Goal: Task Accomplishment & Management: Manage account settings

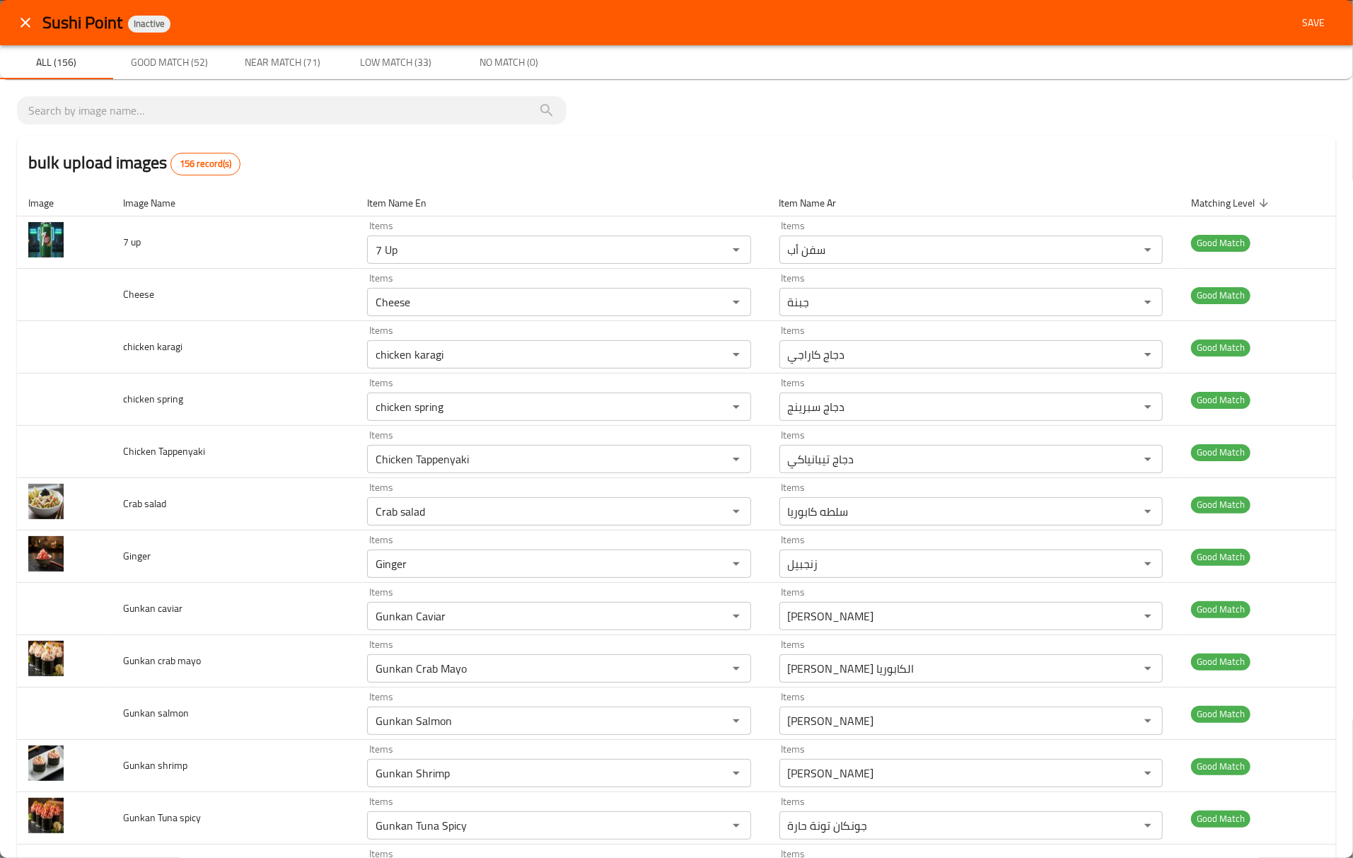
scroll to position [5847, 0]
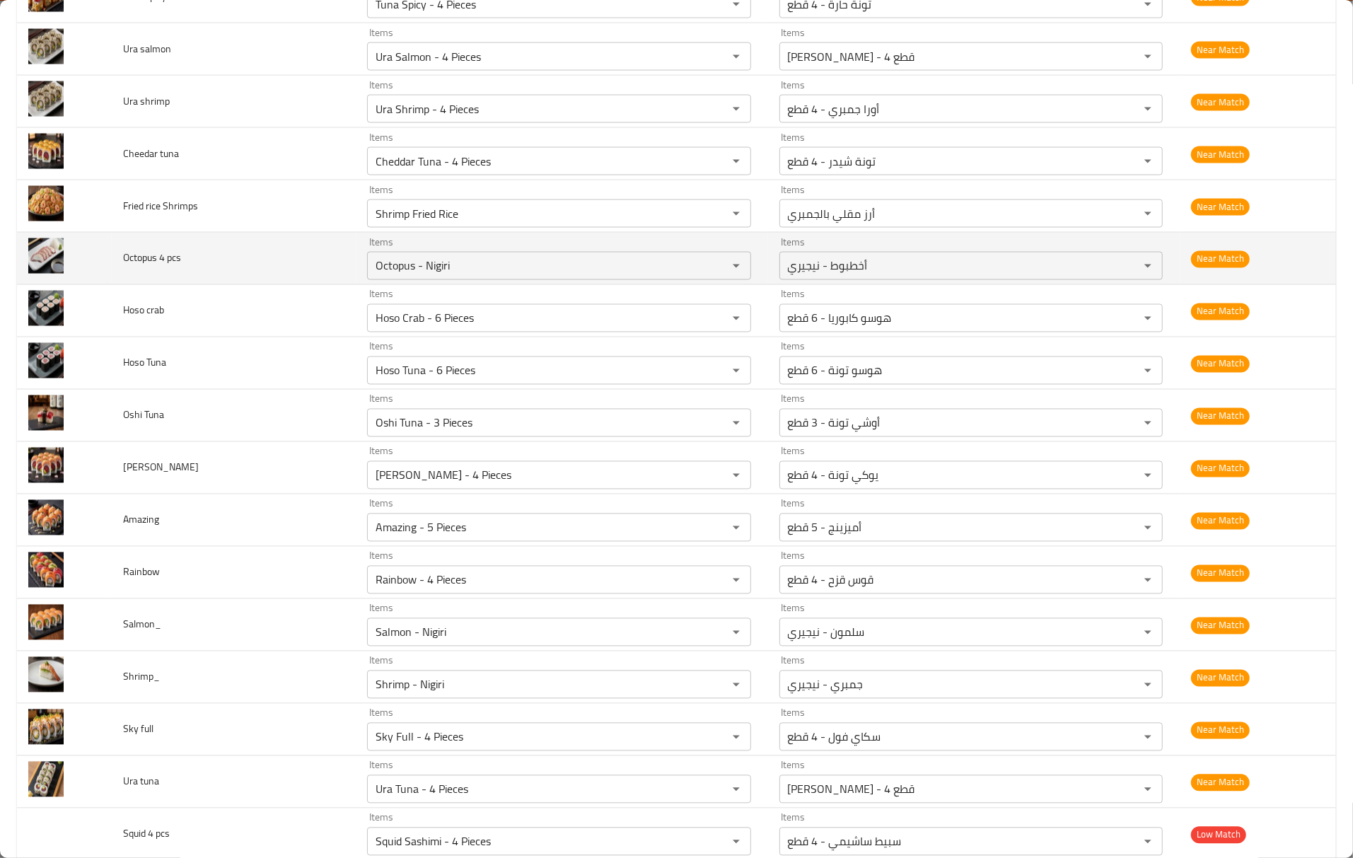
click at [224, 284] on td "Octopus 4 pcs" at bounding box center [234, 259] width 244 height 52
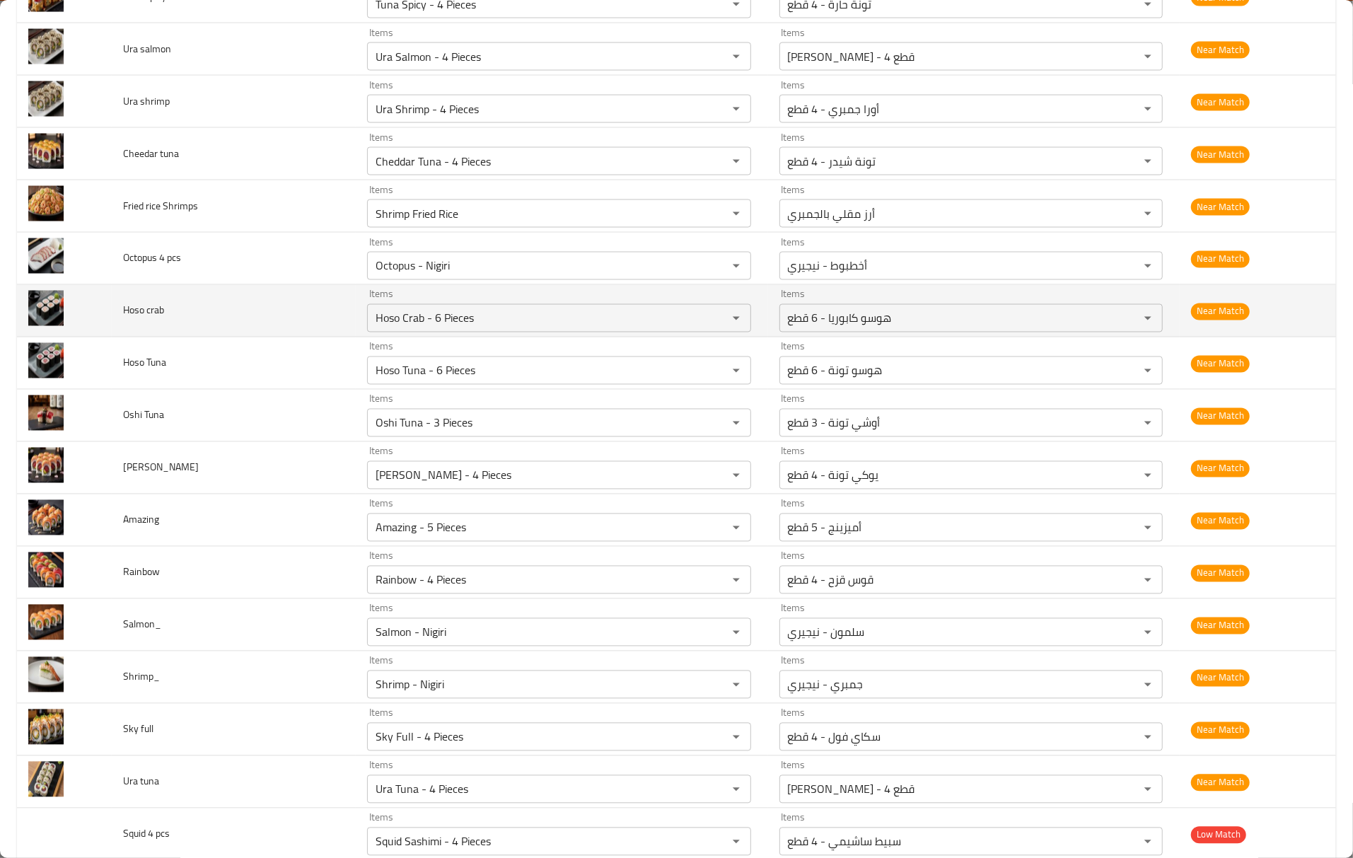
click at [235, 335] on td "Hoso crab" at bounding box center [234, 311] width 244 height 52
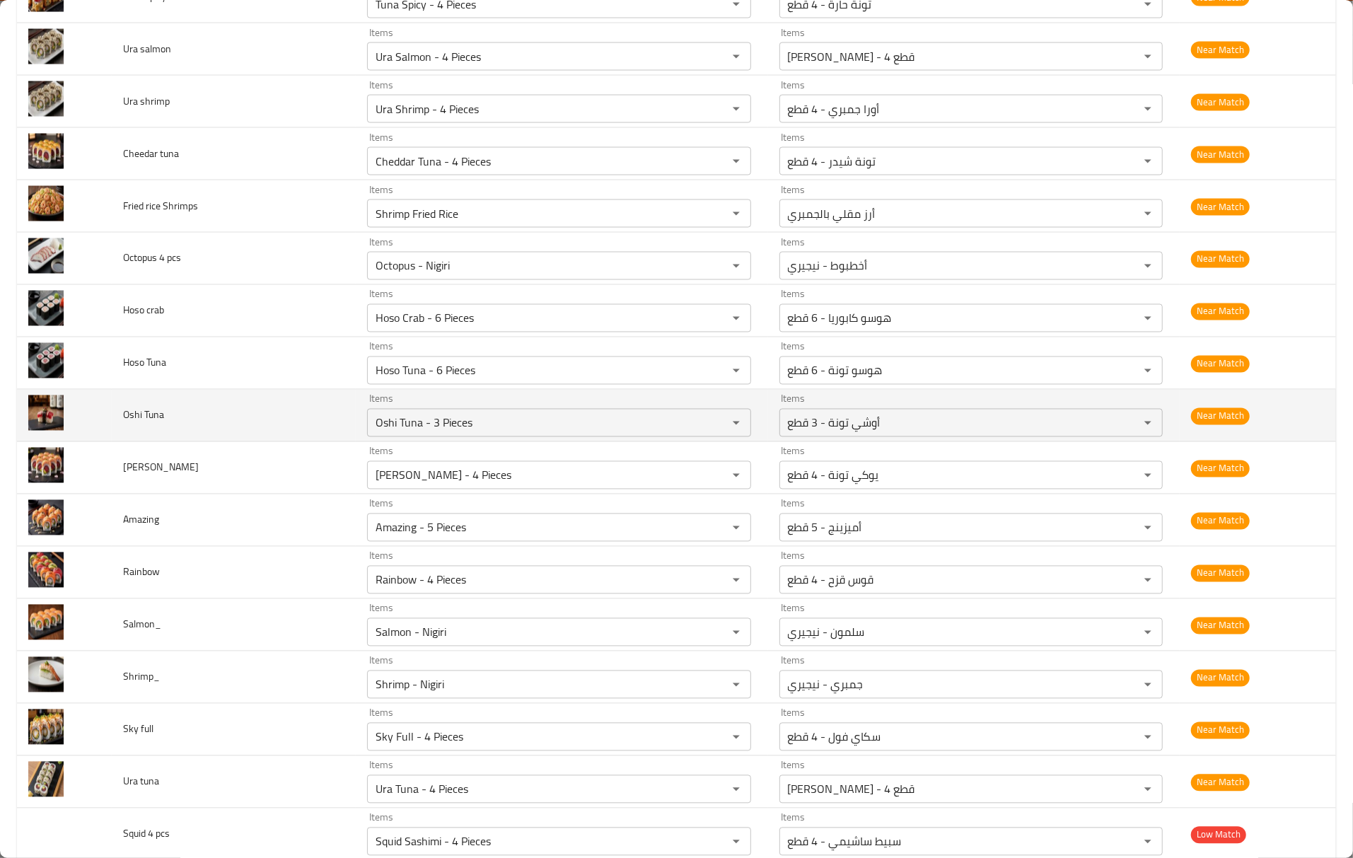
click at [315, 442] on td "Oshi Tuna" at bounding box center [234, 416] width 244 height 52
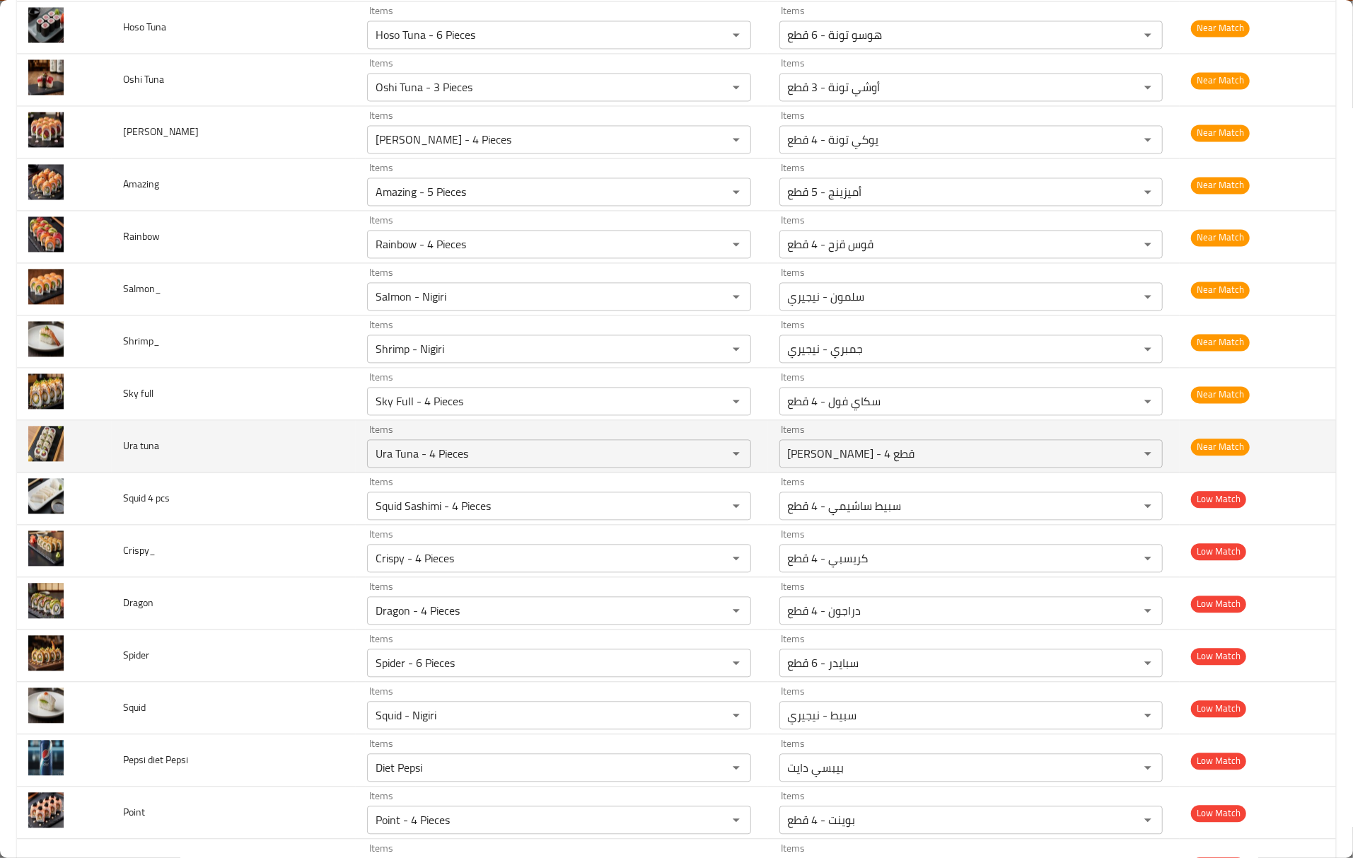
scroll to position [6224, 0]
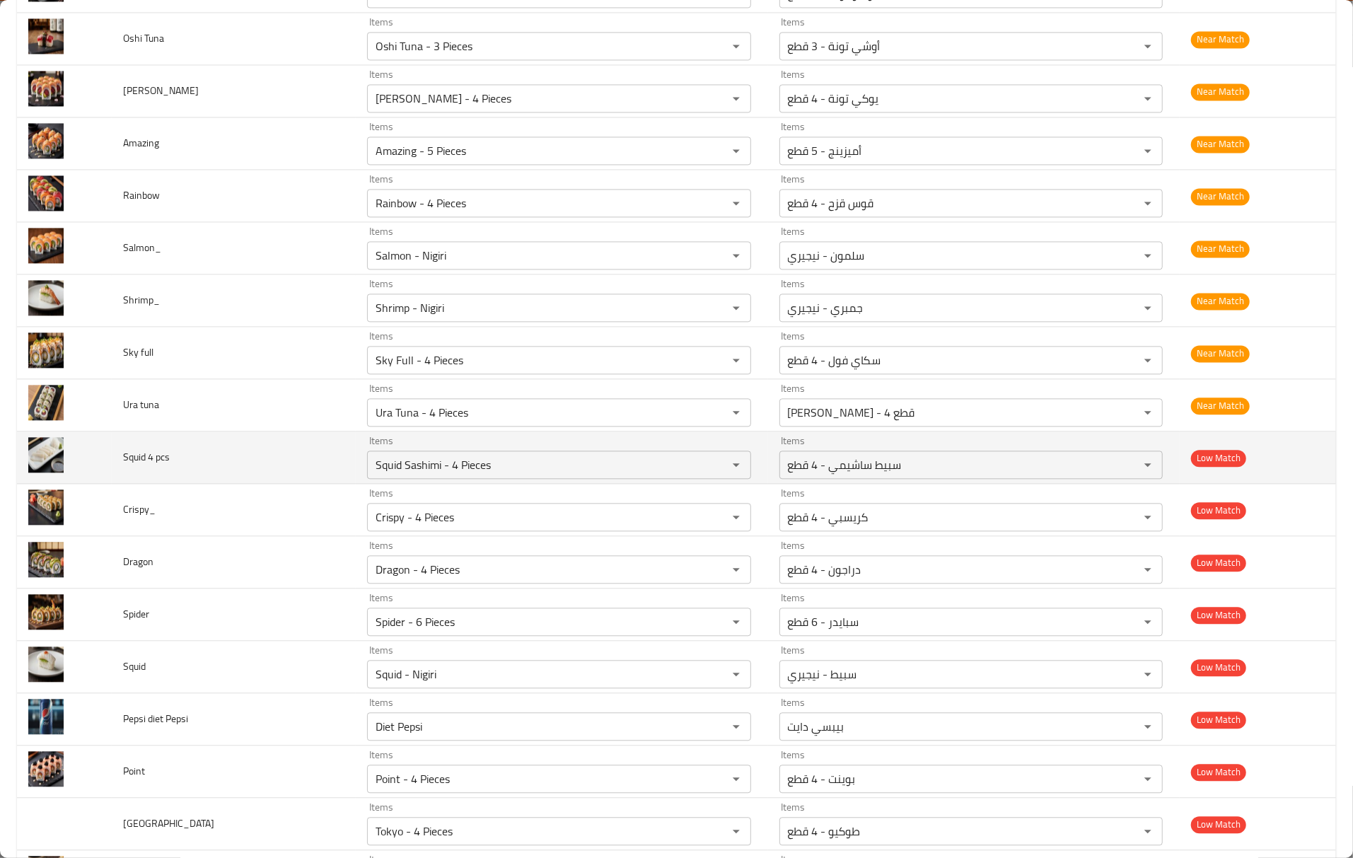
click at [292, 484] on td "Squid 4 pcs" at bounding box center [234, 458] width 244 height 52
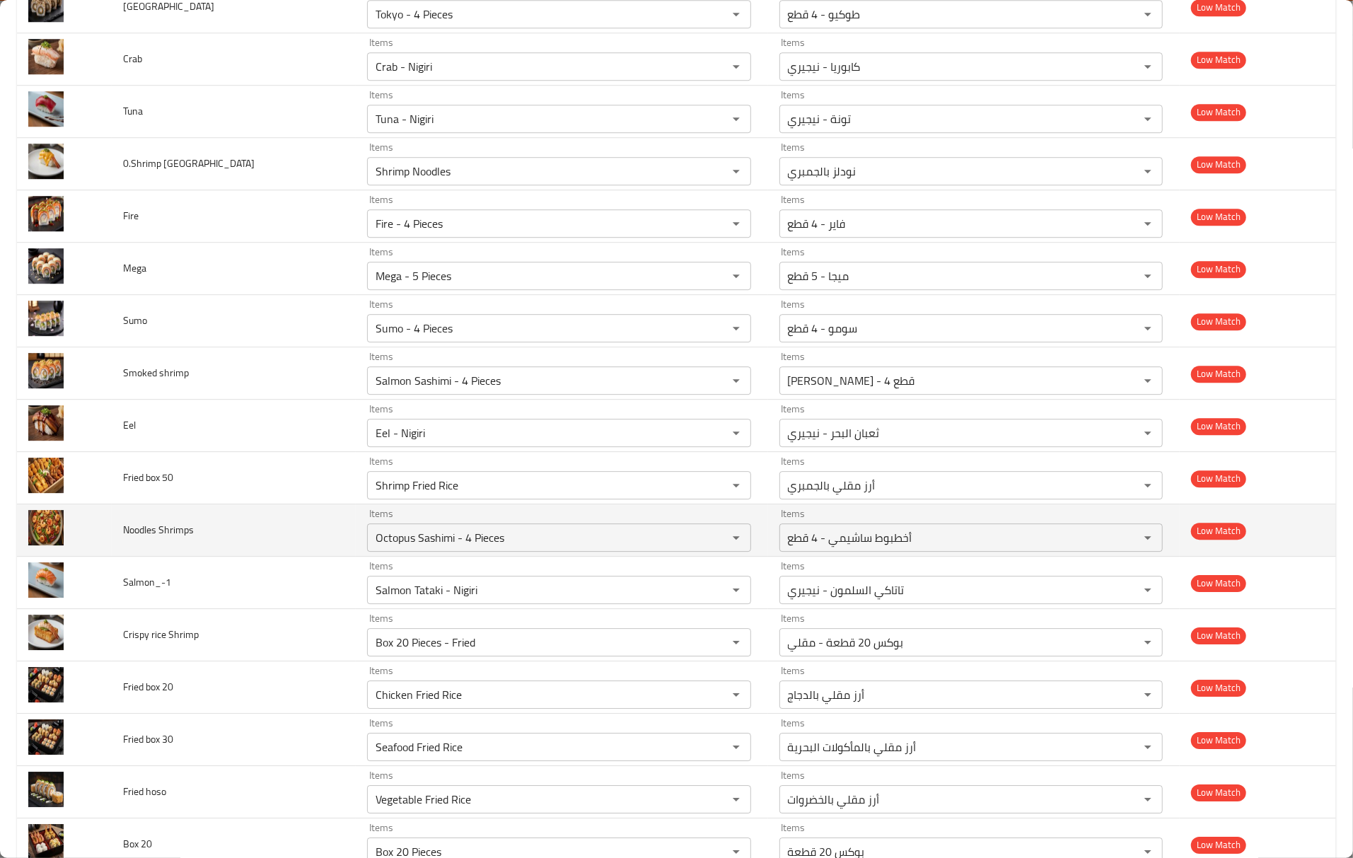
scroll to position [7072, 0]
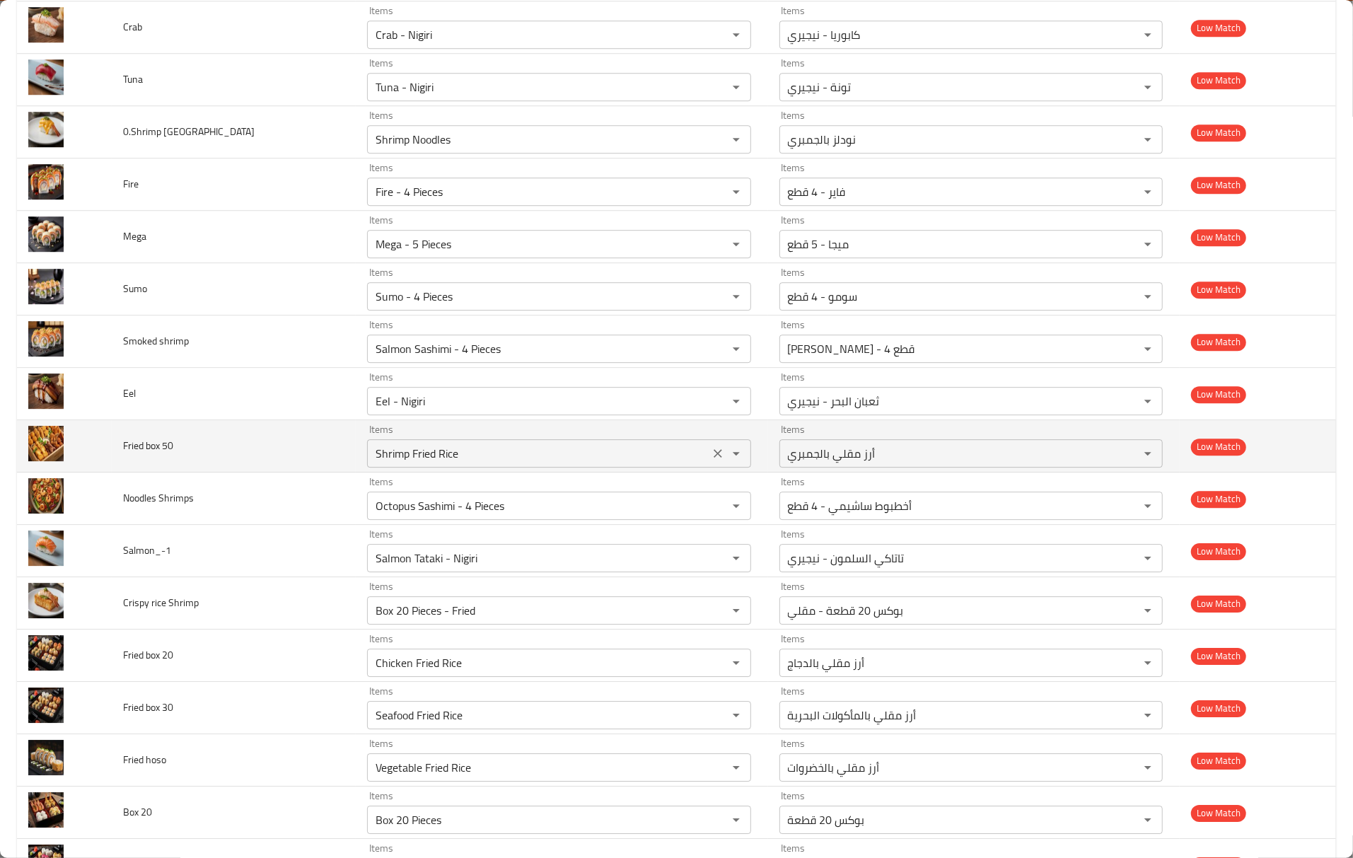
click at [473, 463] on 50 "Shrimp Fried Rice" at bounding box center [537, 454] width 333 height 20
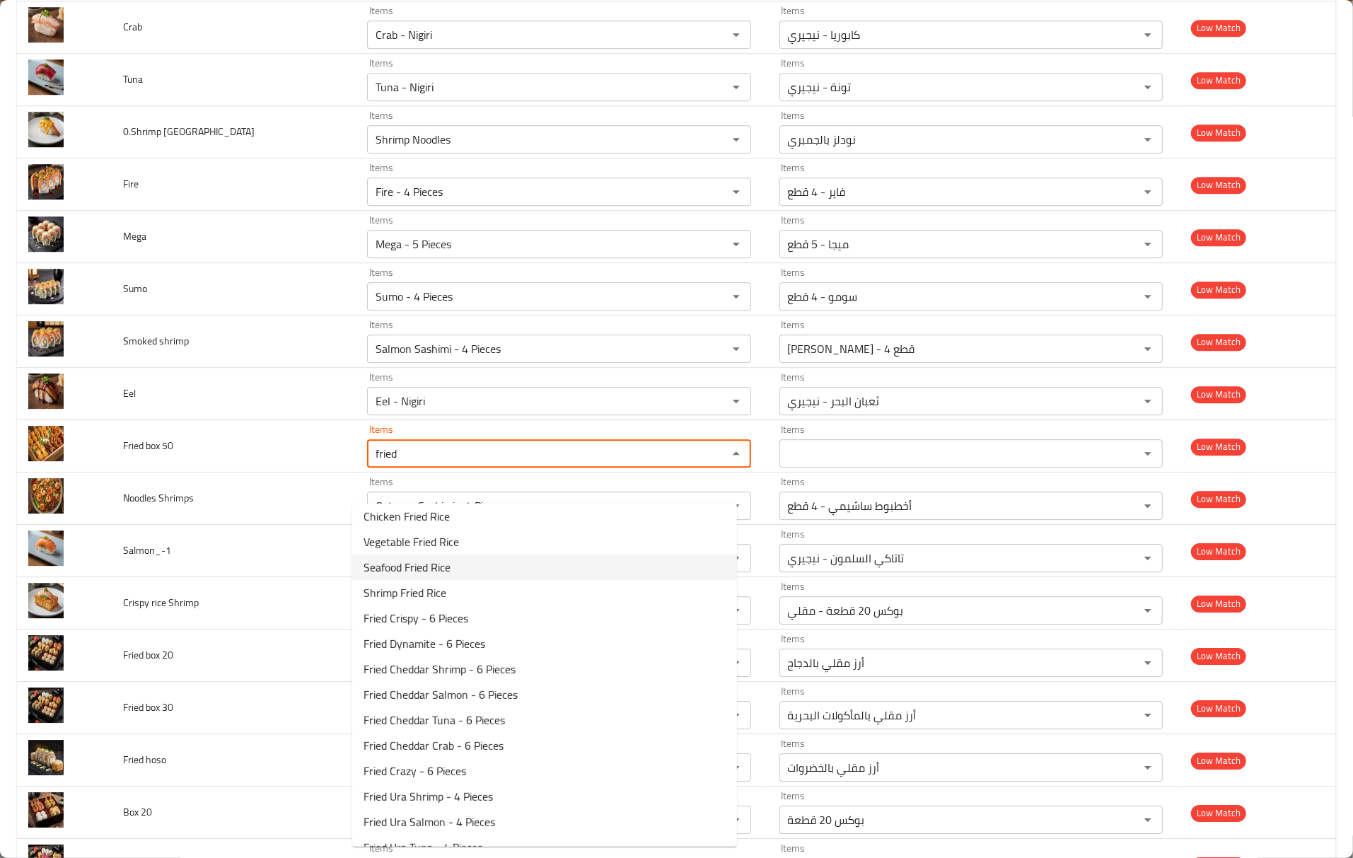
scroll to position [0, 0]
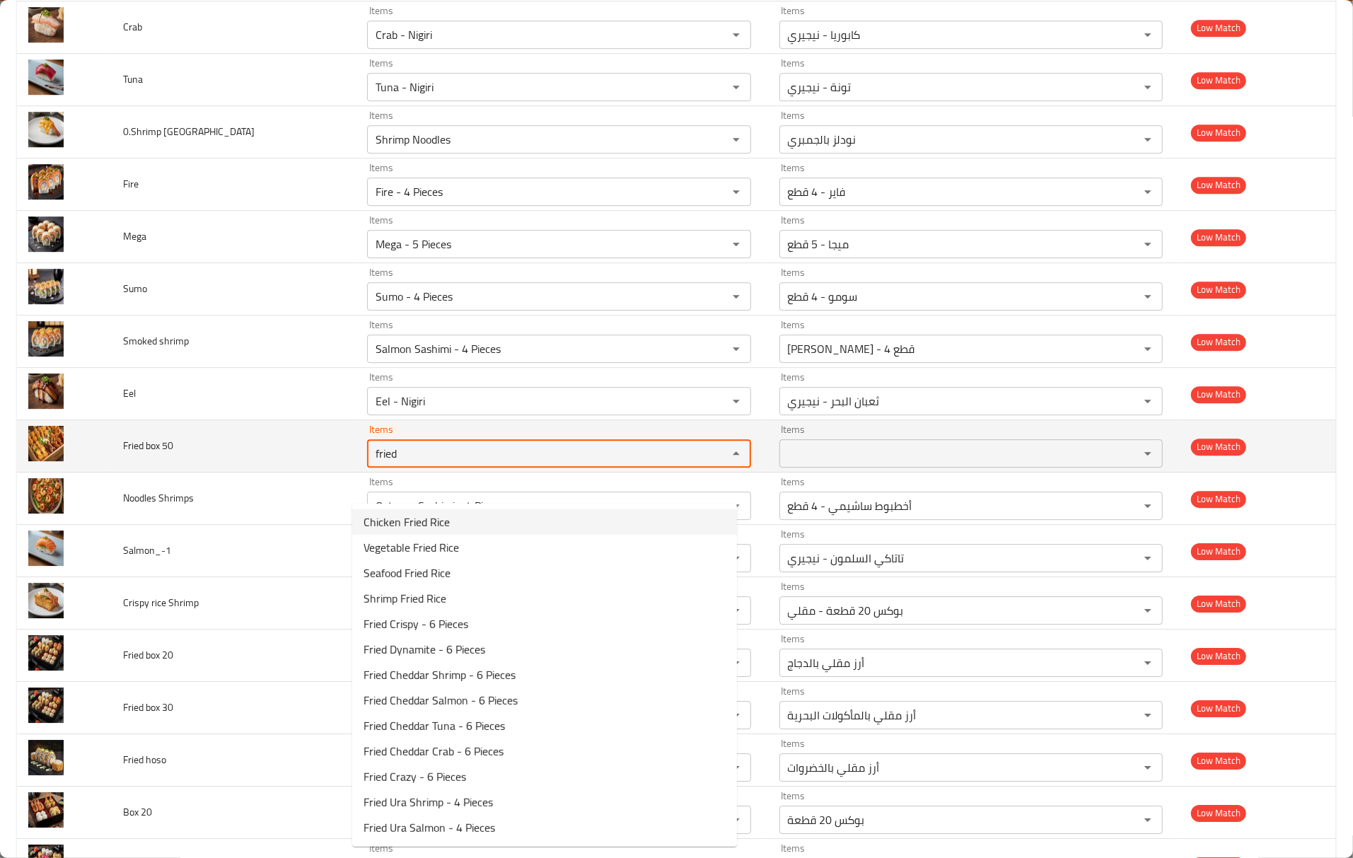
drag, startPoint x: 412, startPoint y: 490, endPoint x: 340, endPoint y: 479, distance: 73.0
click at [340, 473] on tr "Fried box 50 Items fried Items Items Items Low Match" at bounding box center [676, 446] width 1319 height 52
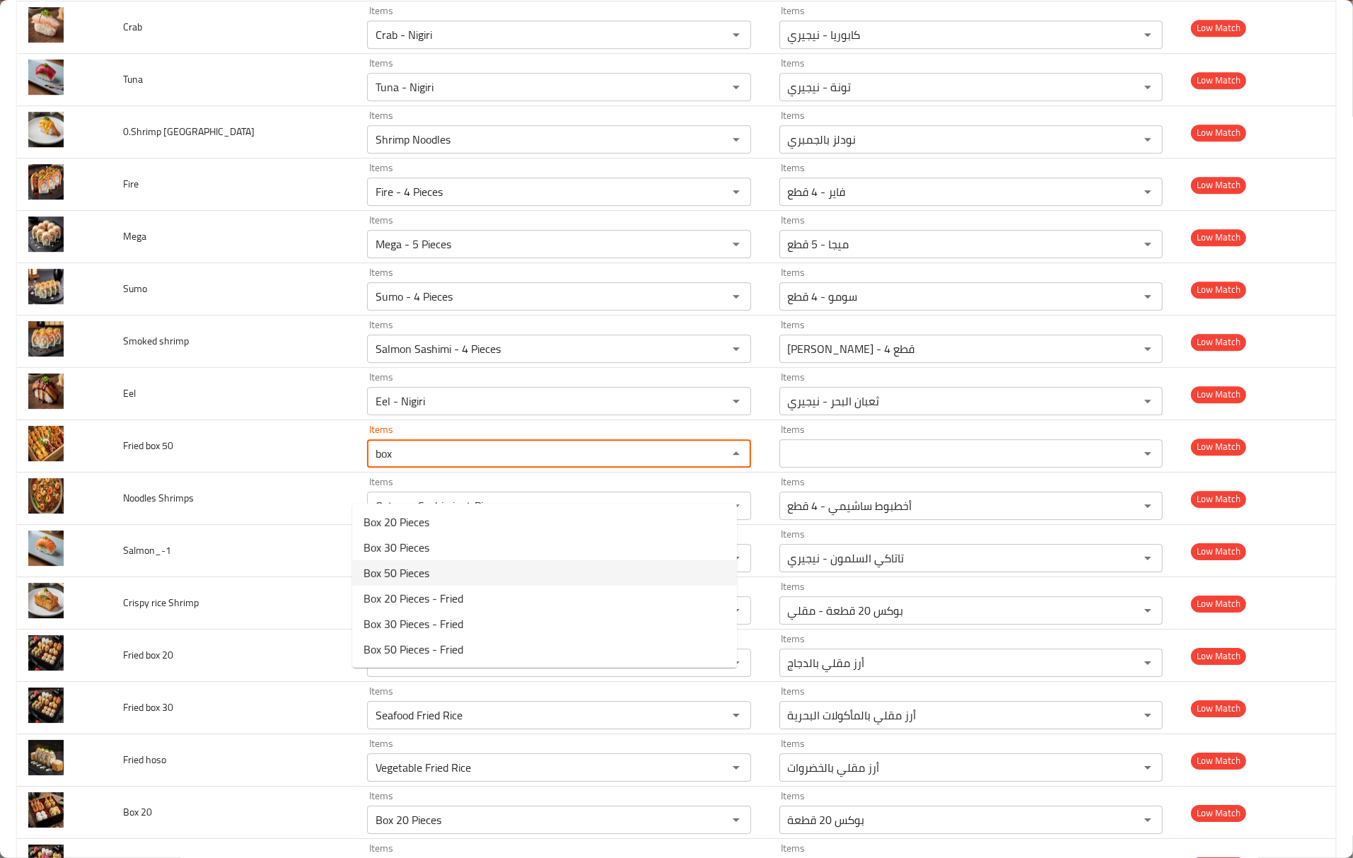
click at [448, 574] on 50-option-2 "Box 50 Pieces" at bounding box center [544, 572] width 385 height 25
type 50 "Box 50 Pieces"
type 50-ar "بوكس 50 قطعة"
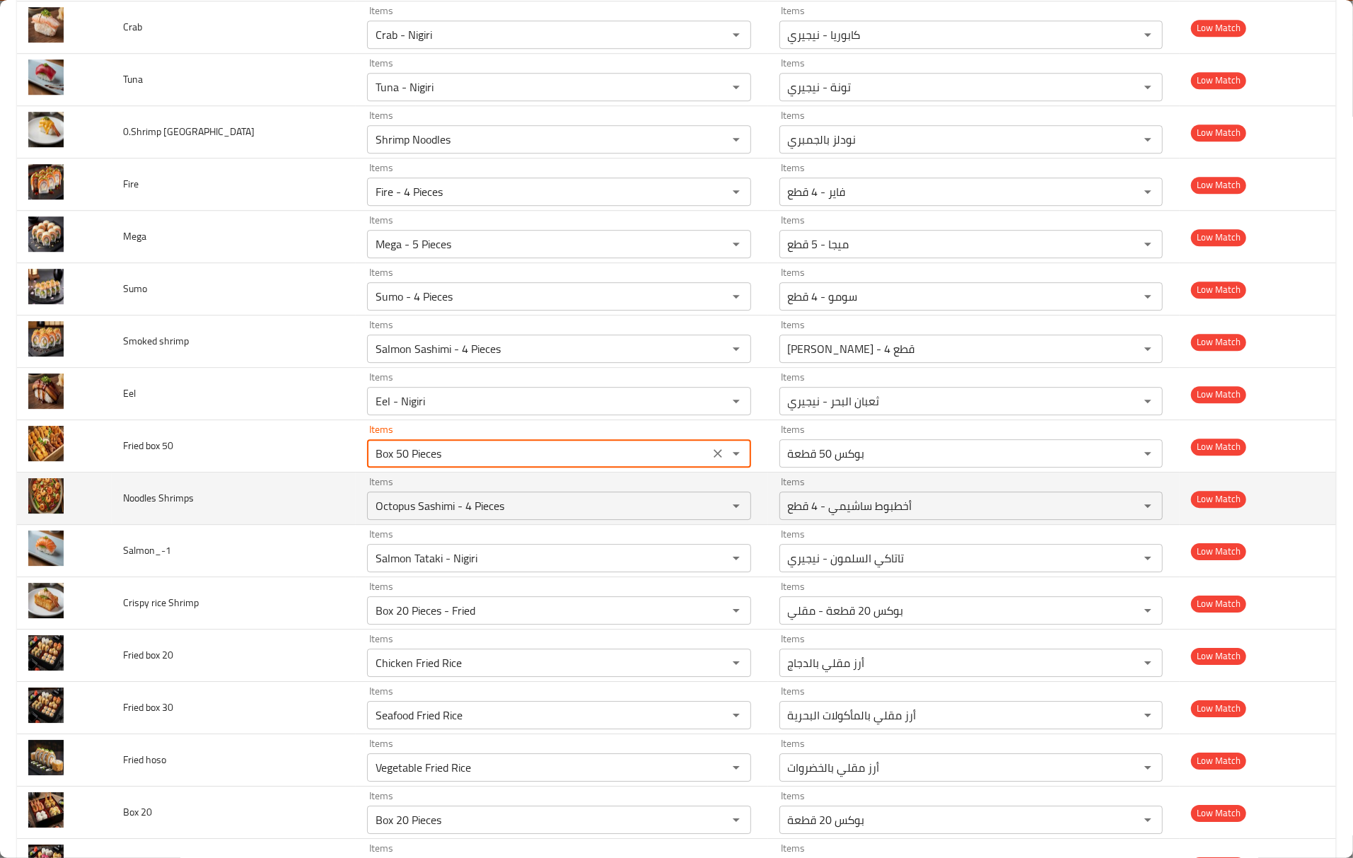
type 50 "Box 50 Pieces"
click at [303, 525] on td "Noodles Shrimps" at bounding box center [234, 499] width 244 height 52
click at [137, 507] on span "Noodles Shrimps" at bounding box center [158, 498] width 71 height 18
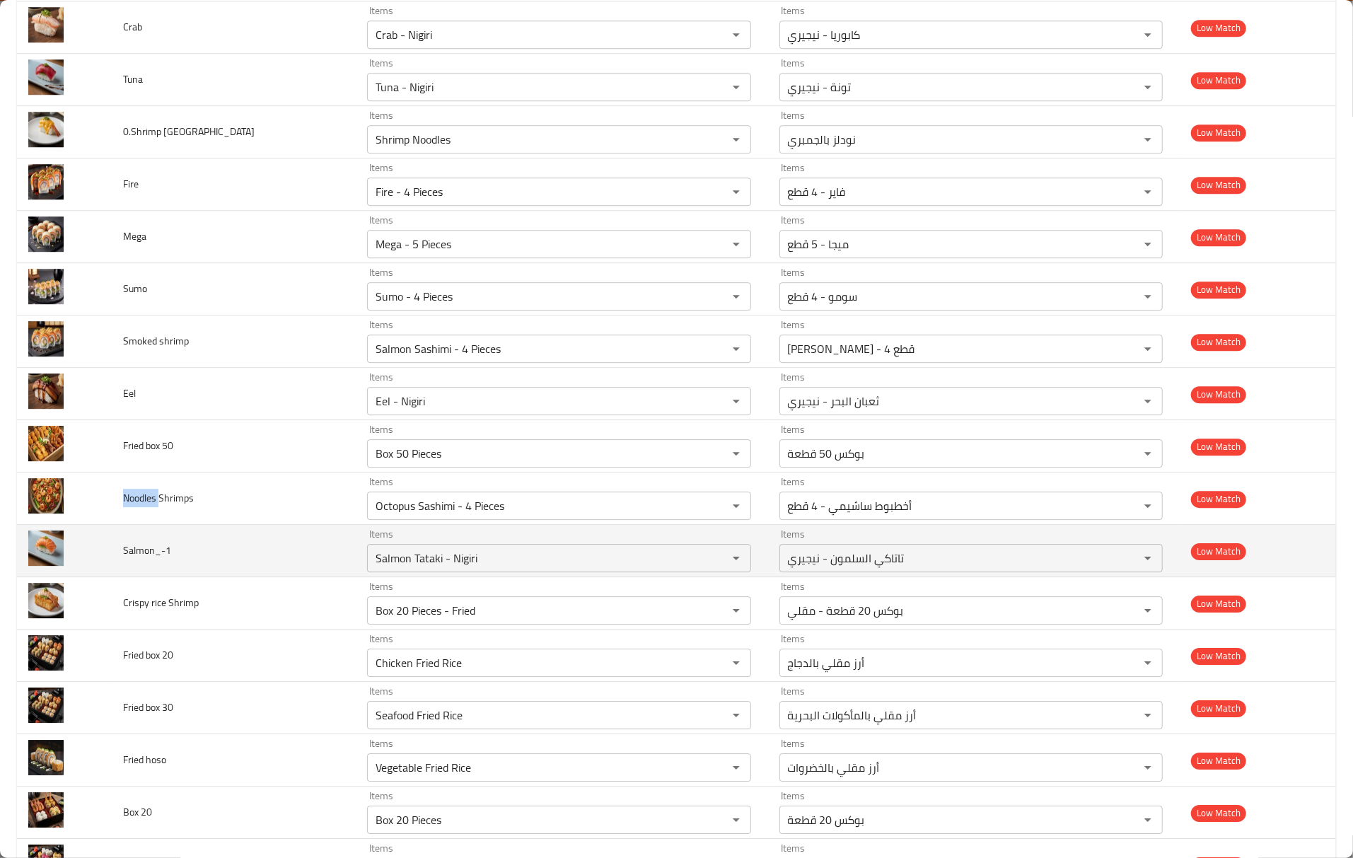
copy span "Noodles"
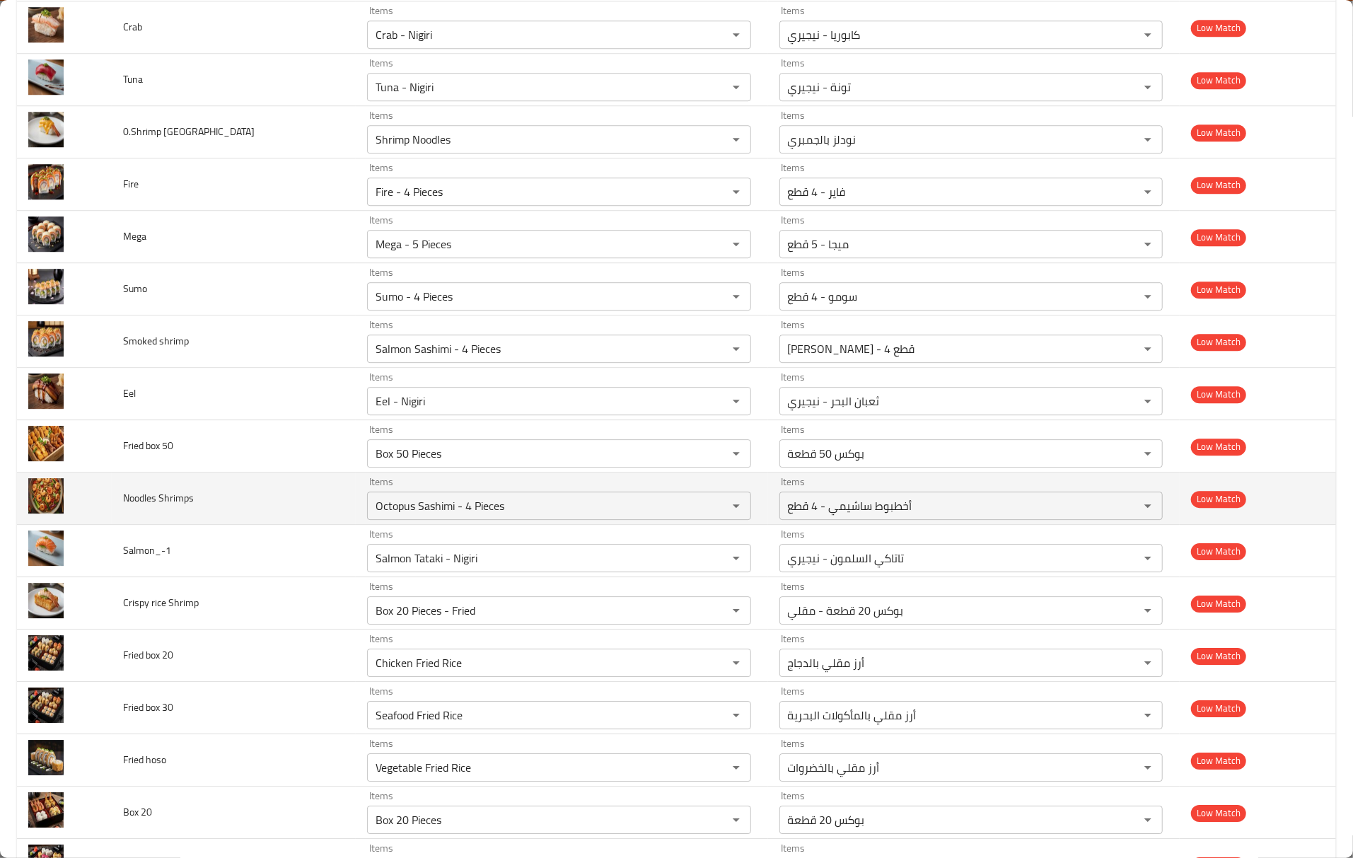
click at [436, 525] on td "Items Octopus Sashimi - 4 Pieces Items" at bounding box center [562, 499] width 412 height 52
click at [443, 516] on Shrimps "Octopus Sashimi - 4 Pieces" at bounding box center [537, 506] width 333 height 20
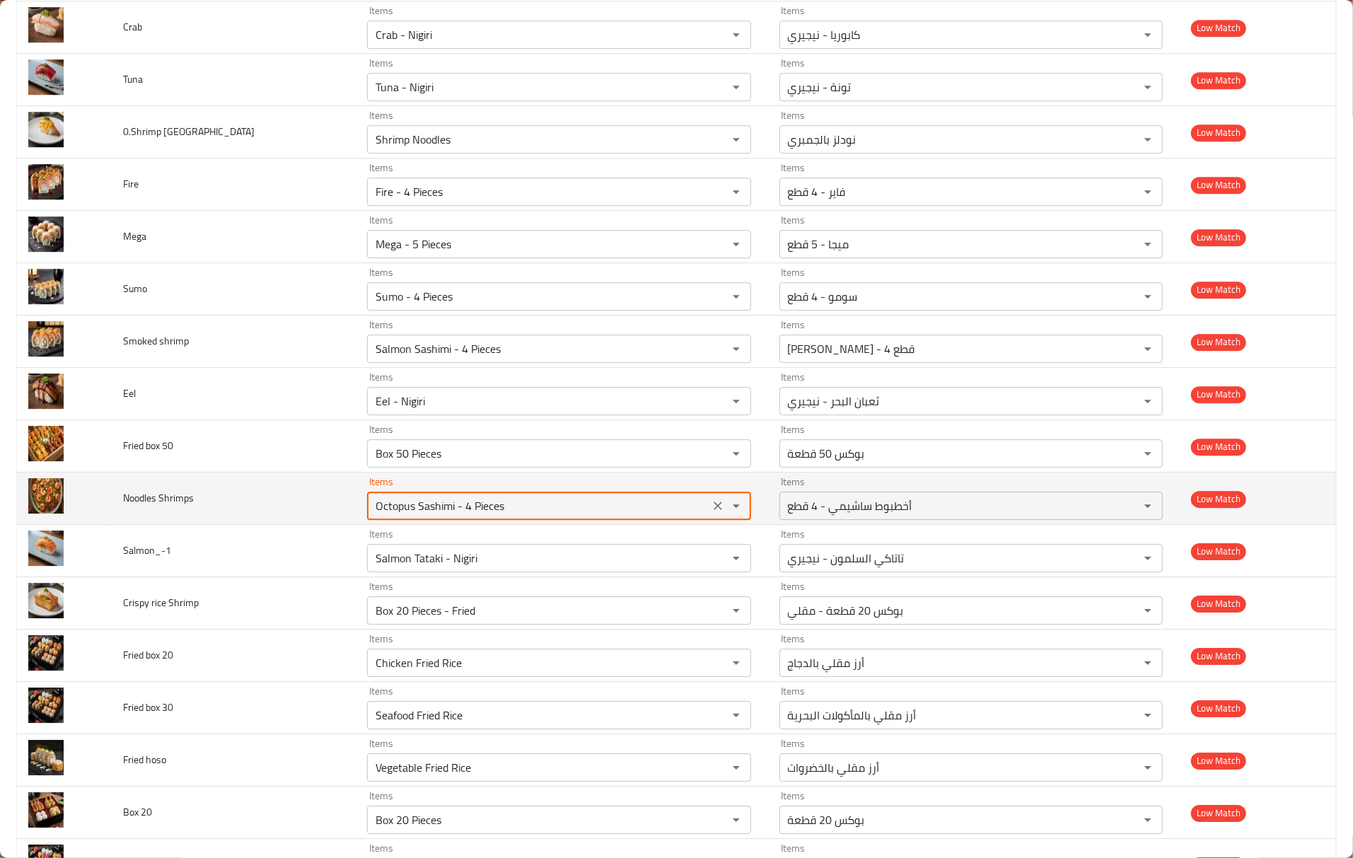
click at [443, 516] on Shrimps "Octopus Sashimi - 4 Pieces" at bounding box center [537, 506] width 333 height 20
paste Shrimps "Noodles"
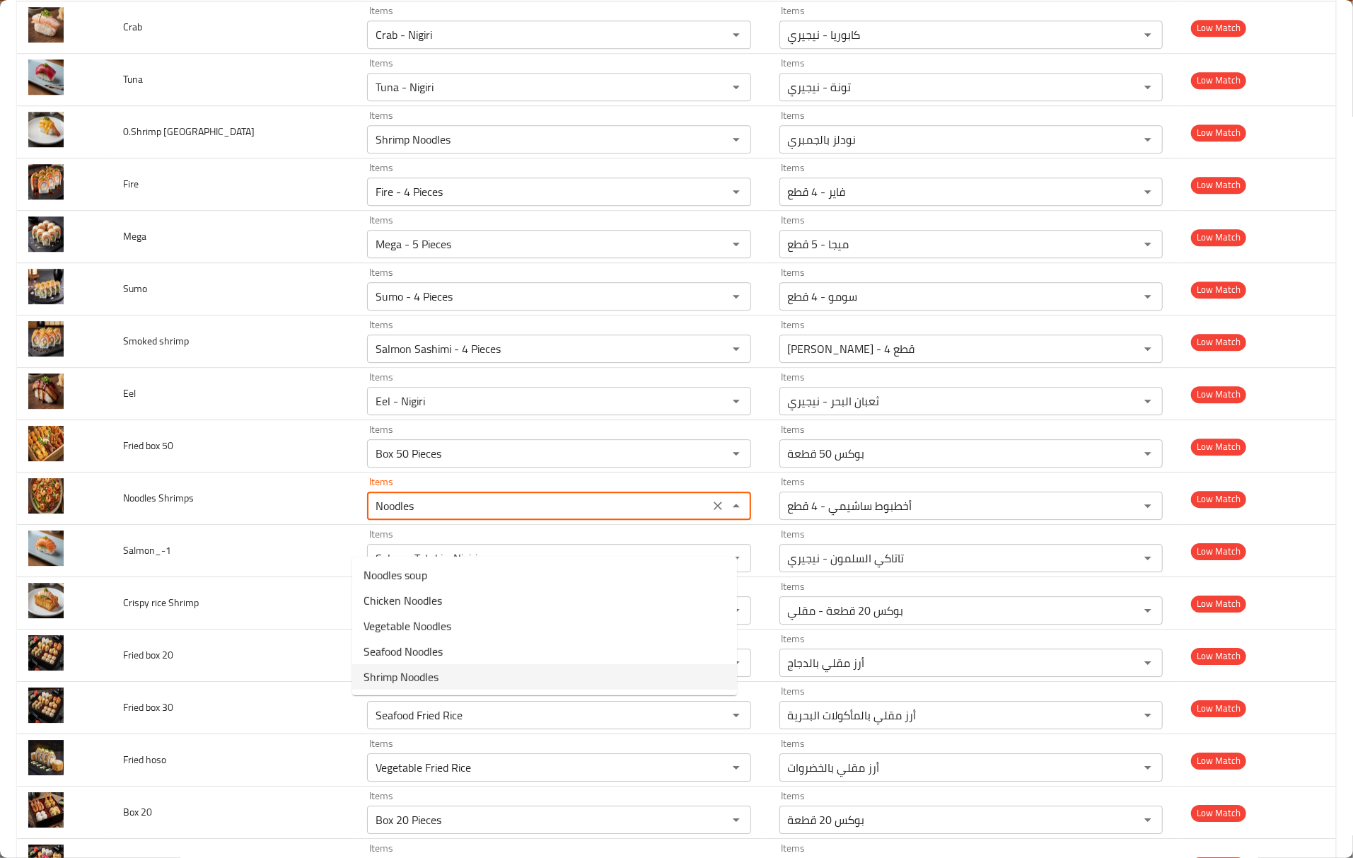
click at [419, 668] on span "Shrimp Noodles" at bounding box center [401, 676] width 75 height 17
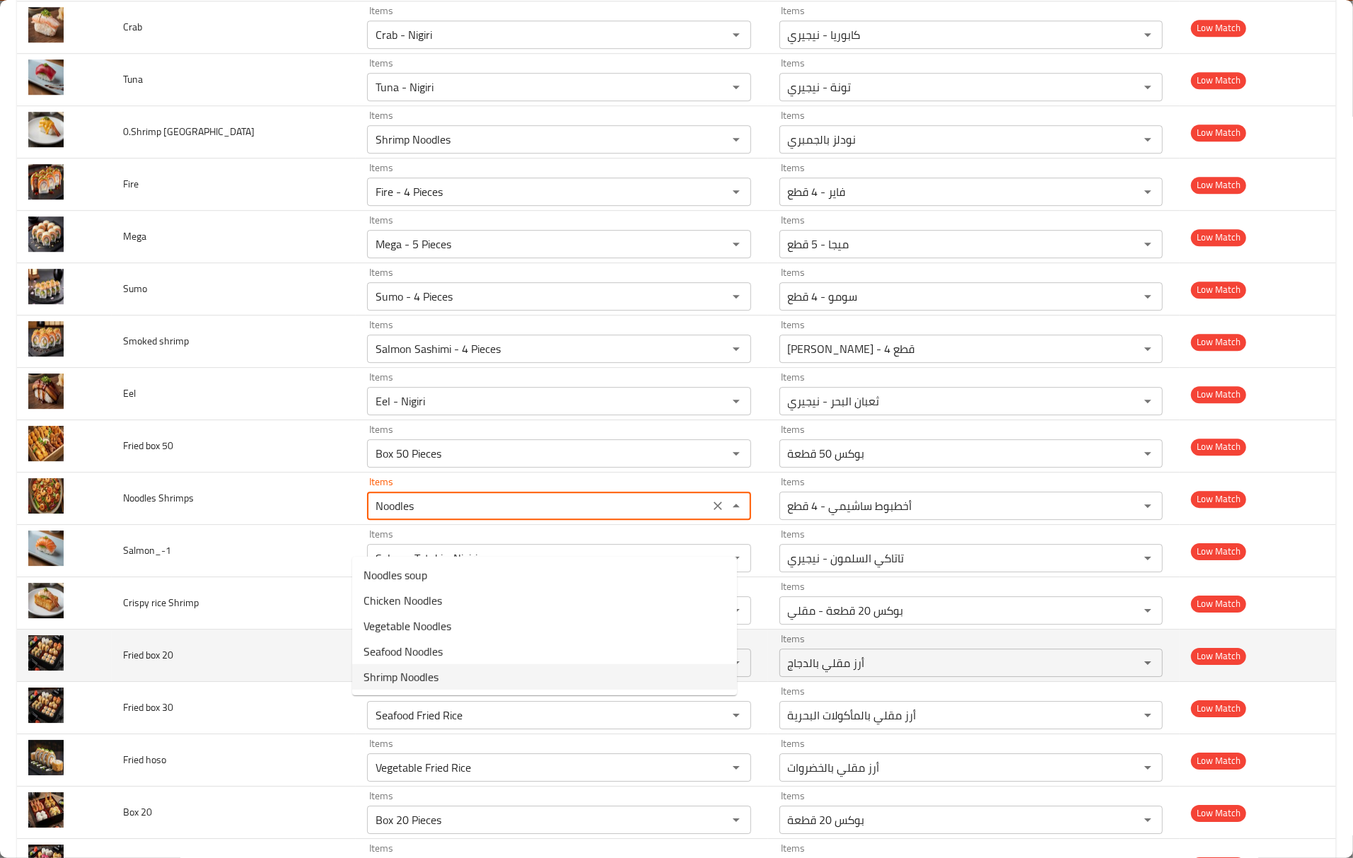
type Shrimps "Shrimp Noodles"
type Shrimps-ar "نودلز بالجمبري"
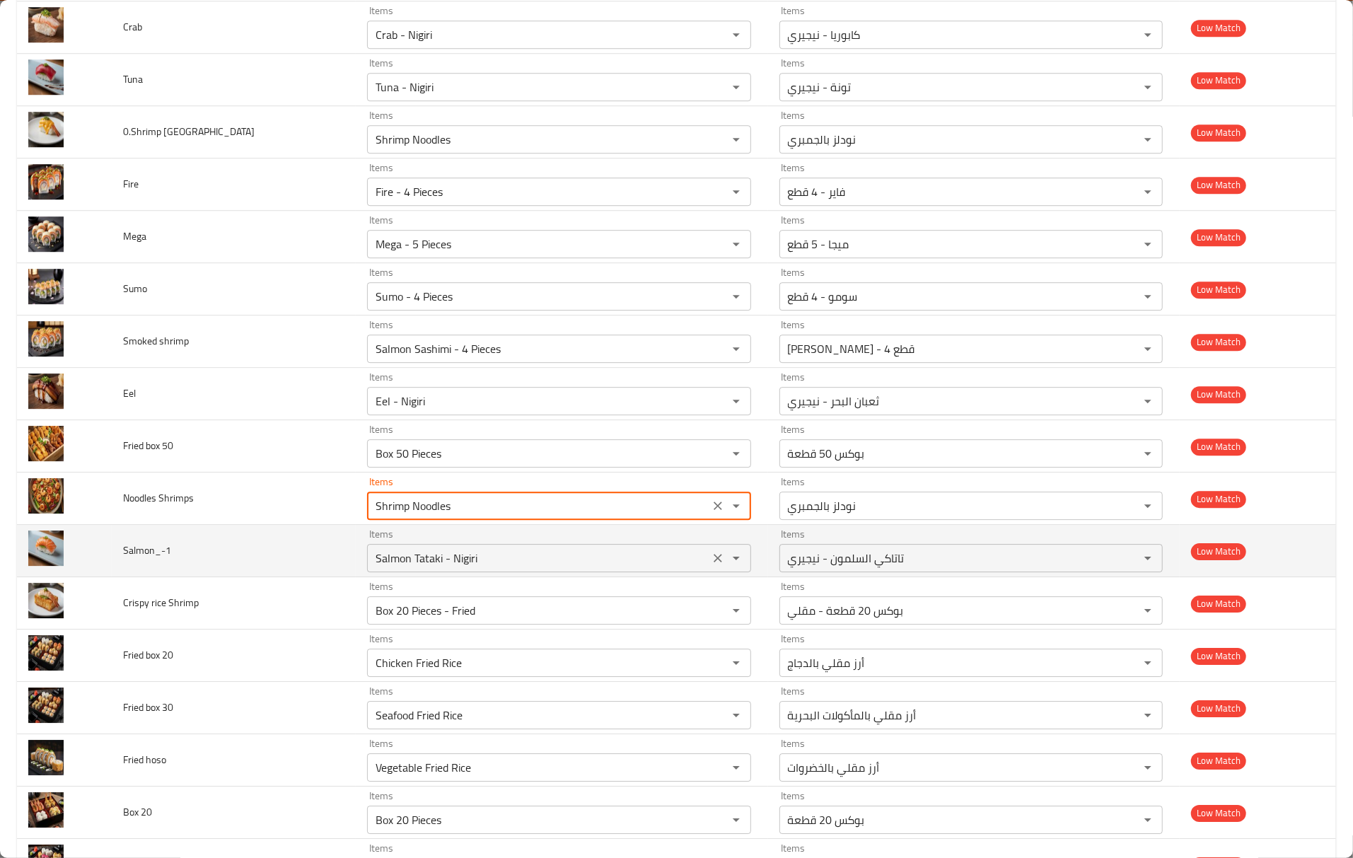
type Shrimps "Shrimp Noodles"
click at [454, 568] on input "Salmon Tataki - Nigiri" at bounding box center [537, 558] width 333 height 20
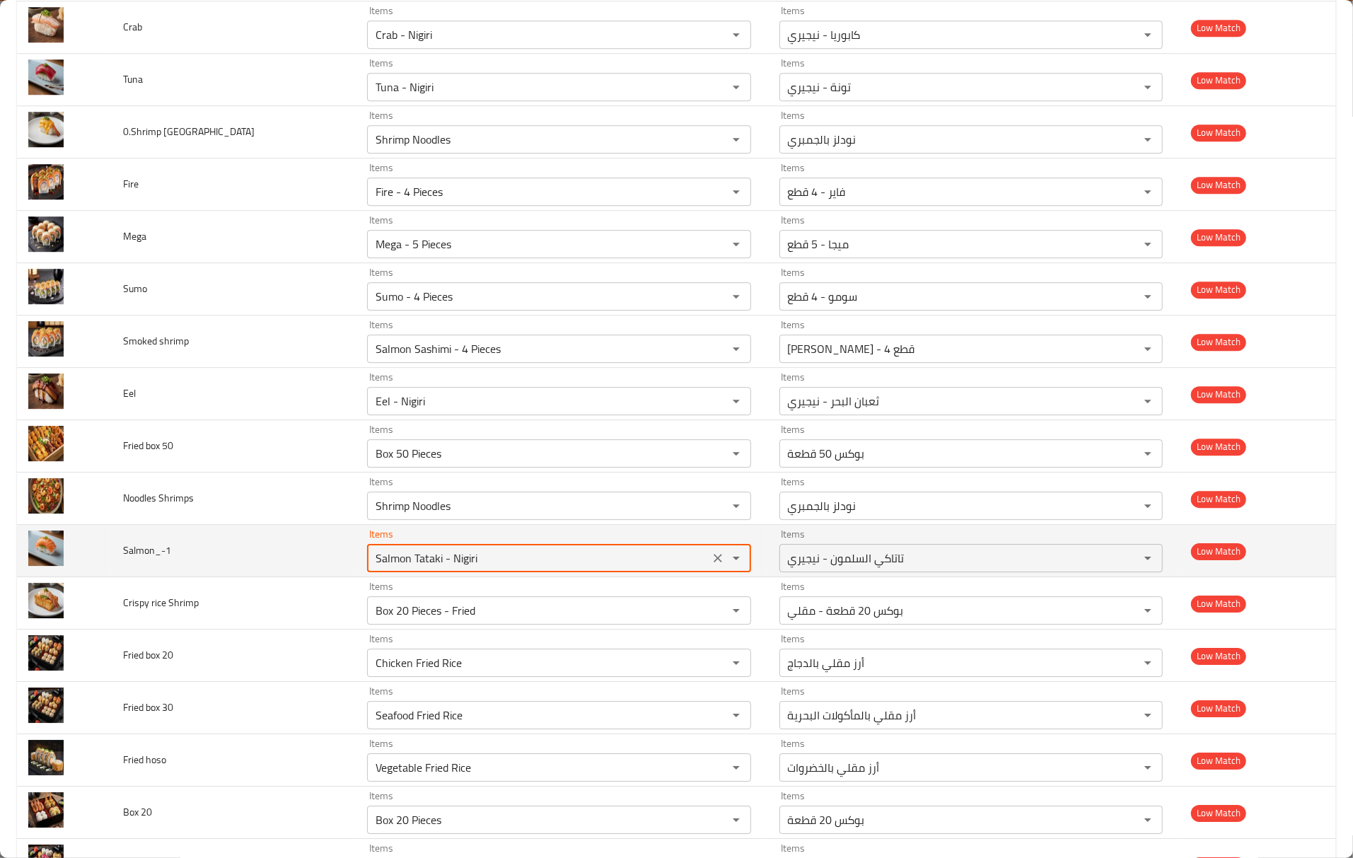
click at [425, 568] on input "Salmon Tataki - Nigiri" at bounding box center [537, 558] width 333 height 20
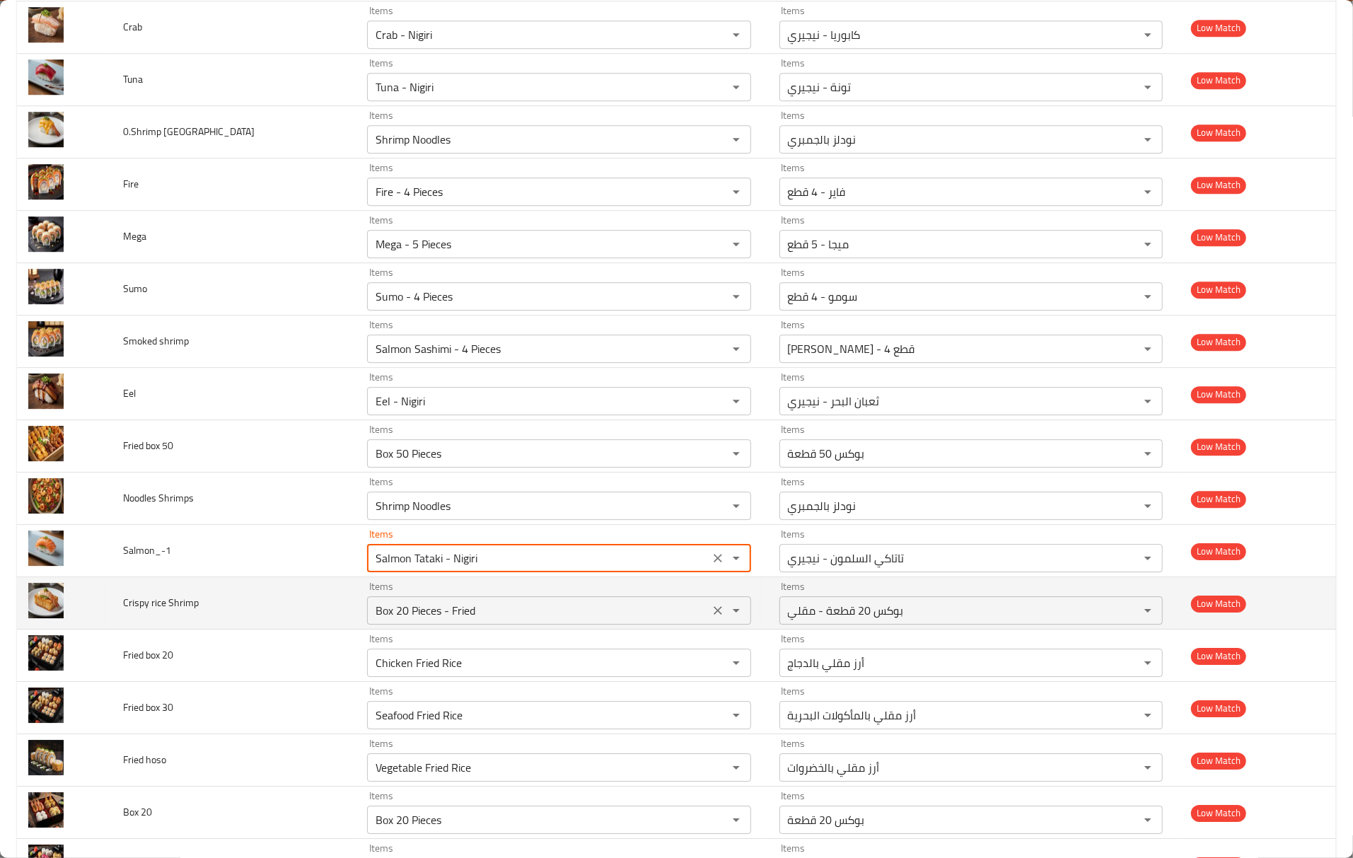
drag, startPoint x: 399, startPoint y: 591, endPoint x: 572, endPoint y: 615, distance: 174.2
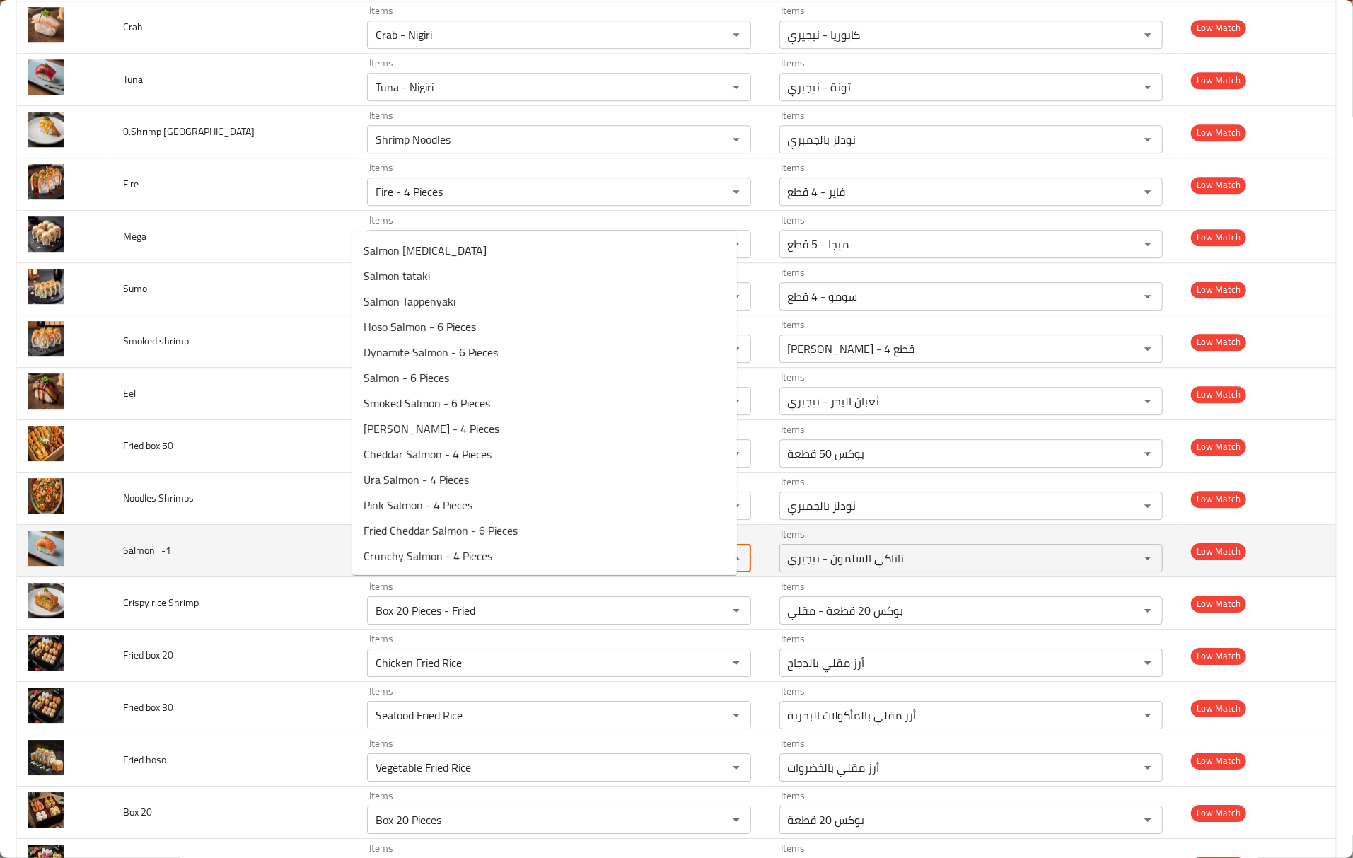
type input "Salmon"
click at [711, 565] on icon "Clear" at bounding box center [718, 558] width 14 height 14
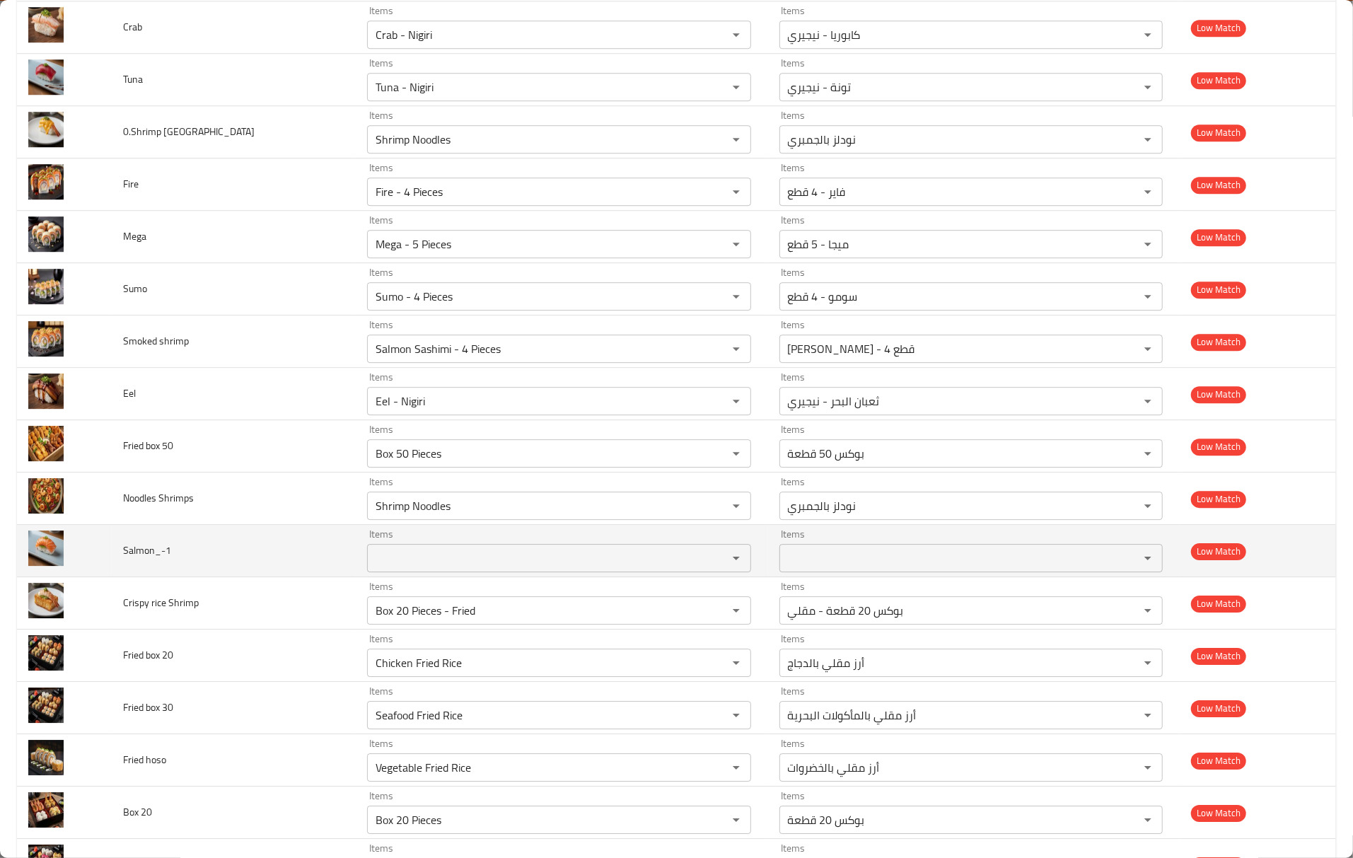
click at [255, 577] on td "Salmon_-1" at bounding box center [234, 551] width 244 height 52
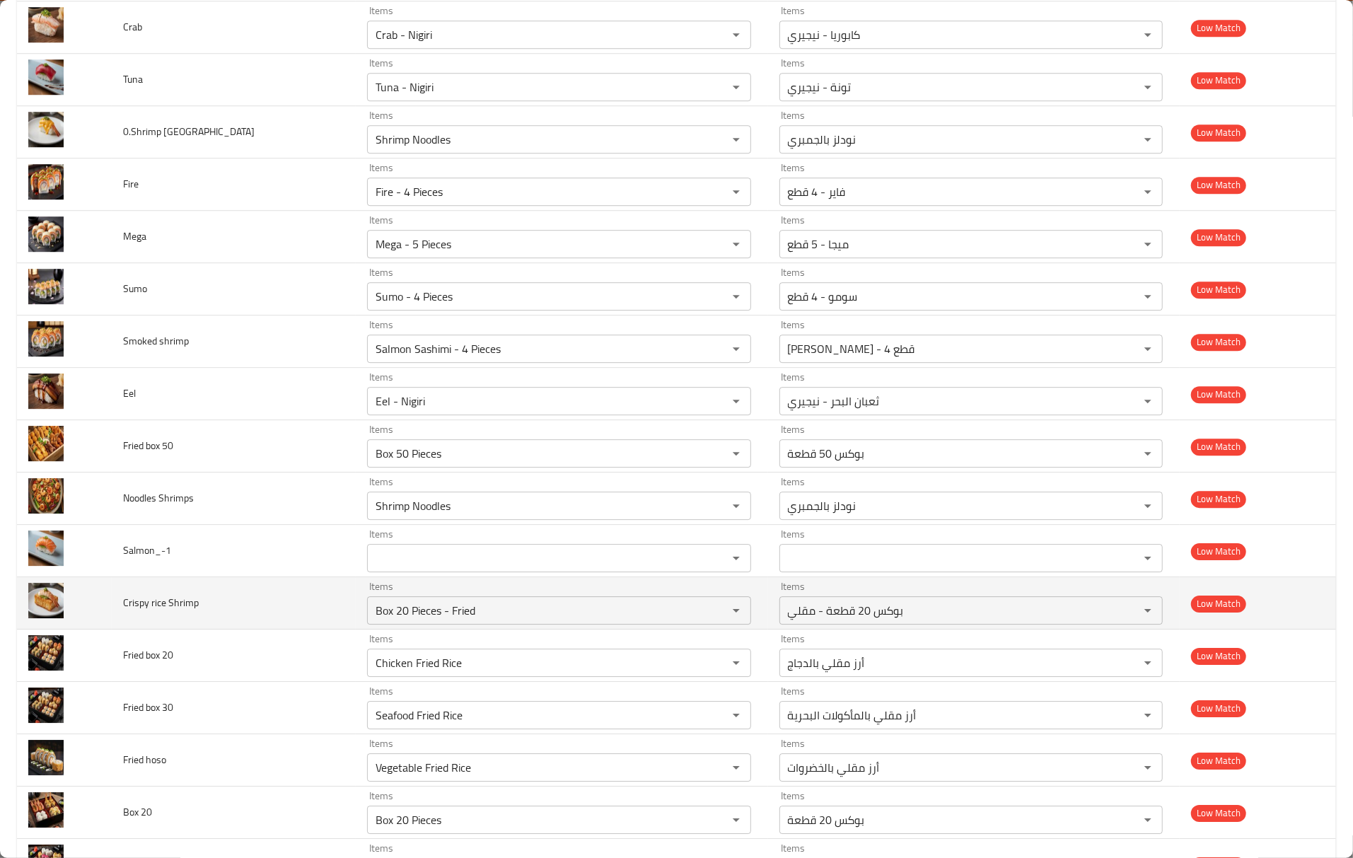
click at [266, 630] on td "Crispy rice Shrimp" at bounding box center [234, 603] width 244 height 52
drag, startPoint x: 501, startPoint y: 656, endPoint x: 299, endPoint y: 643, distance: 202.8
click at [299, 630] on tr "Crispy rice Shrimp Items Box 20 Pieces - Fried Items Items بوكس 20 قطعة - مقلي …" at bounding box center [676, 603] width 1319 height 52
click at [396, 620] on Shrimp "Box 20 Pieces - Fried" at bounding box center [537, 611] width 333 height 20
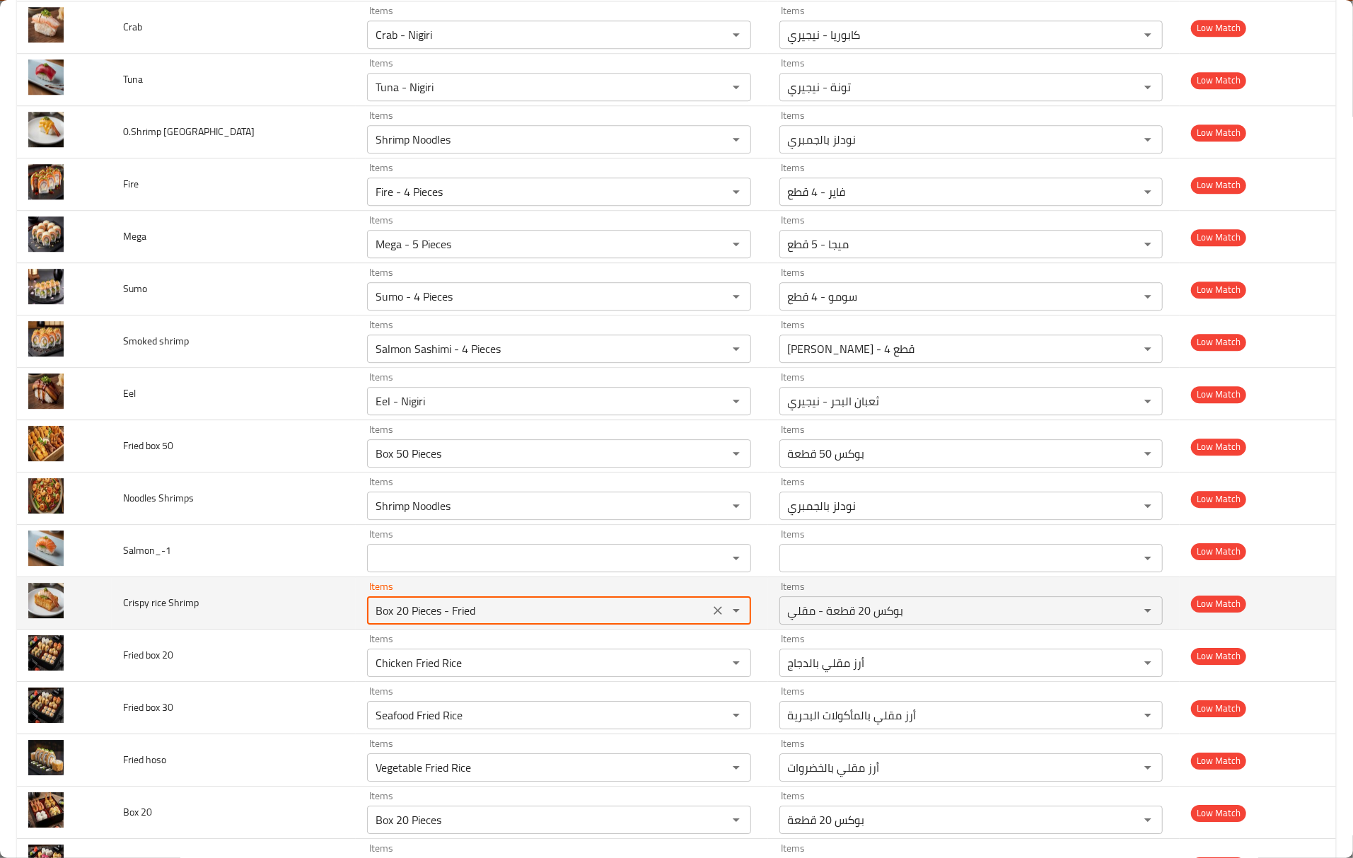
click at [396, 620] on Shrimp "Box 20 Pieces - Fried" at bounding box center [537, 611] width 333 height 20
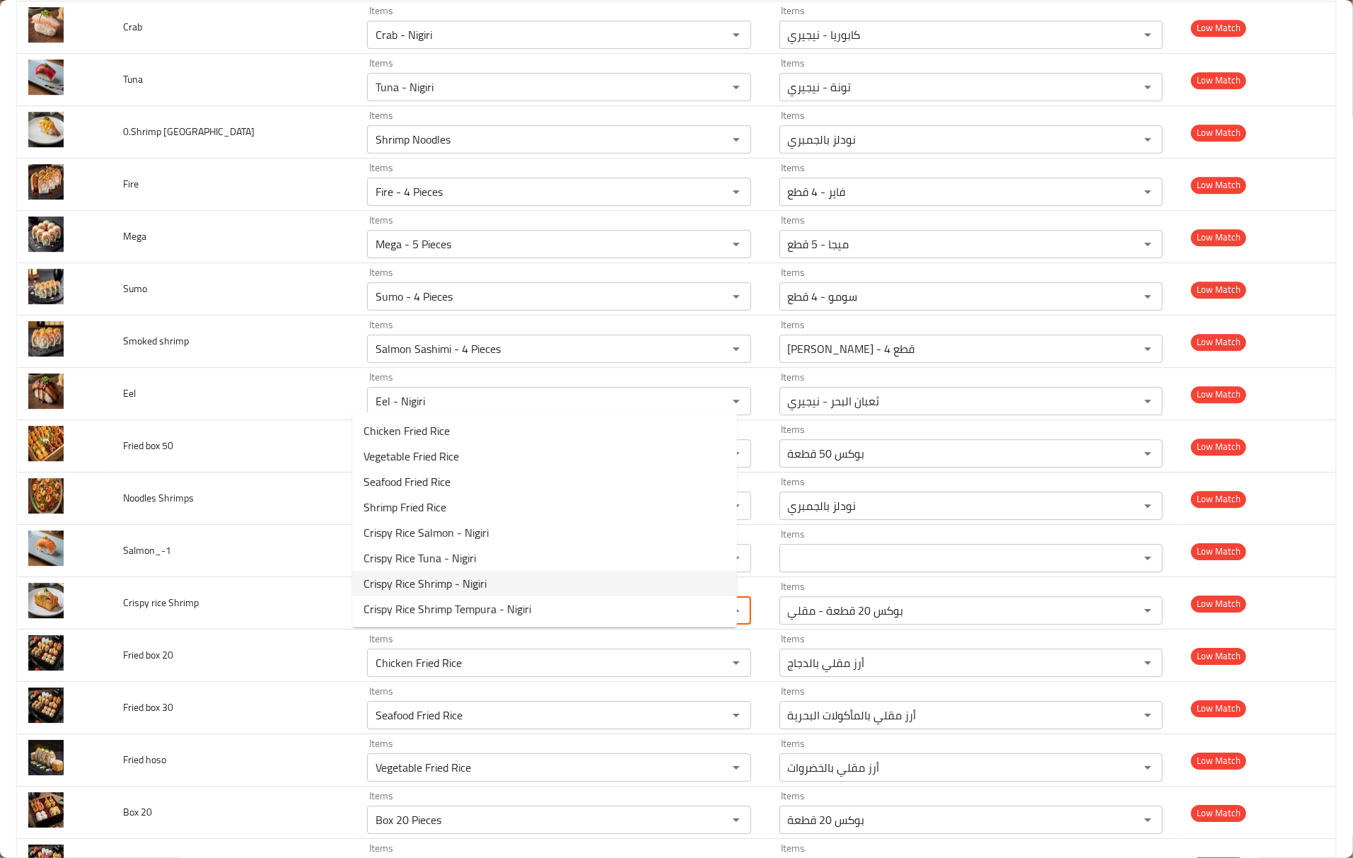
click at [513, 579] on Shrimp-option-6 "Crispy Rice Shrimp - Nigiri" at bounding box center [544, 583] width 385 height 25
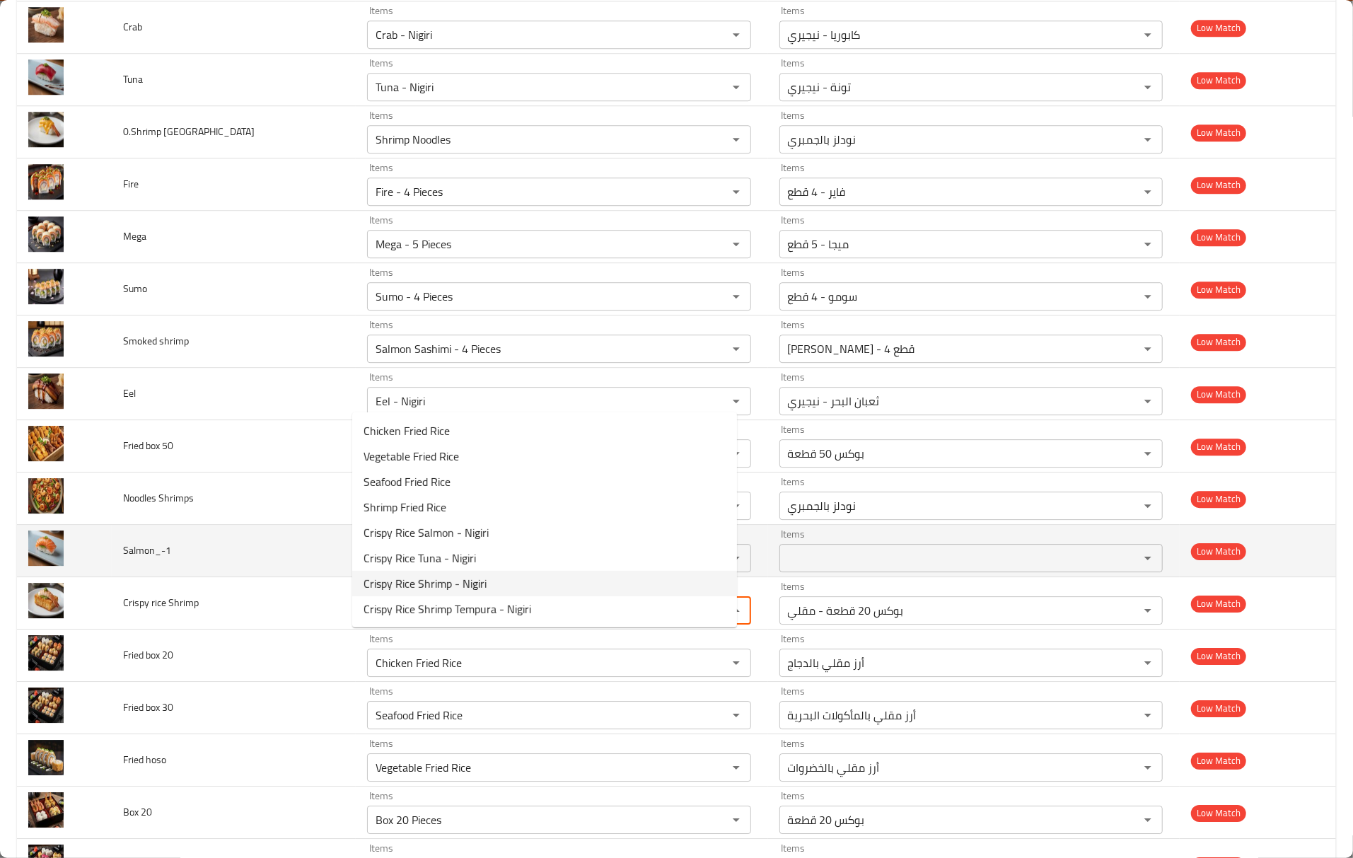
type Shrimp "Crispy Rice Shrimp - Nigiri"
type Shrimp-ar "أرز بالجمبري المقرمش - نيجيري"
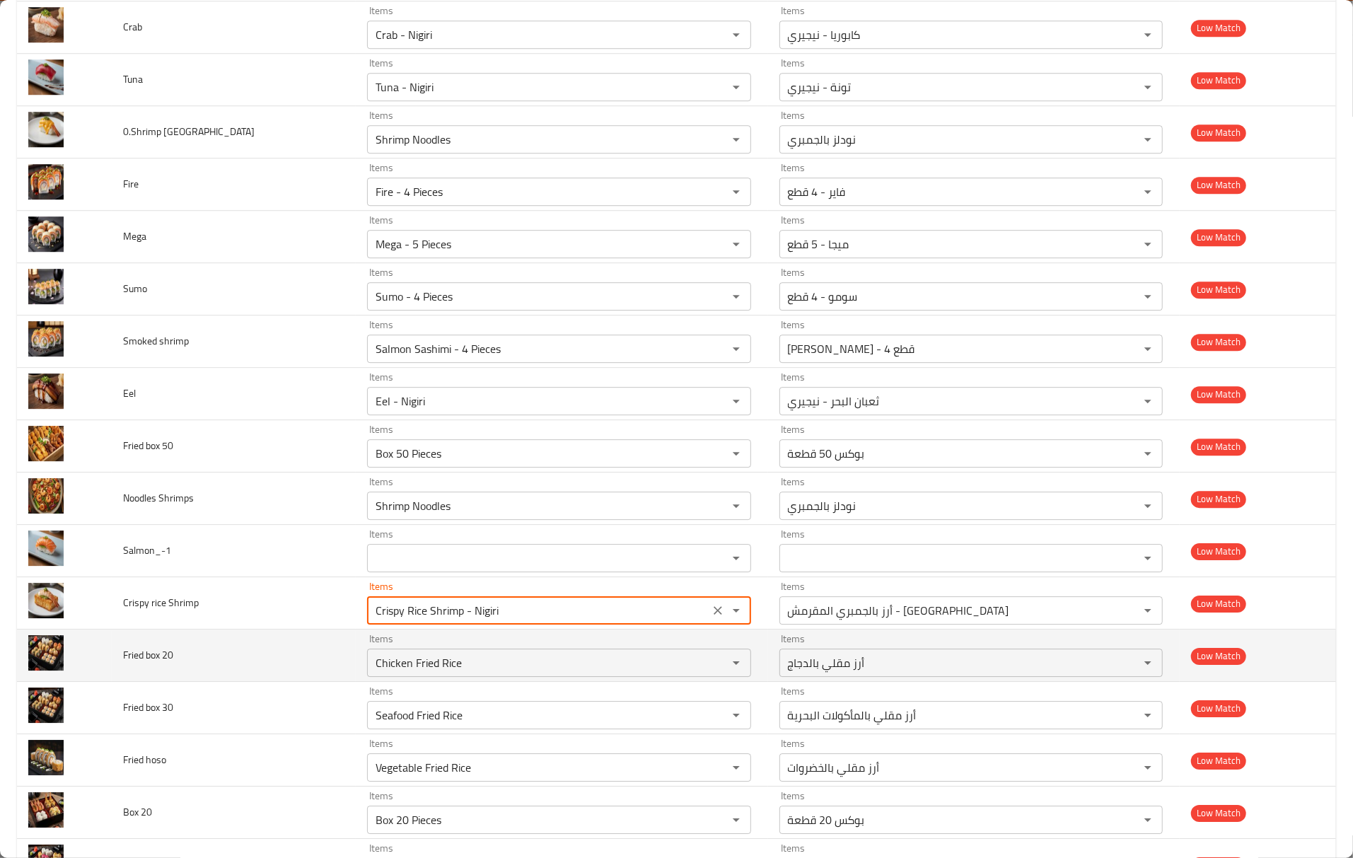
type Shrimp "Crispy Rice Shrimp - Nigiri"
click at [335, 682] on td "Fried box 20" at bounding box center [234, 656] width 244 height 52
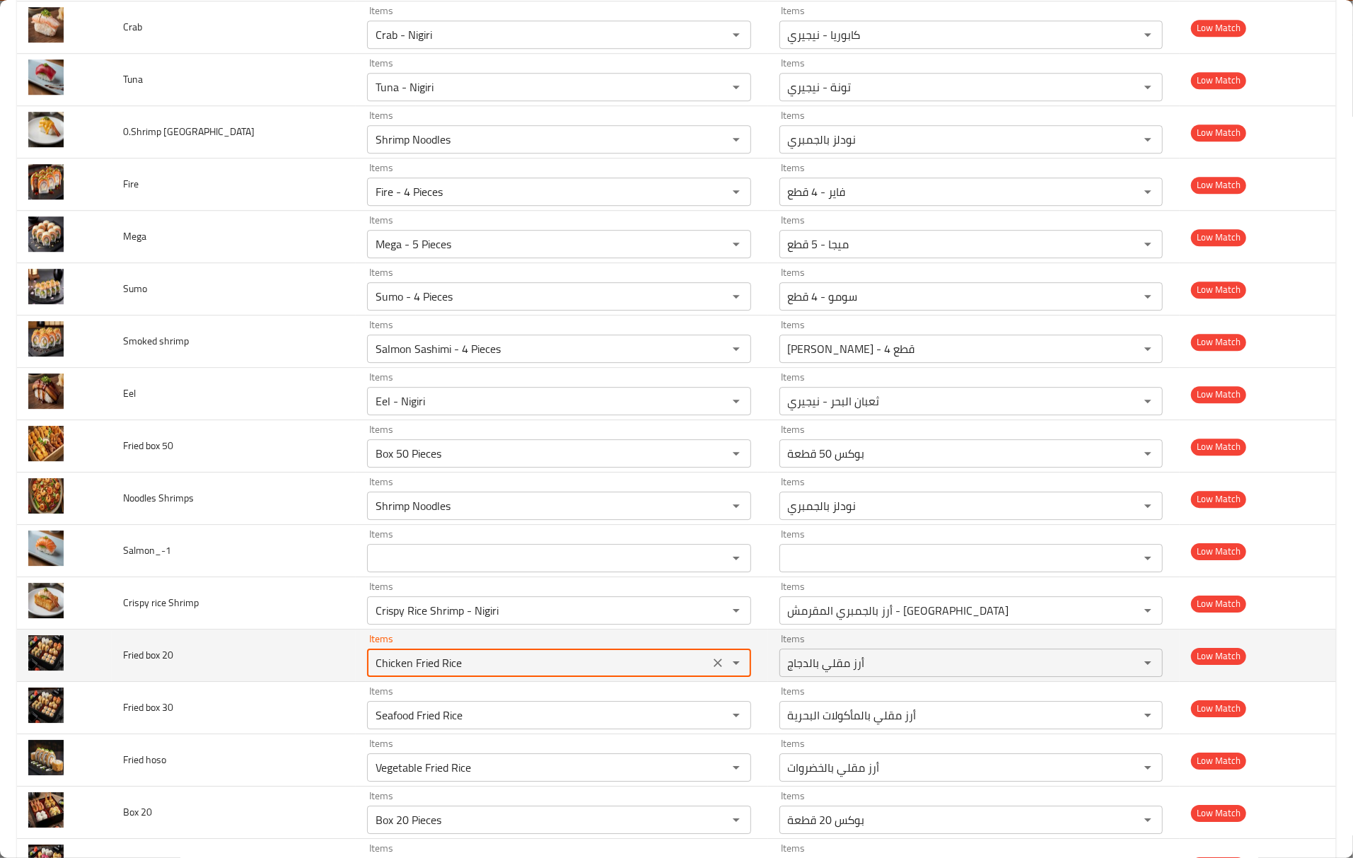
drag, startPoint x: 429, startPoint y: 691, endPoint x: 287, endPoint y: 677, distance: 142.2
click at [287, 677] on tr "Fried box 20 Items Chicken Fried Rice Items Items أرز مقلي بالدجاج Items Low Ma…" at bounding box center [676, 656] width 1319 height 52
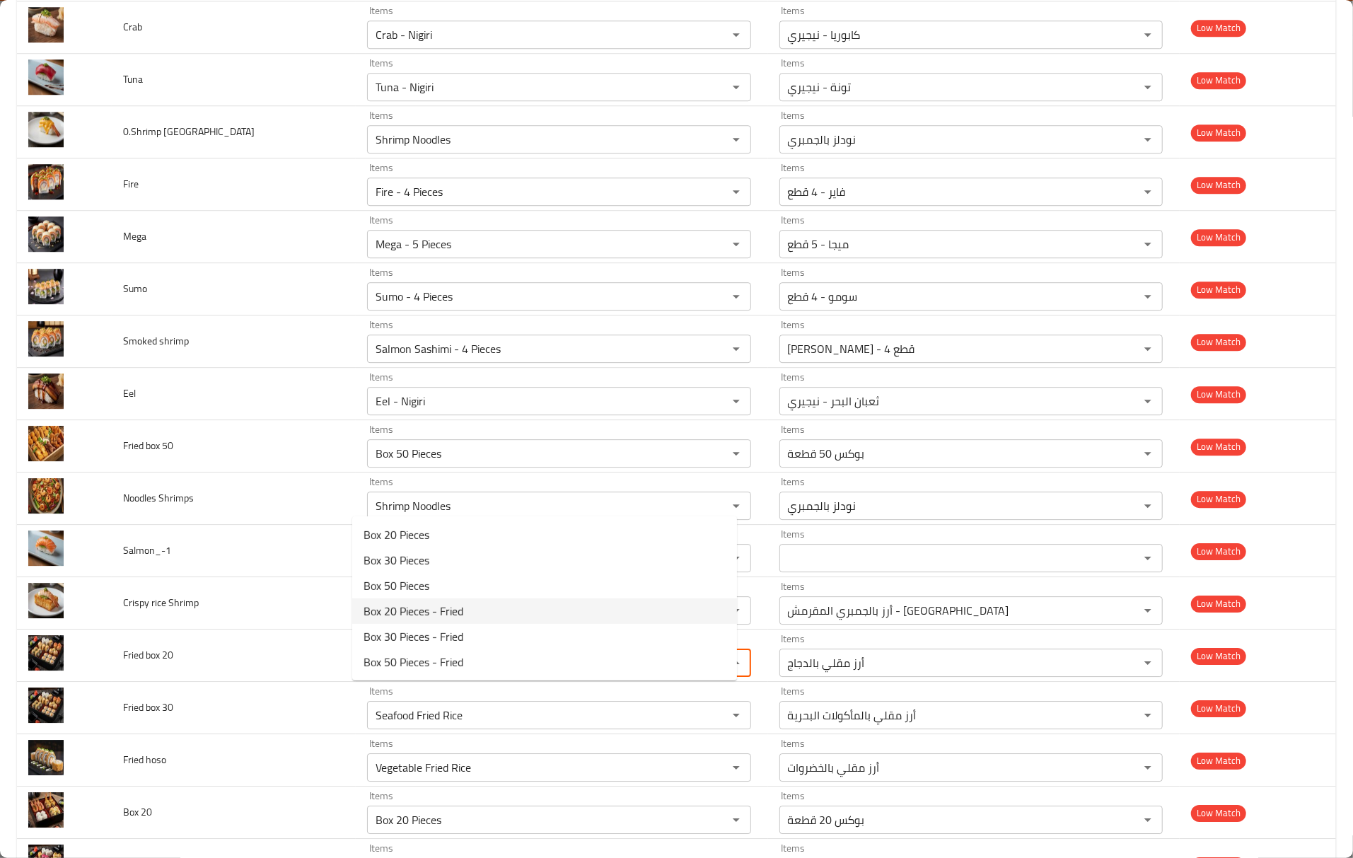
click at [471, 617] on 20-option-3 "Box 20 Pieces - Fried" at bounding box center [544, 610] width 385 height 25
type 20 "Box 20 Pieces - Fried"
type 20-ar "بوكس 20 قطعة - مقلي"
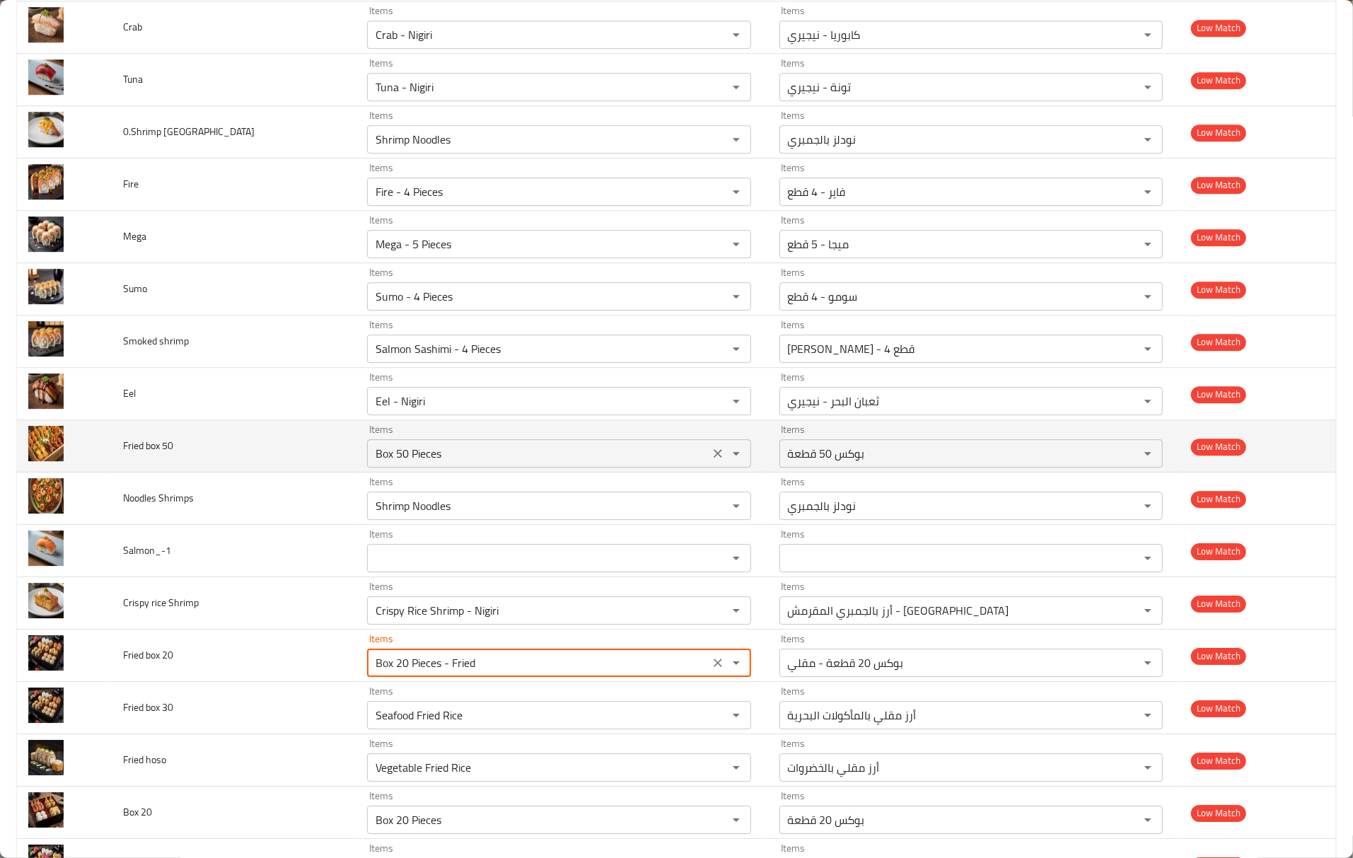
type 20 "Box 20 Pieces - Fried"
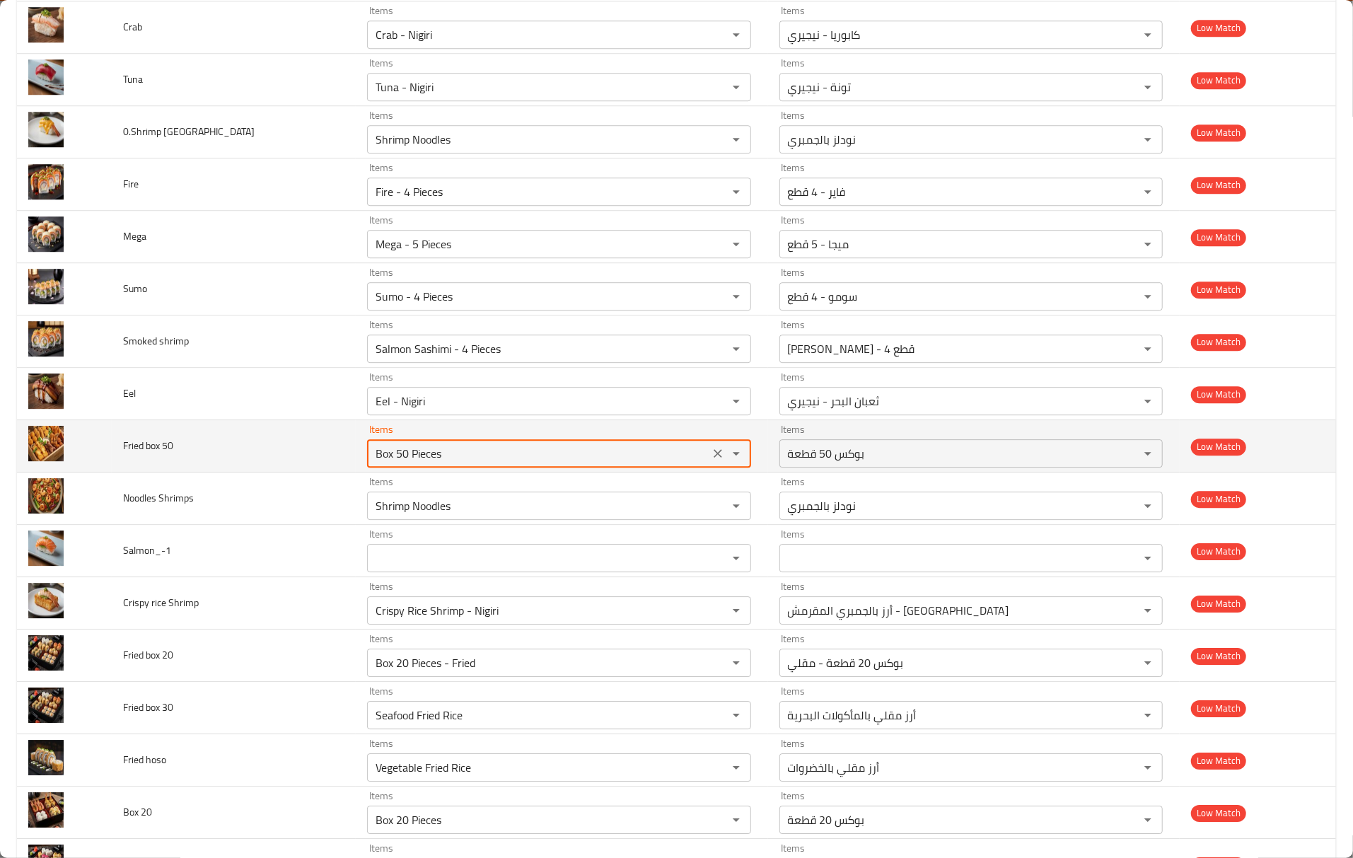
drag, startPoint x: 392, startPoint y: 485, endPoint x: 463, endPoint y: 492, distance: 71.2
click at [463, 463] on 50 "Box 50 Pieces" at bounding box center [537, 454] width 333 height 20
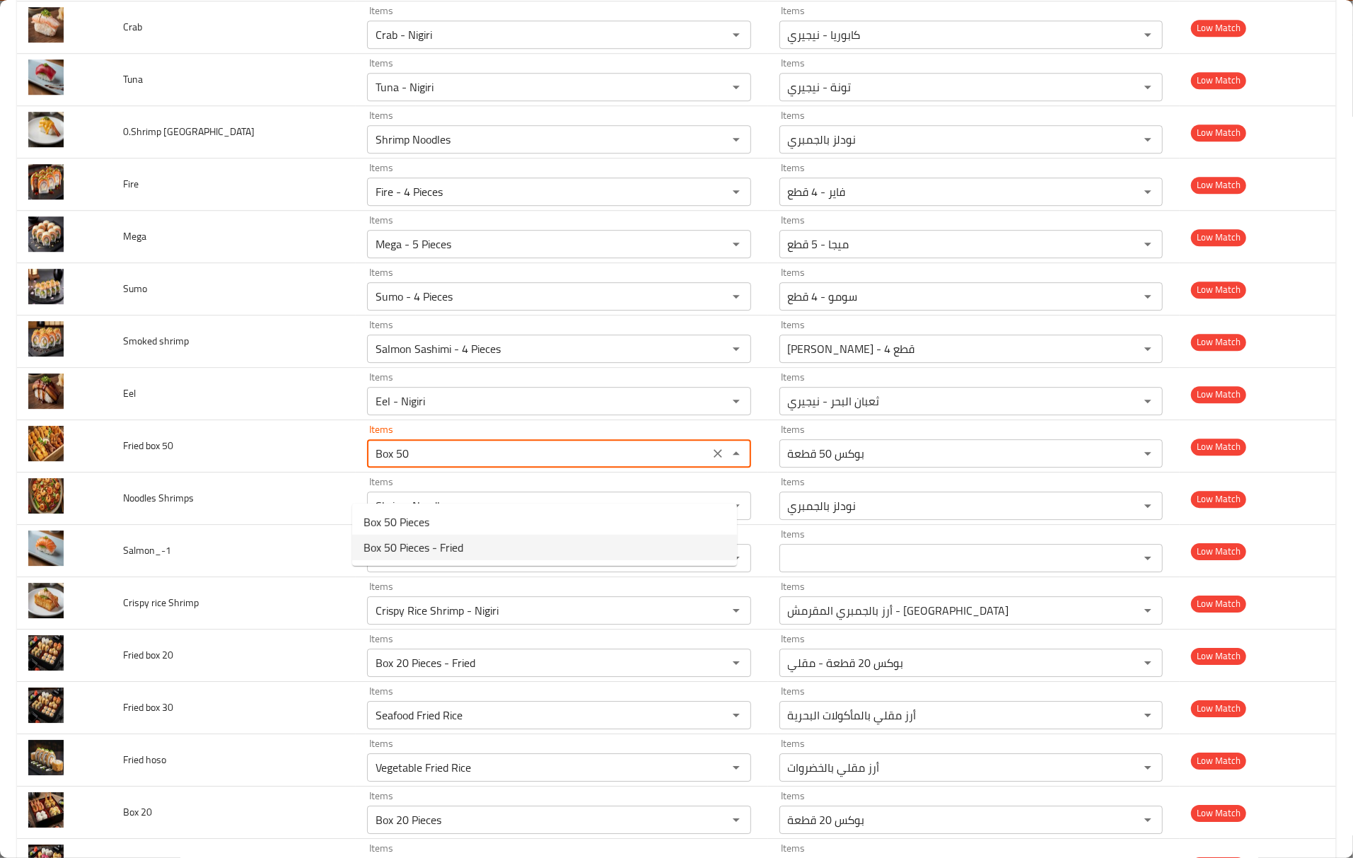
click at [462, 539] on span "Box 50 Pieces - Fried" at bounding box center [414, 547] width 100 height 17
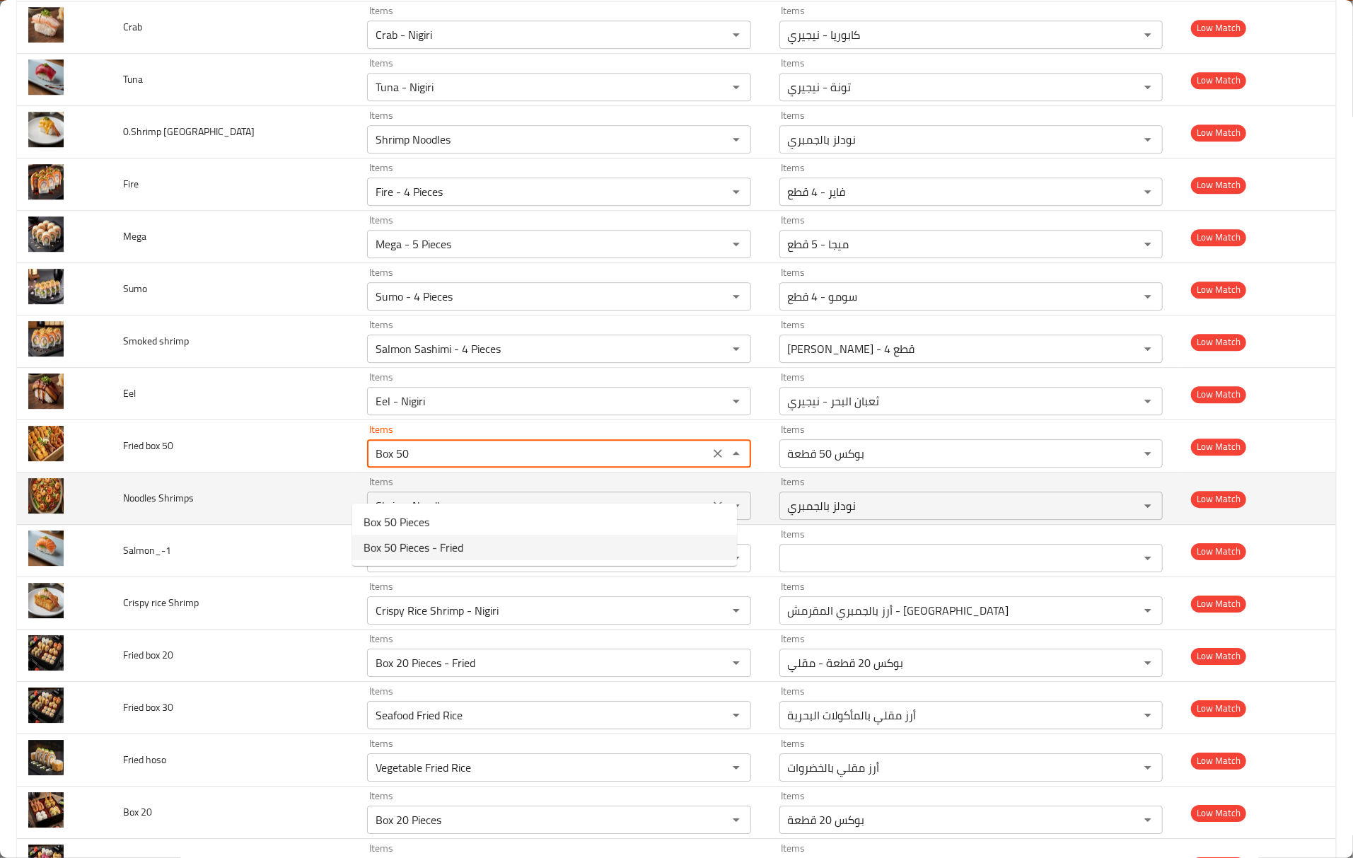
type 50 "Box 50 Pieces - Fried"
type 50-ar "بوكس 50 قطعة - مقلي"
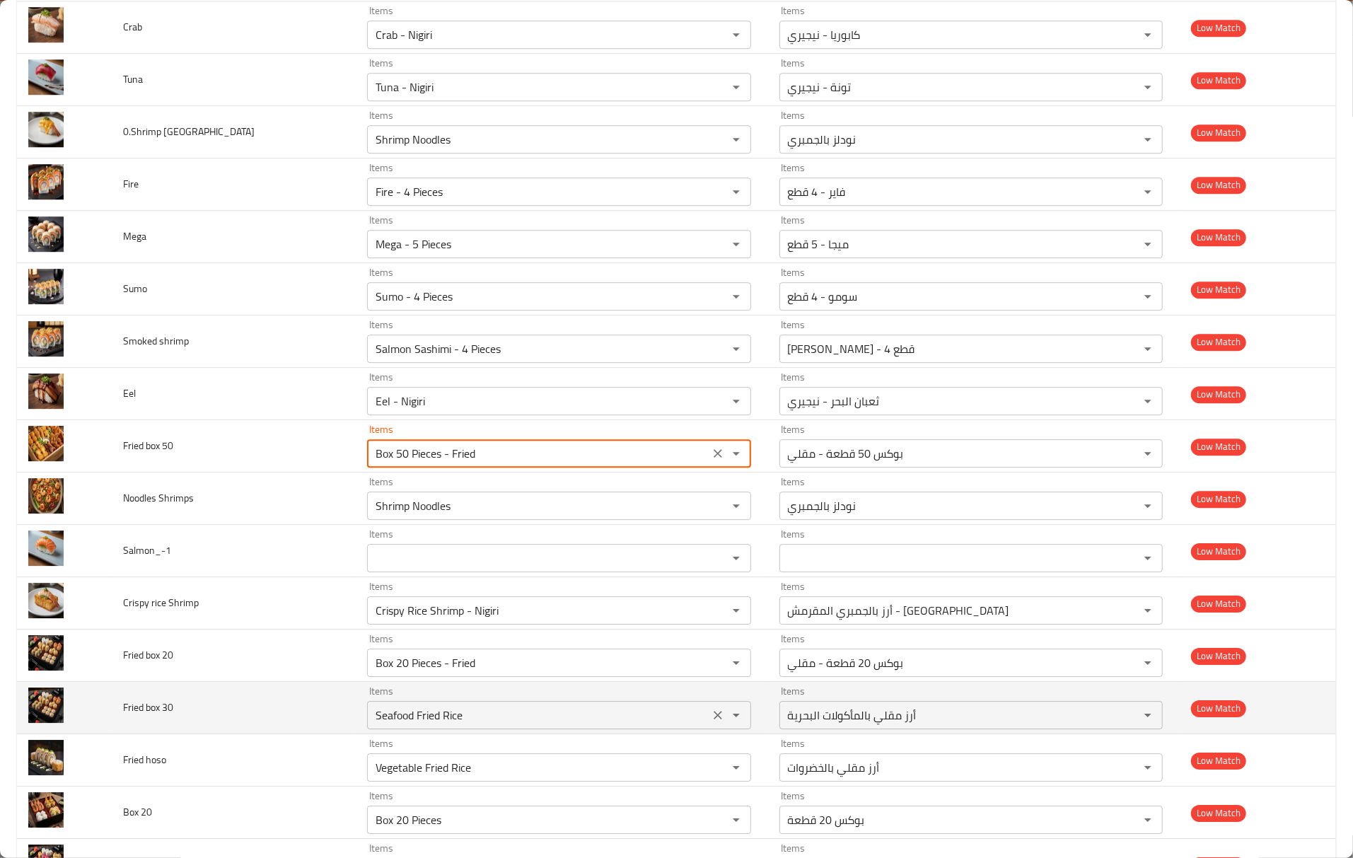
type 50 "Box 50 Pieces - Fried"
click at [458, 725] on 30 "Seafood Fried Rice" at bounding box center [537, 715] width 333 height 20
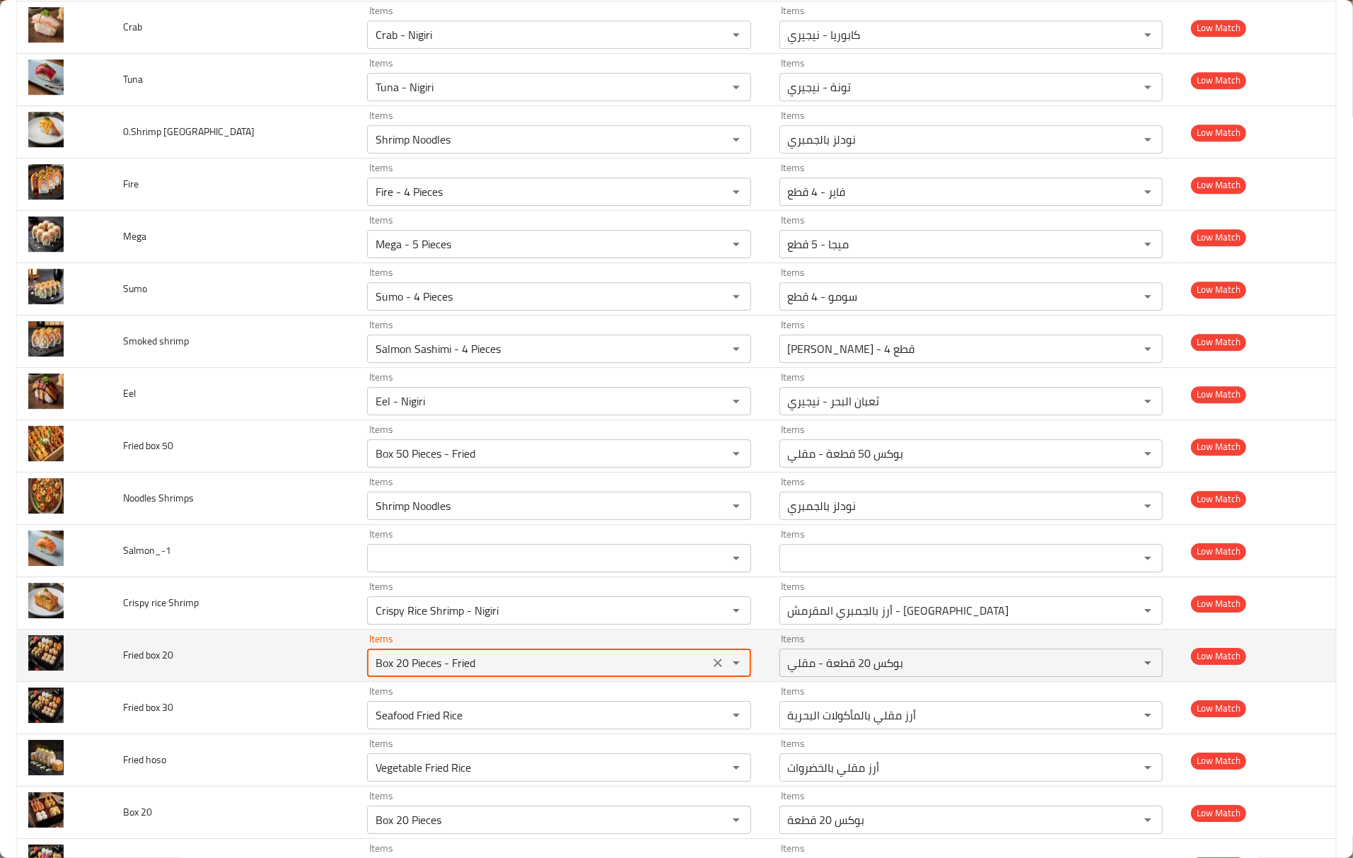
click at [448, 673] on 20 "Box 20 Pieces - Fried" at bounding box center [537, 663] width 333 height 20
click at [451, 673] on 20 "Box 20 Pieces - Fried" at bounding box center [537, 663] width 333 height 20
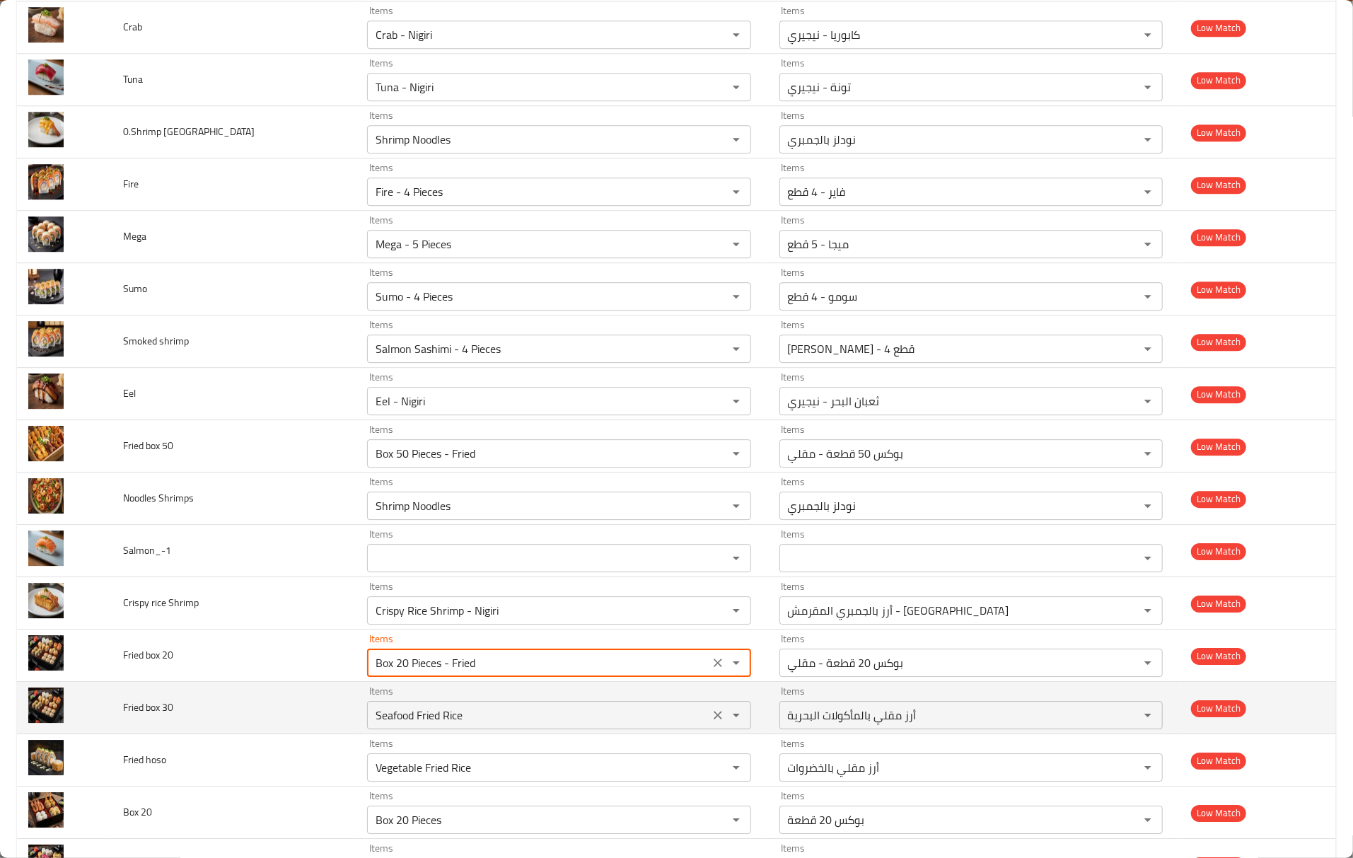
click at [443, 729] on div "Items Seafood Fried Rice Items" at bounding box center [558, 707] width 383 height 43
click at [443, 725] on 30 "Seafood Fried Rice" at bounding box center [537, 715] width 333 height 20
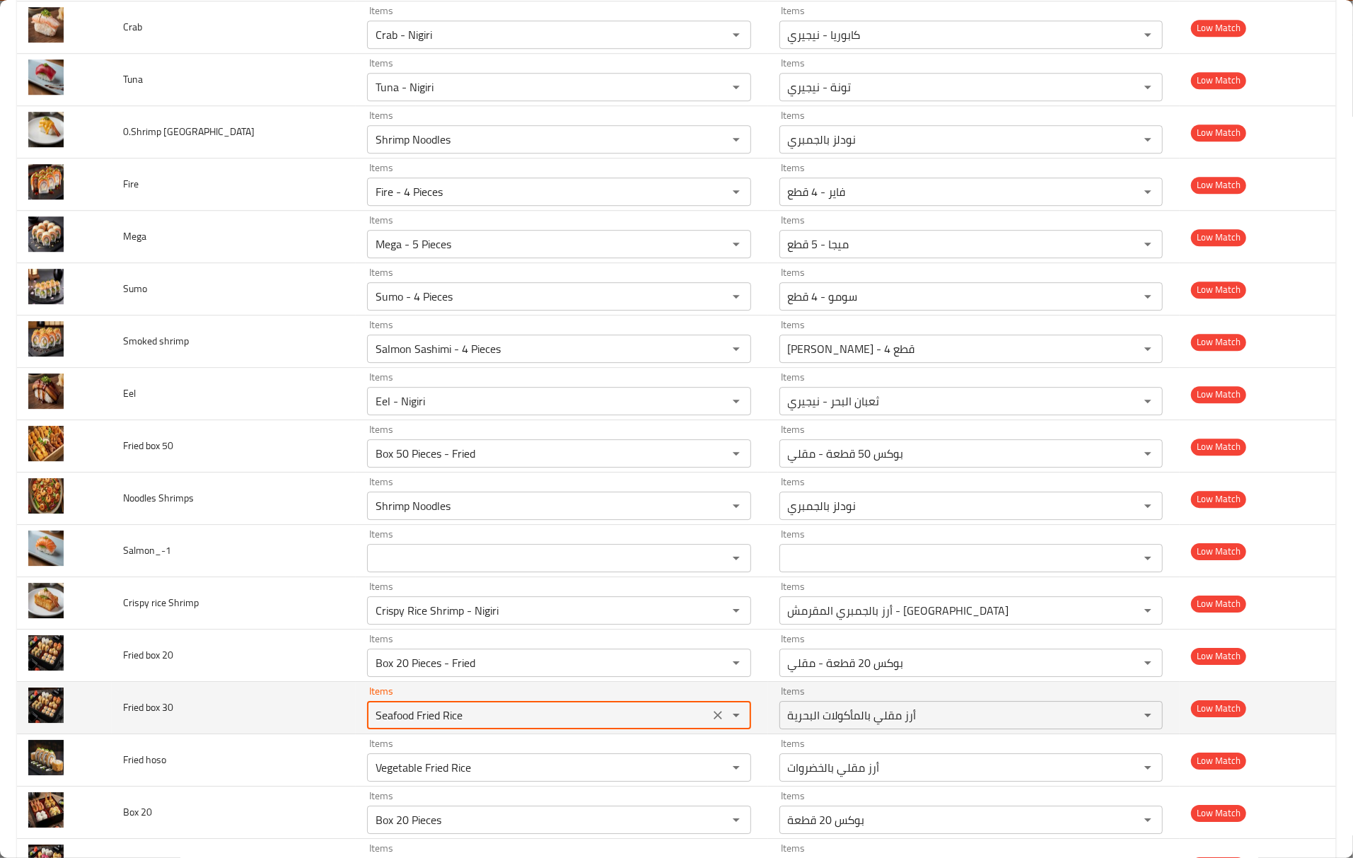
click at [443, 725] on 30 "Seafood Fried Rice" at bounding box center [537, 715] width 333 height 20
paste 30 "Fried"
click at [443, 725] on 30 "Seafood Fried Fried" at bounding box center [537, 715] width 333 height 20
paste 30 "enhanced table"
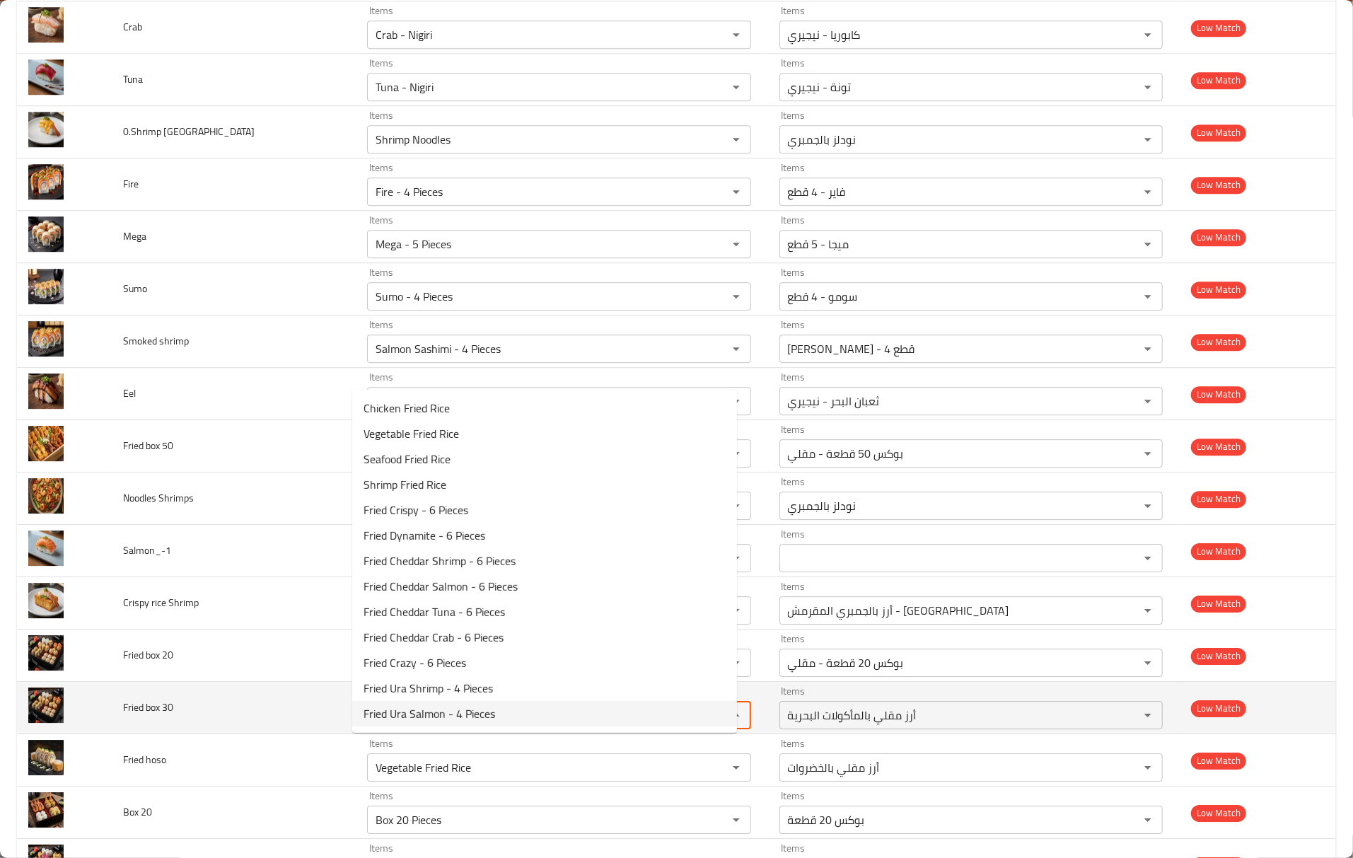
click at [356, 724] on td "Items Seafood Fried Rice Items" at bounding box center [562, 708] width 412 height 52
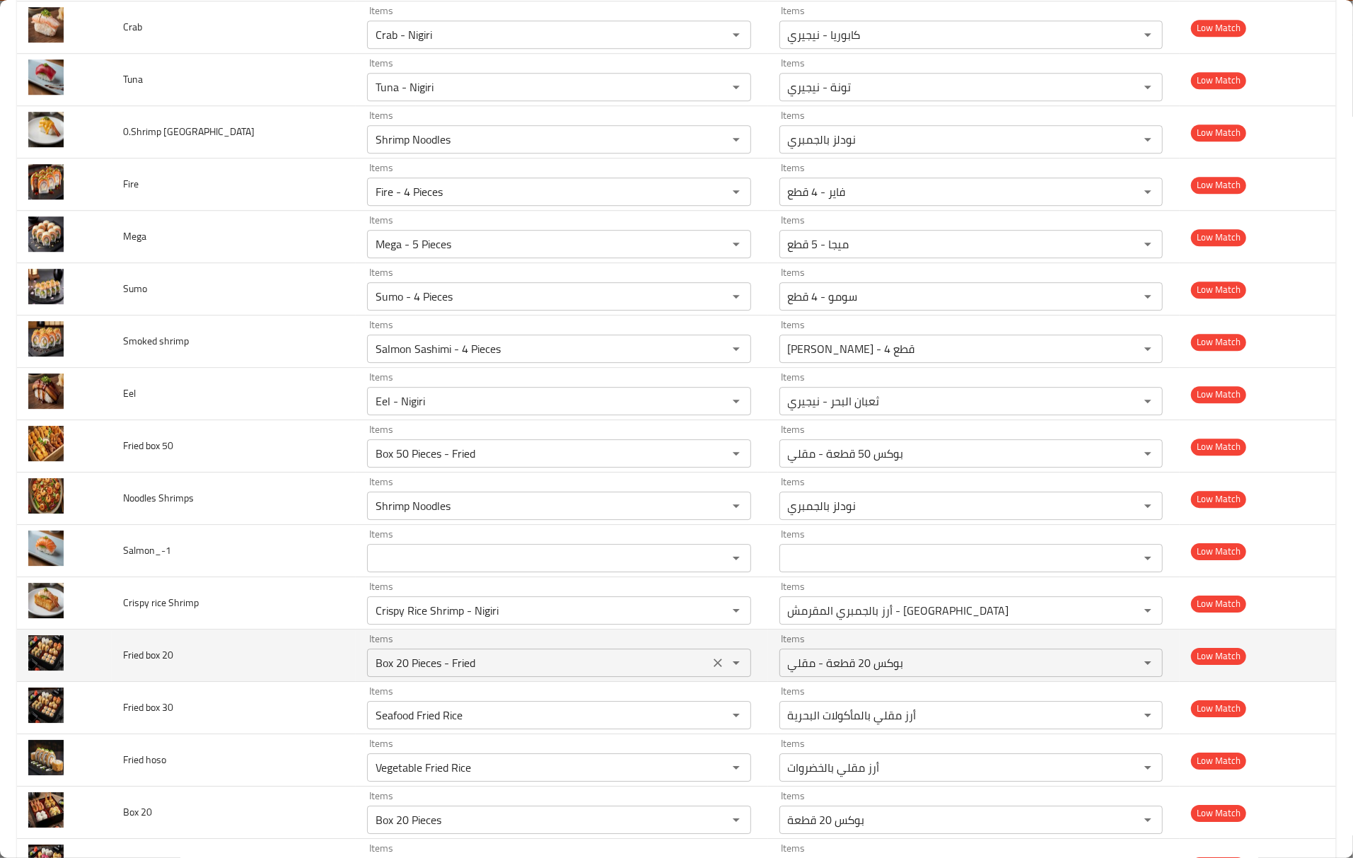
click at [406, 673] on 20 "Box 20 Pieces - Fried" at bounding box center [537, 663] width 333 height 20
click at [371, 673] on 20 "Box 20 Pieces - Fried" at bounding box center [537, 663] width 333 height 20
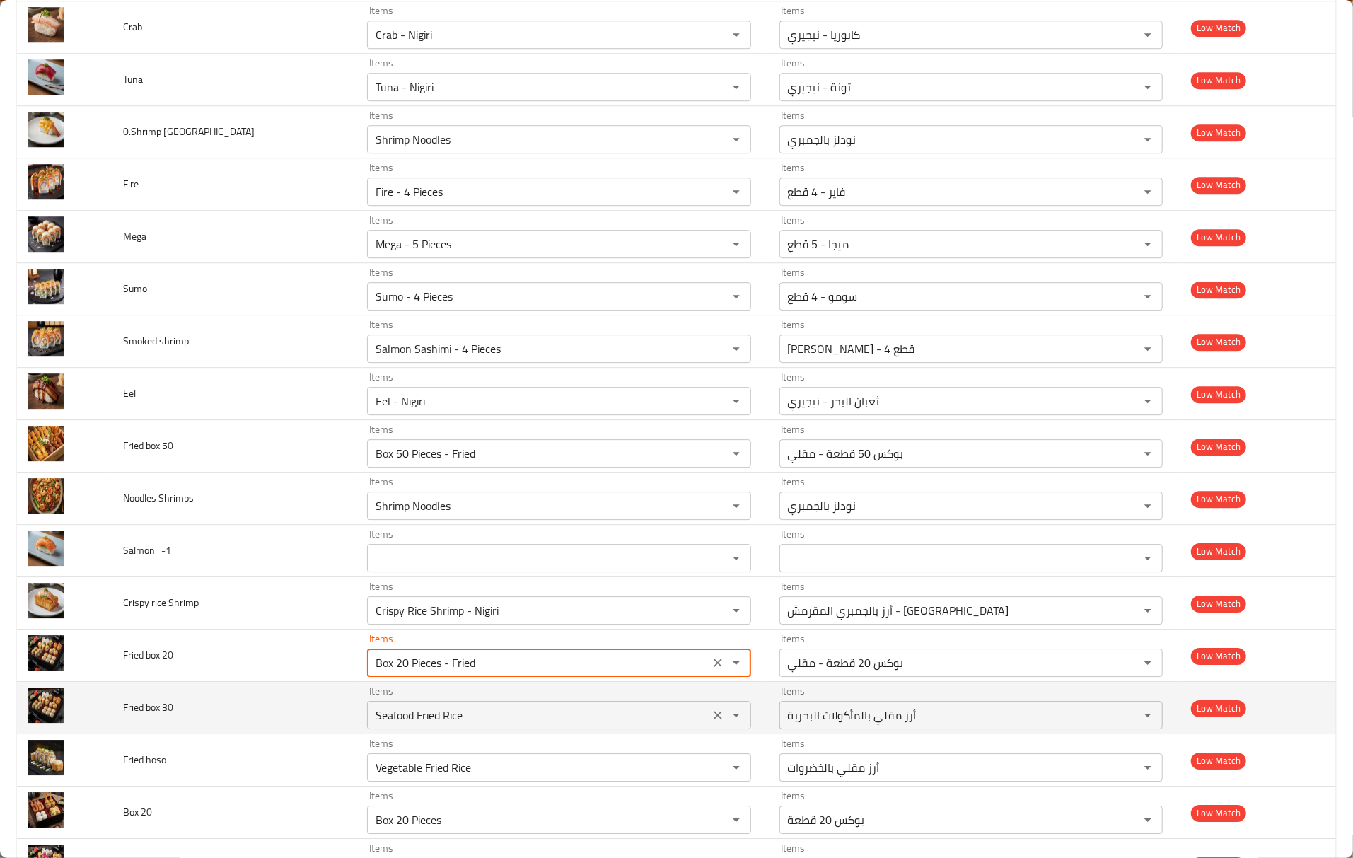
click at [405, 729] on div "Items Seafood Fried Rice Items" at bounding box center [558, 707] width 383 height 43
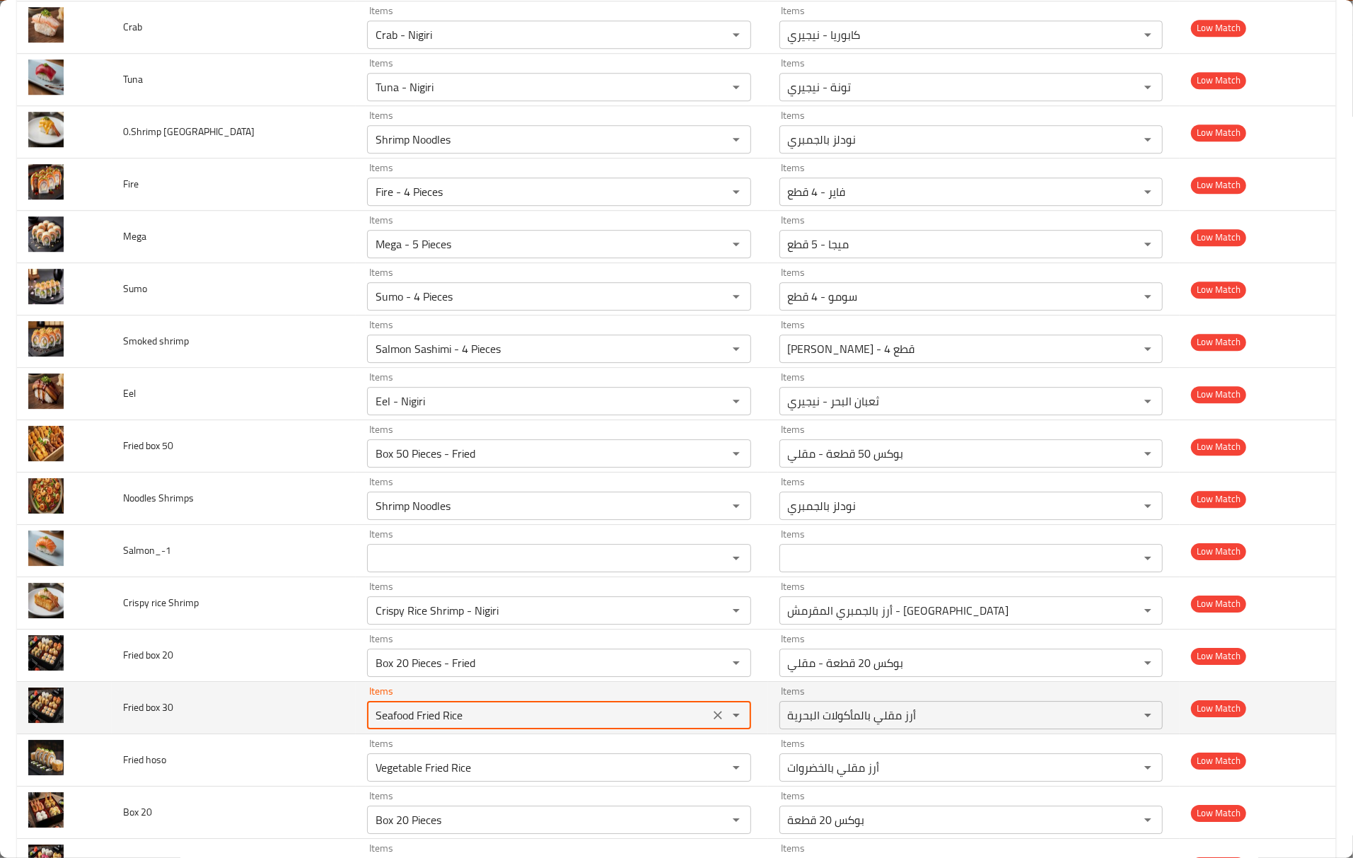
click at [408, 725] on 30 "Seafood Fried Rice" at bounding box center [537, 715] width 333 height 20
paste 30 "Box"
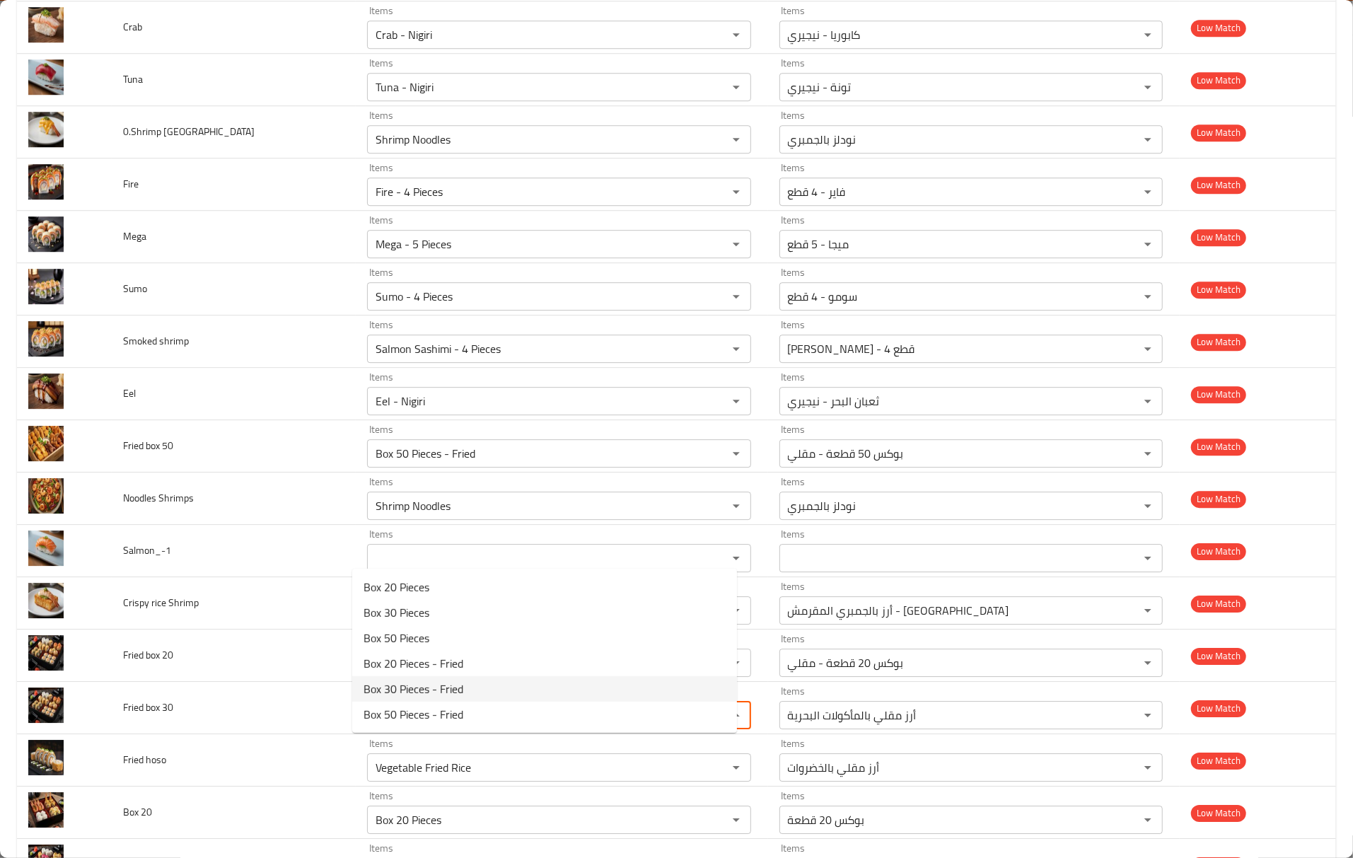
click at [461, 700] on 30-option-4 "Box 30 Pieces - Fried" at bounding box center [544, 688] width 385 height 25
type 30 "Box 30 Pieces - Fried"
type 30-ar "بوكس 30 قطعة - مقلي"
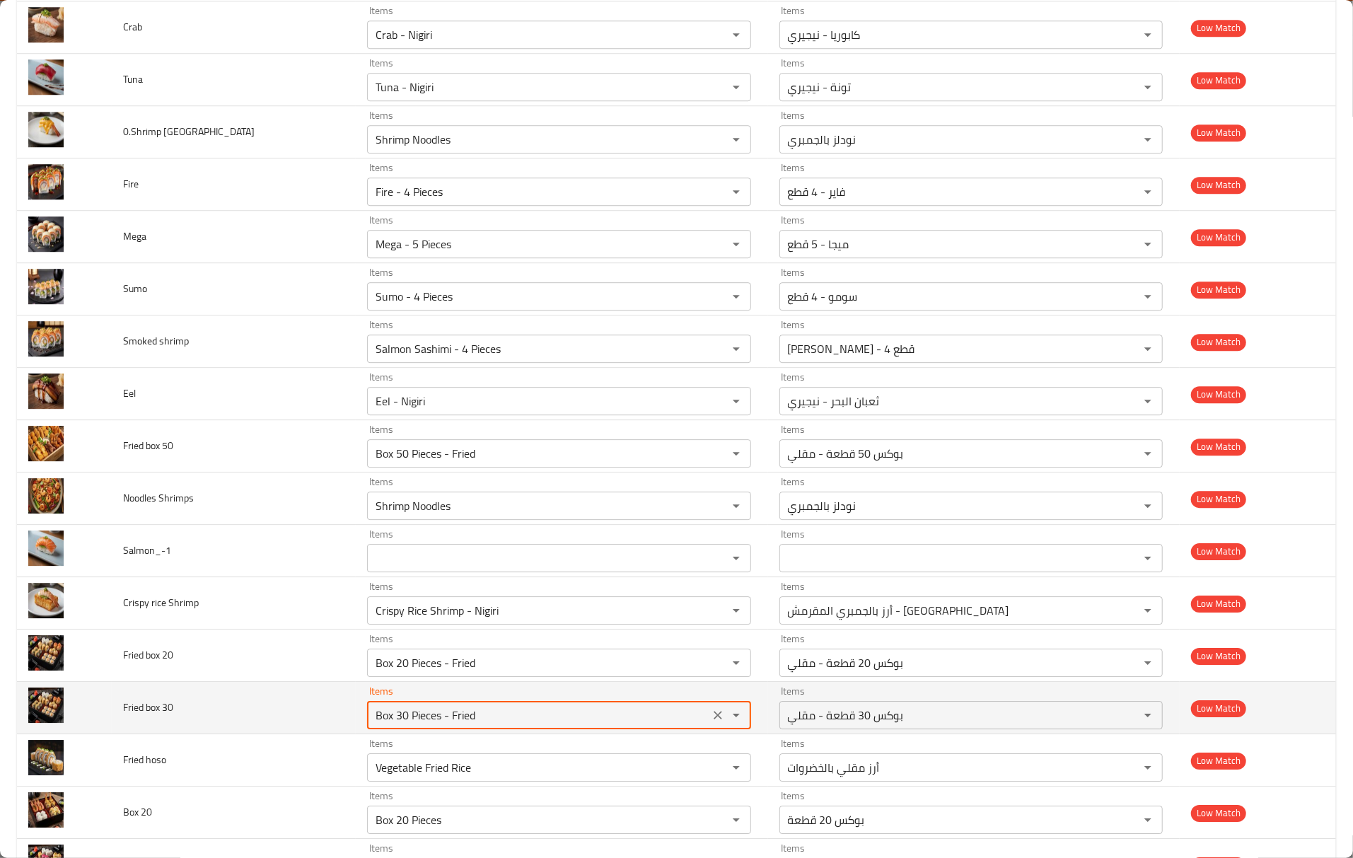
type 30 "Box 30 Pieces - Fried"
click at [308, 734] on td "Fried box 30" at bounding box center [234, 708] width 244 height 52
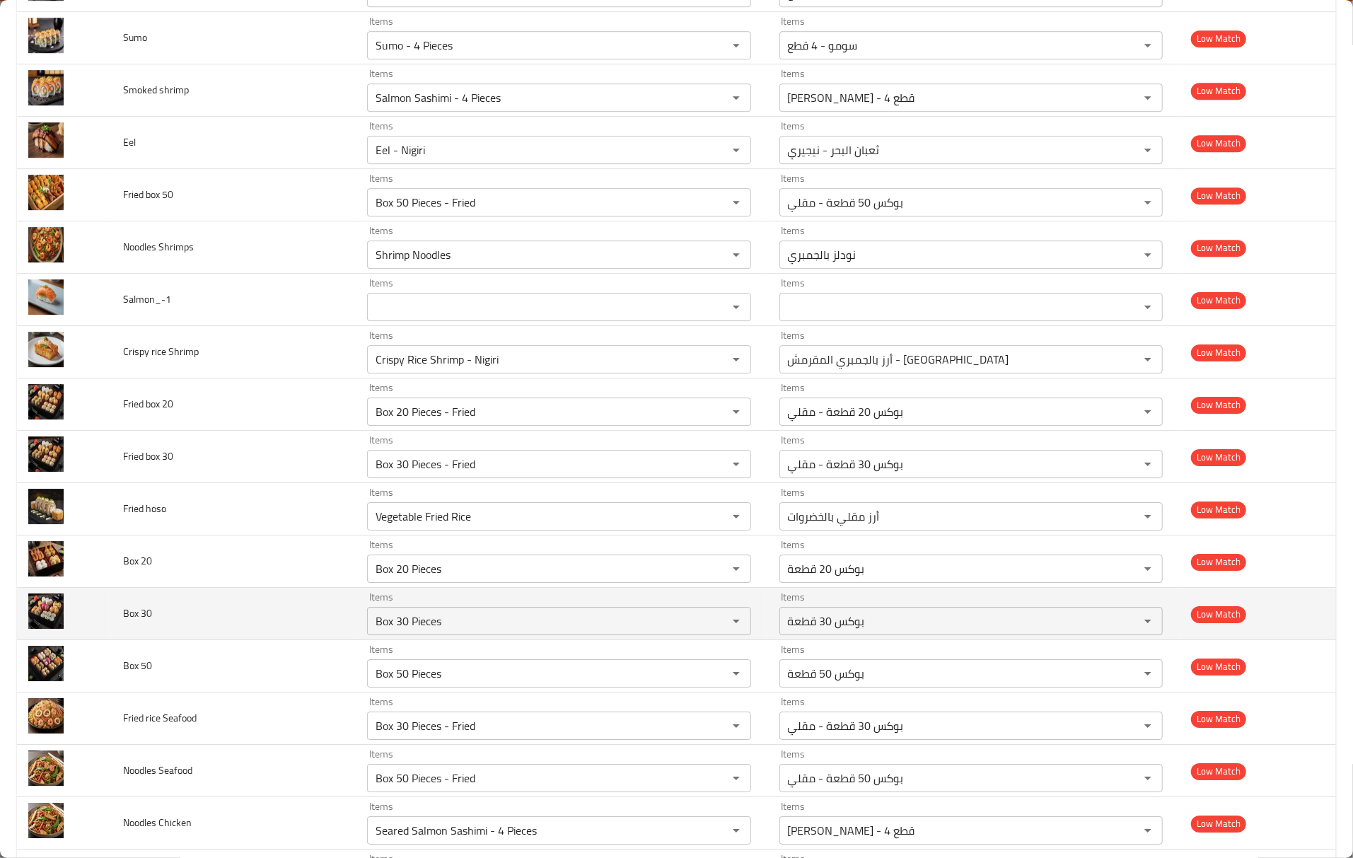
scroll to position [7355, 0]
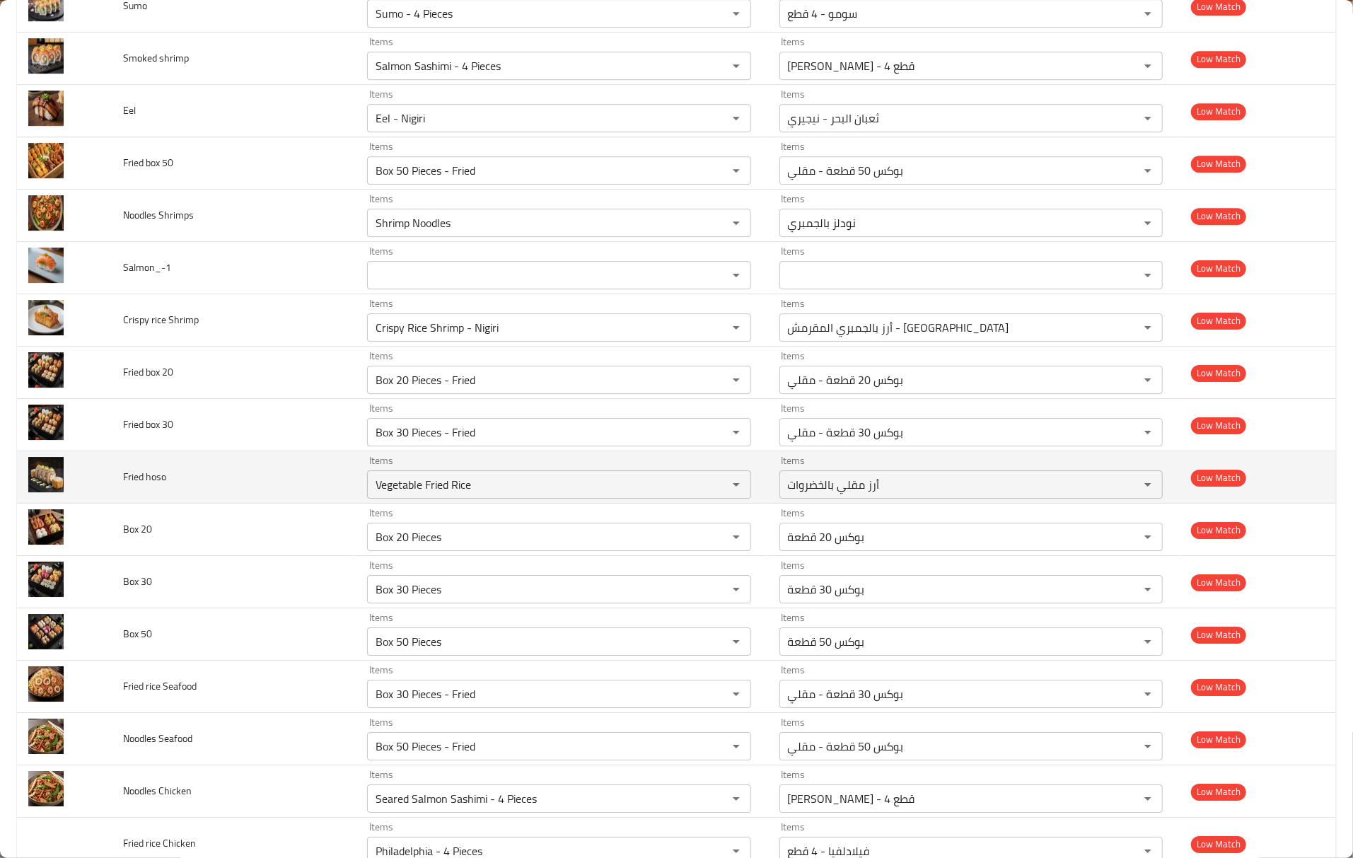
click at [134, 486] on span "Fried hoso" at bounding box center [144, 477] width 43 height 18
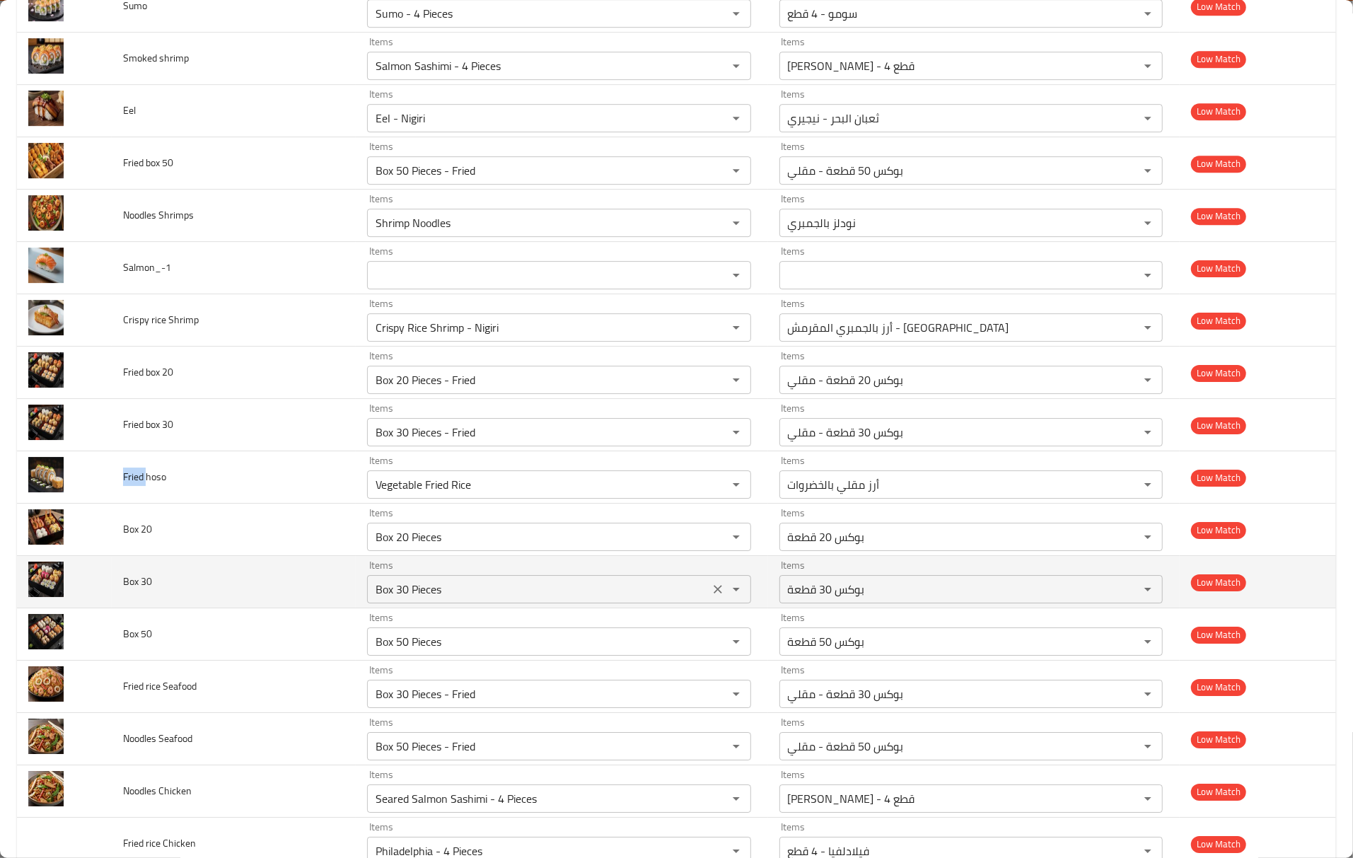
copy span "Fried"
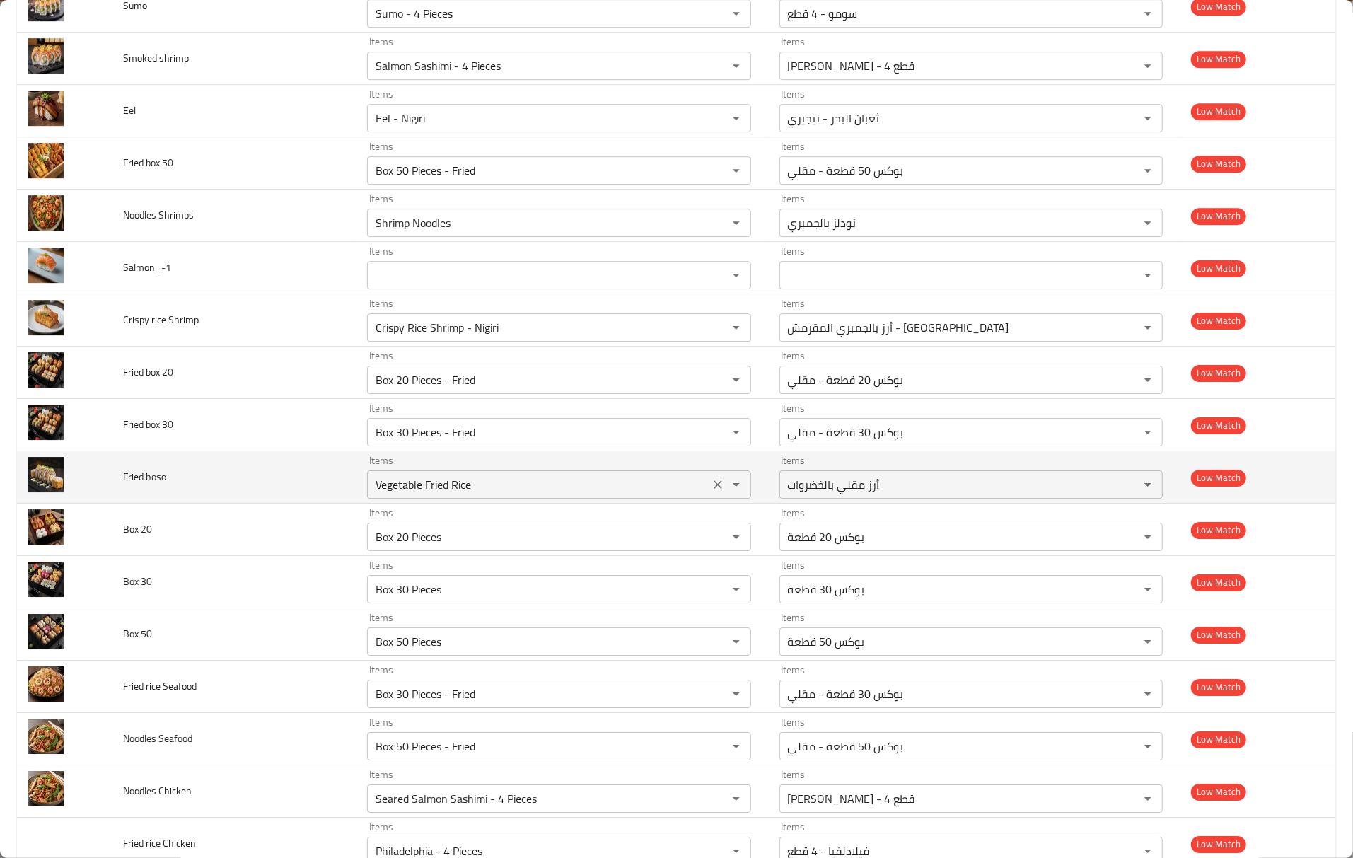
click at [439, 494] on hoso "Vegetable Fried Rice" at bounding box center [537, 485] width 333 height 20
paste hoso "Fried"
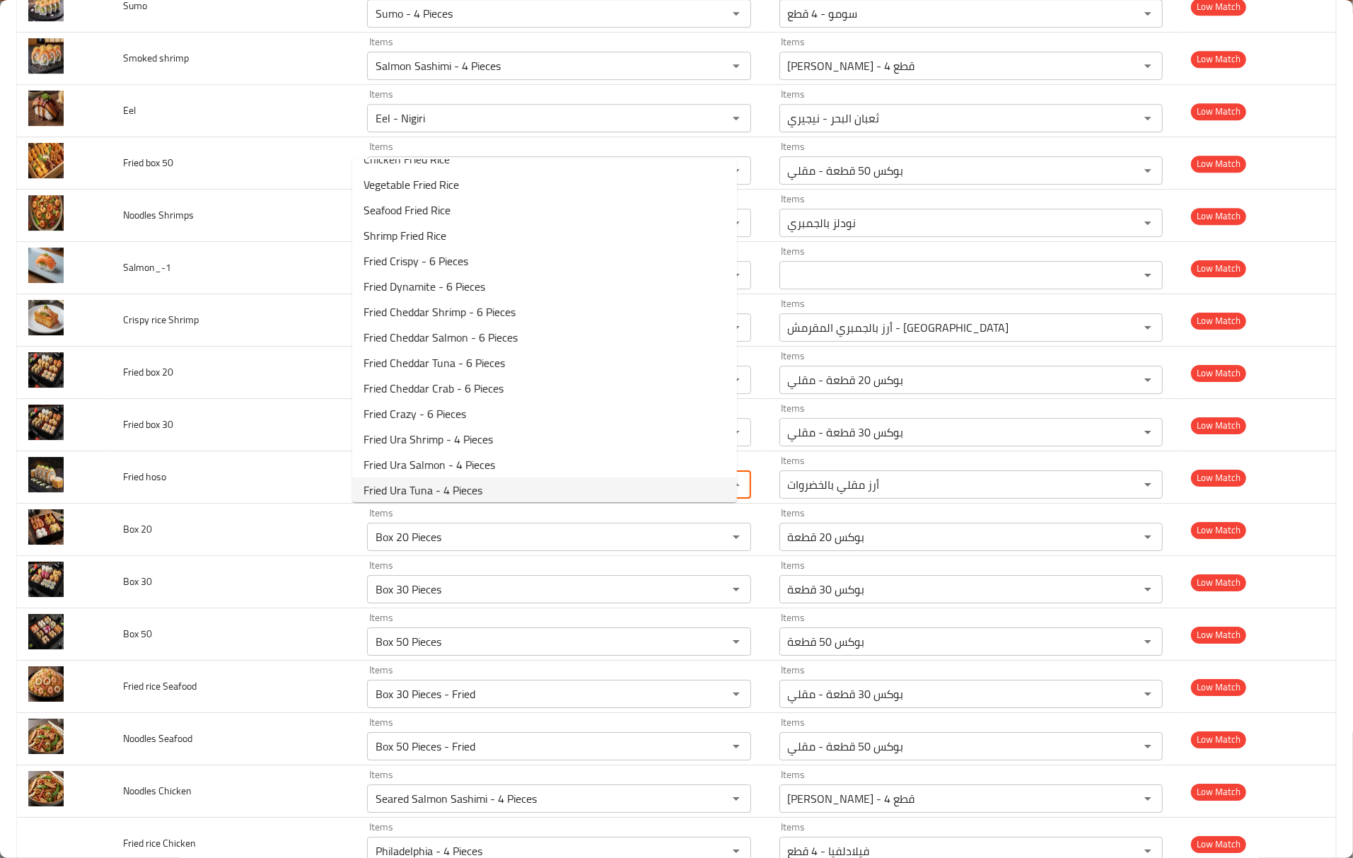
scroll to position [24, 0]
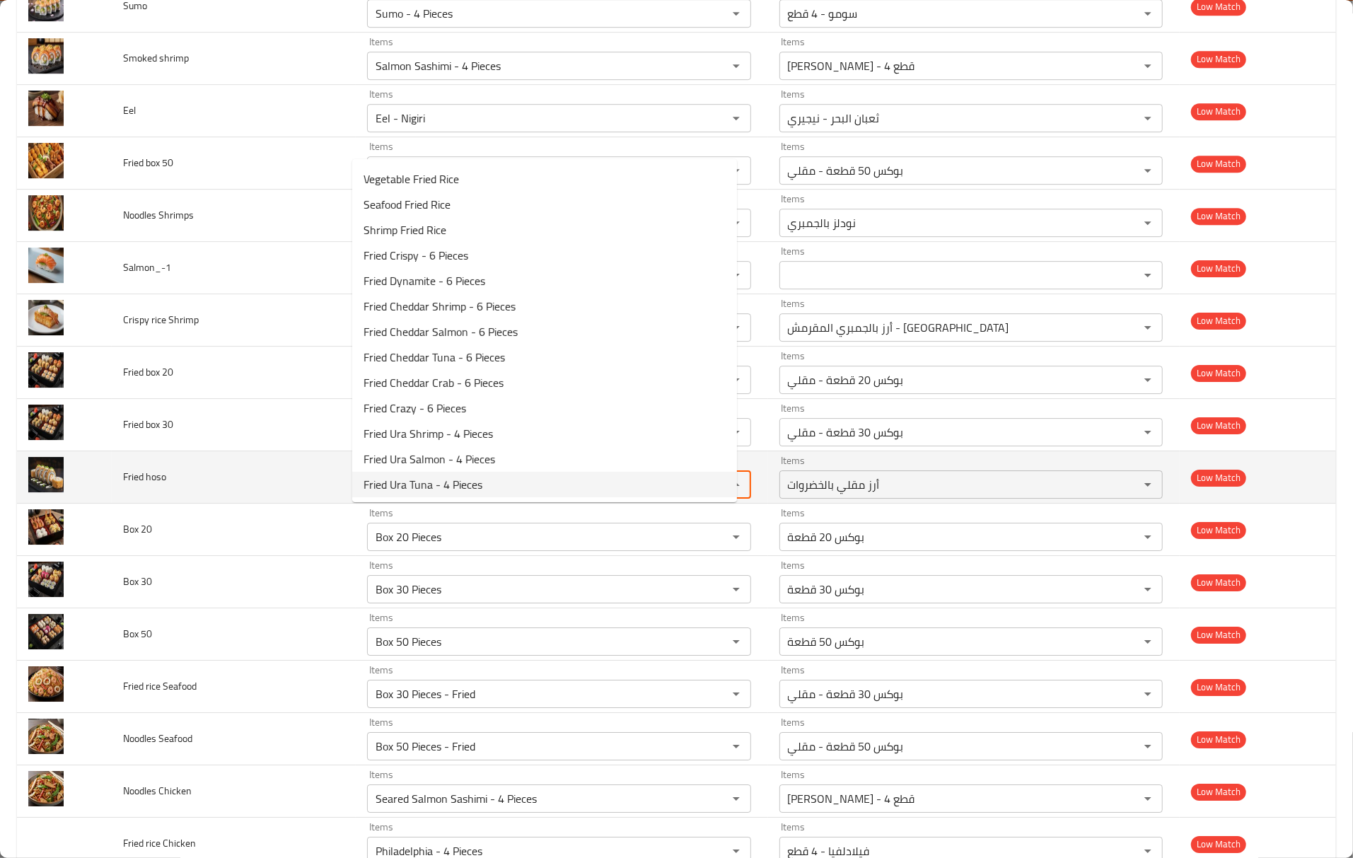
click at [162, 486] on span "Fried hoso" at bounding box center [144, 477] width 43 height 18
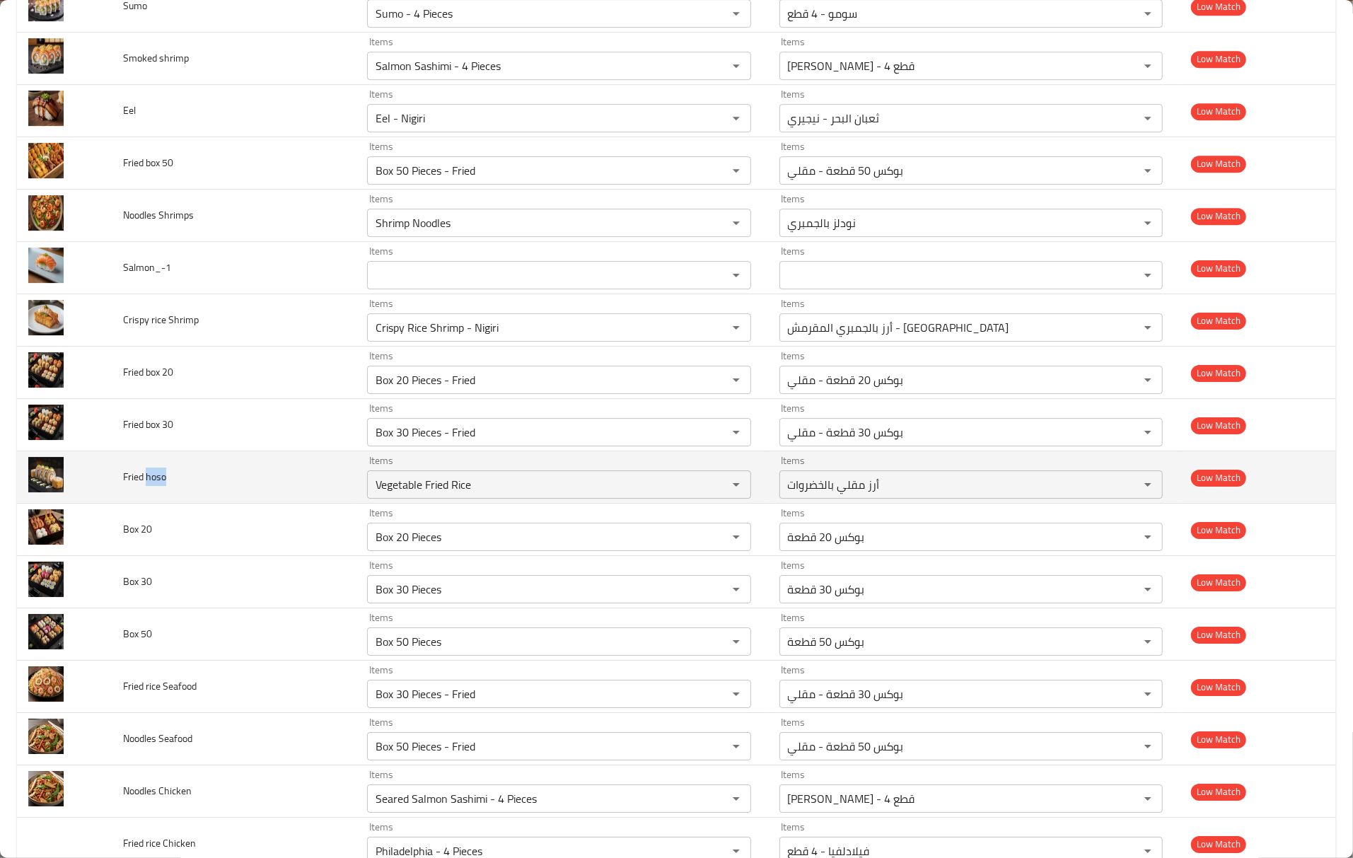
click at [162, 486] on span "Fried hoso" at bounding box center [144, 477] width 43 height 18
copy span "hoso"
click at [386, 499] on div "Vegetable Fried Rice Items" at bounding box center [558, 484] width 383 height 28
paste hoso "hoso"
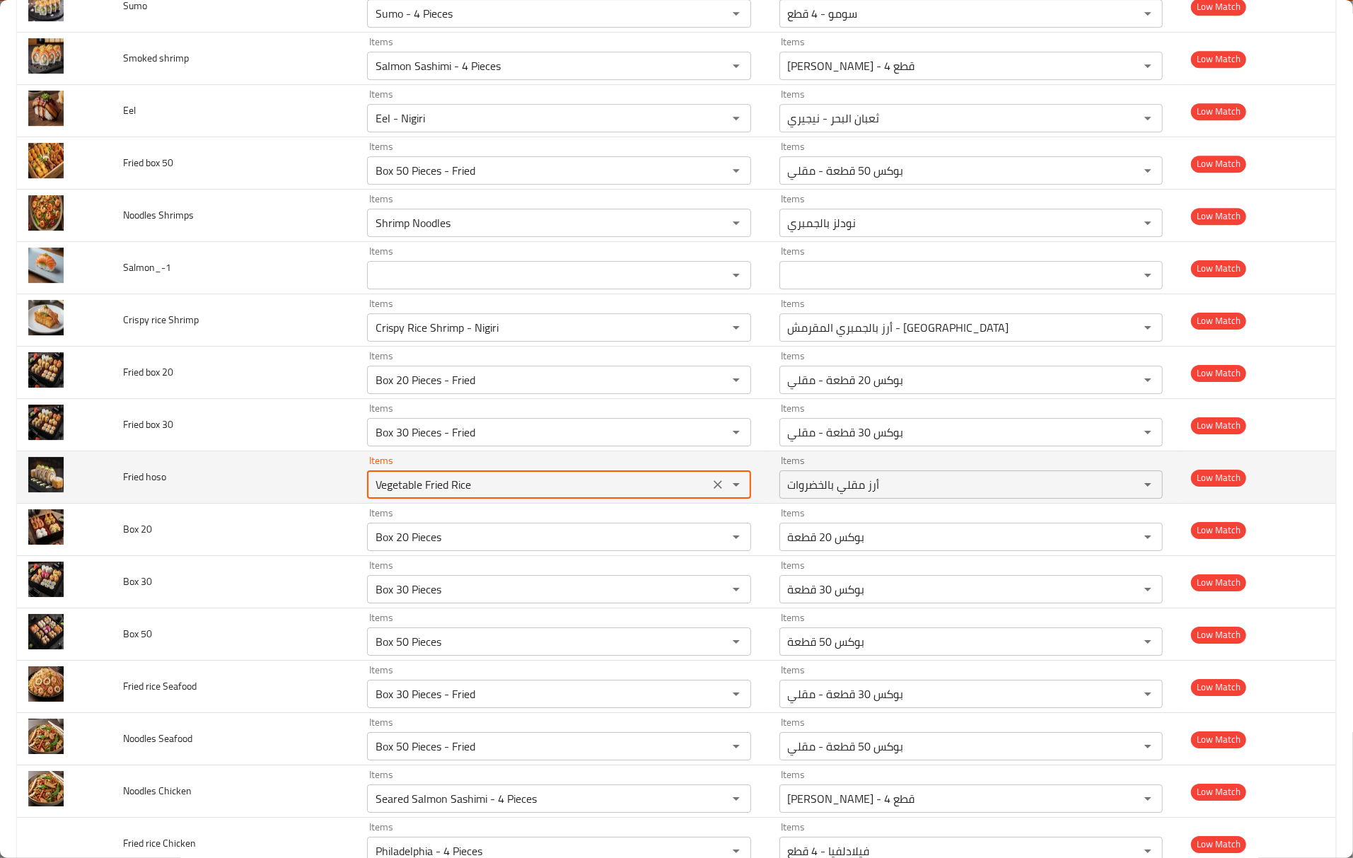
type hoso "hoso"
click at [714, 489] on icon "Clear" at bounding box center [718, 484] width 8 height 8
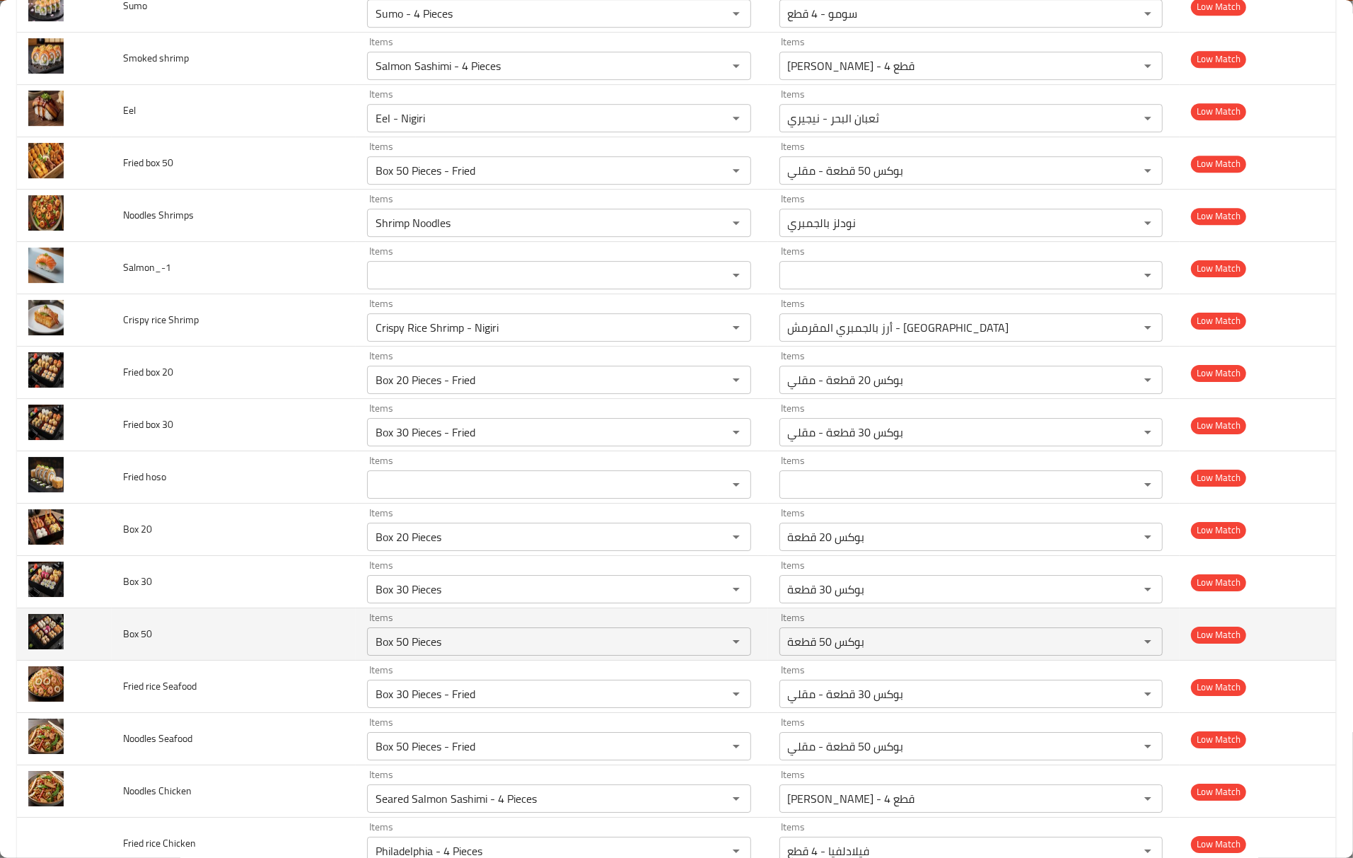
click at [150, 643] on span "Box 50" at bounding box center [137, 634] width 29 height 18
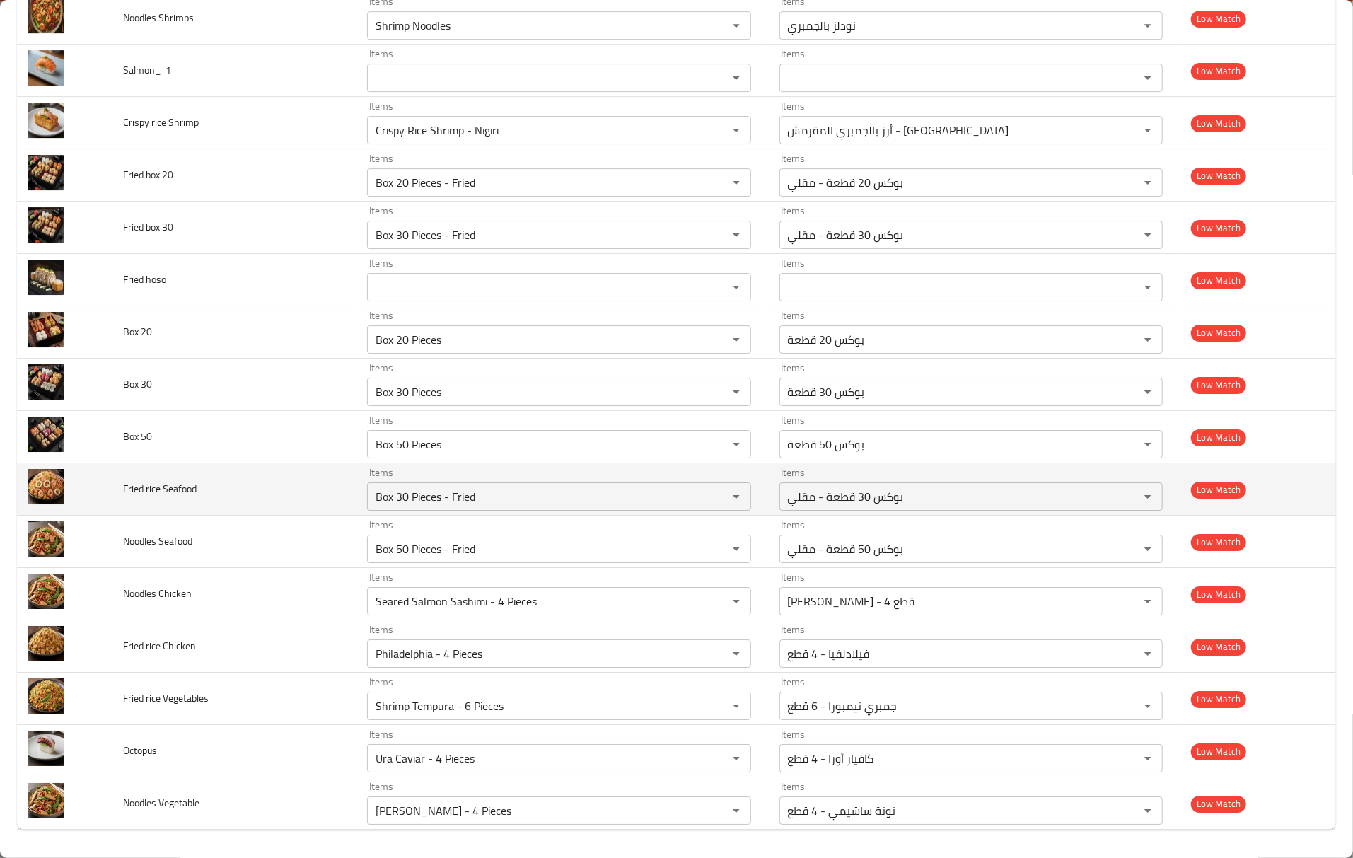
scroll to position [7590, 0]
click at [151, 487] on span "Fried rice Seafood" at bounding box center [160, 489] width 74 height 18
click at [153, 487] on span "Fried rice Seafood" at bounding box center [160, 489] width 74 height 18
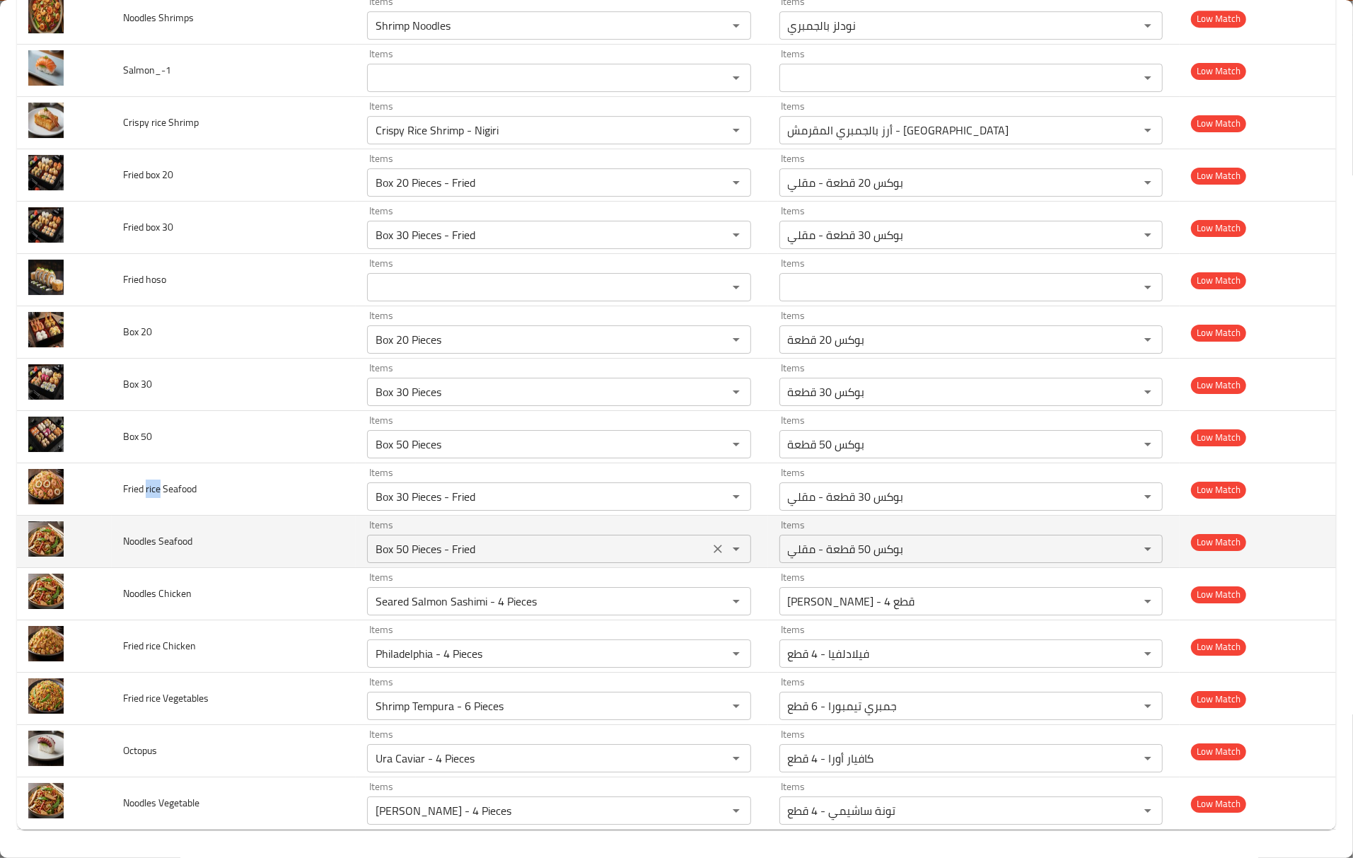
copy span "rice"
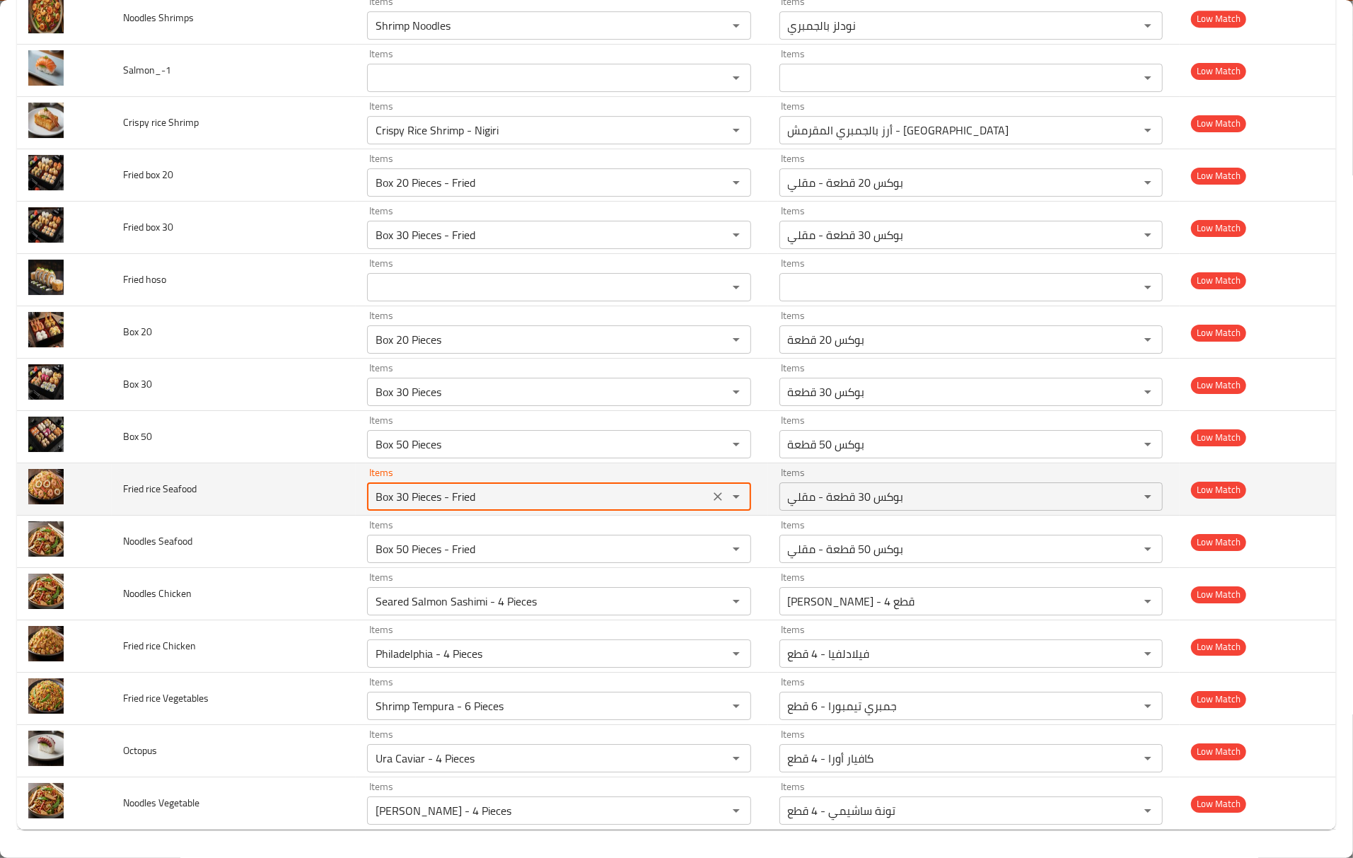
drag, startPoint x: 590, startPoint y: 492, endPoint x: 248, endPoint y: 495, distance: 342.4
click at [248, 495] on tr "Fried rice Seafood Items Box 30 Pieces - Fried Items Items بوكس 30 قطعة - مقلي …" at bounding box center [676, 489] width 1319 height 52
paste Seafood "rice"
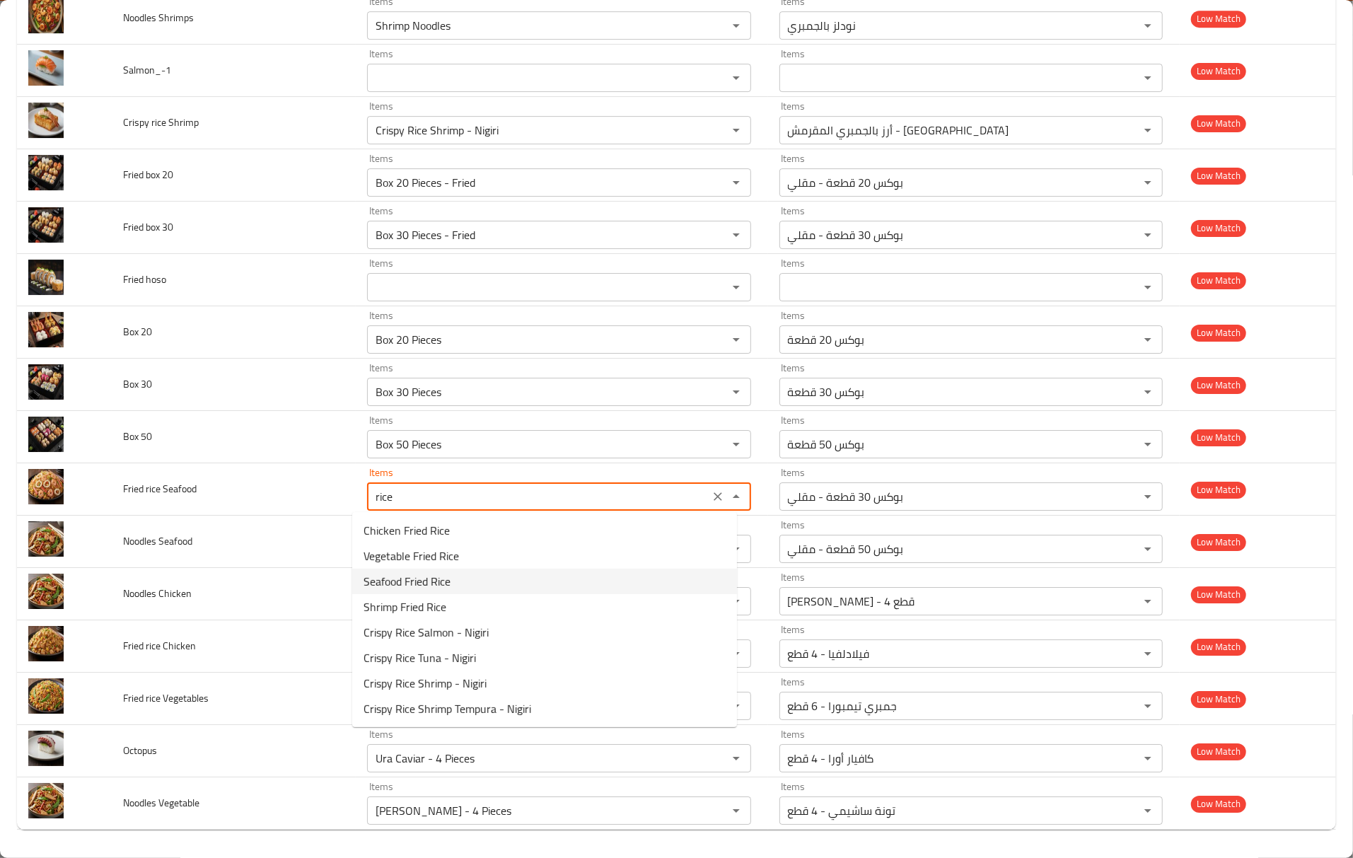
click at [506, 587] on Seafood-option-2 "Seafood Fried Rice" at bounding box center [544, 581] width 385 height 25
type Seafood "Seafood Fried Rice"
type Seafood-ar "أرز مقلي بالمأكولات البحرية"
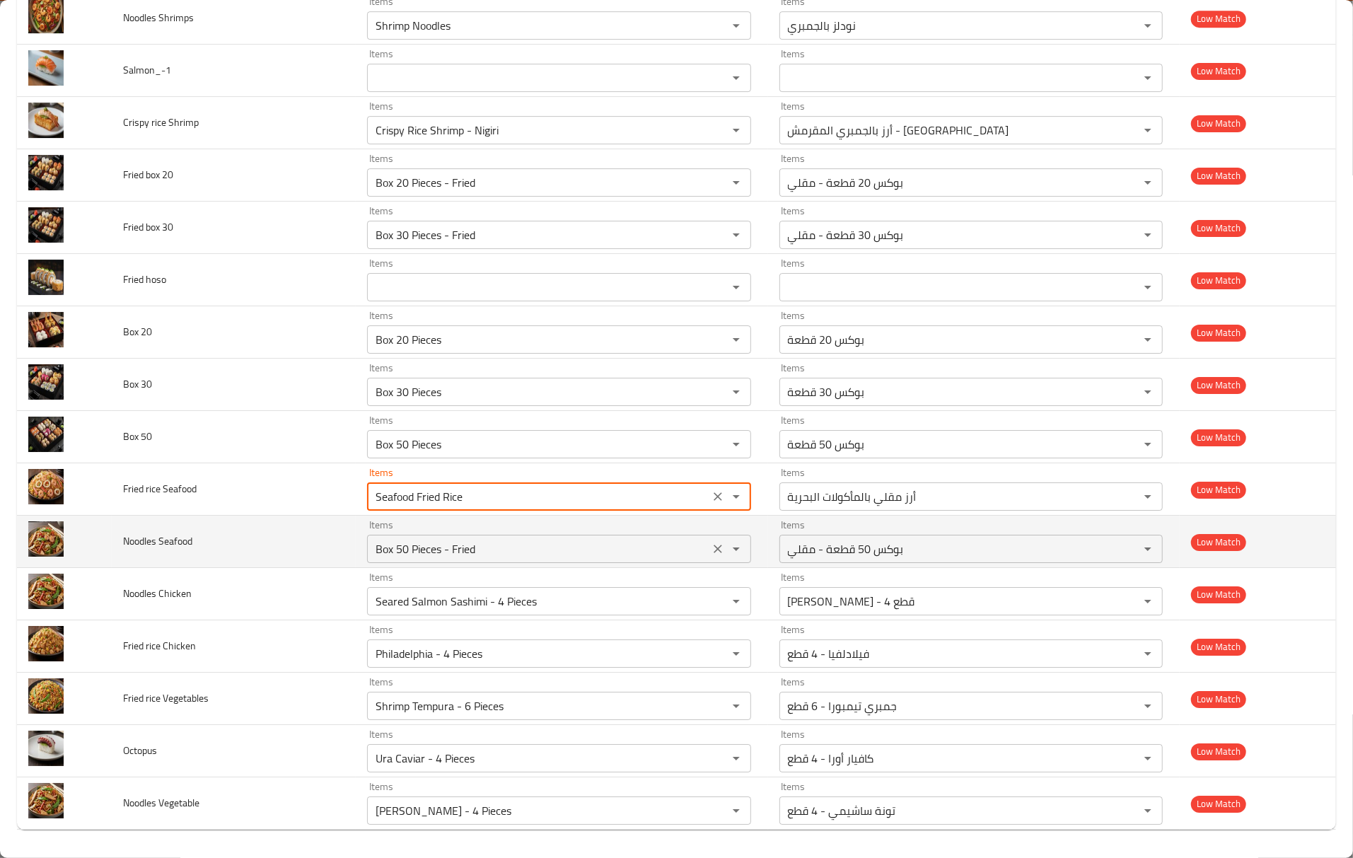
type Seafood "Seafood Fried Rice"
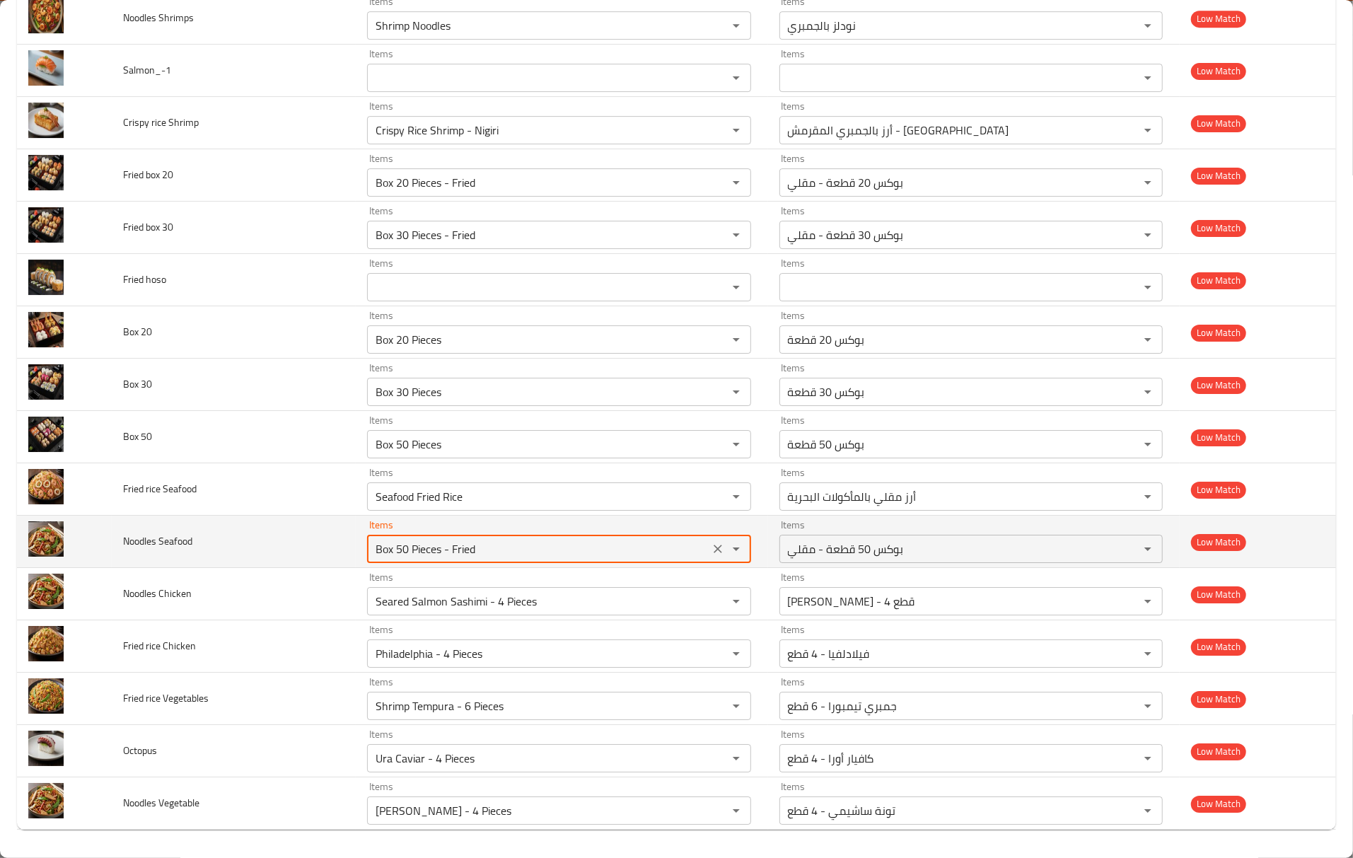
drag, startPoint x: 515, startPoint y: 553, endPoint x: 315, endPoint y: 535, distance: 200.3
click at [315, 535] on tr "Noodles Seafood Items Box 50 Pieces - Fried Items Items بوكس 50 قطعة - مقلي Ite…" at bounding box center [676, 542] width 1319 height 52
click at [130, 542] on span "Noodles Seafood" at bounding box center [157, 541] width 69 height 18
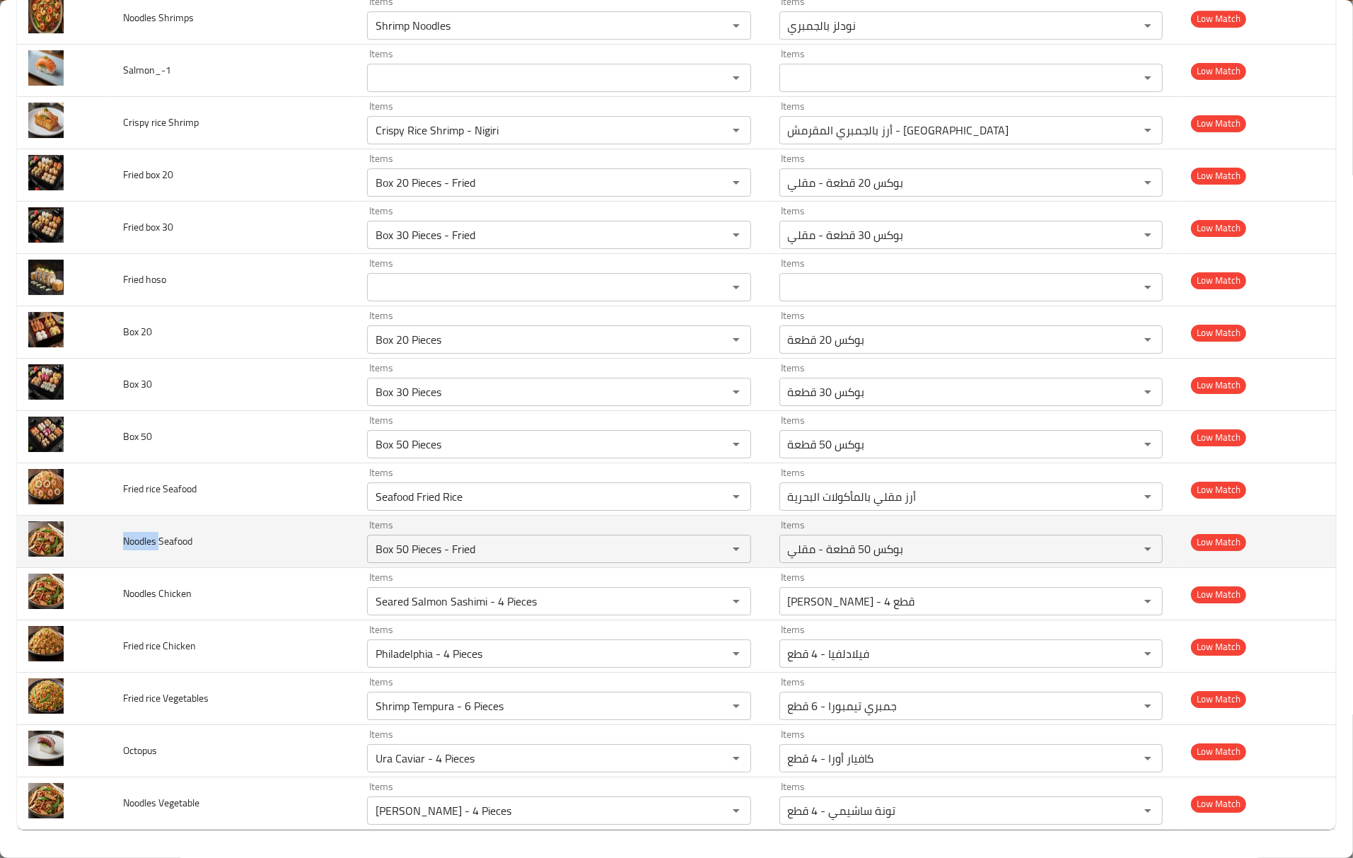
click at [131, 542] on span "Noodles Seafood" at bounding box center [157, 541] width 69 height 18
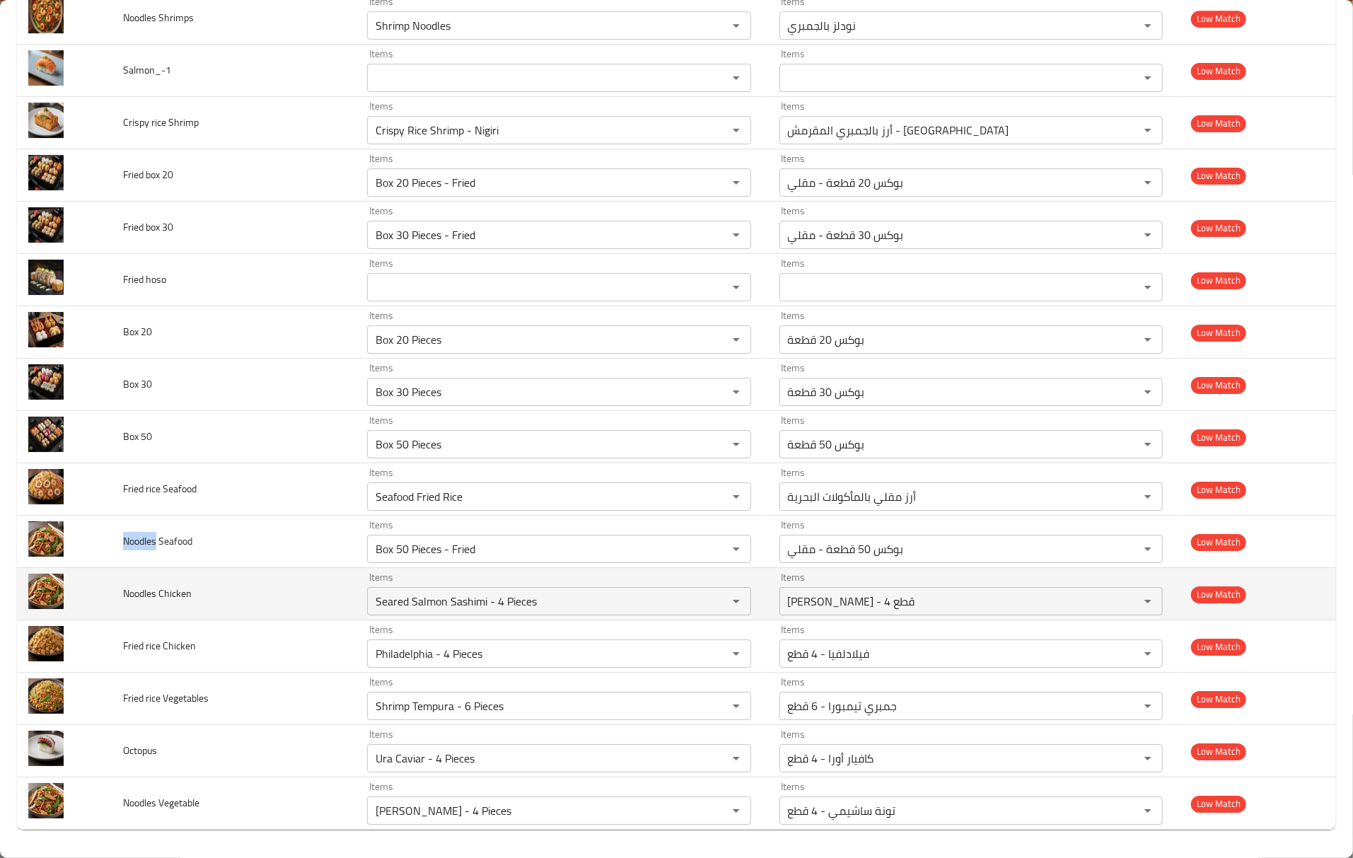
copy span "Noodles"
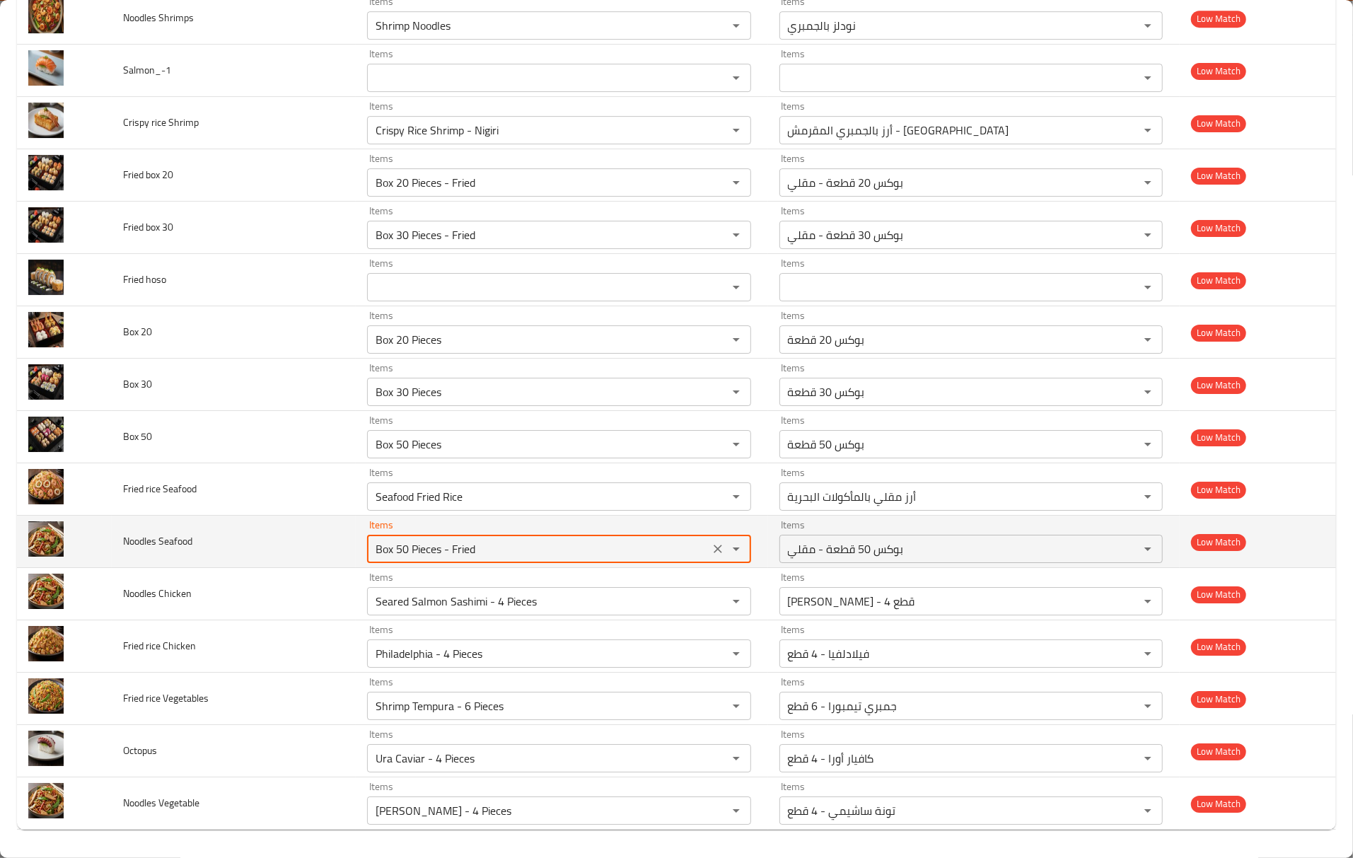
click at [451, 555] on Seafood "Box 50 Pieces - Fried" at bounding box center [537, 549] width 333 height 20
paste Seafood "Noodles"
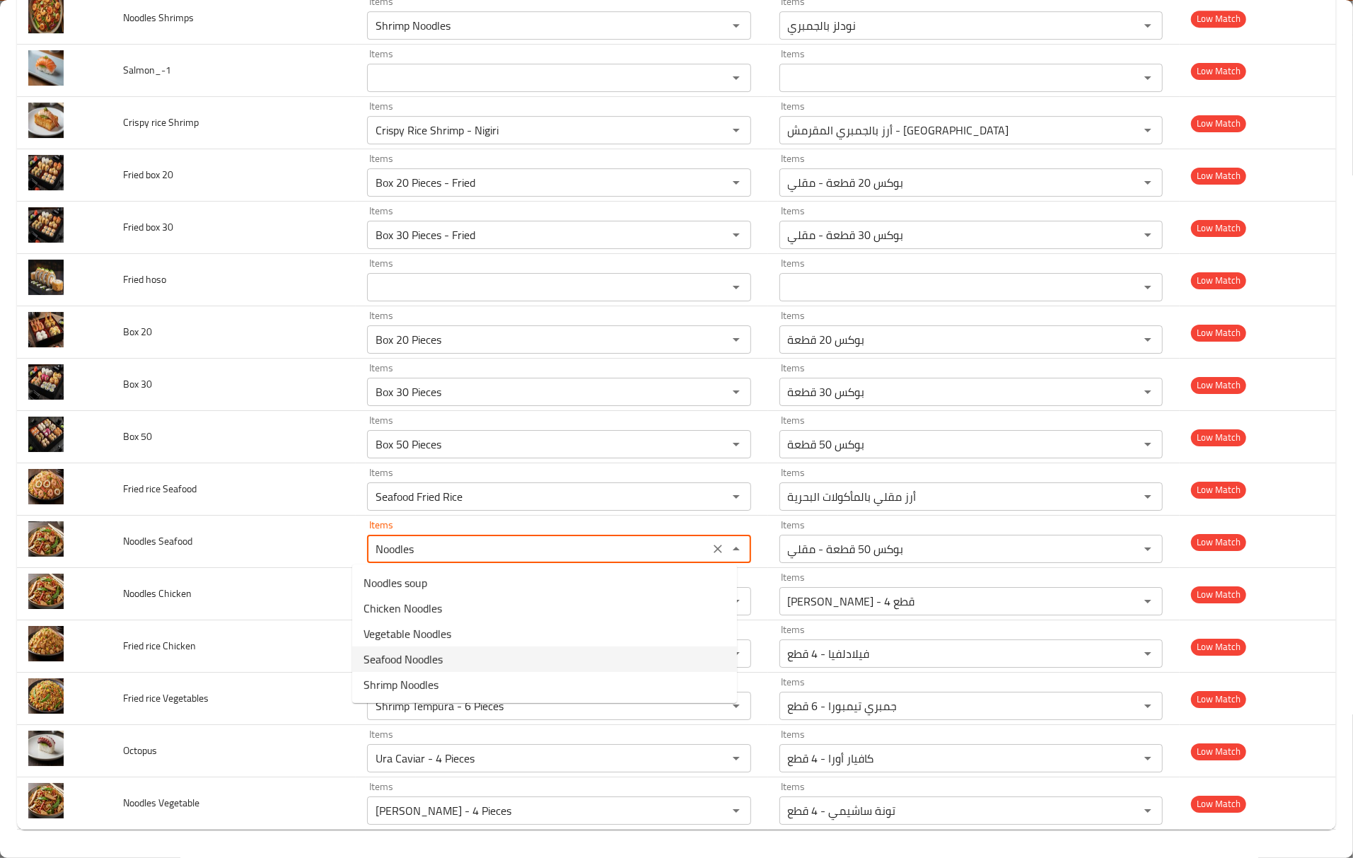
click at [440, 660] on span "Seafood Noodles" at bounding box center [403, 659] width 79 height 17
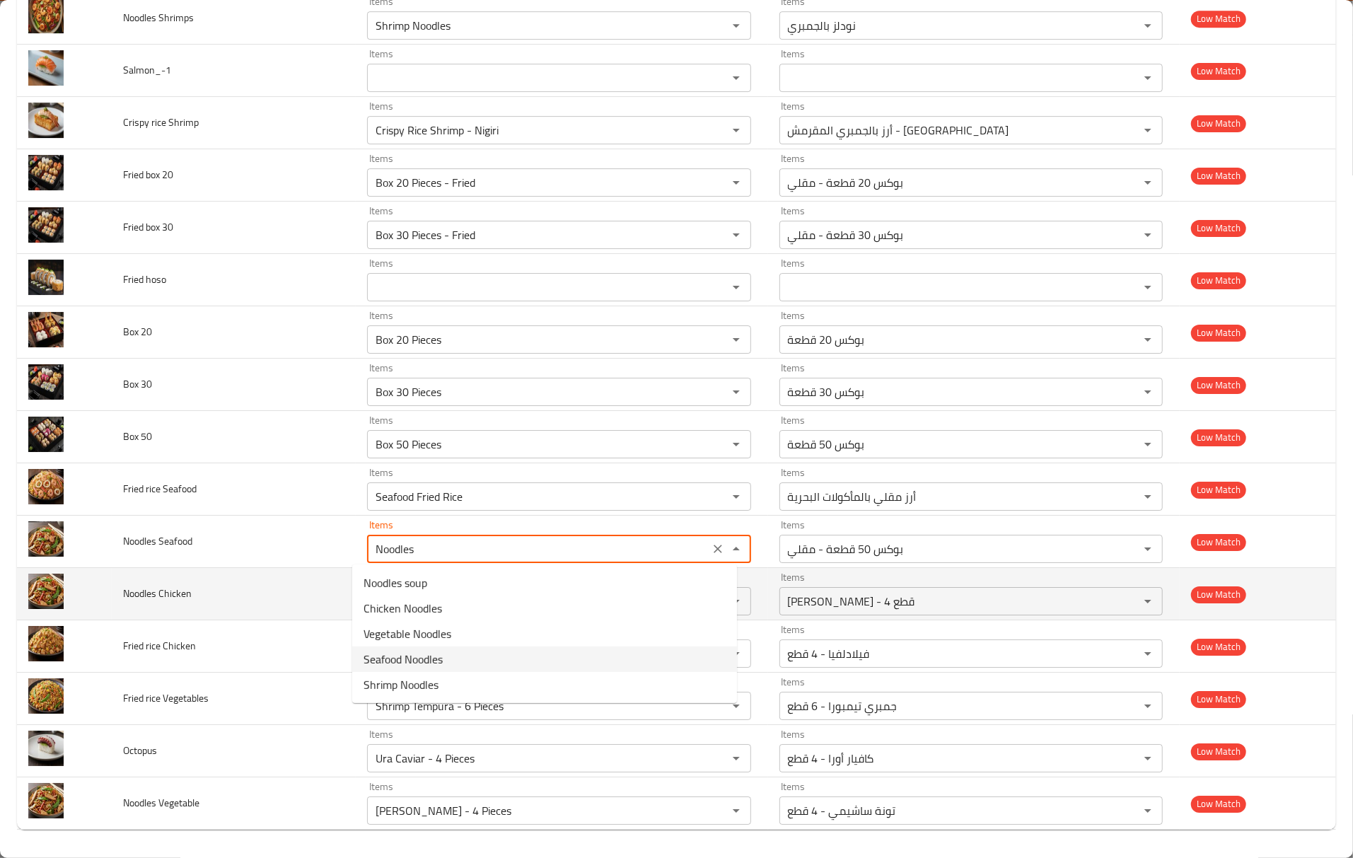
type Seafood "Seafood Noodles"
type Seafood-ar "نودلز المأكولات البحرية"
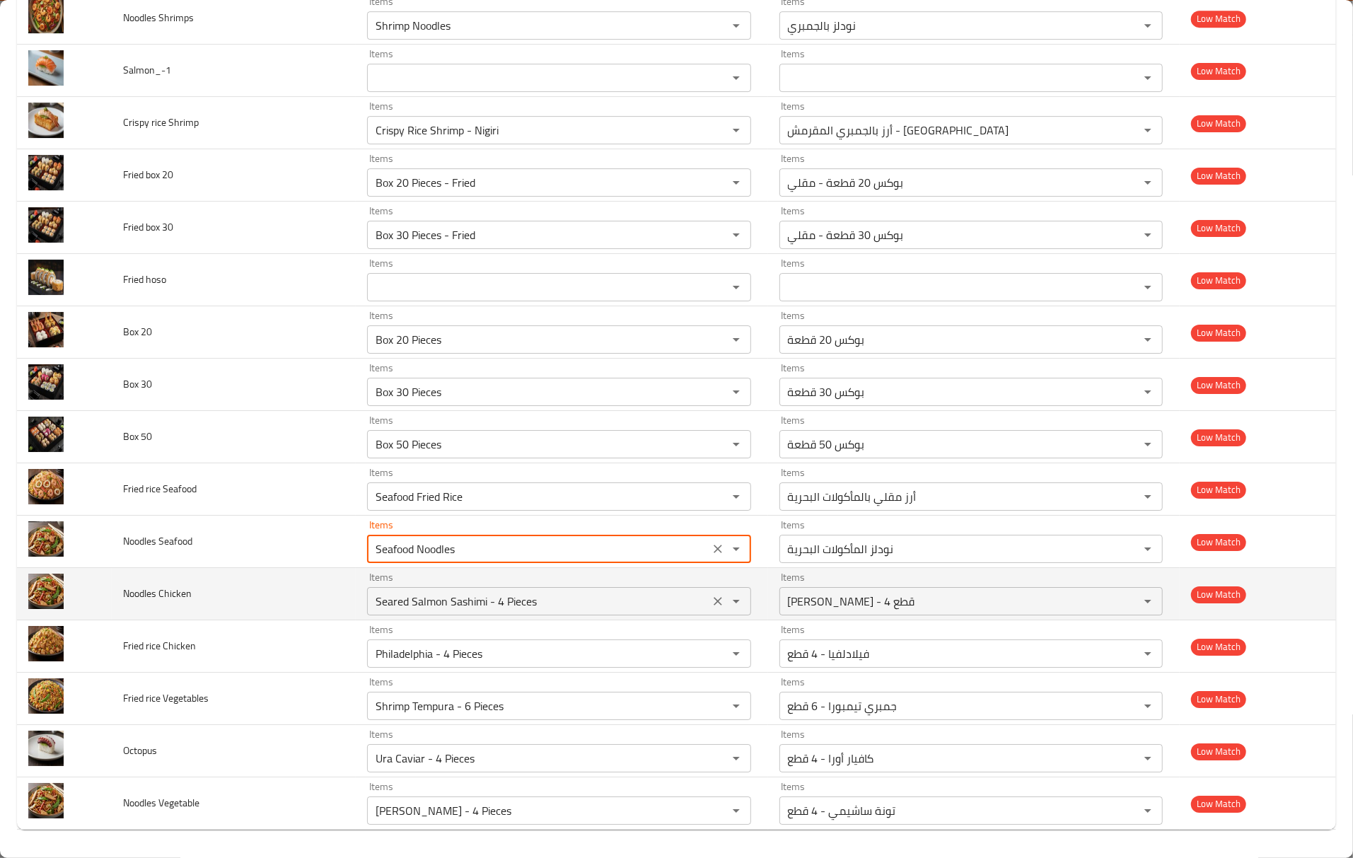
type Seafood "Seafood Noodles"
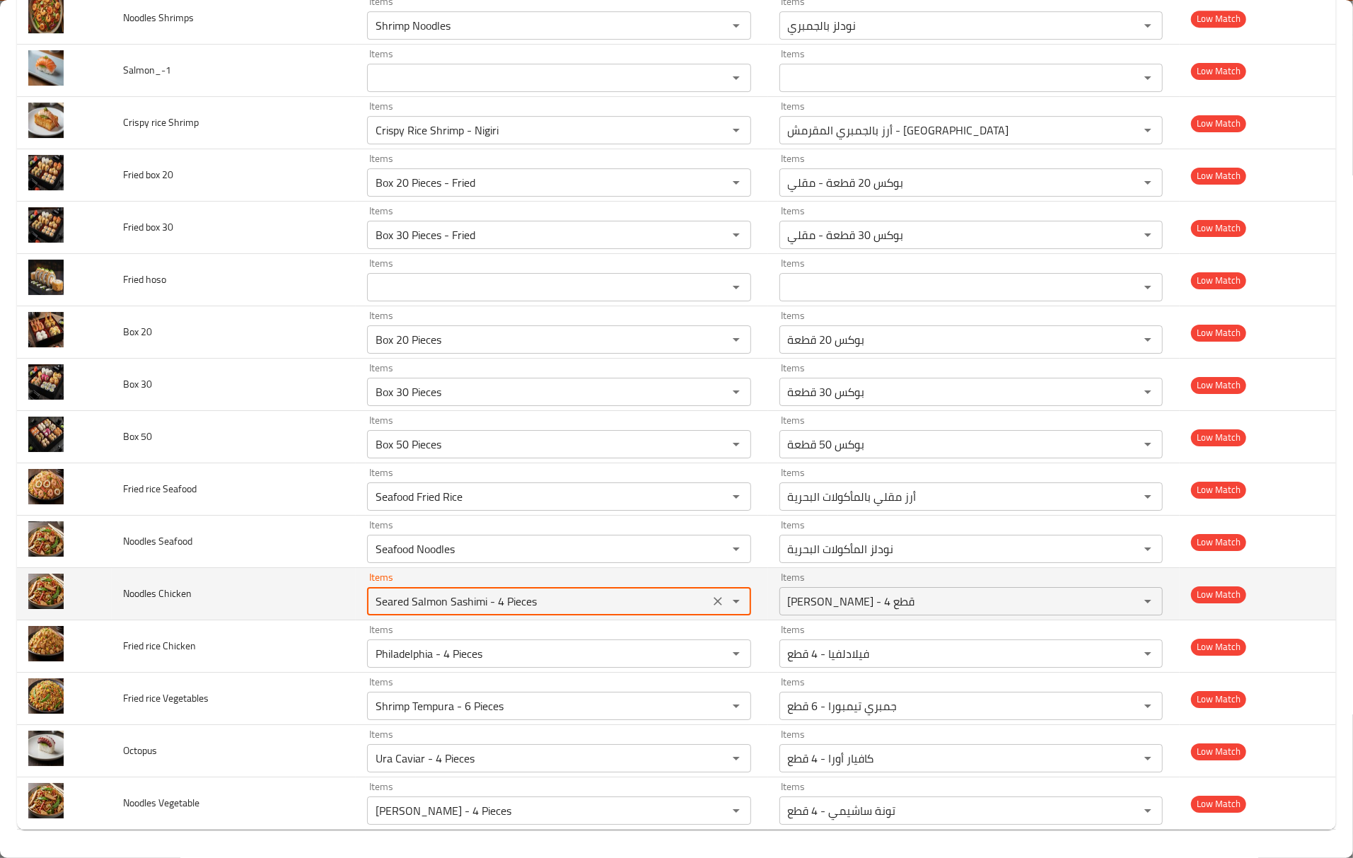
drag, startPoint x: 553, startPoint y: 598, endPoint x: 263, endPoint y: 581, distance: 290.5
click at [263, 581] on tr "Noodles Chicken Items Seared Salmon Sashimi - 4 Pieces Items Items سلمون مشوي س…" at bounding box center [676, 594] width 1319 height 52
paste Chicken "Noodl"
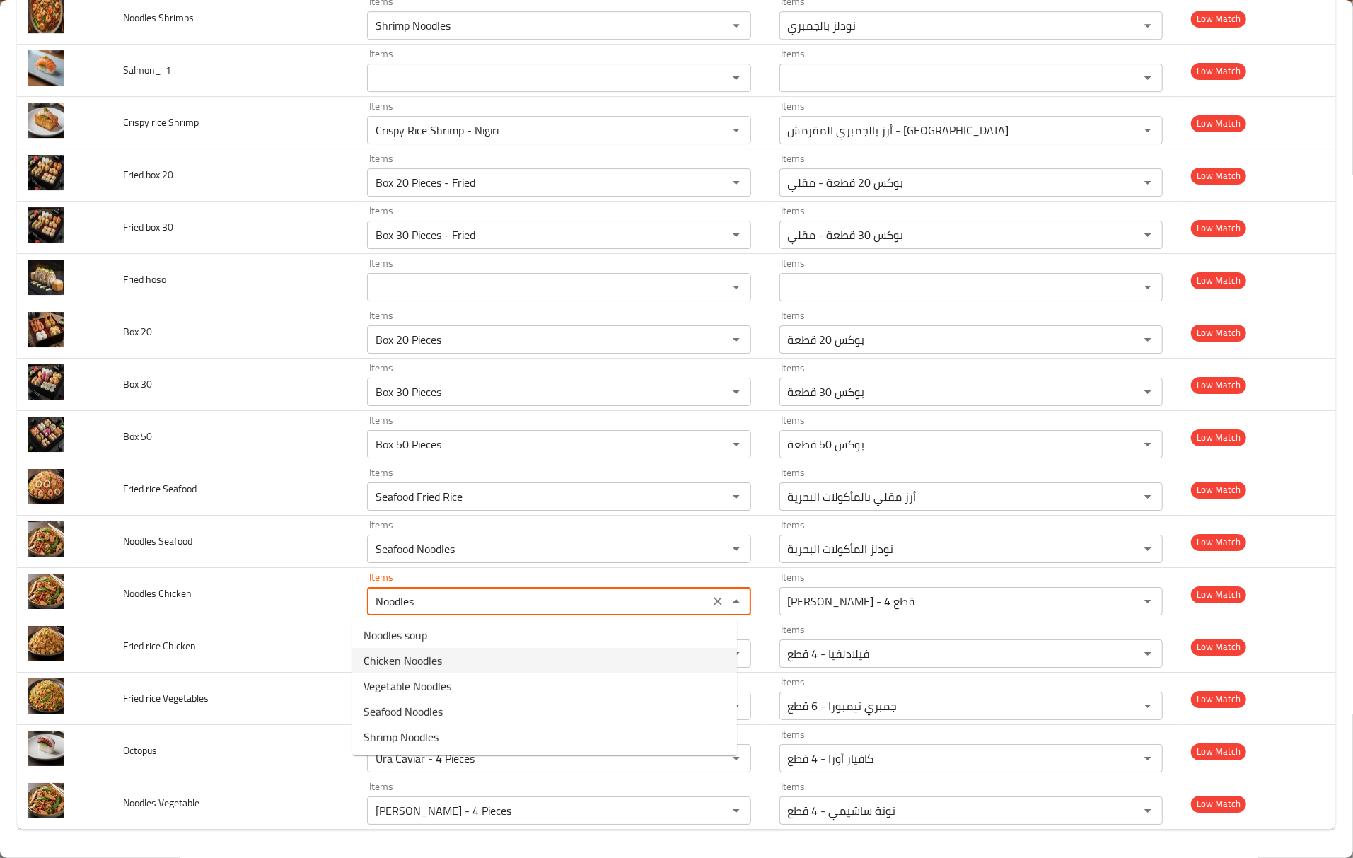
click at [405, 658] on span "Chicken Noodles" at bounding box center [403, 660] width 79 height 17
type Chicken "Chicken Noodles"
type Chicken-ar "نودلز دجاج"
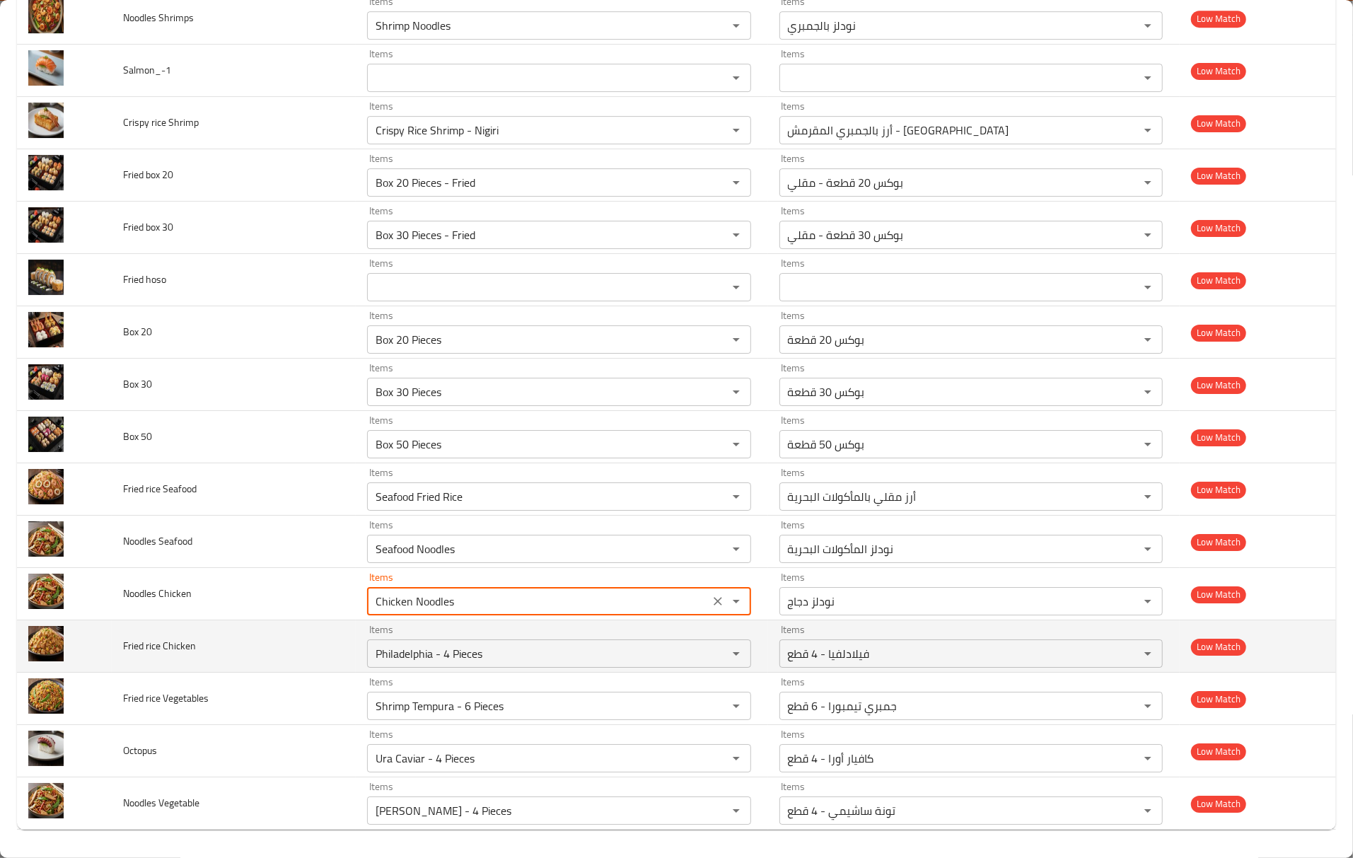
type Chicken "Chicken Noodles"
click at [156, 642] on span "Fried rice Chicken" at bounding box center [159, 646] width 73 height 18
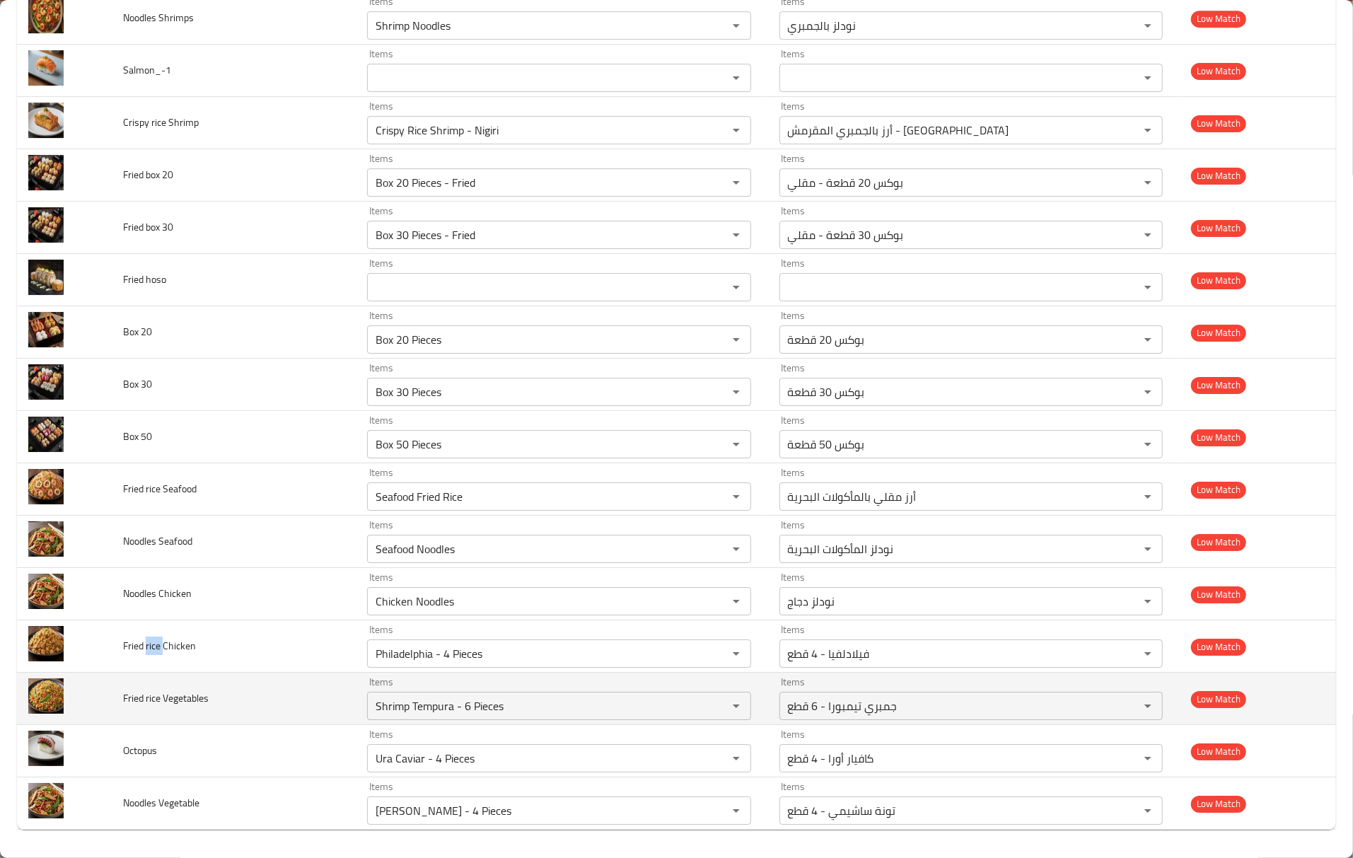
copy span "rice"
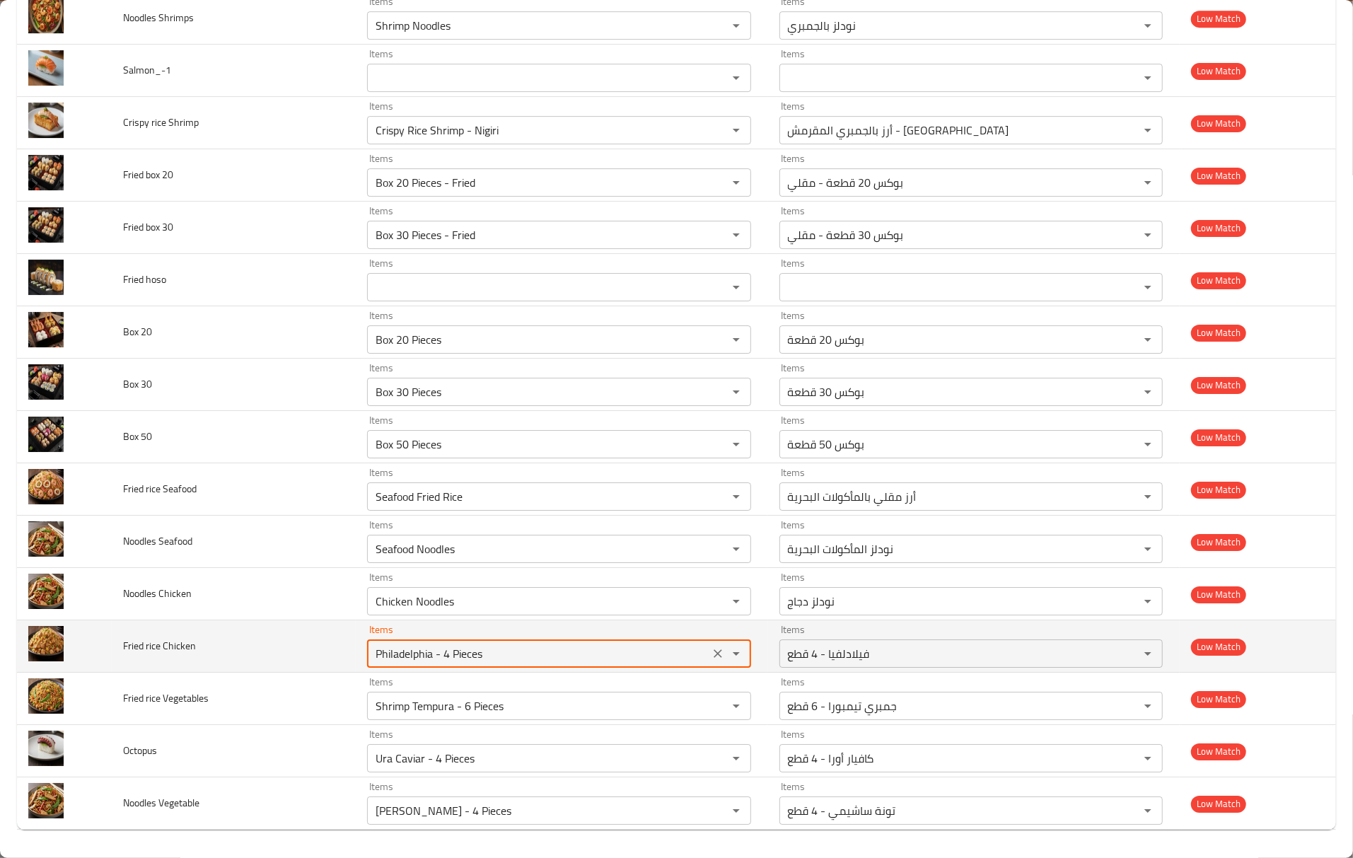
drag, startPoint x: 470, startPoint y: 655, endPoint x: 258, endPoint y: 639, distance: 212.8
click at [259, 639] on tr "Fried rice Chicken Items Philadelphia - 4 Pieces Items Items فيلادلفيا - 4 قطع …" at bounding box center [676, 646] width 1319 height 52
paste Chicken "rice"
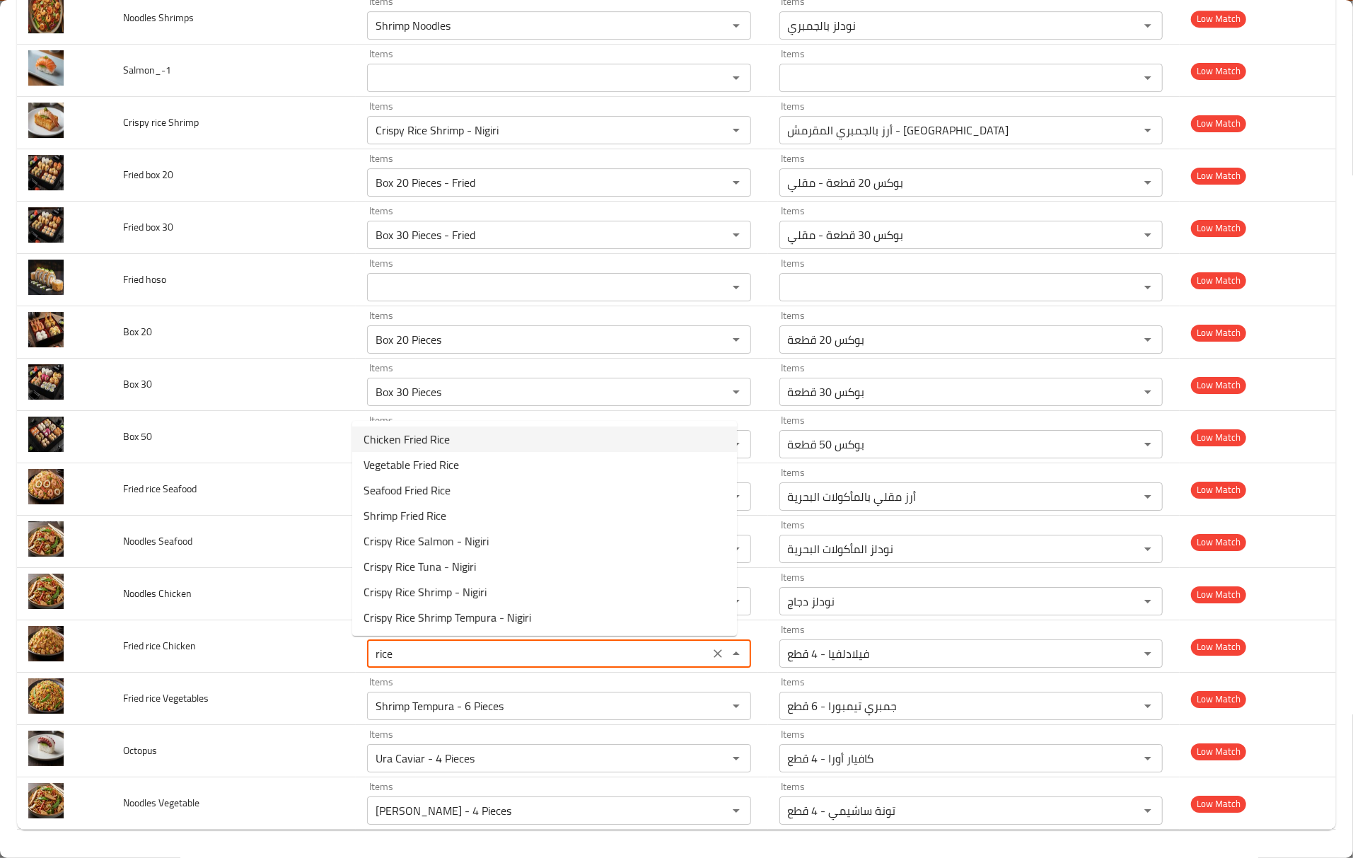
click at [478, 439] on Chicken-option-0 "Chicken Fried Rice" at bounding box center [544, 439] width 385 height 25
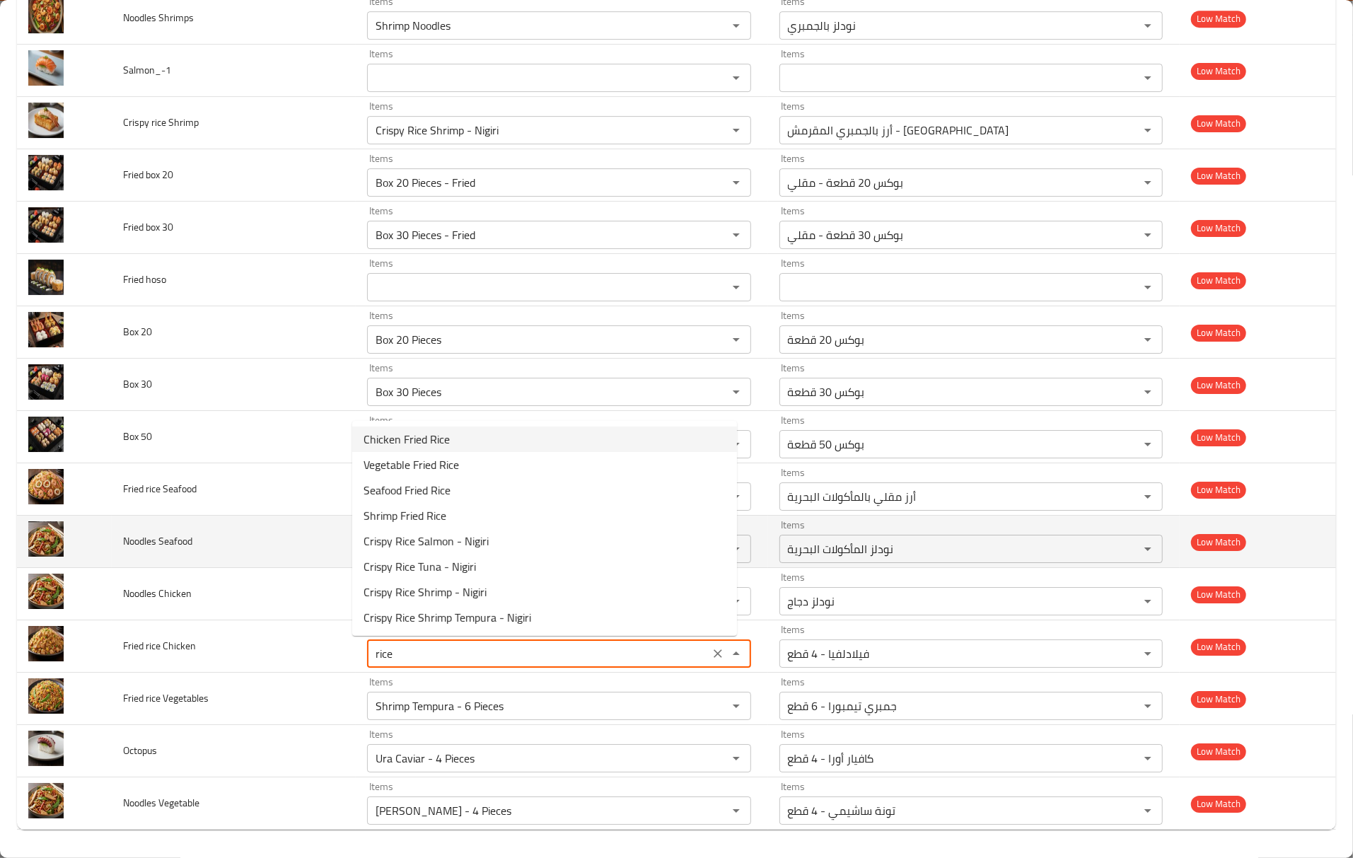
type Chicken "Chicken Fried Rice"
type Chicken-ar "أرز مقلي بالدجاج"
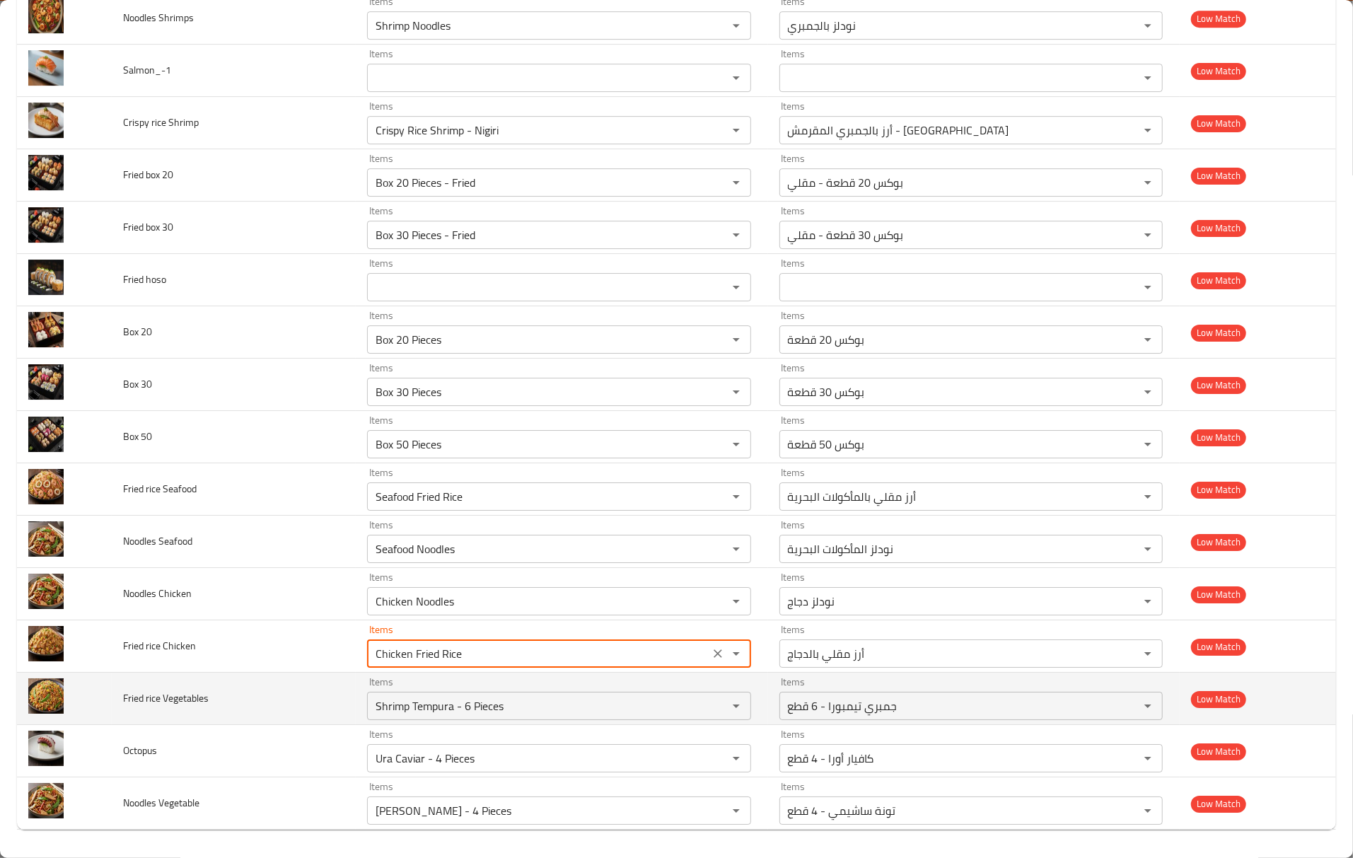
type Chicken "Chicken Fried Rice"
click at [267, 705] on td "Fried rice Vegetables" at bounding box center [234, 699] width 244 height 52
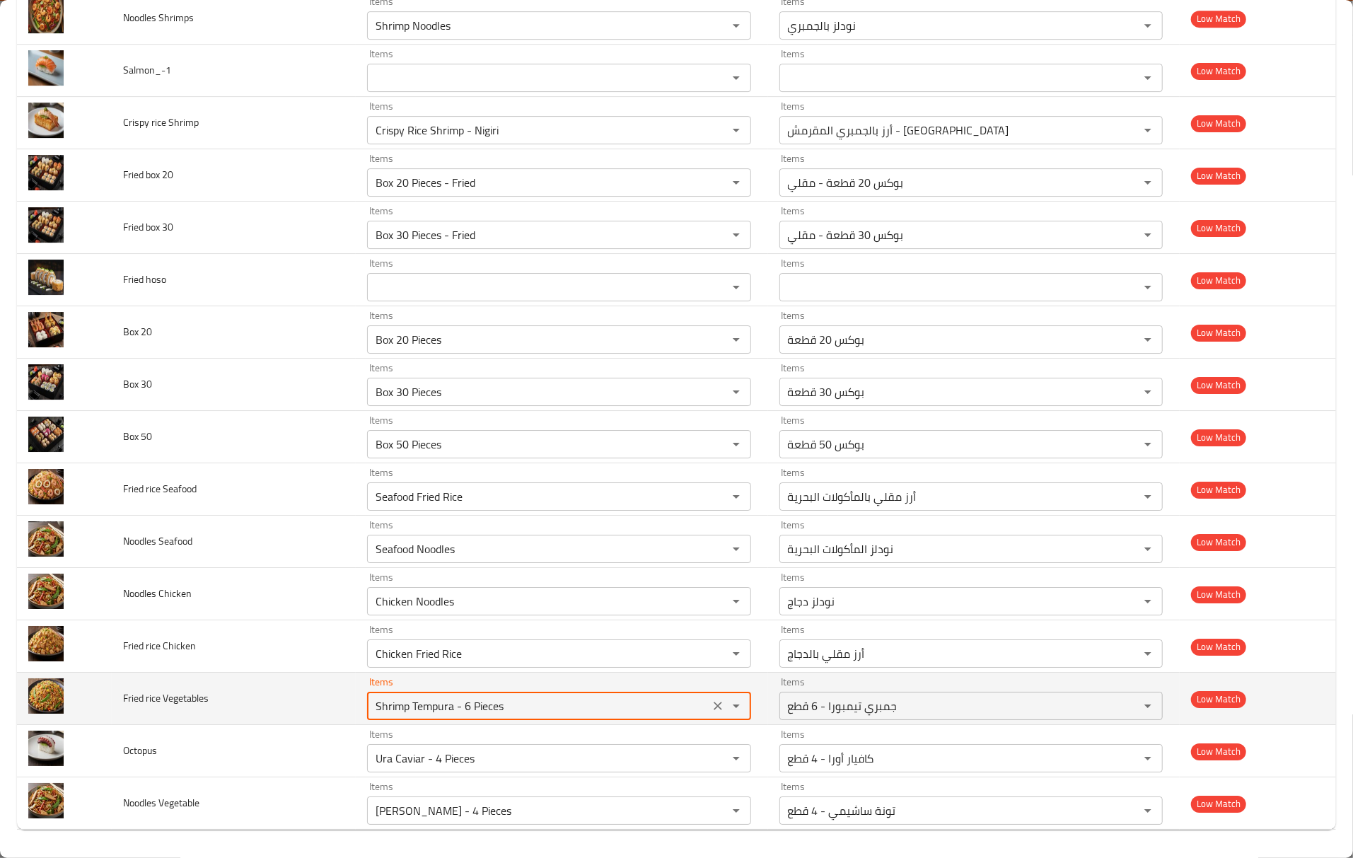
drag, startPoint x: 347, startPoint y: 678, endPoint x: 289, endPoint y: 672, distance: 58.3
click at [289, 673] on tr "Fried rice Vegetables Items Shrimp Tempura - 6 Pieces Items Items جمبري تيمبورا…" at bounding box center [676, 699] width 1319 height 52
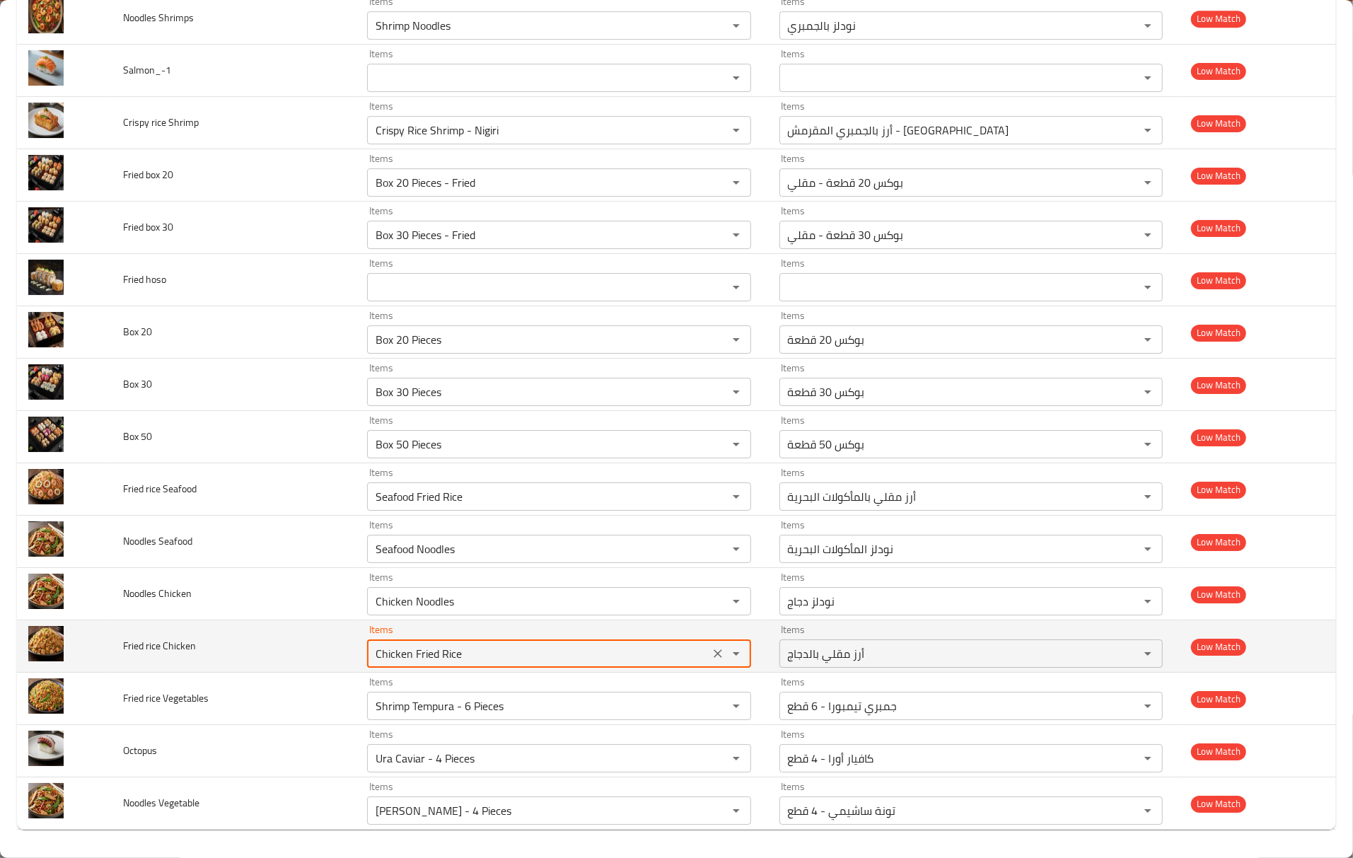
drag, startPoint x: 400, startPoint y: 652, endPoint x: 485, endPoint y: 665, distance: 86.6
click at [485, 665] on div "Chicken Fried Rice Items" at bounding box center [558, 653] width 383 height 28
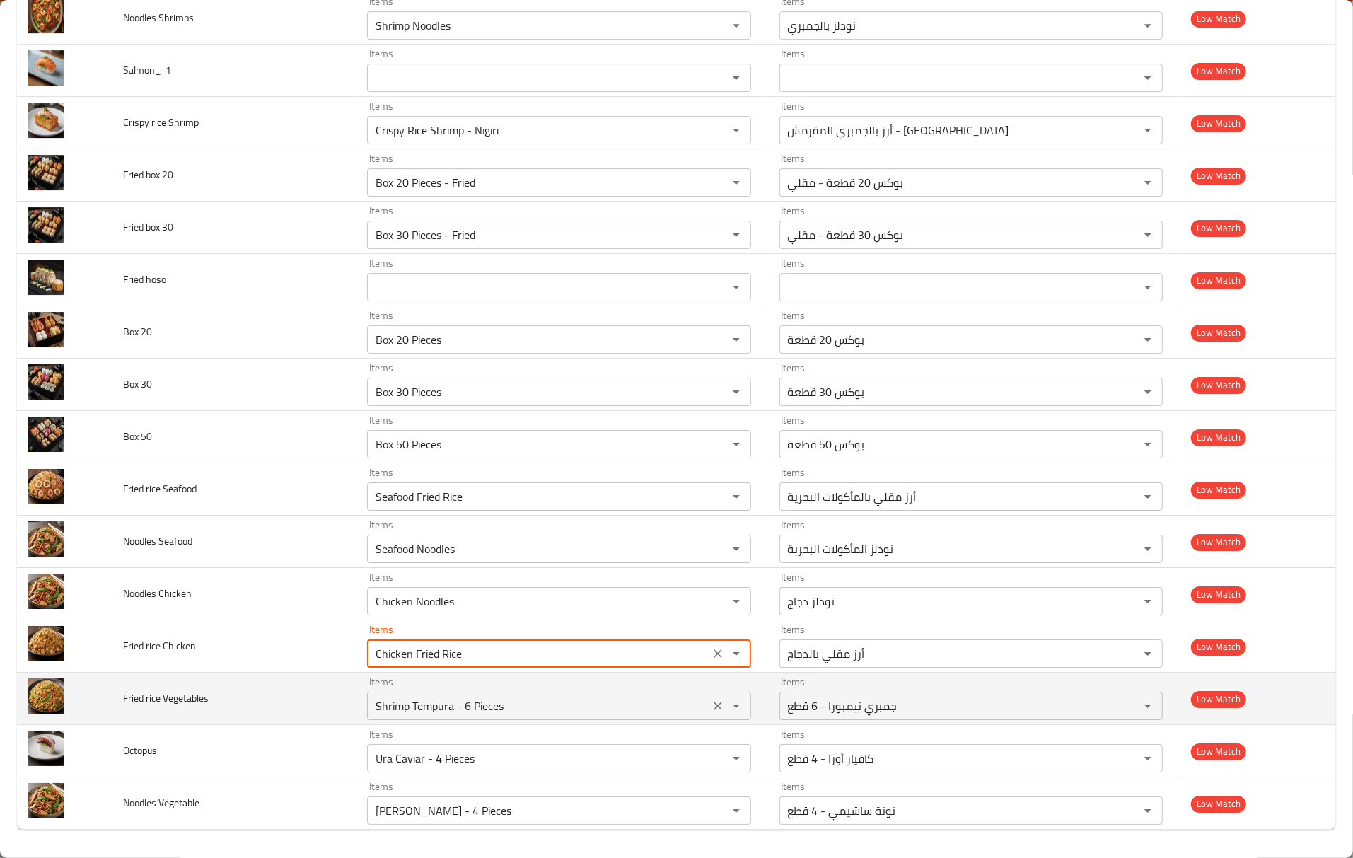
click at [456, 713] on Vegetables "Shrimp Tempura - 6 Pieces" at bounding box center [537, 706] width 333 height 20
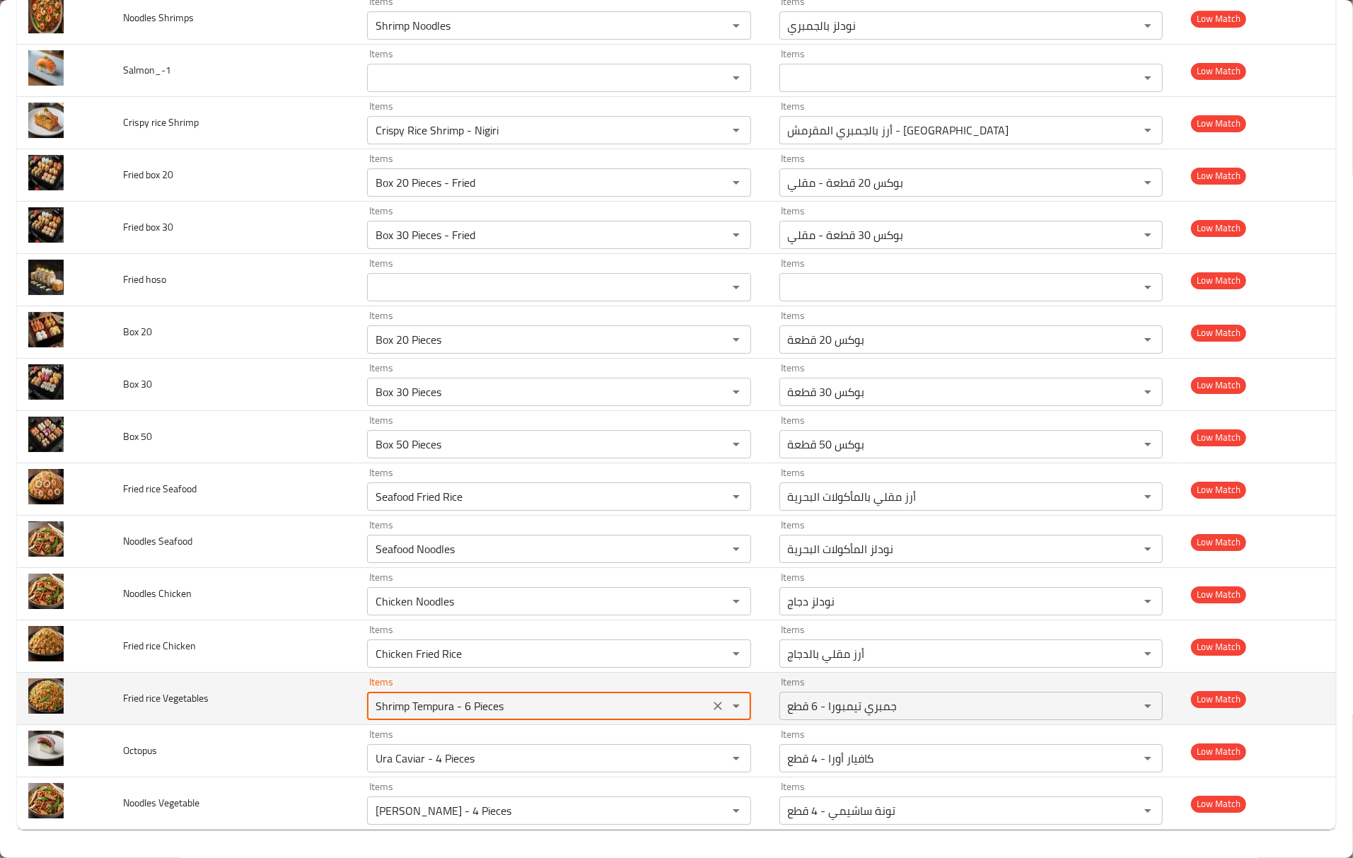
click at [456, 713] on Vegetables "Shrimp Tempura - 6 Pieces" at bounding box center [537, 706] width 333 height 20
paste Vegetables "Fried Rice"
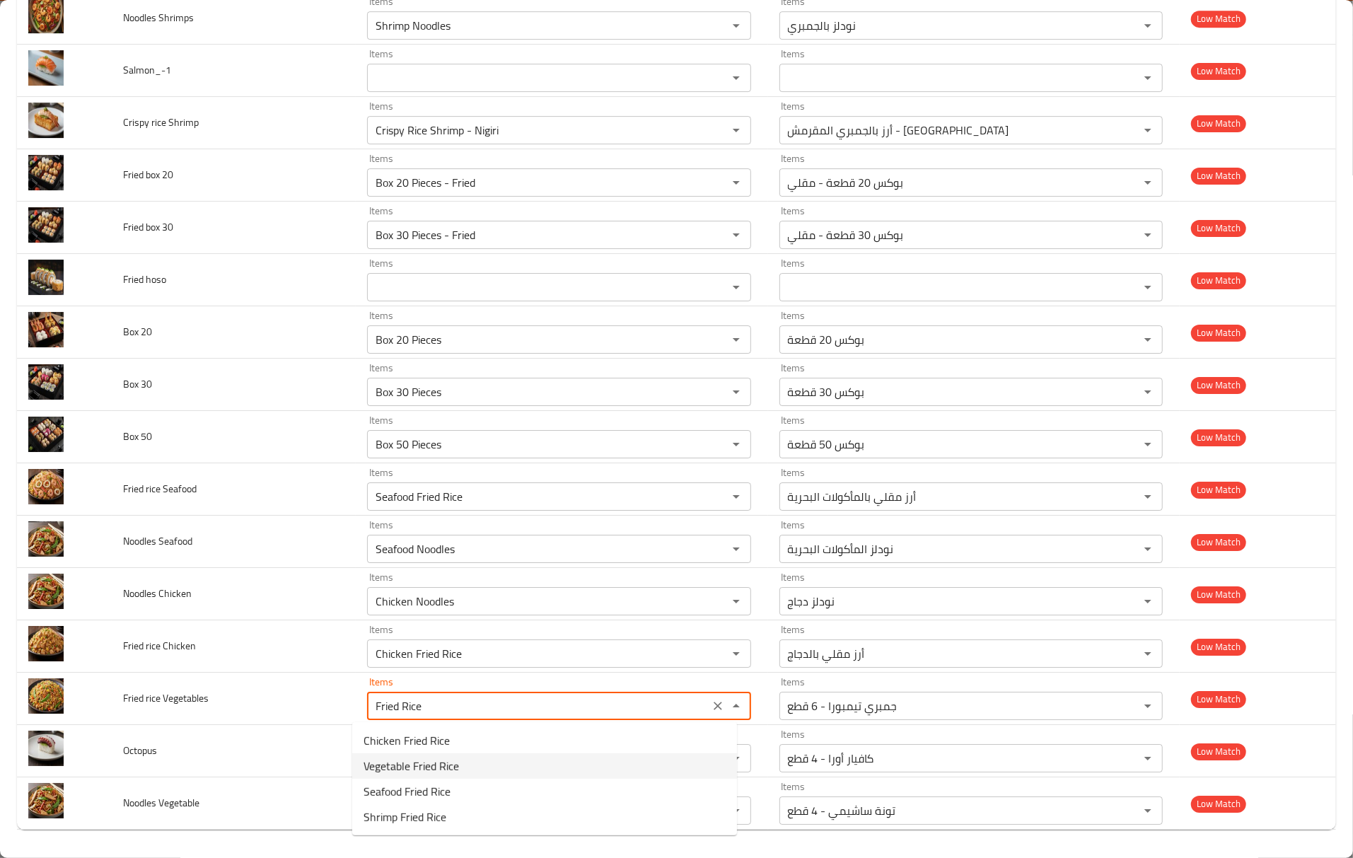
click at [398, 760] on span "Vegetable Fried Rice" at bounding box center [411, 766] width 95 height 17
type Vegetables "Vegetable Fried Rice"
type Vegetables-ar "أرز مقلي بالخضروات"
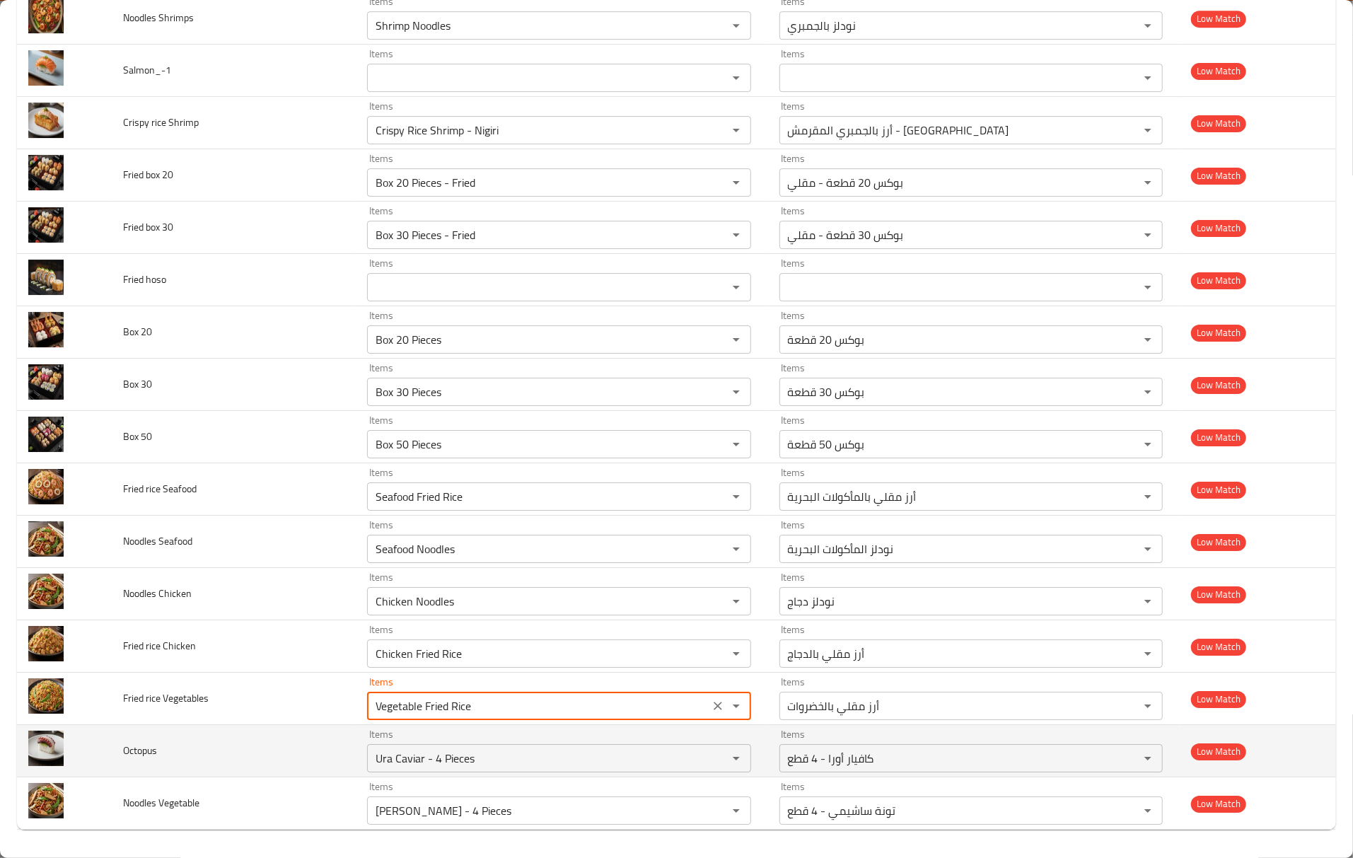
type Vegetables "Vegetable Fried Rice"
click at [147, 753] on span "Octopus" at bounding box center [140, 750] width 34 height 18
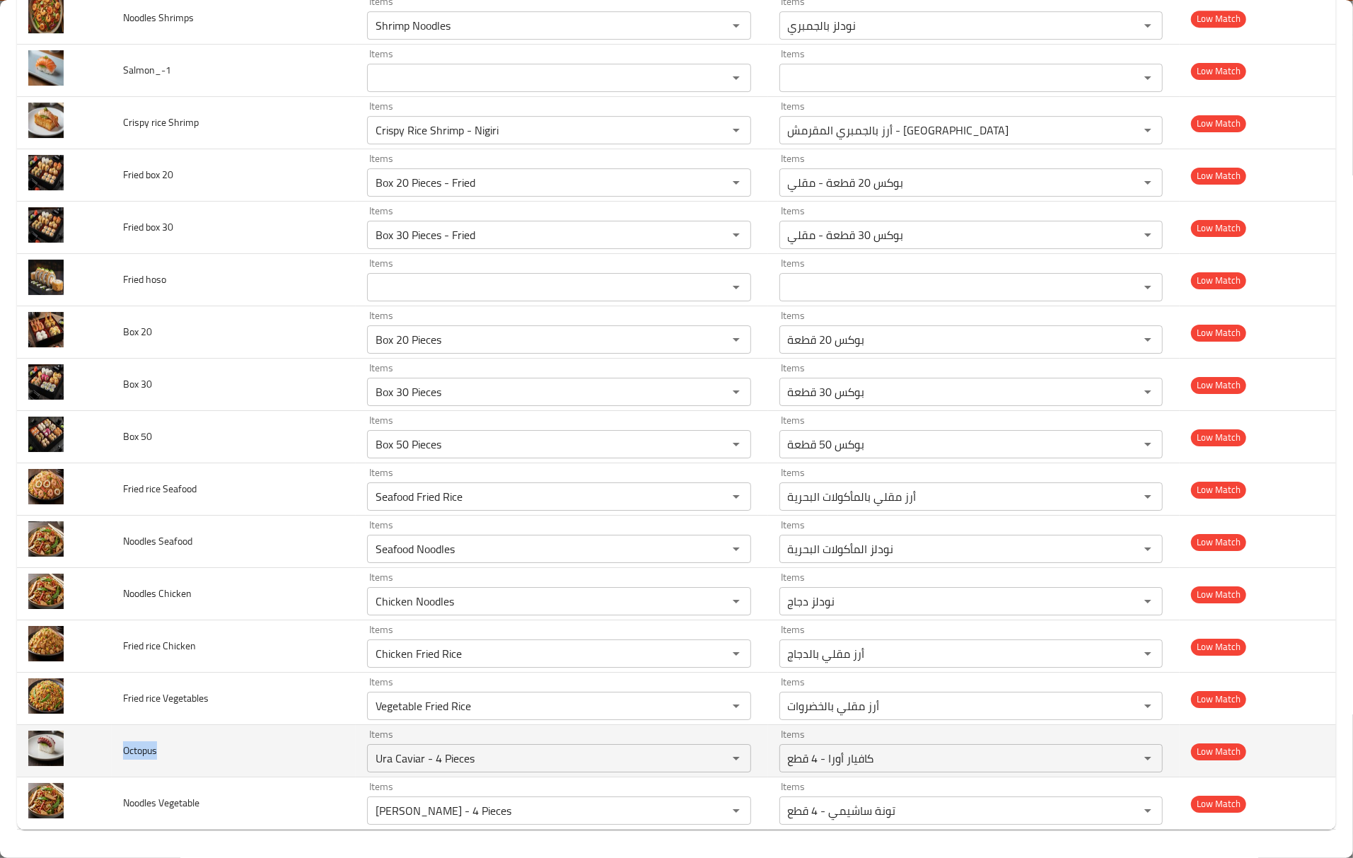
click at [147, 753] on span "Octopus" at bounding box center [140, 750] width 34 height 18
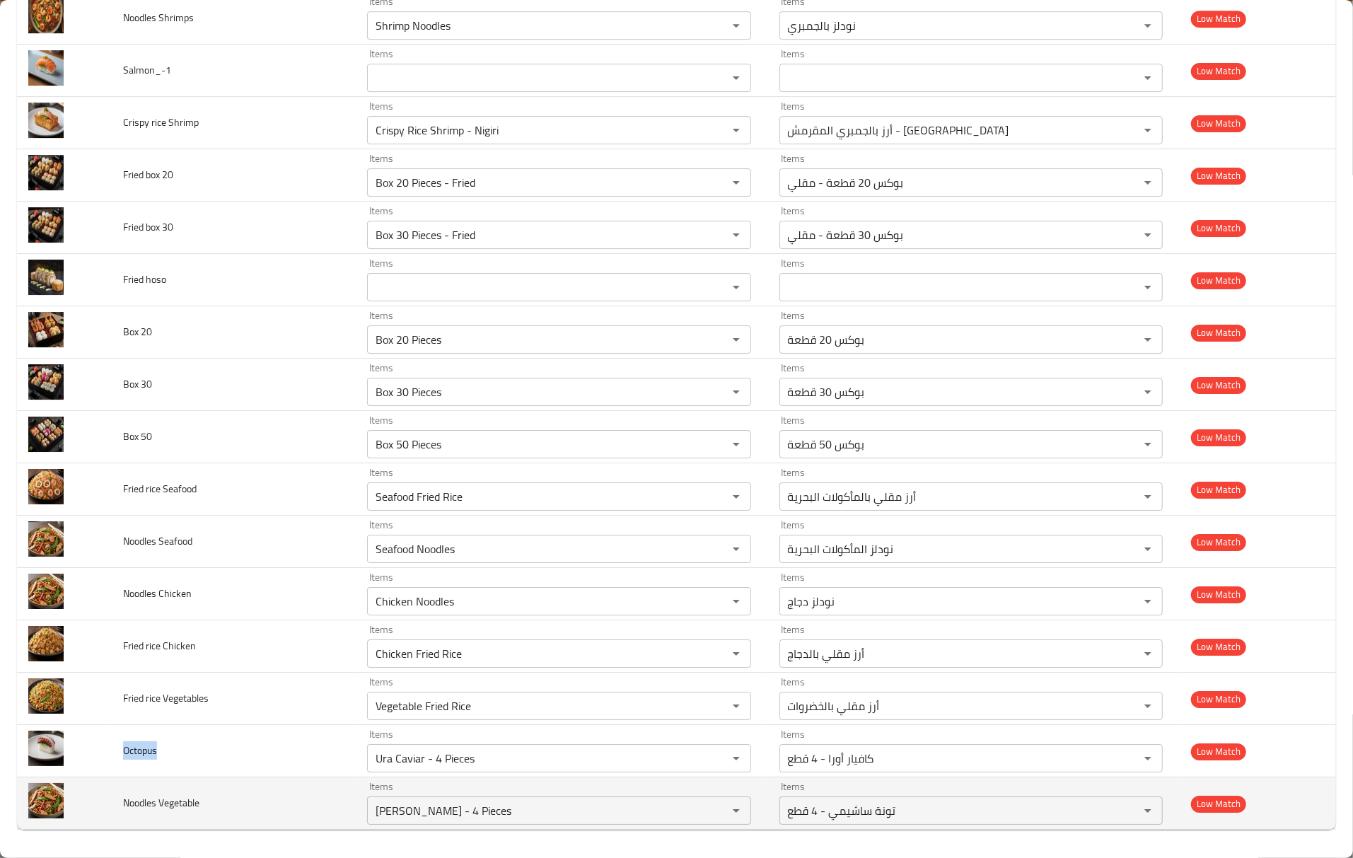
copy span "Octopus"
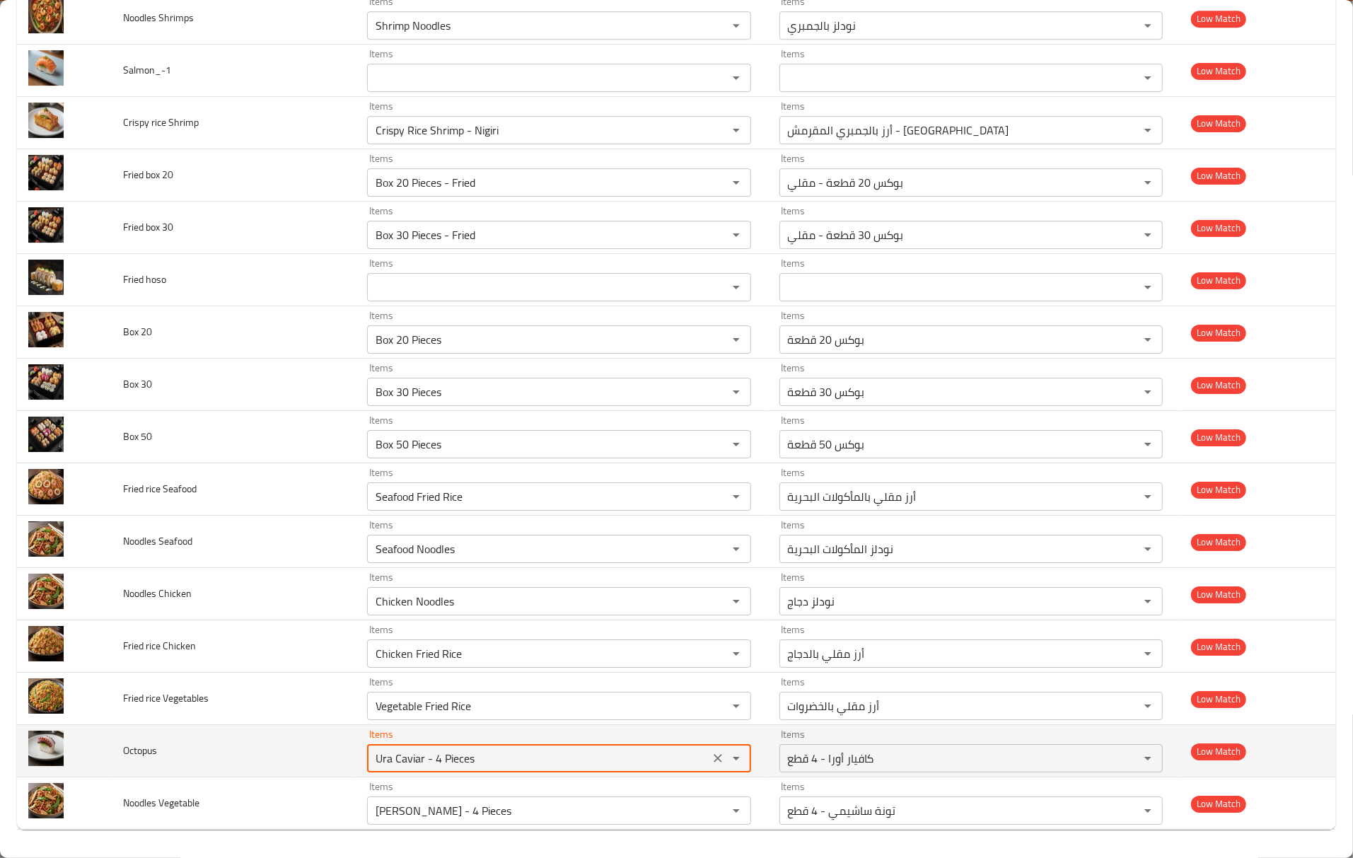
drag, startPoint x: 488, startPoint y: 760, endPoint x: 219, endPoint y: 729, distance: 271.3
click at [219, 729] on tr "Octopus Items Ura Caviar - 4 Pieces Items Items كافيار أورا - 4 قطع Items Low M…" at bounding box center [676, 751] width 1319 height 52
paste input "Octopu"
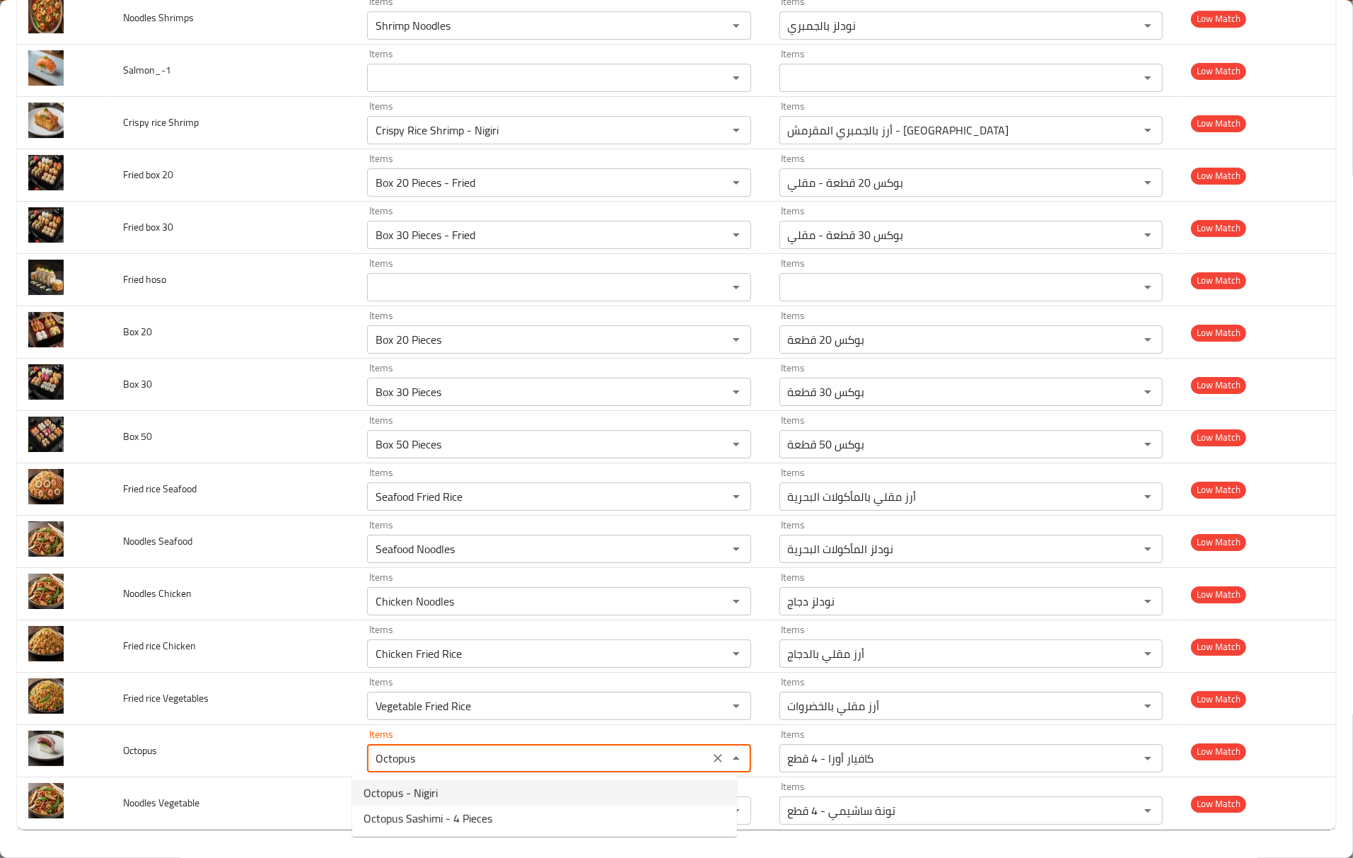
click at [425, 793] on span "Octopus - Nigiri" at bounding box center [401, 792] width 74 height 17
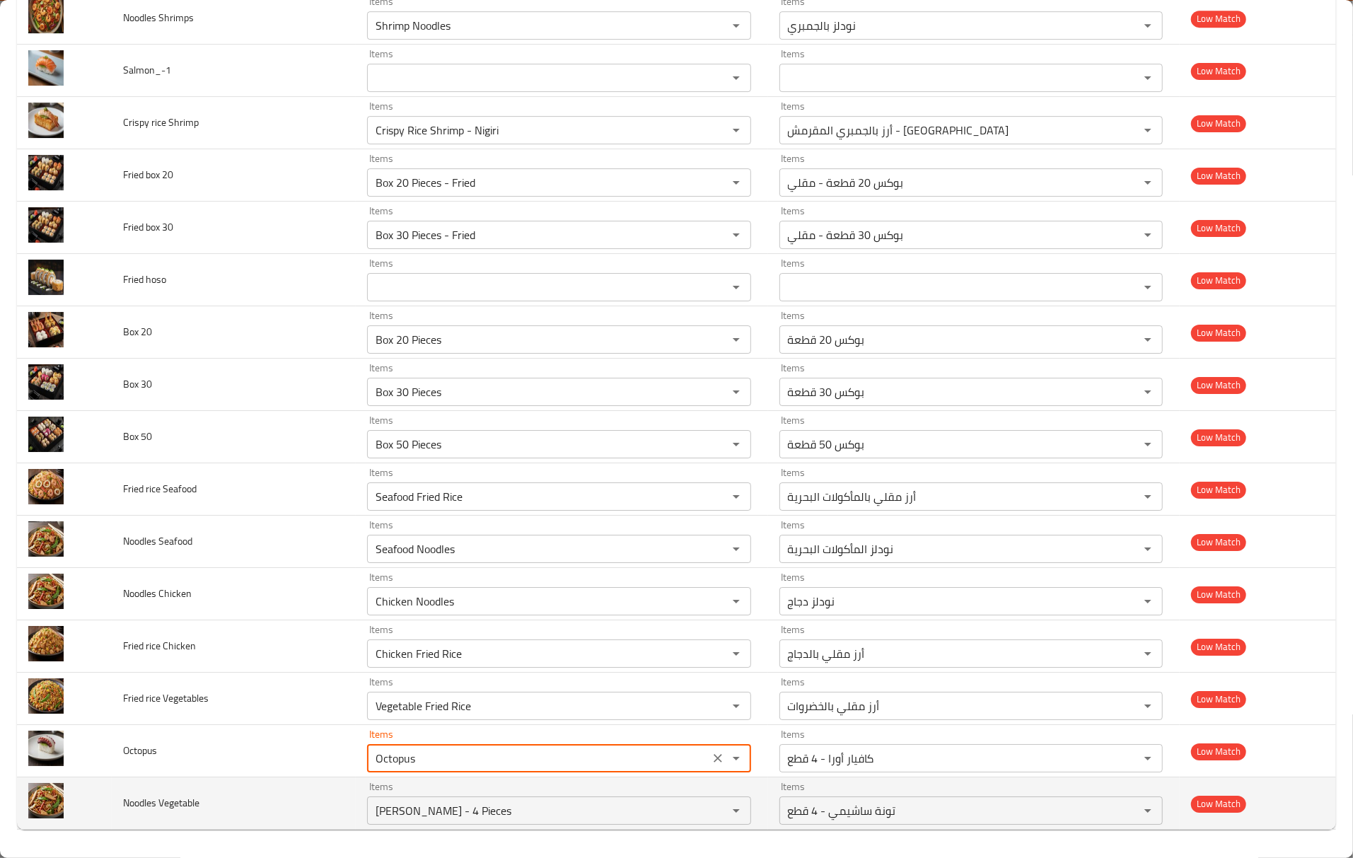
type input "Octopus - Nigiri"
type input "أخطبوط - نيجيري"
type input "Octopus - Nigiri"
click at [290, 787] on td "Noodles Vegetable" at bounding box center [234, 803] width 244 height 52
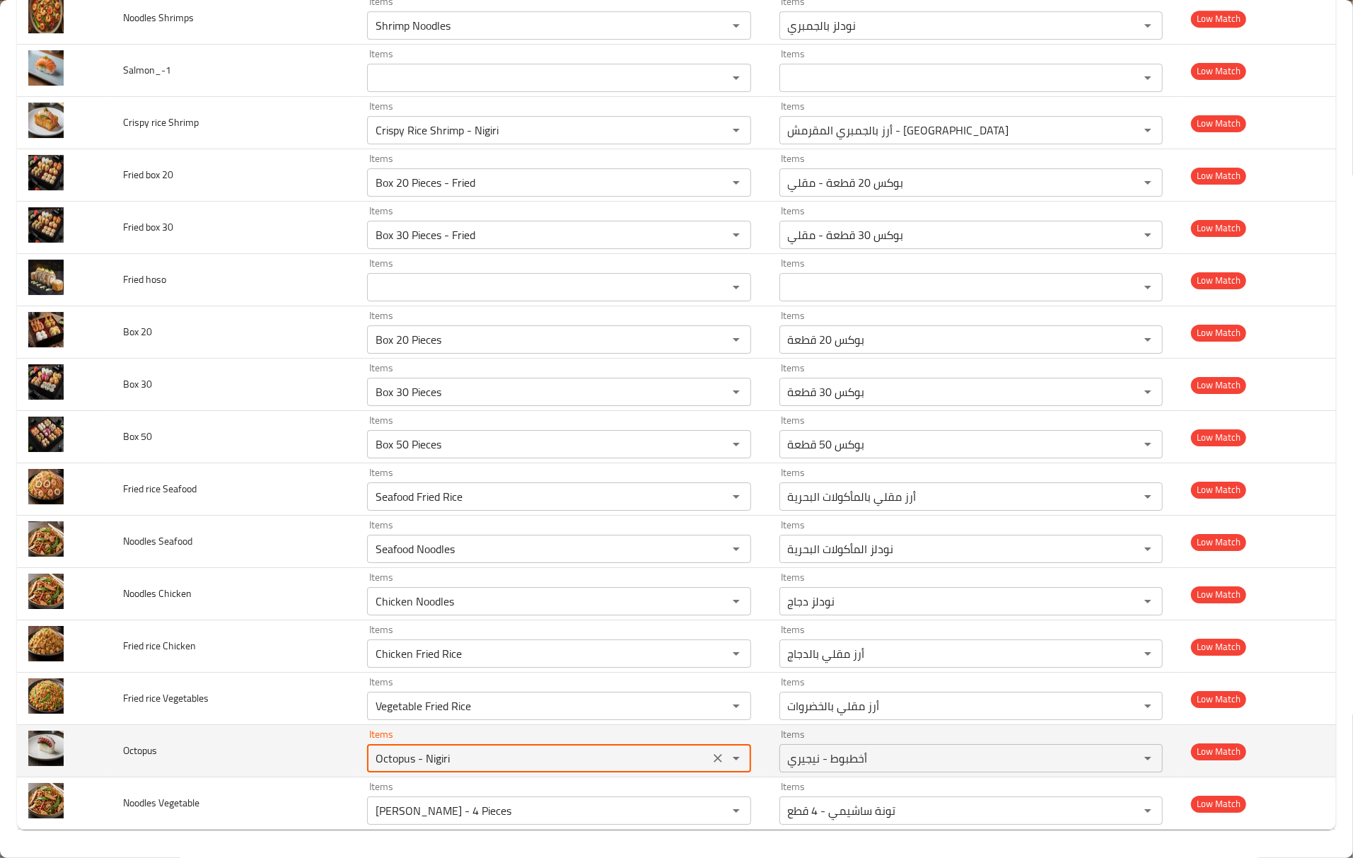
click at [448, 748] on input "Octopus - Nigiri" at bounding box center [537, 758] width 333 height 20
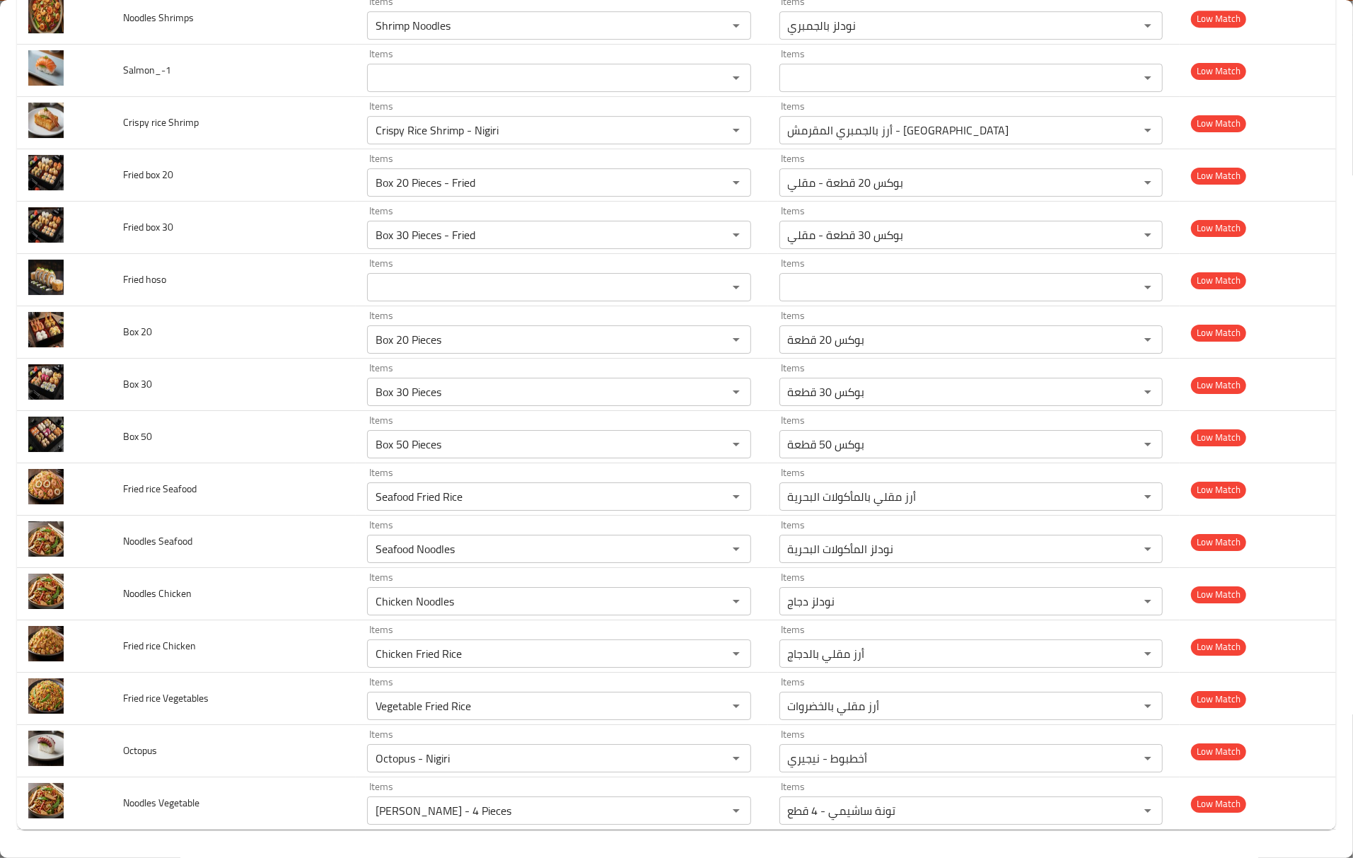
scroll to position [5711, 0]
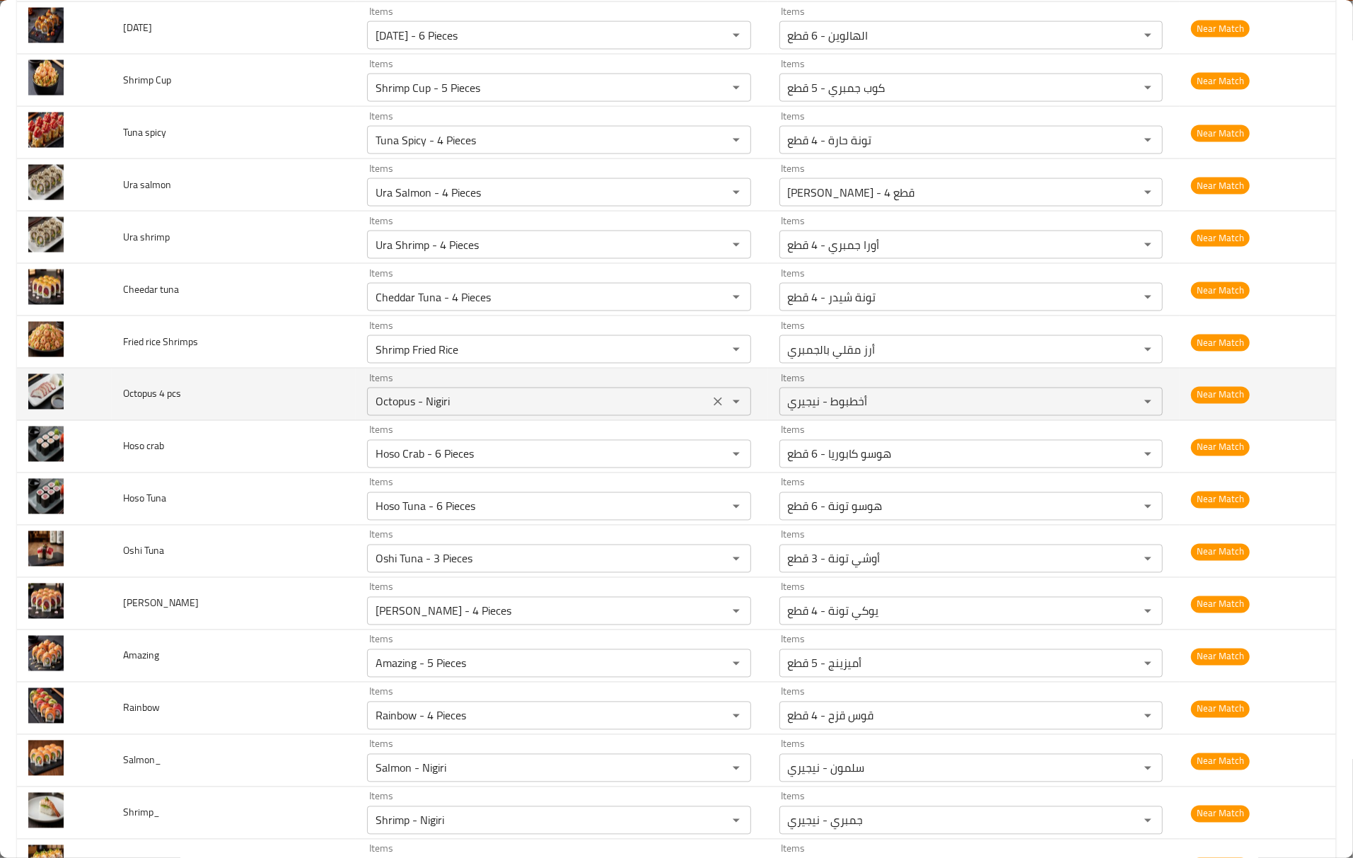
click at [422, 412] on pcs "Octopus - Nigiri" at bounding box center [537, 402] width 333 height 20
click at [430, 412] on pcs "Octopus - Nigiri" at bounding box center [537, 402] width 333 height 20
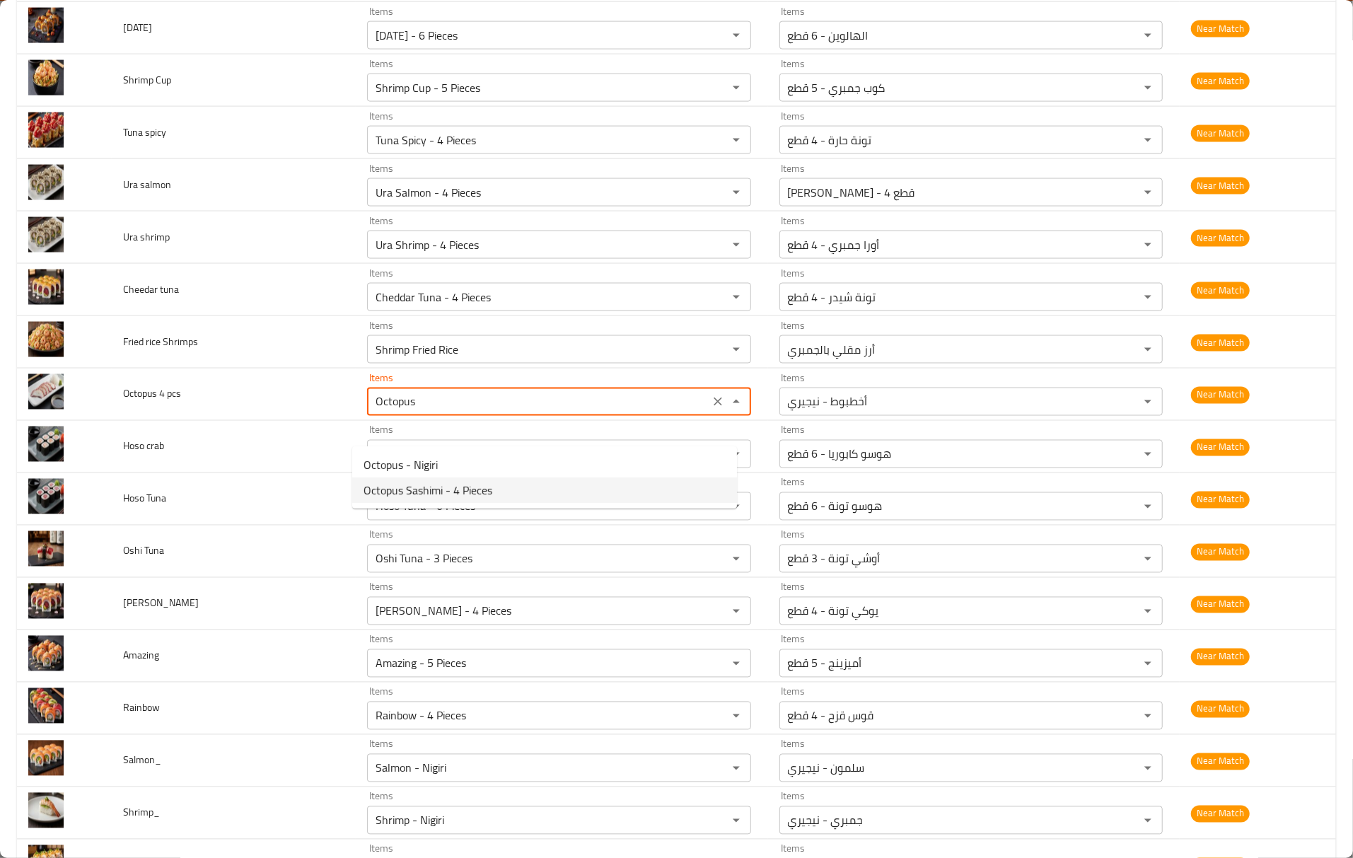
click at [476, 482] on span "Octopus Sashimi - 4 Pieces" at bounding box center [428, 490] width 129 height 17
type pcs "Octopus Sashimi - 4 Pieces"
type pcs-ar "أخطبوط ساشيمي - 4 قطع"
type pcs "Octopus Sashimi - 4 Pieces"
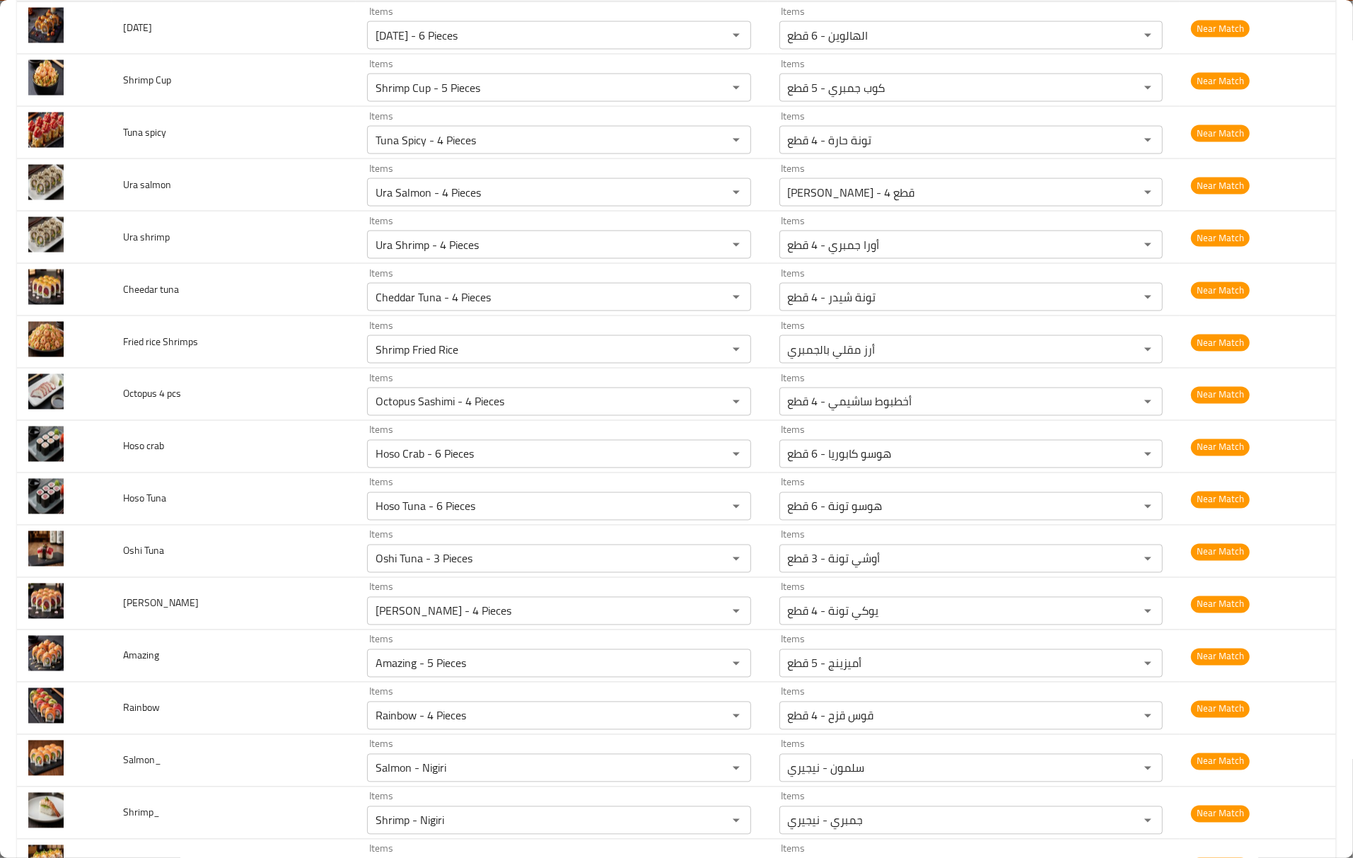
scroll to position [7590, 0]
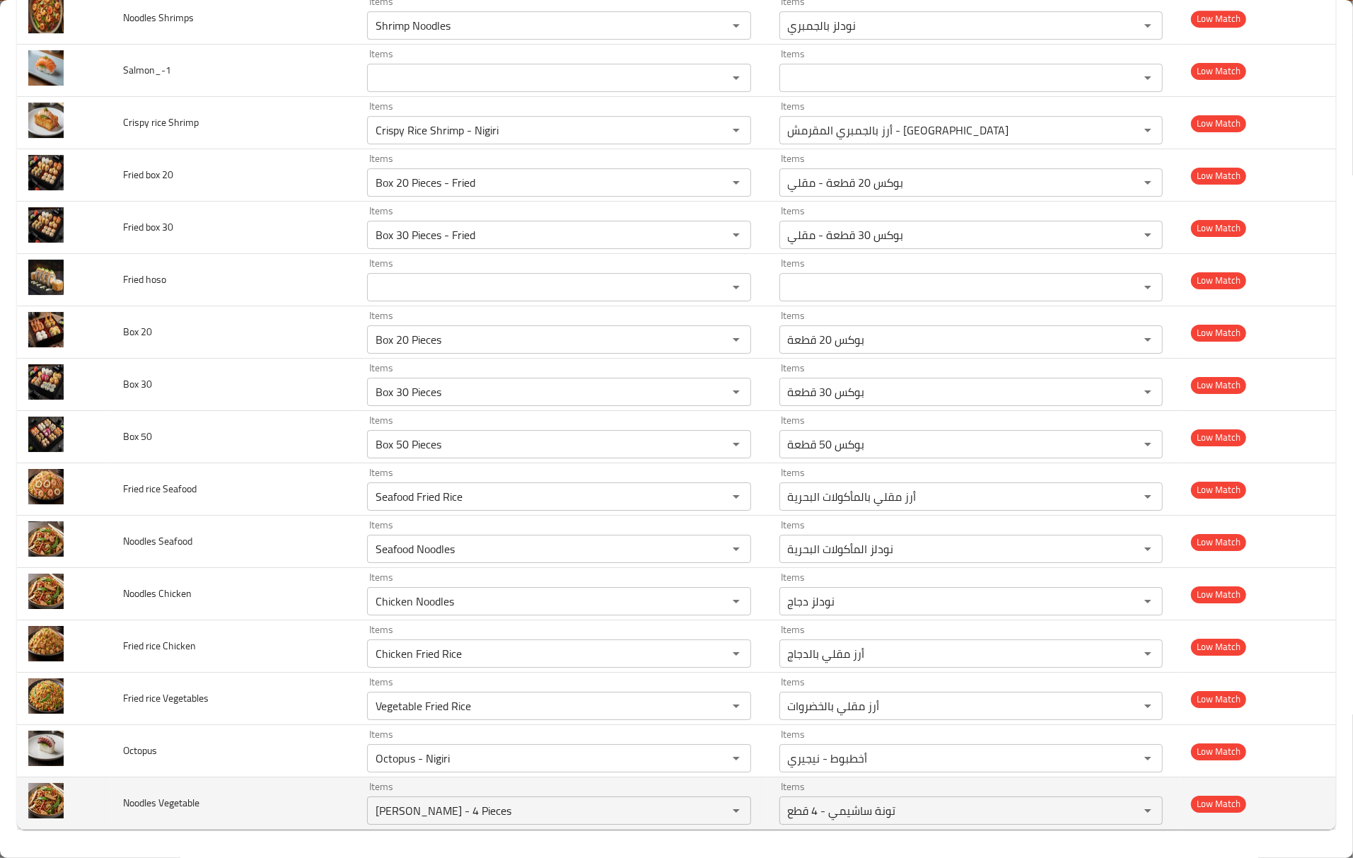
click at [140, 795] on span "Noodles Vegetable" at bounding box center [161, 803] width 76 height 18
click at [140, 798] on span "Noodles Vegetable" at bounding box center [161, 803] width 76 height 18
click at [154, 804] on span "Noodles Vegetable" at bounding box center [161, 803] width 76 height 18
copy span "Noodles"
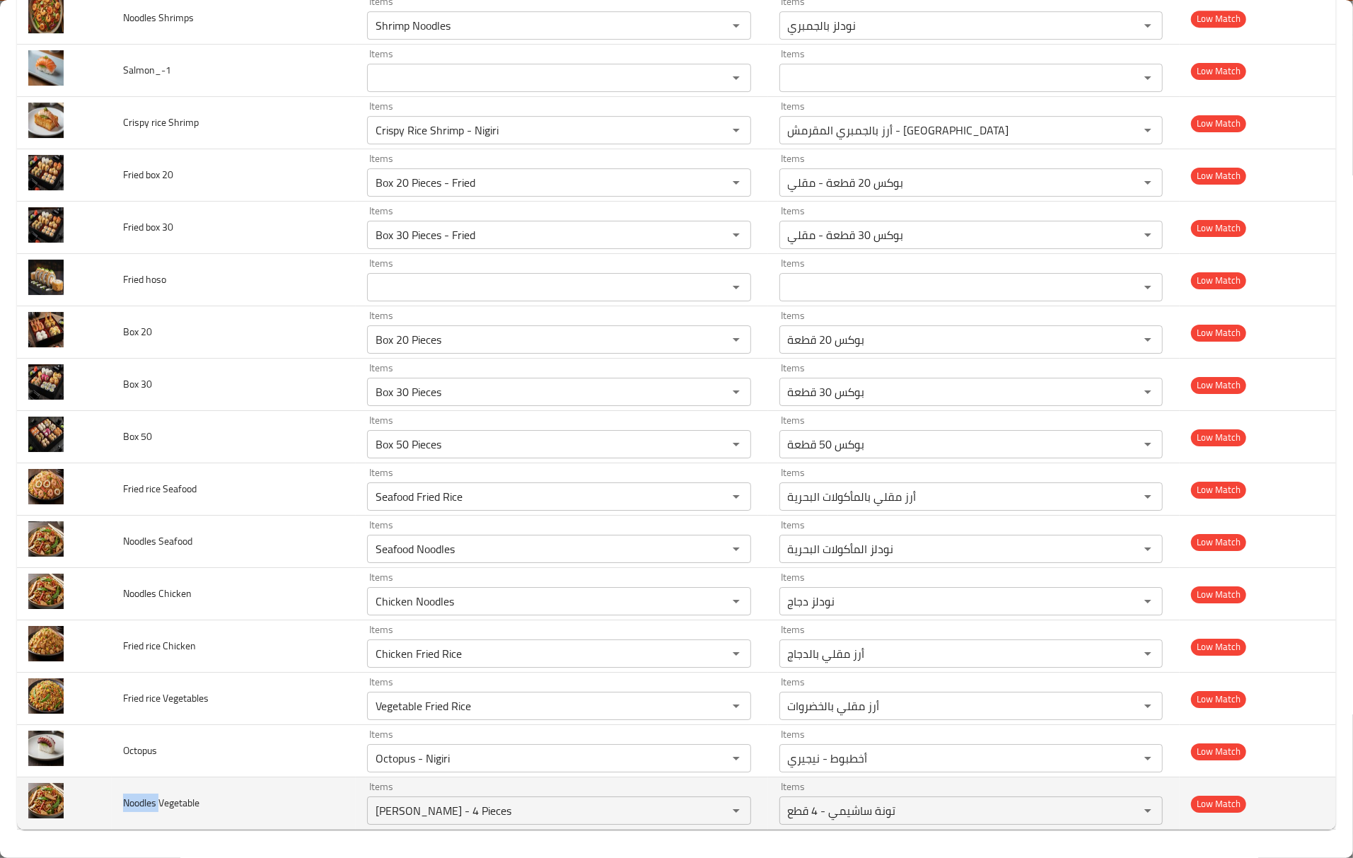
drag, startPoint x: 501, startPoint y: 821, endPoint x: 332, endPoint y: 798, distance: 169.9
click at [332, 798] on tr "Noodles Vegetable Items Tuna Sashimi - 4 Pieces Items Items تونة ساشيمي - 4 قطع…" at bounding box center [676, 803] width 1319 height 52
click at [400, 813] on Vegetable "Tuna Sashimi - 4 Pieces" at bounding box center [537, 811] width 333 height 20
paste Vegetable "Noodles"
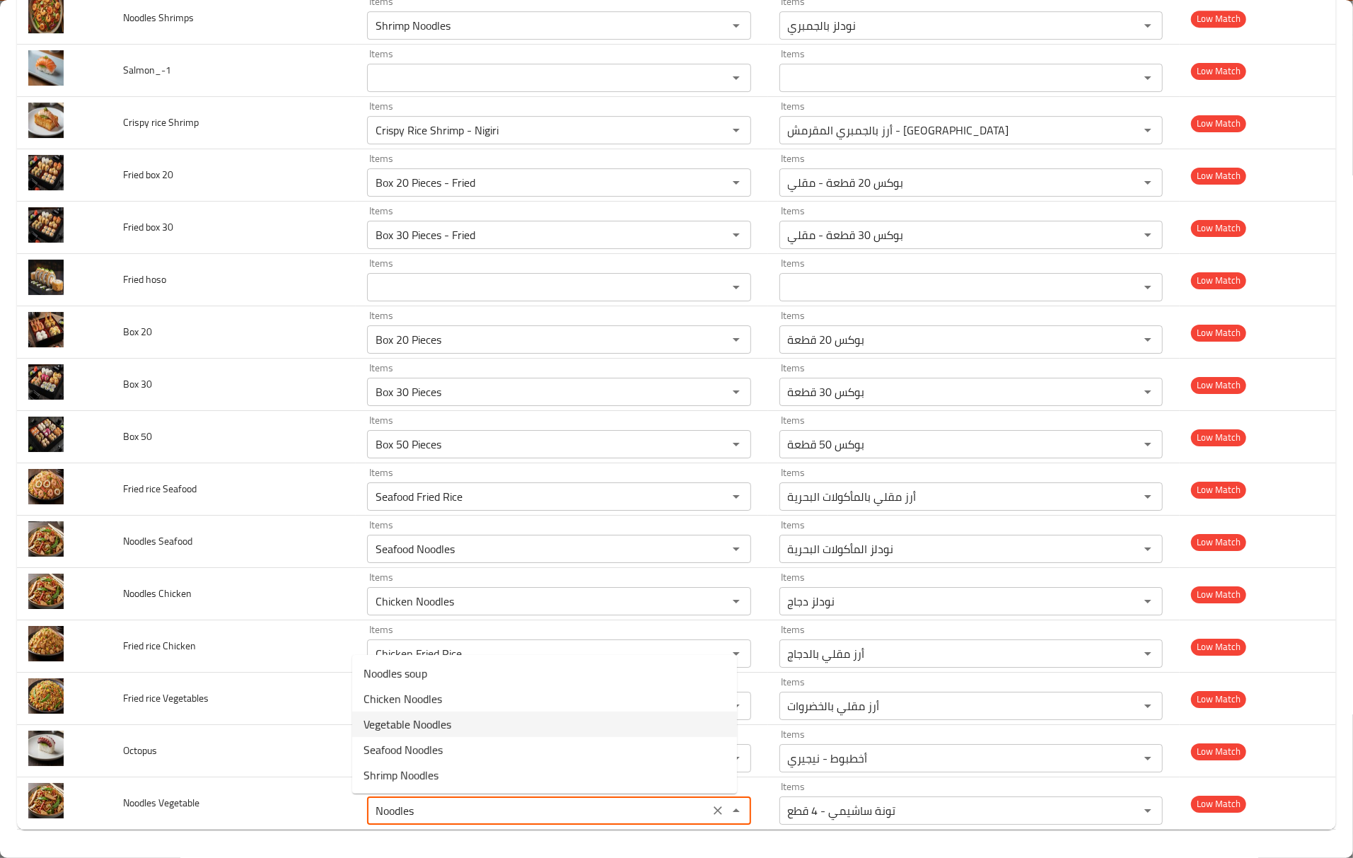
click at [443, 731] on span "Vegetable Noodles" at bounding box center [408, 724] width 88 height 17
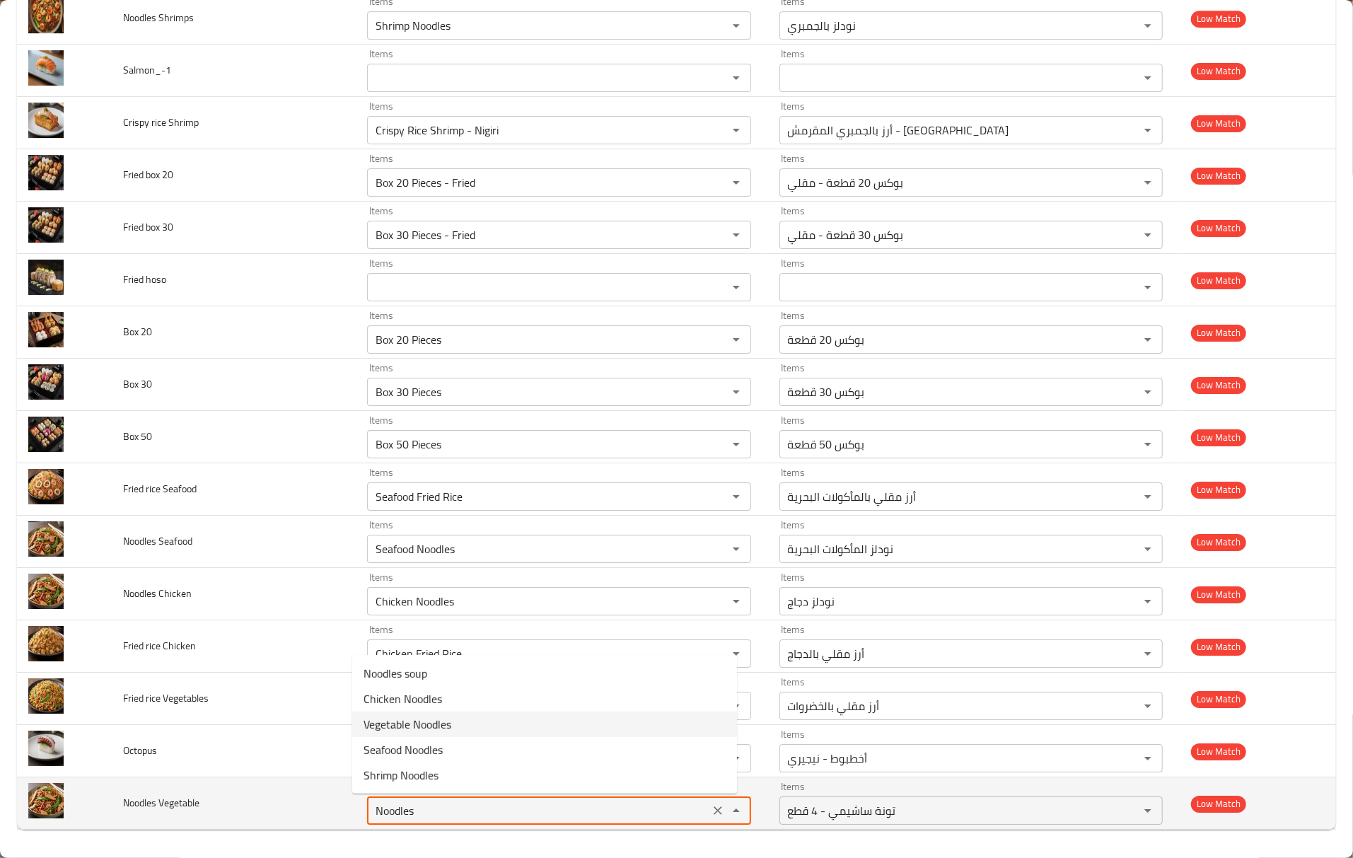
type Vegetable "Vegetable Noodles"
type Vegetable-ar "نودلز بالخضروات"
type Vegetable "Vegetable Noodles"
click at [320, 804] on td "Noodles Vegetable" at bounding box center [234, 803] width 244 height 52
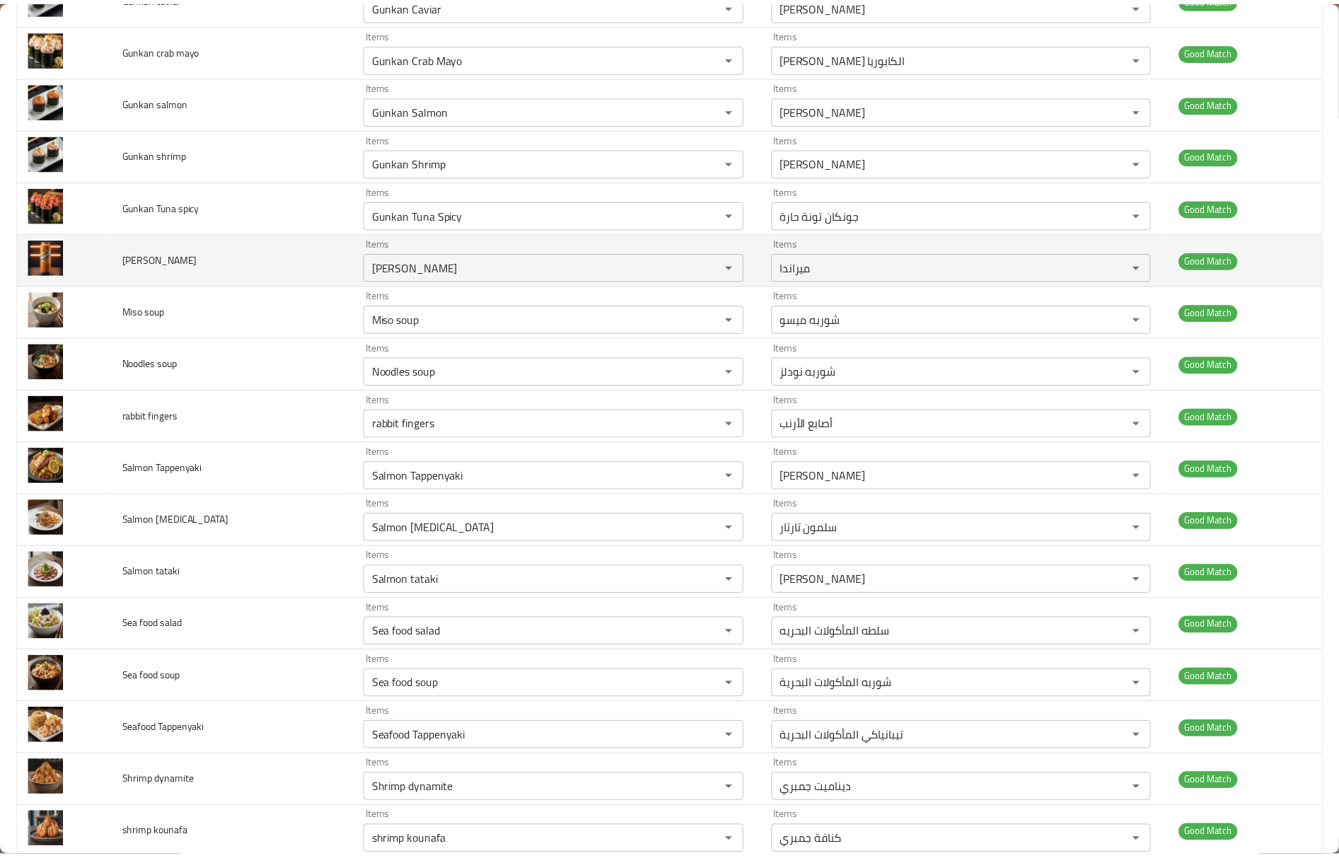
scroll to position [0, 0]
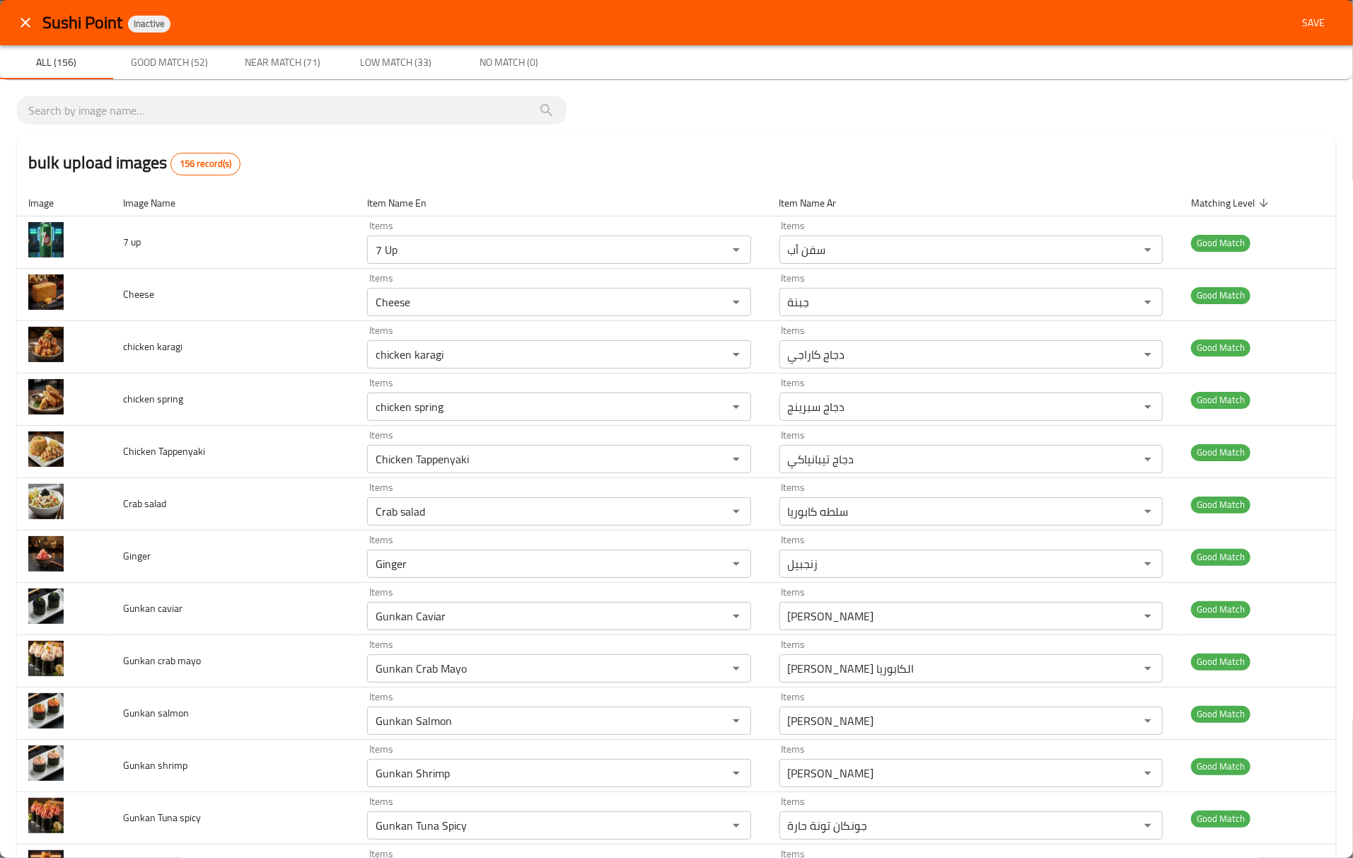
click at [1303, 17] on span "Save" at bounding box center [1314, 23] width 34 height 18
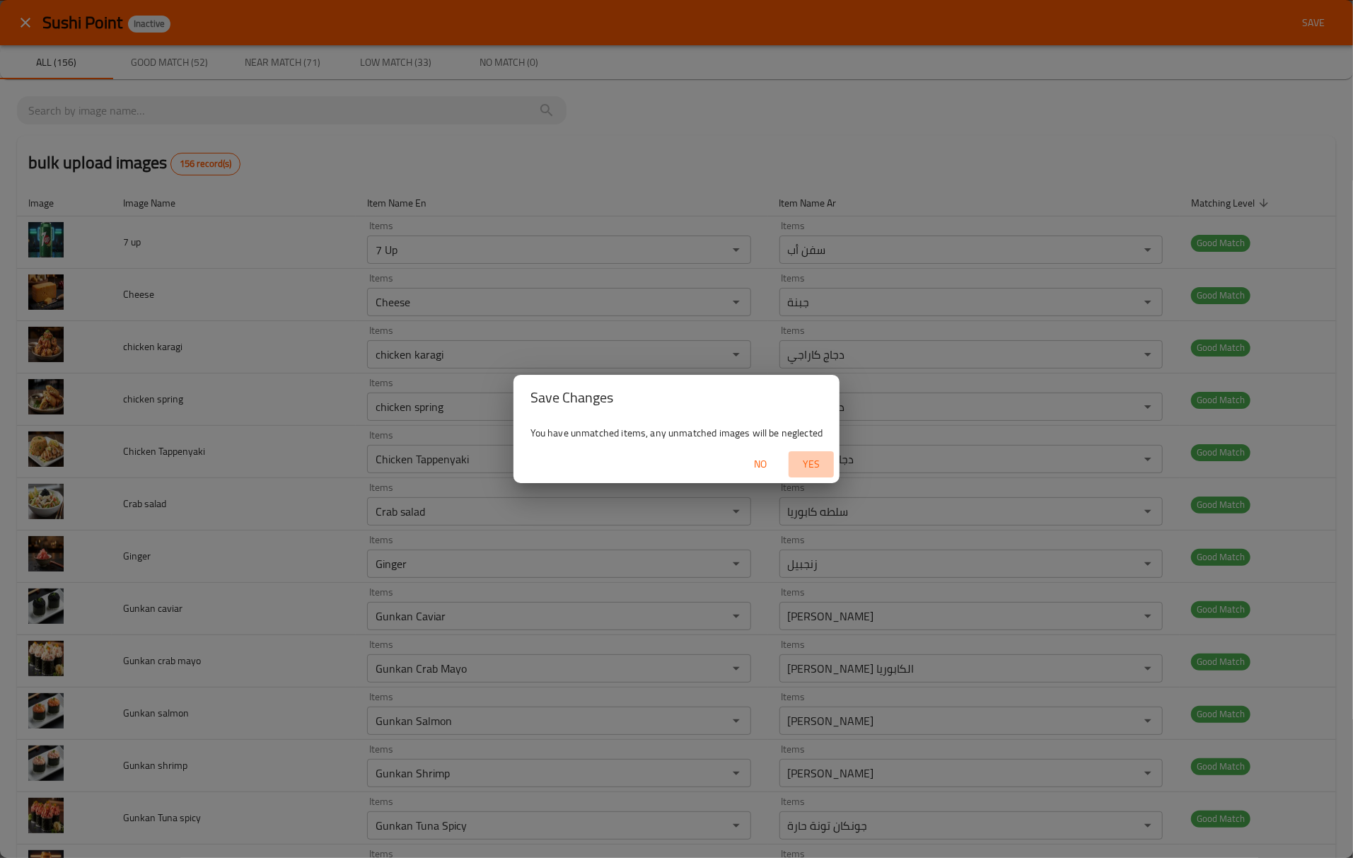
click at [818, 457] on span "Yes" at bounding box center [811, 465] width 34 height 18
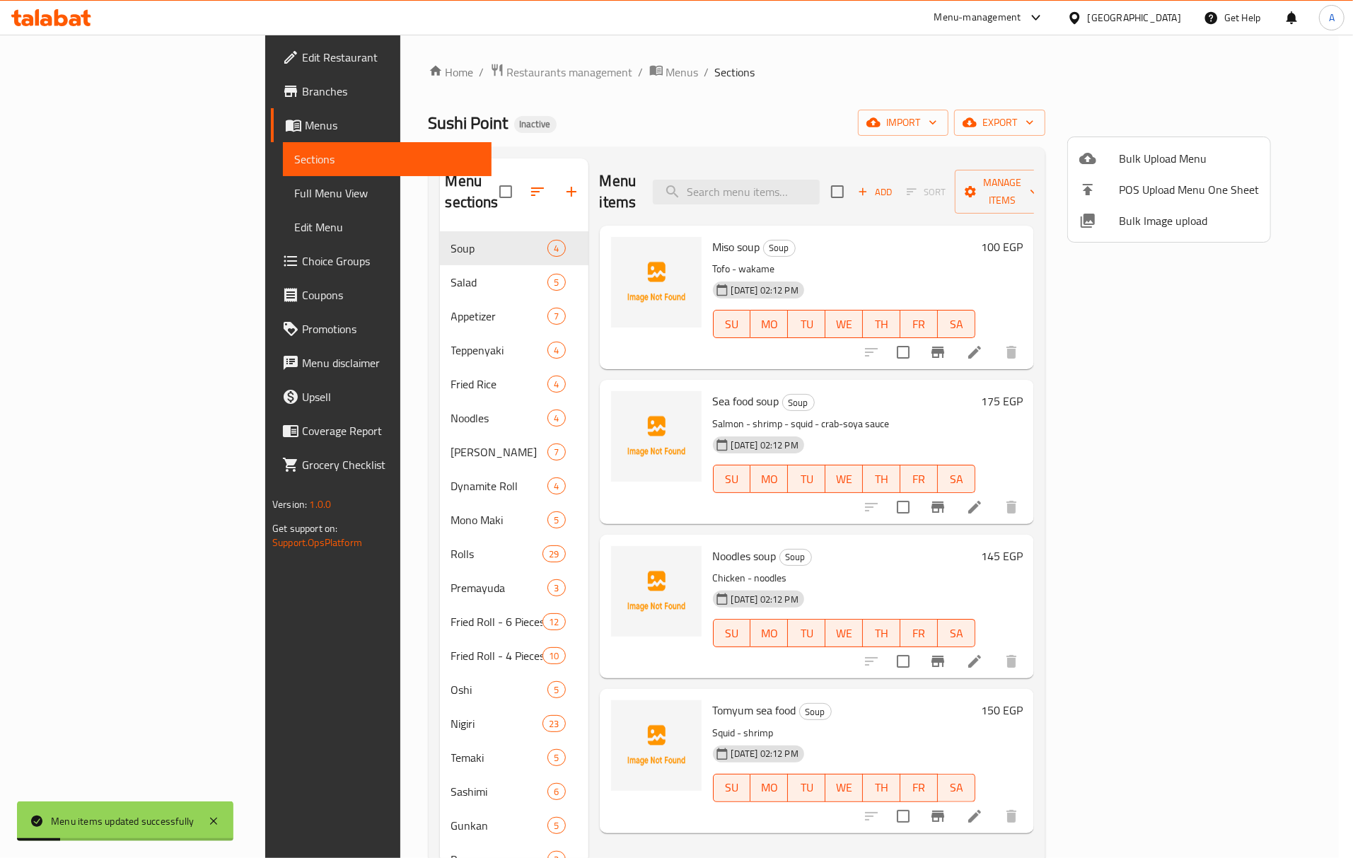
click at [340, 255] on div at bounding box center [676, 429] width 1353 height 858
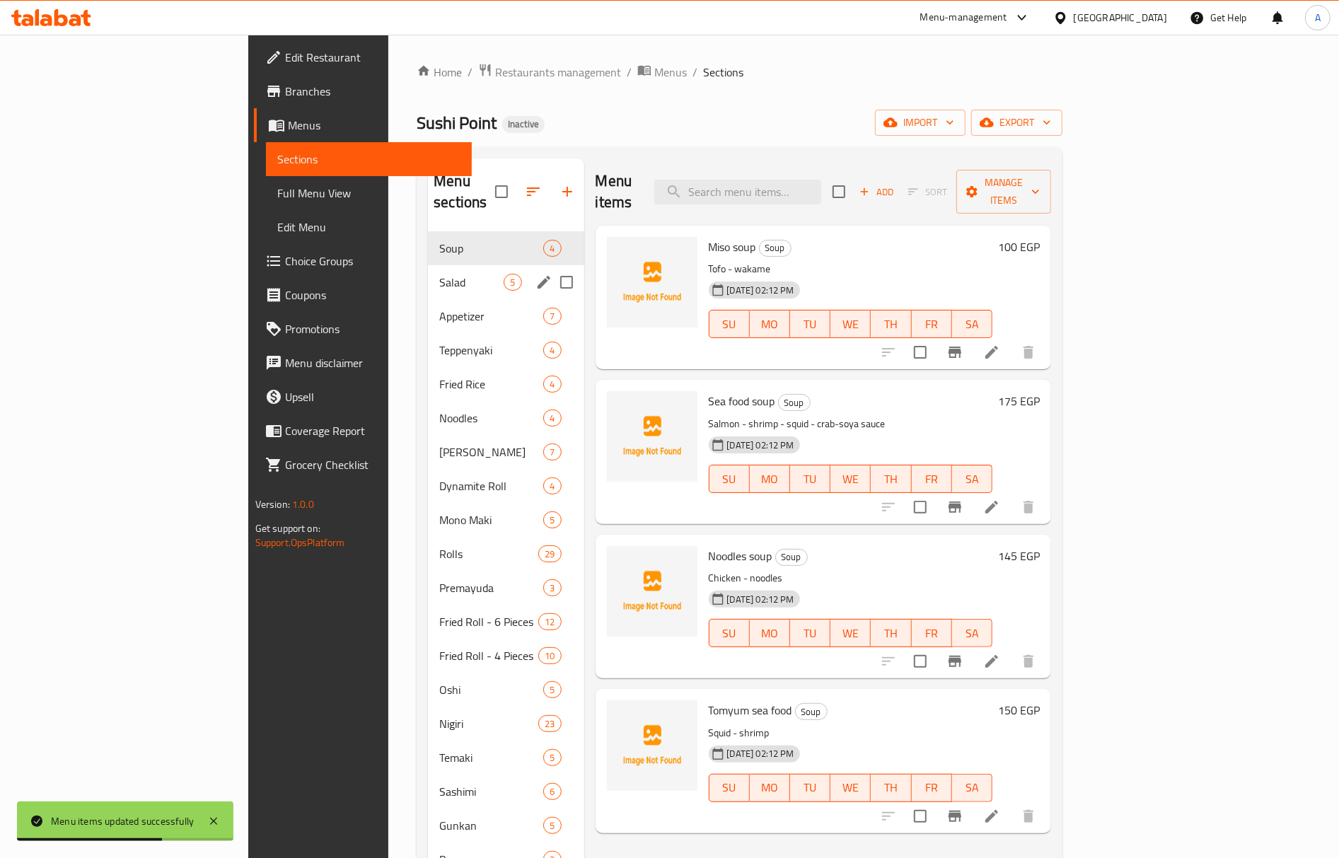
click at [428, 270] on div "Salad 5" at bounding box center [506, 282] width 156 height 34
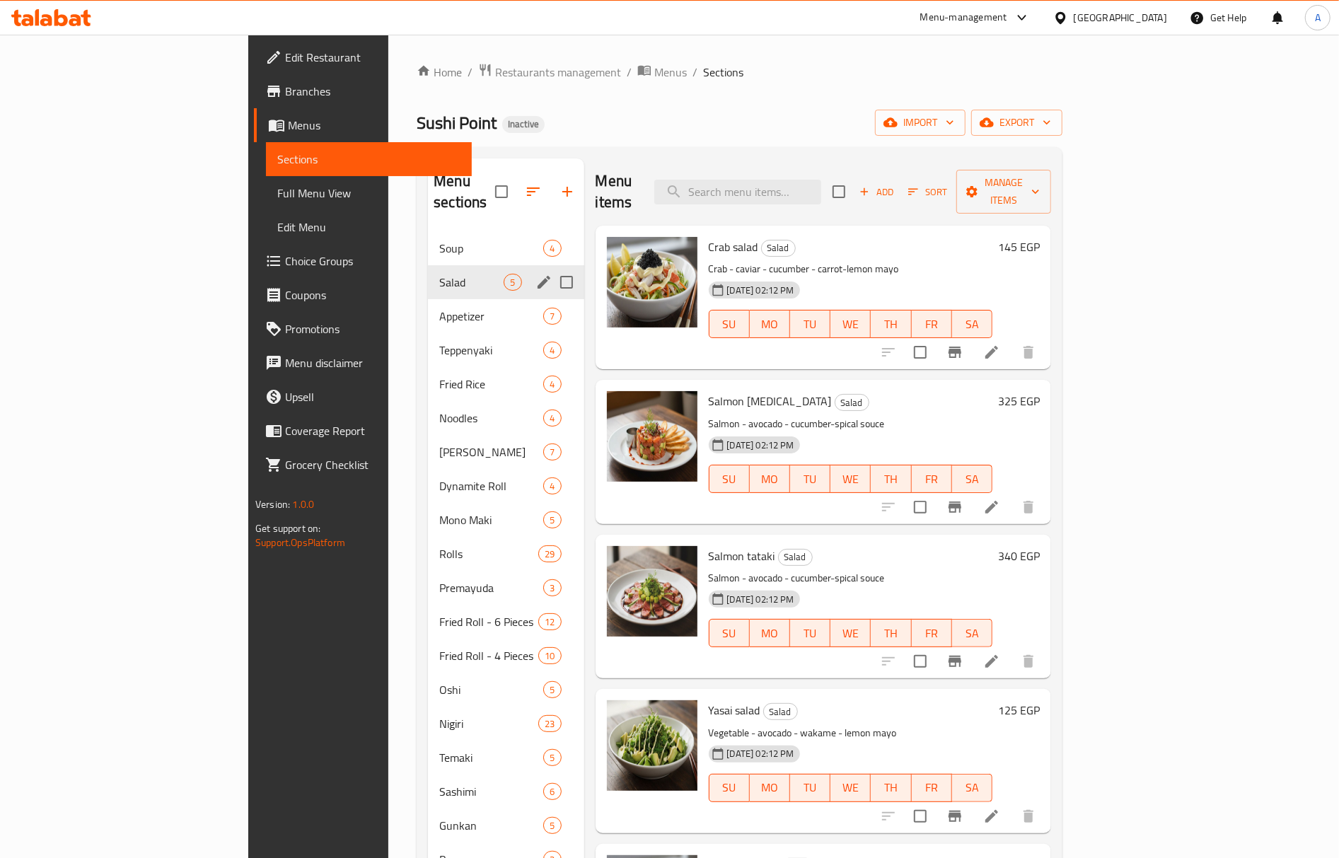
click at [428, 242] on div "Soup 4" at bounding box center [506, 248] width 156 height 34
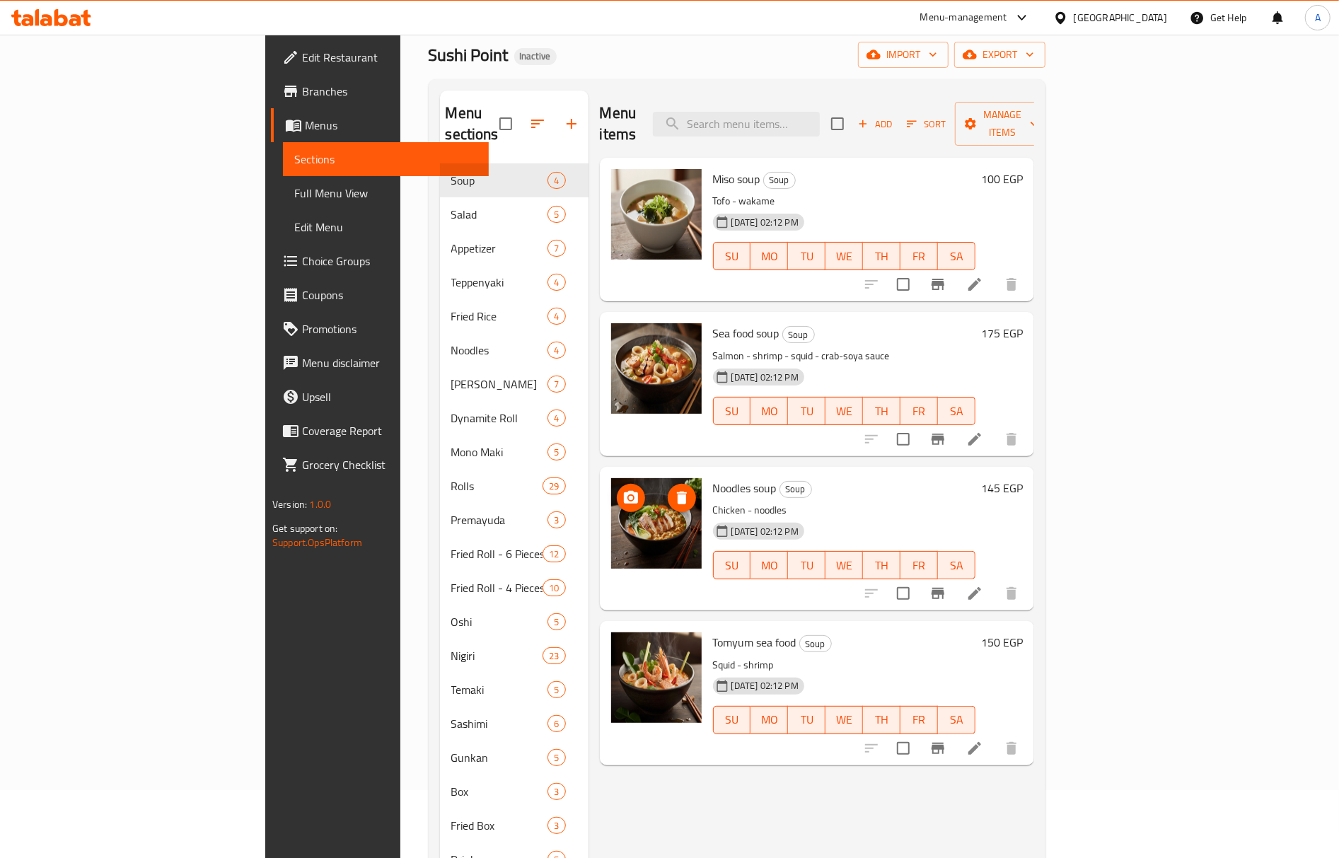
scroll to position [199, 0]
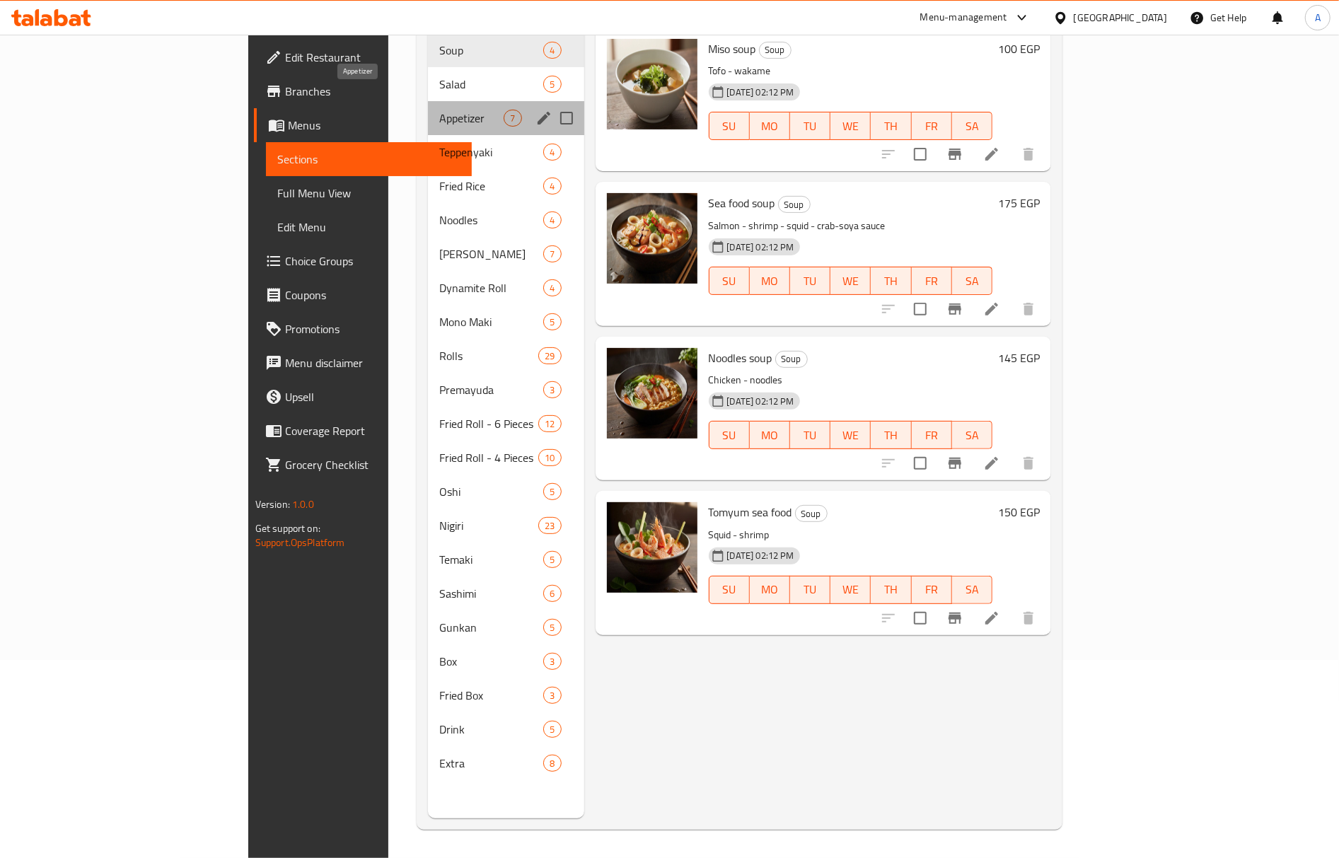
click at [439, 110] on span "Appetizer" at bounding box center [471, 118] width 64 height 17
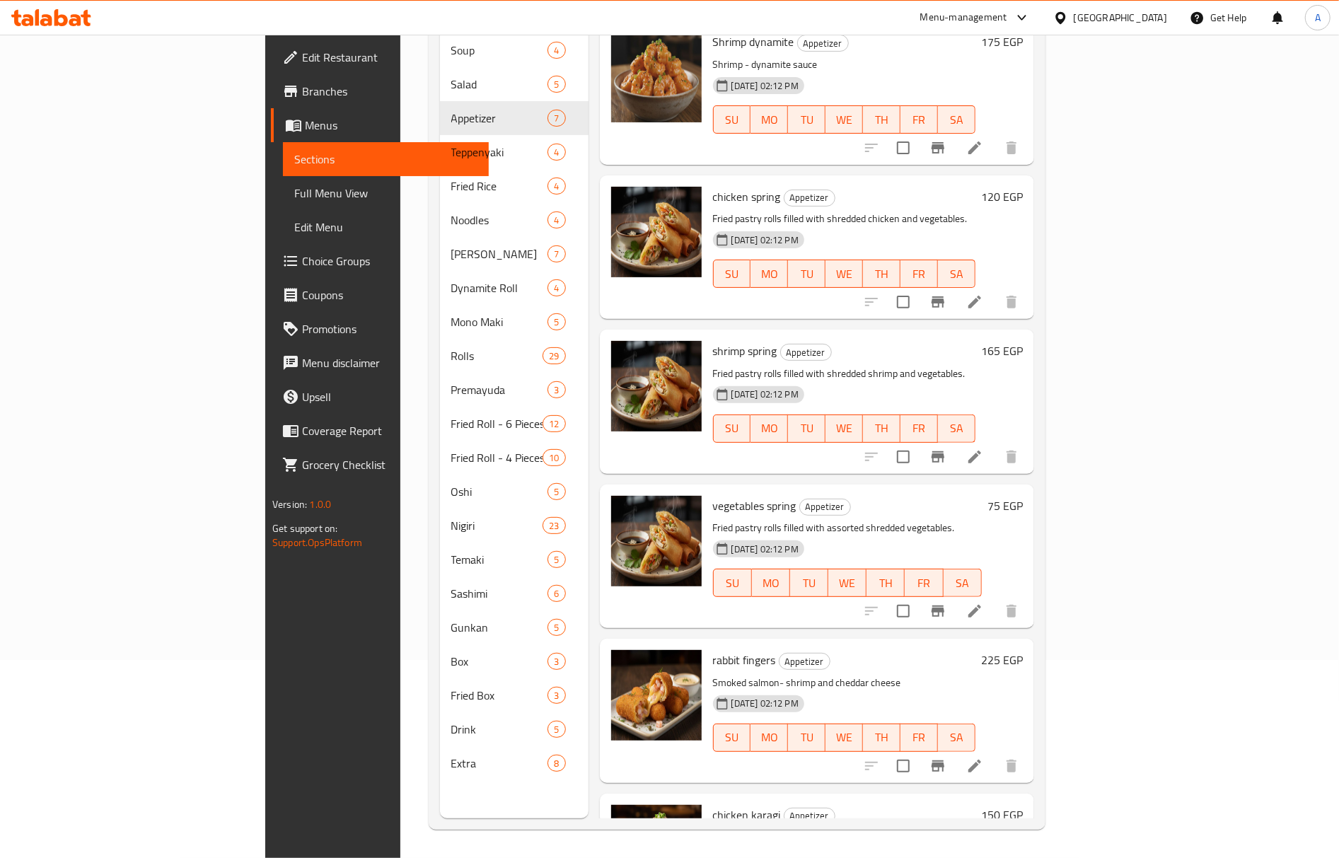
scroll to position [258, 0]
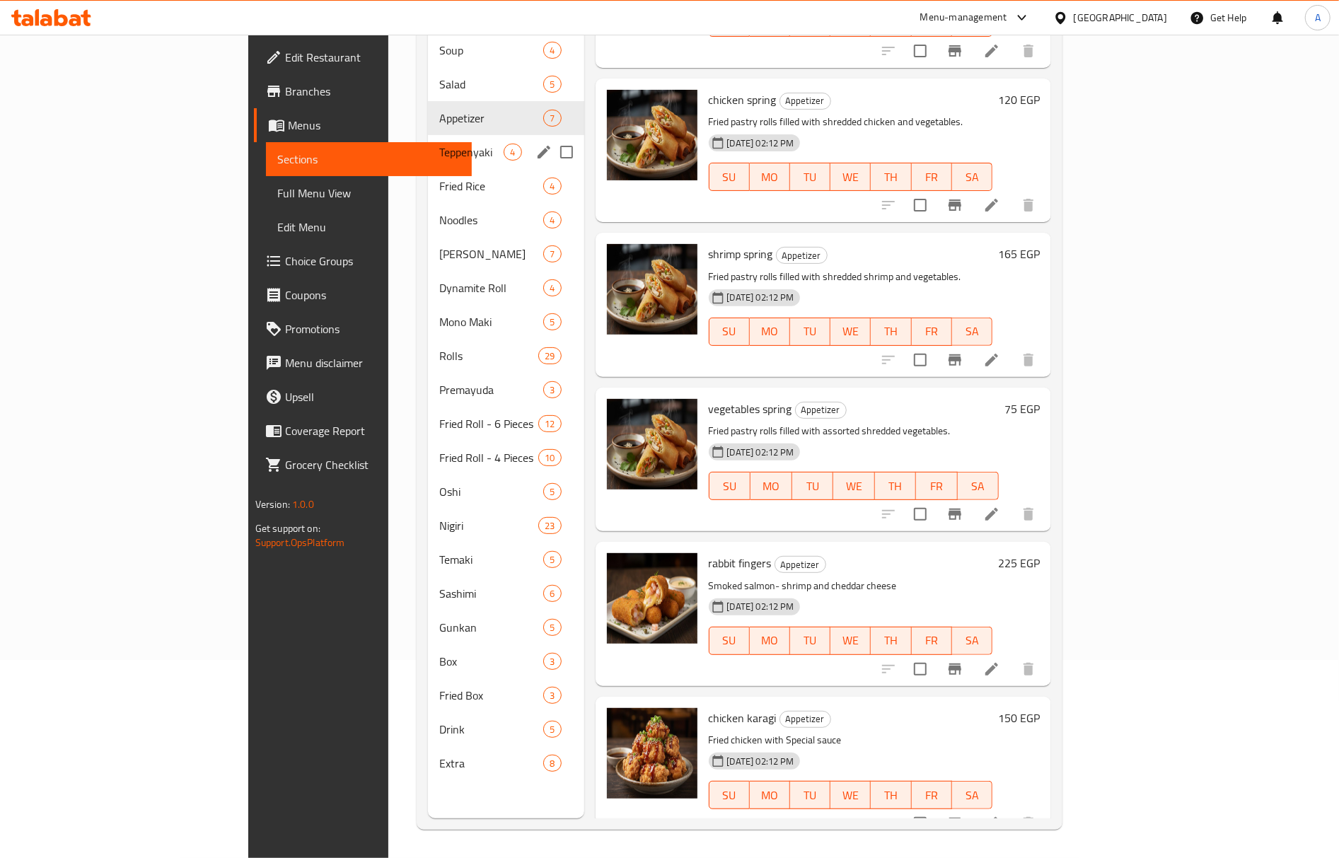
click at [439, 144] on span "Teppenyaki" at bounding box center [471, 152] width 64 height 17
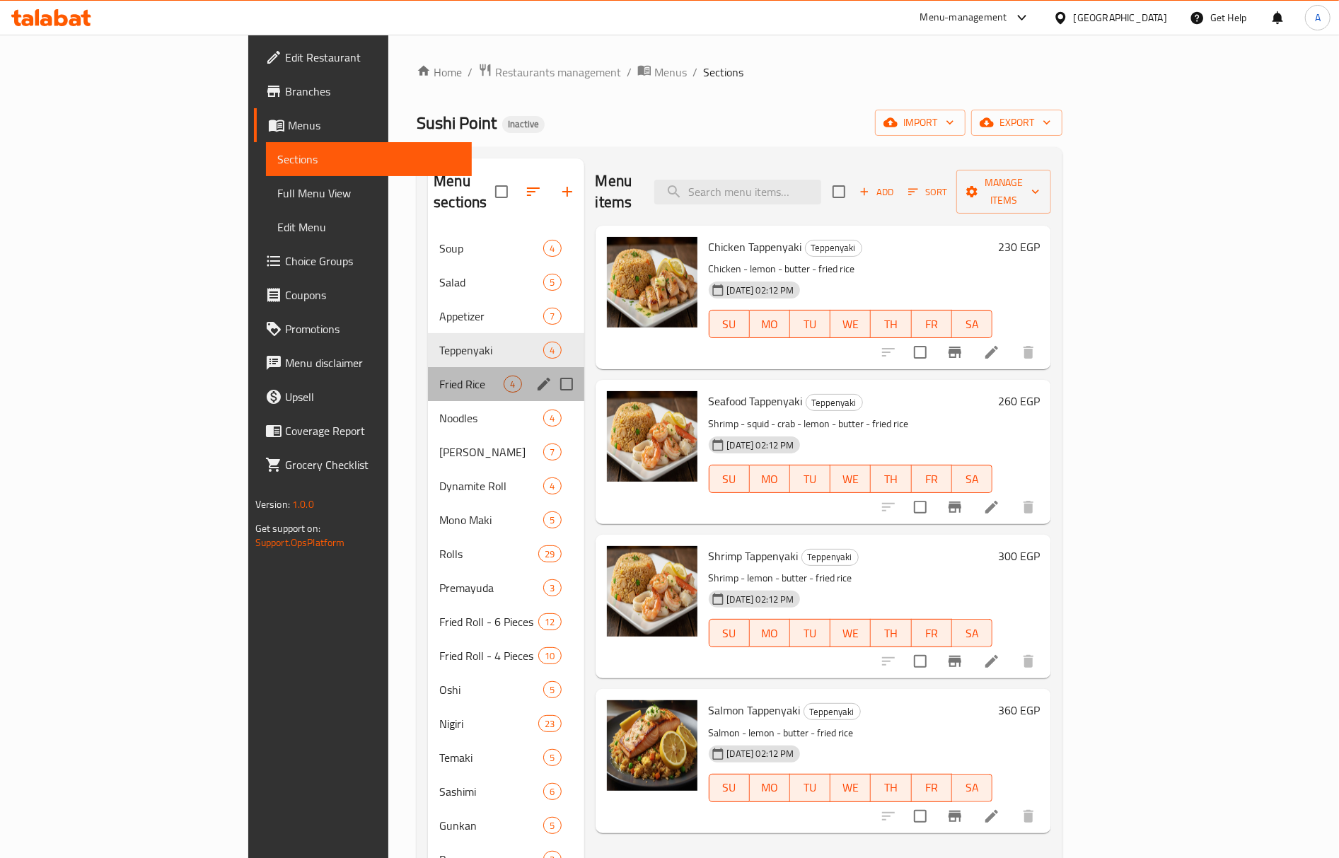
click at [428, 367] on div "Fried Rice 4" at bounding box center [506, 384] width 156 height 34
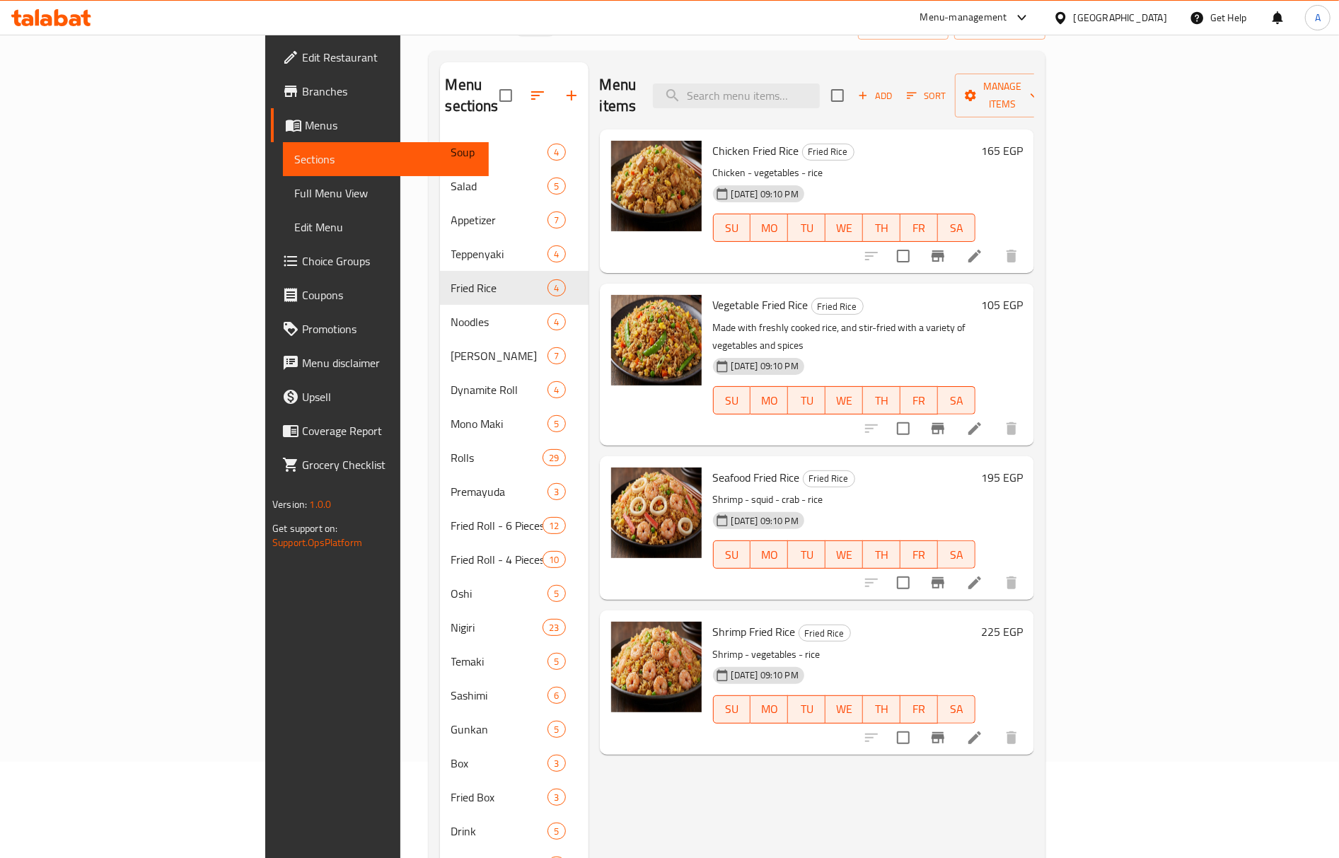
scroll to position [199, 0]
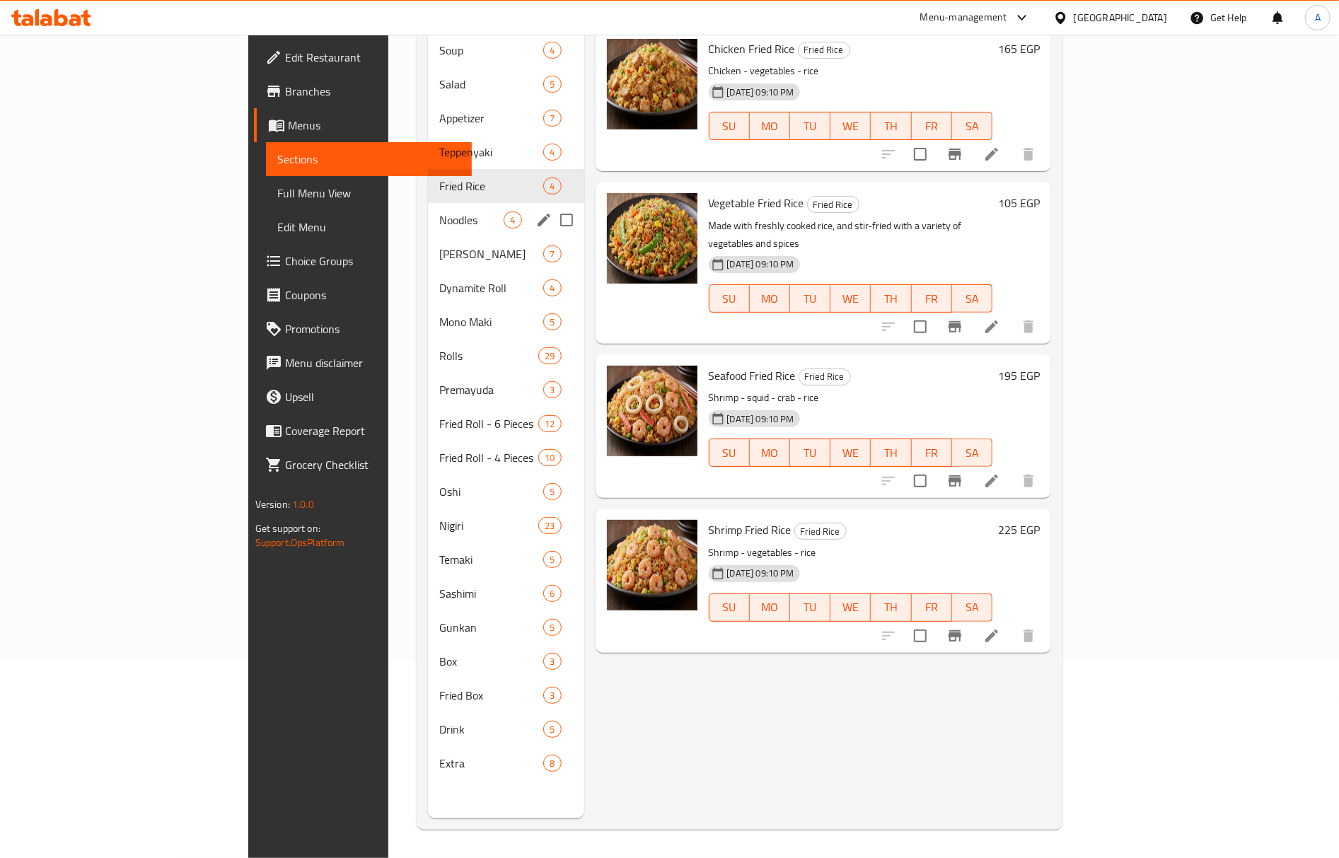
click at [428, 208] on div "Noodles 4" at bounding box center [506, 220] width 156 height 34
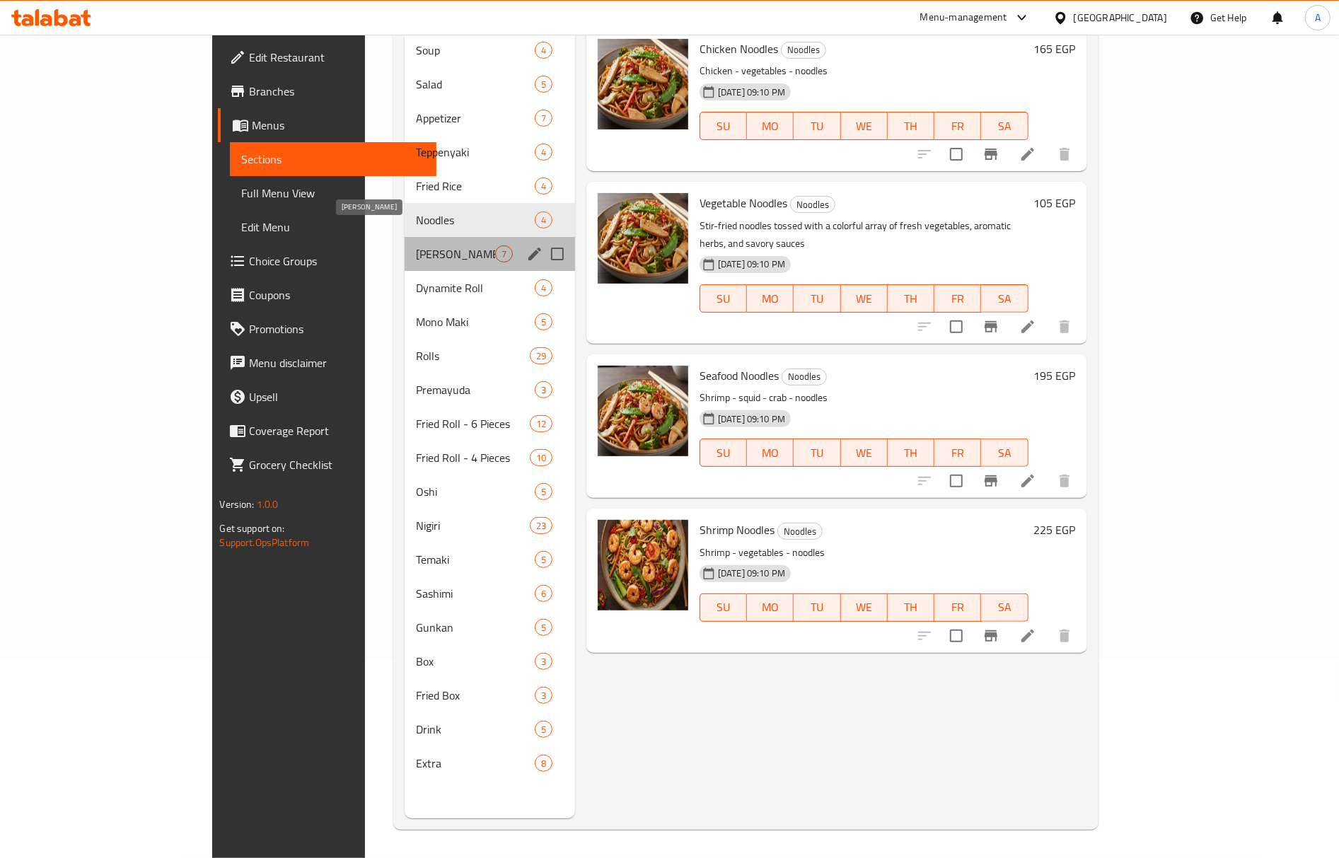
click at [416, 245] on span "Hoso Maki" at bounding box center [455, 253] width 79 height 17
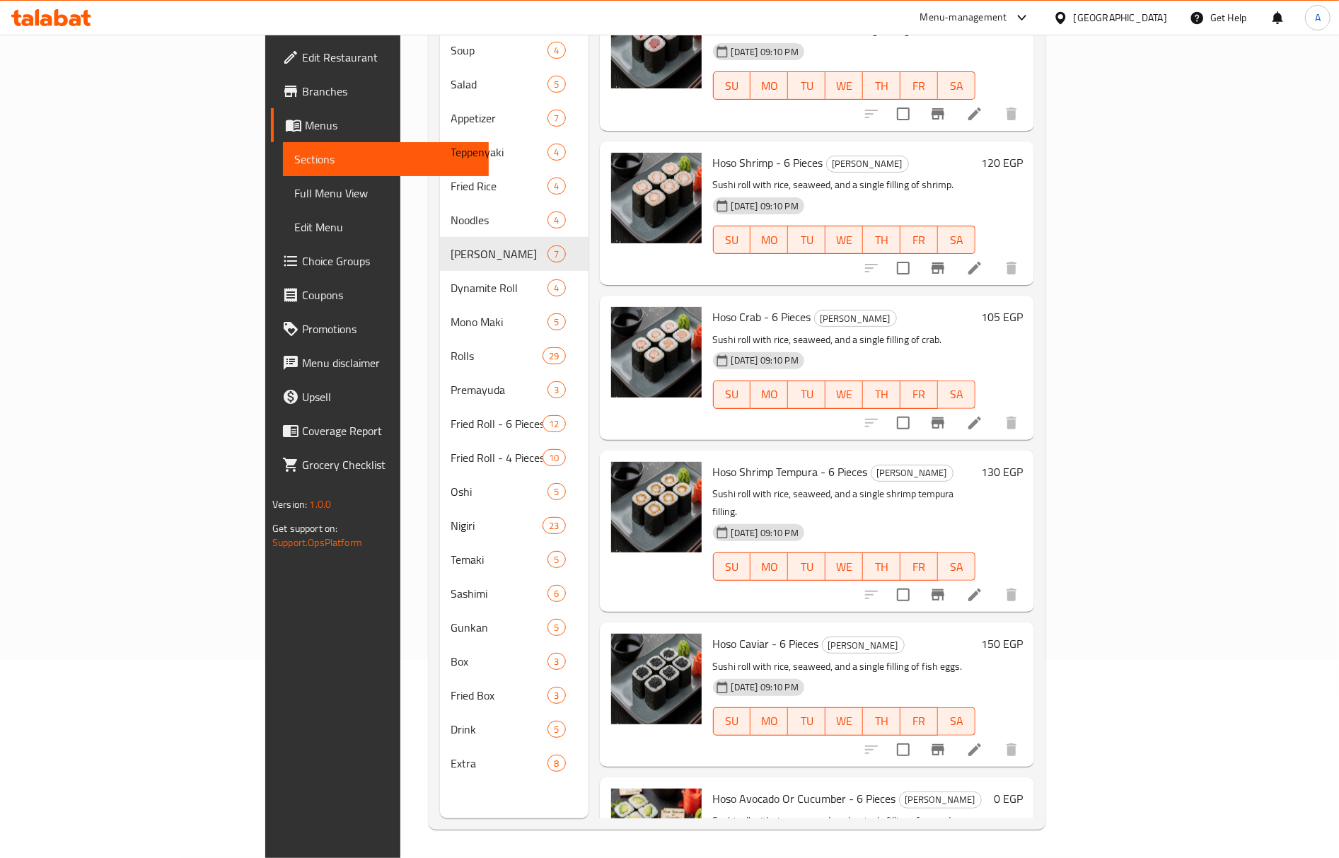
scroll to position [258, 0]
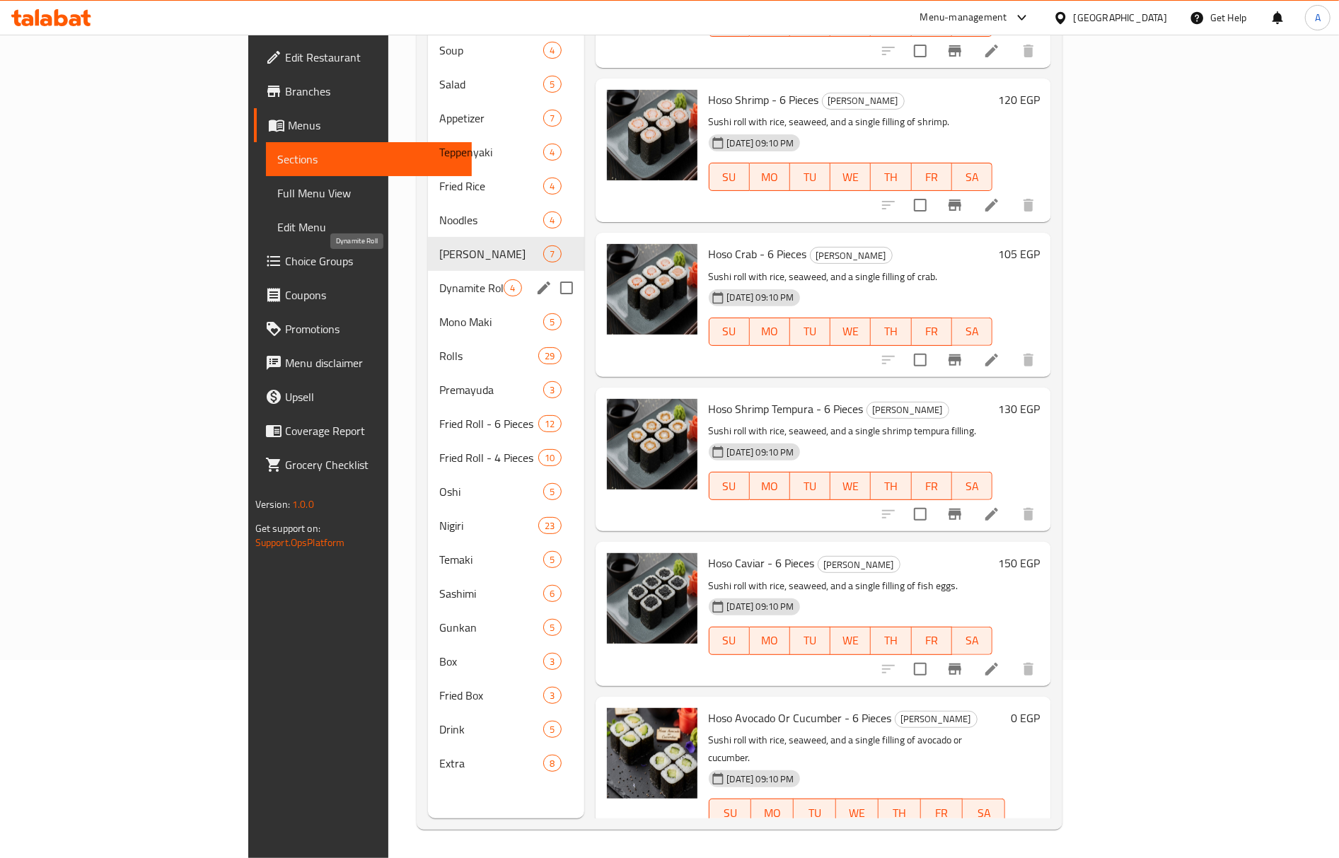
click at [439, 279] on span "Dynamite Roll" at bounding box center [471, 287] width 64 height 17
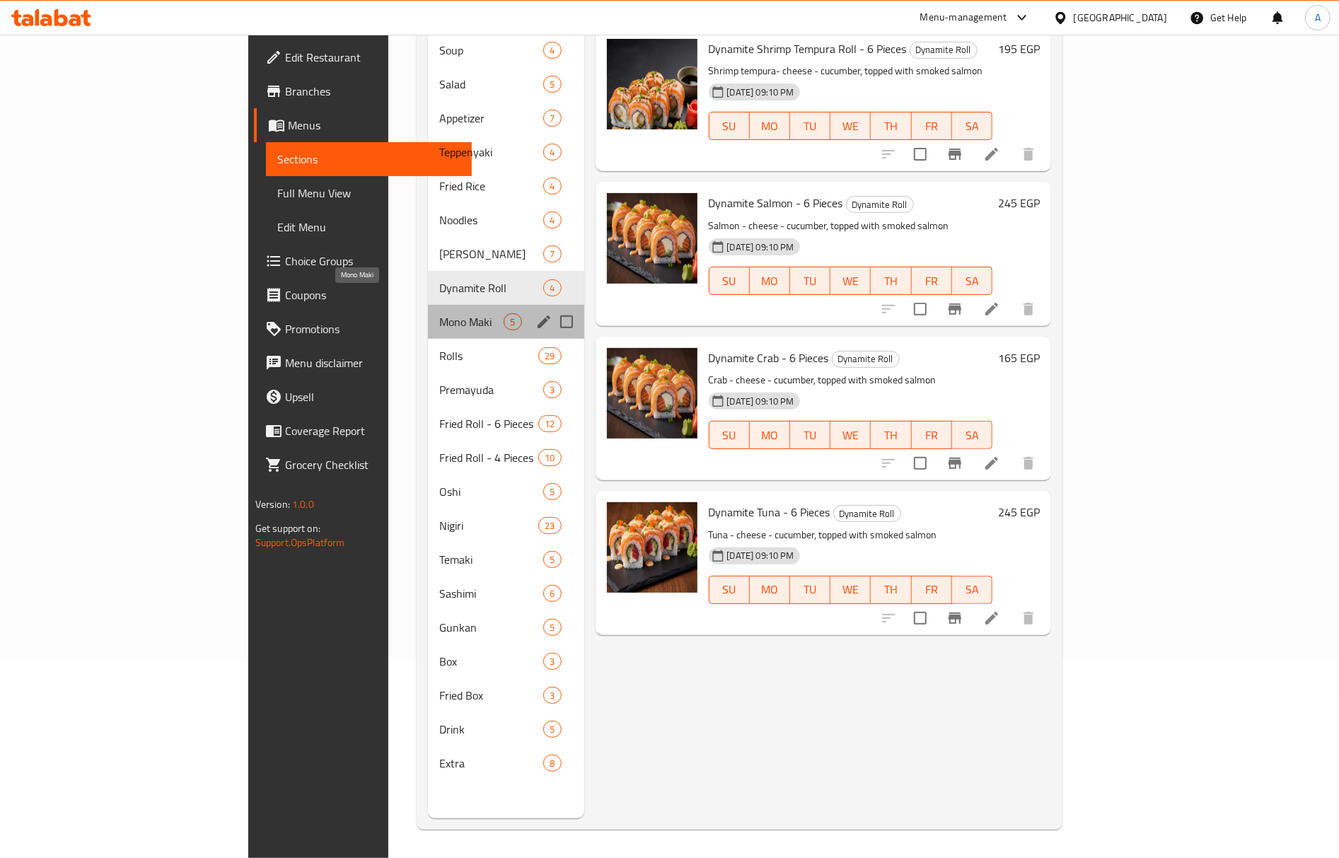
click at [439, 313] on span "Mono Maki" at bounding box center [471, 321] width 64 height 17
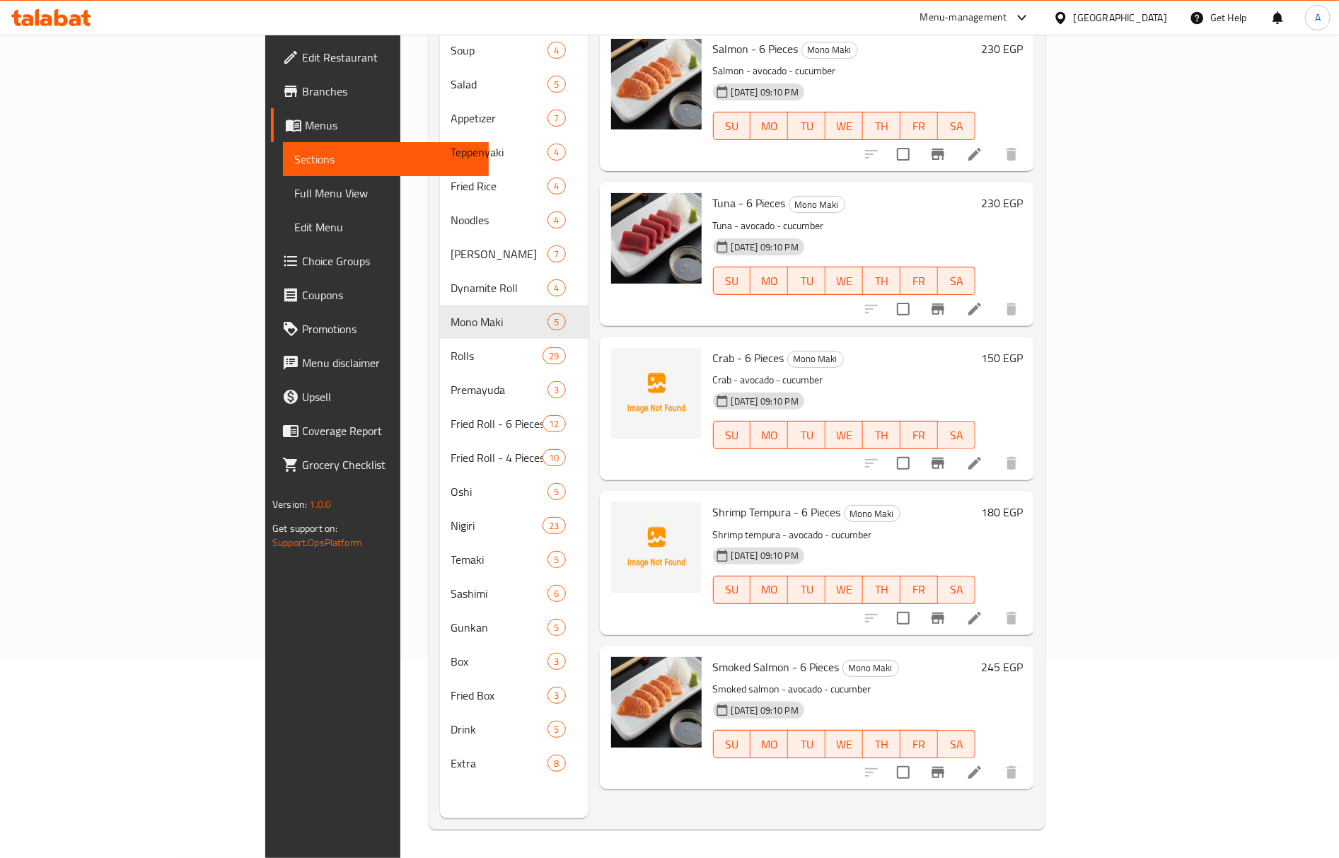
click at [713, 347] on span "Crab - 6 Pieces" at bounding box center [748, 357] width 71 height 21
copy span "Crab"
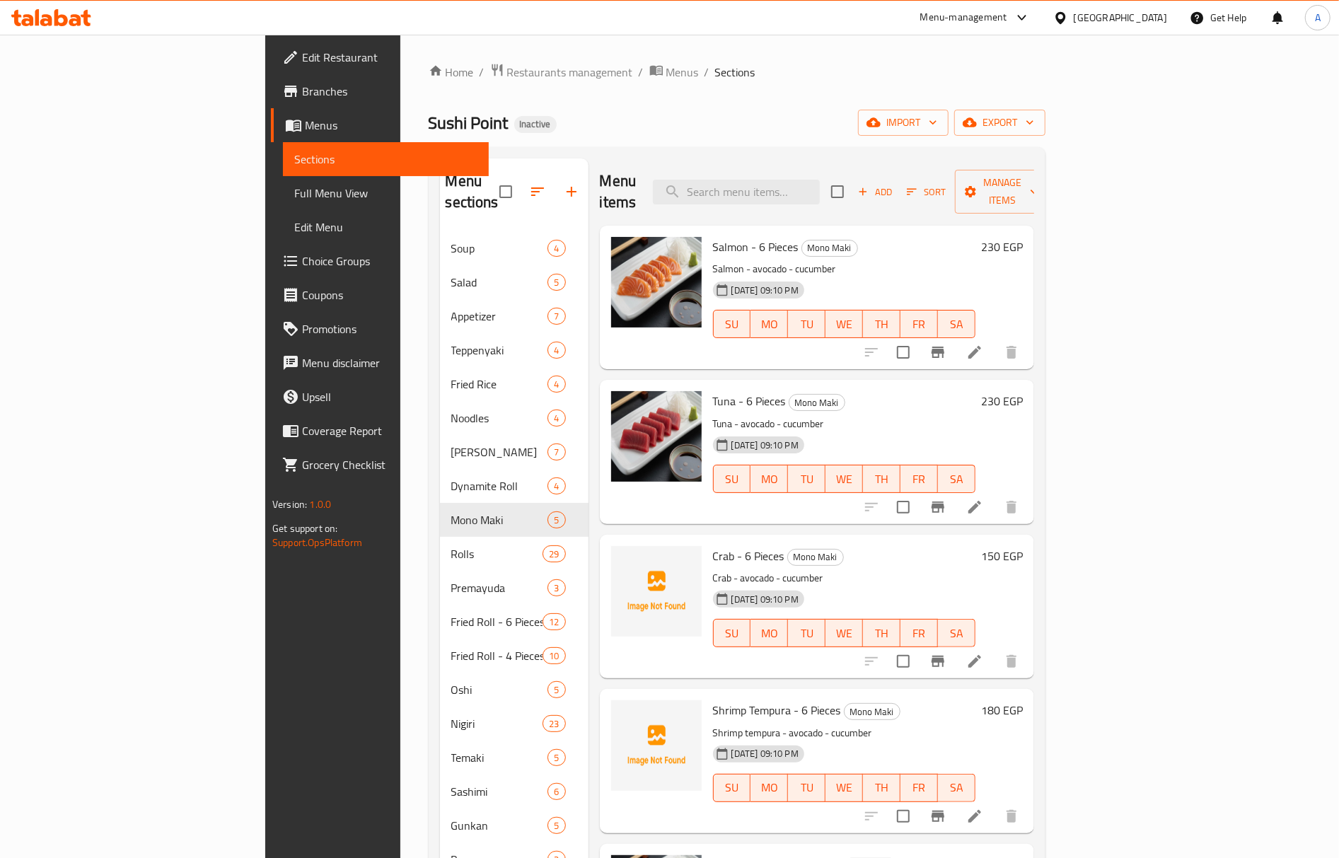
click at [788, 549] on span "Mono Maki" at bounding box center [815, 557] width 55 height 16
click at [713, 390] on span "Tuna - 6 Pieces" at bounding box center [749, 400] width 73 height 21
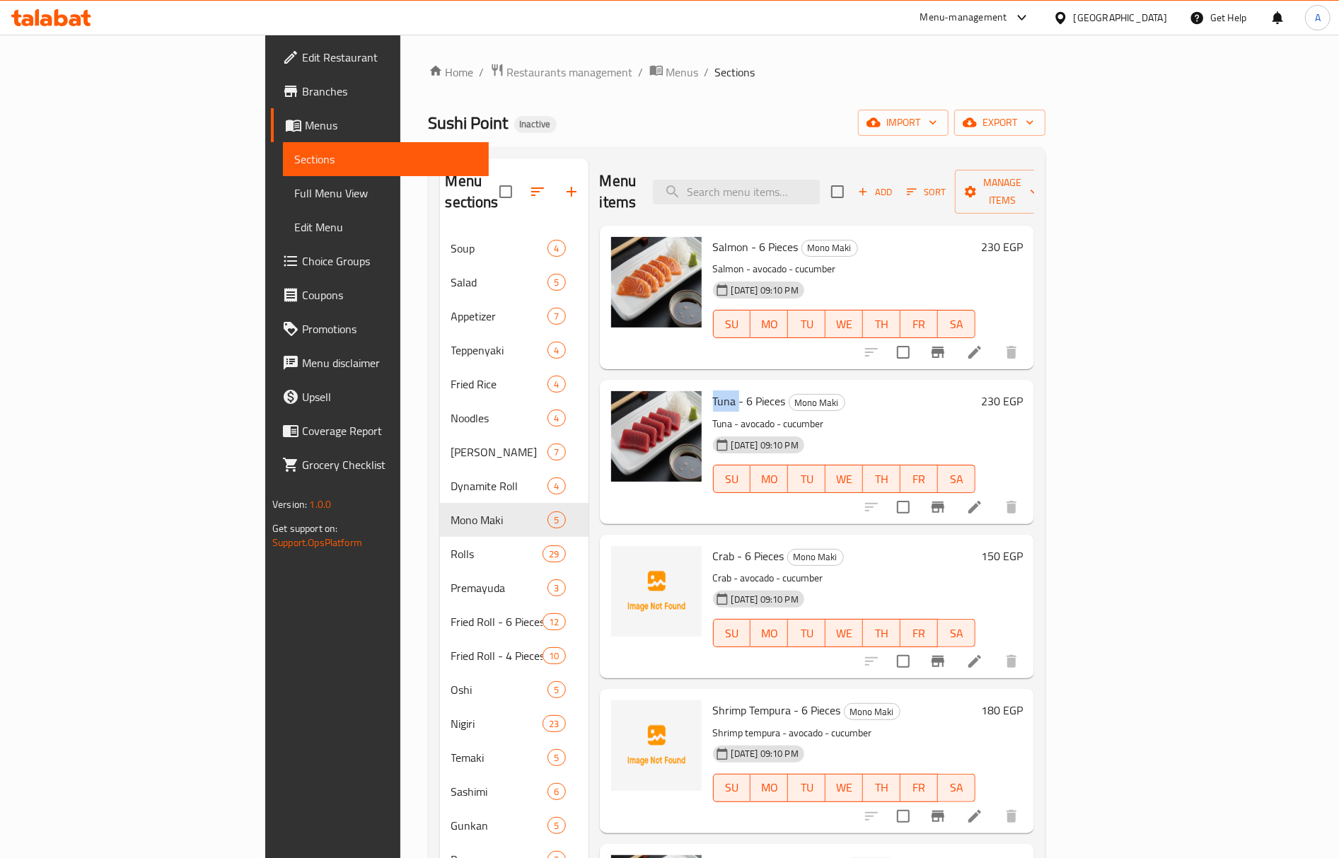
copy span "Tuna"
click at [789, 395] on span "Mono Maki" at bounding box center [816, 403] width 55 height 16
click at [713, 390] on span "Tuna - 6 Pieces" at bounding box center [749, 400] width 73 height 21
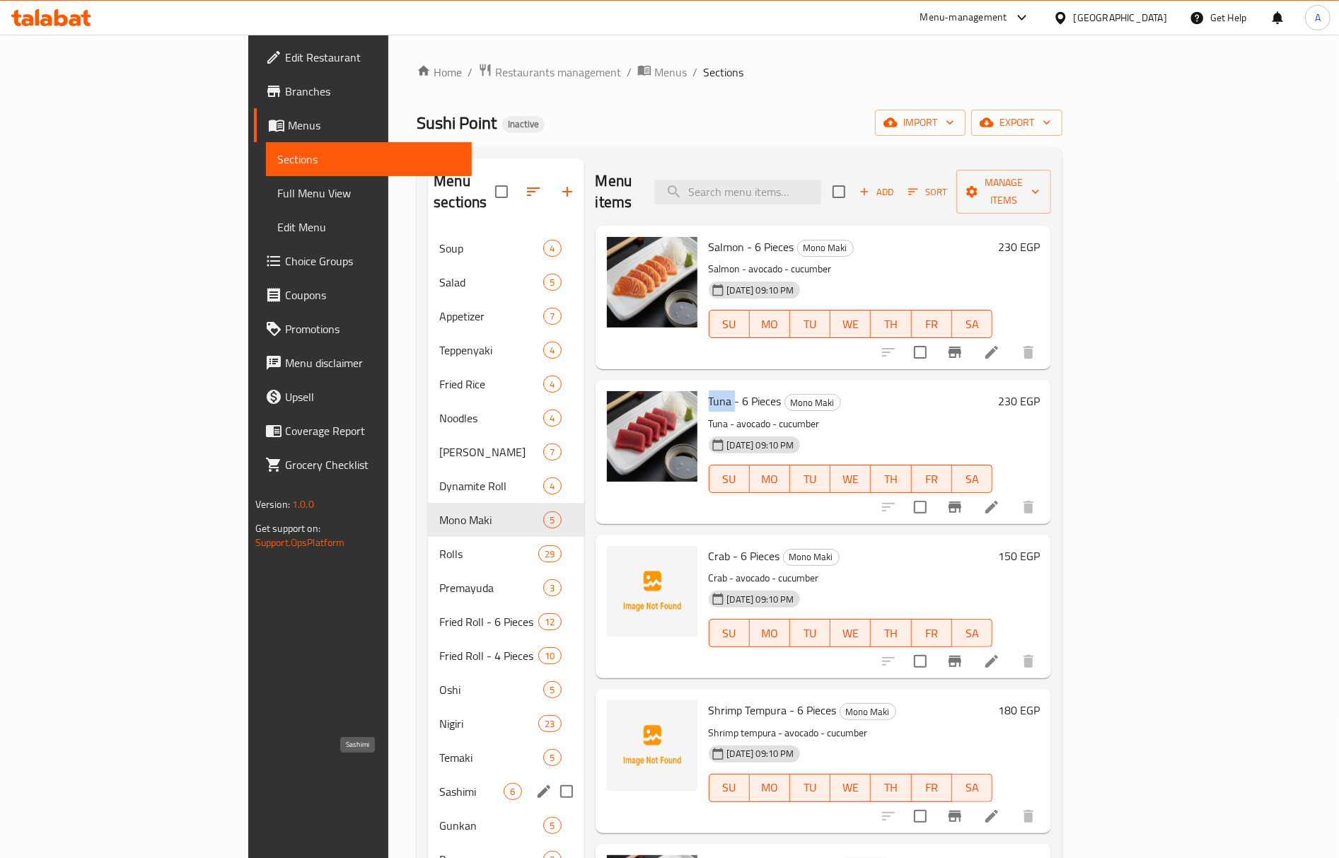
click at [439, 783] on span "Sashimi" at bounding box center [471, 791] width 64 height 17
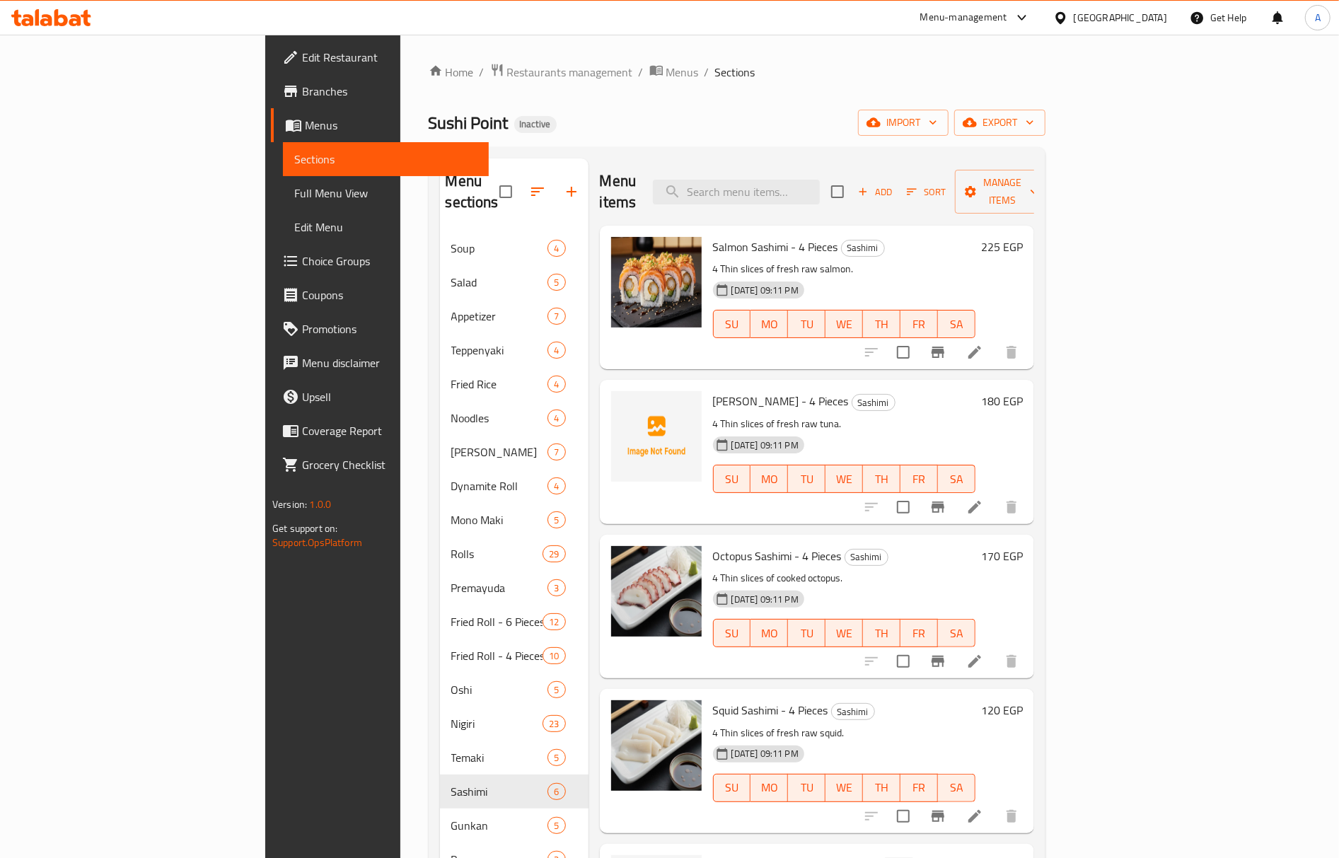
click at [852, 395] on span "Sashimi" at bounding box center [873, 403] width 42 height 16
click at [847, 431] on div "06-10-2025 09:11 PM SU MO TU WE TH FR SA" at bounding box center [844, 469] width 274 height 76
click at [713, 236] on span "Salmon Sashimi - 4 Pieces" at bounding box center [775, 246] width 125 height 21
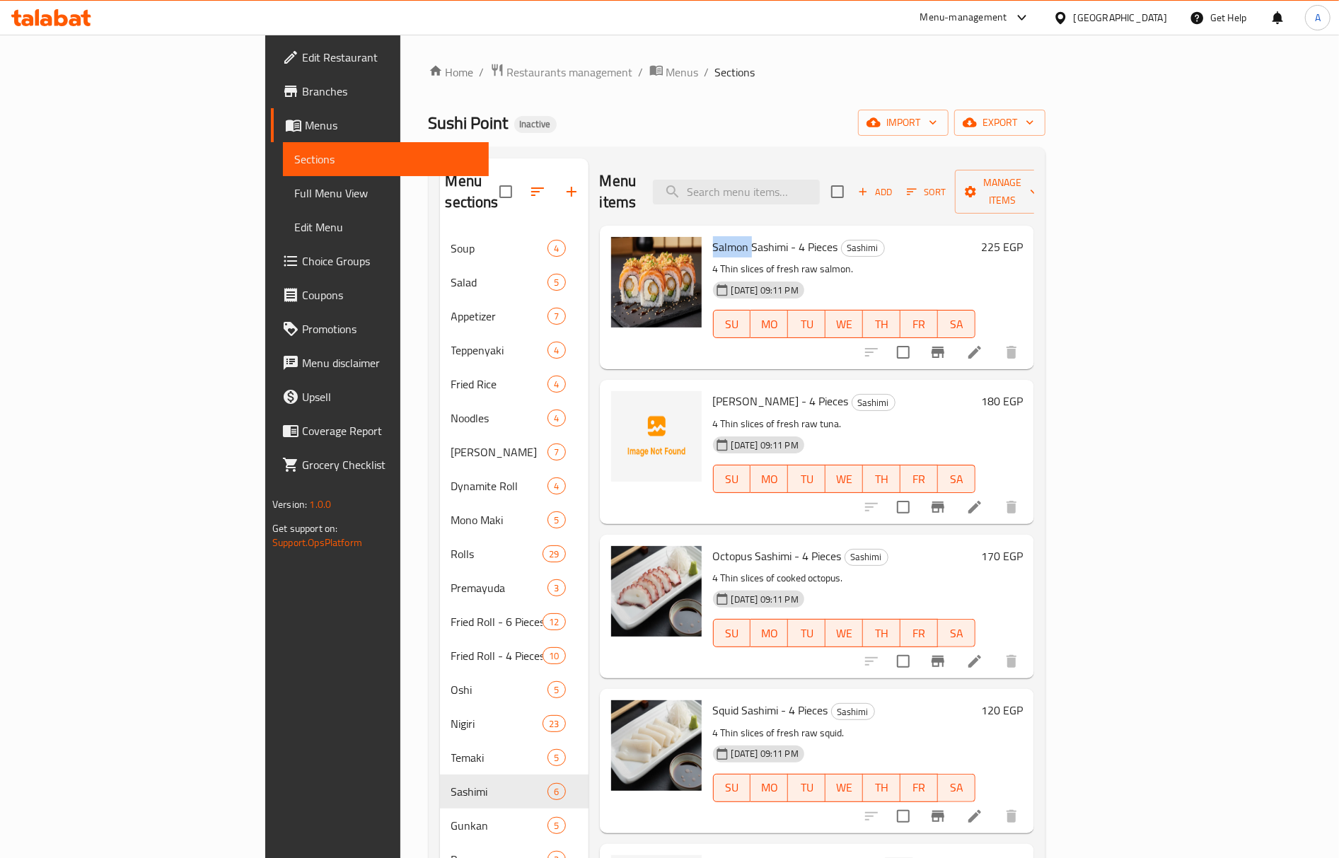
click at [713, 236] on span "Salmon Sashimi - 4 Pieces" at bounding box center [775, 246] width 125 height 21
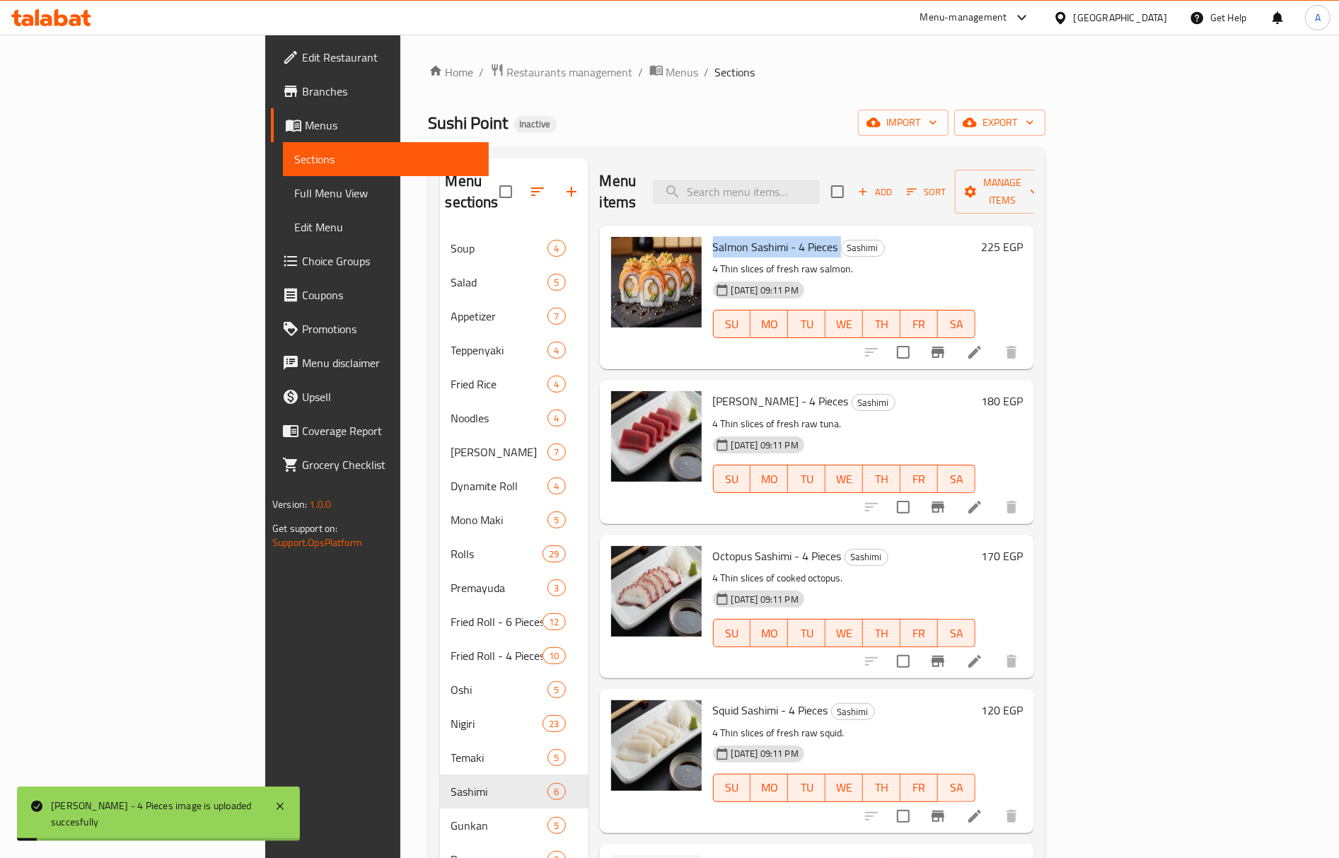
click at [713, 236] on span "Salmon Sashimi - 4 Pieces" at bounding box center [775, 246] width 125 height 21
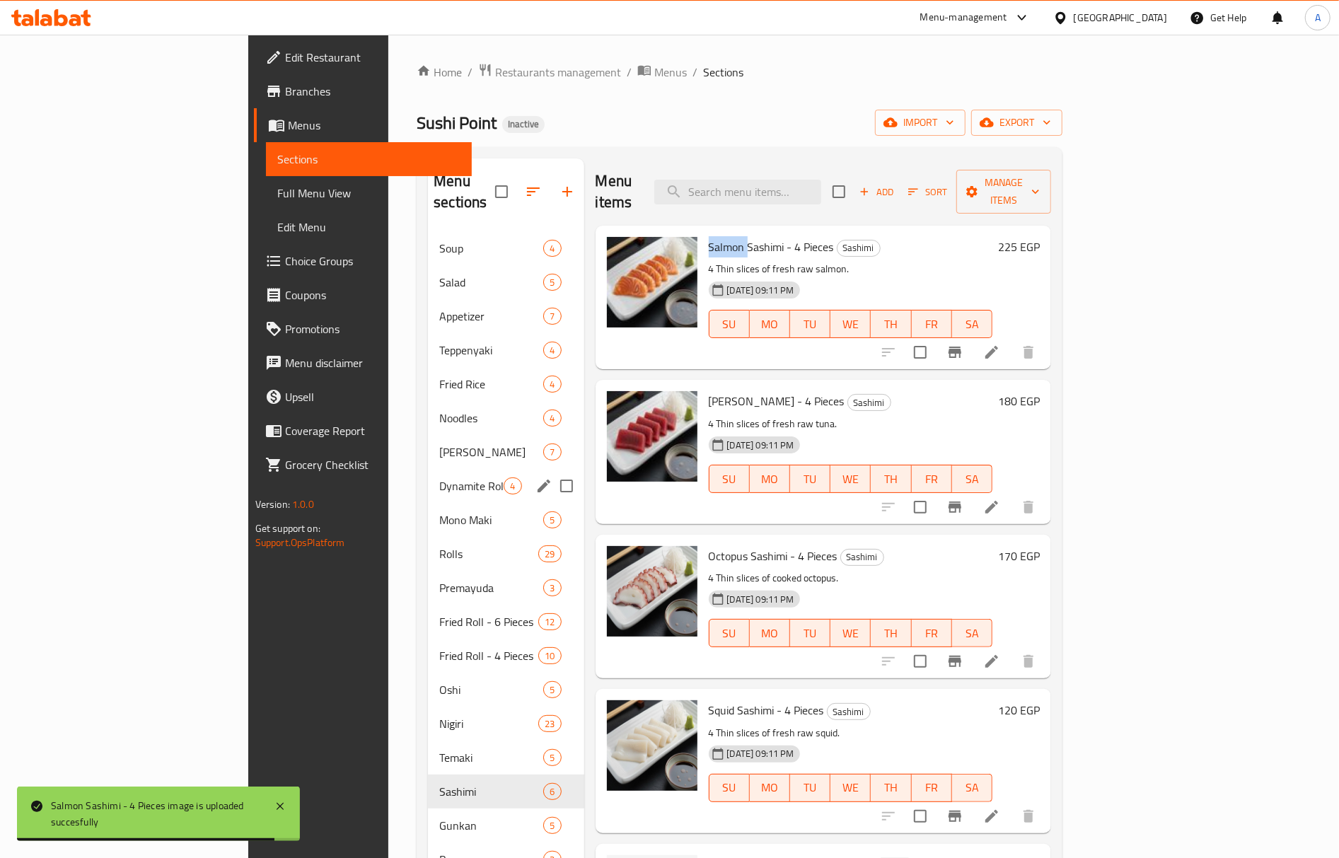
click at [428, 469] on div "Dynamite Roll 4" at bounding box center [506, 486] width 156 height 34
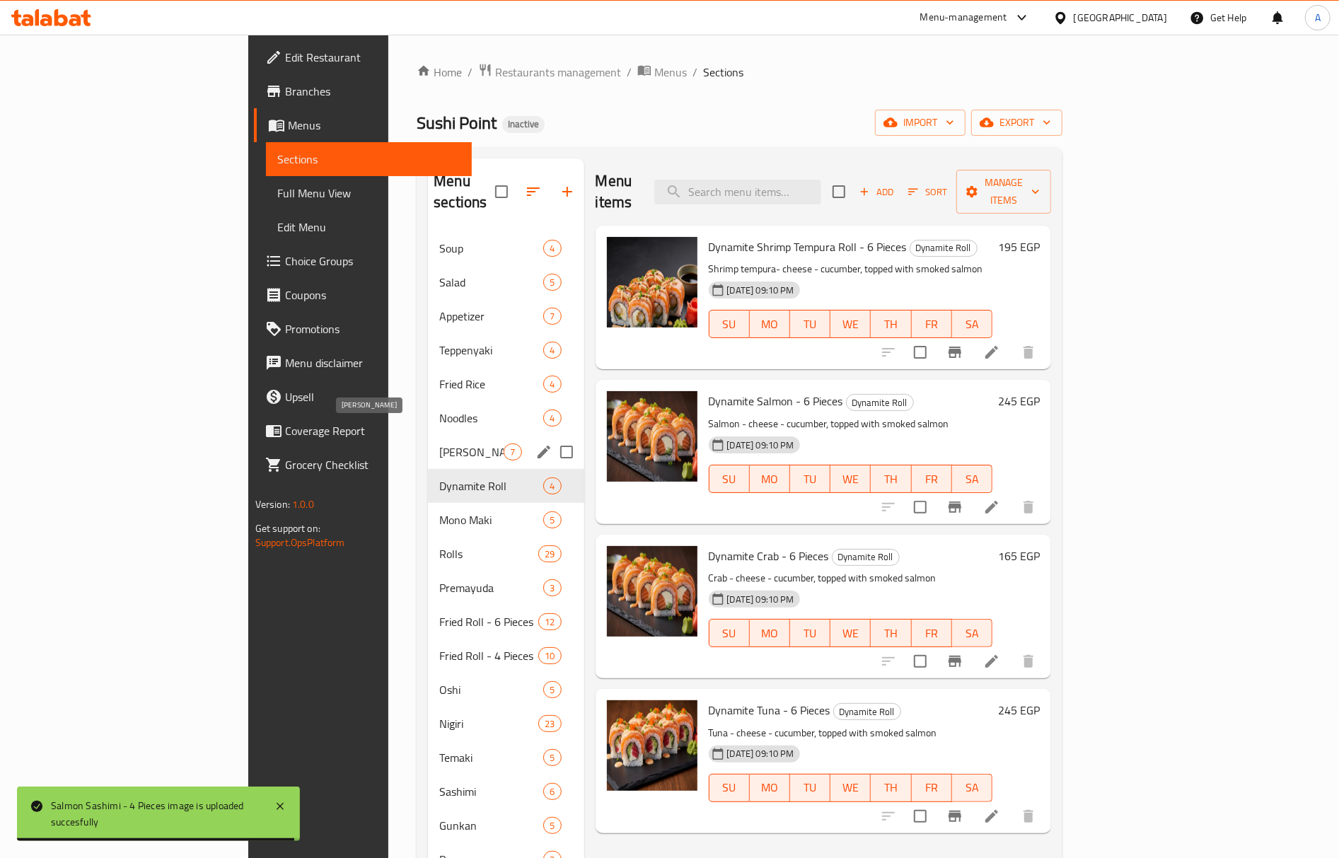
click at [439, 444] on span "Hoso Maki" at bounding box center [471, 452] width 64 height 17
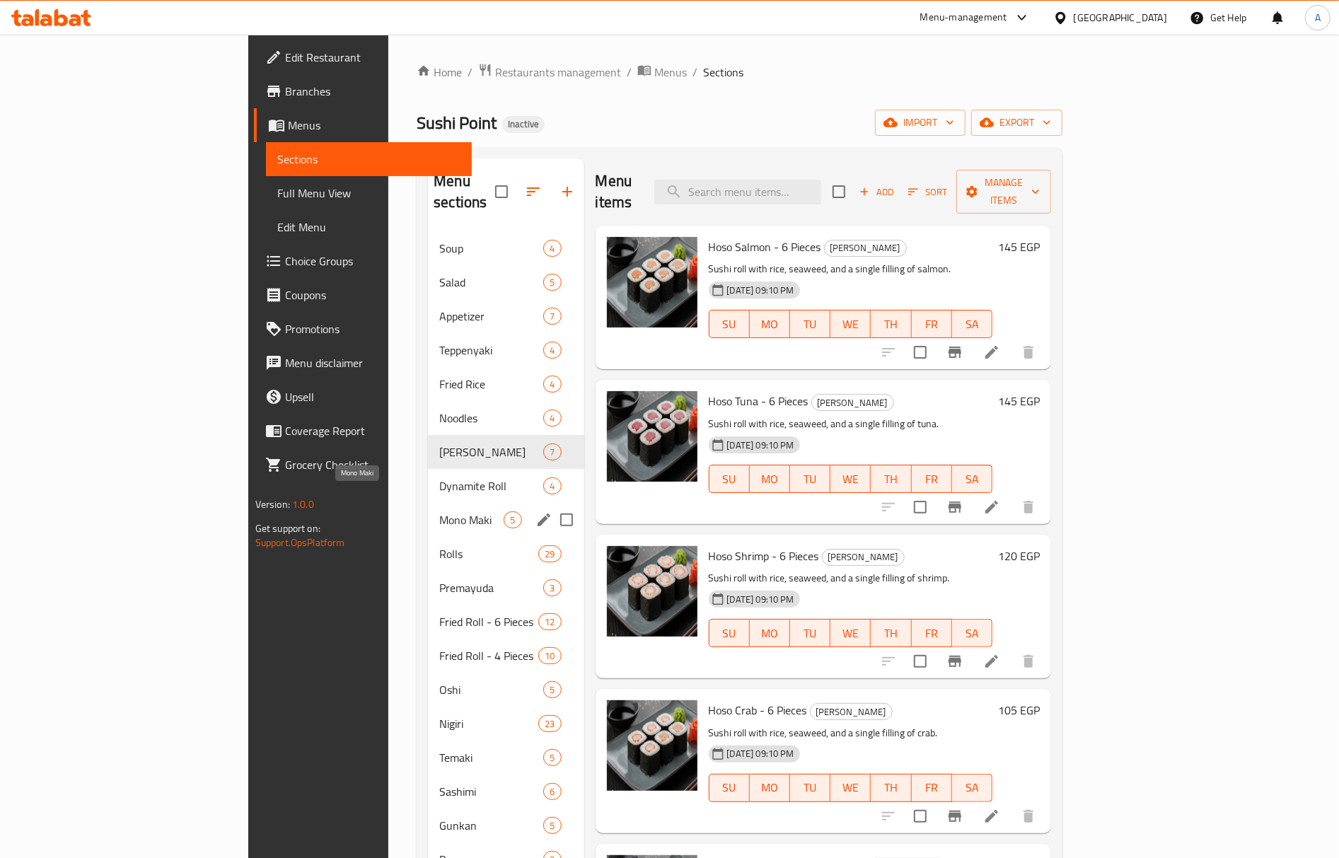
click at [439, 511] on span "Mono Maki" at bounding box center [471, 519] width 64 height 17
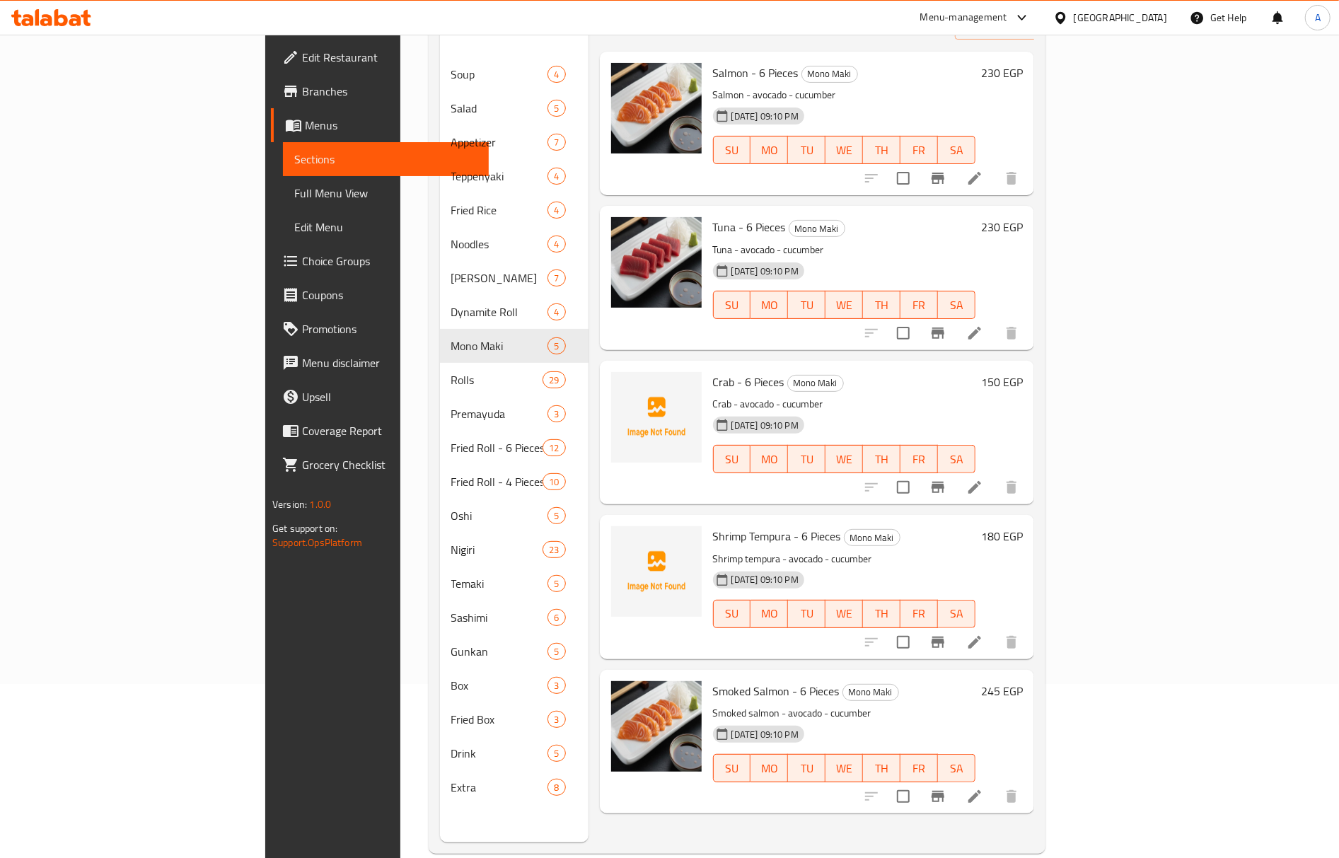
scroll to position [199, 0]
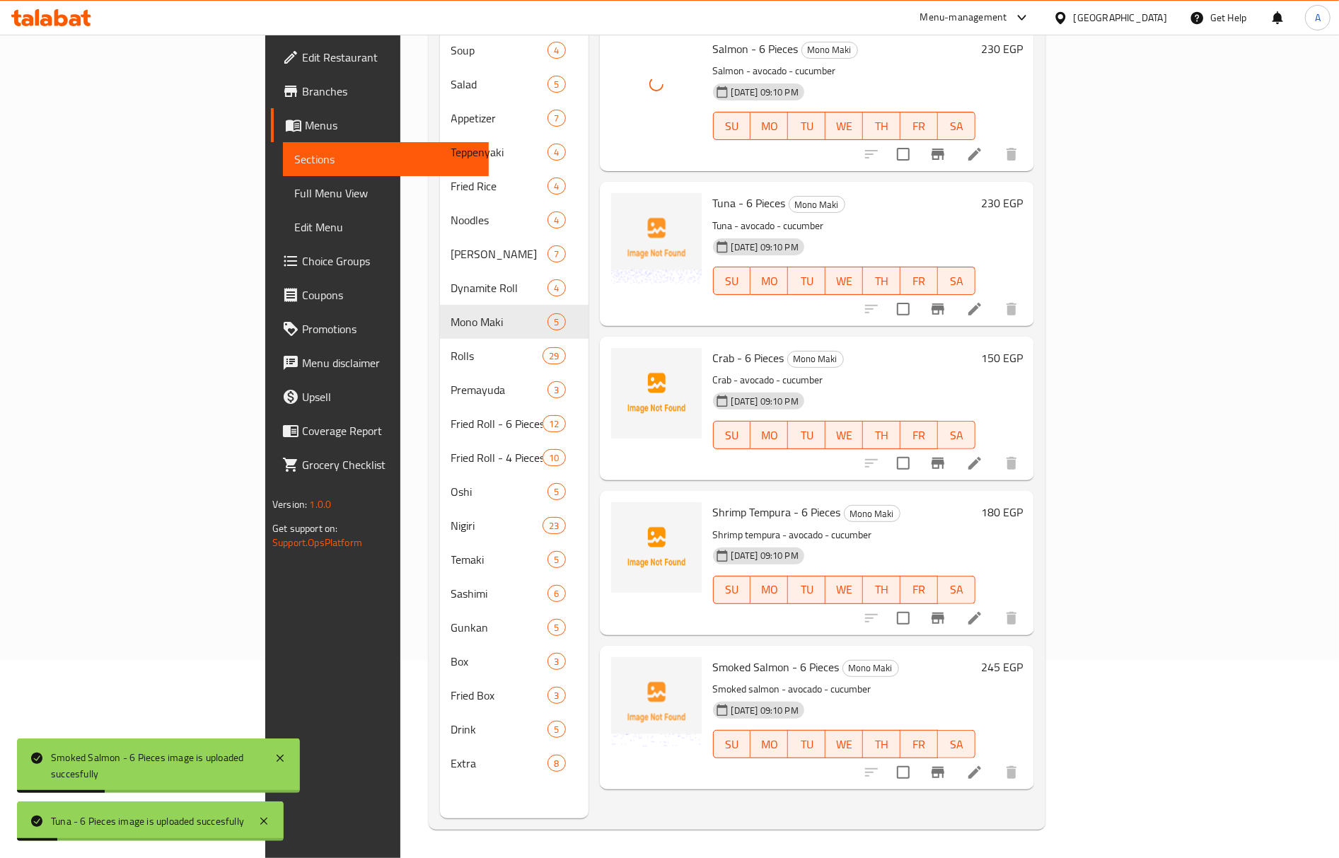
click at [875, 371] on p "Crab - avocado - cucumber" at bounding box center [844, 380] width 262 height 18
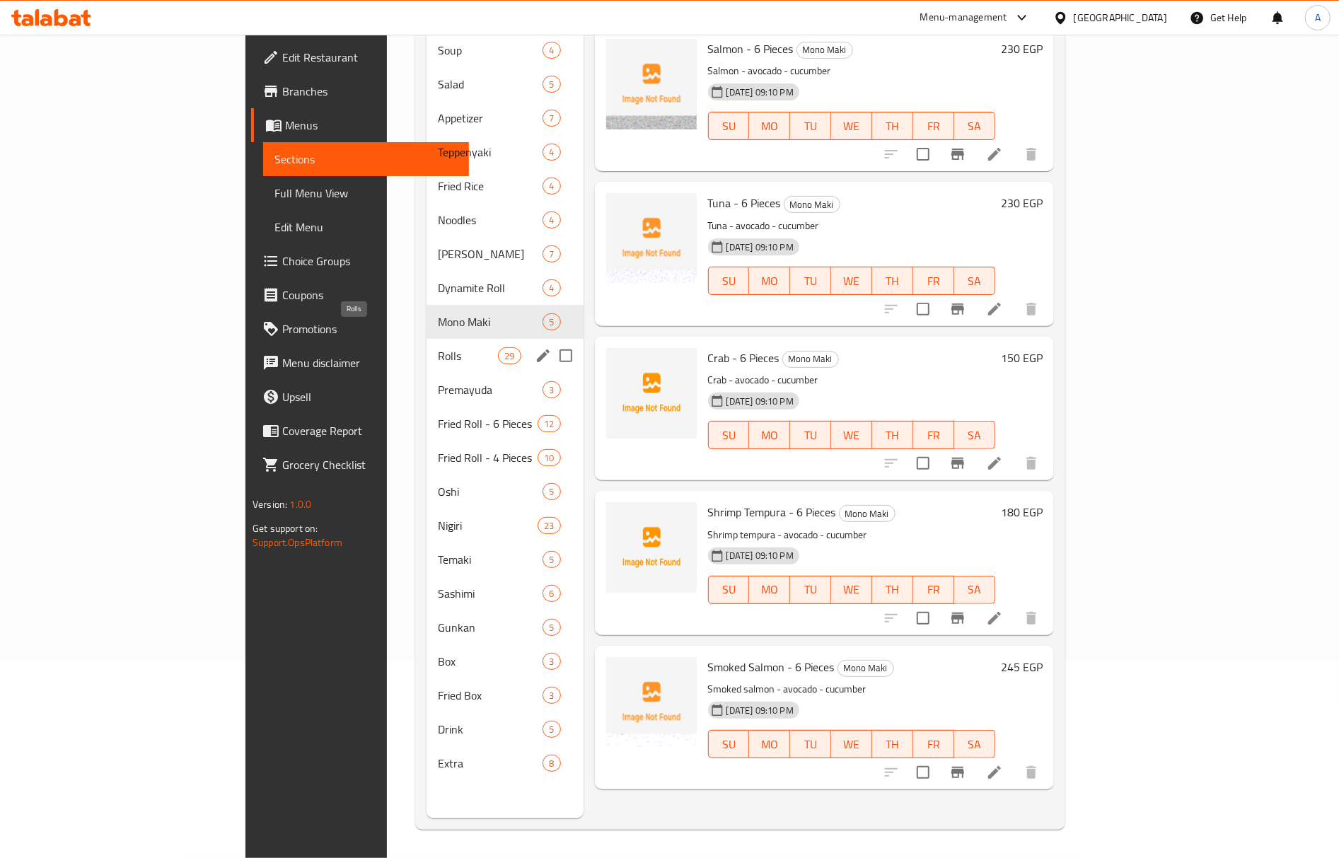
click at [438, 347] on span "Rolls" at bounding box center [468, 355] width 60 height 17
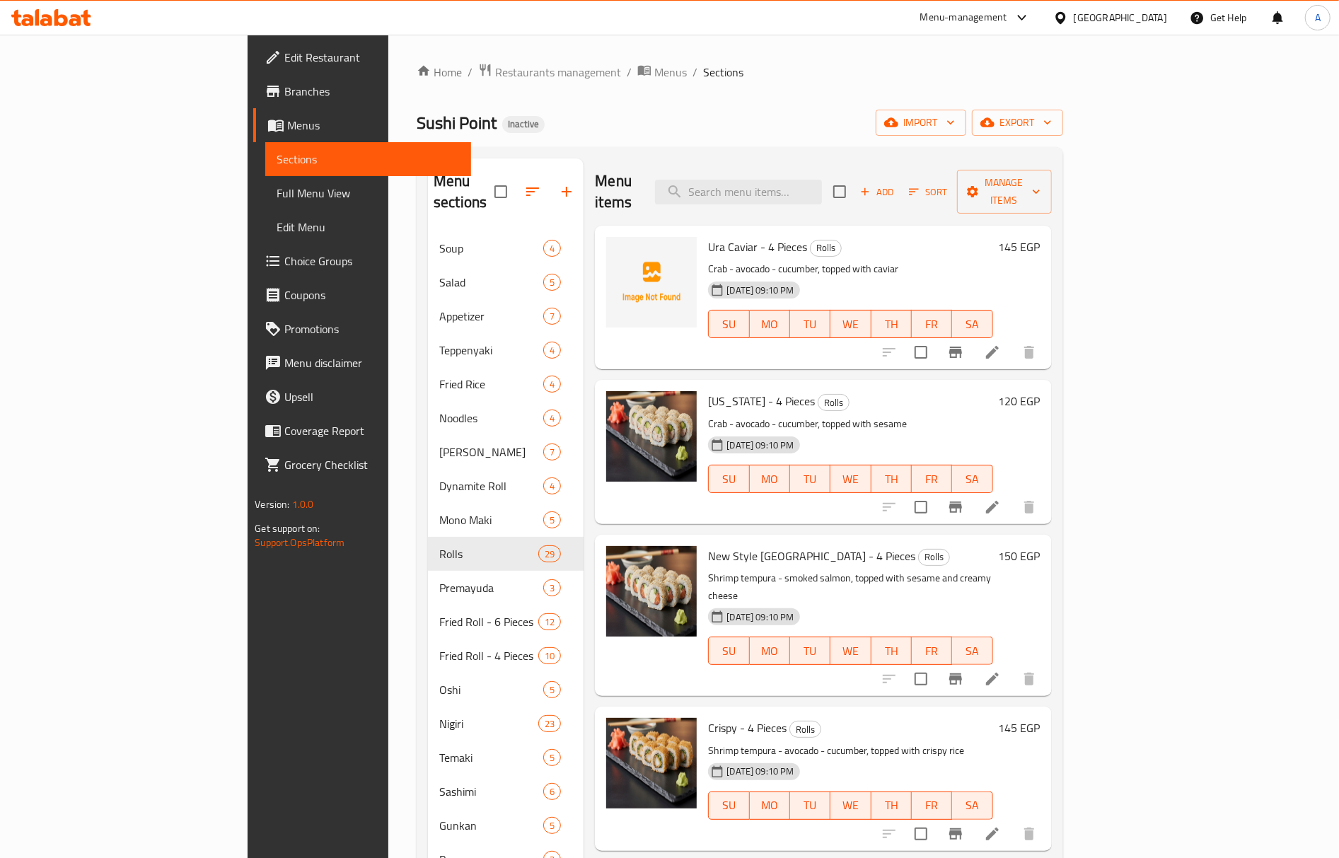
click at [708, 236] on span "Ura Caviar - 4 Pieces" at bounding box center [757, 246] width 99 height 21
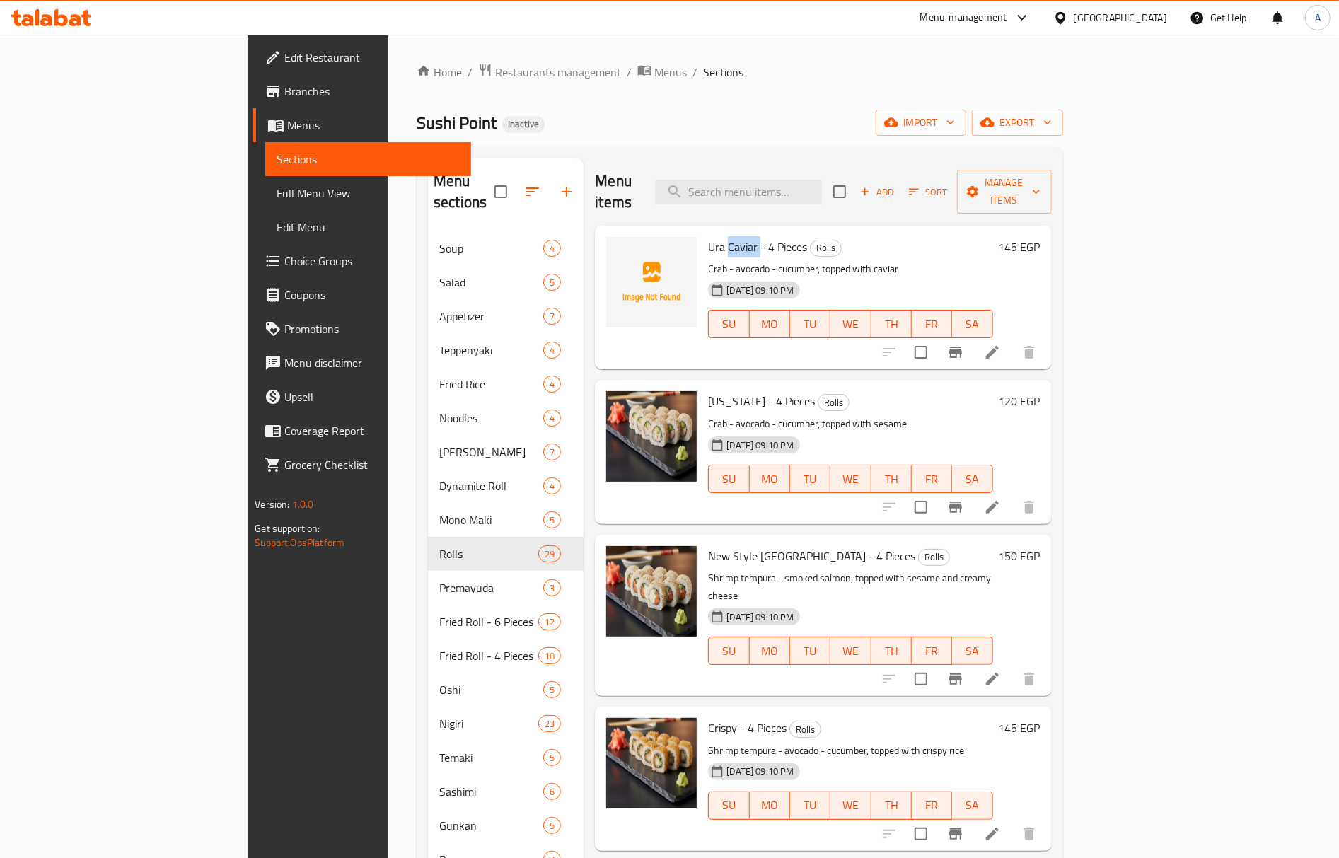
click at [708, 236] on span "Ura Caviar - 4 Pieces" at bounding box center [757, 246] width 99 height 21
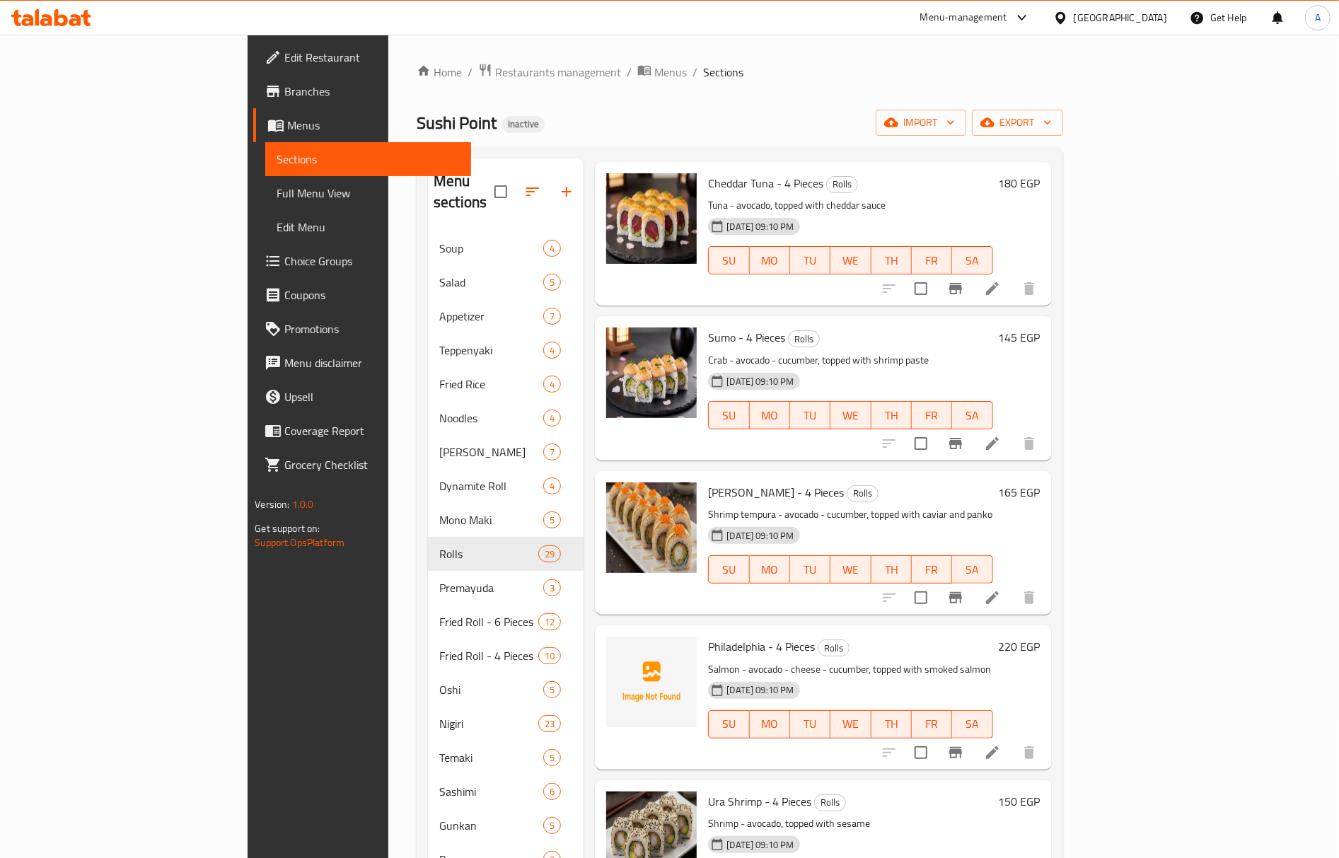
scroll to position [2641, 0]
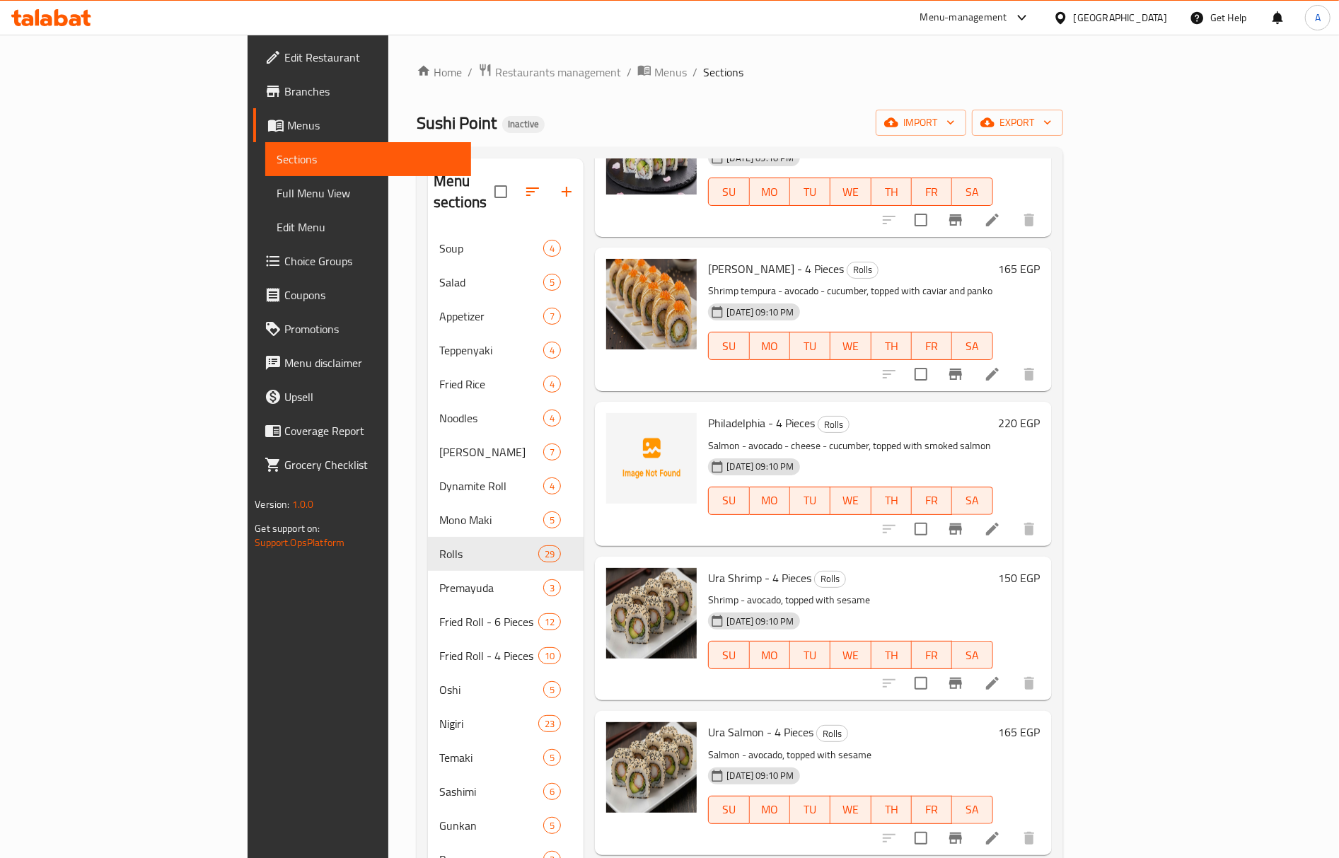
click at [708, 412] on span "Philadelphia - 4 Pieces" at bounding box center [761, 422] width 107 height 21
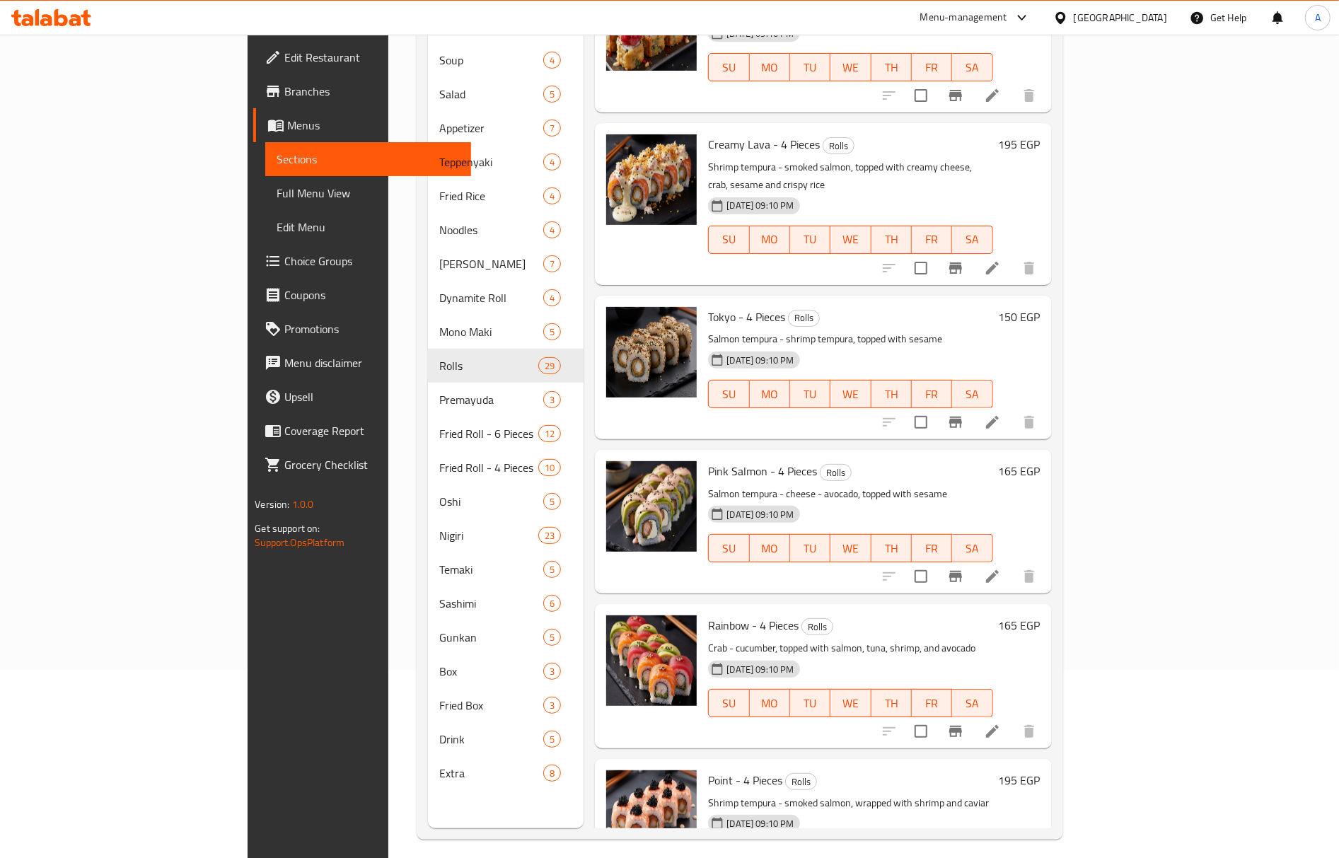
scroll to position [199, 0]
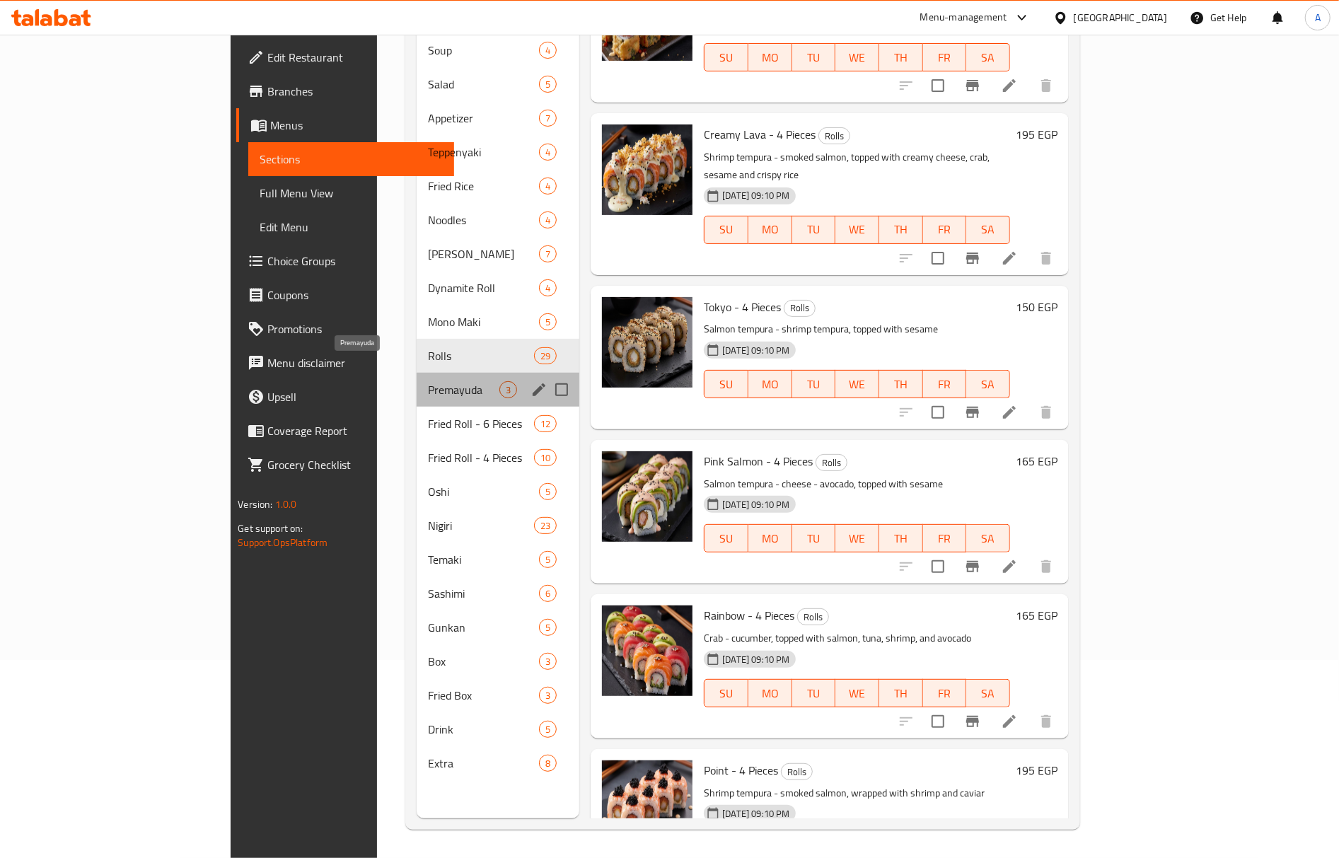
click at [428, 381] on span "Premayuda" at bounding box center [463, 389] width 71 height 17
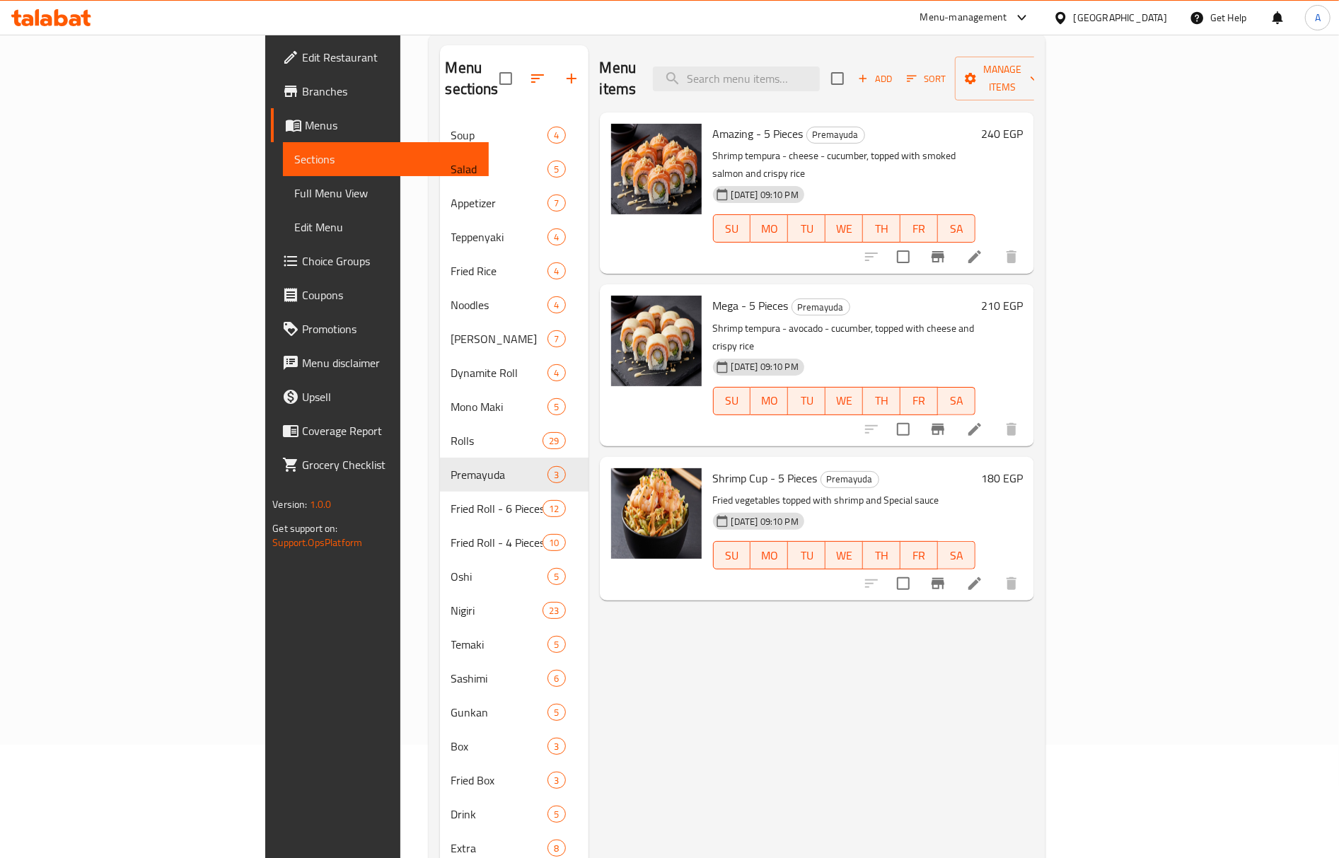
scroll to position [10, 0]
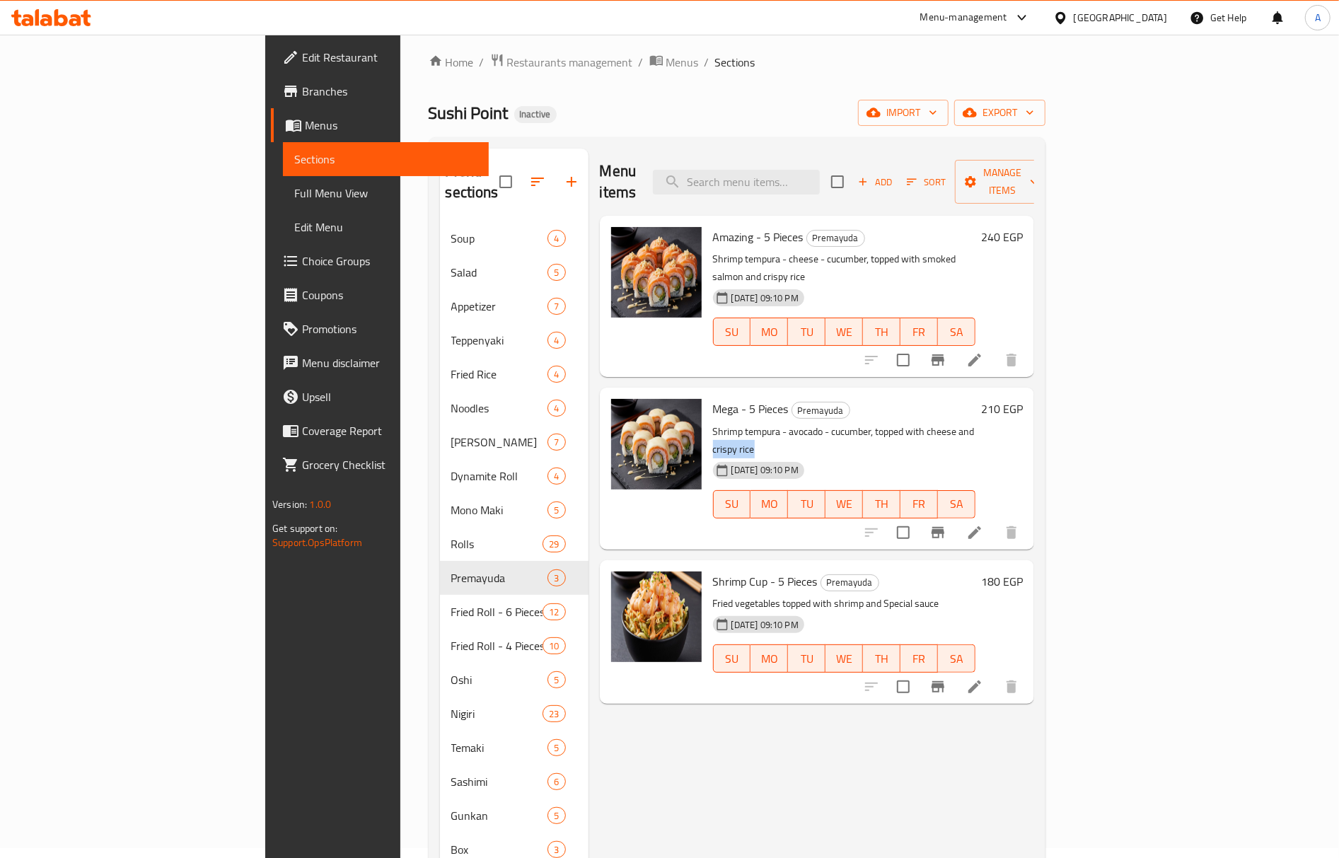
drag, startPoint x: 922, startPoint y: 398, endPoint x: 992, endPoint y: 398, distance: 69.3
click at [975, 423] on p "Shrimp tempura - avocado - cucumber, topped with cheese and crispy rice" at bounding box center [844, 440] width 262 height 35
click at [713, 398] on span "Mega - 5 Pieces" at bounding box center [751, 408] width 76 height 21
click at [713, 226] on span "Amazing - 5 Pieces" at bounding box center [758, 236] width 91 height 21
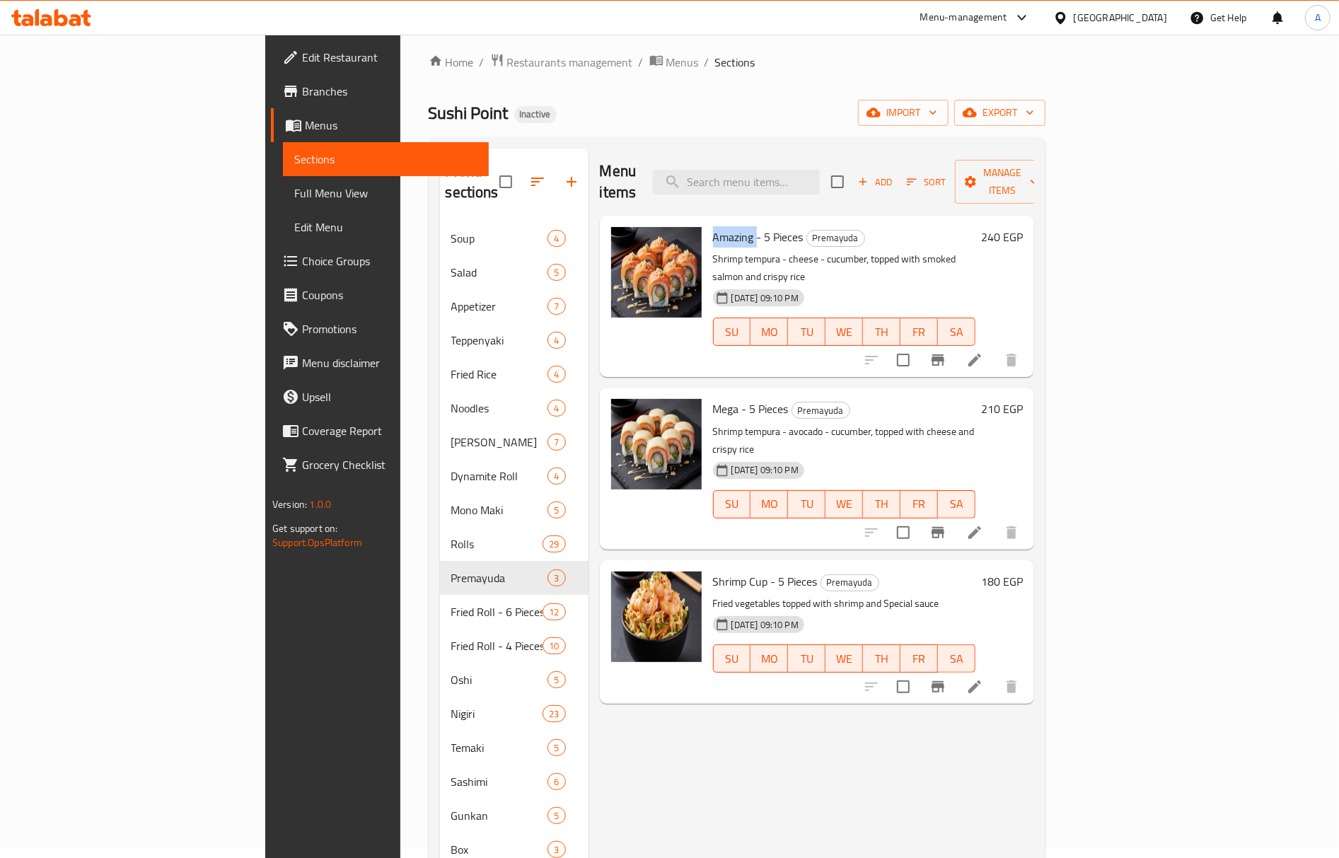
click at [713, 226] on span "Amazing - 5 Pieces" at bounding box center [758, 236] width 91 height 21
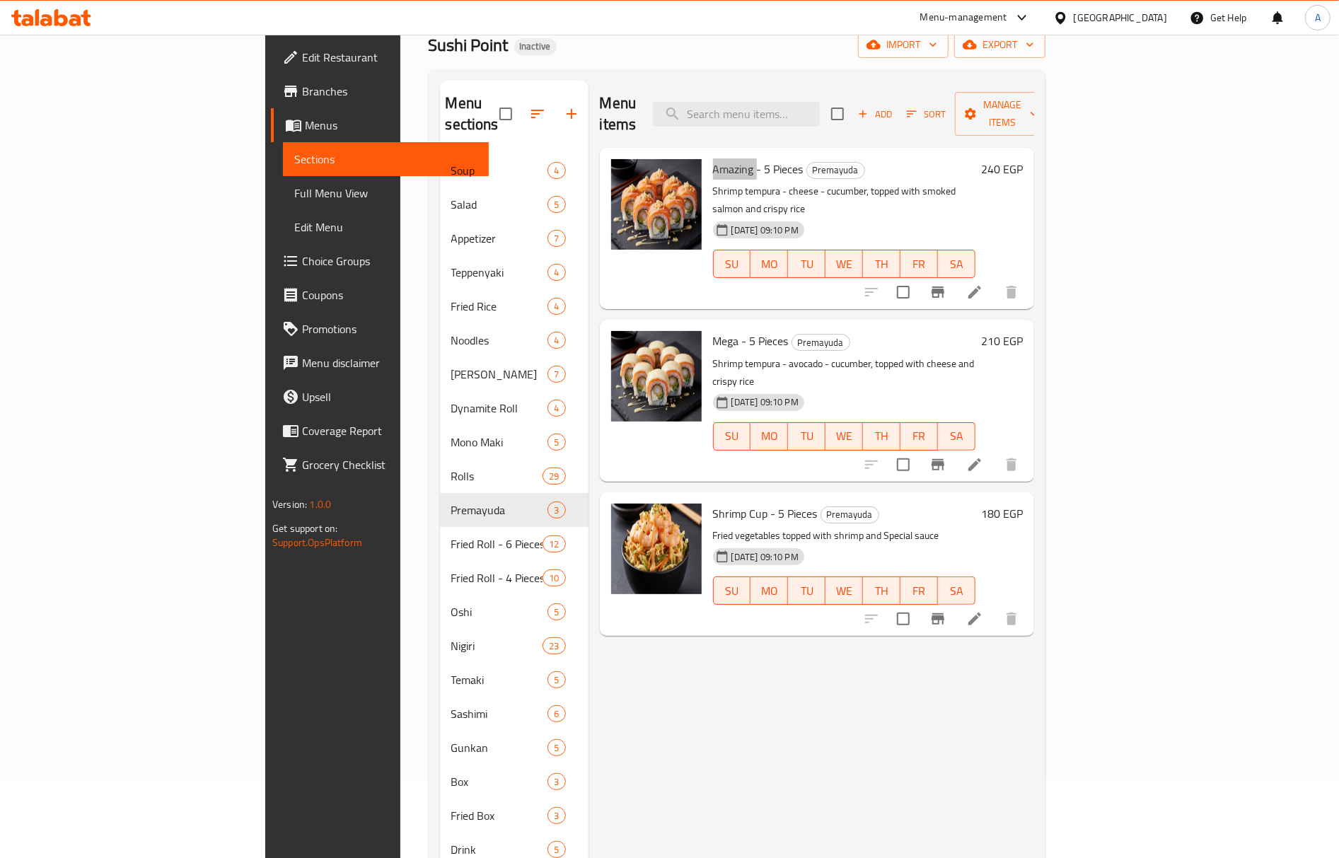
scroll to position [199, 0]
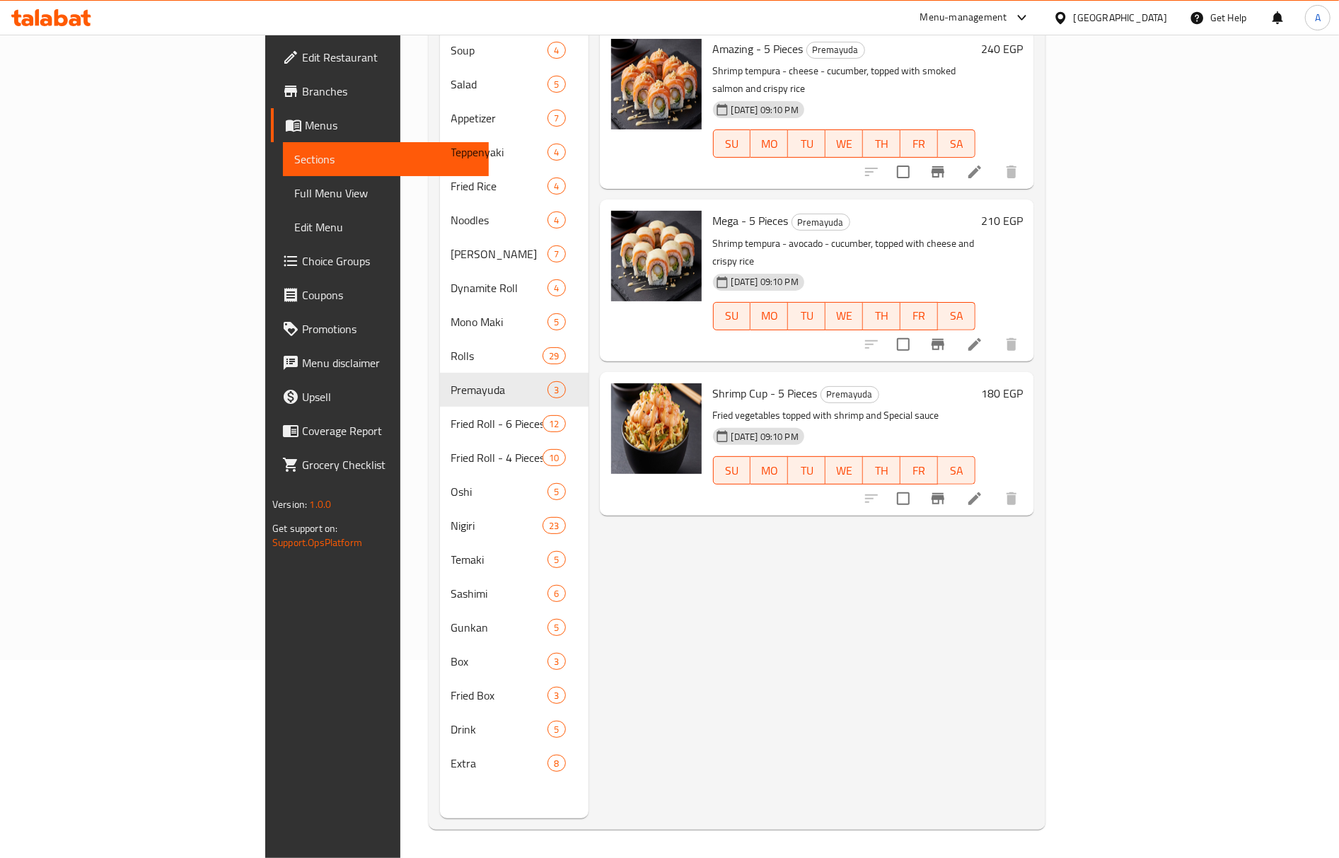
click at [713, 383] on span "Shrimp Cup - 5 Pieces" at bounding box center [765, 393] width 105 height 21
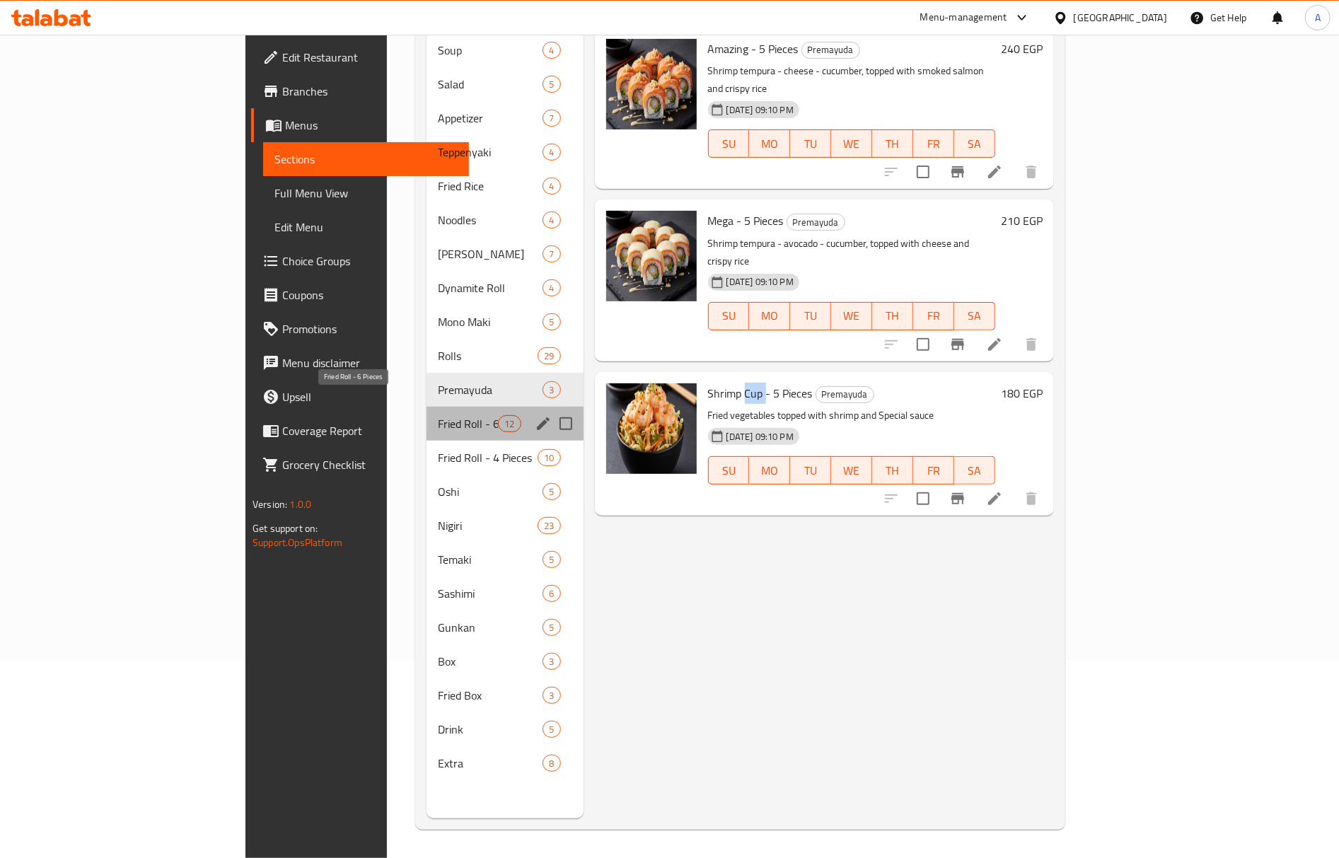
click at [438, 415] on span "Fried Roll - 6 Pieces" at bounding box center [468, 423] width 60 height 17
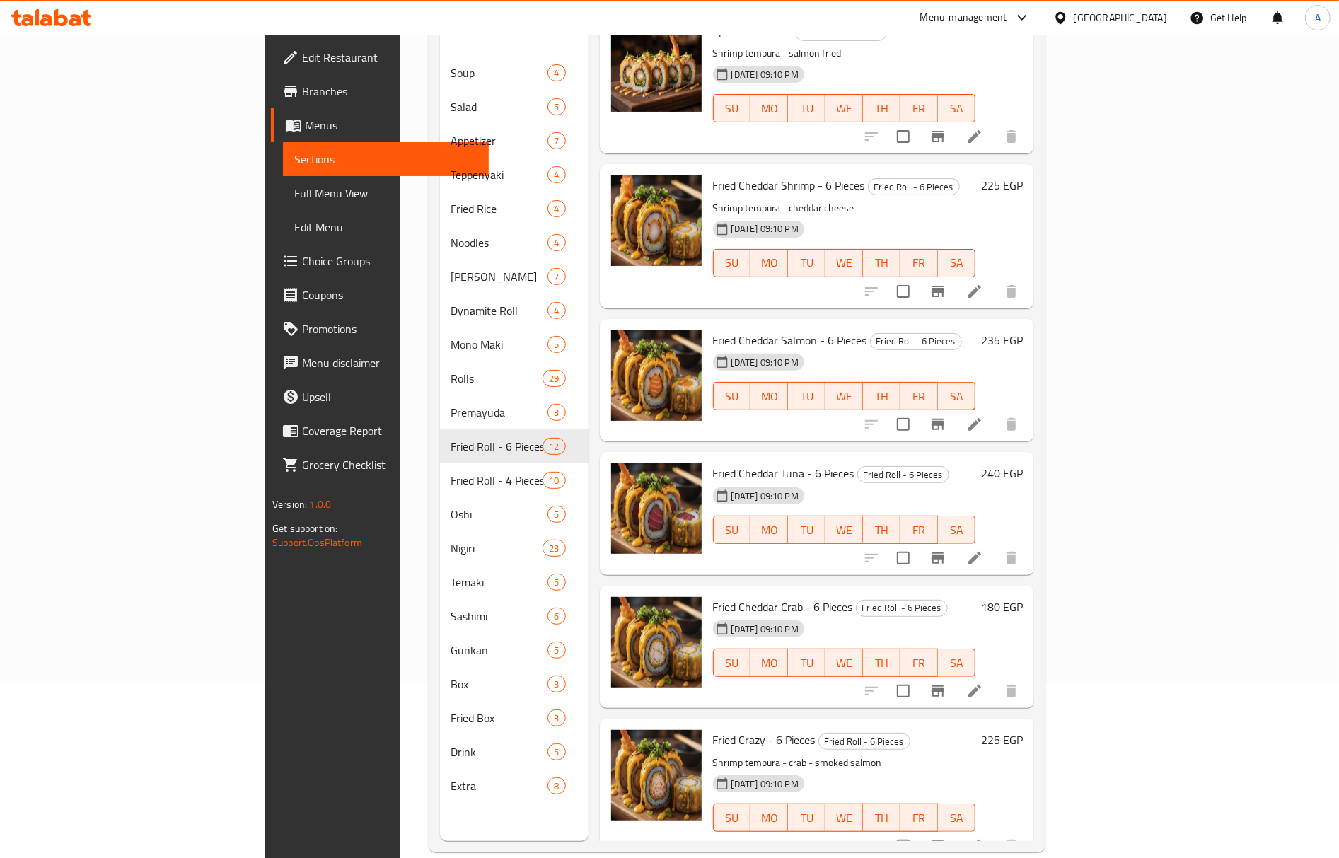
scroll to position [199, 0]
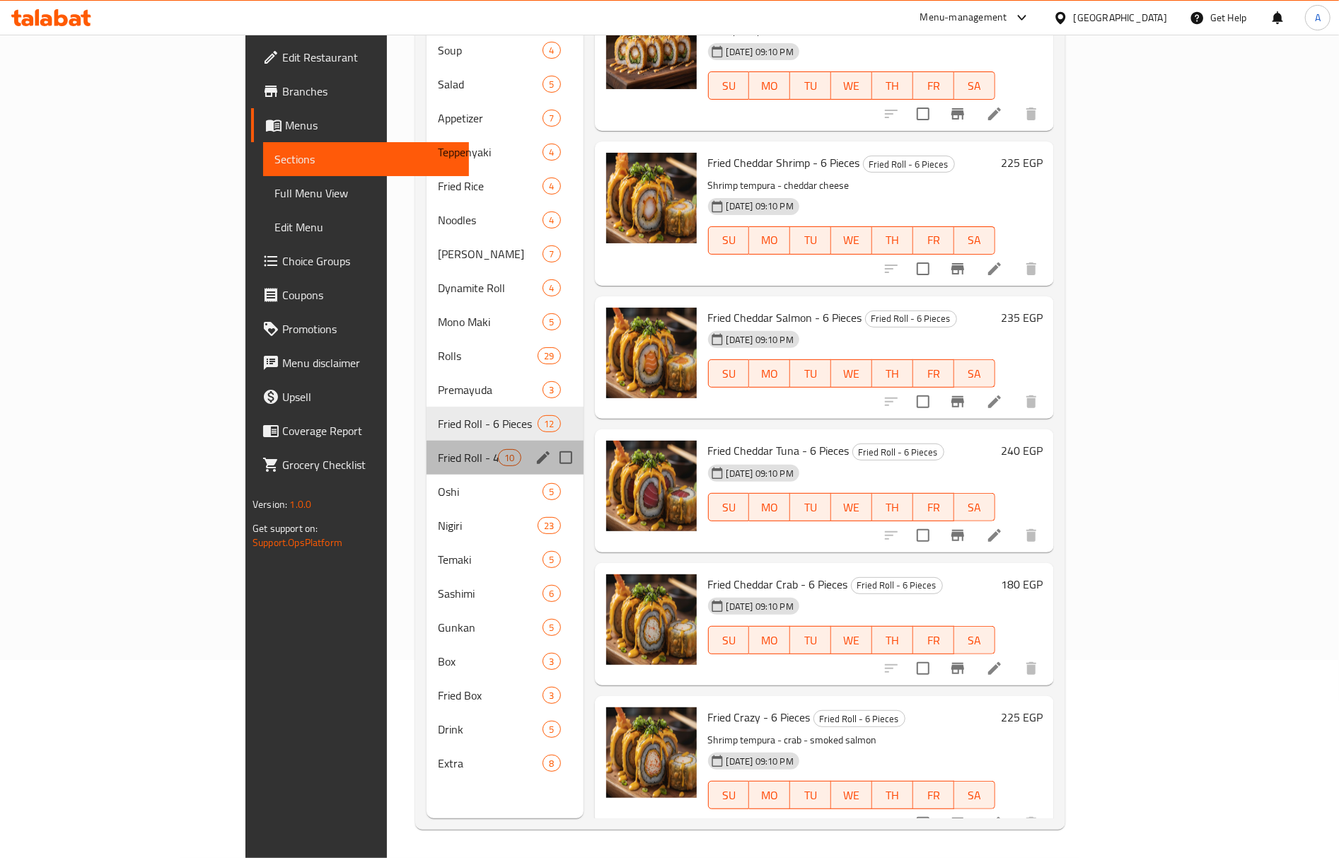
click at [427, 441] on div "Fried Roll - 4 Pieces 10" at bounding box center [505, 458] width 157 height 34
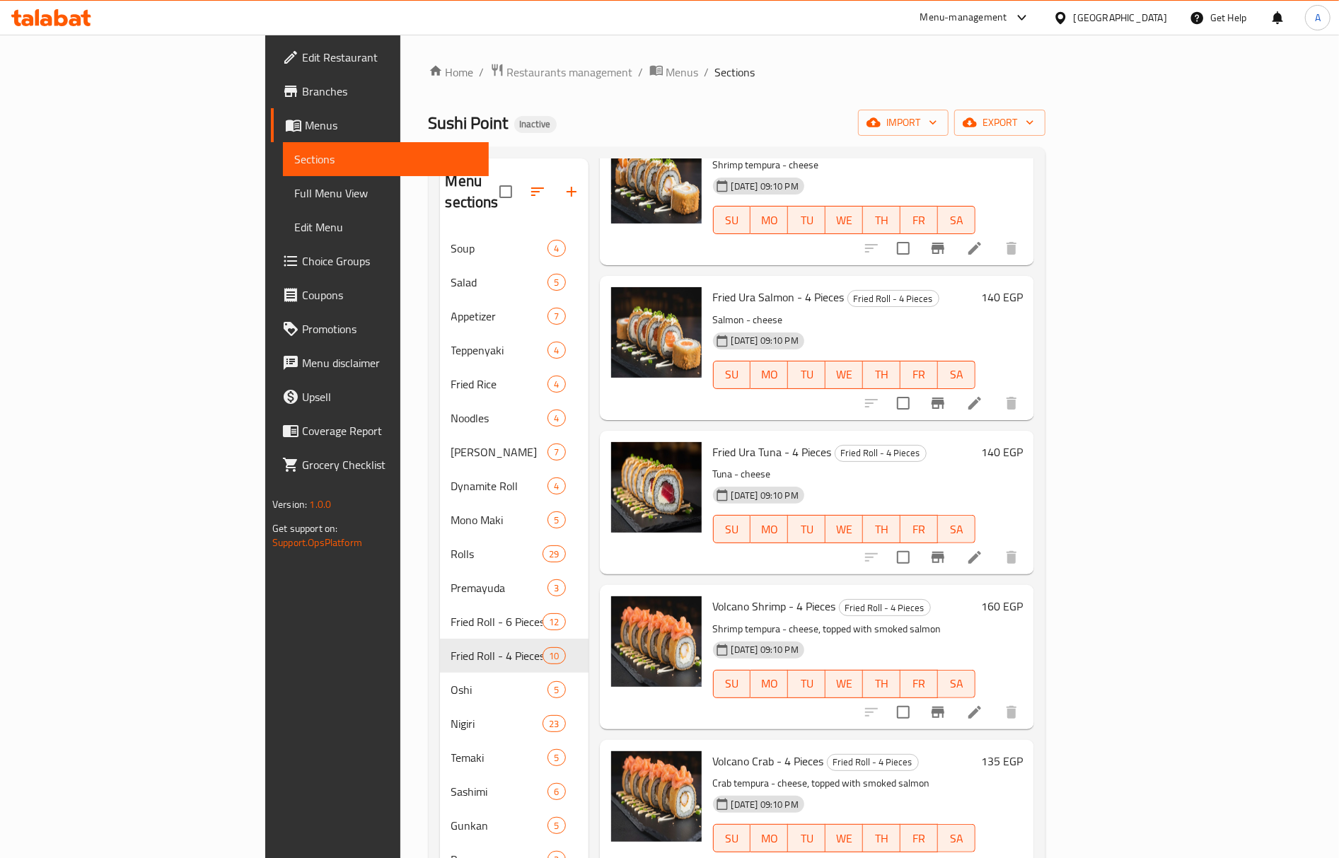
scroll to position [199, 0]
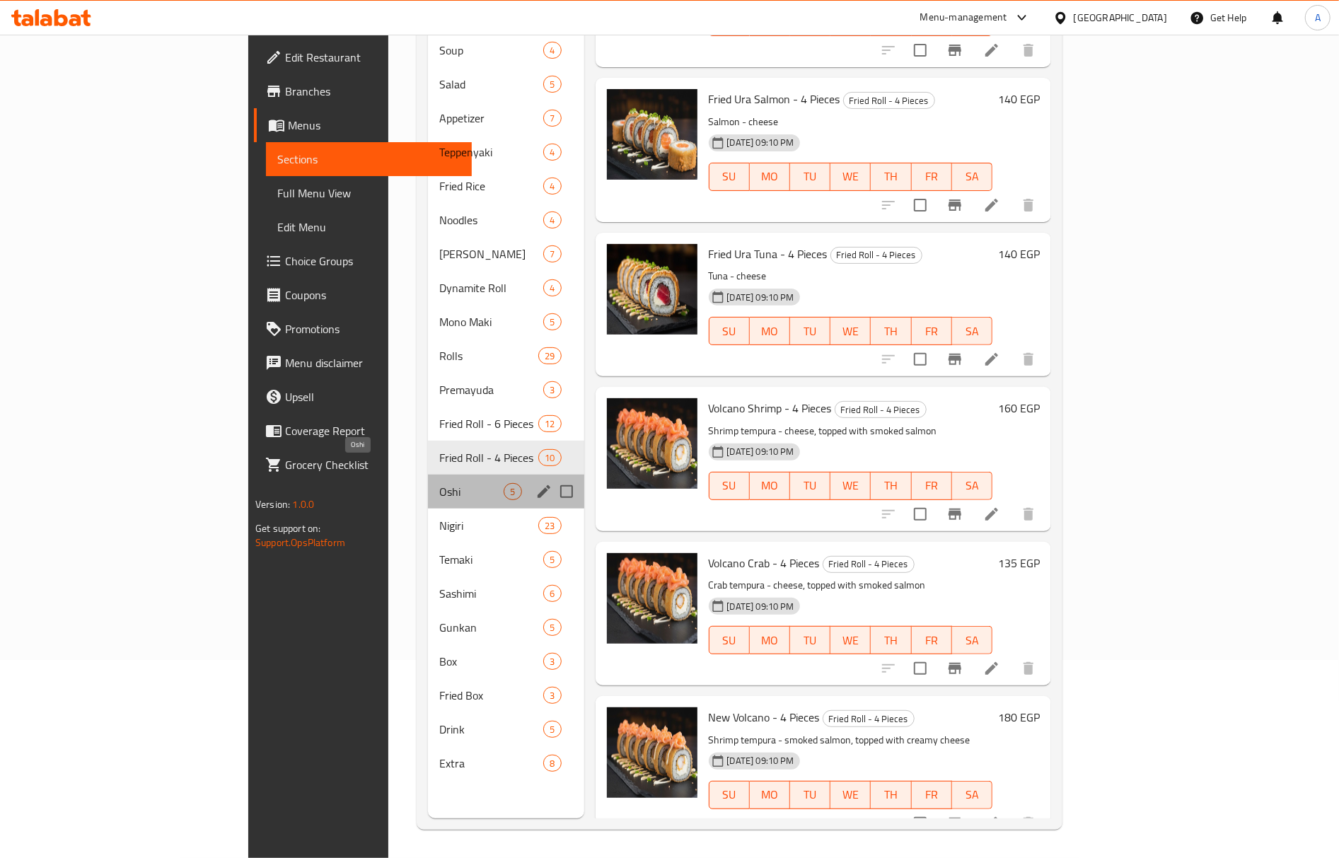
click at [439, 483] on span "Oshi" at bounding box center [471, 491] width 64 height 17
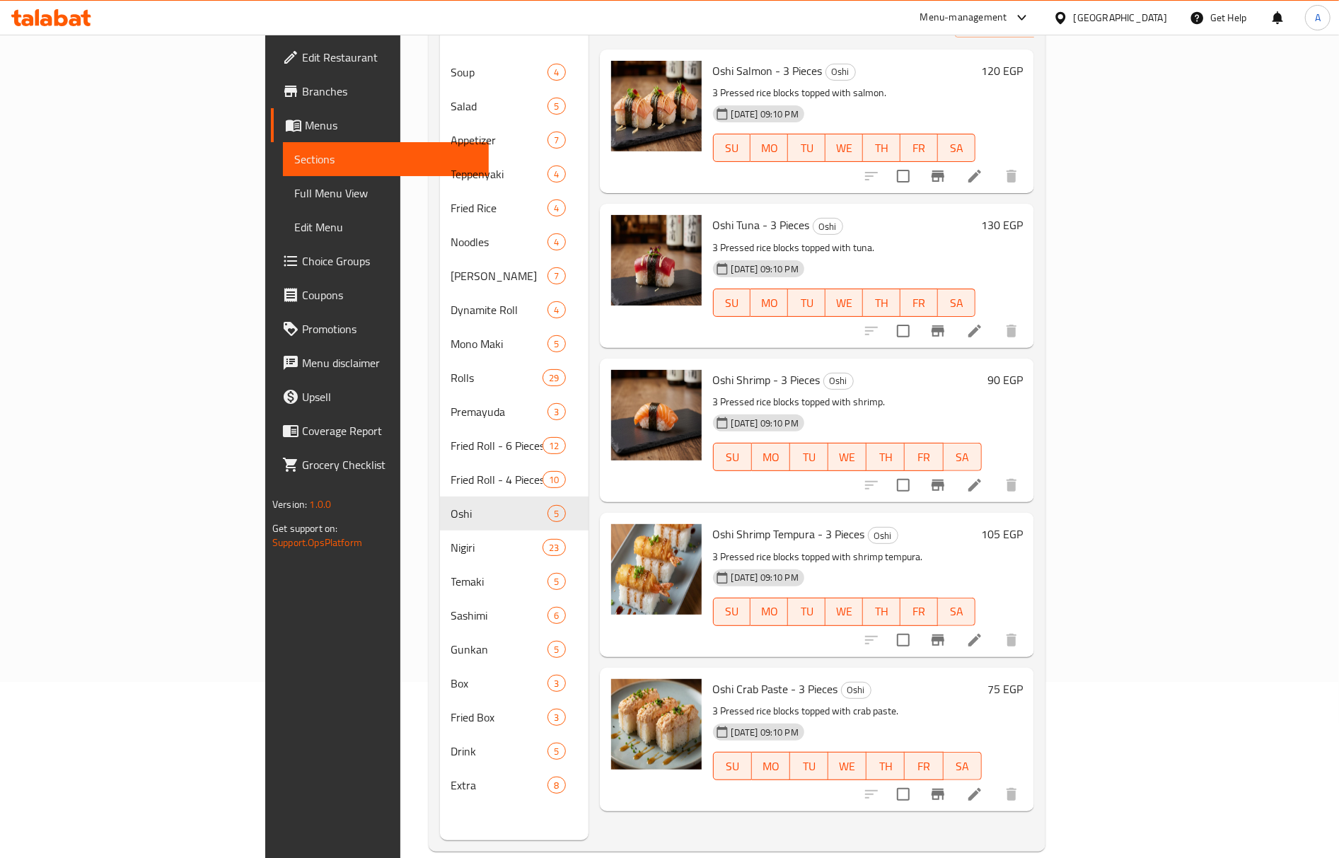
scroll to position [199, 0]
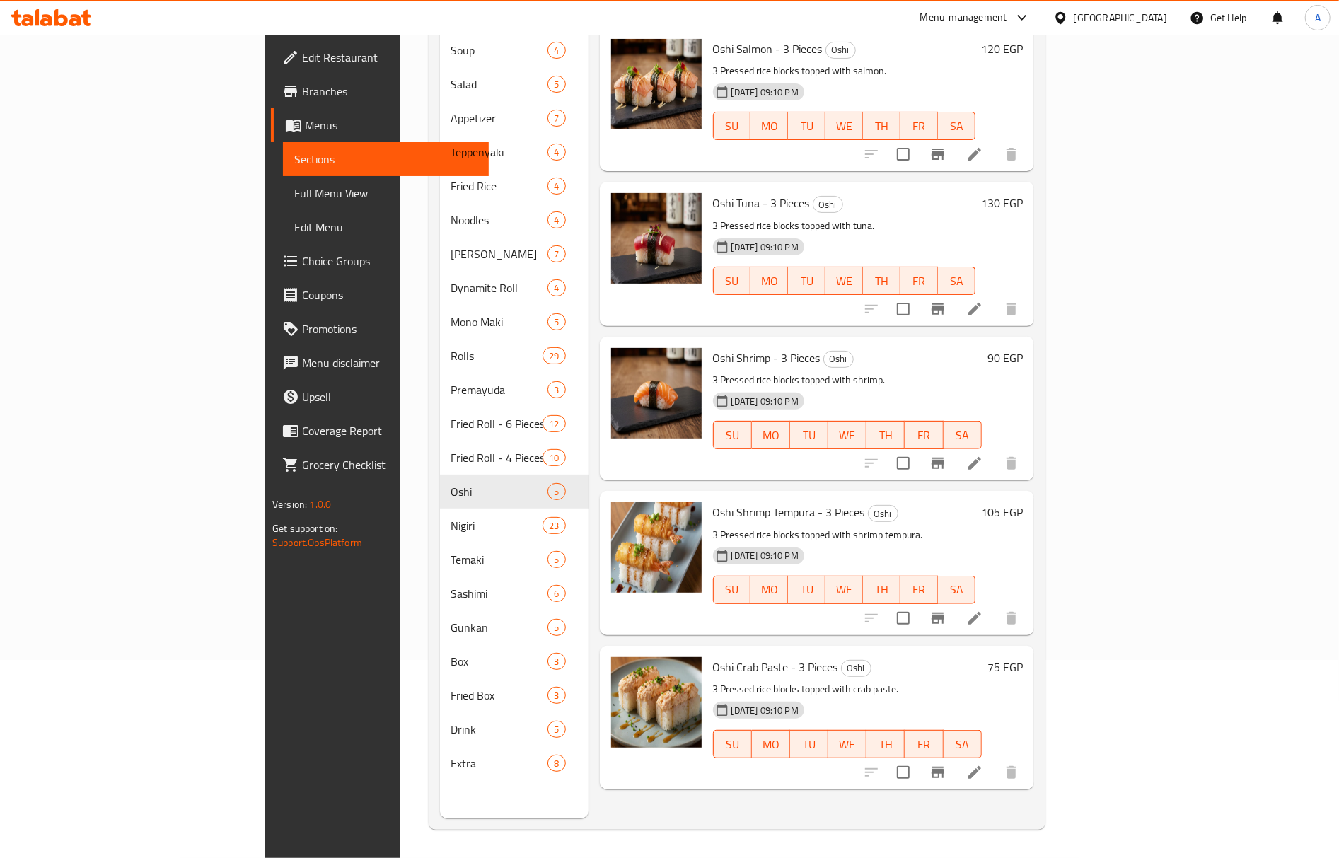
click at [713, 347] on span "Oshi Shrimp - 3 Pieces" at bounding box center [767, 357] width 108 height 21
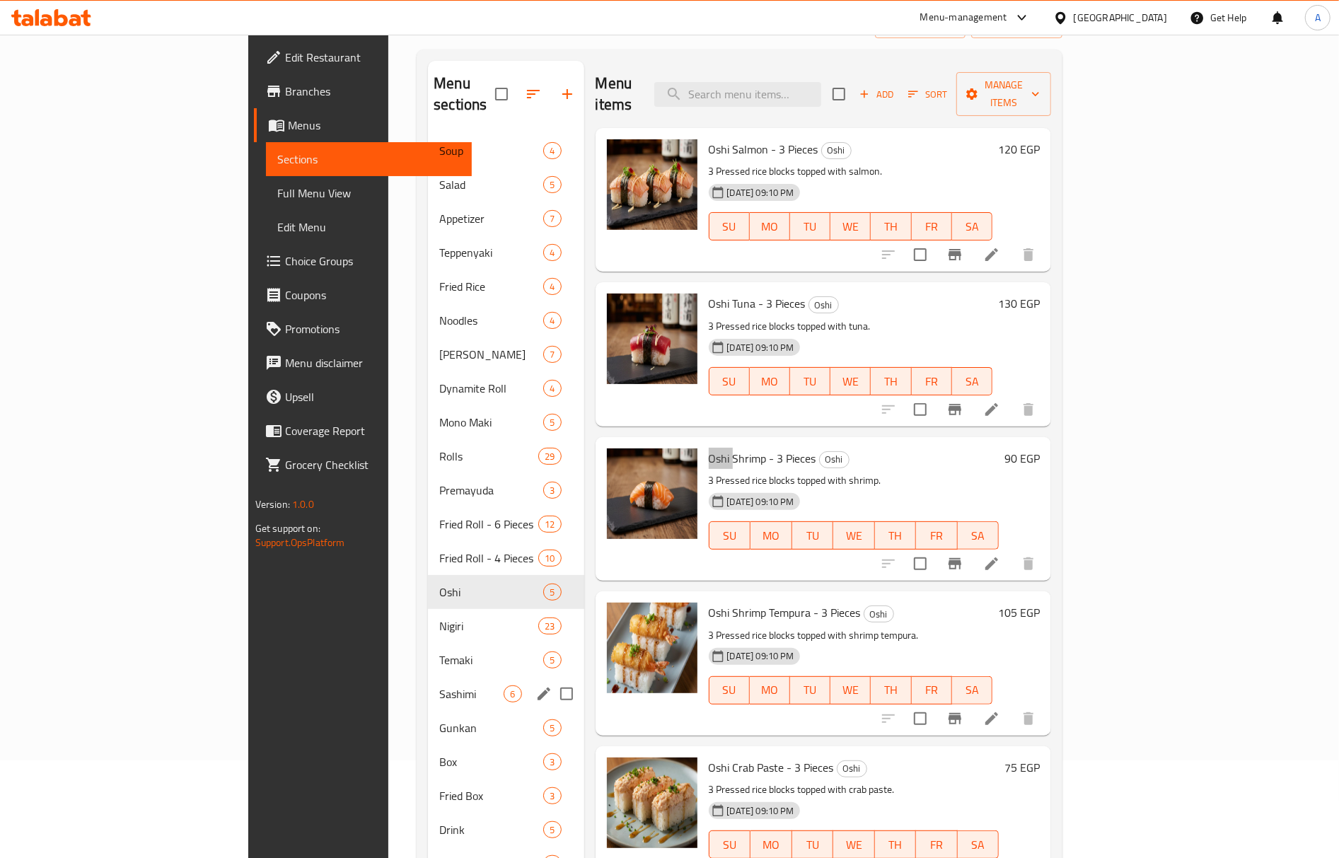
scroll to position [188, 0]
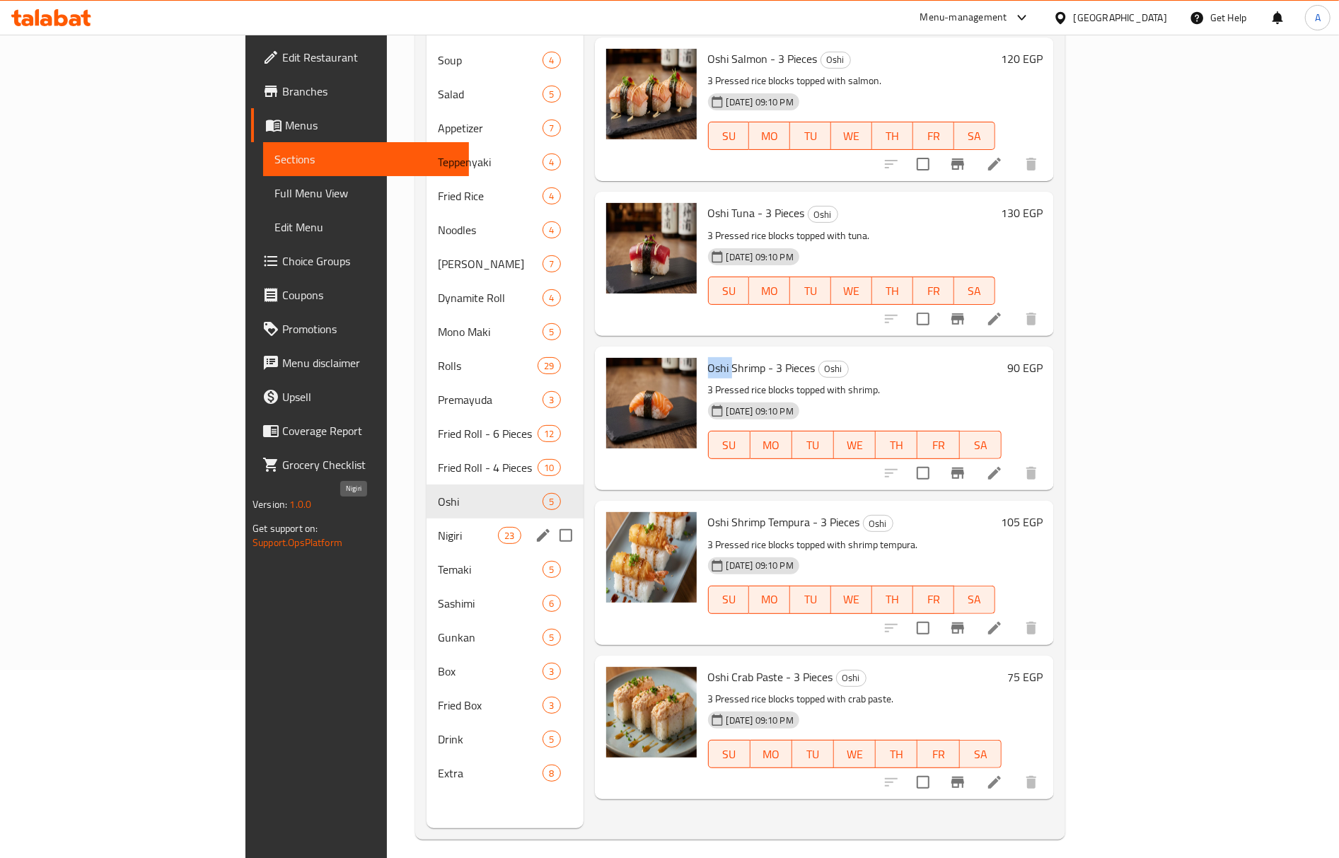
drag, startPoint x: 340, startPoint y: 521, endPoint x: 423, endPoint y: 541, distance: 85.3
click at [438, 527] on span "Nigiri" at bounding box center [468, 535] width 60 height 17
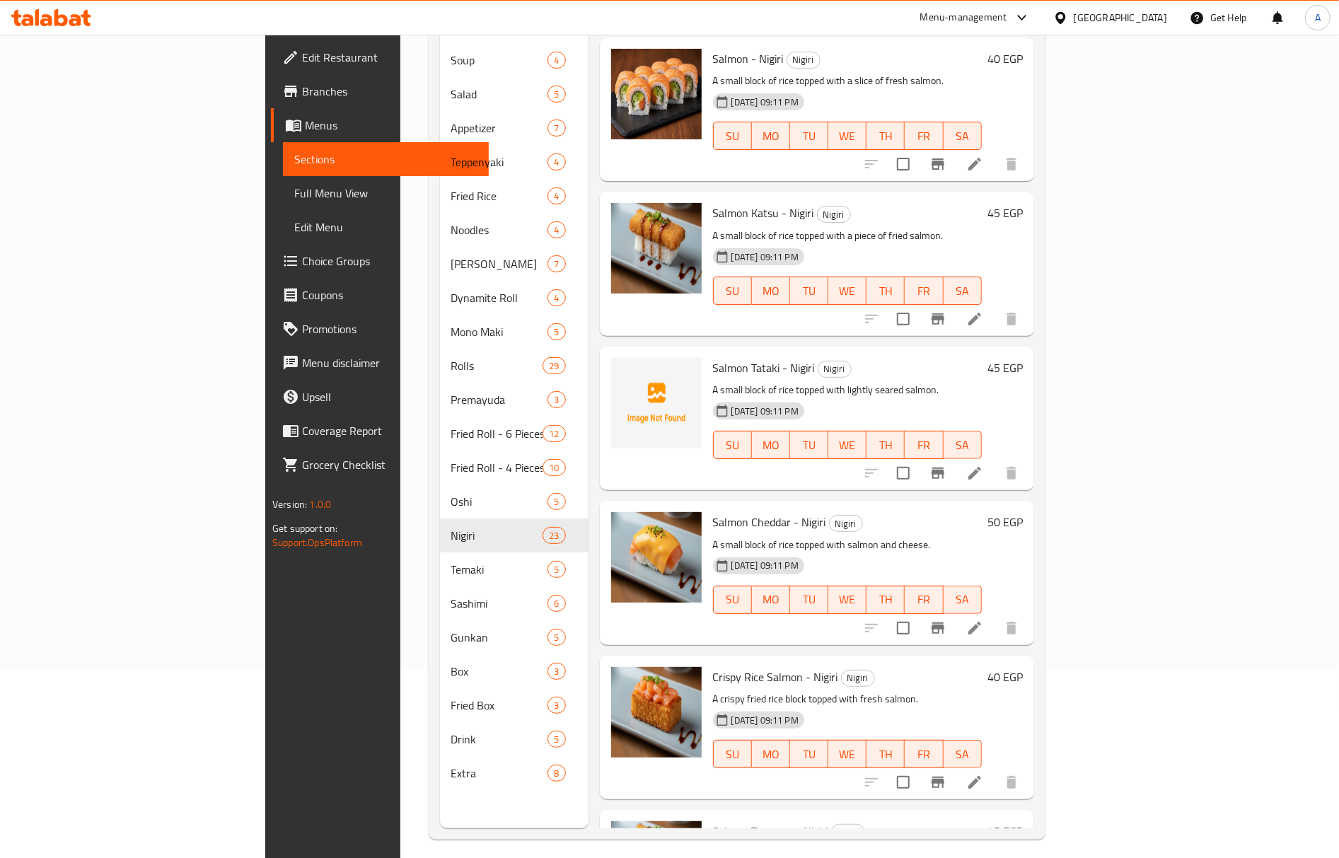
click at [713, 357] on span "Salmon Tataki - Nigiri" at bounding box center [764, 367] width 102 height 21
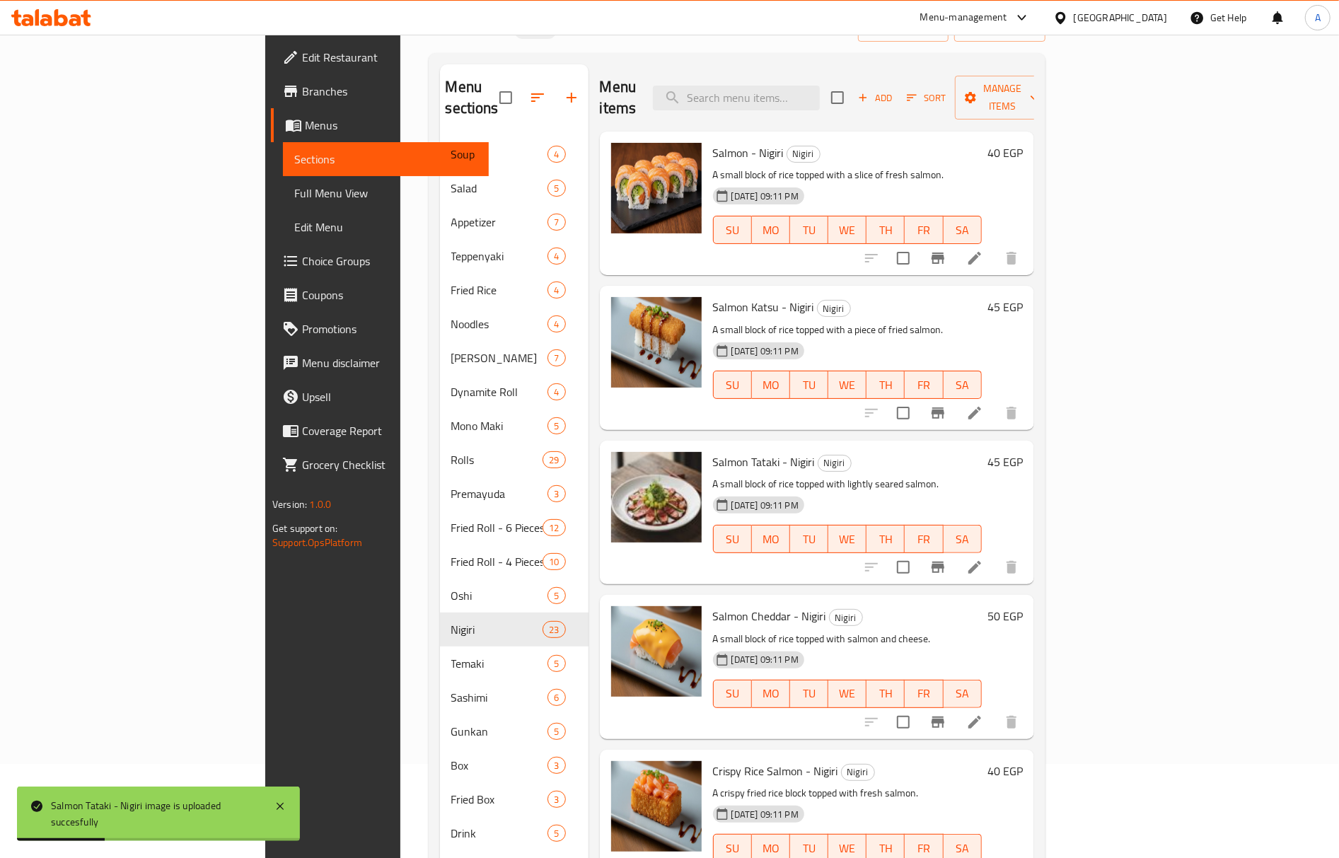
click at [713, 142] on span "Salmon - Nigiri" at bounding box center [748, 152] width 71 height 21
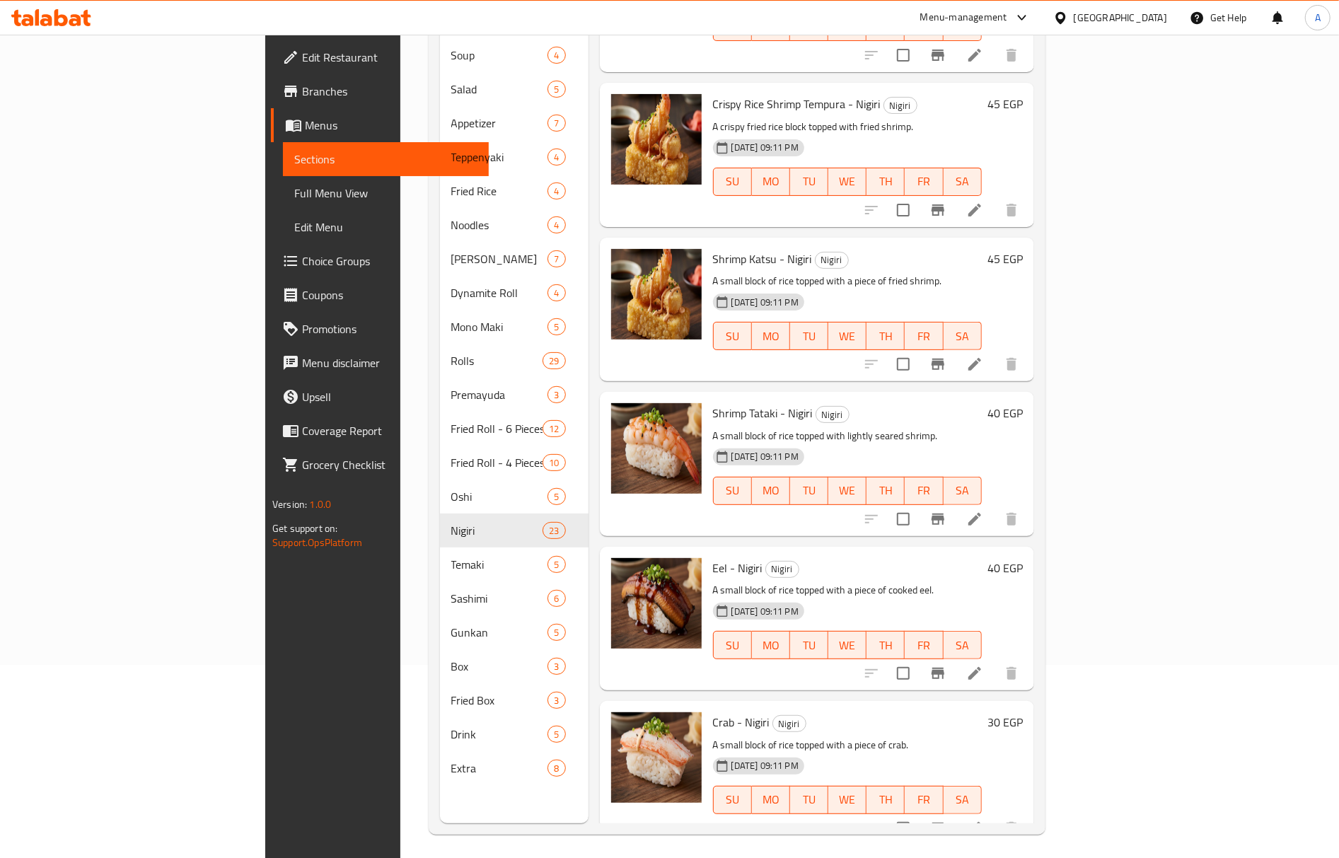
scroll to position [199, 0]
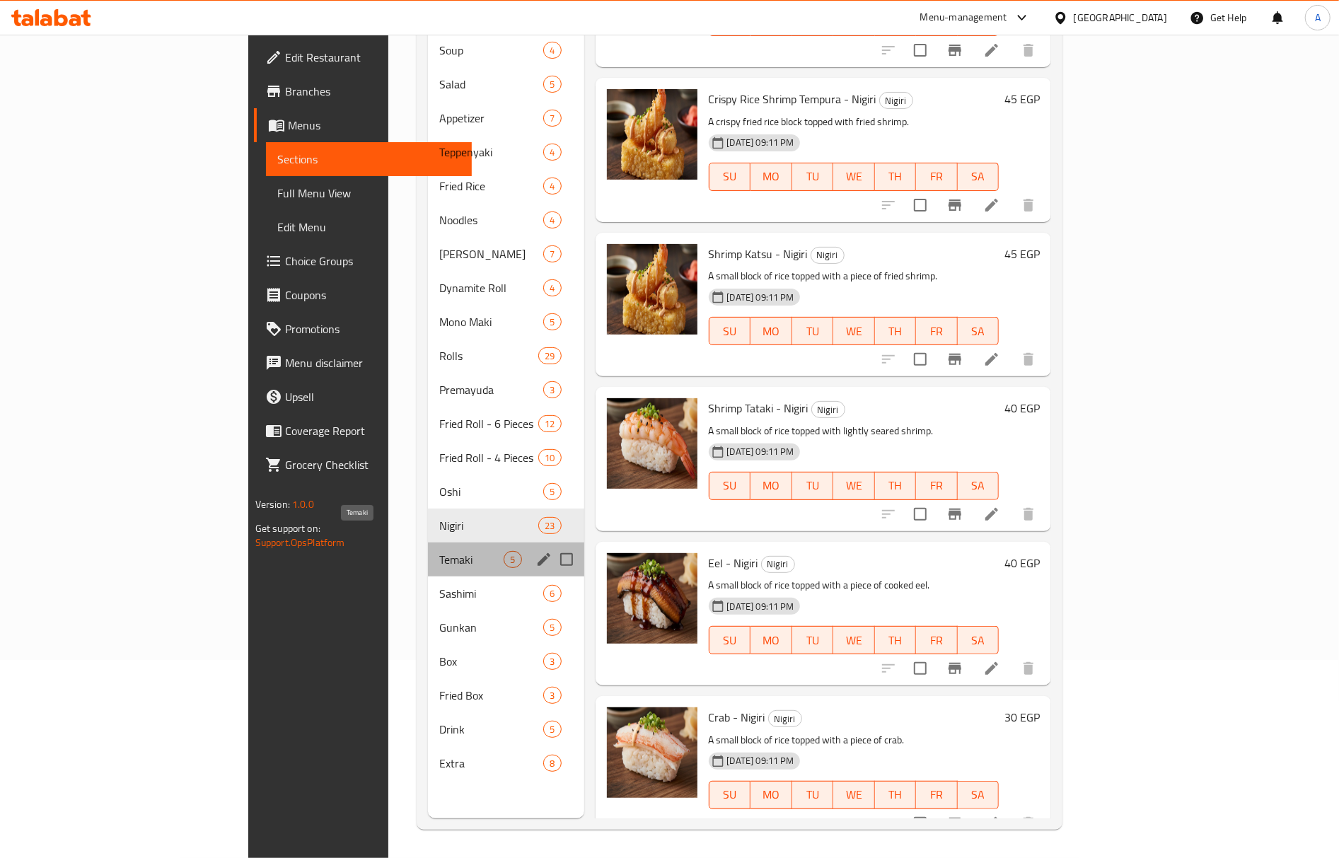
click at [439, 551] on span "Temaki" at bounding box center [471, 559] width 64 height 17
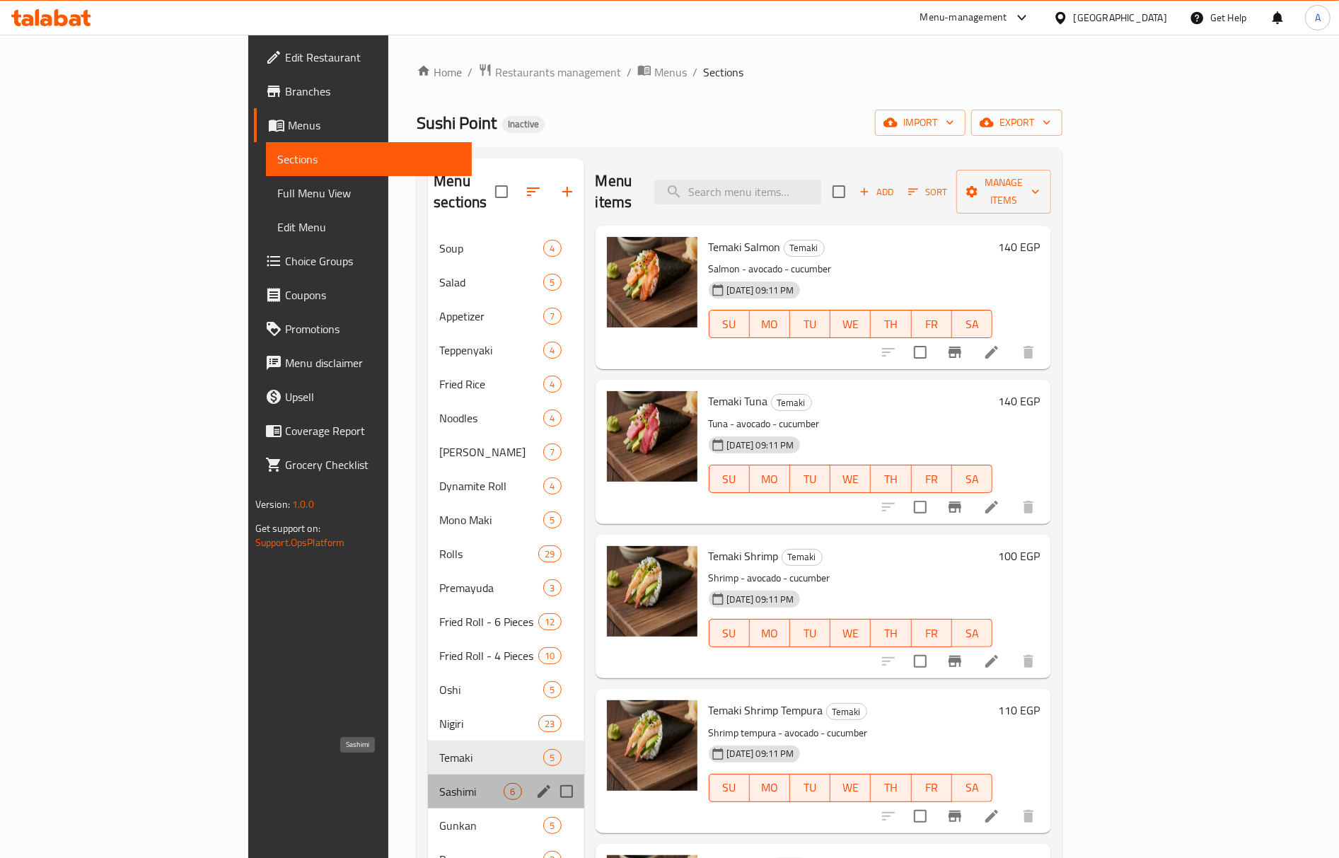
click at [439, 783] on span "Sashimi" at bounding box center [471, 791] width 64 height 17
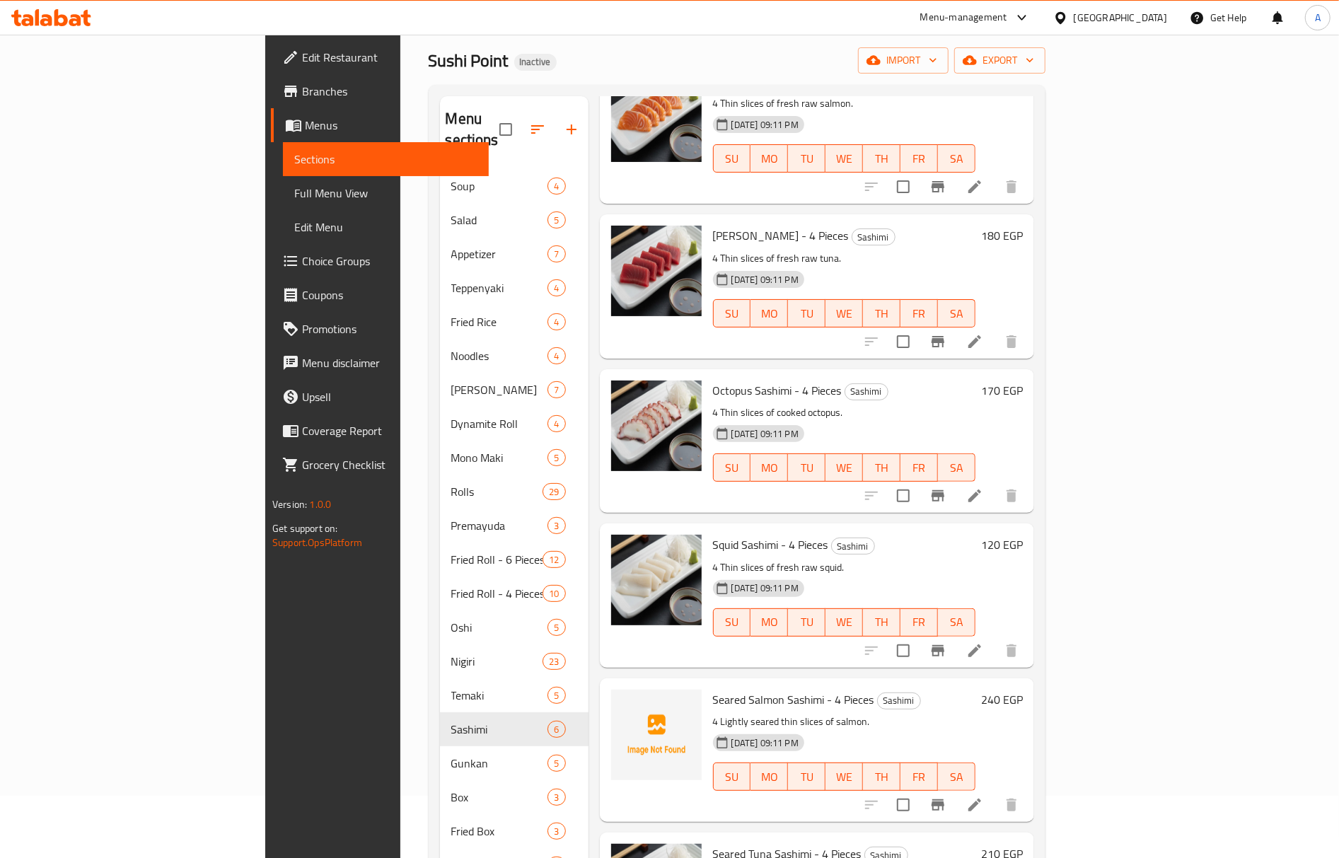
scroll to position [188, 0]
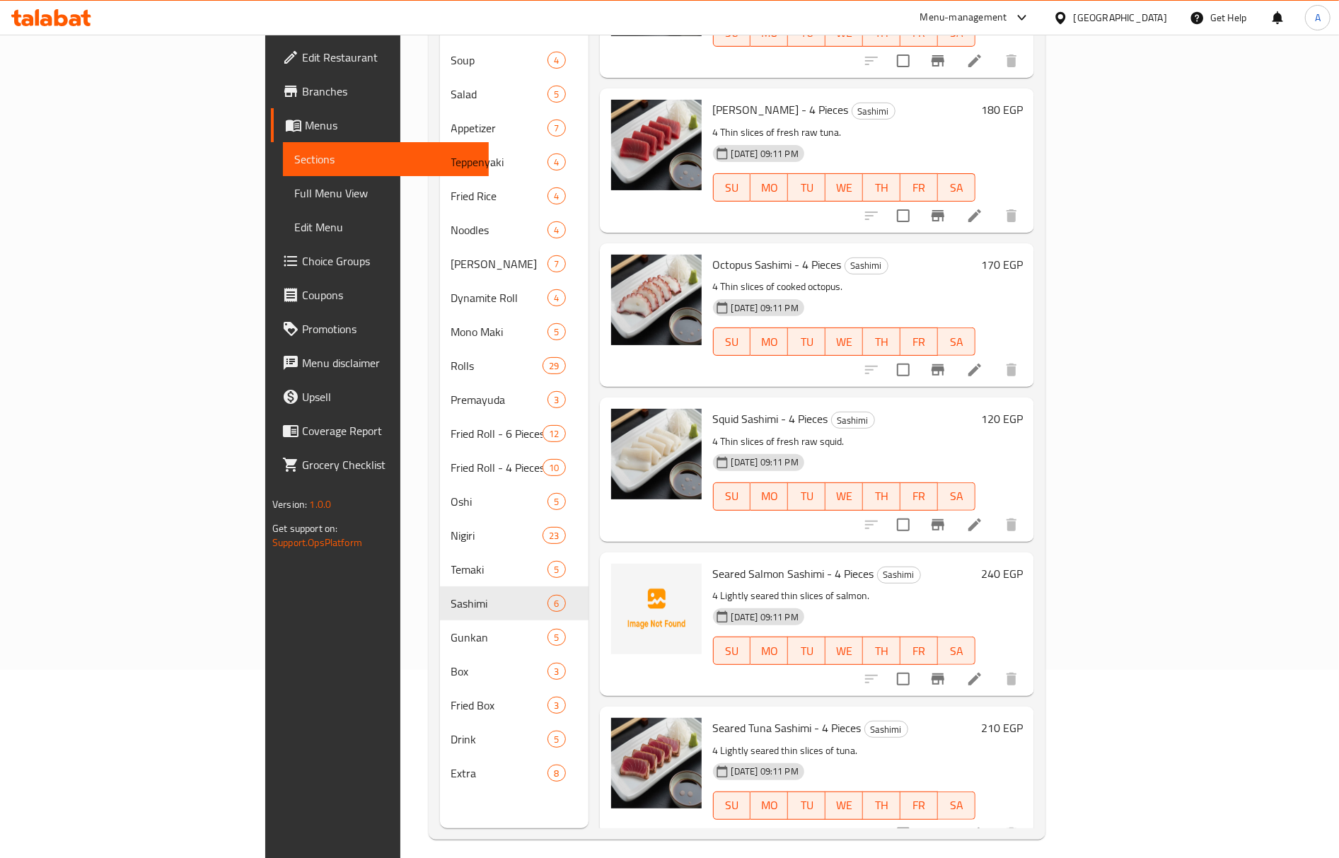
click at [713, 563] on span "Seared Salmon Sashimi - 4 Pieces" at bounding box center [793, 573] width 161 height 21
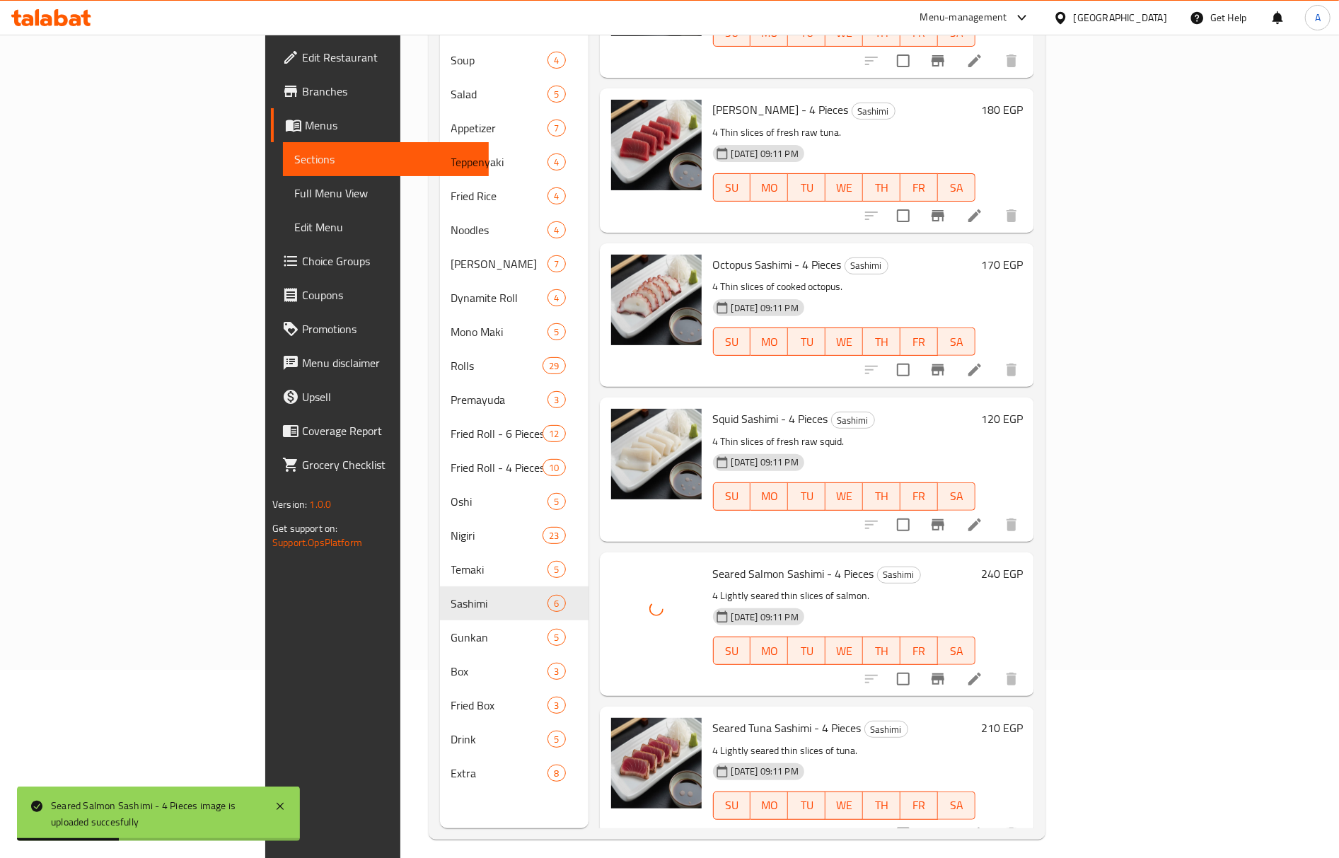
click at [915, 587] on p "4 Lightly seared thin slices of salmon." at bounding box center [844, 596] width 262 height 18
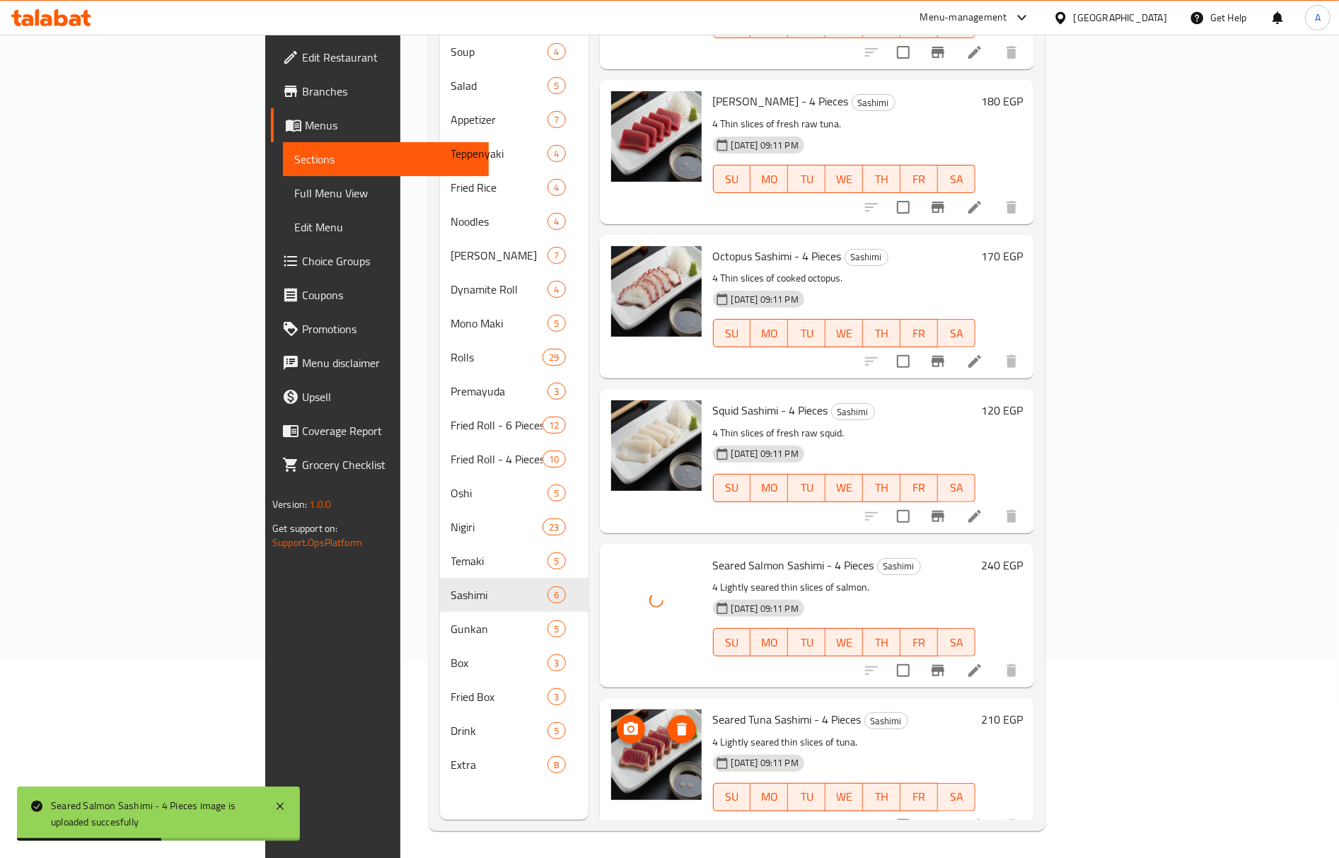
scroll to position [199, 0]
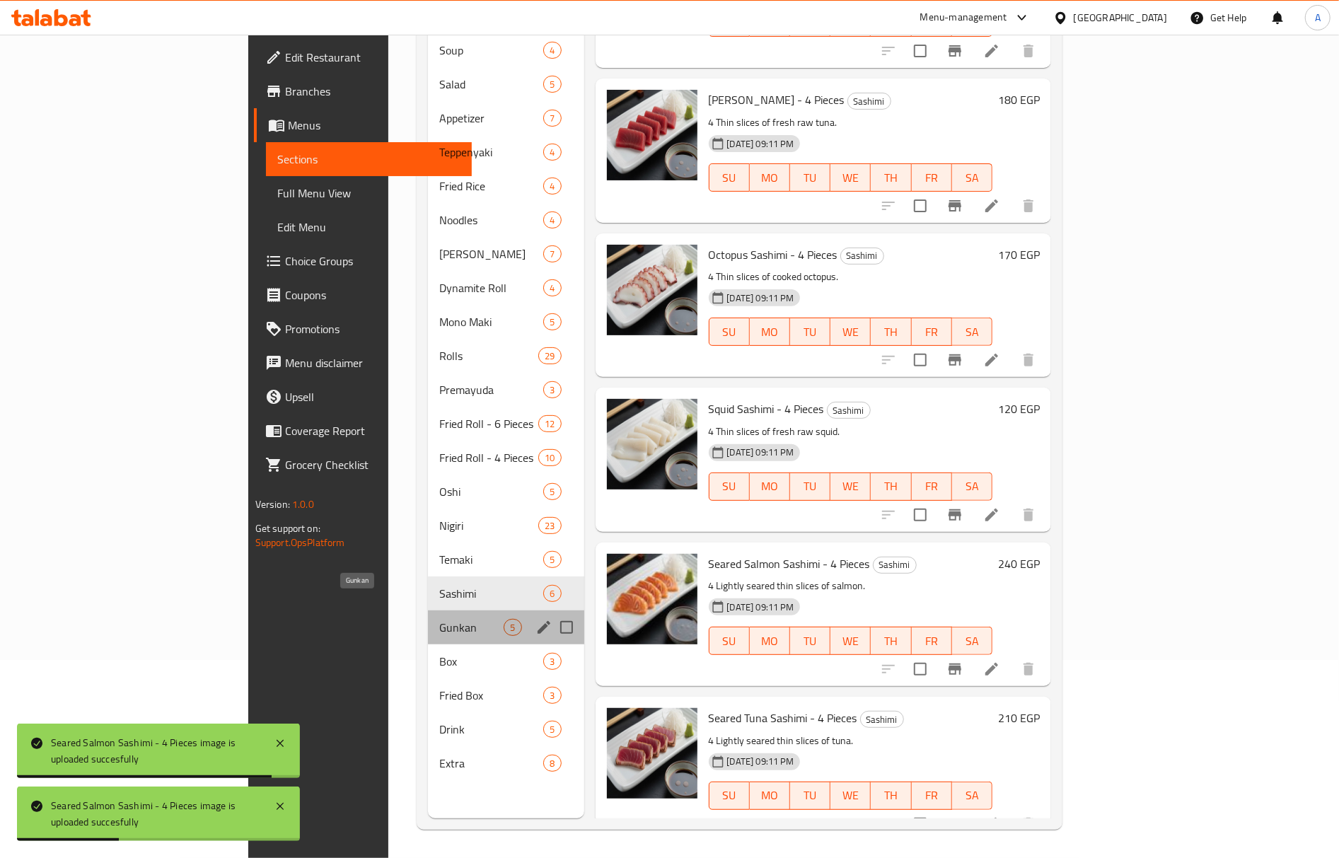
click at [439, 619] on span "Gunkan" at bounding box center [471, 627] width 64 height 17
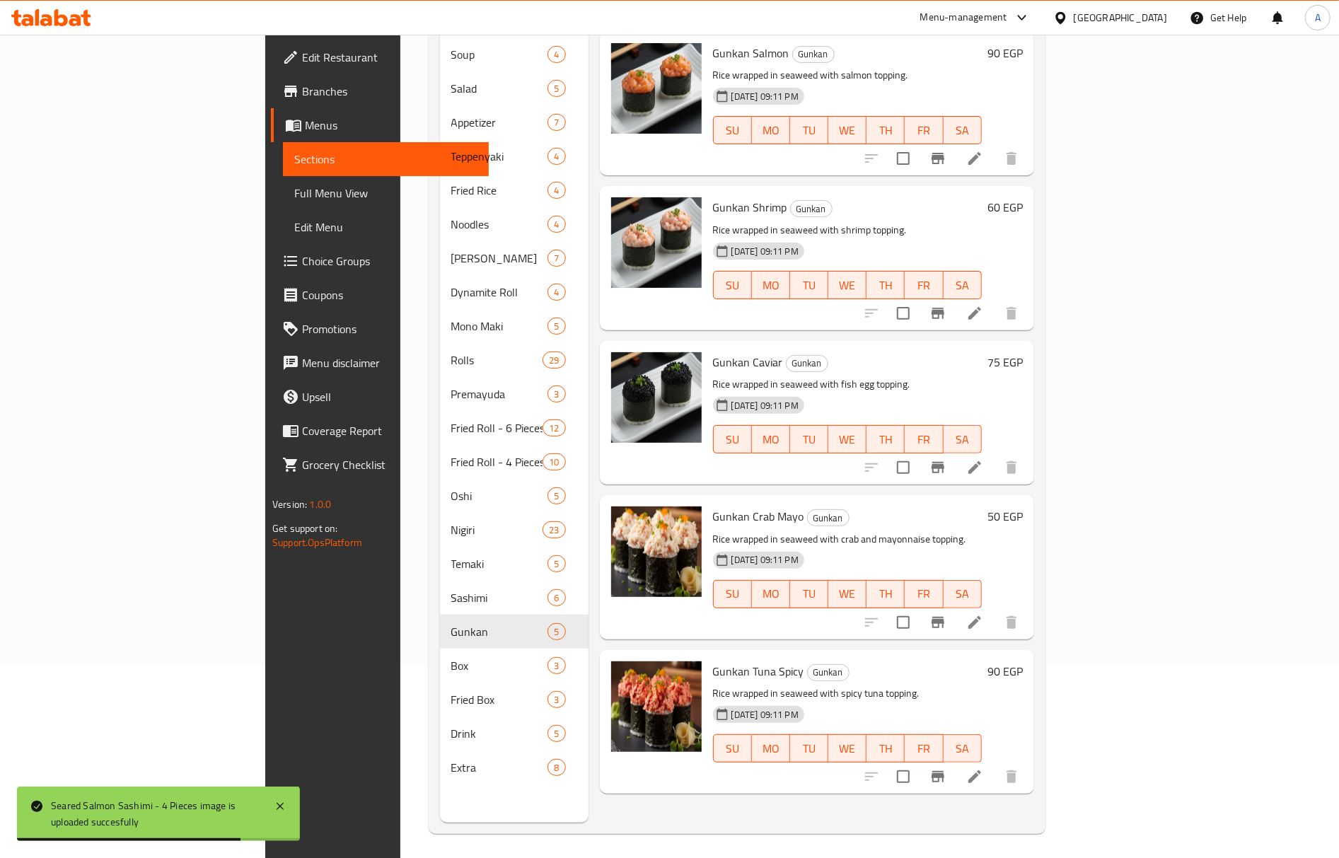
scroll to position [199, 0]
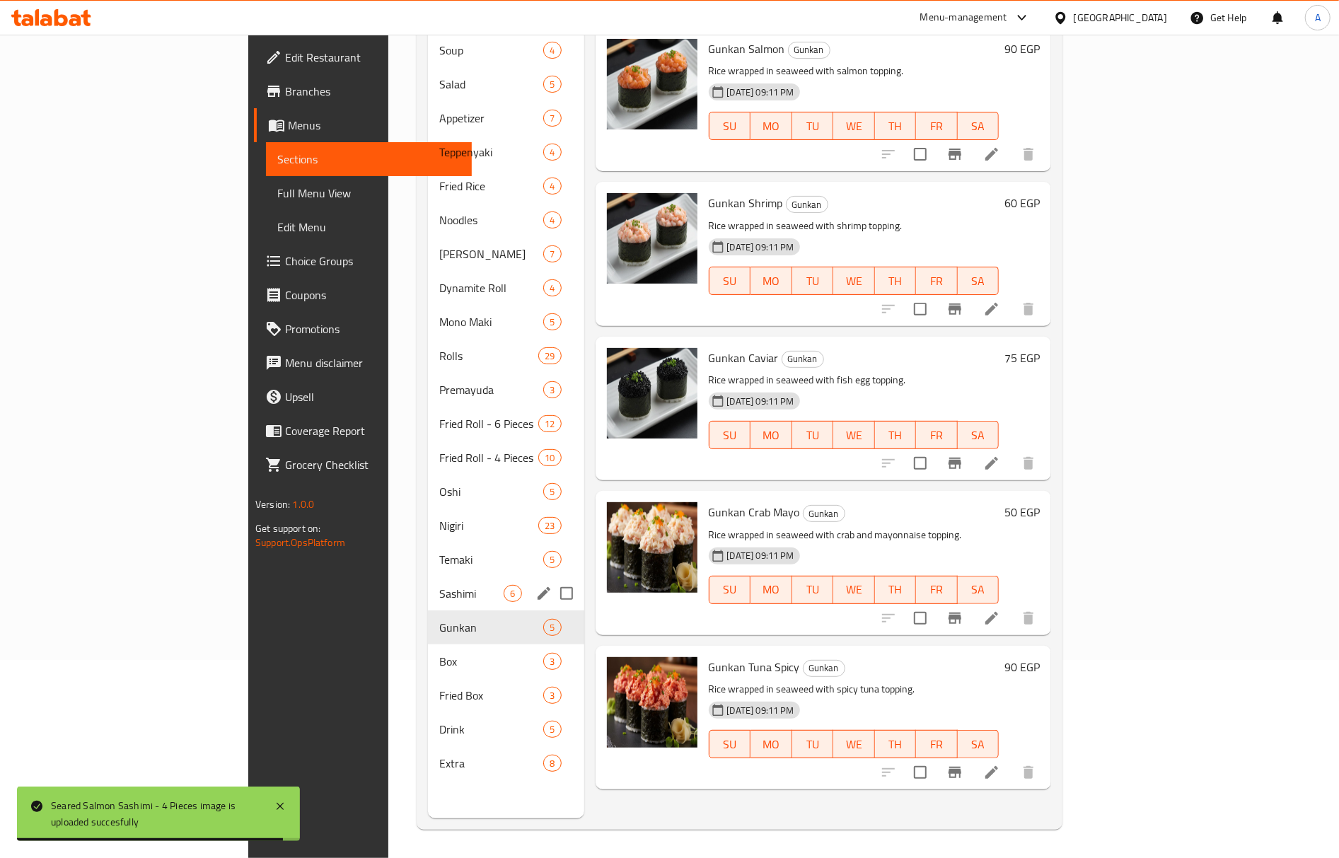
click at [428, 581] on div "Sashimi 6" at bounding box center [506, 594] width 156 height 34
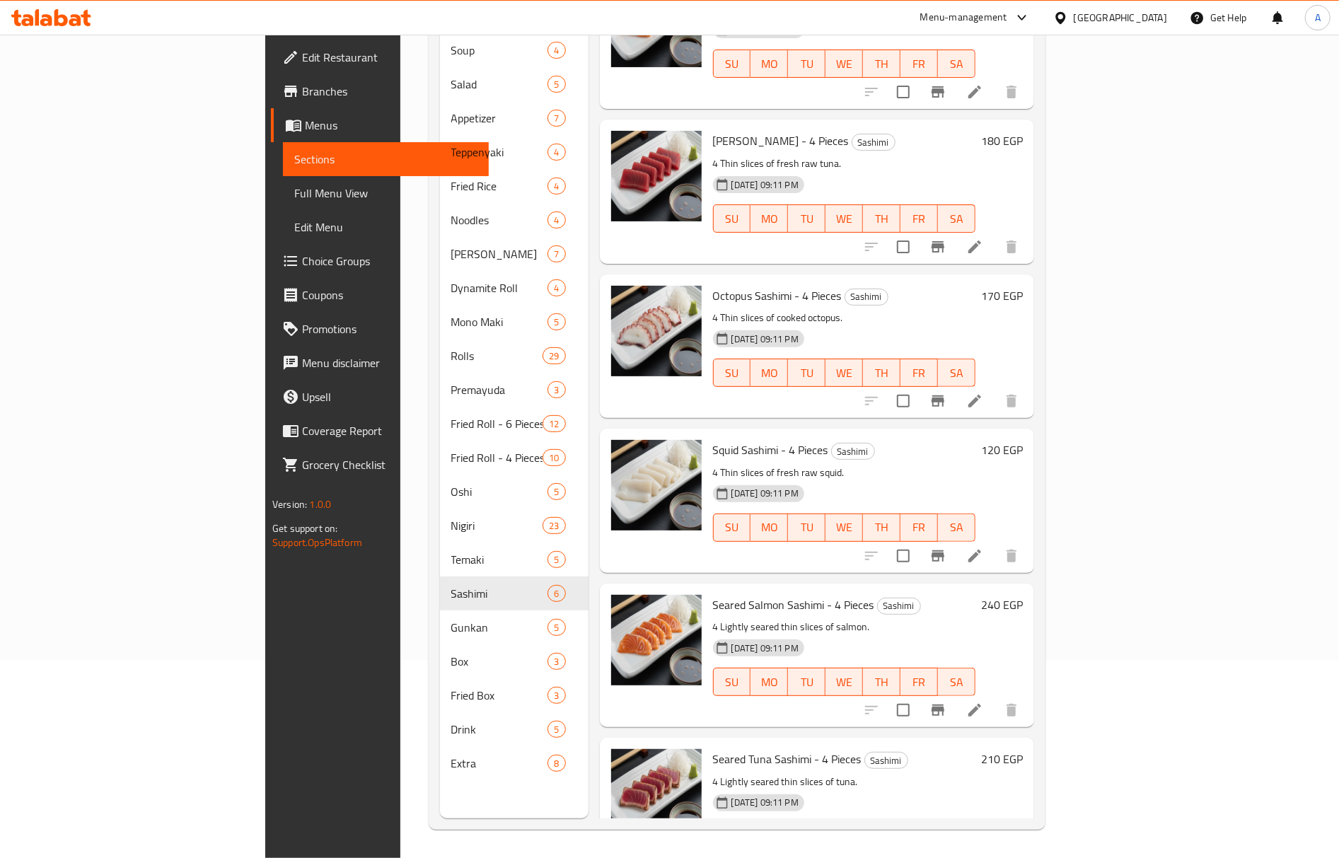
scroll to position [103, 0]
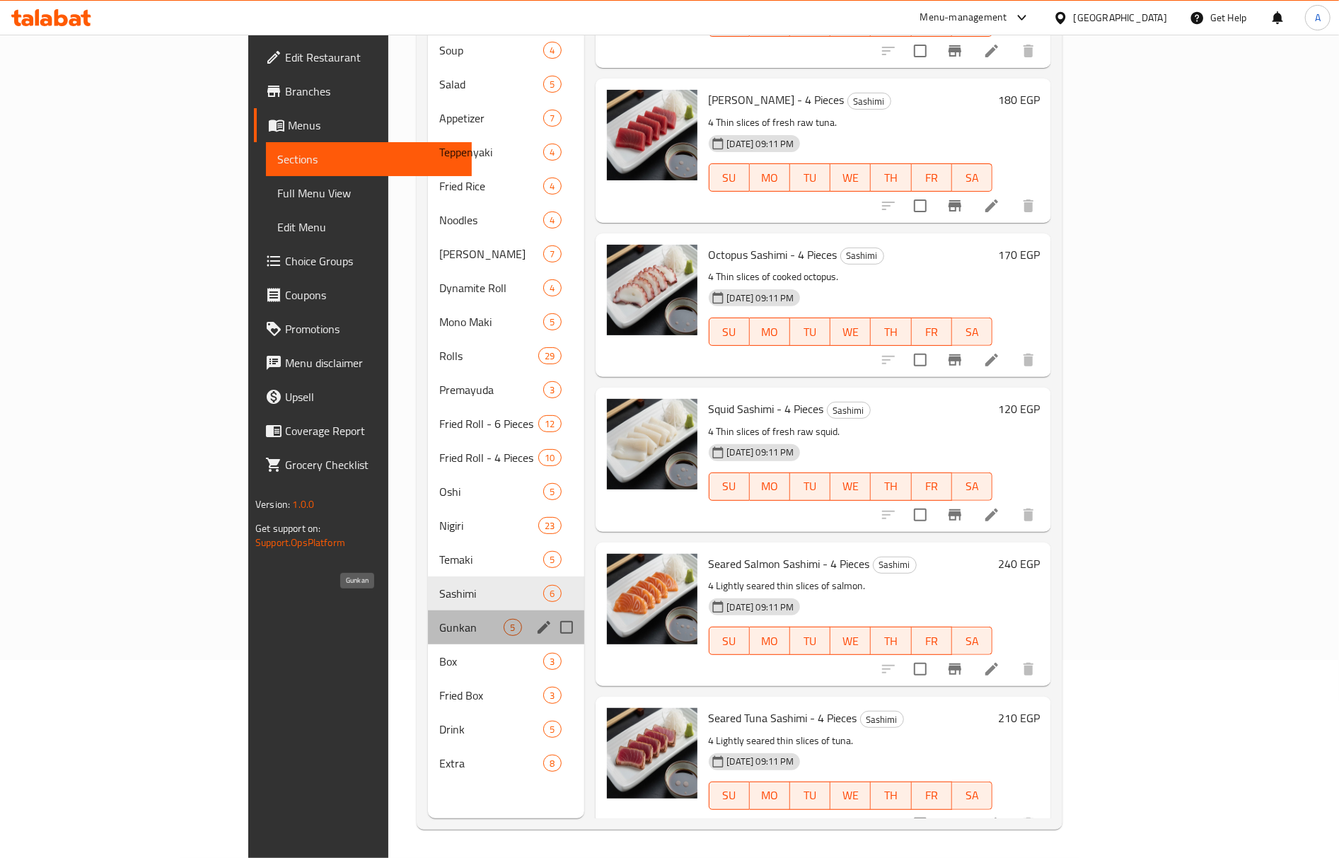
click at [439, 619] on span "Gunkan" at bounding box center [471, 627] width 64 height 17
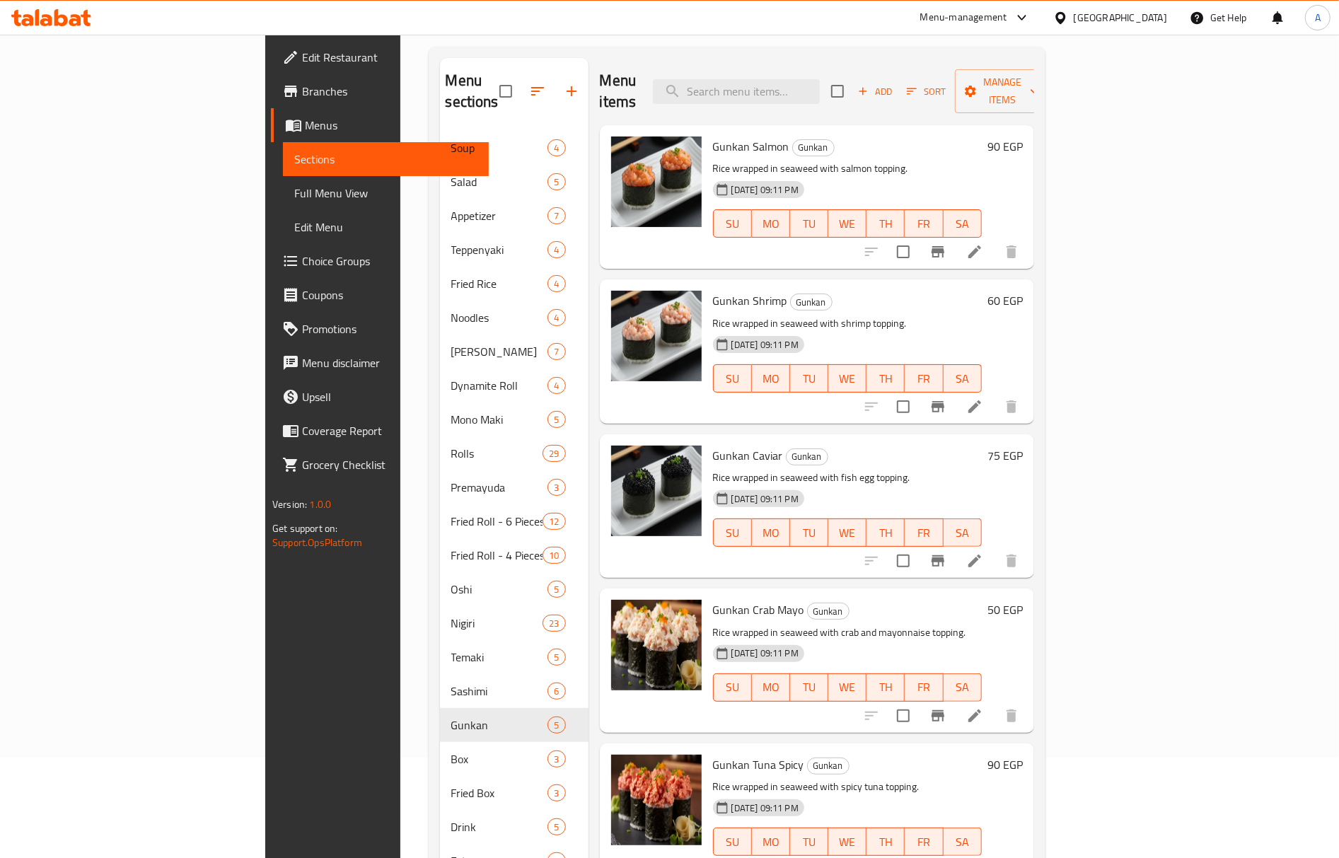
scroll to position [199, 0]
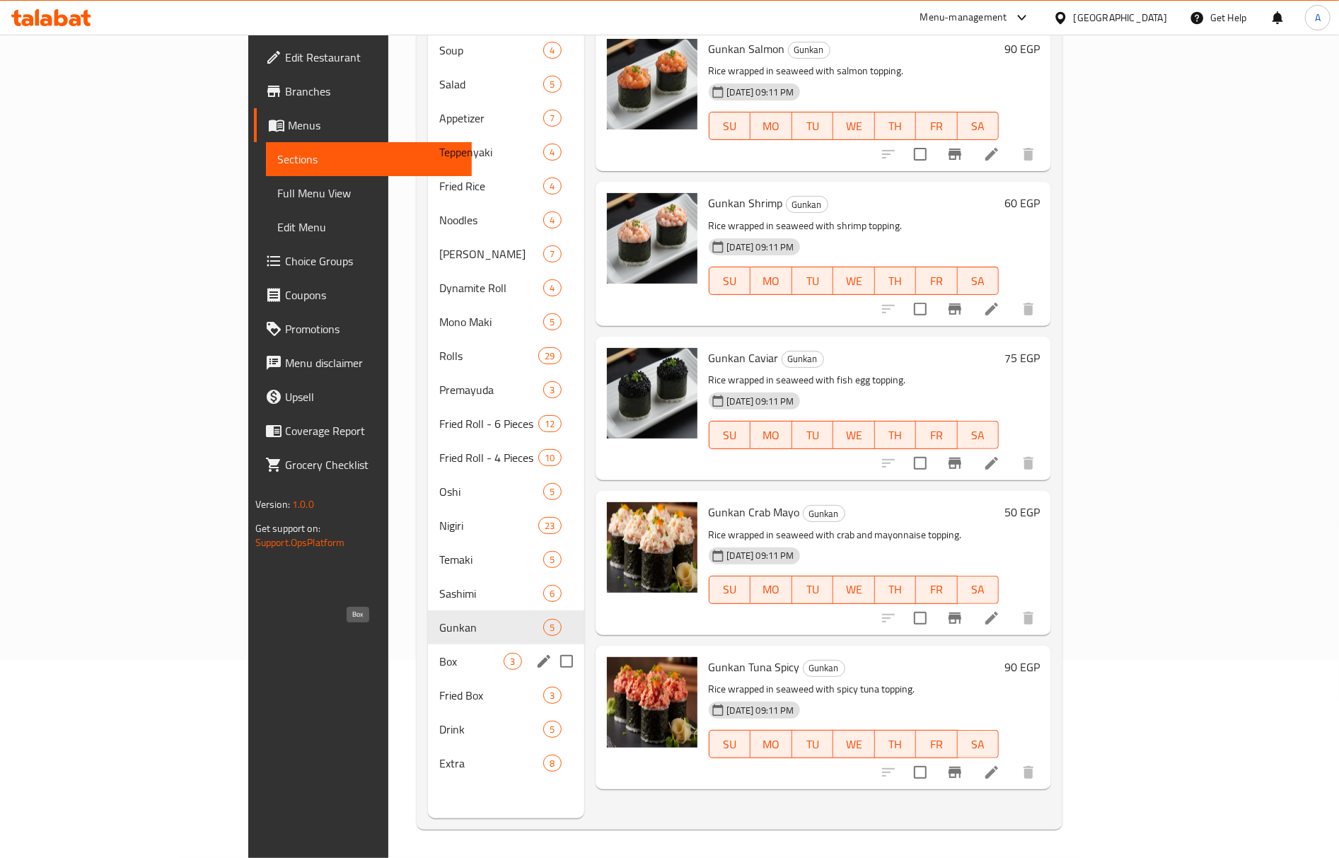
click at [439, 653] on span "Box" at bounding box center [471, 661] width 64 height 17
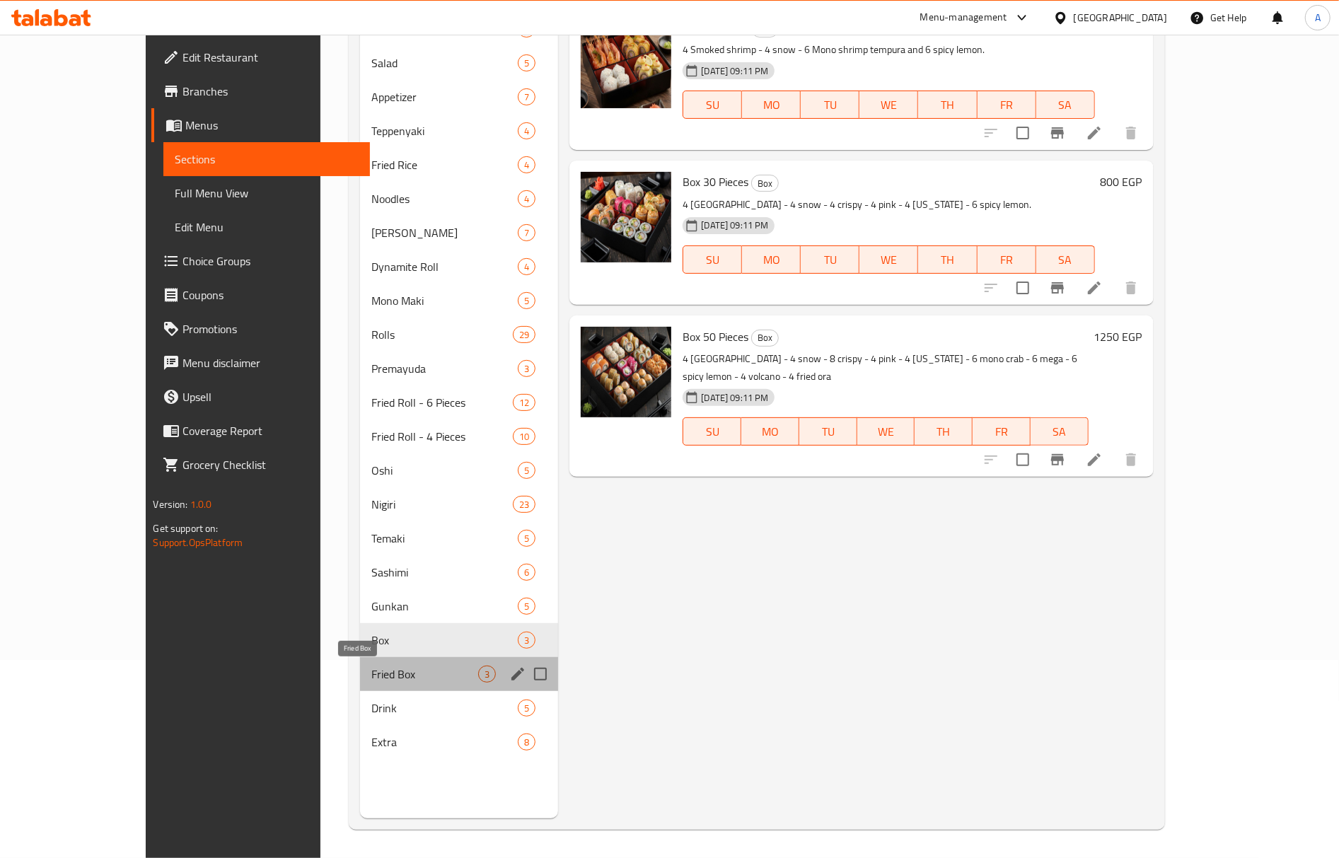
click at [371, 675] on span "Fried Box" at bounding box center [424, 674] width 107 height 17
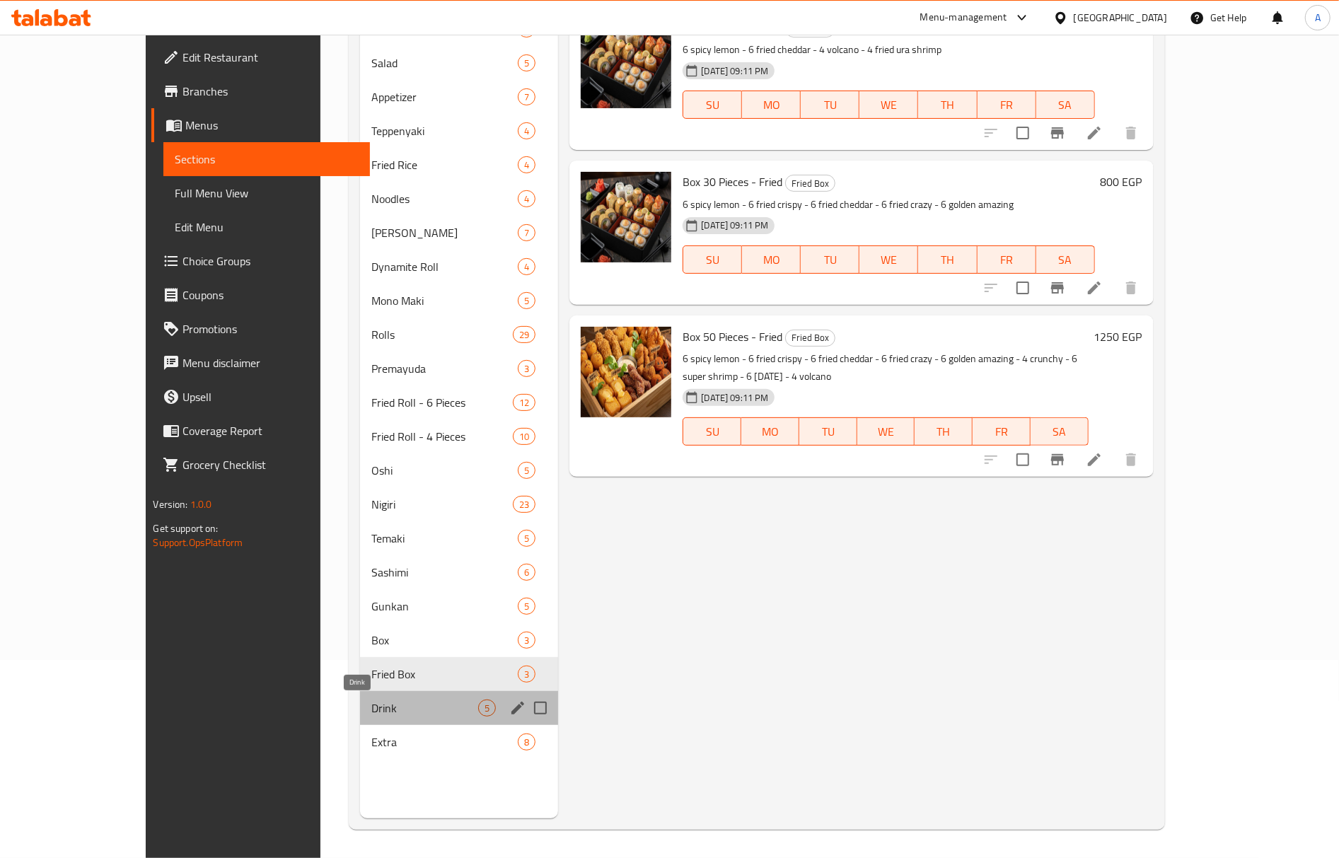
click at [371, 702] on span "Drink" at bounding box center [424, 708] width 107 height 17
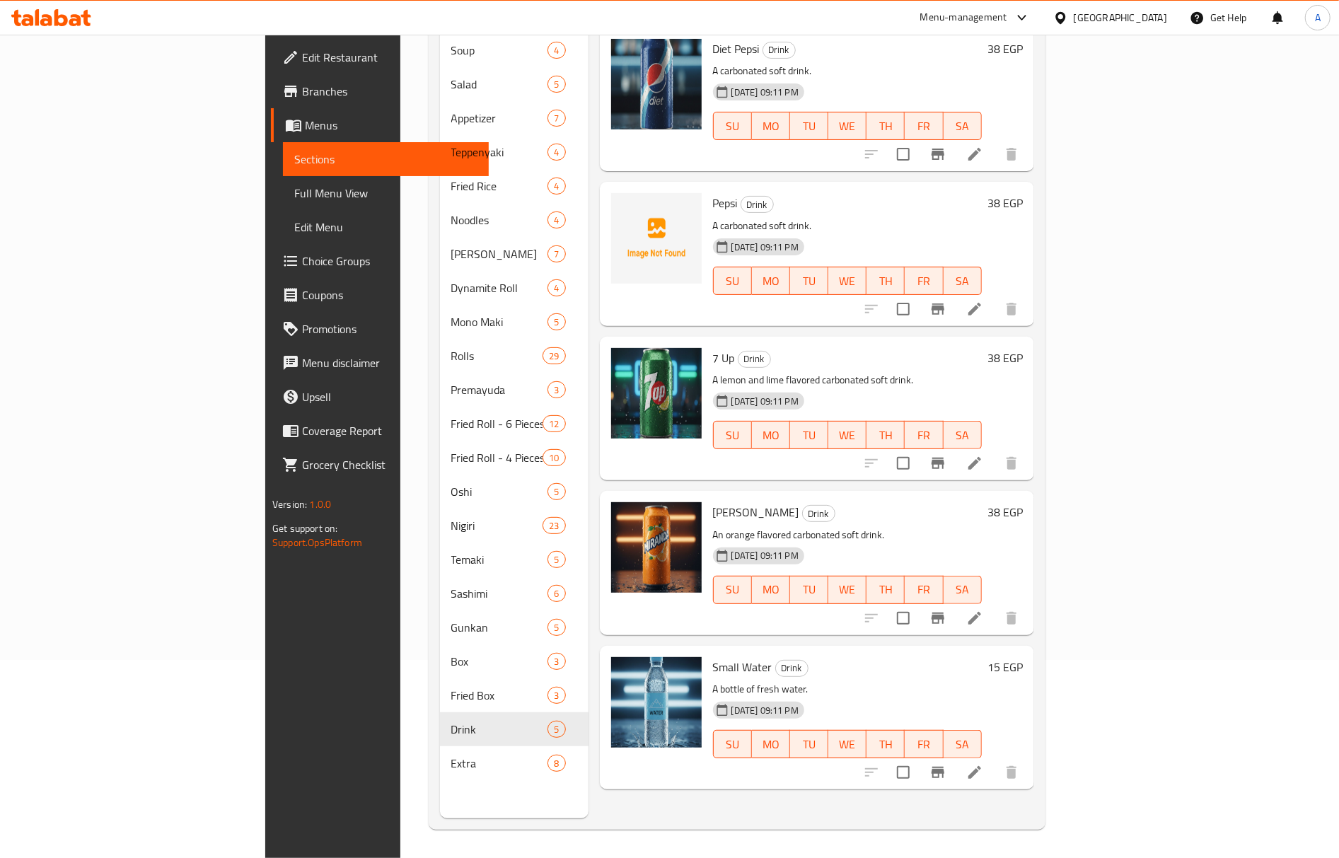
click at [713, 192] on span "Pepsi" at bounding box center [725, 202] width 25 height 21
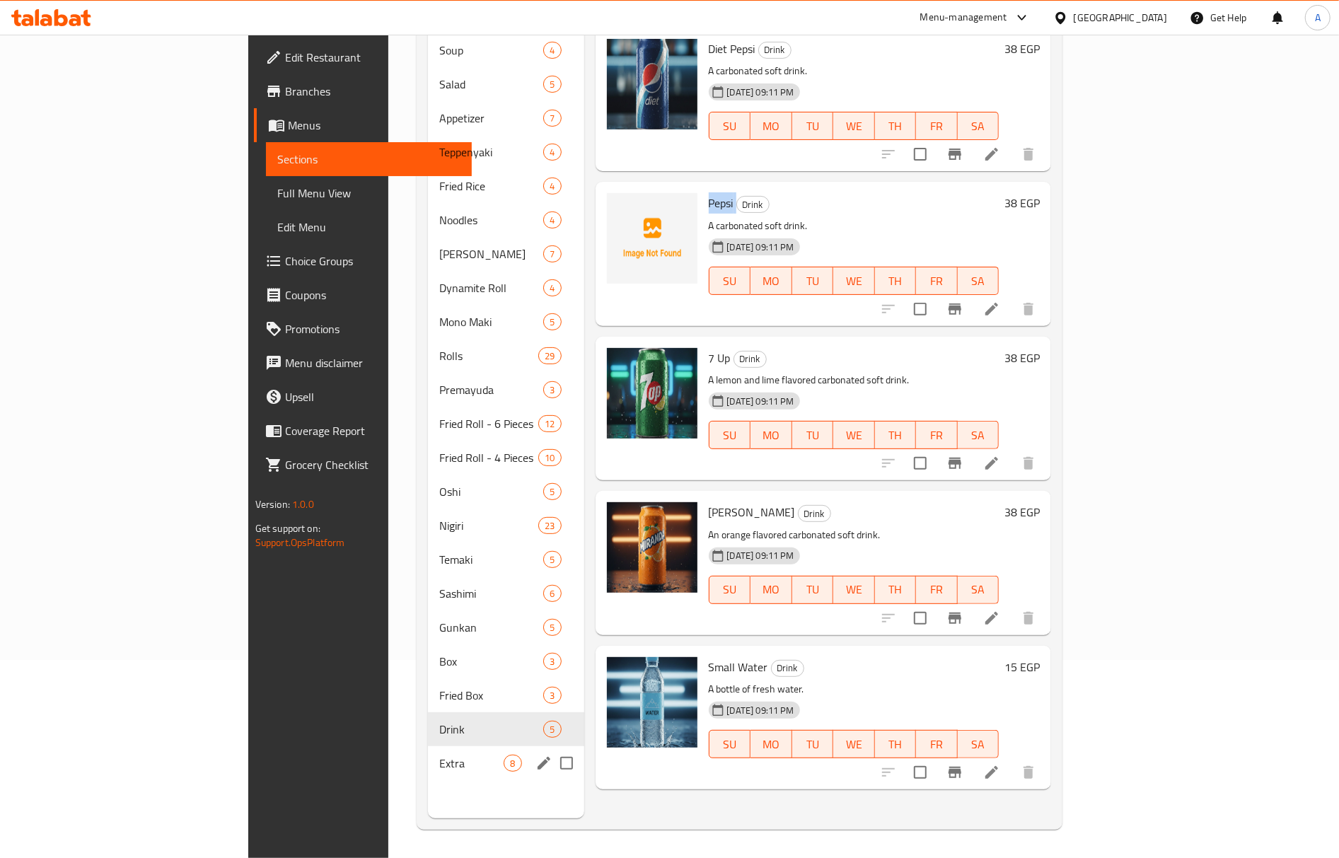
click at [439, 755] on span "Extra" at bounding box center [471, 763] width 64 height 17
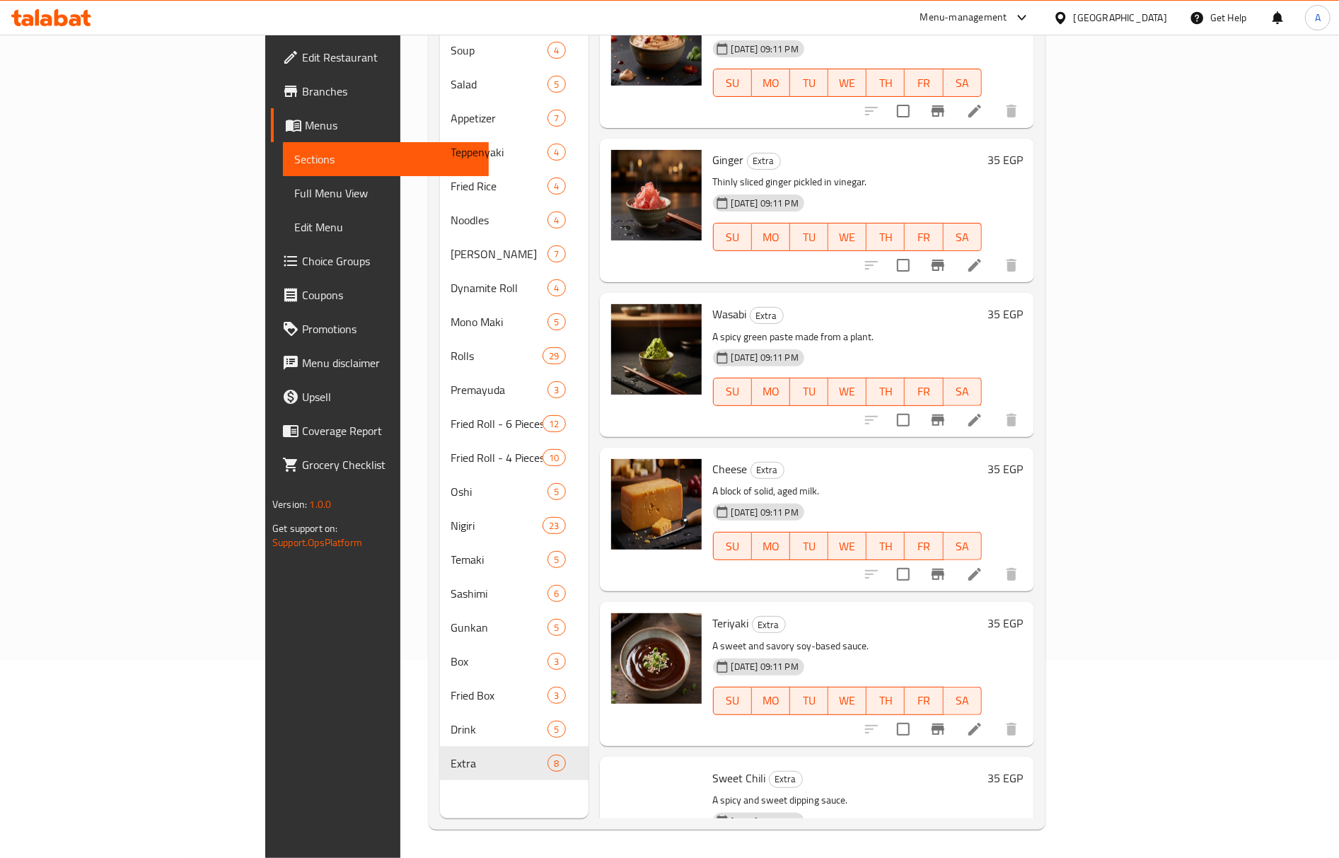
scroll to position [413, 0]
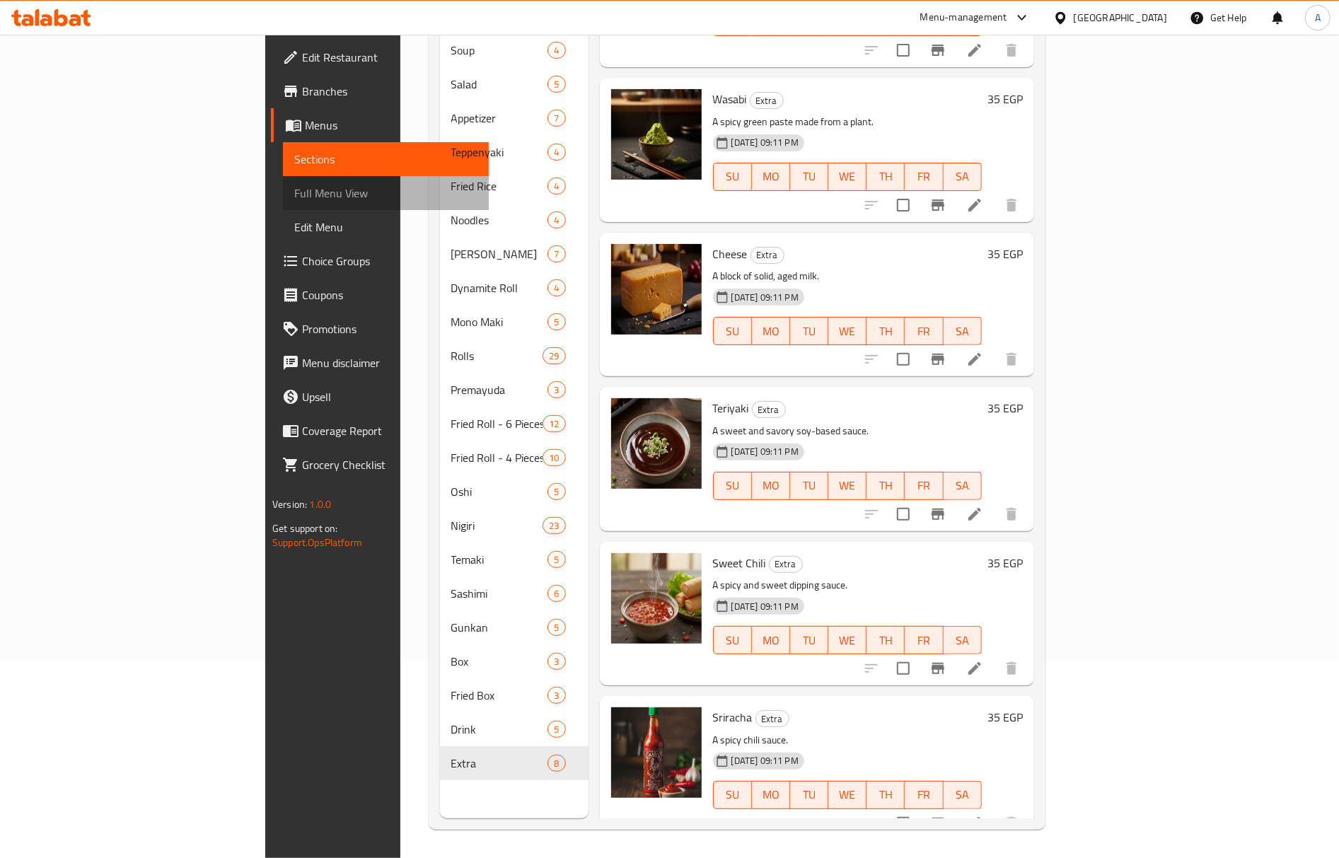
click at [294, 192] on span "Full Menu View" at bounding box center [385, 193] width 183 height 17
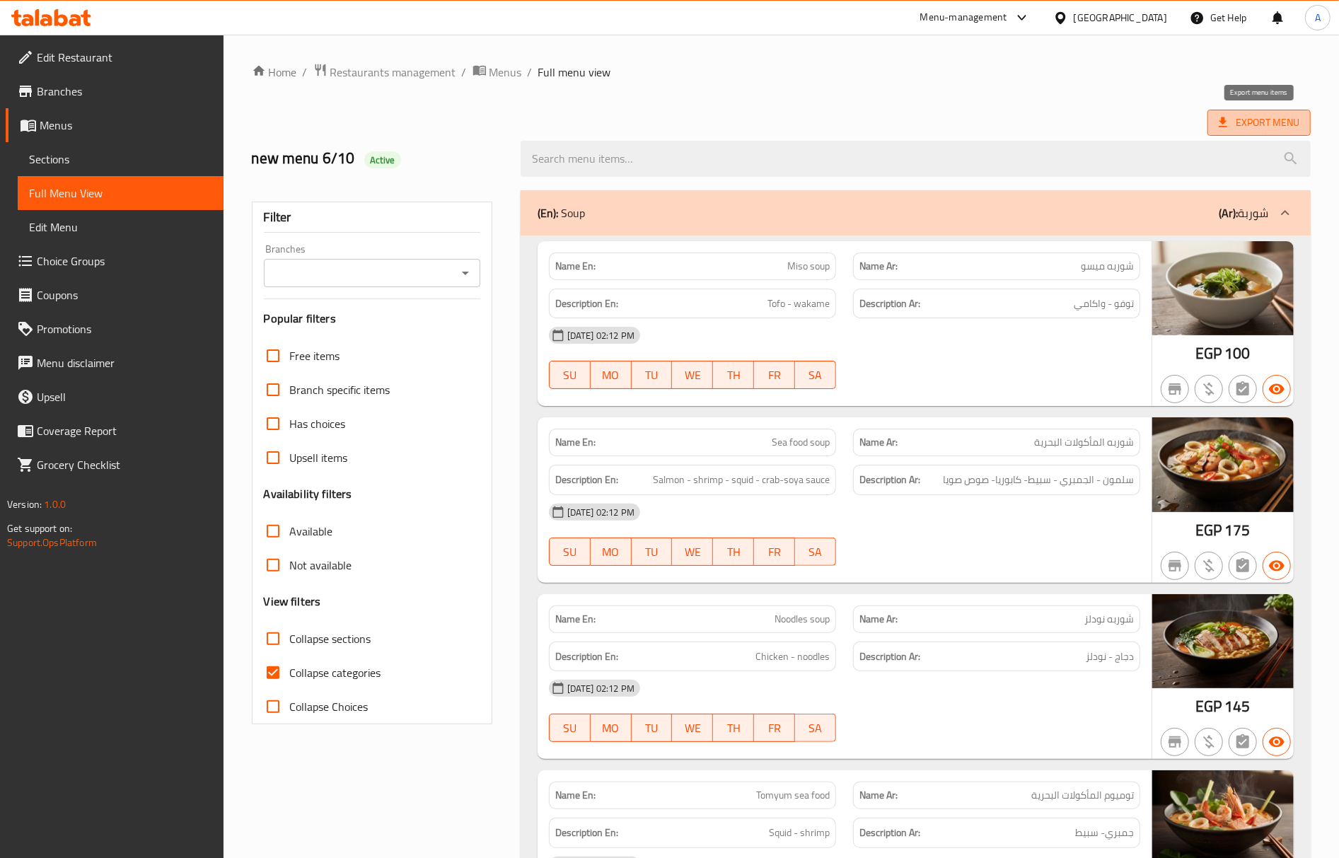
click at [1261, 120] on span "Export Menu" at bounding box center [1259, 123] width 81 height 18
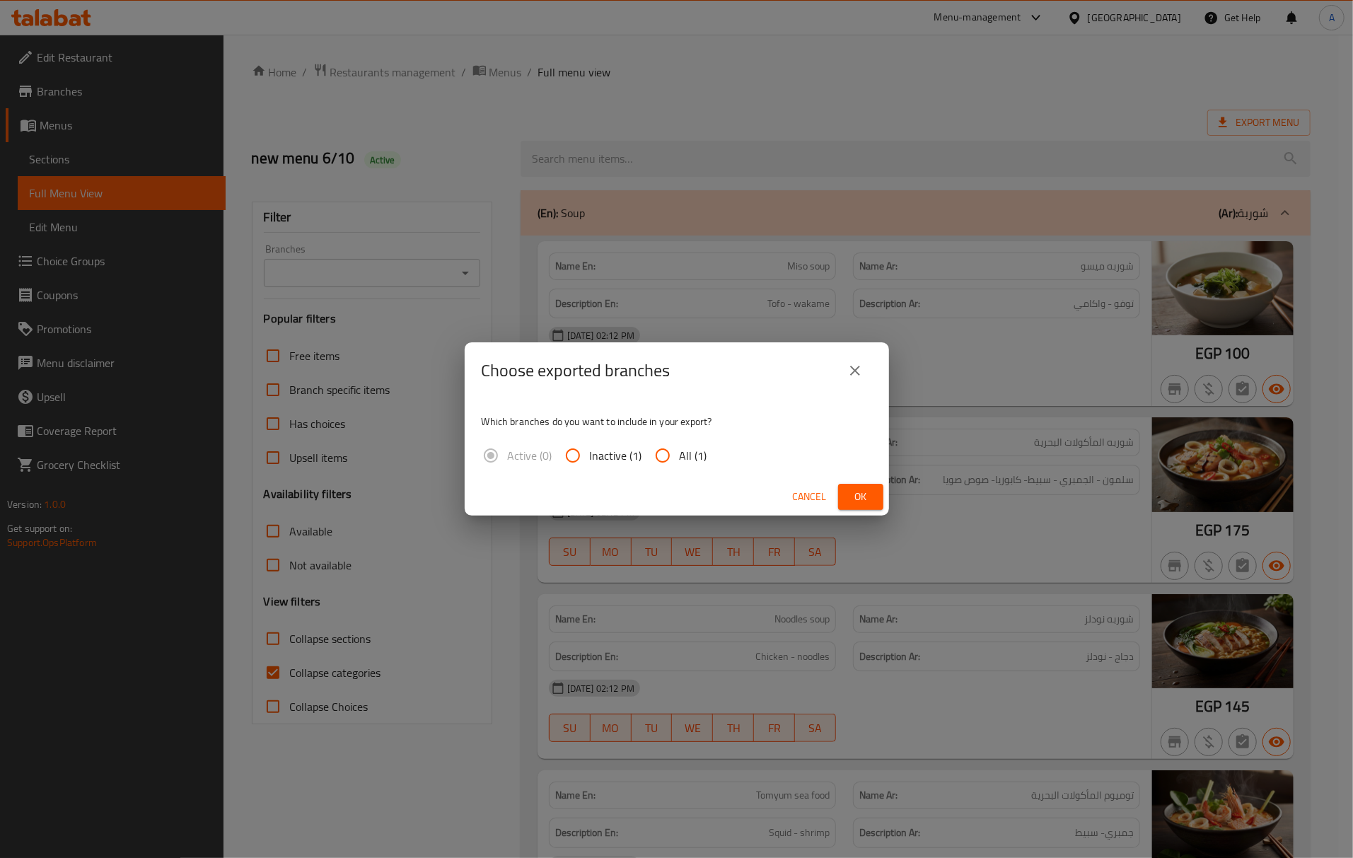
click at [705, 460] on div "Active (0) Inactive (1) All (1)" at bounding box center [600, 456] width 237 height 34
click at [695, 457] on span "All (1)" at bounding box center [694, 455] width 28 height 17
click at [680, 457] on input "All (1)" at bounding box center [663, 456] width 34 height 34
radio input "true"
click at [869, 501] on span "Ok" at bounding box center [861, 497] width 23 height 18
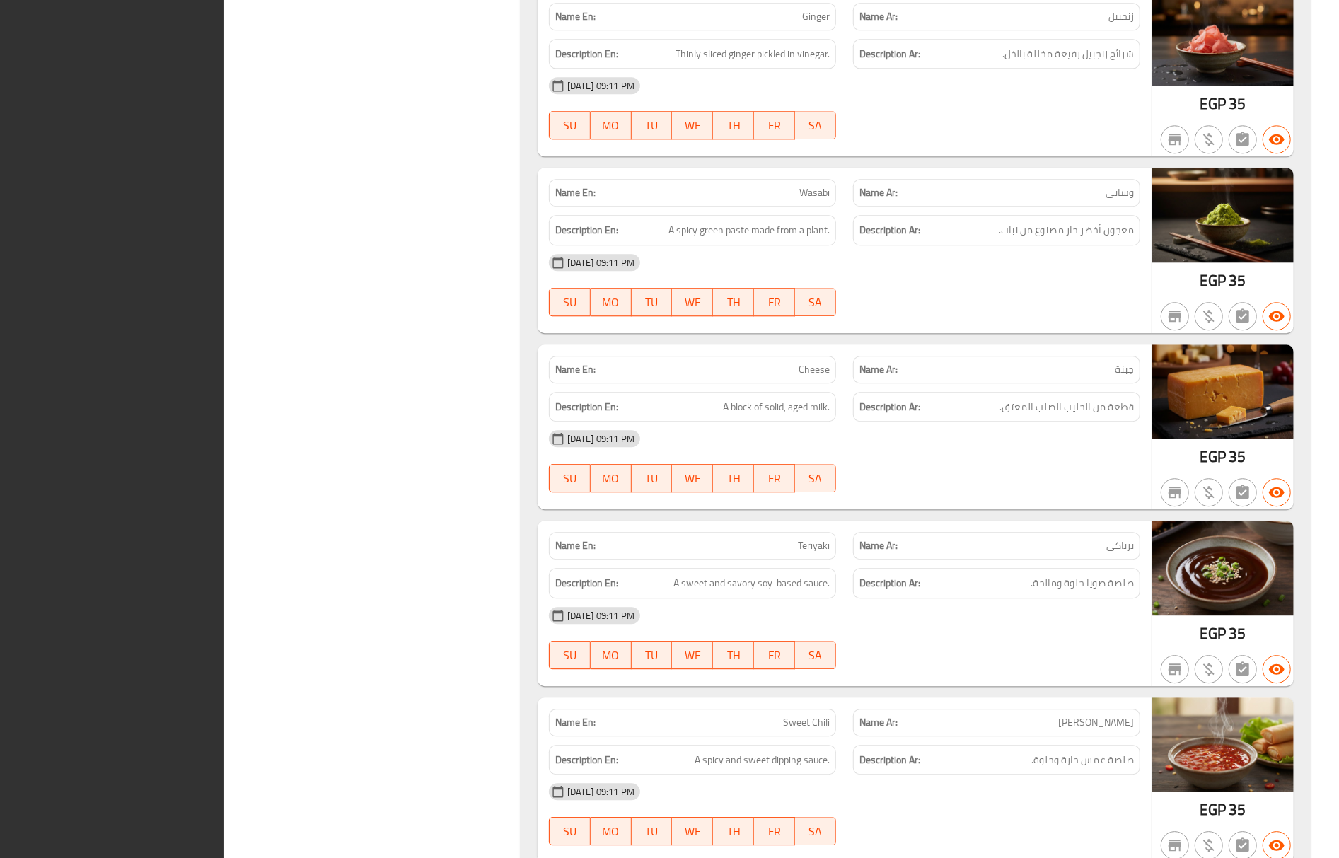
scroll to position [30982, 0]
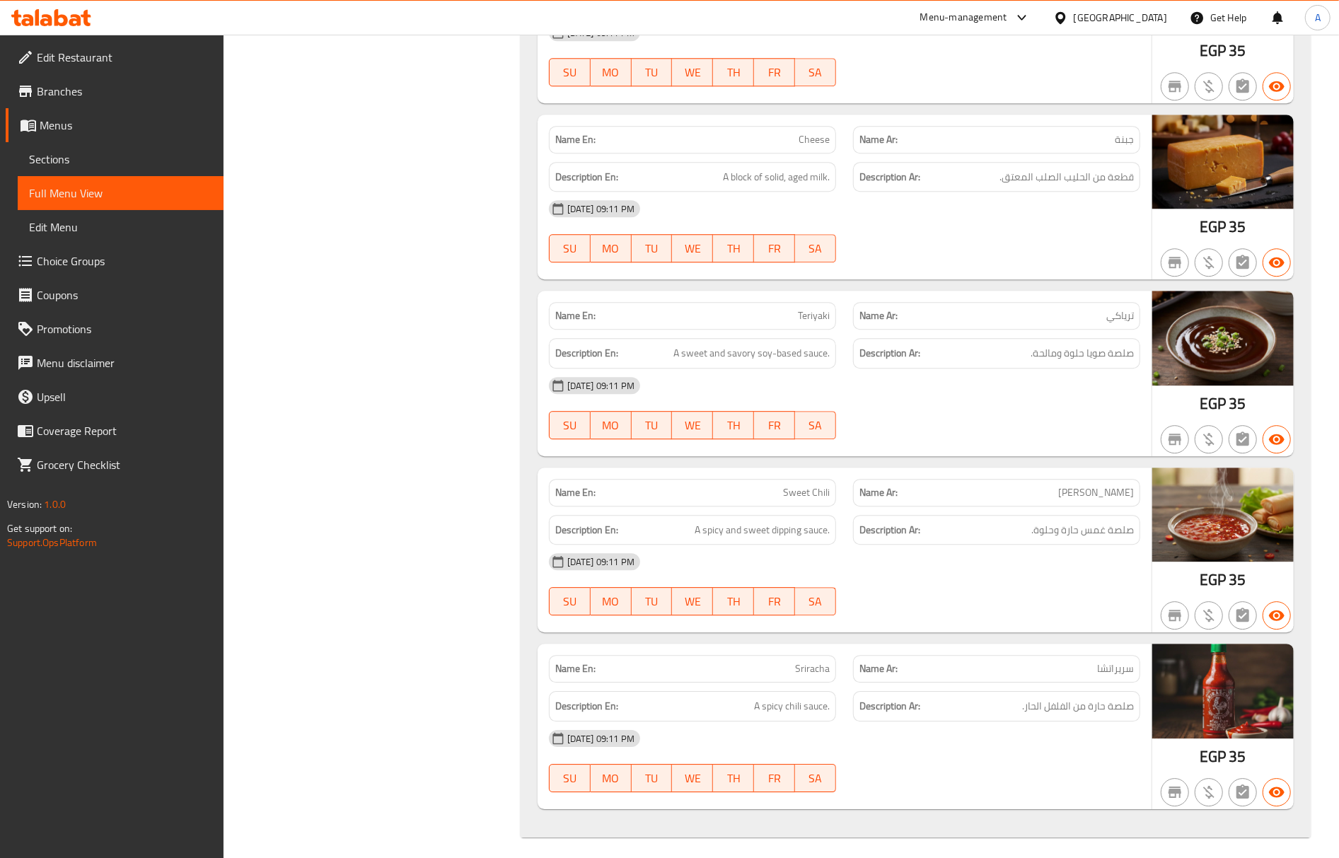
click at [133, 65] on span "Edit Restaurant" at bounding box center [124, 57] width 175 height 17
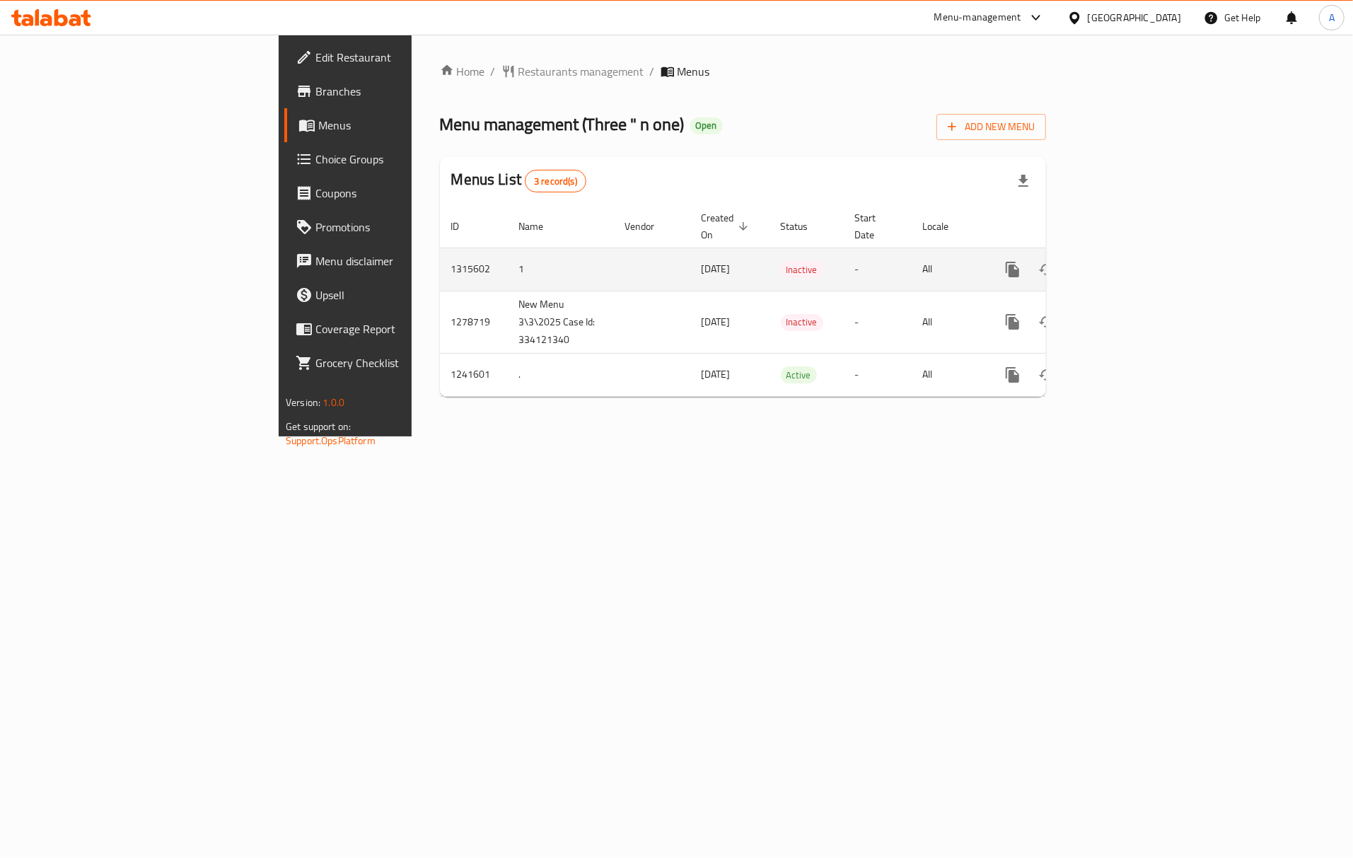
click at [811, 267] on td "Inactive" at bounding box center [807, 269] width 74 height 43
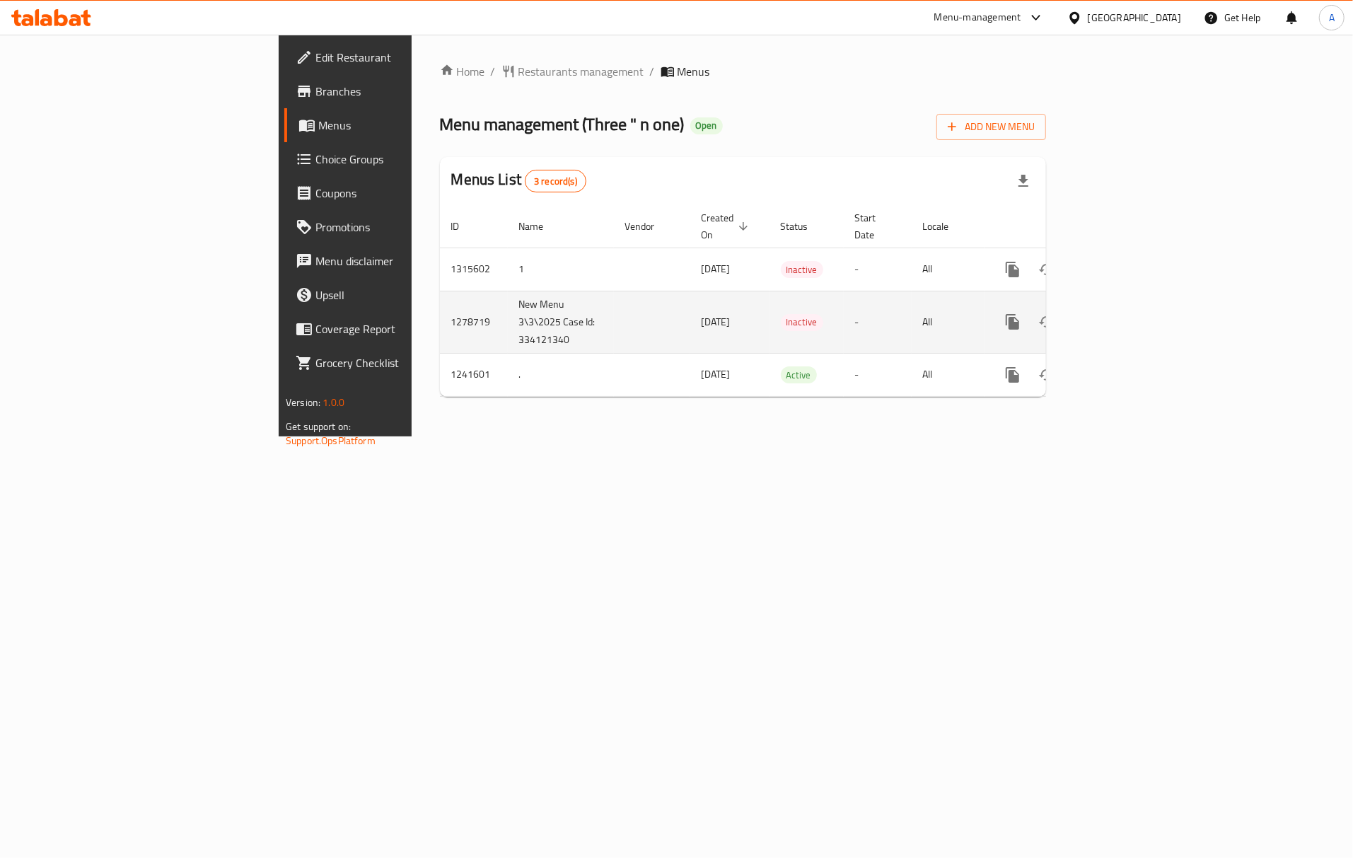
click at [844, 318] on td "-" at bounding box center [878, 322] width 68 height 62
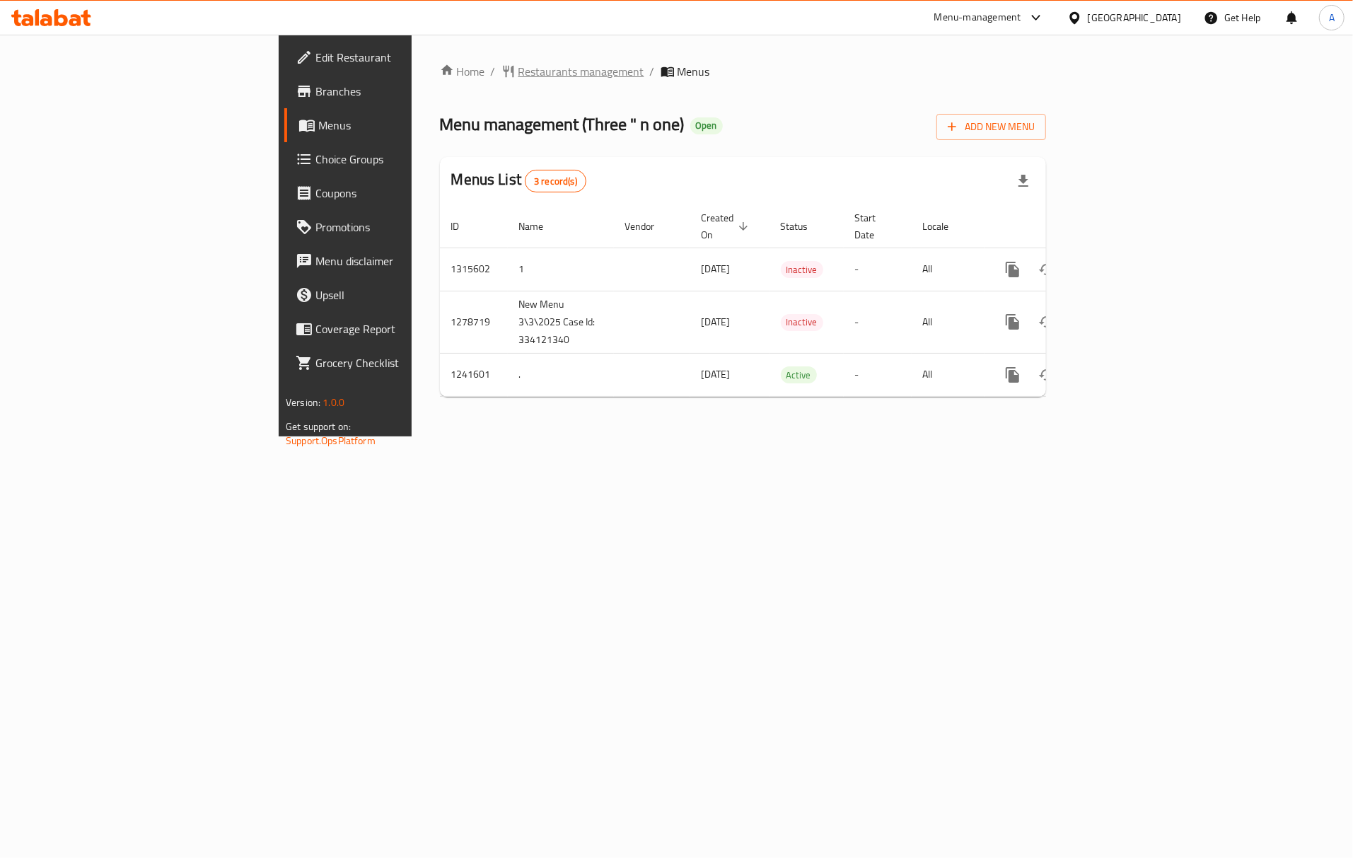
click at [519, 66] on span "Restaurants management" at bounding box center [582, 71] width 126 height 17
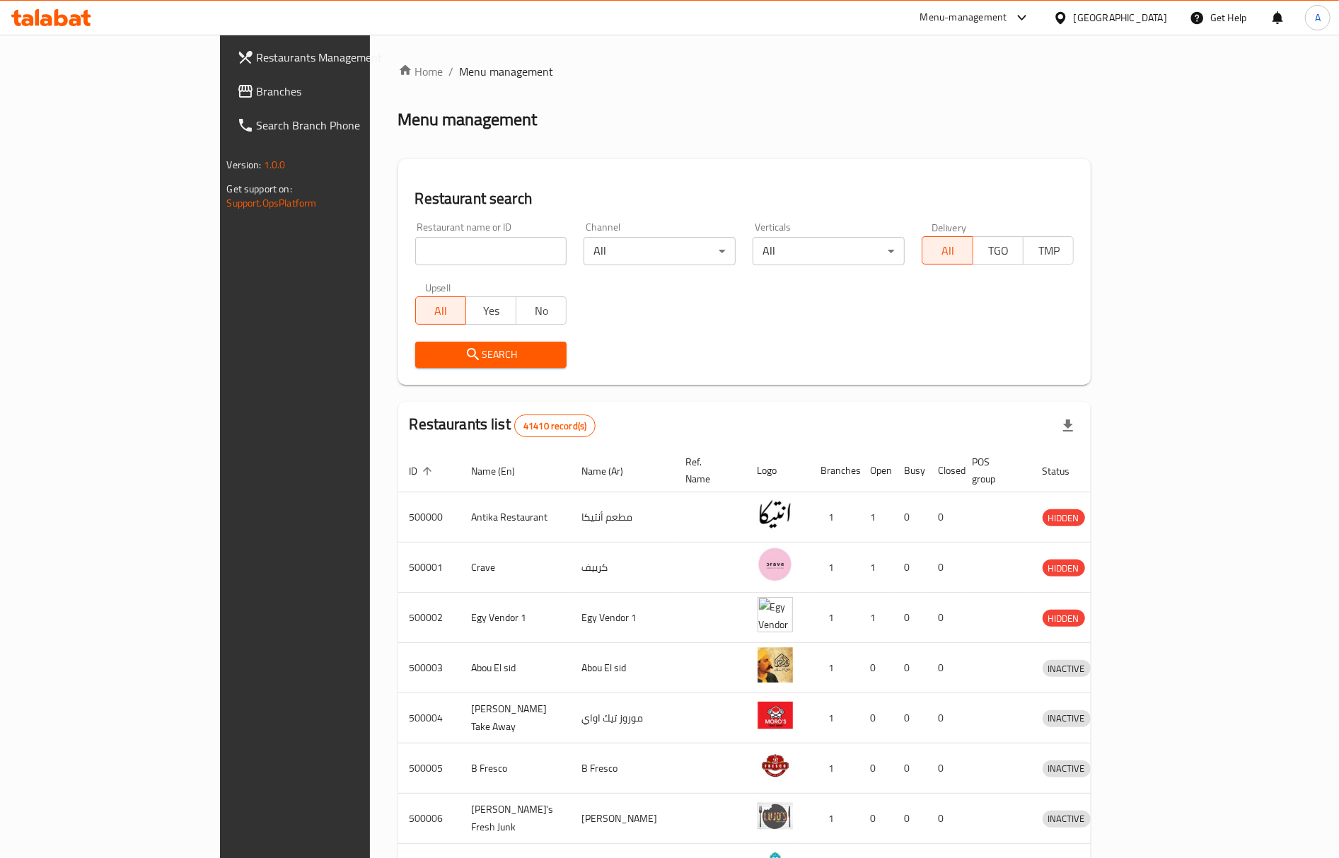
click at [415, 250] on input "search" at bounding box center [491, 251] width 152 height 28
paste input "680705"
type input "680705"
click at [427, 357] on span "Search" at bounding box center [491, 355] width 129 height 18
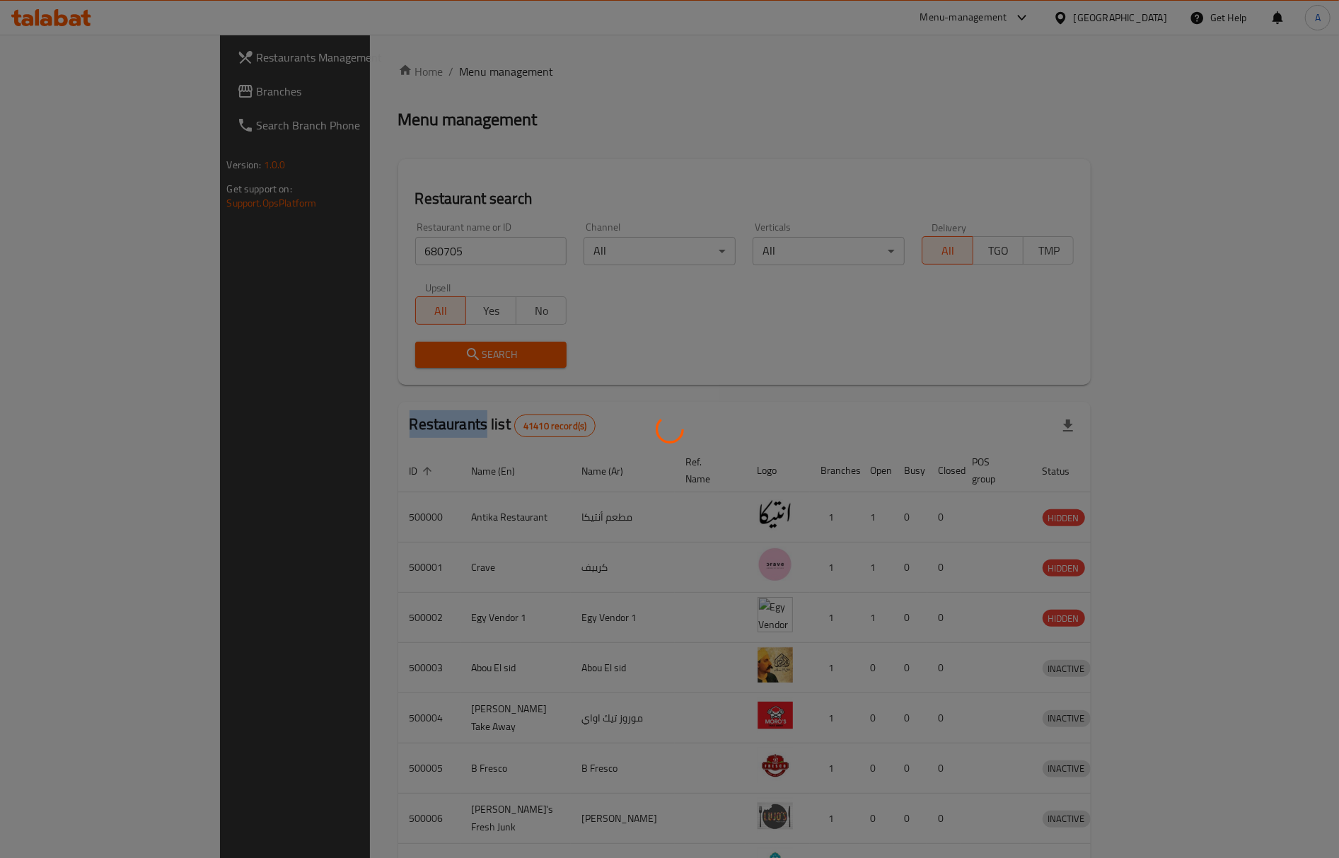
click at [351, 354] on div at bounding box center [669, 429] width 1339 height 858
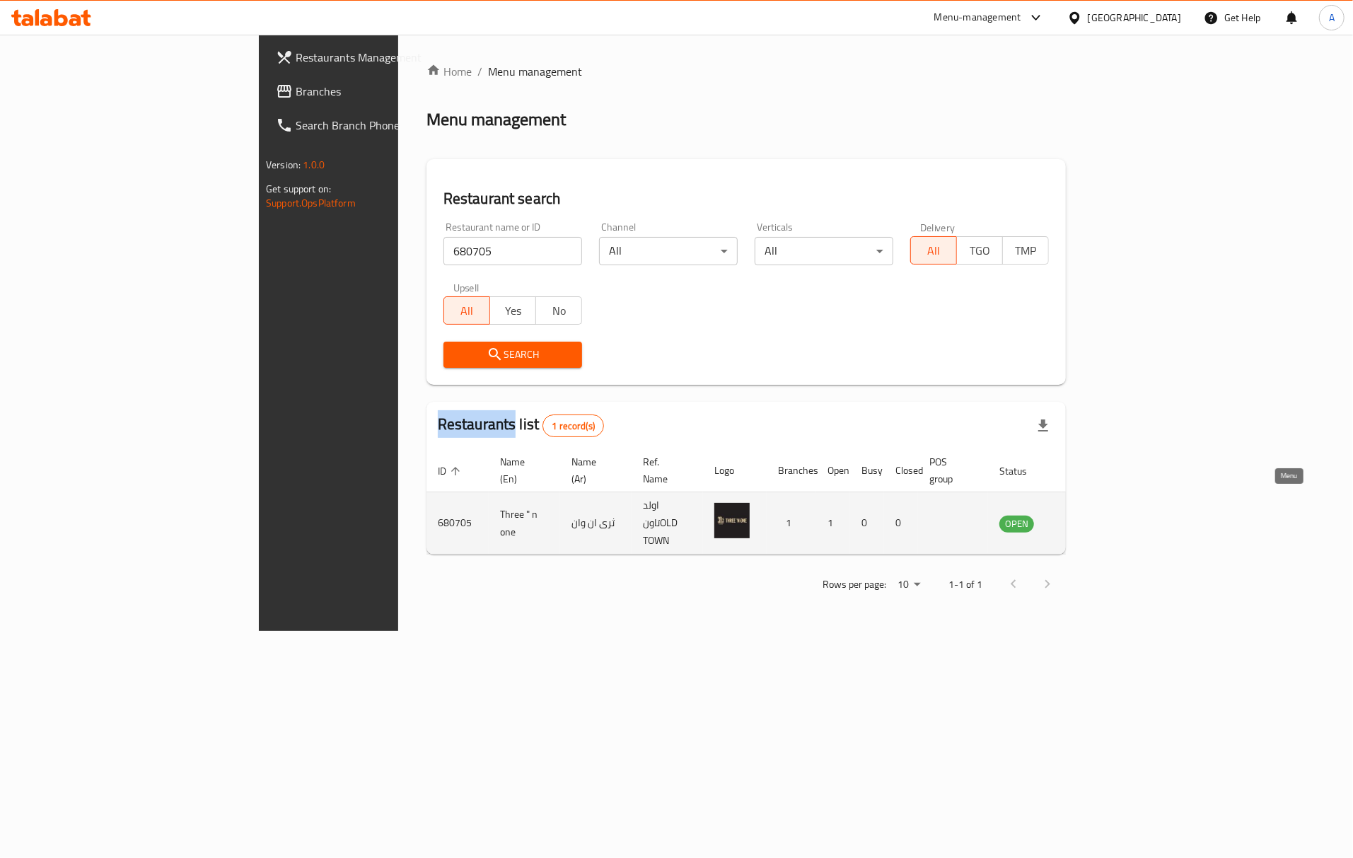
click at [1091, 515] on icon "enhanced table" at bounding box center [1082, 523] width 17 height 17
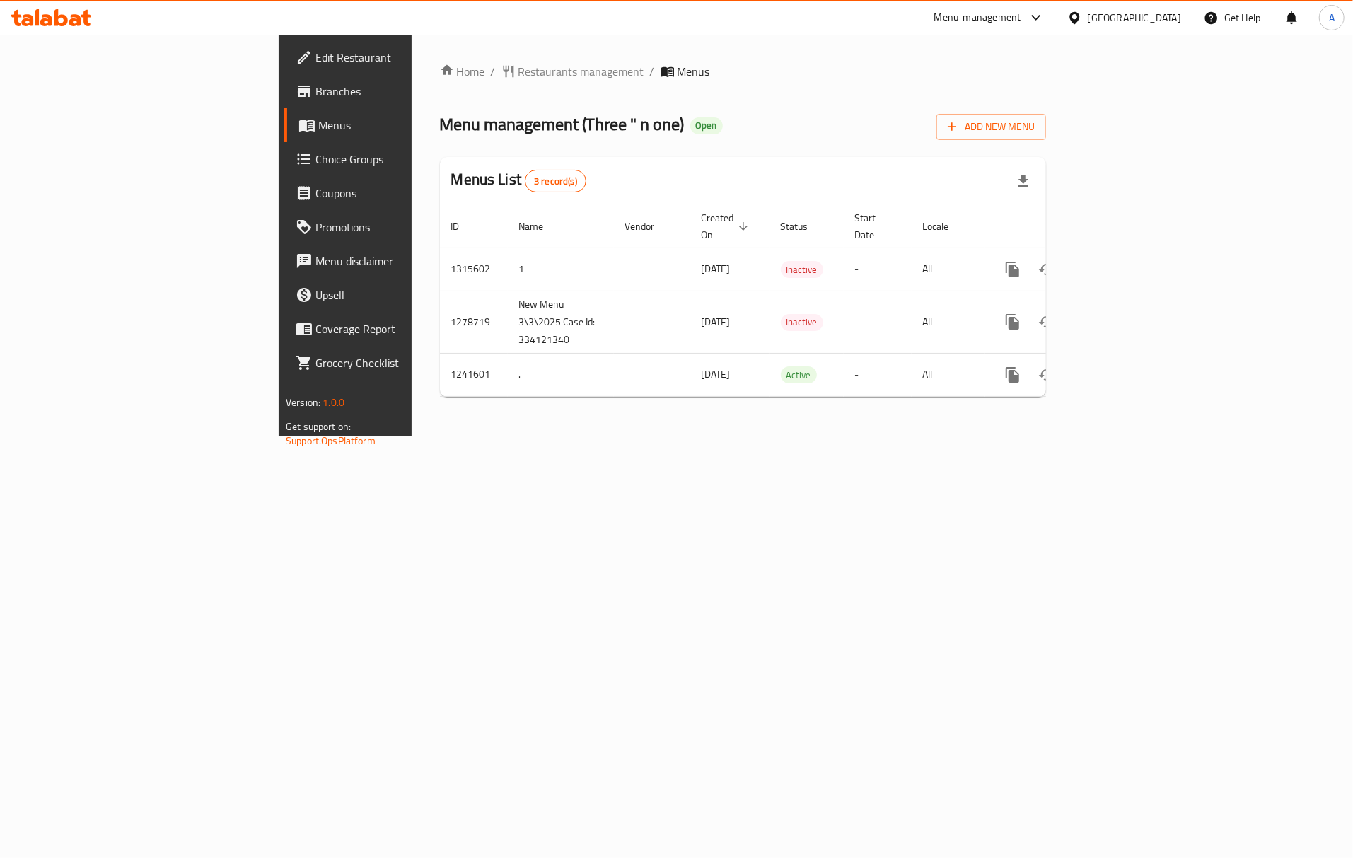
click at [530, 77] on ol "Home / Restaurants management / Menus" at bounding box center [743, 71] width 606 height 17
click at [678, 80] on span "Menus" at bounding box center [694, 71] width 33 height 17
click at [454, 392] on div "Home / Restaurants management / Menus Menu management ( Three " n one ) Open Ad…" at bounding box center [743, 235] width 606 height 345
click at [519, 66] on span "Restaurants management" at bounding box center [582, 71] width 126 height 17
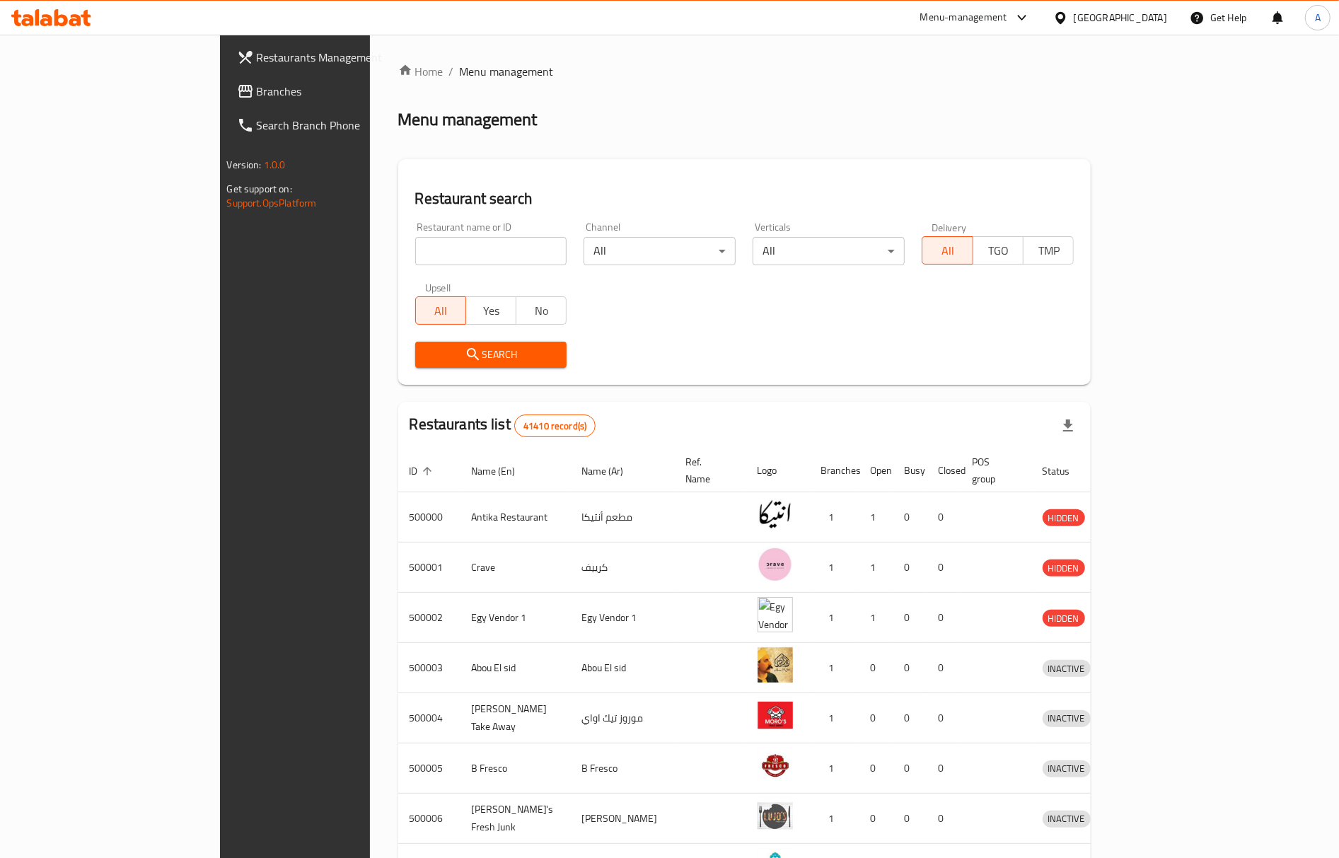
click at [1031, 18] on icon at bounding box center [1022, 17] width 17 height 17
click at [990, 191] on div "All Plugins Agent Campaigns Center Global Quality Control Center Incentive Orch…" at bounding box center [993, 142] width 212 height 192
click at [974, 190] on div "All Plugins Agent Campaigns Center Global Quality Control Center Incentive Orch…" at bounding box center [993, 142] width 212 height 192
click at [966, 190] on div "All Plugins Agent Campaigns Center Global Quality Control Center Incentive Orch…" at bounding box center [993, 142] width 212 height 192
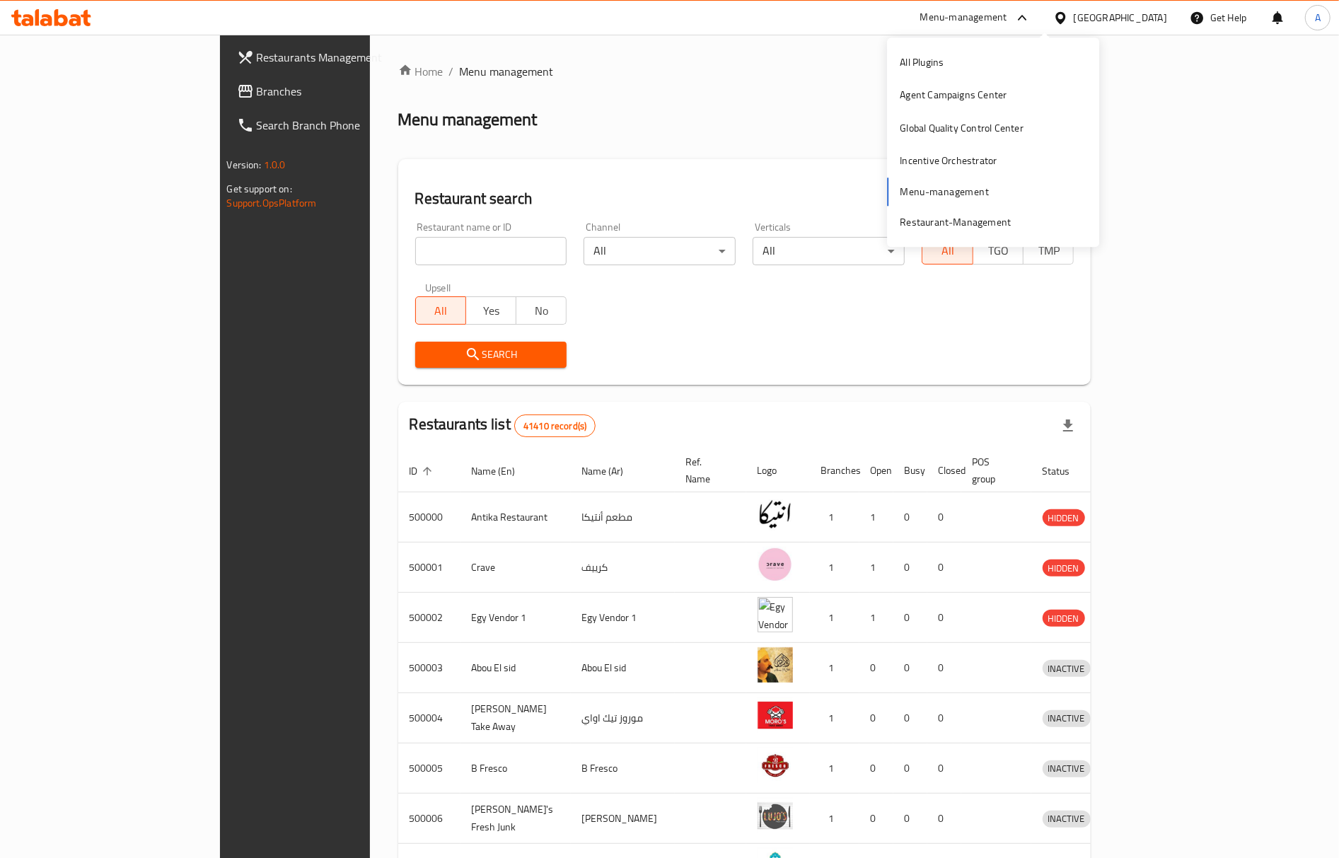
click at [731, 174] on div "Restaurant search Restaurant name or ID Restaurant name or ID Channel All ​ Ver…" at bounding box center [744, 272] width 693 height 226
click at [415, 244] on input "search" at bounding box center [491, 251] width 152 height 28
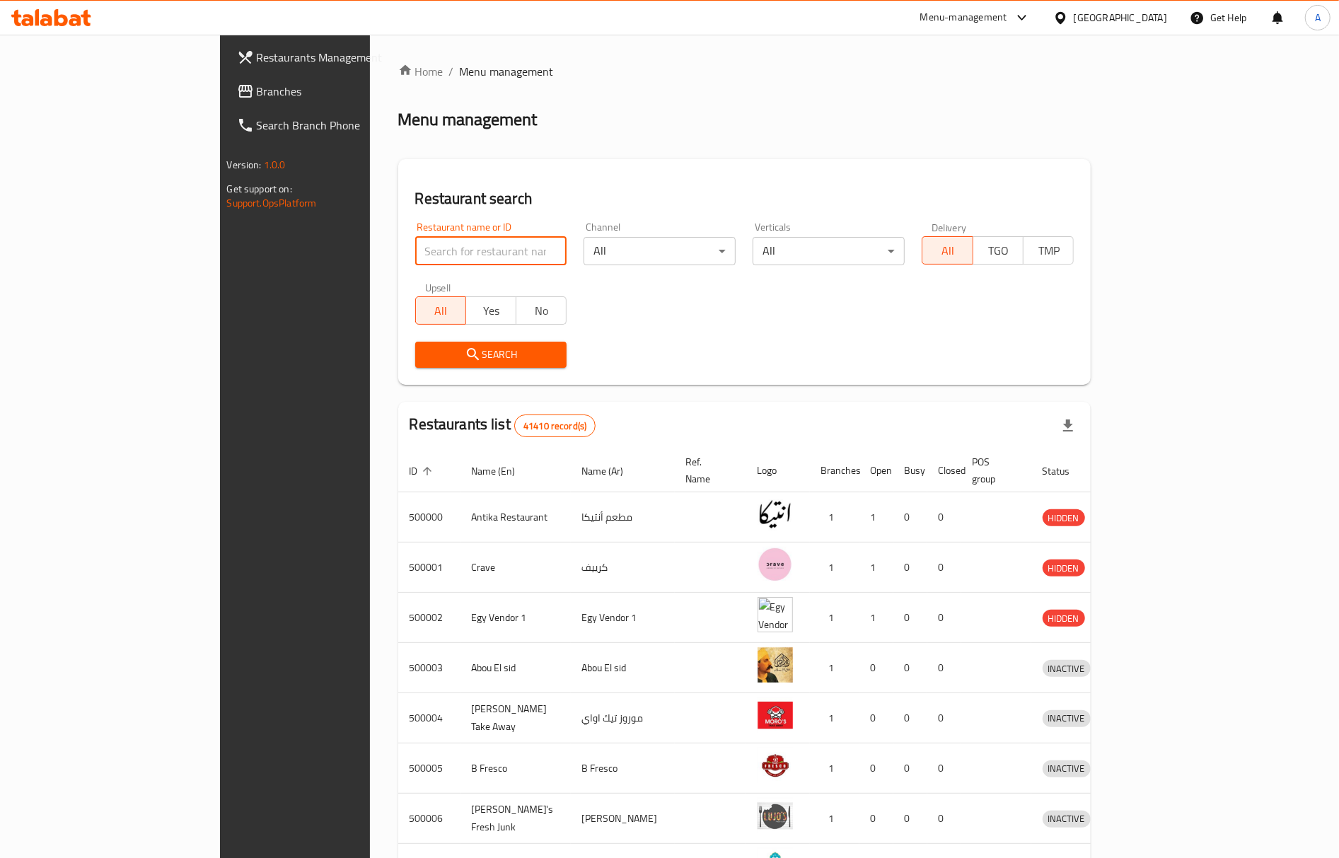
paste input "1241602"
click at [427, 354] on span "Search" at bounding box center [491, 355] width 129 height 18
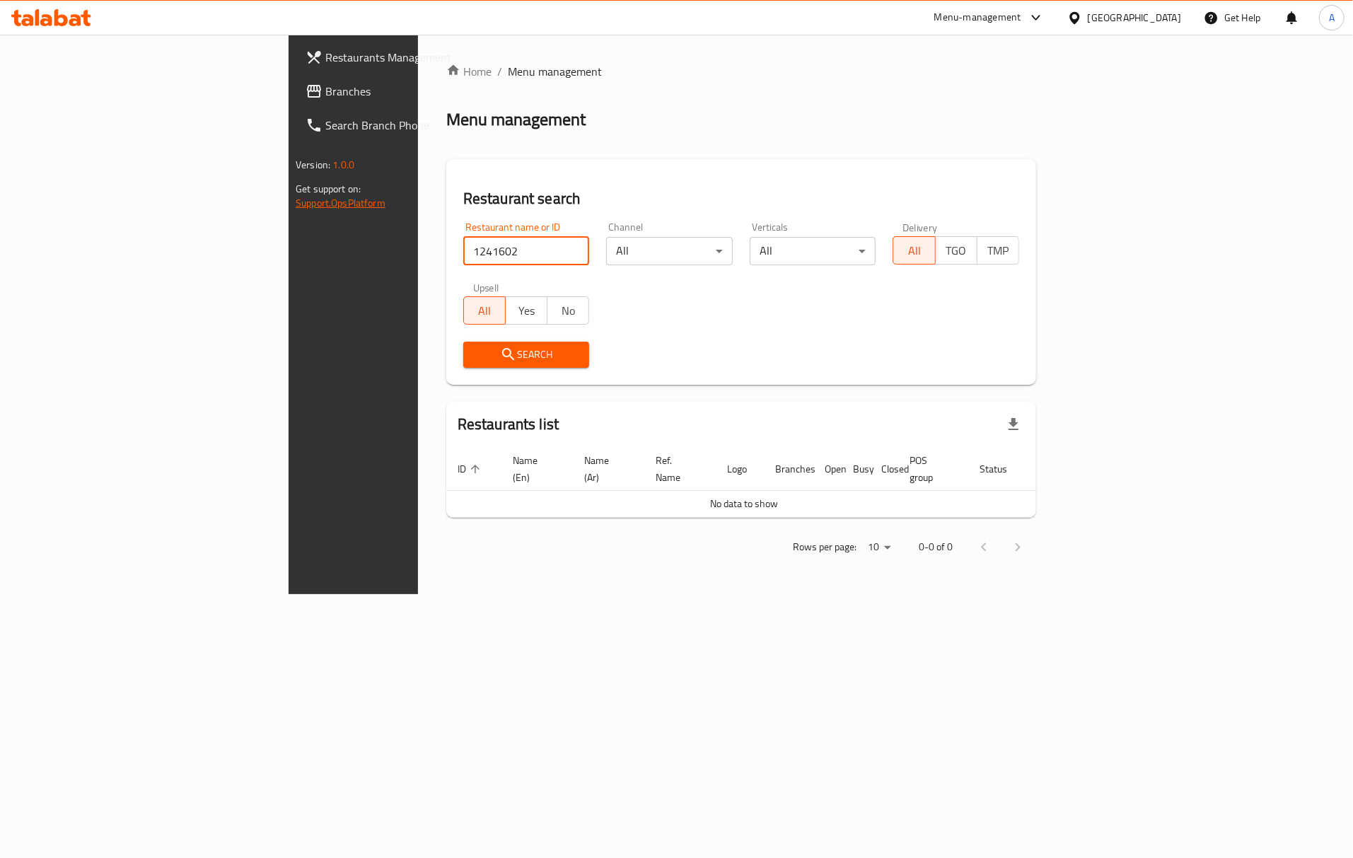
drag, startPoint x: 311, startPoint y: 255, endPoint x: 68, endPoint y: 205, distance: 248.5
click at [289, 205] on div "Restaurants Management Branches Search Branch Phone Version: 1.0.0 Get support …" at bounding box center [677, 315] width 776 height 560
click at [463, 244] on input "1241602" at bounding box center [526, 251] width 127 height 28
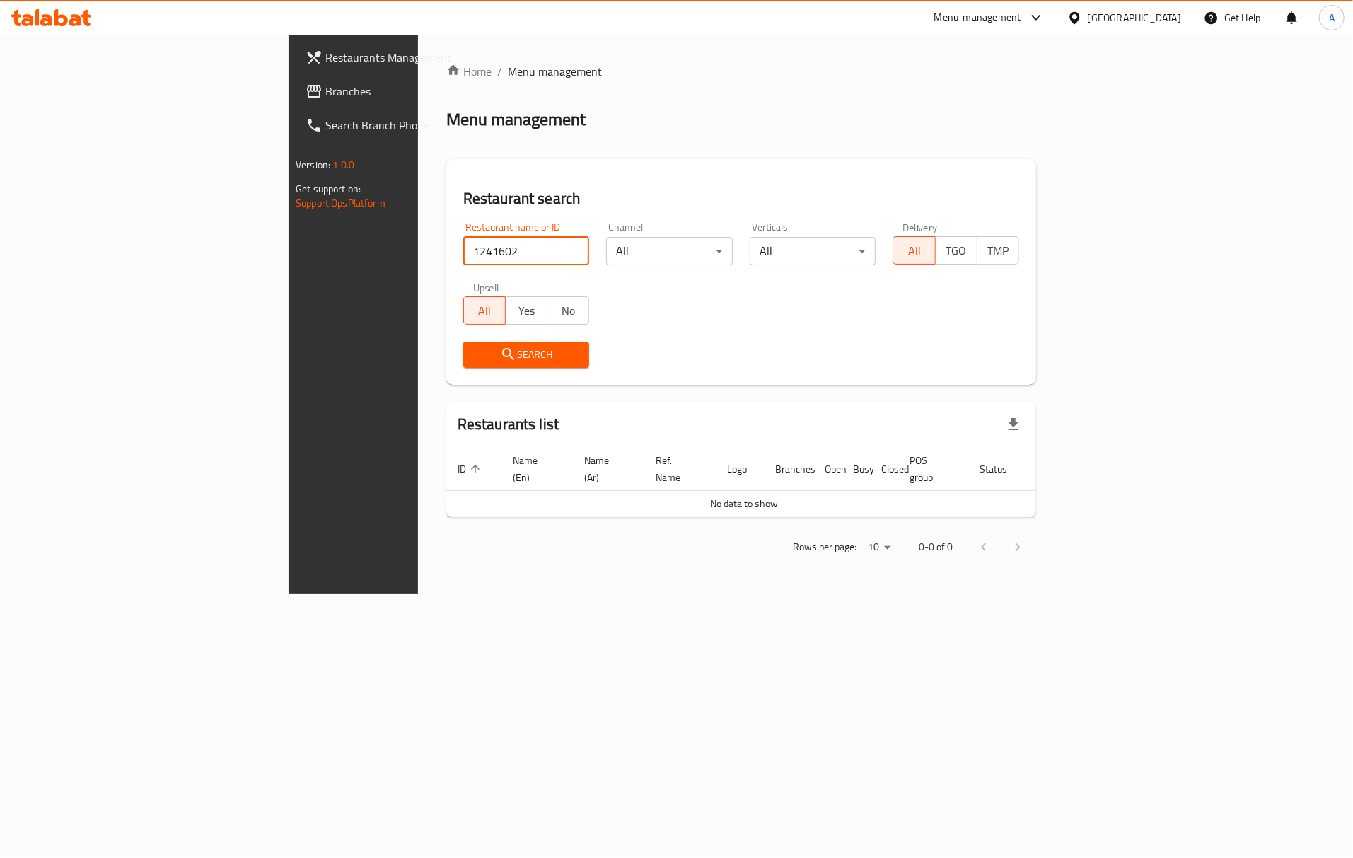
paste input "680705"
type input "680705"
click at [475, 347] on span "Search" at bounding box center [527, 355] width 104 height 18
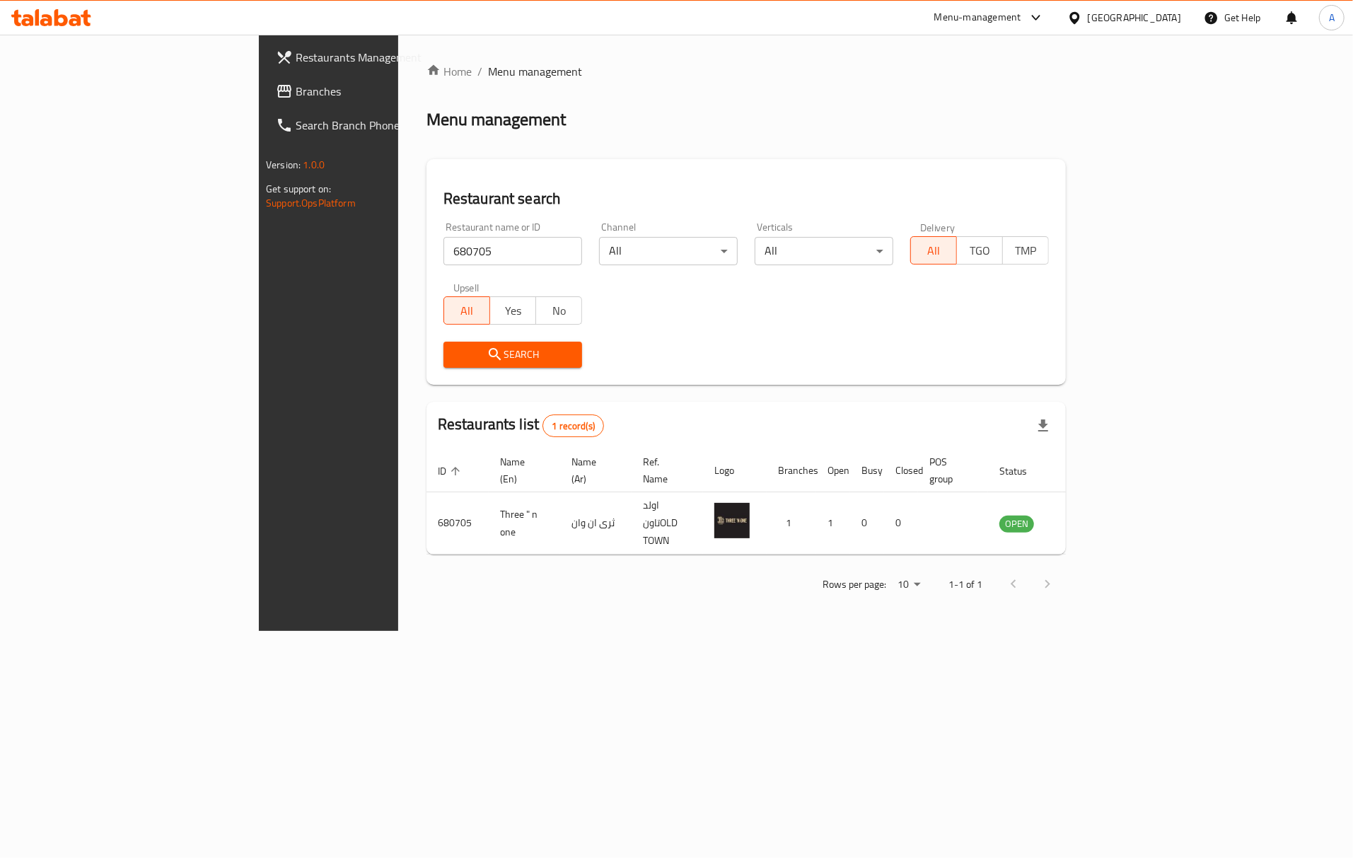
click at [455, 346] on span "Search" at bounding box center [513, 355] width 116 height 18
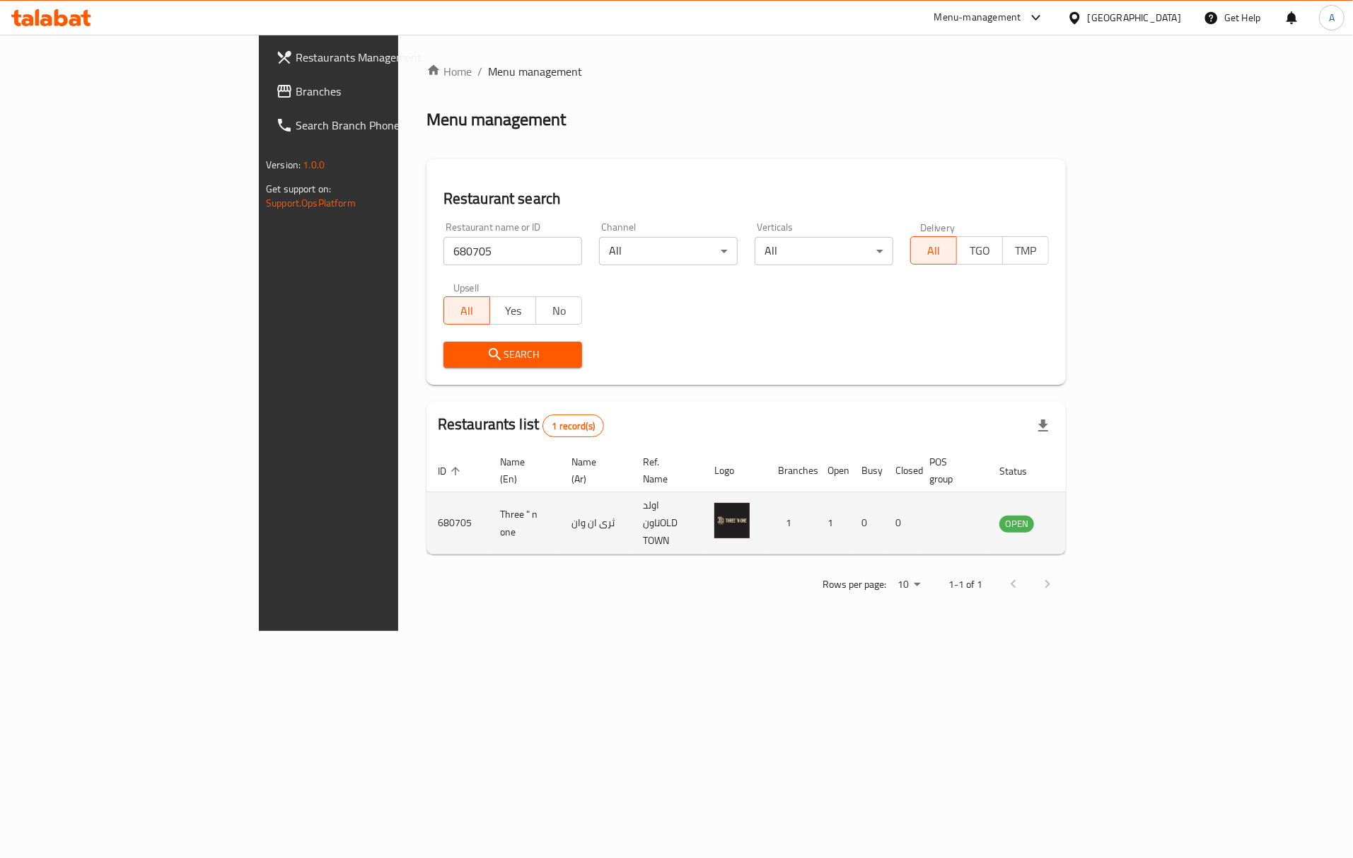
click at [739, 519] on td "enhanced table" at bounding box center [735, 523] width 64 height 62
drag, startPoint x: 446, startPoint y: 499, endPoint x: 839, endPoint y: 522, distance: 394.0
click at [791, 522] on tr "680705 Three " n one ثرى ان وان اولد تاونOLD TOWN 1 1 0 0 OPEN" at bounding box center [769, 523] width 685 height 62
click at [1088, 521] on icon "enhanced table" at bounding box center [1085, 524] width 5 height 6
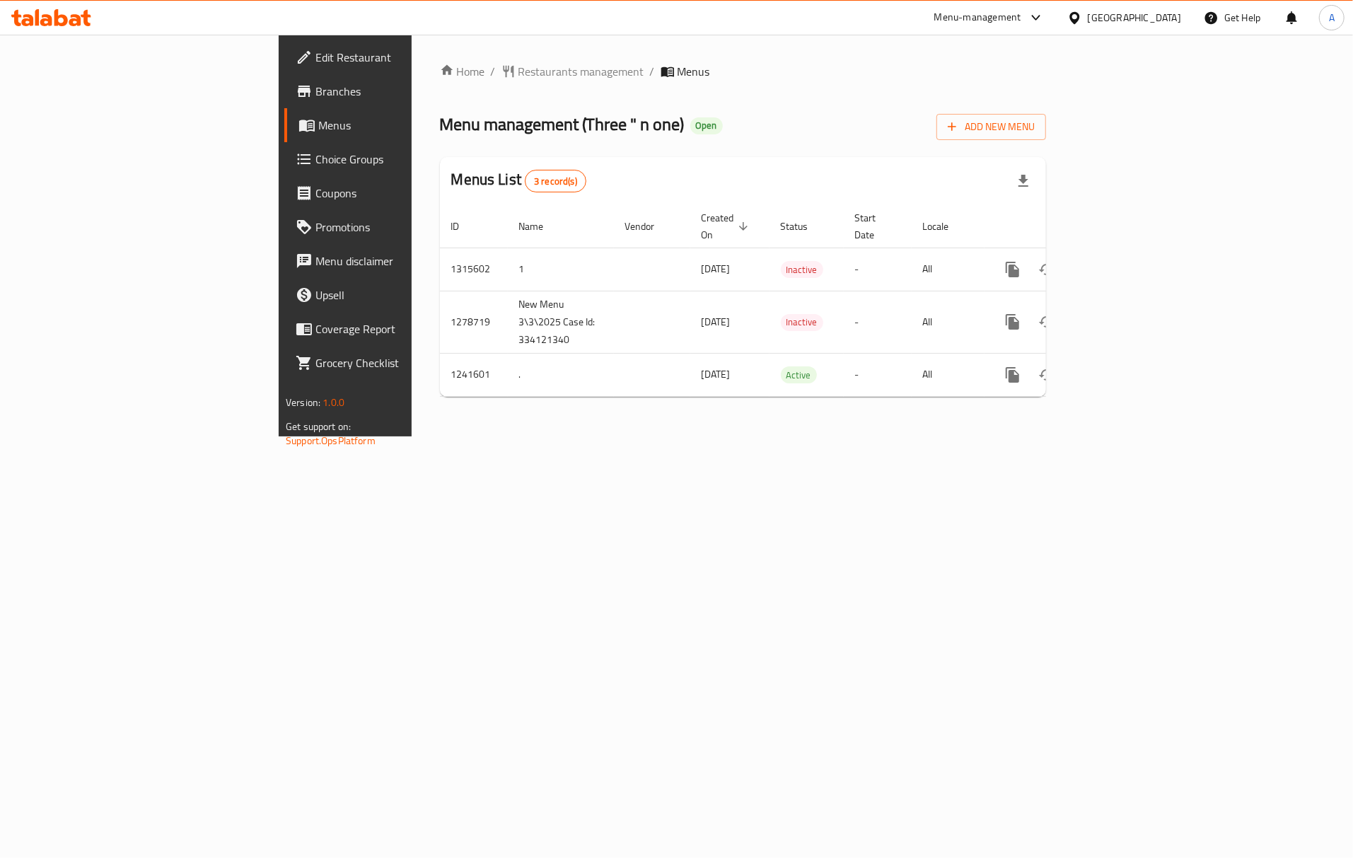
click at [658, 408] on div "Home / Restaurants management / Menus Menu management ( Three " n one ) Open Ad…" at bounding box center [743, 236] width 663 height 402
click at [702, 260] on span "02/10/2025" at bounding box center [716, 269] width 29 height 18
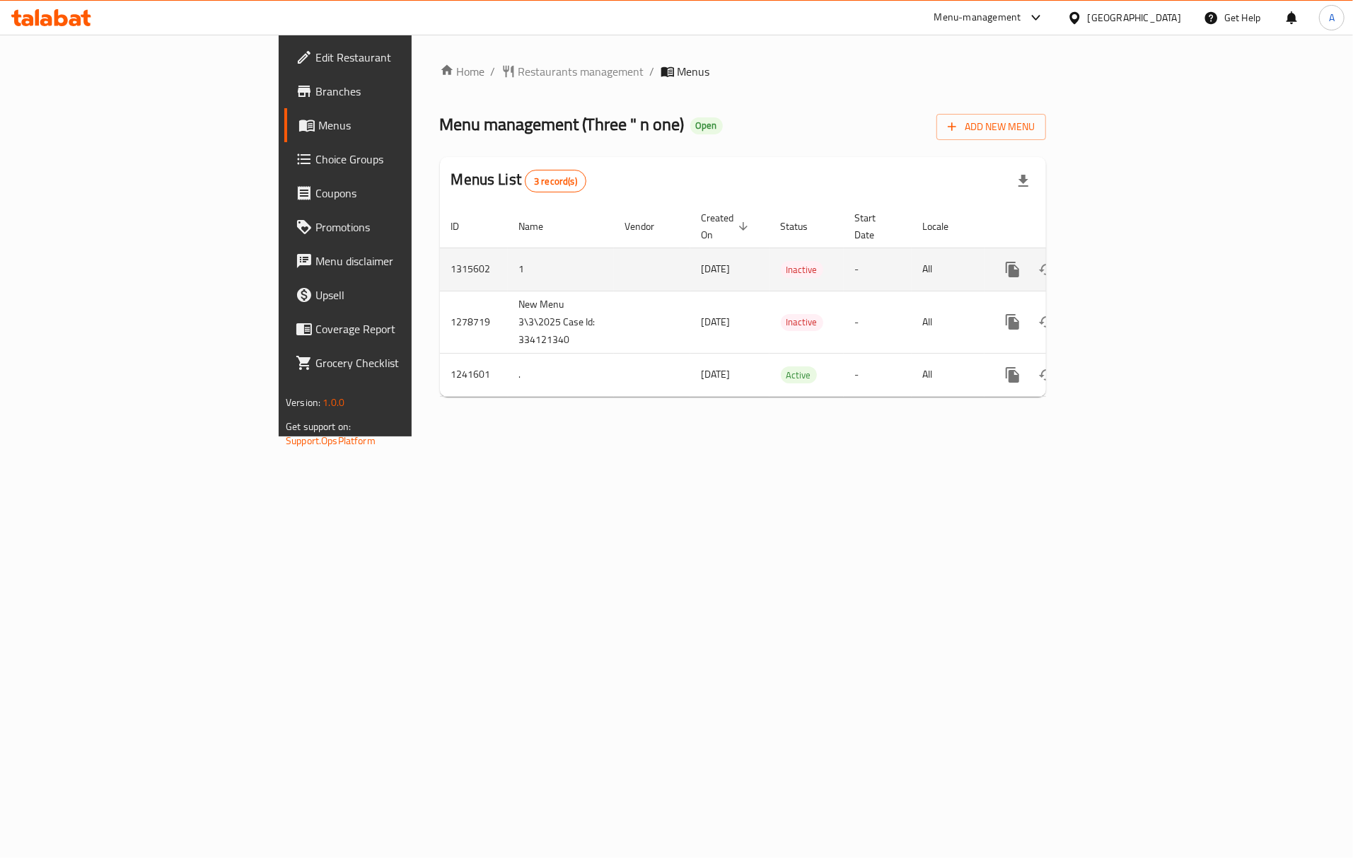
click at [771, 267] on td "Inactive" at bounding box center [807, 269] width 74 height 43
click at [702, 260] on span "02/10/2025" at bounding box center [716, 269] width 29 height 18
click at [1123, 261] on icon "enhanced table" at bounding box center [1114, 269] width 17 height 17
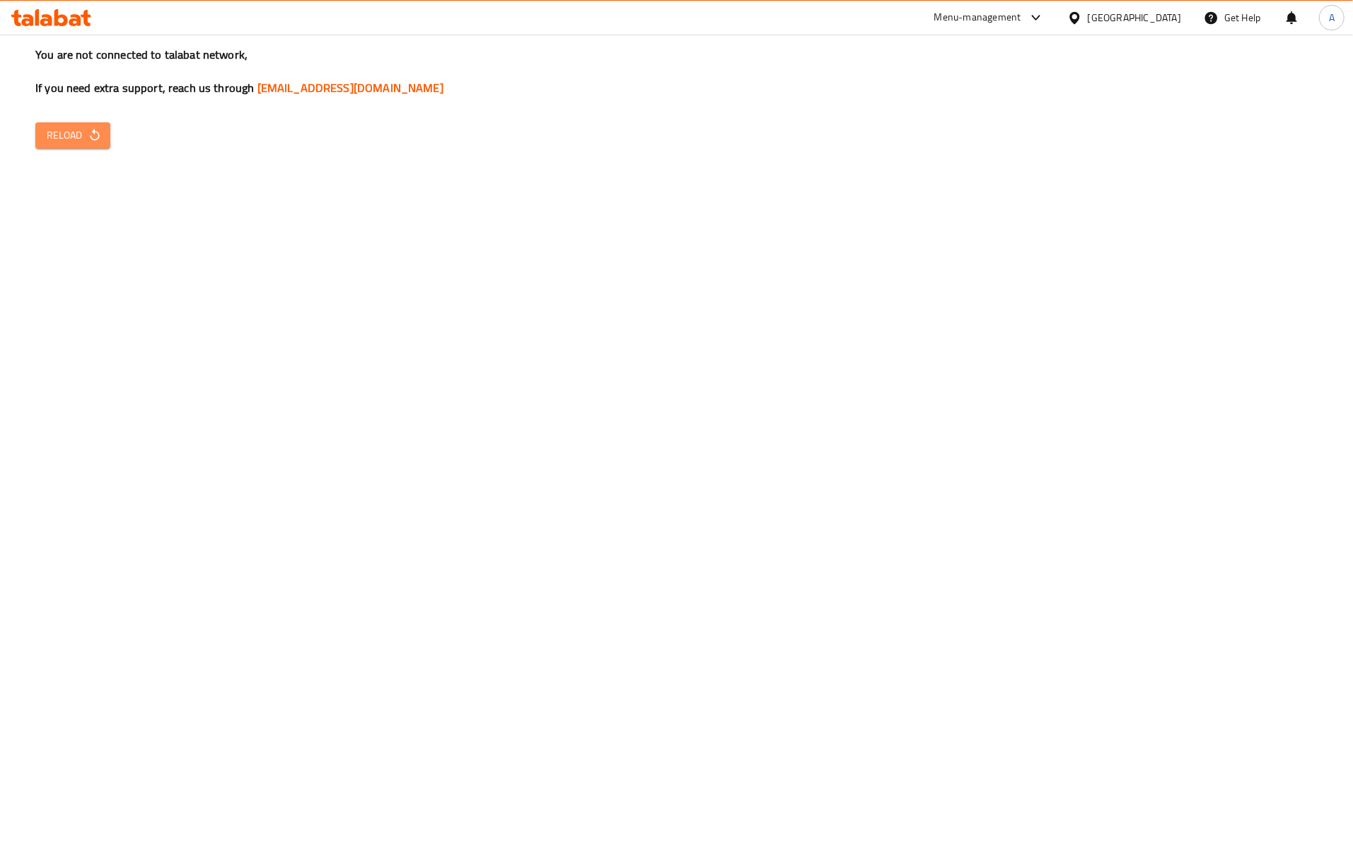
click at [93, 136] on icon "button" at bounding box center [95, 135] width 14 height 14
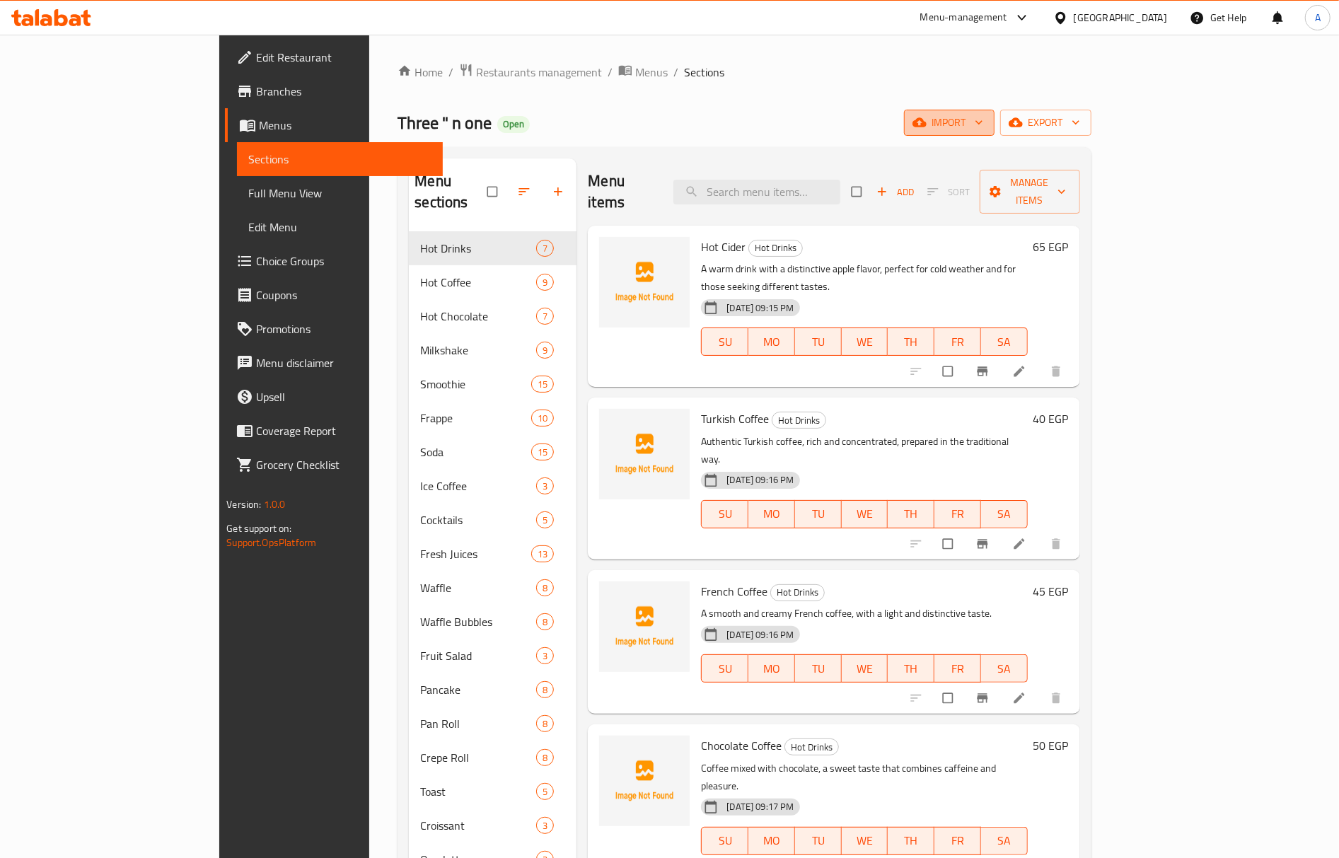
click at [983, 128] on span "import" at bounding box center [949, 123] width 68 height 18
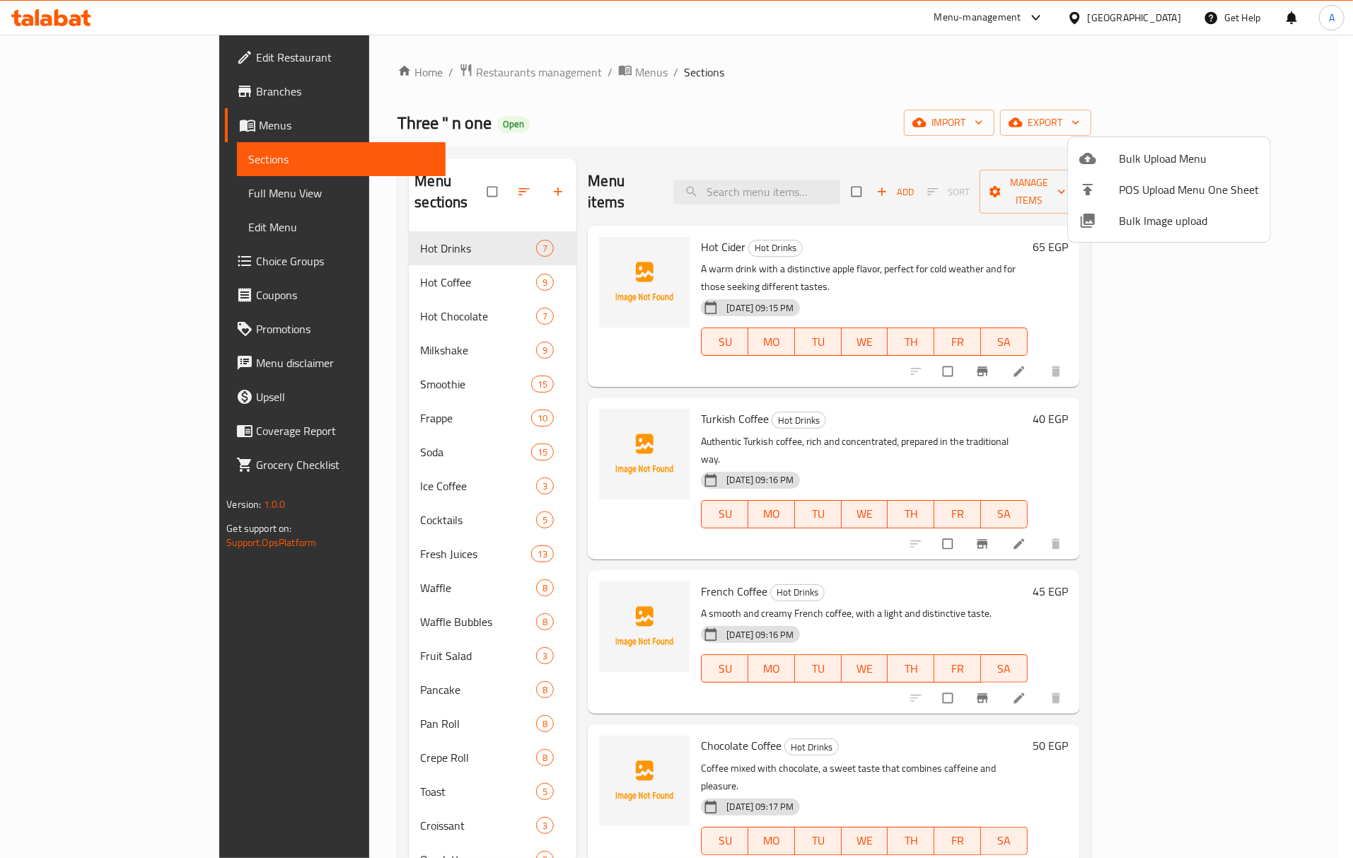
click at [997, 117] on div at bounding box center [676, 429] width 1353 height 858
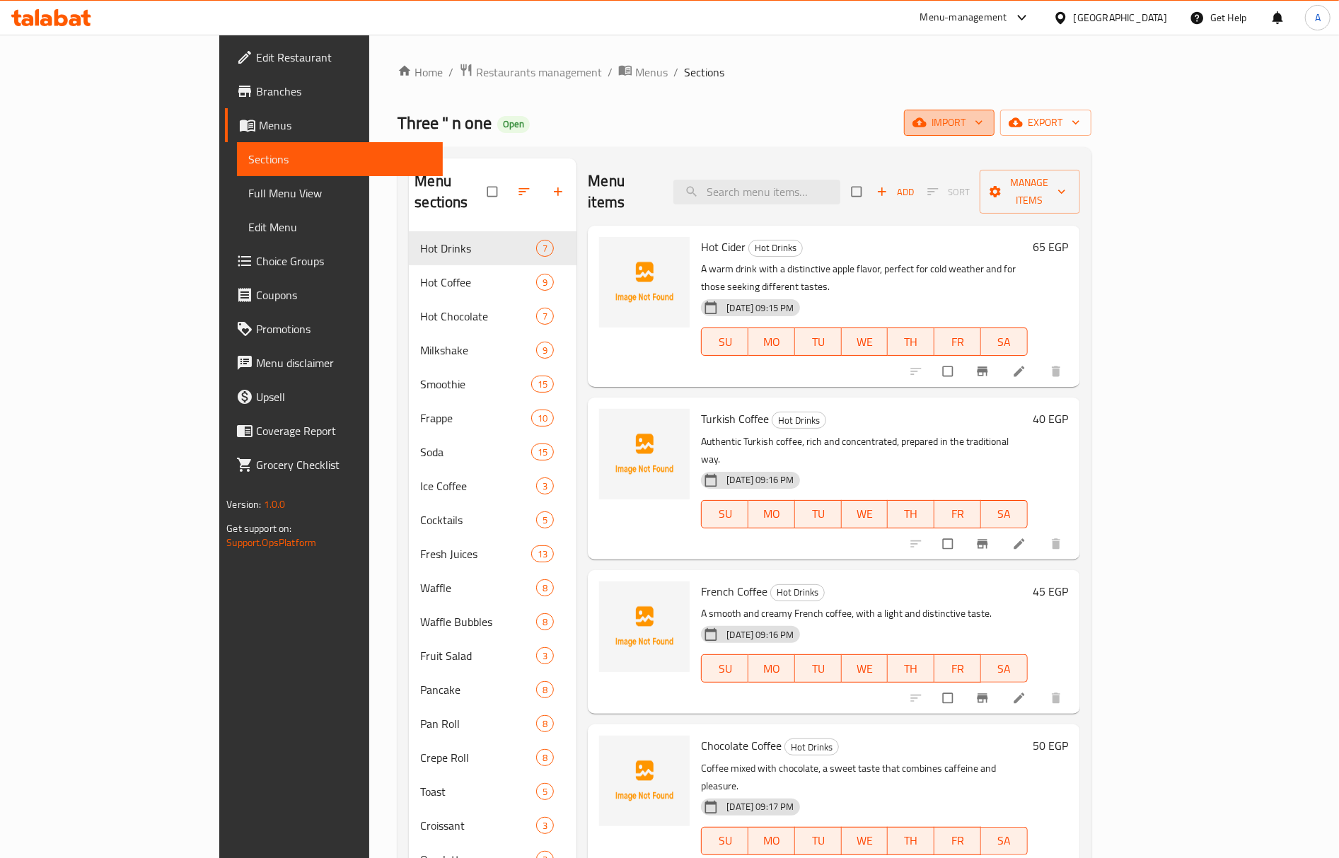
click at [983, 119] on span "import" at bounding box center [949, 123] width 68 height 18
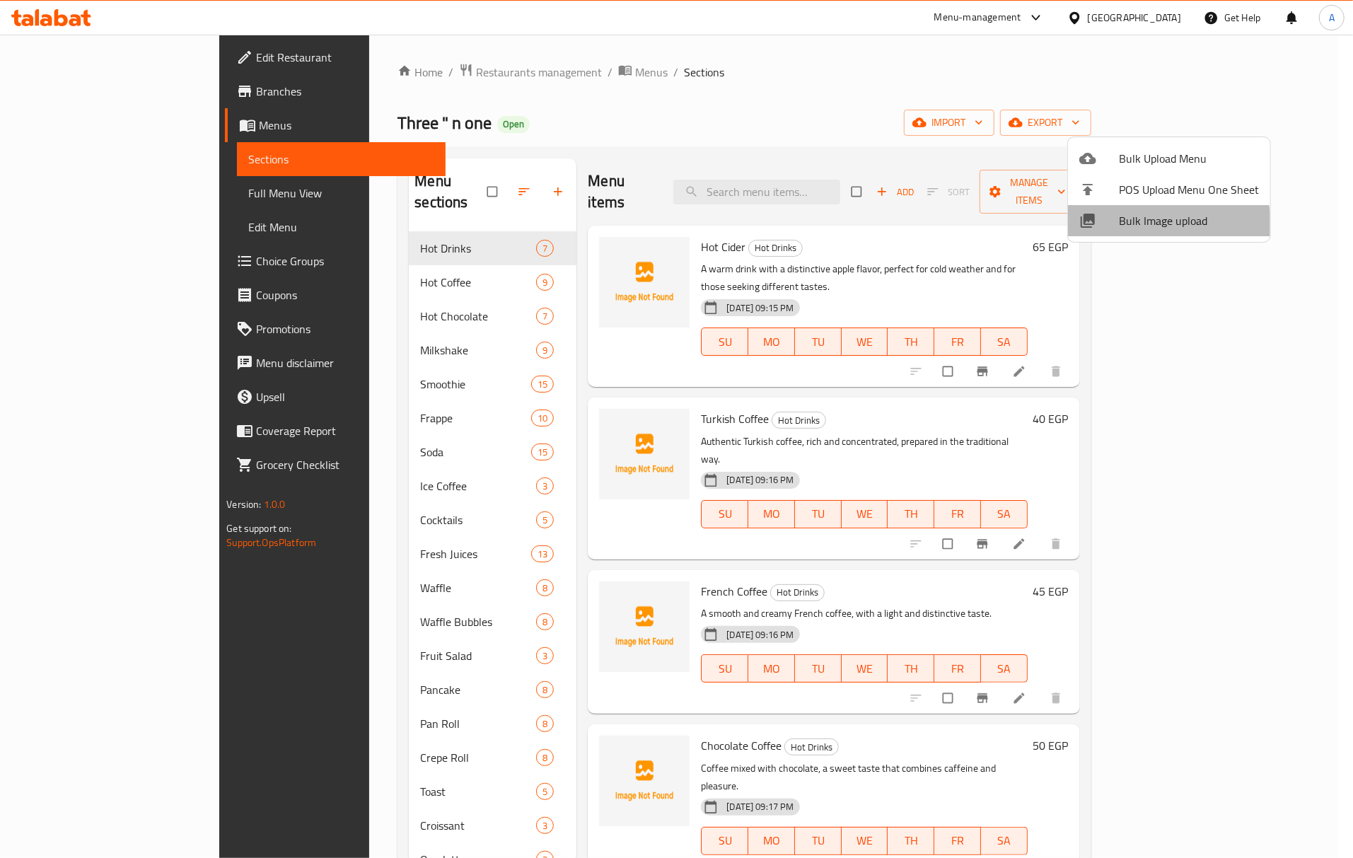
click at [1152, 229] on span "Bulk Image upload" at bounding box center [1189, 220] width 140 height 17
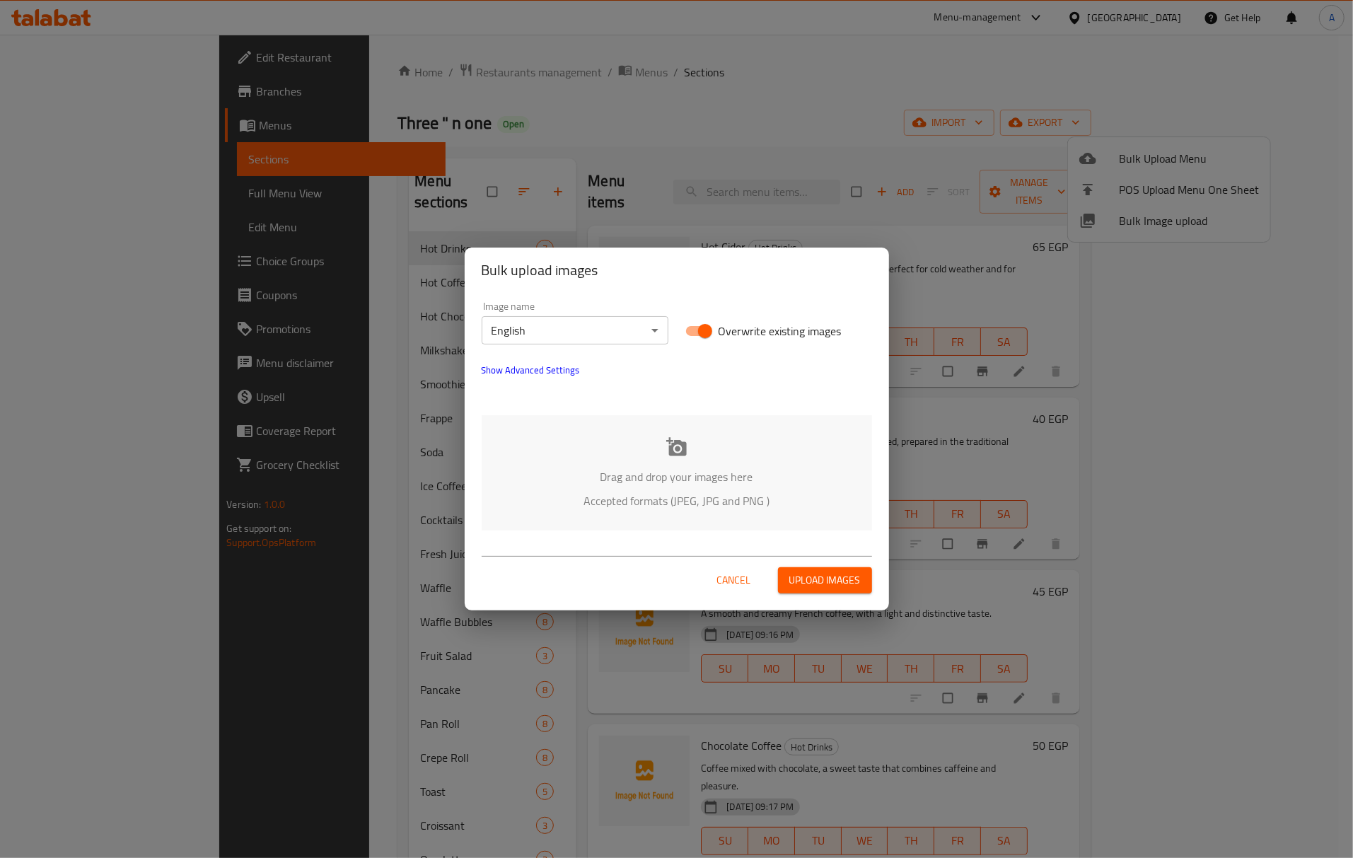
click at [679, 474] on p "Drag and drop your images here" at bounding box center [677, 476] width 348 height 17
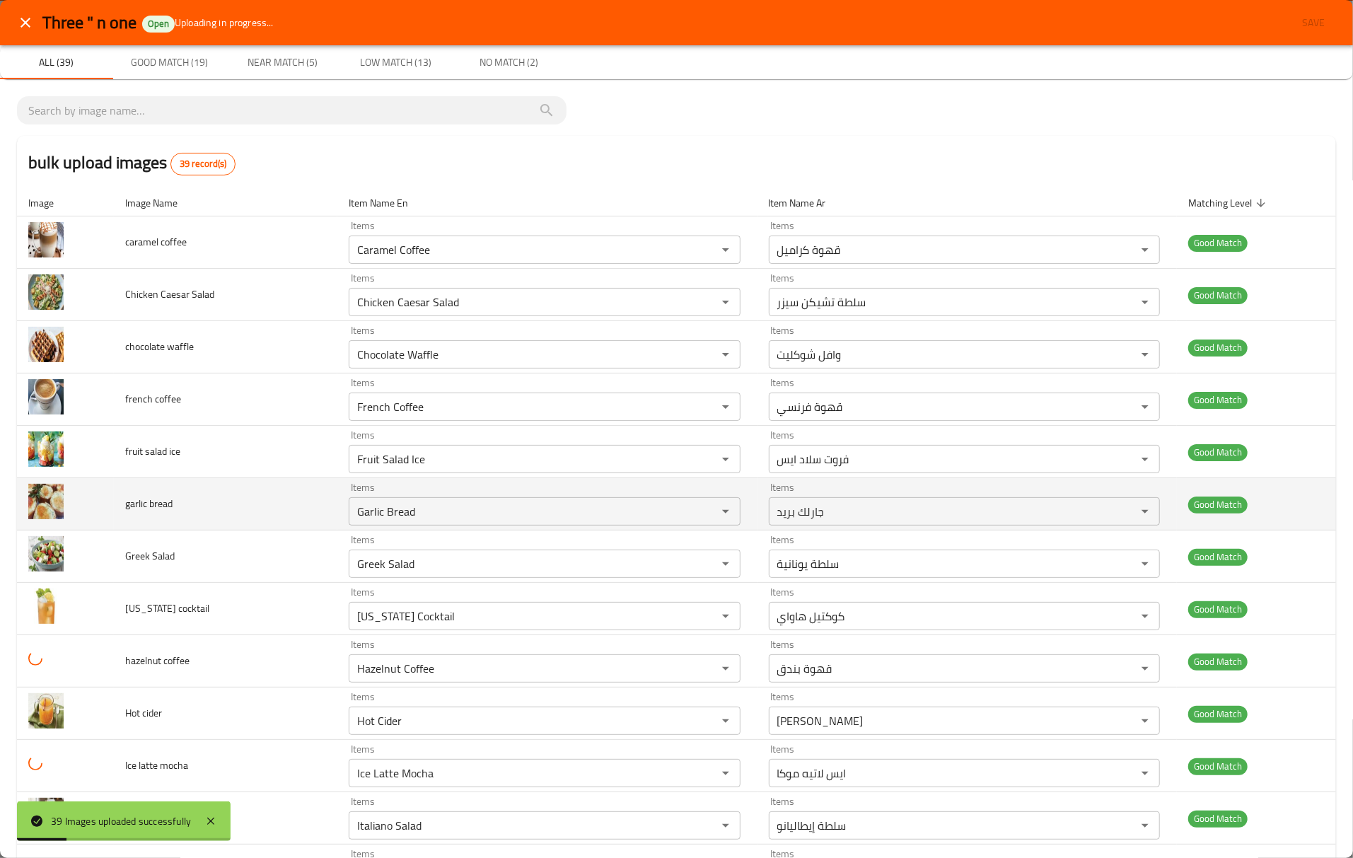
drag, startPoint x: 273, startPoint y: 519, endPoint x: 267, endPoint y: 524, distance: 7.5
click at [267, 524] on td "garlic bread" at bounding box center [226, 504] width 224 height 52
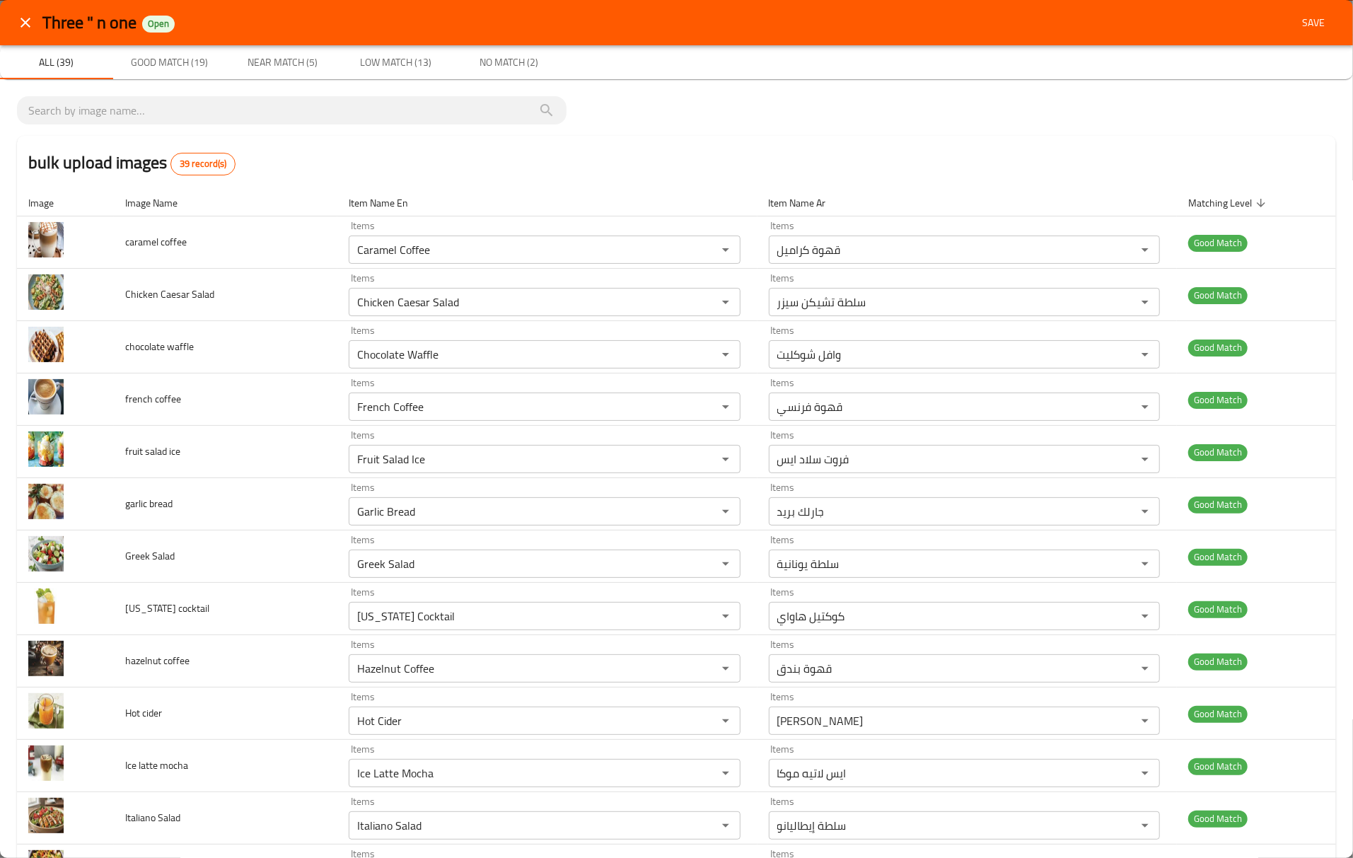
click at [23, 21] on icon "close" at bounding box center [26, 23] width 10 height 10
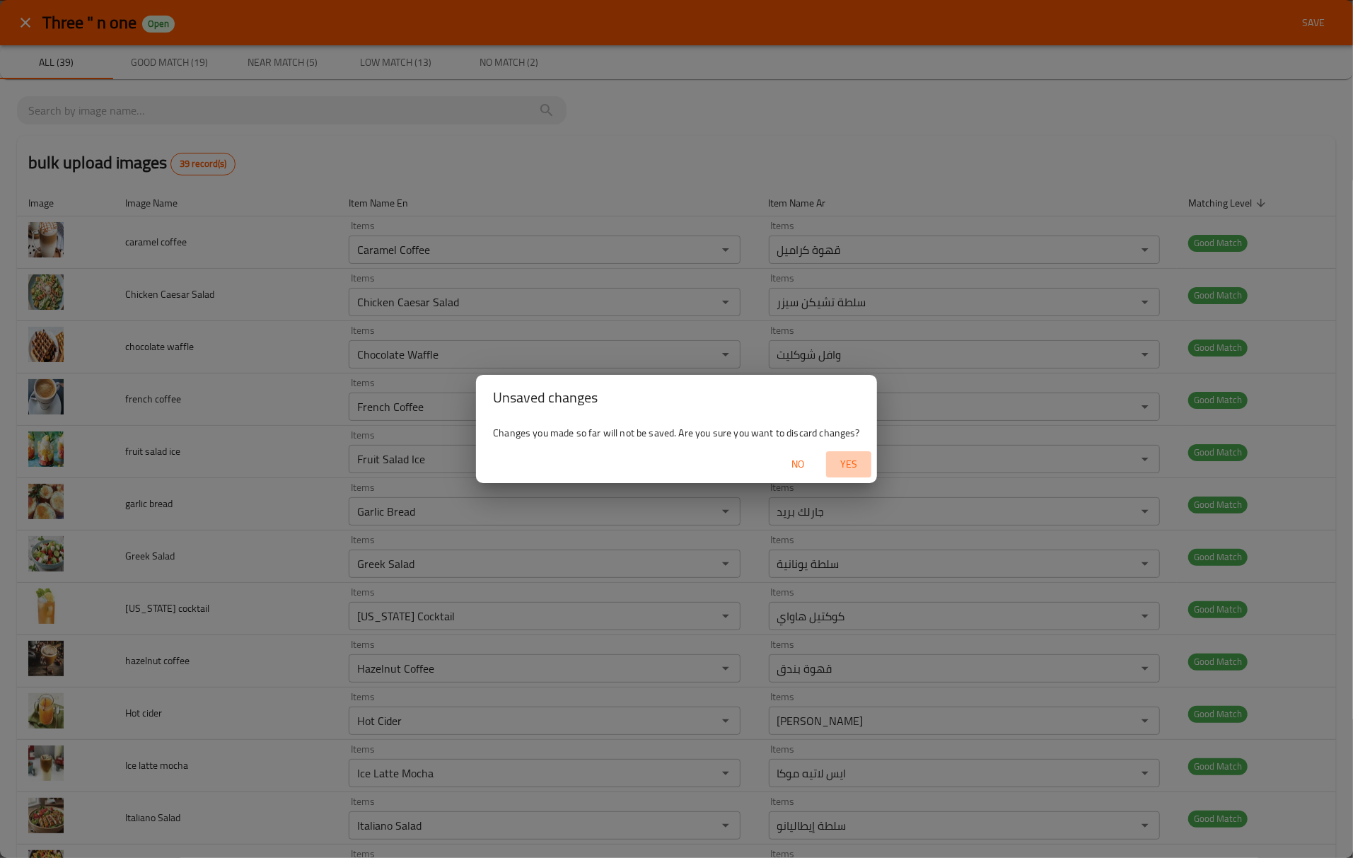
click at [845, 471] on span "Yes" at bounding box center [849, 465] width 34 height 18
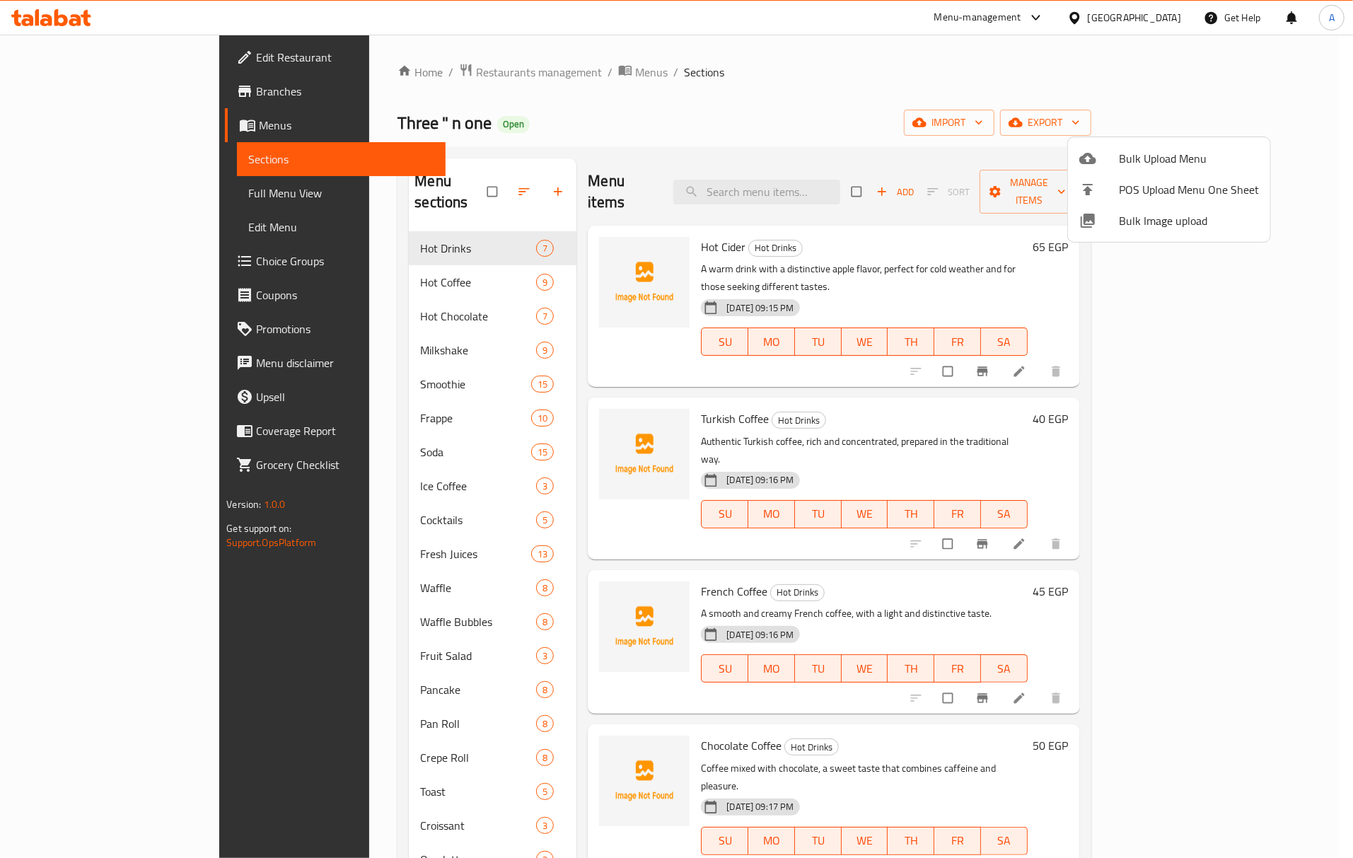
click at [920, 552] on div at bounding box center [676, 429] width 1353 height 858
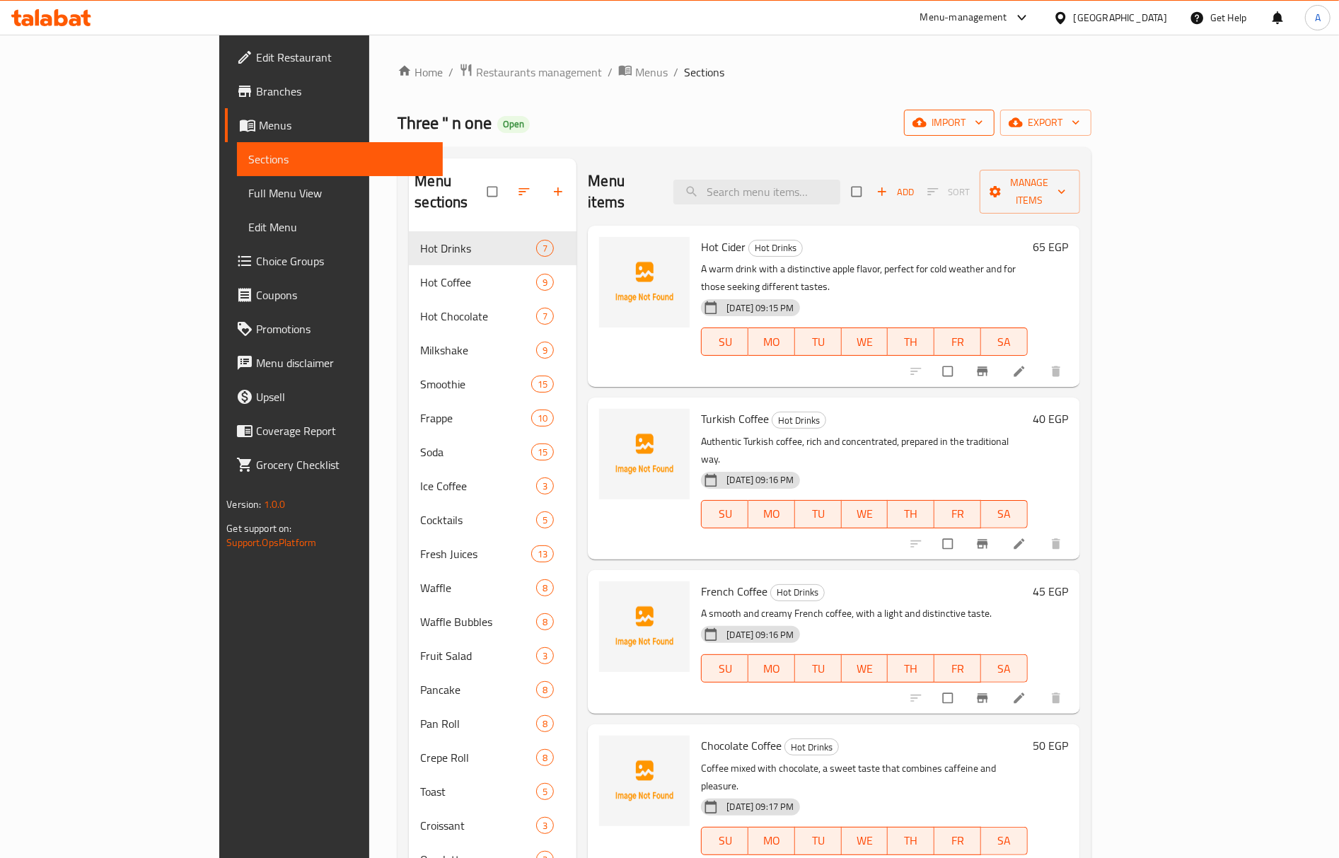
click at [927, 129] on icon "button" at bounding box center [920, 122] width 14 height 14
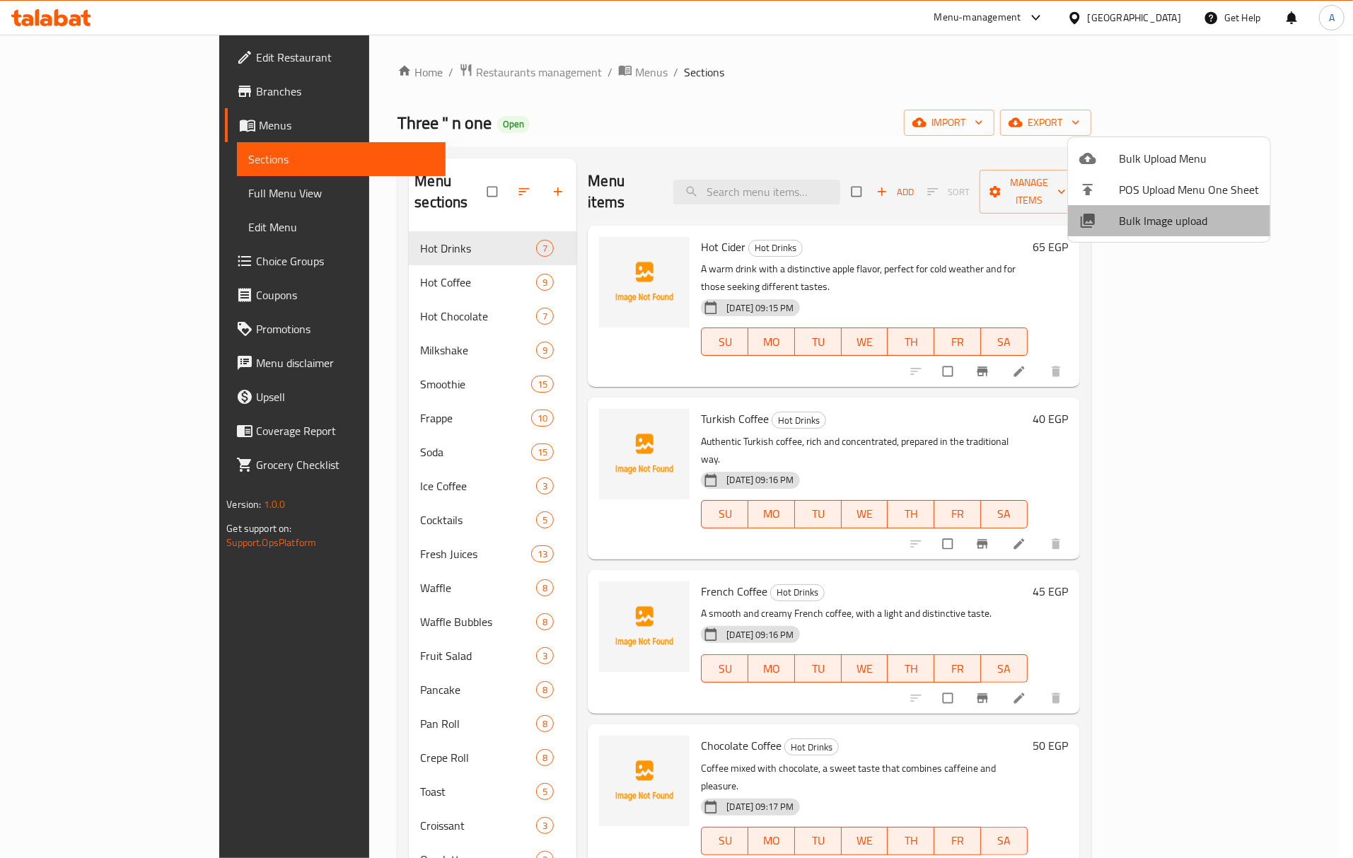
click at [1175, 224] on span "Bulk Image upload" at bounding box center [1189, 220] width 140 height 17
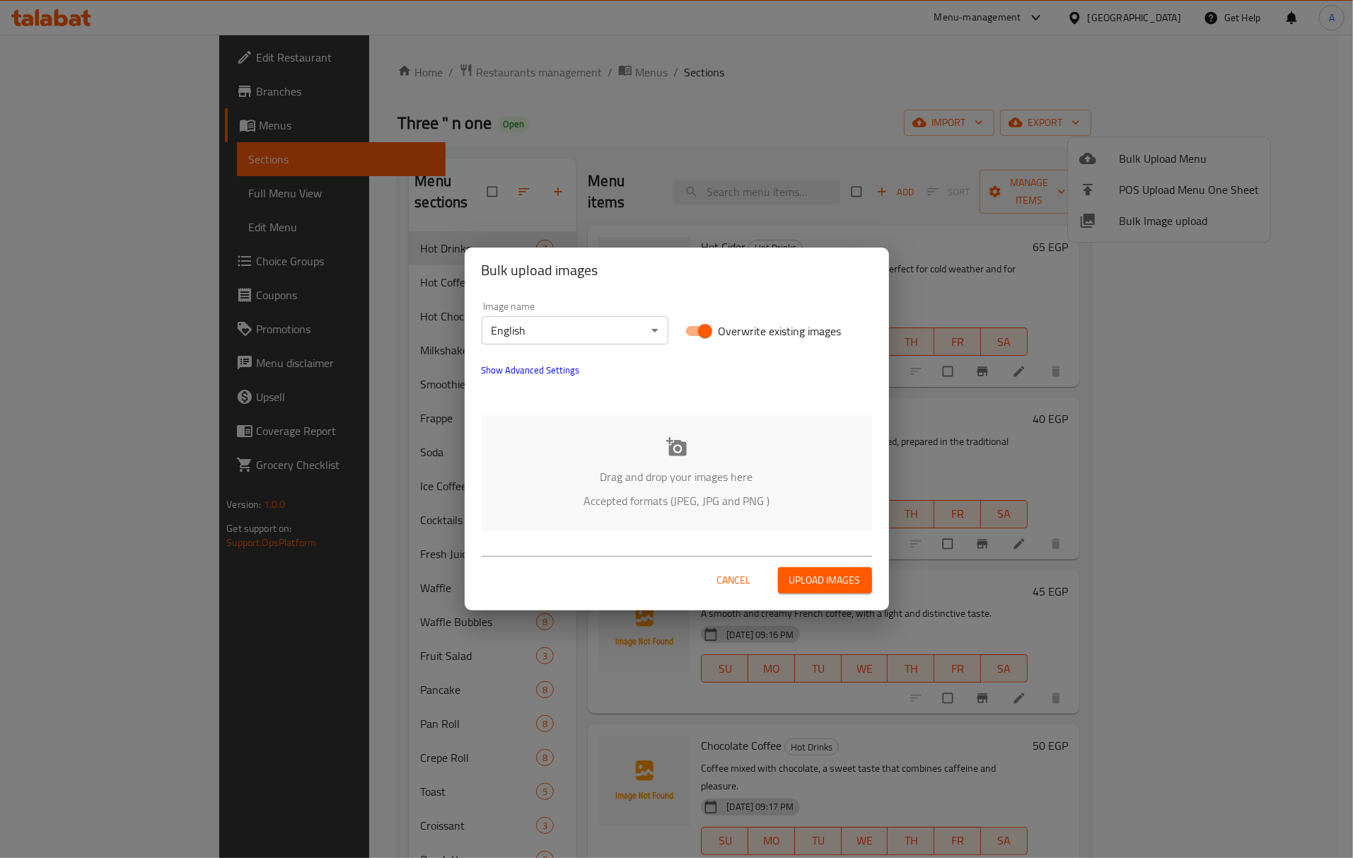
click at [584, 320] on body "​ Menu-management [GEOGRAPHIC_DATA] Get Help A Edit Restaurant Branches Menus S…" at bounding box center [676, 446] width 1353 height 823
click at [538, 352] on li "Arabic" at bounding box center [575, 354] width 187 height 25
click at [702, 463] on div "Drag and drop your images here Accepted formats (JPEG, JPG and PNG )" at bounding box center [677, 472] width 390 height 115
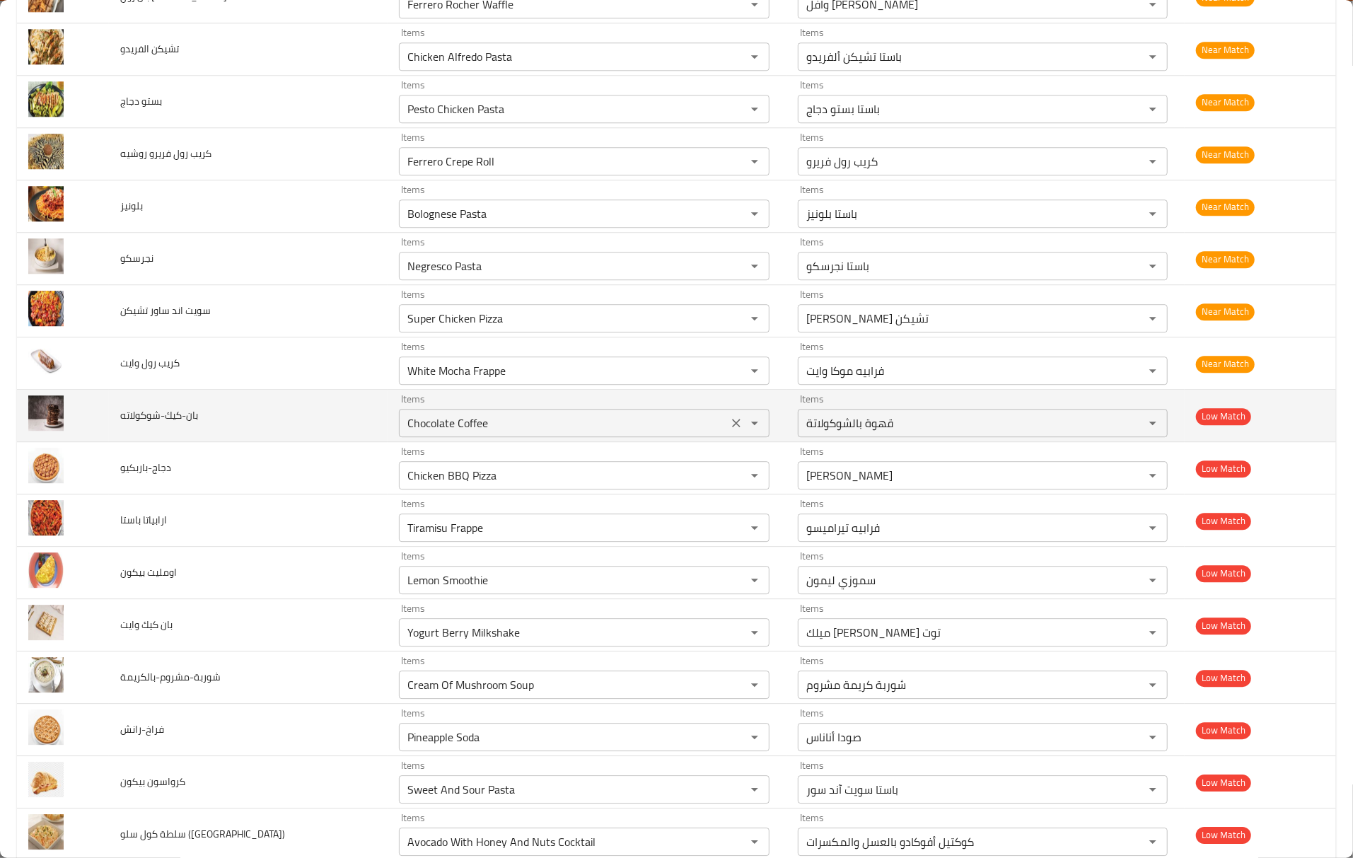
scroll to position [3016, 0]
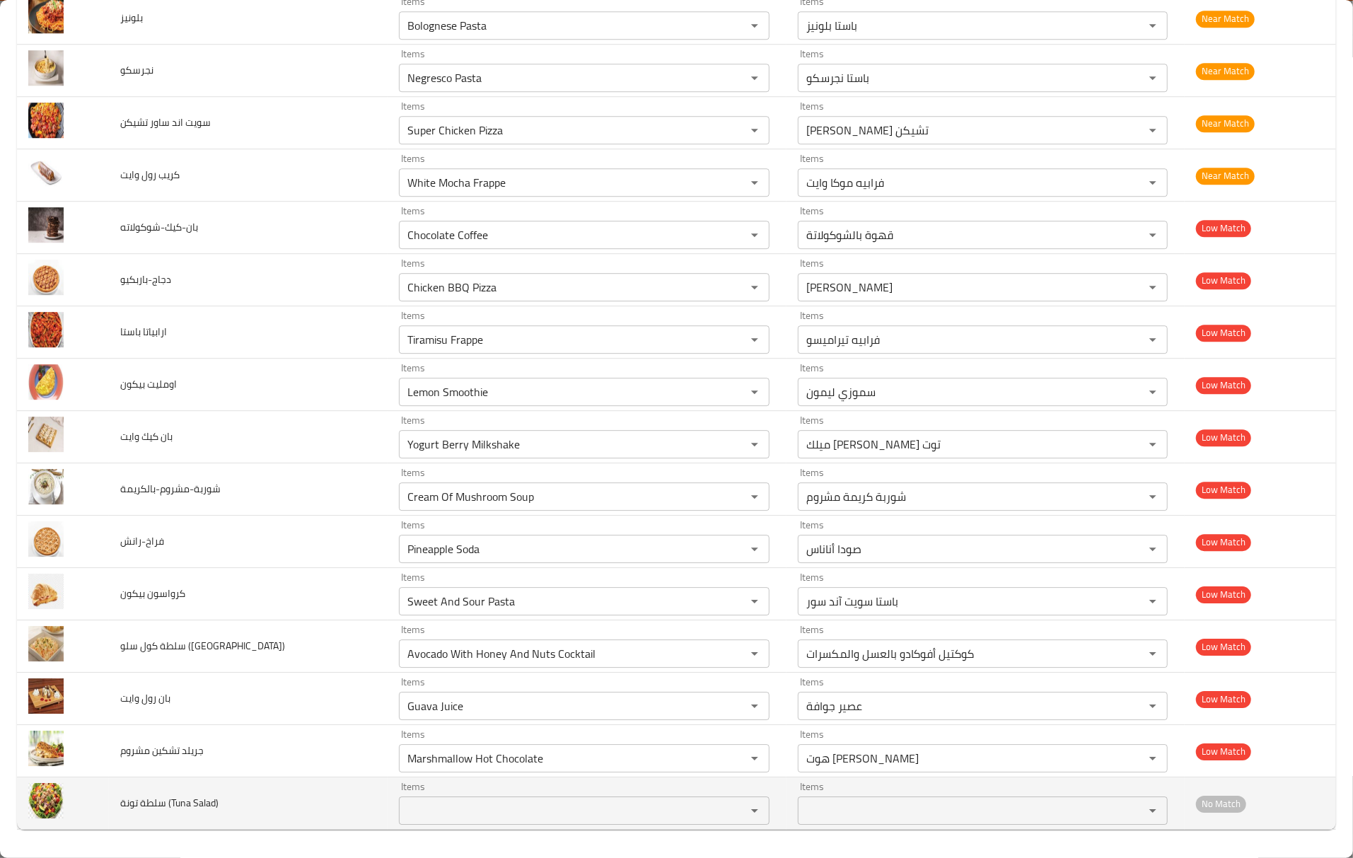
click at [184, 799] on span "سلطة تونة (Tuna Salad)" at bounding box center [169, 803] width 98 height 18
click at [185, 799] on span "سلطة تونة (Tuna Salad)" at bounding box center [169, 803] width 98 height 18
copy span "Tuna"
click at [403, 810] on Salad\) "Items" at bounding box center [563, 811] width 320 height 20
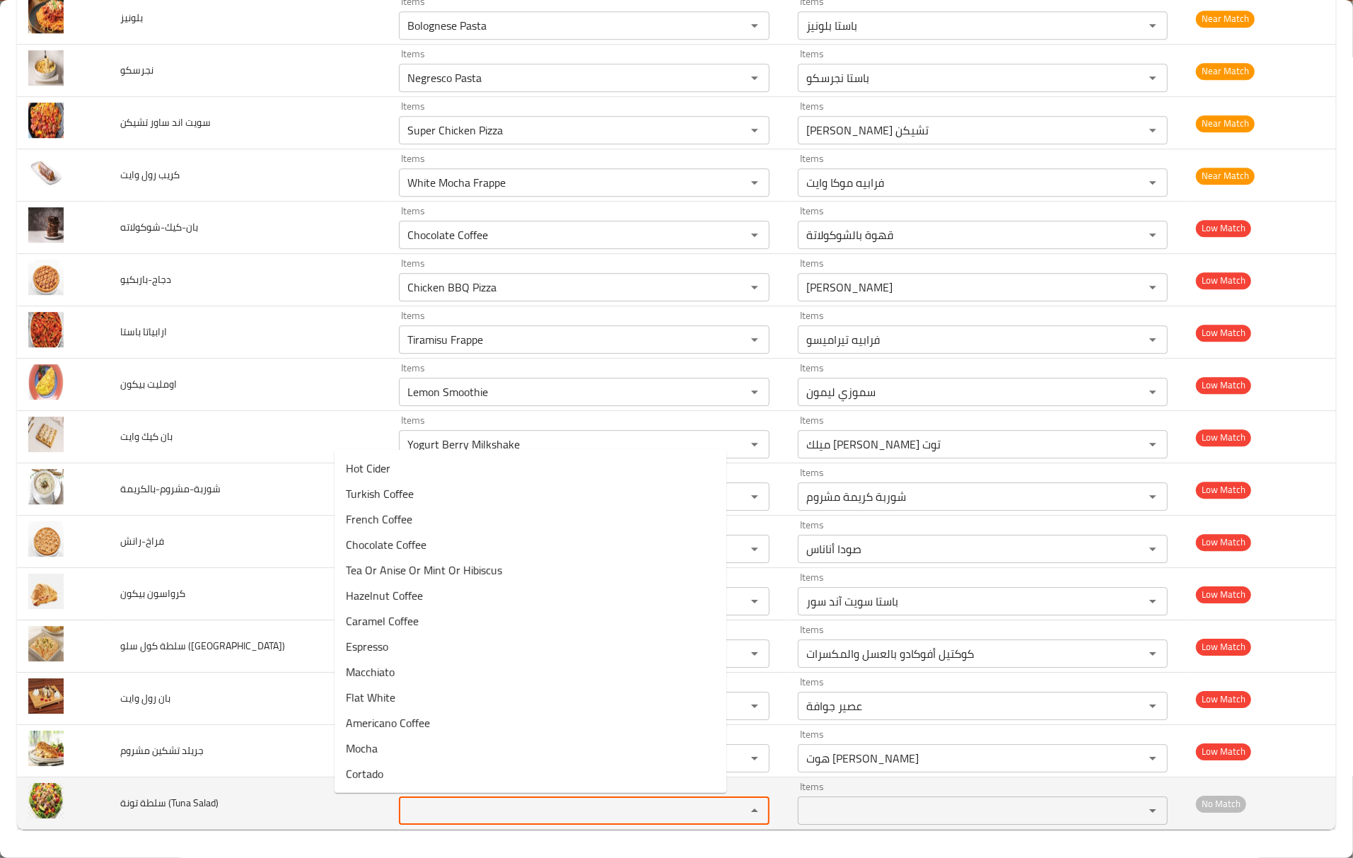
paste Salad\) "Tuna"
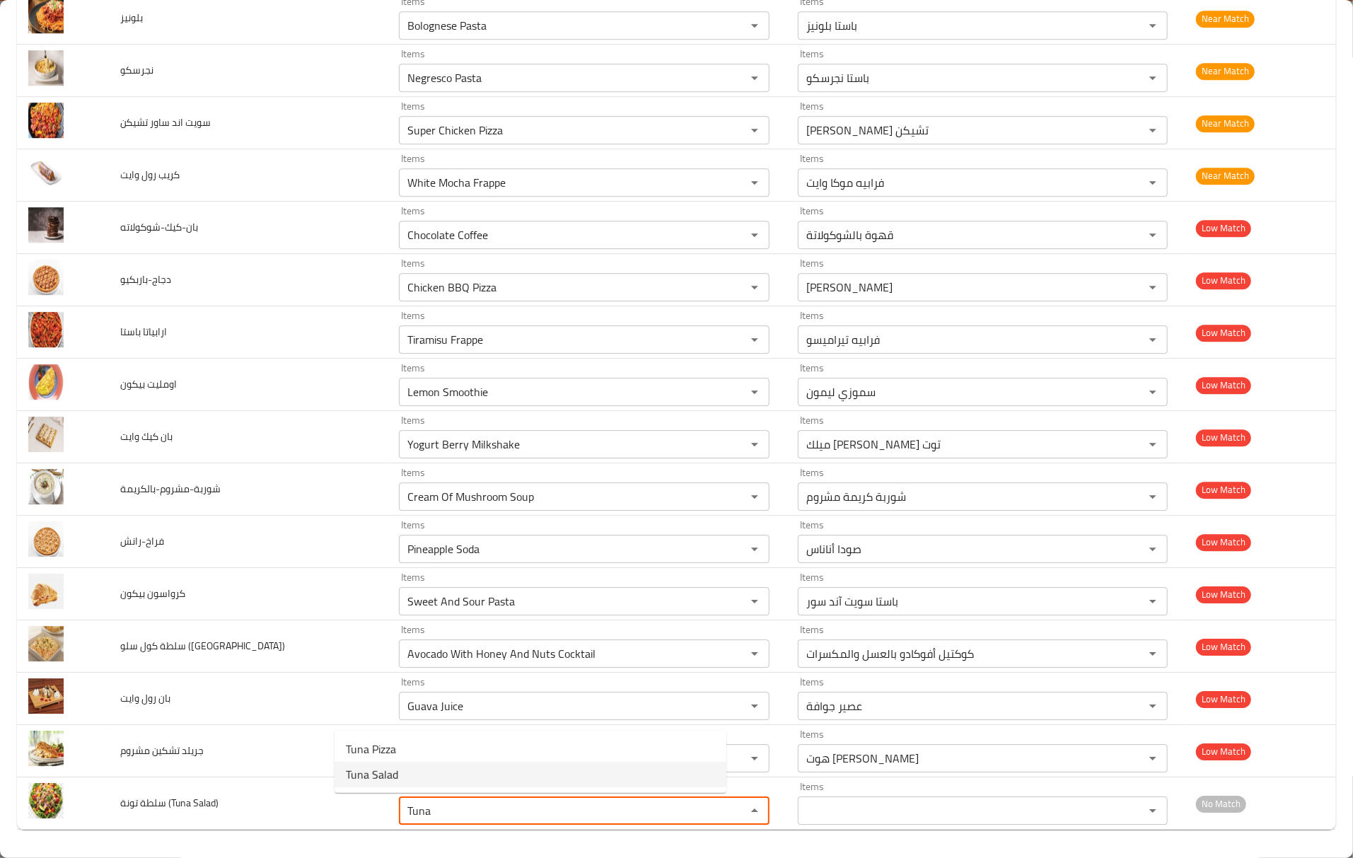
click at [377, 774] on span "Tuna Salad" at bounding box center [372, 774] width 52 height 17
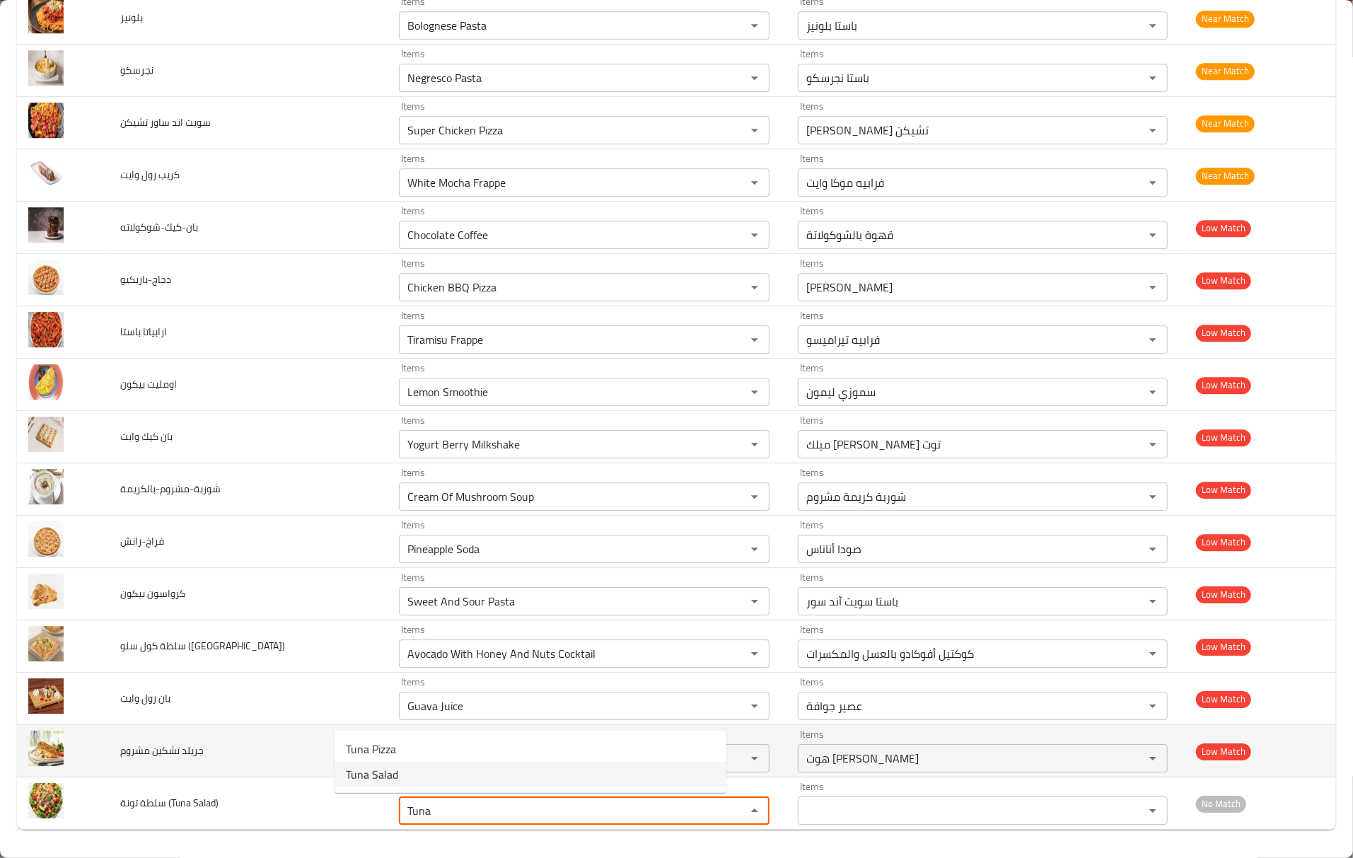
type Salad\) "Tuna Salad"
type Salad\)-ar "تونه سلاد"
type Salad\) "Tuna Salad"
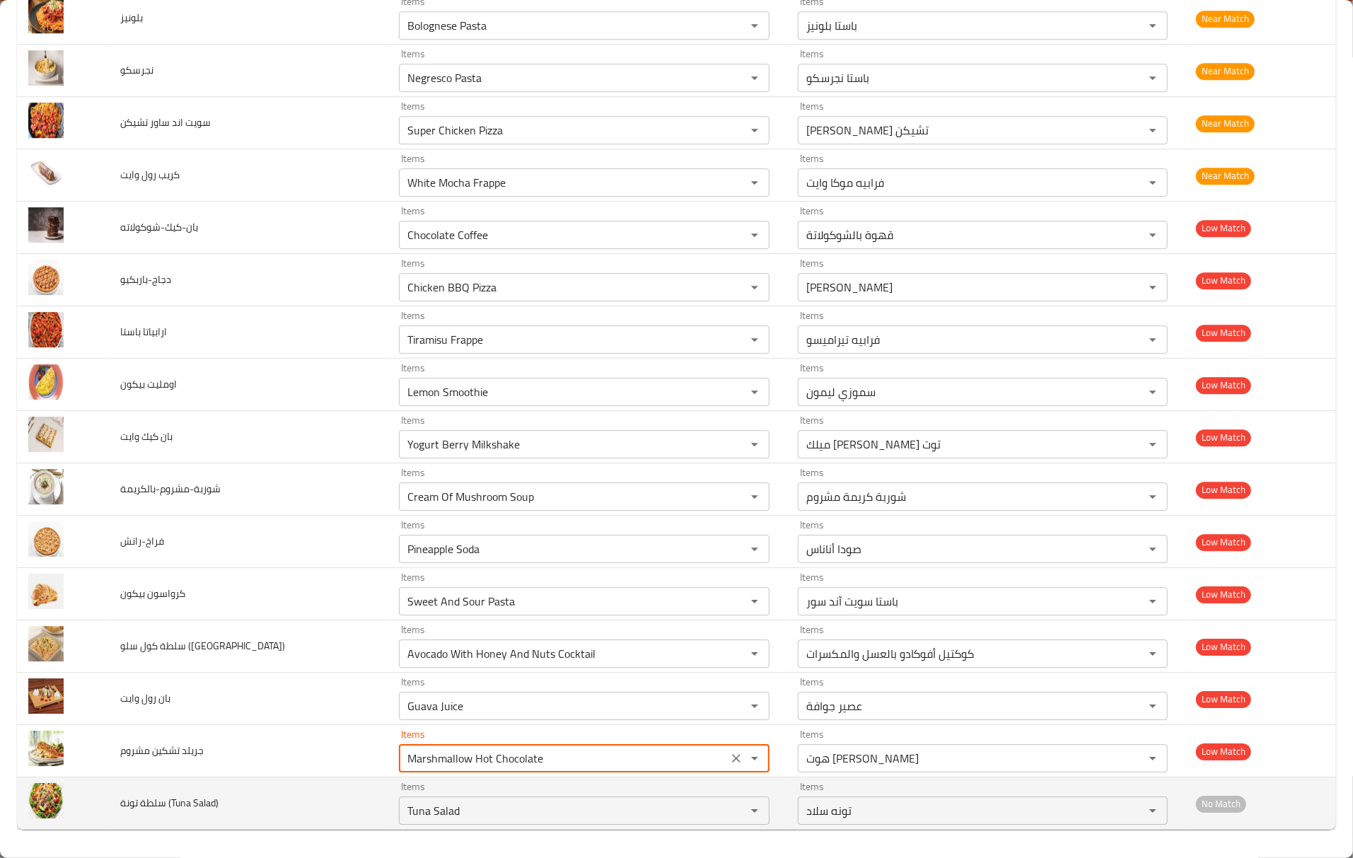
drag, startPoint x: 340, startPoint y: 756, endPoint x: 736, endPoint y: 804, distance: 399.7
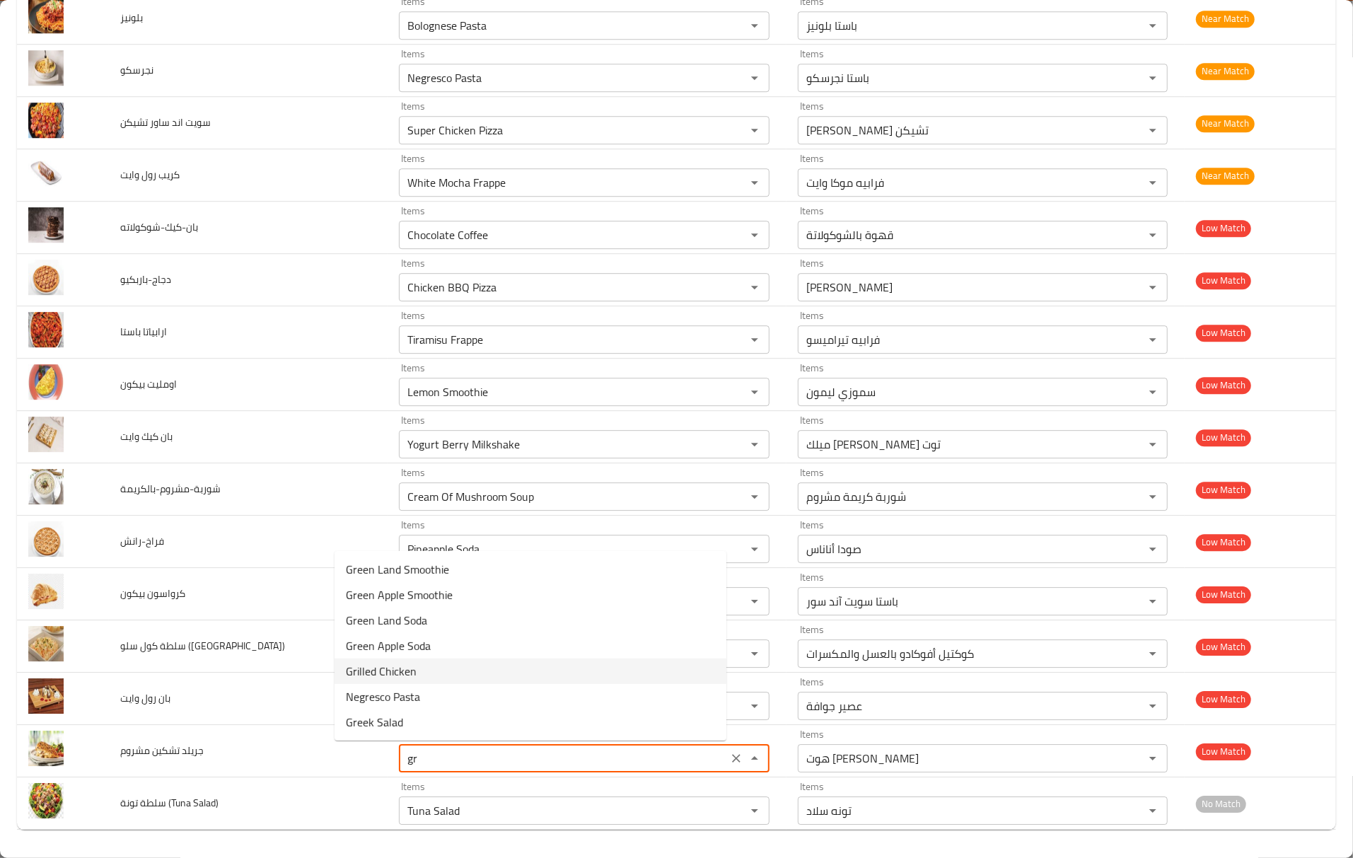
click at [441, 665] on مشروم-option-4 "Grilled Chicken" at bounding box center [531, 671] width 392 height 25
type مشروم "Grilled Chicken"
type مشروم-ar "جريلد تشيكن"
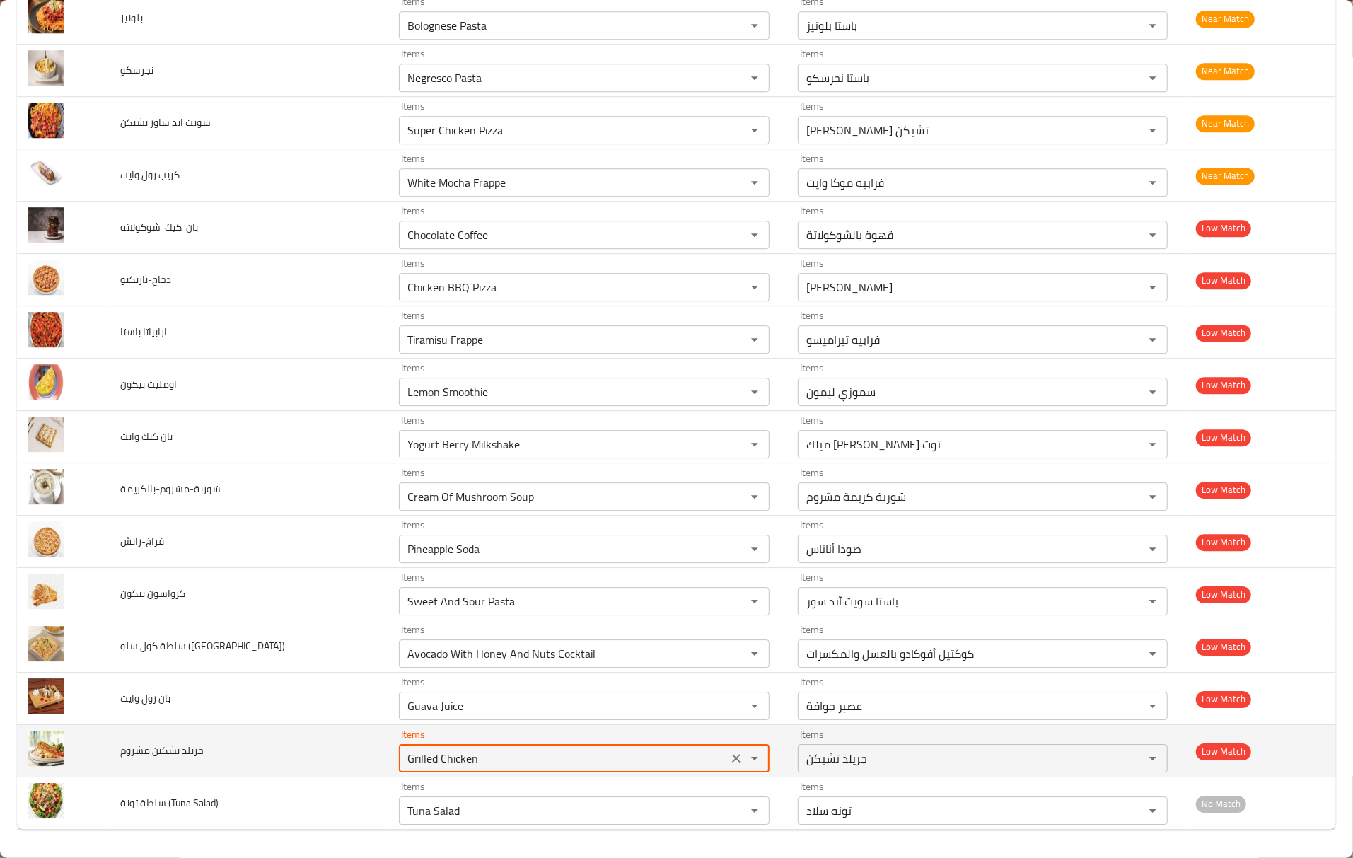
type مشروم "Grilled Chicken"
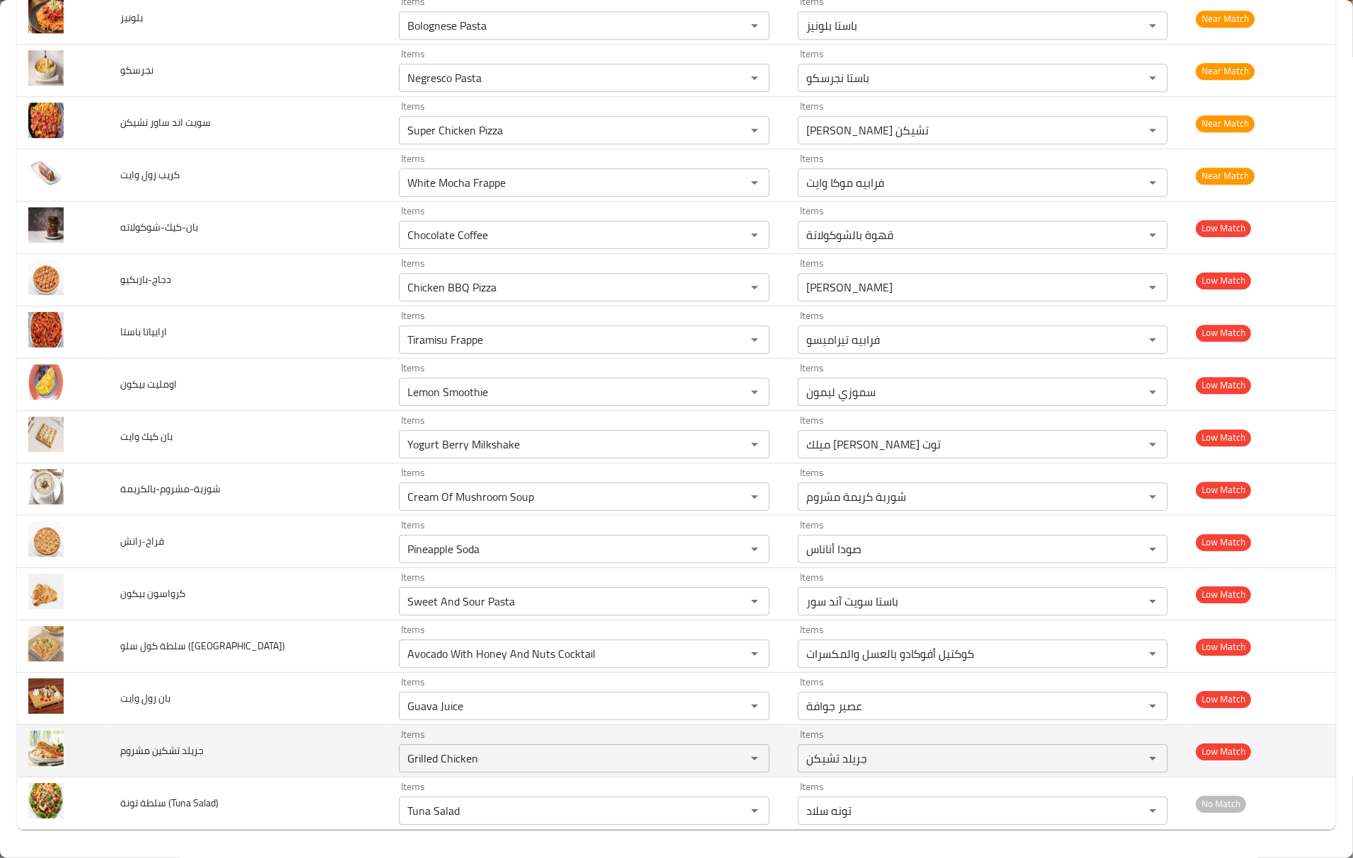
click at [199, 770] on td "جريلد تشكين مشروم" at bounding box center [248, 751] width 279 height 52
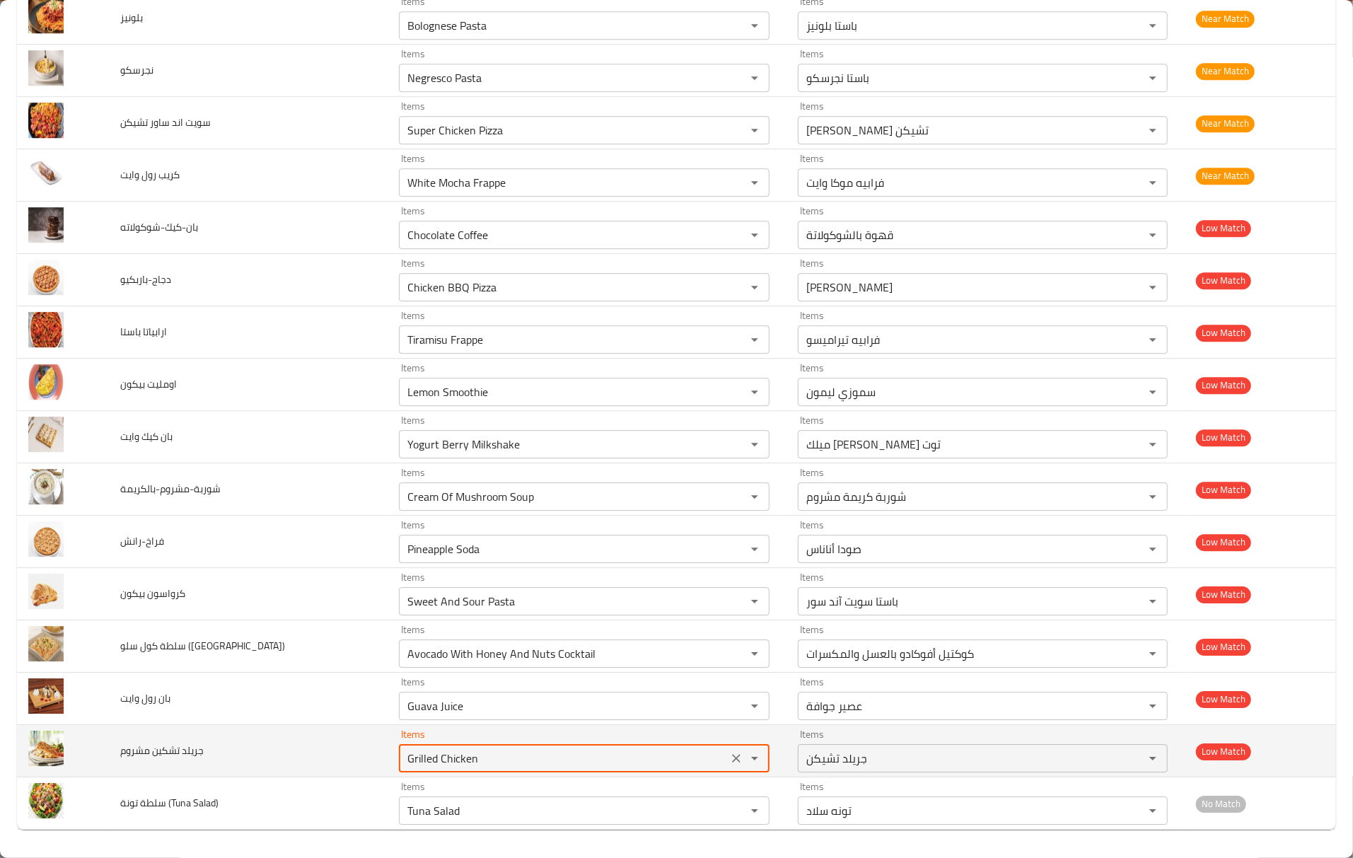
click at [456, 759] on مشروم "Grilled Chicken" at bounding box center [563, 758] width 320 height 20
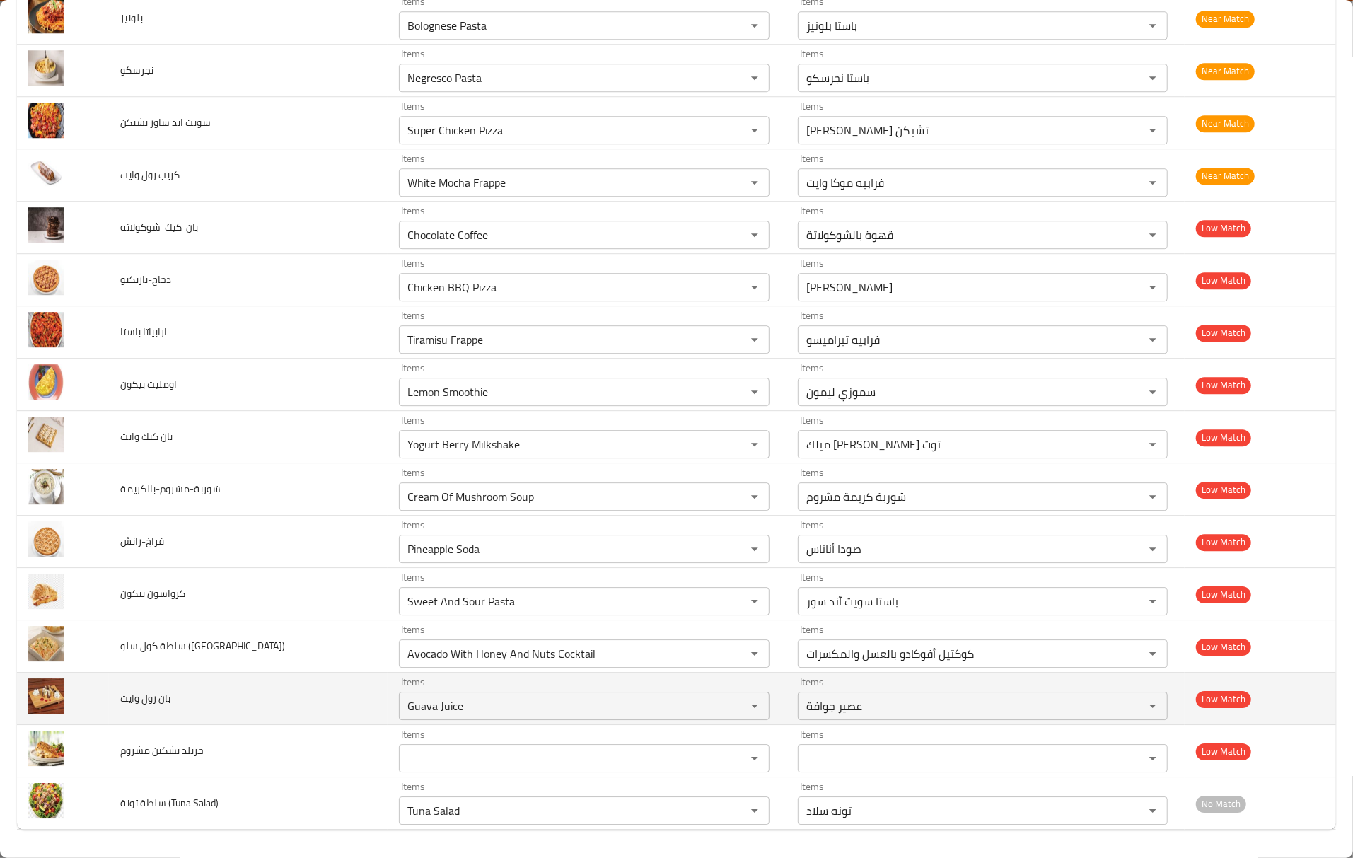
click at [185, 722] on td "بان رول وايت" at bounding box center [248, 699] width 279 height 52
drag, startPoint x: 439, startPoint y: 707, endPoint x: 252, endPoint y: 689, distance: 188.4
click at [252, 689] on tr "بان رول وايت Items Guava Juice Items Items عصير جوافة Items Low Match" at bounding box center [676, 699] width 1319 height 52
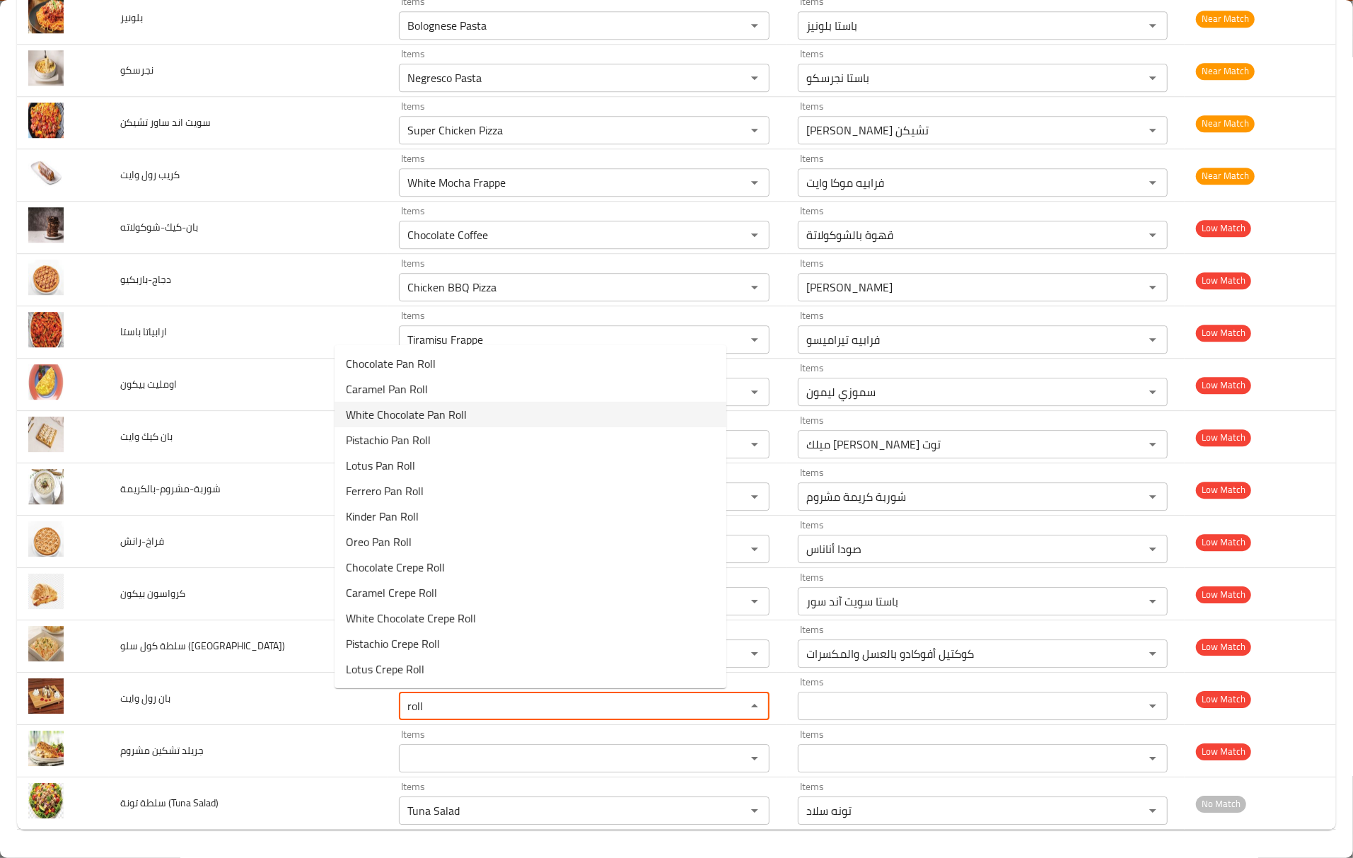
click at [492, 419] on وايت-option-2 "White Chocolate Pan Roll" at bounding box center [531, 414] width 392 height 25
type وايت "White Chocolate Pan Roll"
type وايت-ar "بان رول وايت شوكليت"
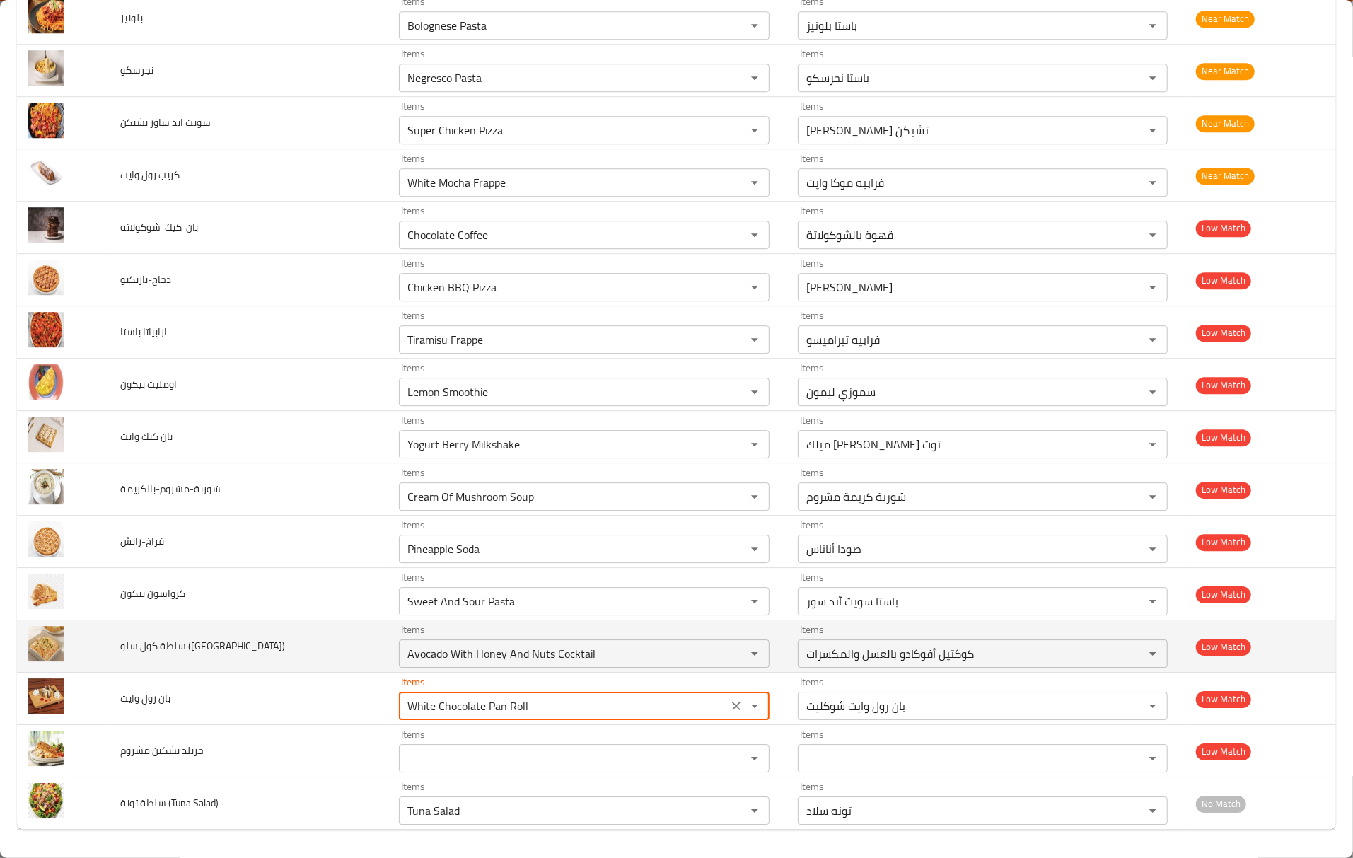
type وايت "White Chocolate Pan Roll"
click at [301, 669] on td "سلطة كول سلو ([GEOGRAPHIC_DATA])" at bounding box center [248, 646] width 279 height 52
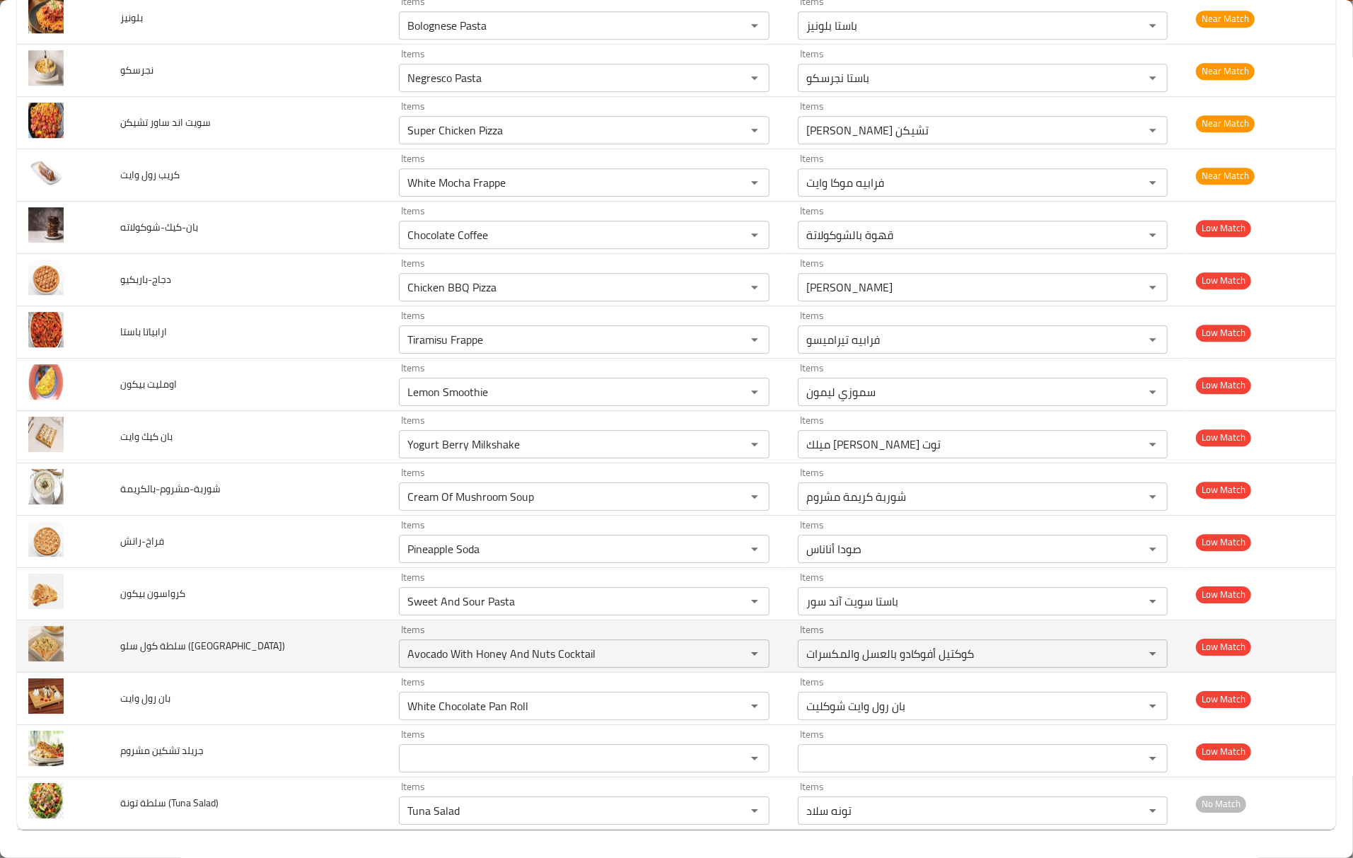
click at [198, 651] on span "سلطة كول سلو ([GEOGRAPHIC_DATA])" at bounding box center [202, 646] width 165 height 18
copy span "Coleslaw"
click at [499, 662] on \(Coleslaw\) "Avocado With Honey And Nuts Cocktail" at bounding box center [563, 654] width 320 height 20
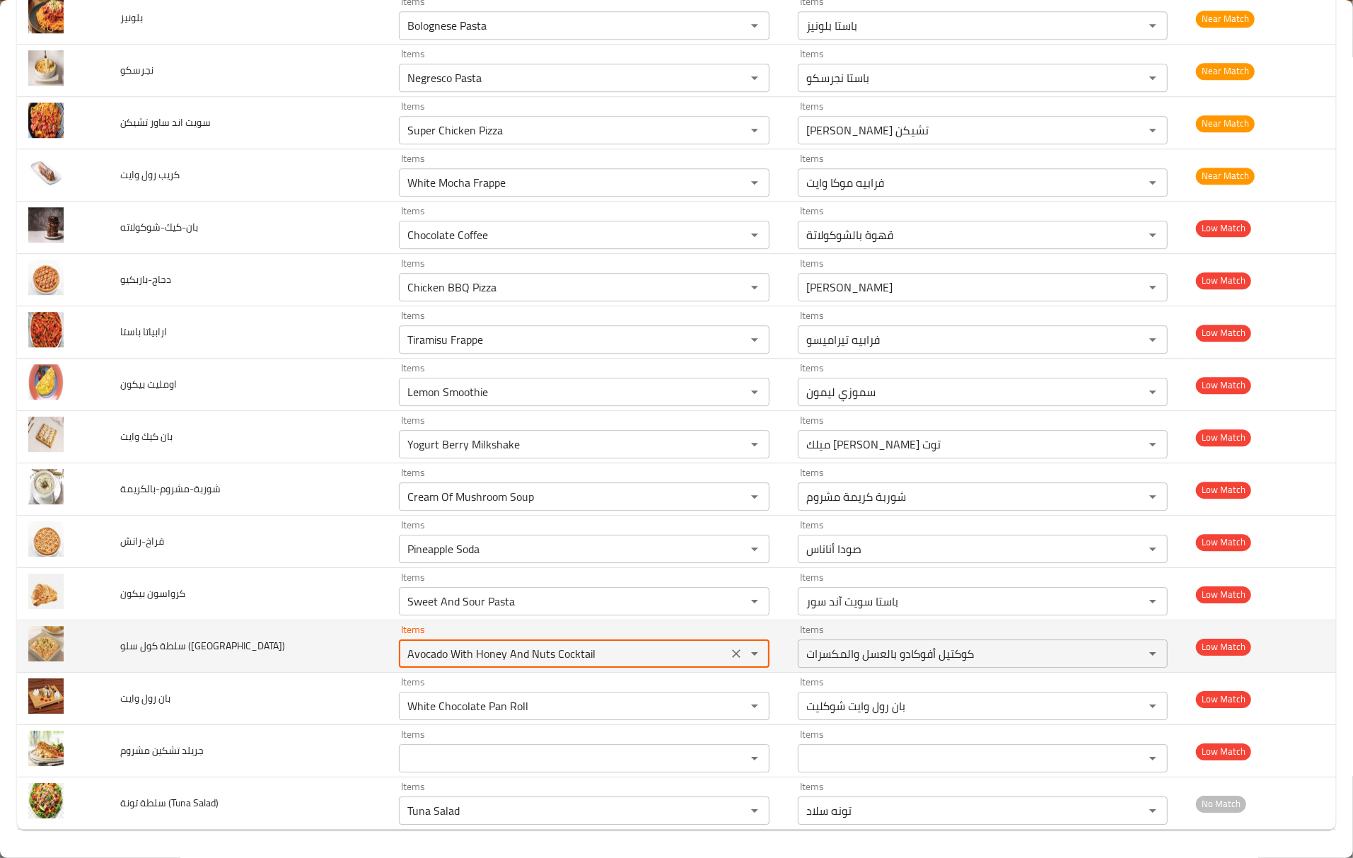
paste \(Coleslaw\) "Coleslaw"
type \(Coleslaw\) "Coleslaw"
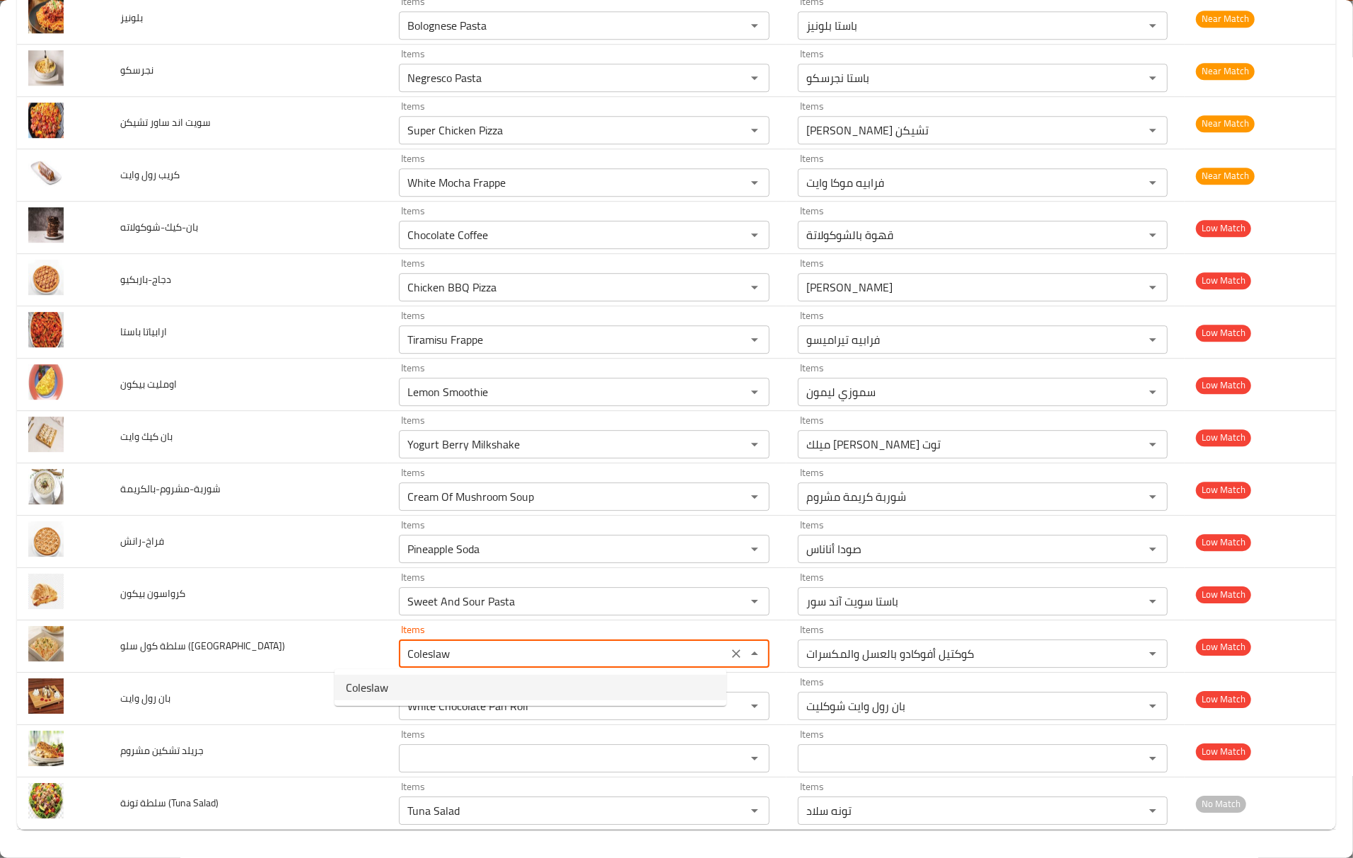
click at [394, 685] on \(Coleslaw\)-option-0 "Coleslaw" at bounding box center [531, 687] width 392 height 25
type \(Coleslaw\)-ar "كولوسلو"
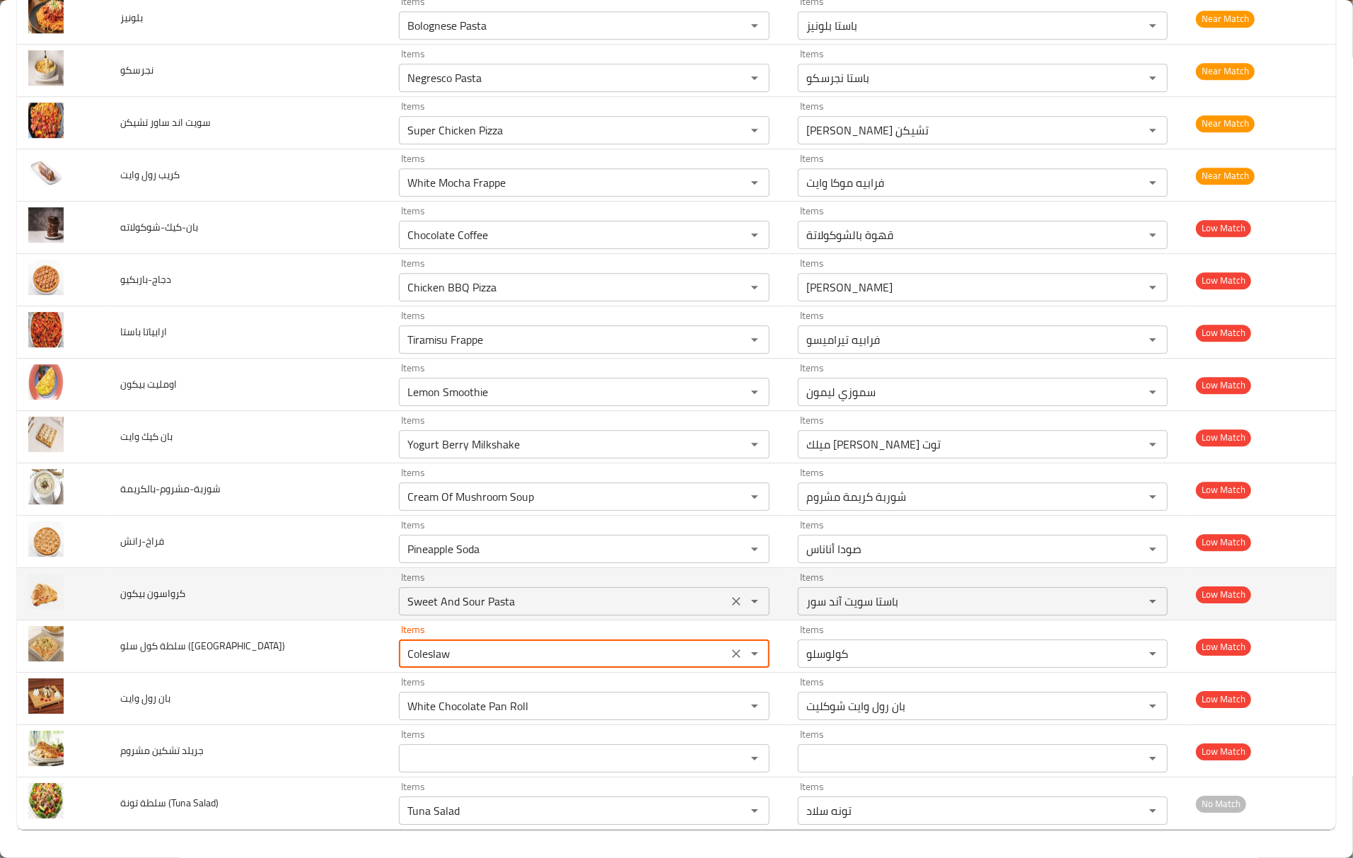
type \(Coleslaw\) "Coleslaw"
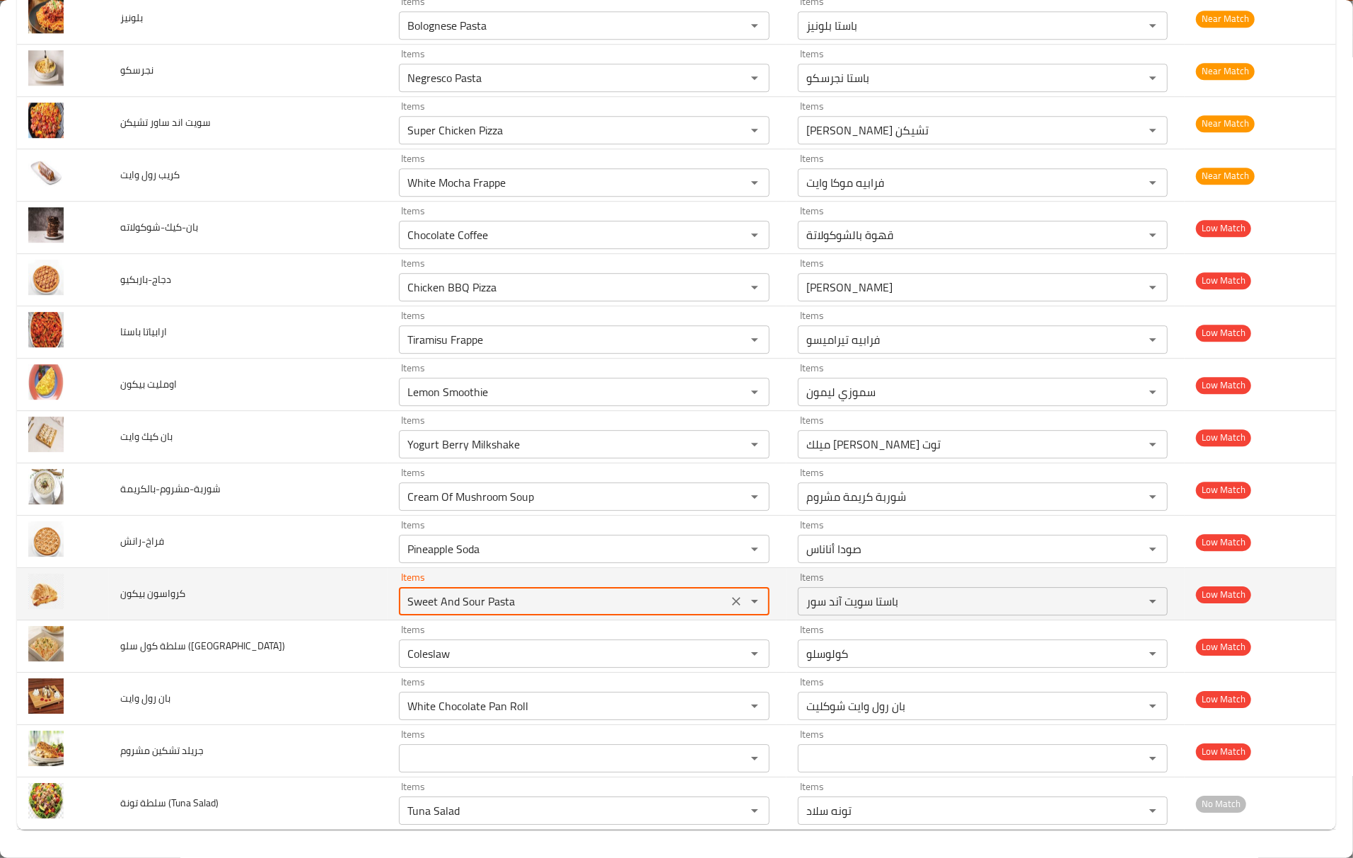
drag, startPoint x: 473, startPoint y: 608, endPoint x: 335, endPoint y: 598, distance: 137.6
click at [399, 598] on div "Sweet And Sour Pasta Items" at bounding box center [584, 601] width 370 height 28
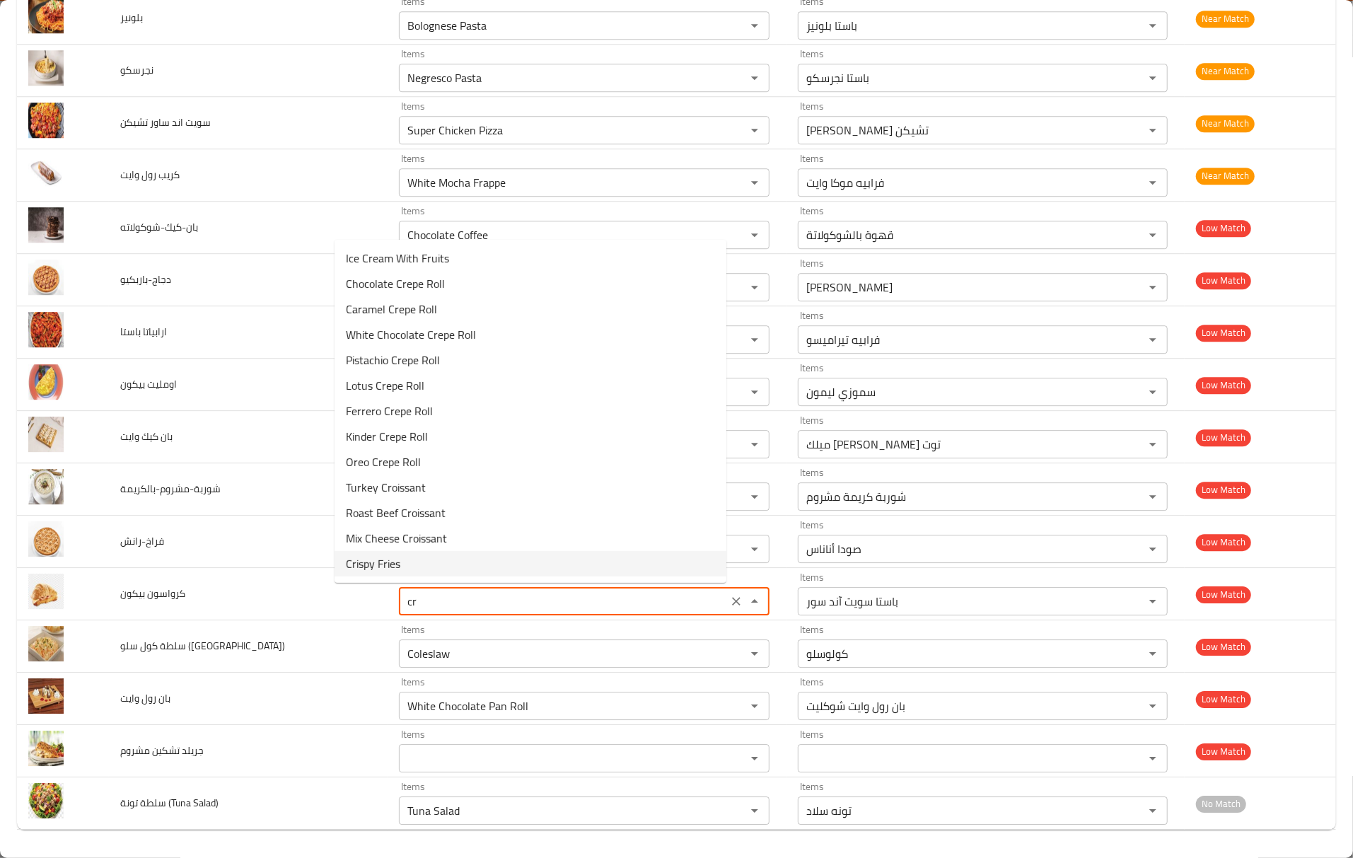
type بيكون "c"
type بيكون "be"
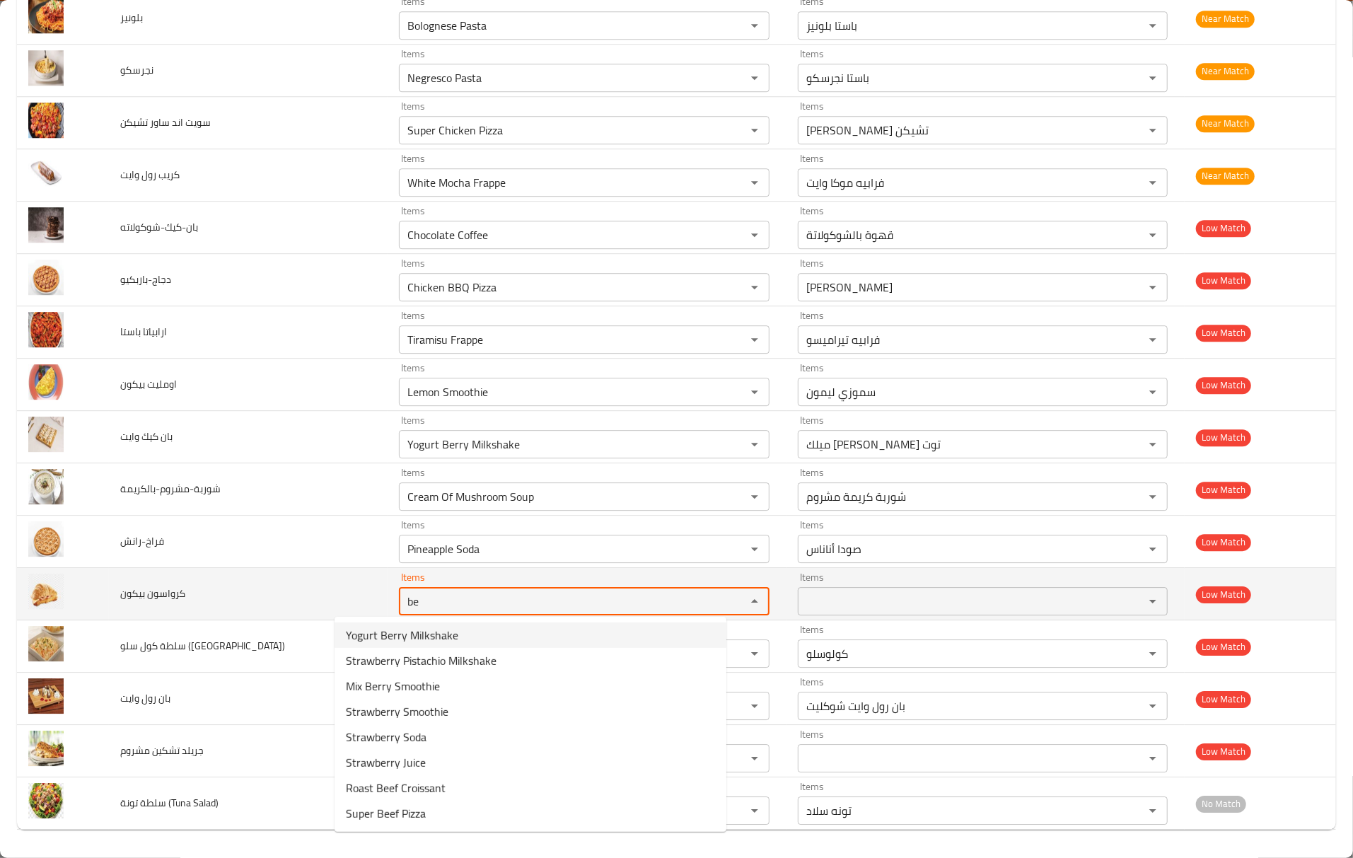
click at [680, 598] on بيكون "be" at bounding box center [563, 601] width 320 height 20
click at [678, 598] on بيكون "be" at bounding box center [563, 601] width 320 height 20
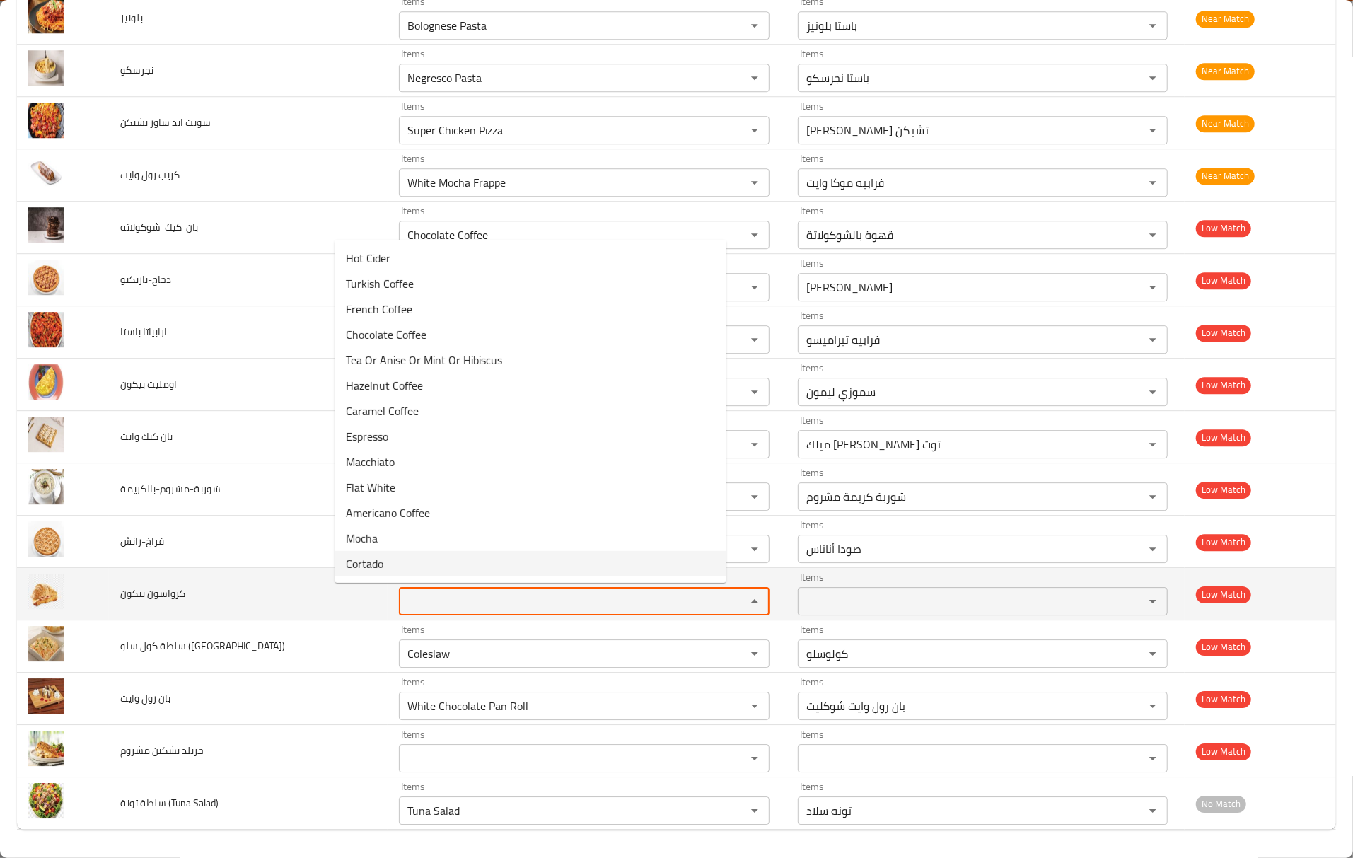
click at [211, 595] on td "كرواسون بيكون" at bounding box center [248, 594] width 279 height 52
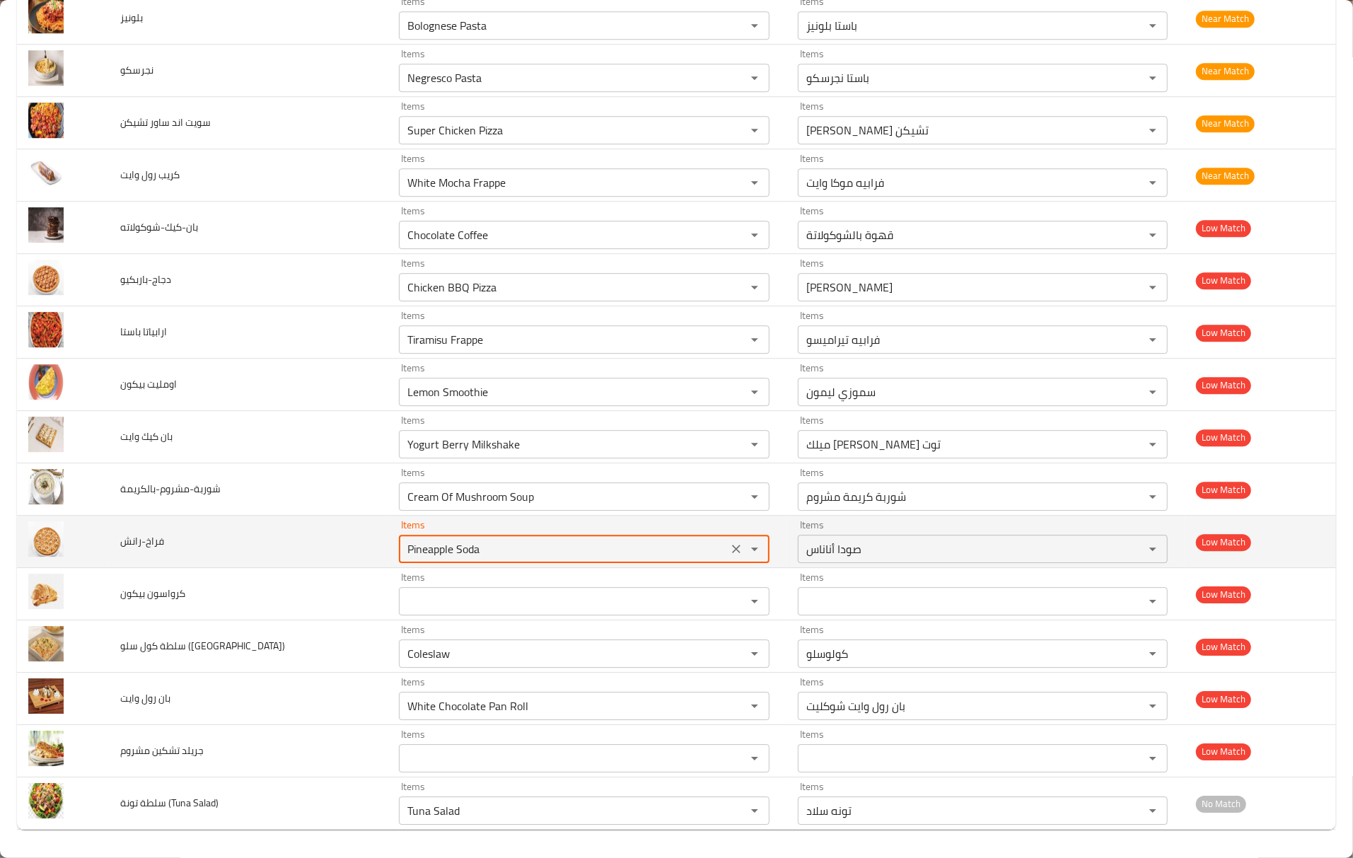
drag, startPoint x: 444, startPoint y: 545, endPoint x: 175, endPoint y: 542, distance: 268.8
click at [175, 542] on tr "فراخ-رانش Items Pineapple Soda Items Items صودا أناناس Items Low Match" at bounding box center [676, 542] width 1319 height 52
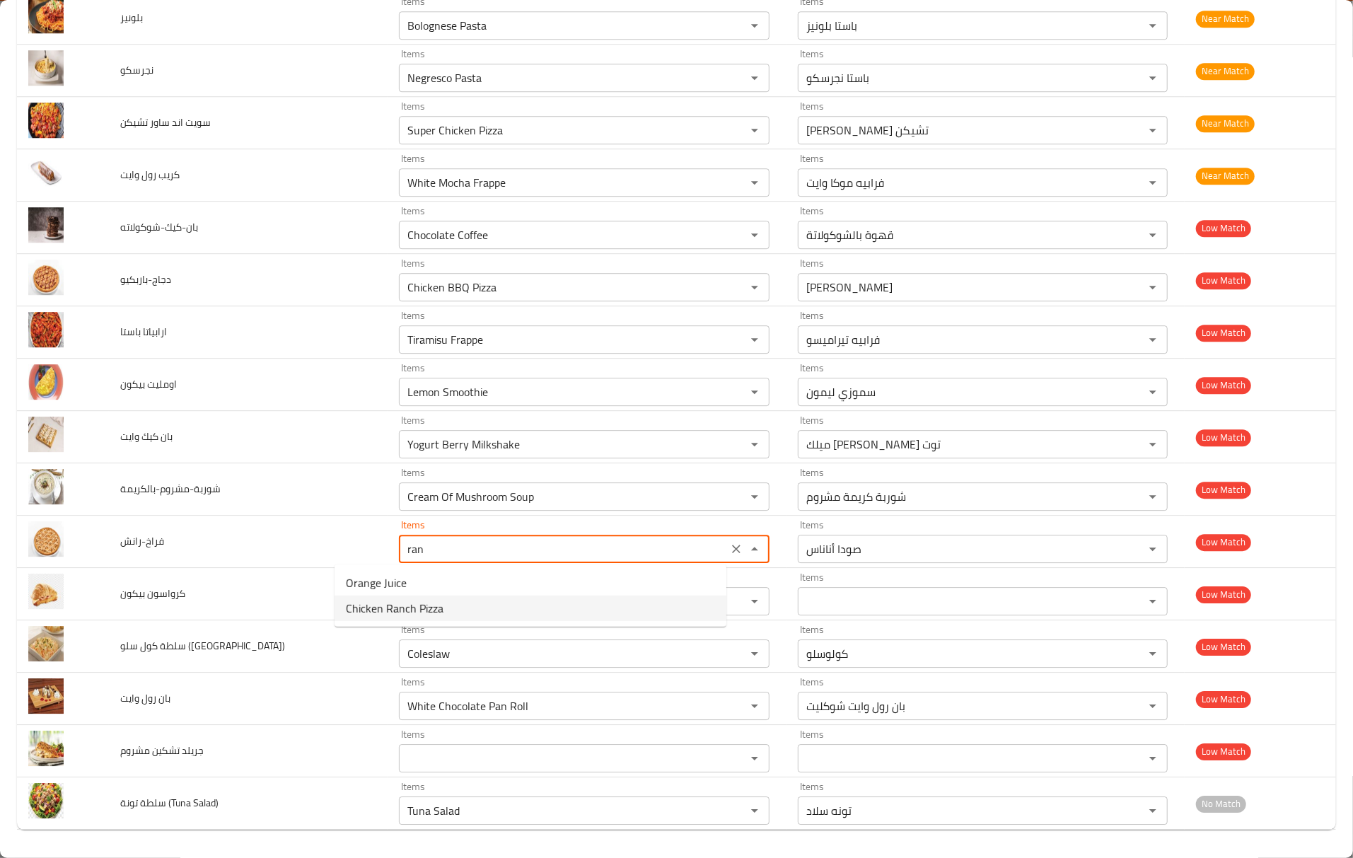
click at [465, 612] on li "Chicken Ranch Pizza" at bounding box center [531, 608] width 392 height 25
type input "Chicken Ranch Pizza"
type input "[PERSON_NAME] رانش"
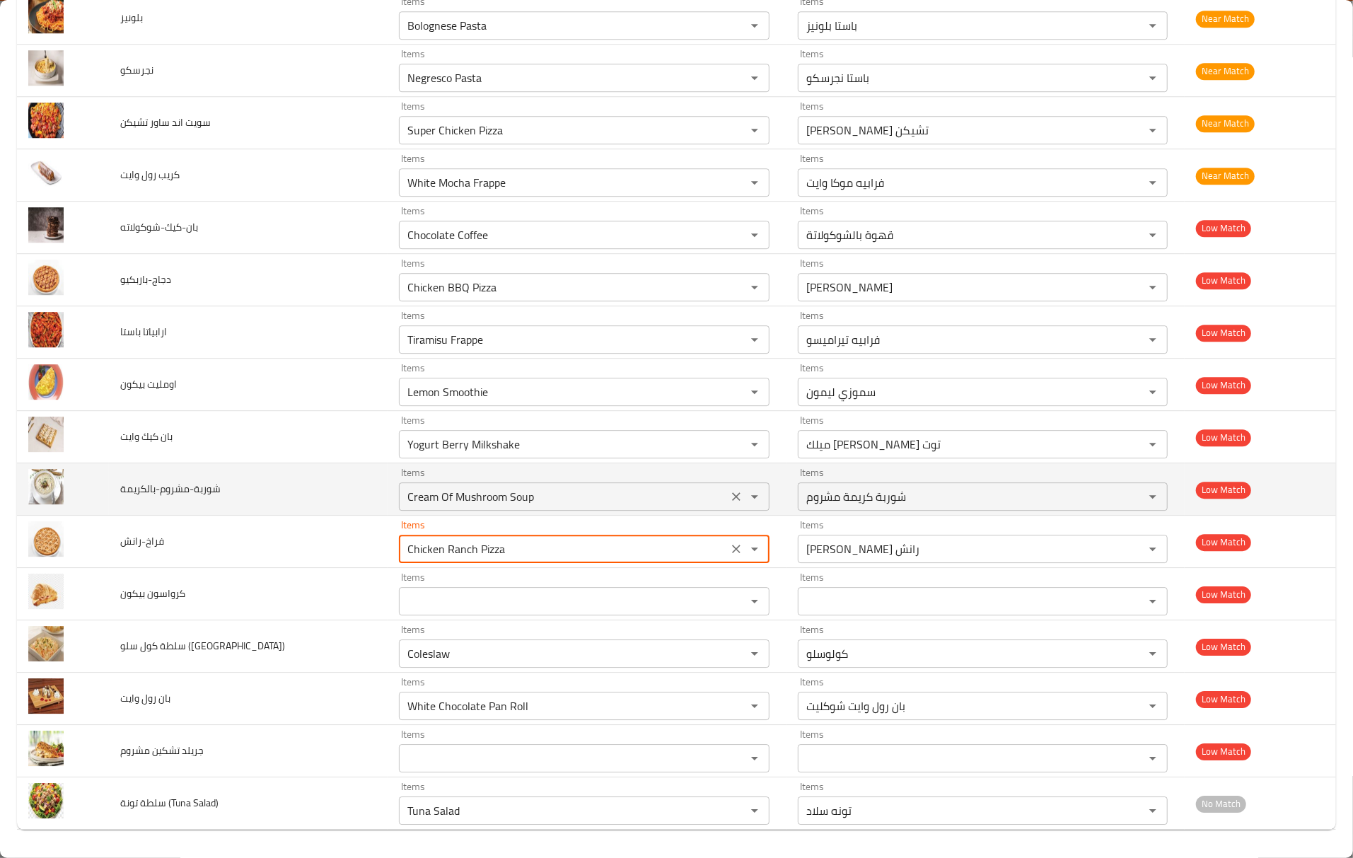
type input "Chicken Ranch Pizza"
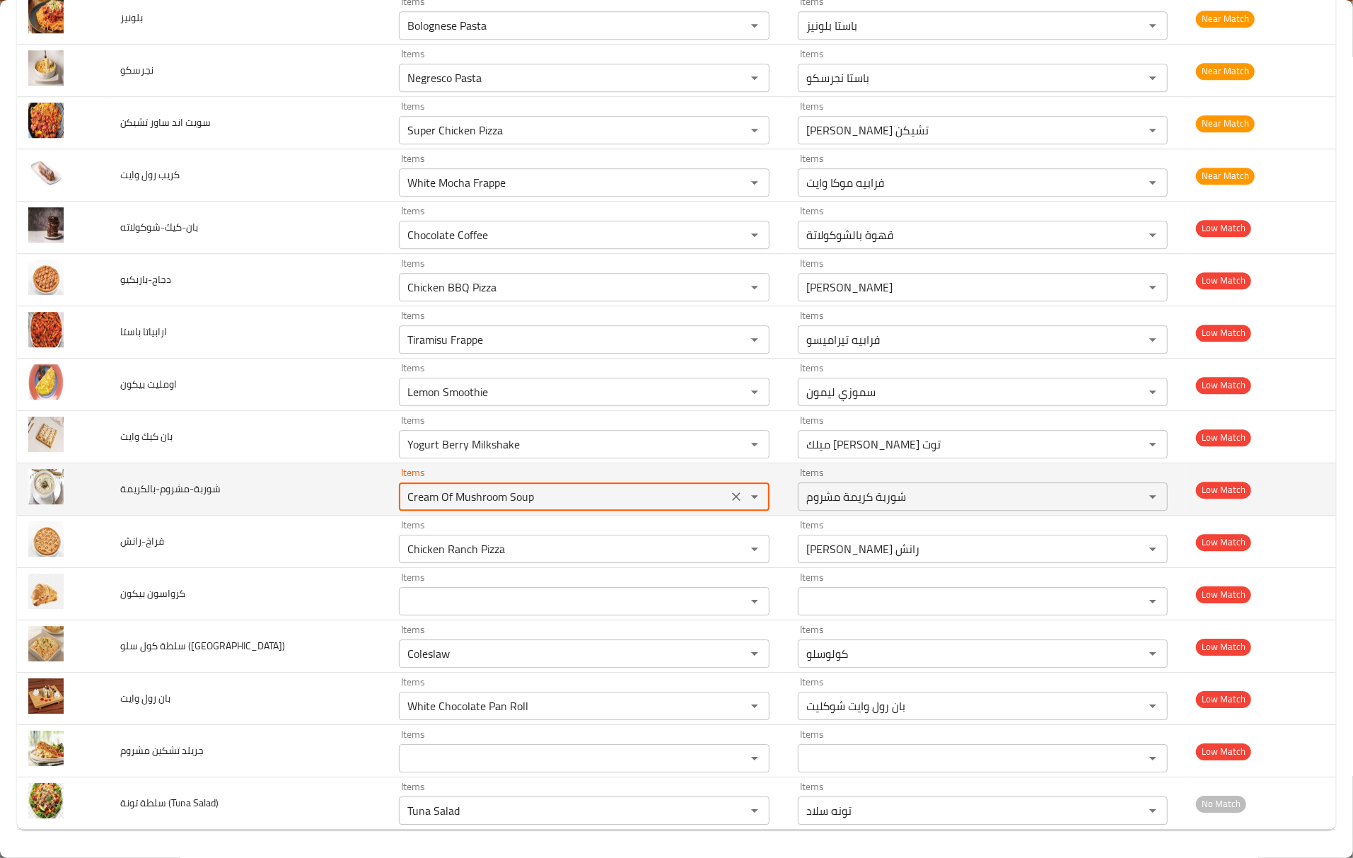
drag, startPoint x: 429, startPoint y: 499, endPoint x: 354, endPoint y: 490, distance: 74.8
click at [403, 490] on input "Cream Of Mushroom Soup" at bounding box center [563, 497] width 320 height 20
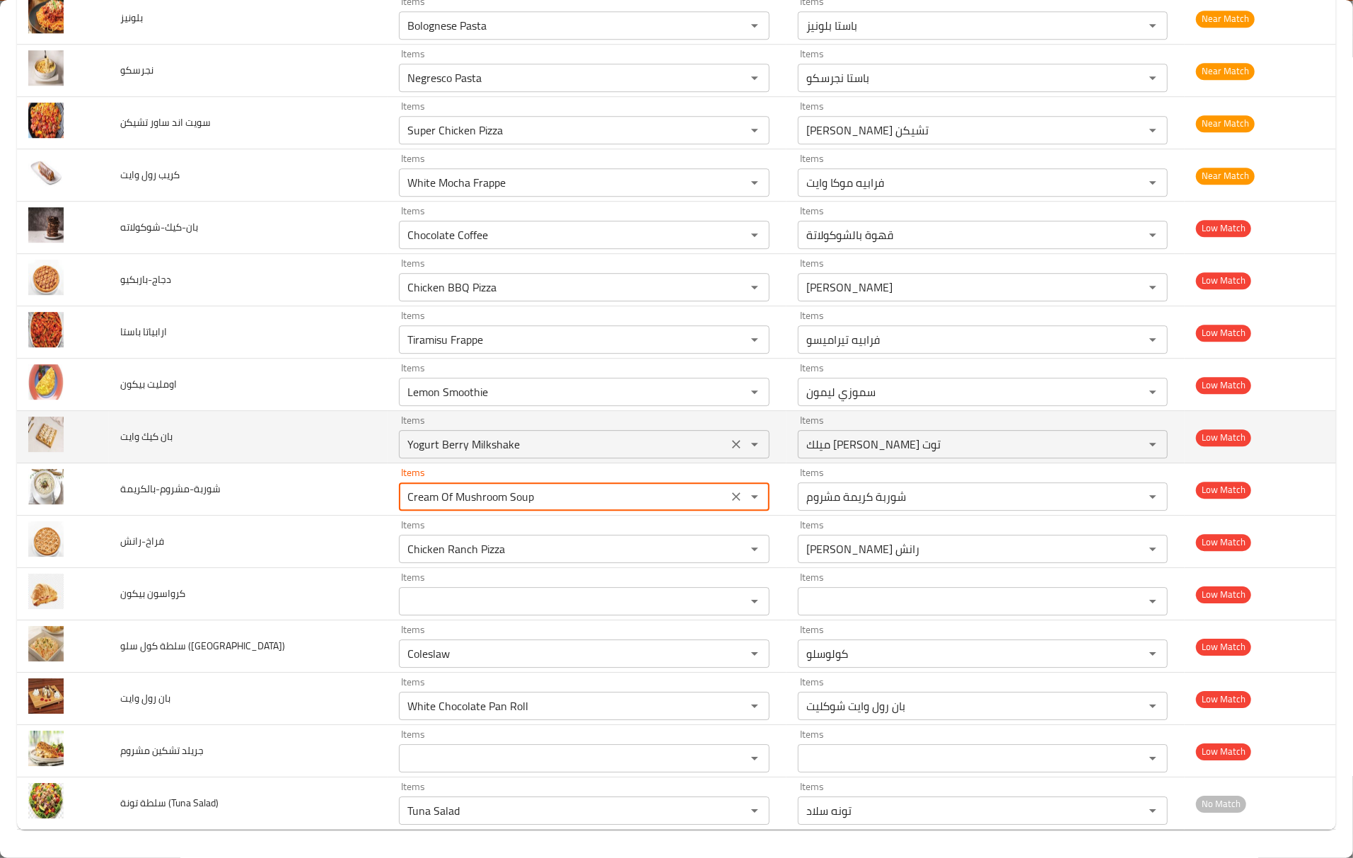
click at [481, 429] on div "Items Yogurt Berry Milkshake Items" at bounding box center [584, 436] width 370 height 43
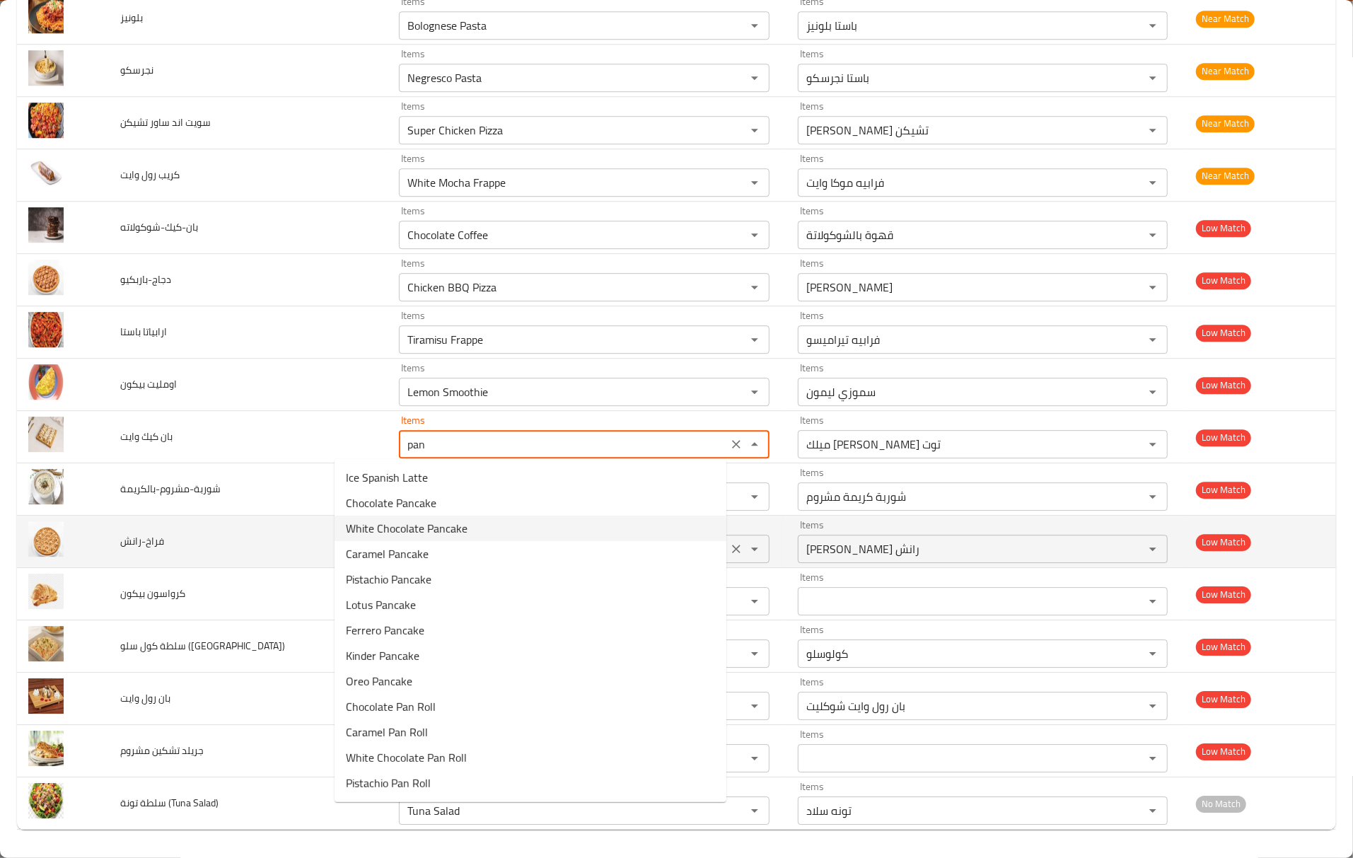
click at [477, 528] on وايت-option-2 "White Chocolate Pancake" at bounding box center [531, 528] width 392 height 25
type وايت "White Chocolate Pancake"
type وايت-ar "بان كيك وايت شوكليت"
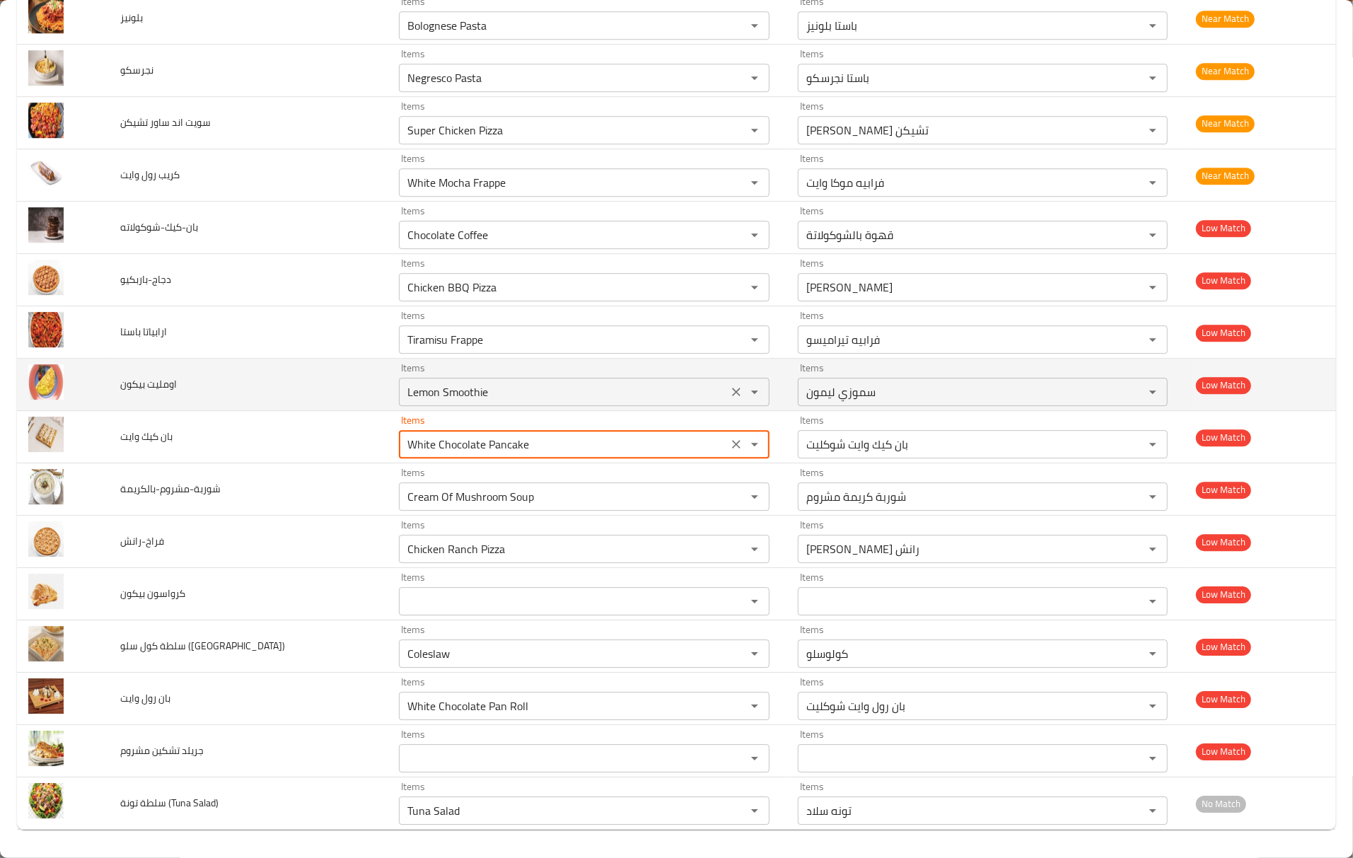
type وايت "White Chocolate Pancake"
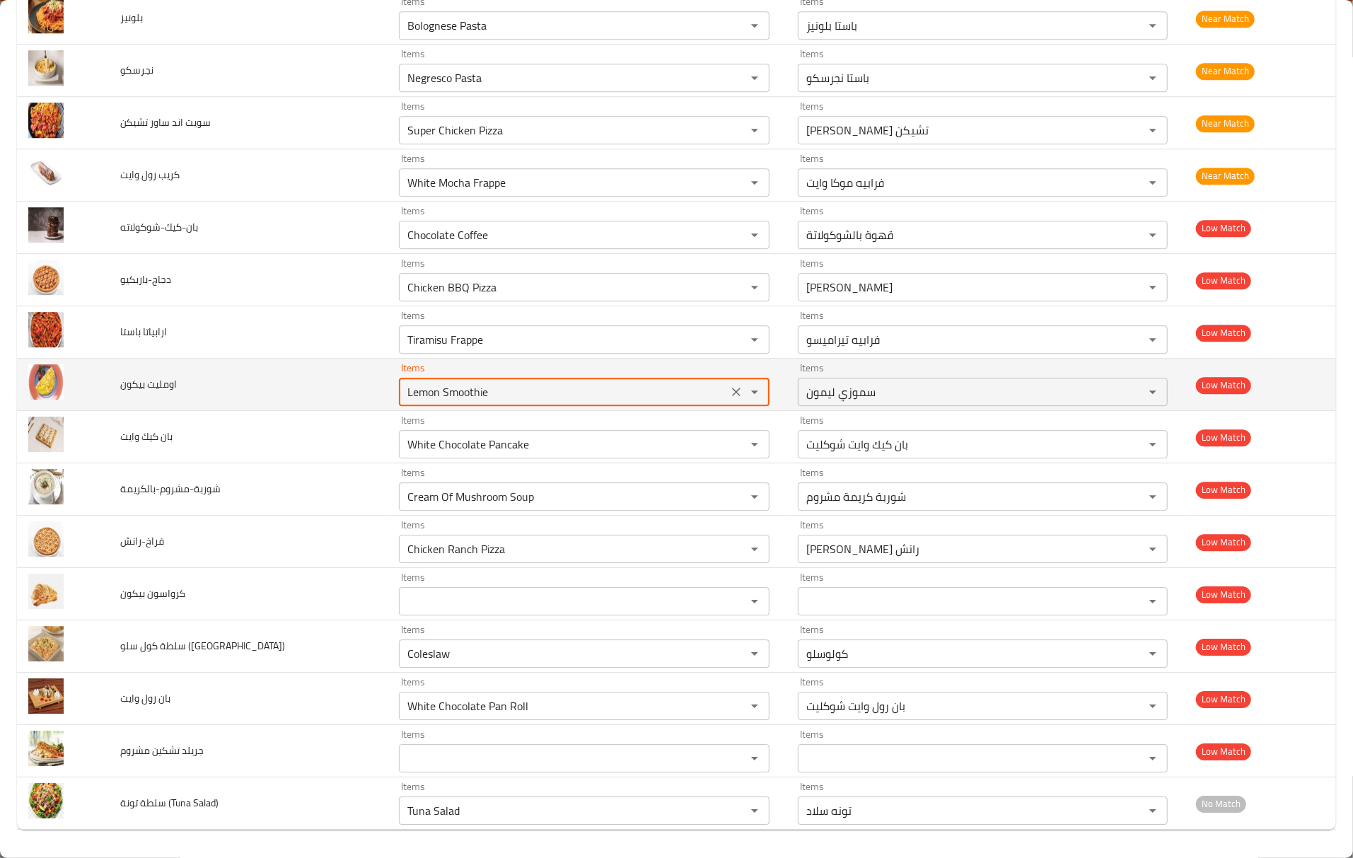
drag, startPoint x: 425, startPoint y: 395, endPoint x: 221, endPoint y: 368, distance: 206.2
click at [221, 368] on tr "اومليت بيكون Items Lemon Smoothie Items Items سموزي ليمون Items Low Match" at bounding box center [676, 385] width 1319 height 52
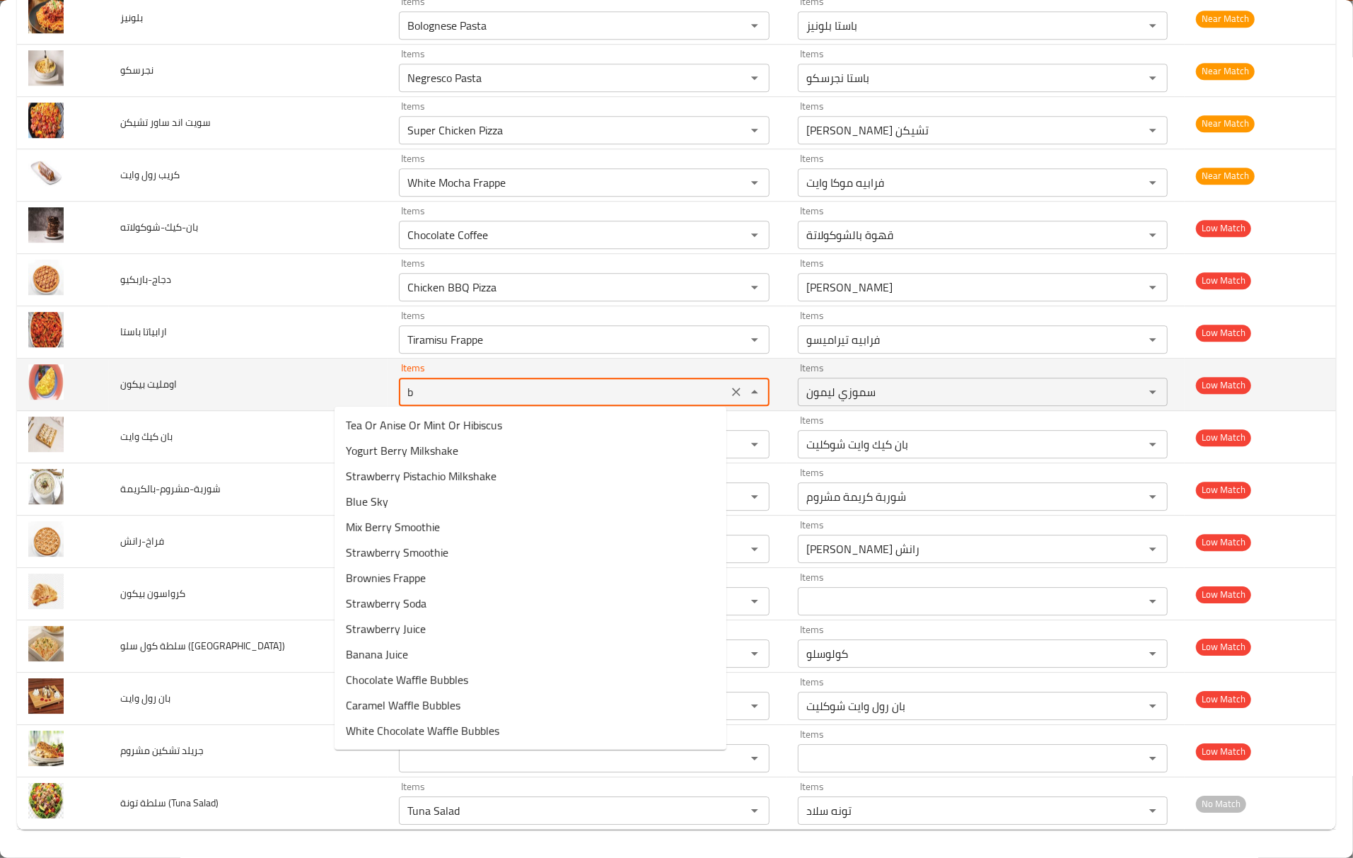
type بيكون "br"
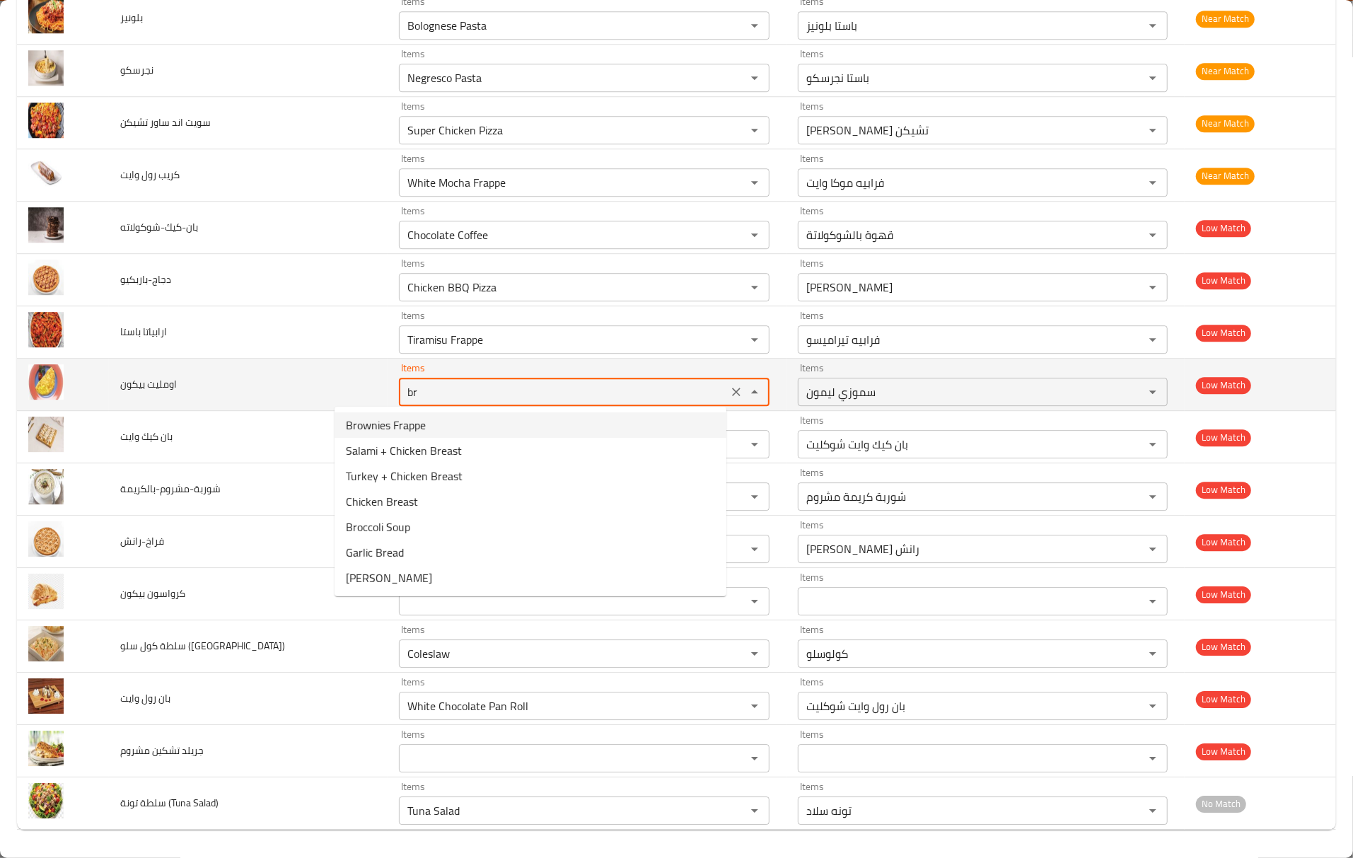
click at [726, 382] on div "enhanced table" at bounding box center [744, 392] width 37 height 20
click at [732, 391] on icon "Clear" at bounding box center [736, 392] width 8 height 8
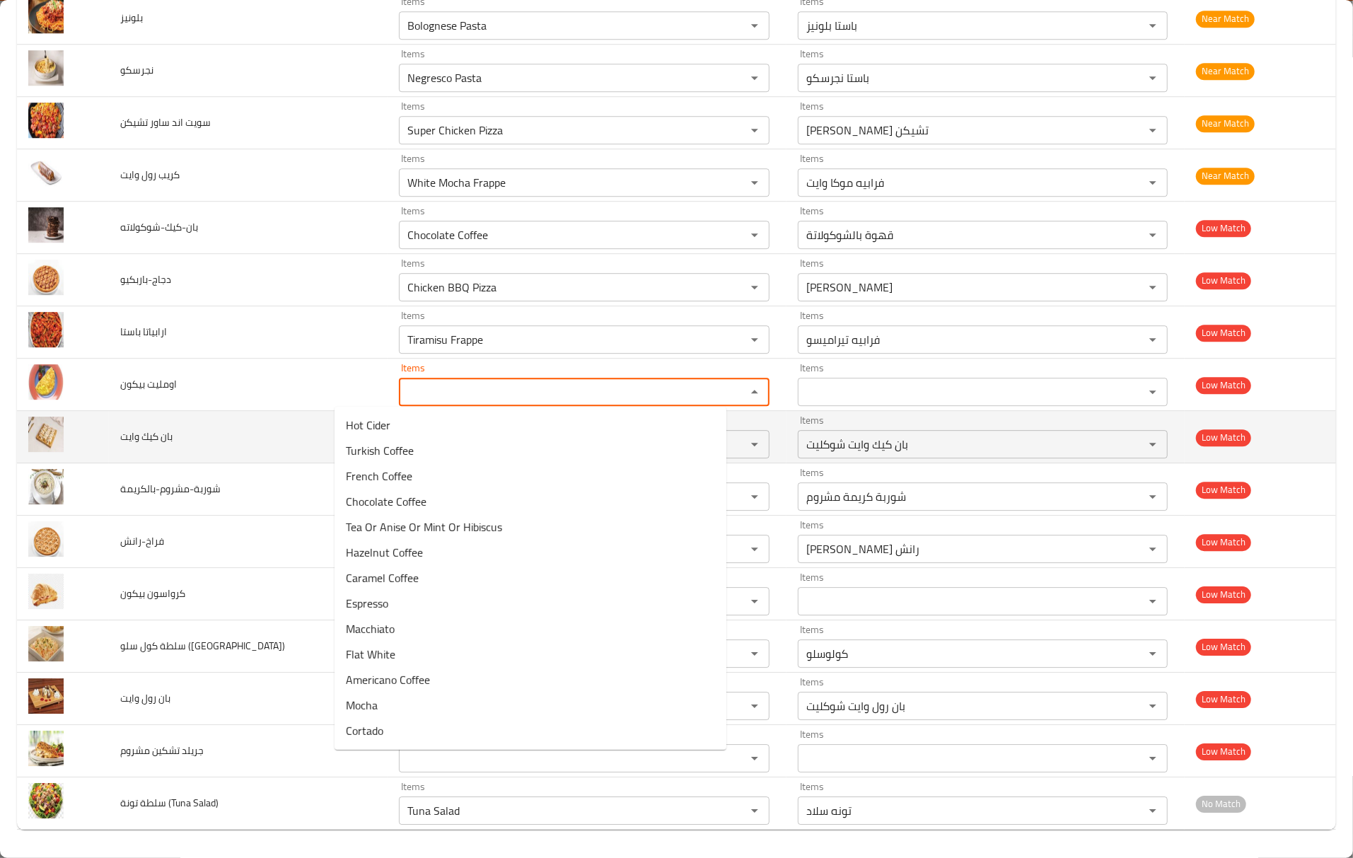
click at [188, 423] on td "بان كيك وايت" at bounding box center [248, 437] width 279 height 52
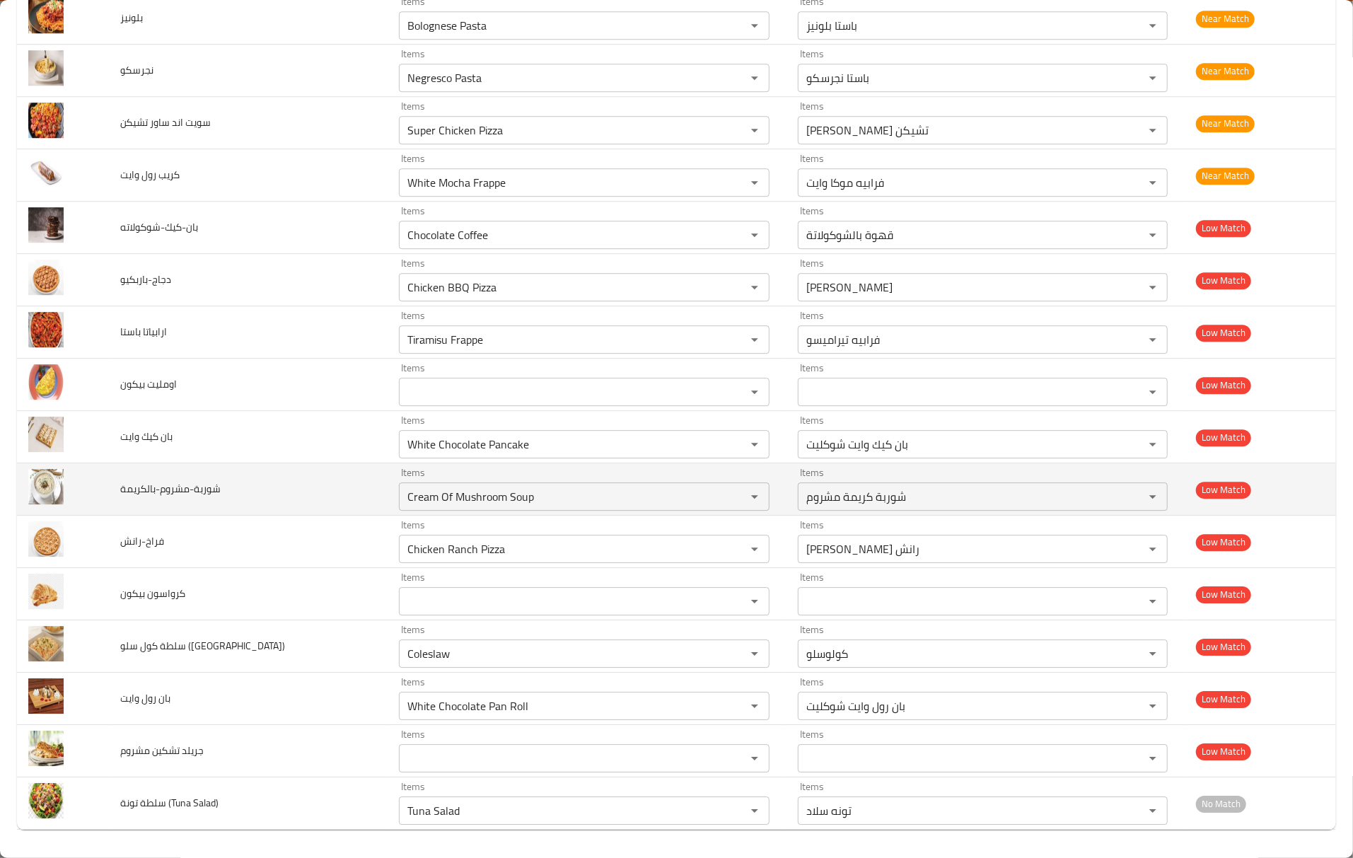
click at [266, 505] on td "شوربة-مشروم-بالكريمة" at bounding box center [248, 489] width 279 height 52
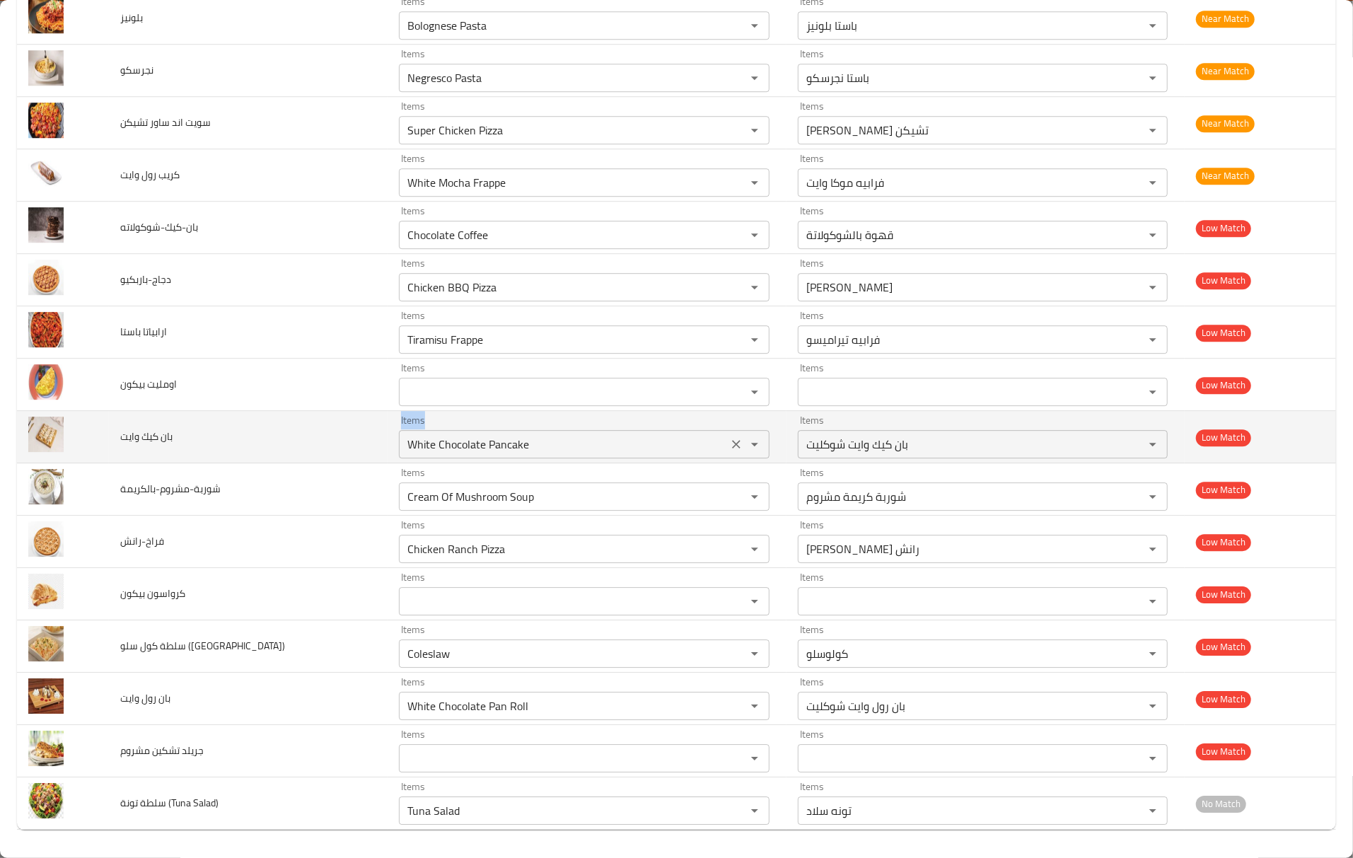
drag, startPoint x: 278, startPoint y: 436, endPoint x: 380, endPoint y: 439, distance: 101.9
click at [380, 439] on tr "بان كيك وايت Items White Chocolate Pancake Items Items بان كيك وايت شوكليت Item…" at bounding box center [676, 437] width 1319 height 52
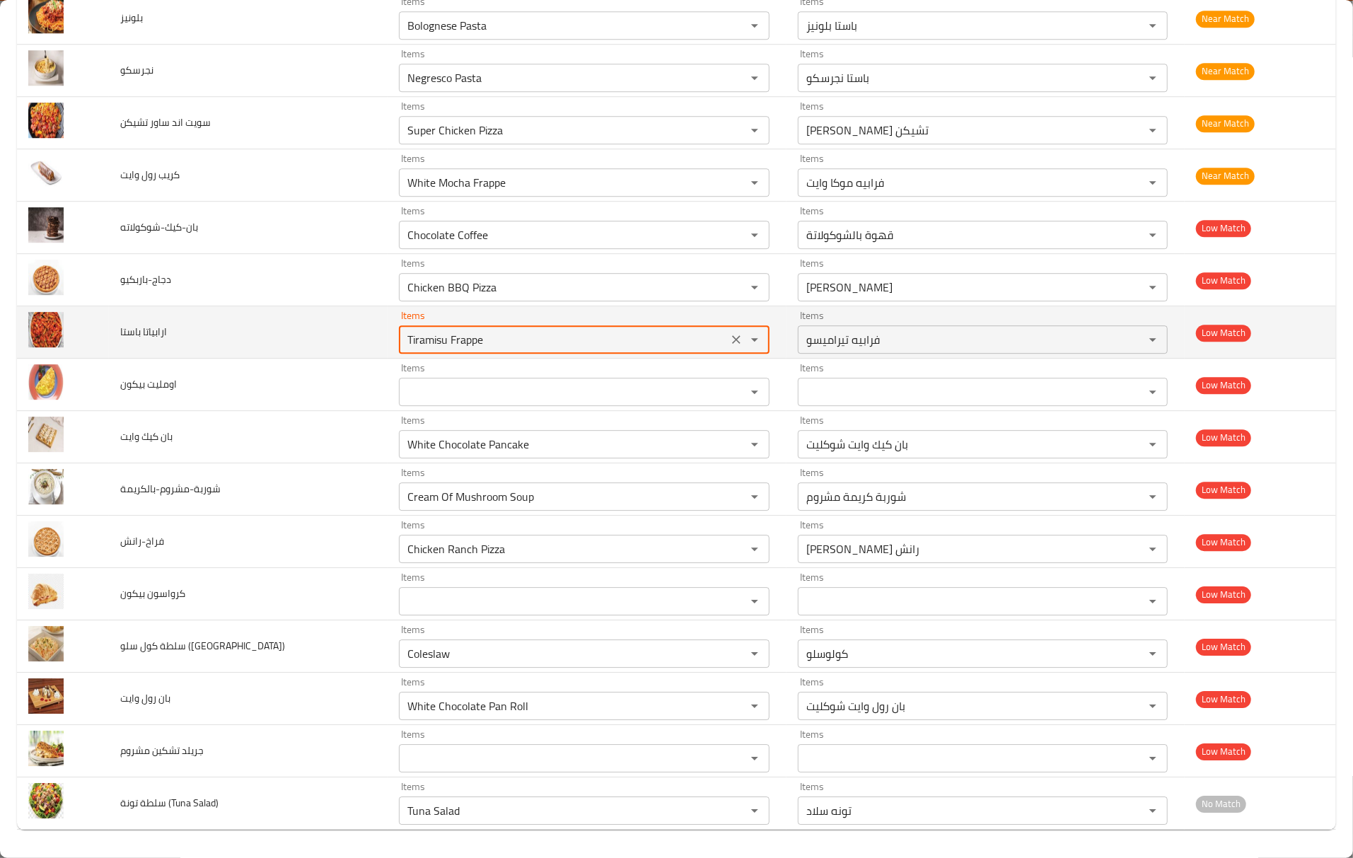
drag, startPoint x: 458, startPoint y: 341, endPoint x: 253, endPoint y: 313, distance: 207.8
click at [253, 313] on tr "ارابياتا باستا Items Tiramisu Frappe Items Items فرابيه تيراميسو Items Low Match" at bounding box center [676, 332] width 1319 height 52
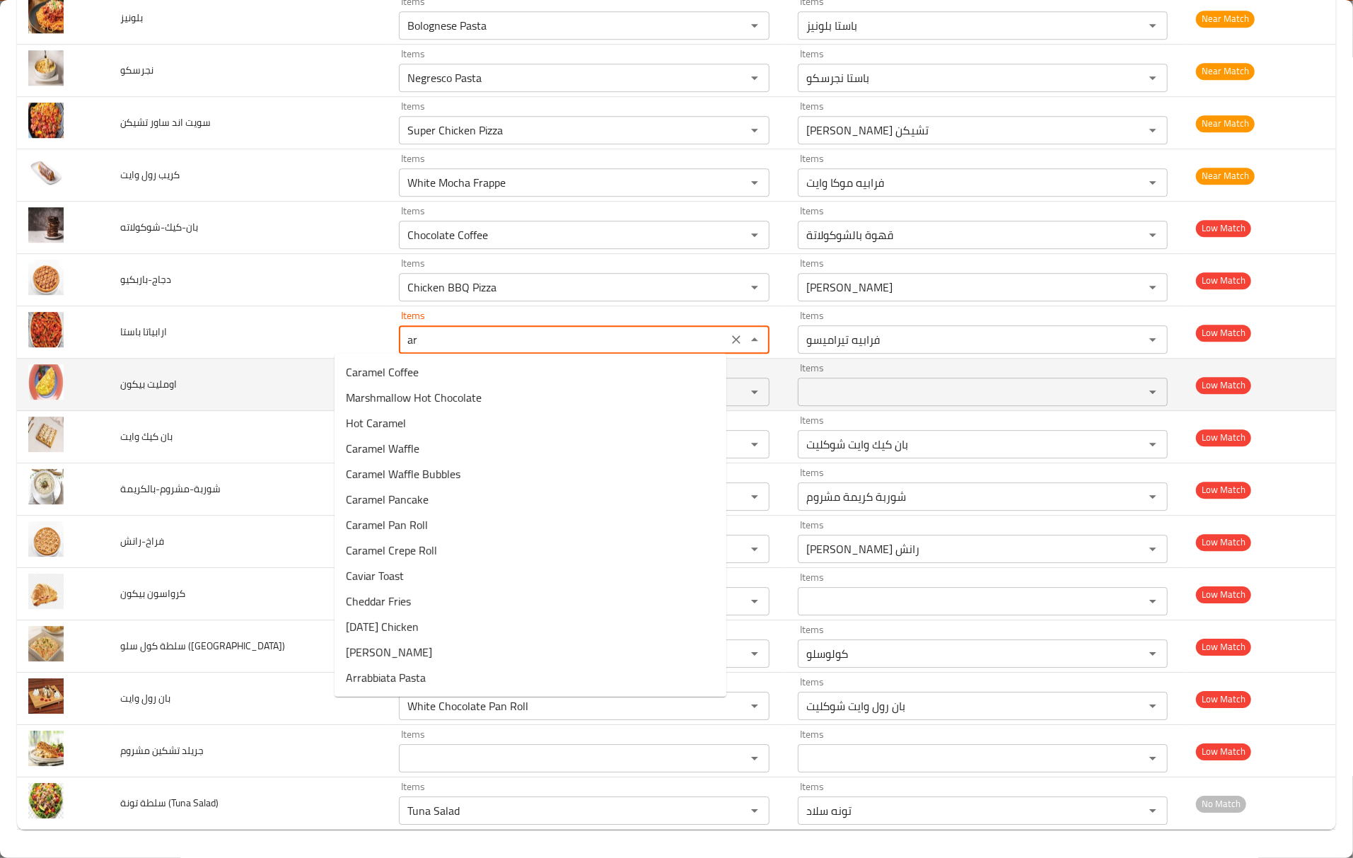
type باستا "a"
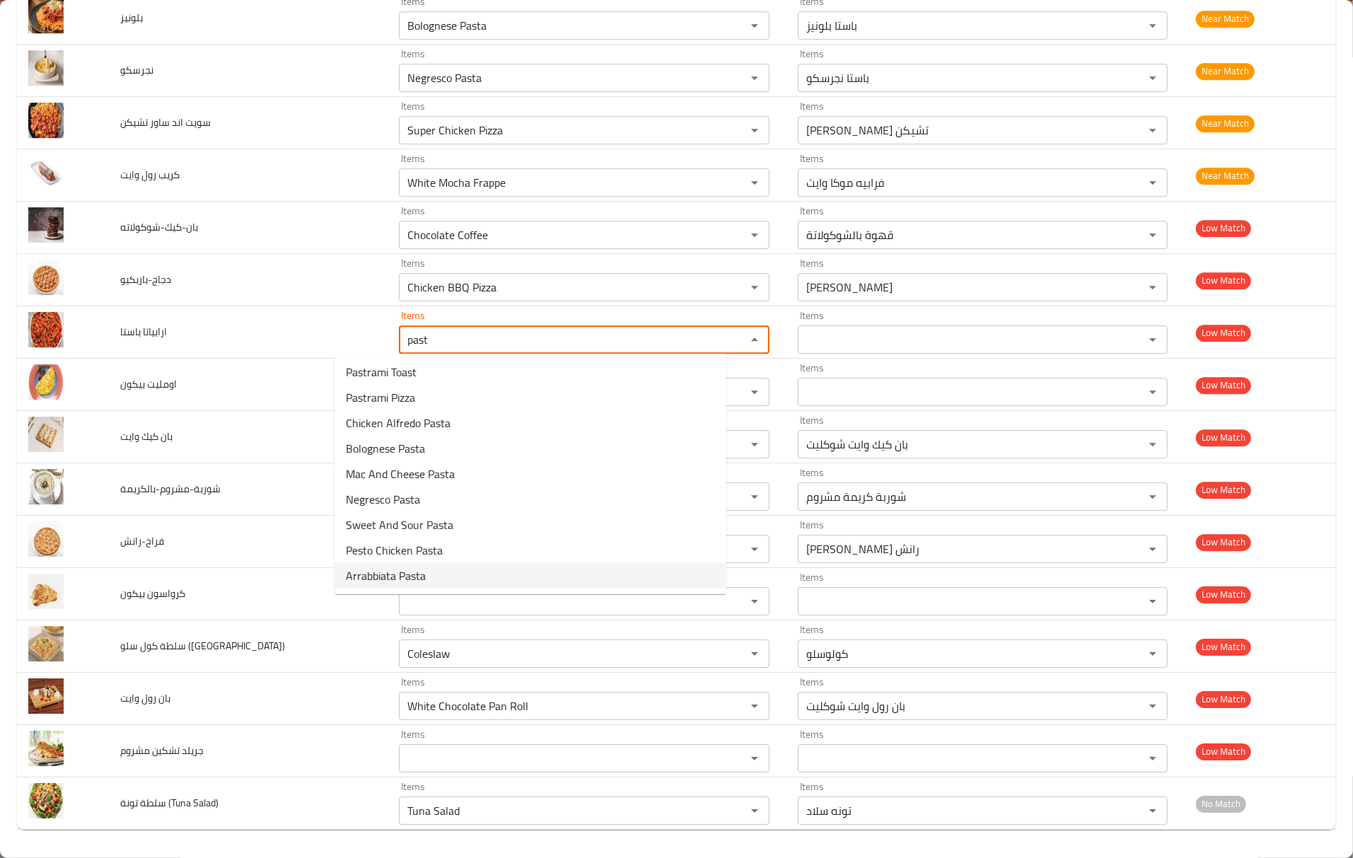
click at [429, 577] on باستا-option-8 "Arrabbiata Pasta" at bounding box center [531, 575] width 392 height 25
type باستا "Arrabbiata Pasta"
type باستا-ar "باستا أرابياتا"
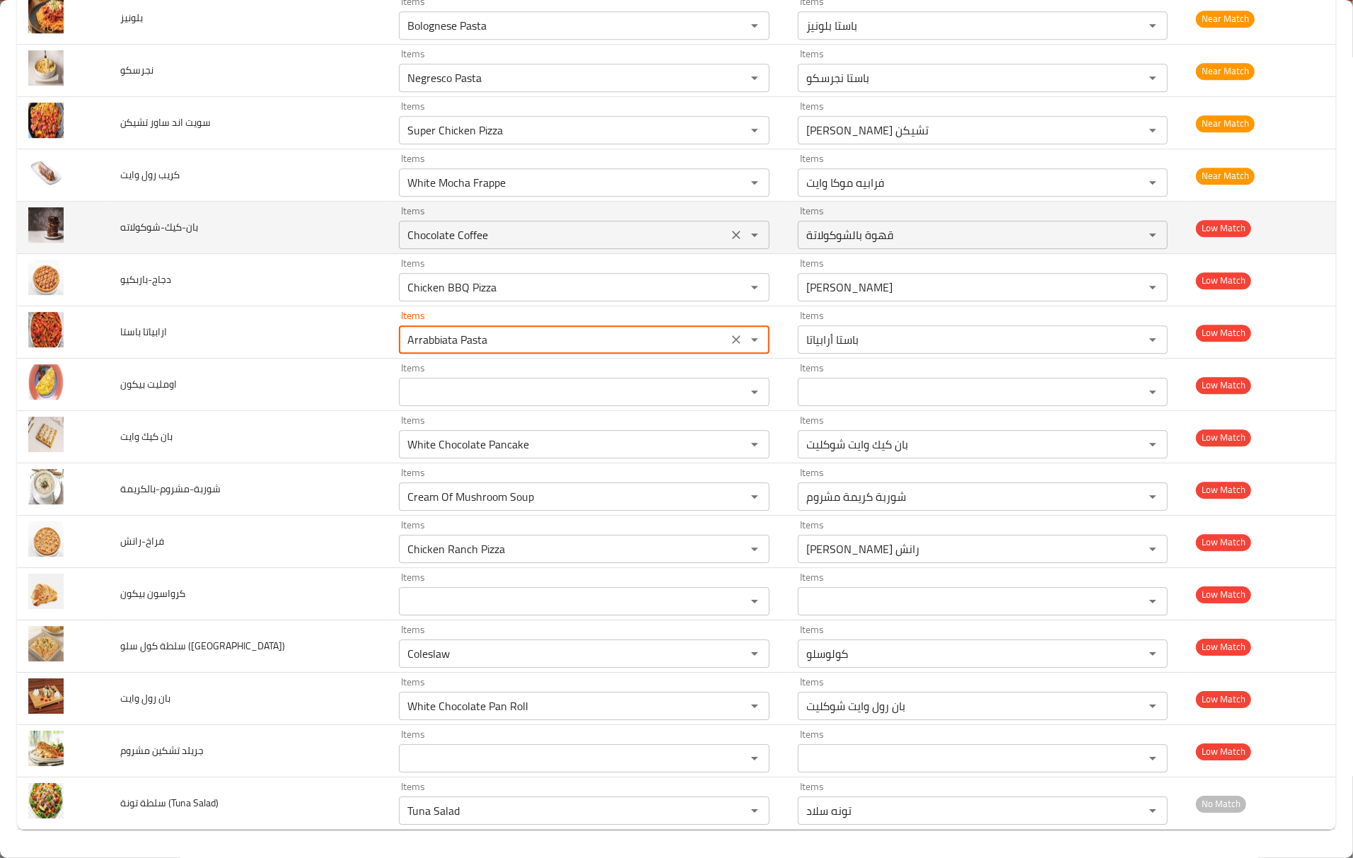
type باستا "Arrabbiata Pasta"
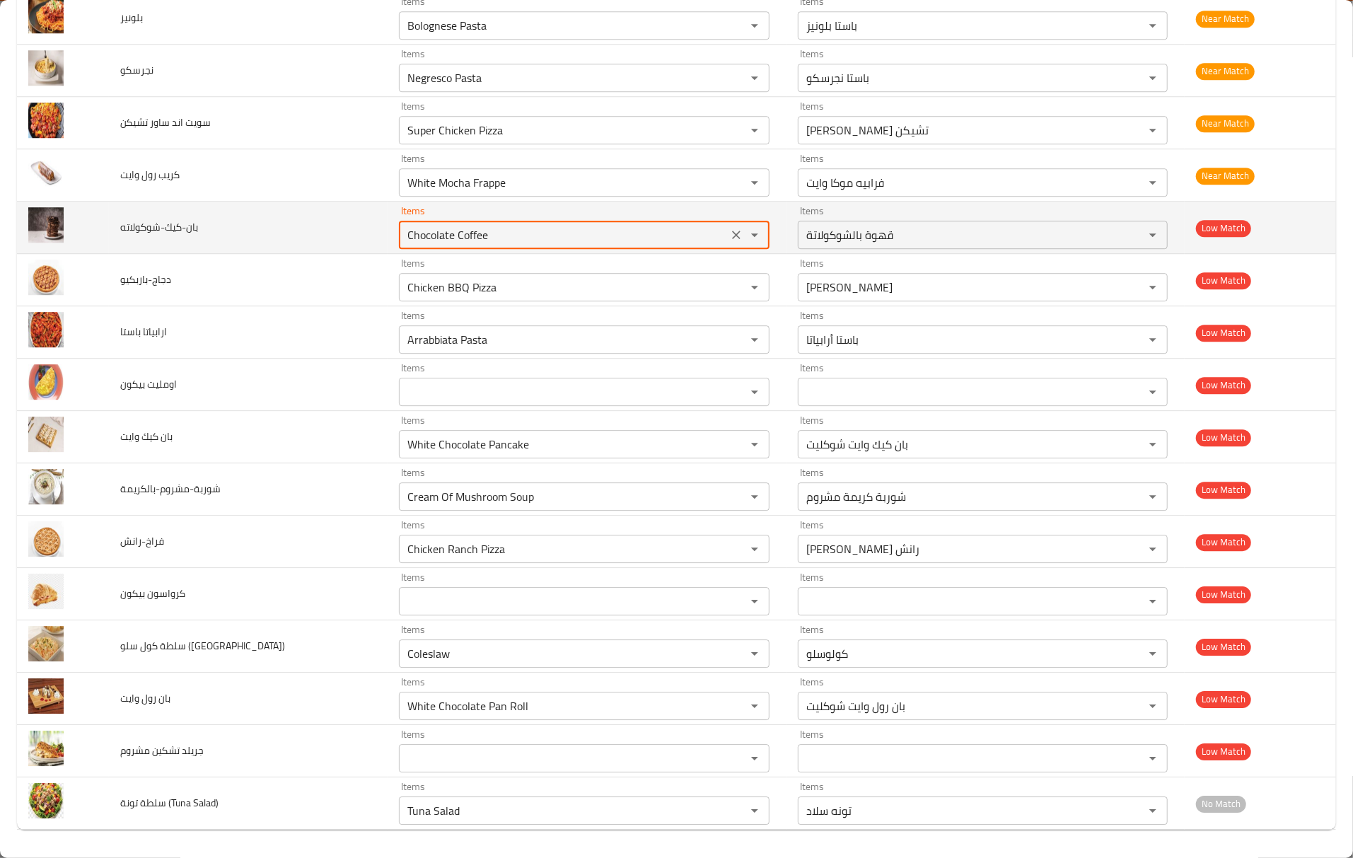
drag, startPoint x: 441, startPoint y: 229, endPoint x: 389, endPoint y: 235, distance: 52.7
click at [403, 235] on input "Chocolate Coffee" at bounding box center [563, 235] width 320 height 20
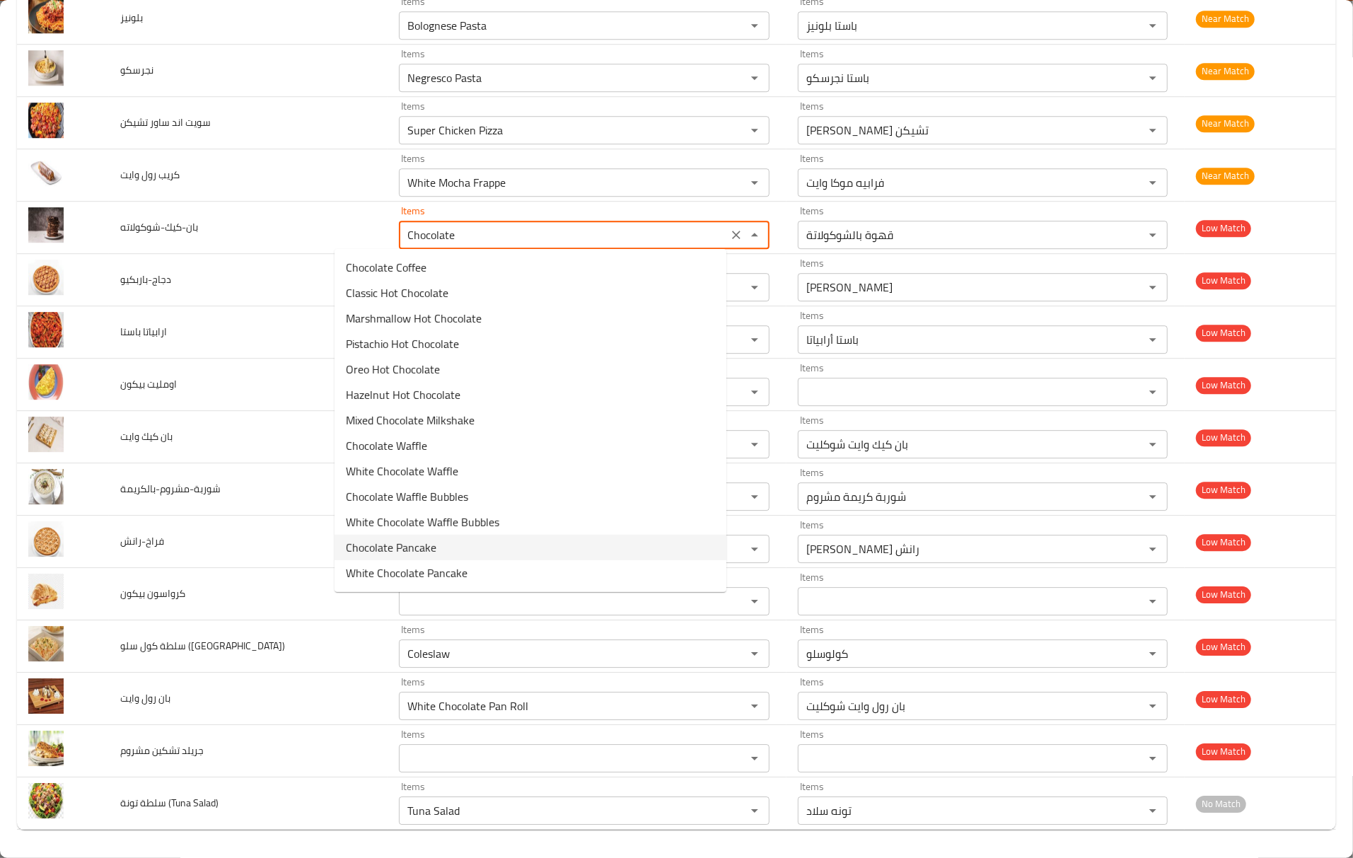
click at [399, 550] on span "Chocolate Pancake" at bounding box center [391, 547] width 91 height 17
type input "Chocolate Pancake"
type input "بان كيك شوكليت"
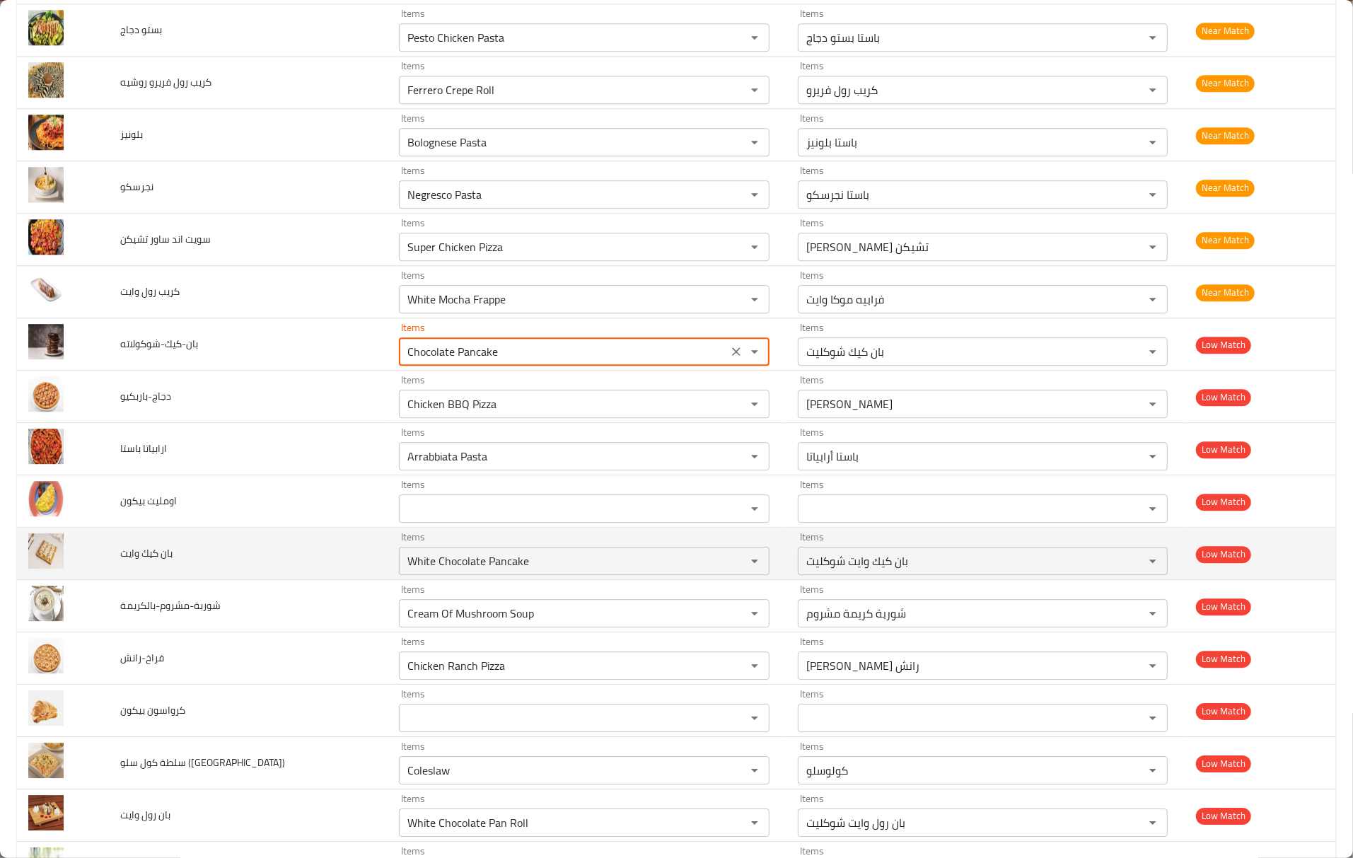
scroll to position [2827, 0]
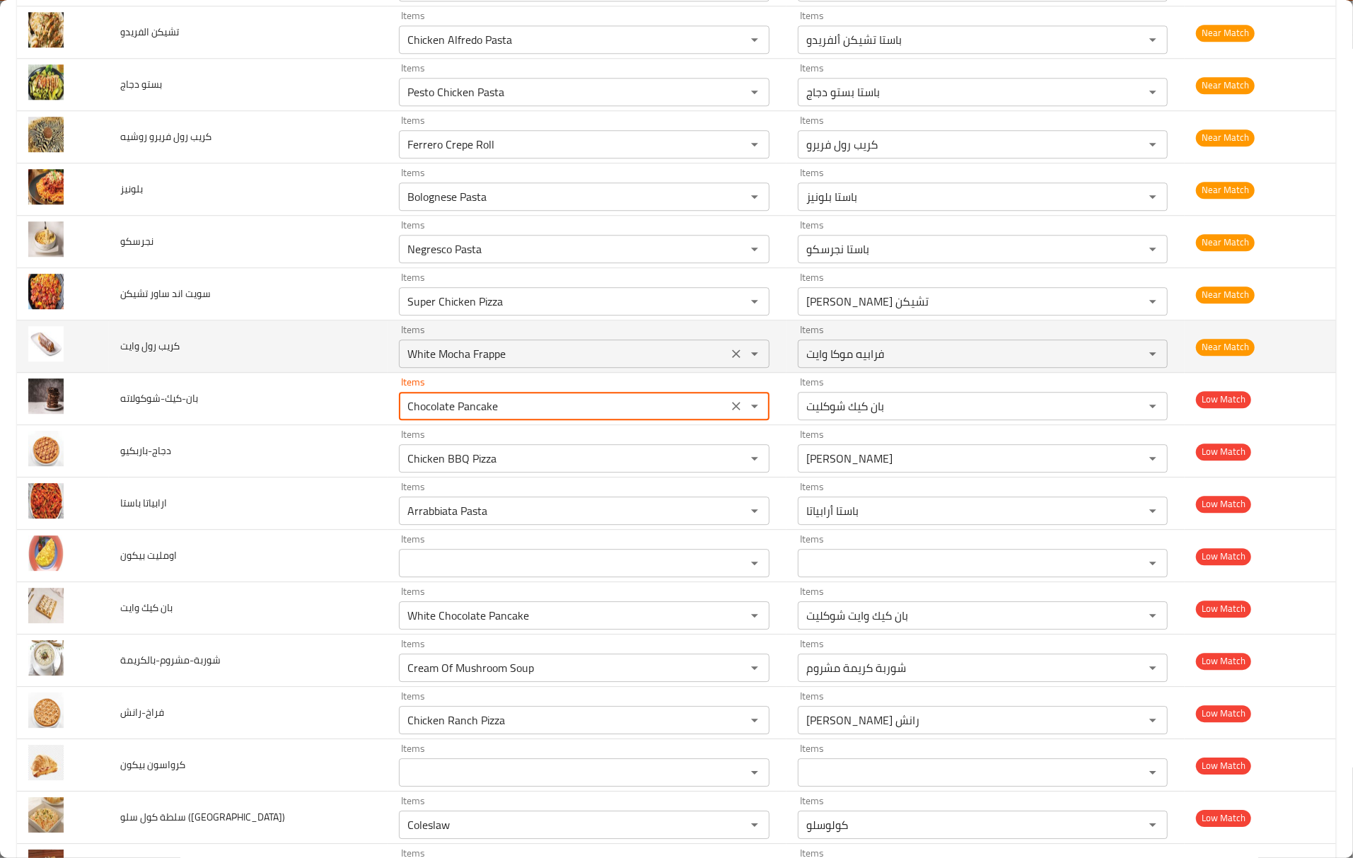
type input "Chocolate Pancake"
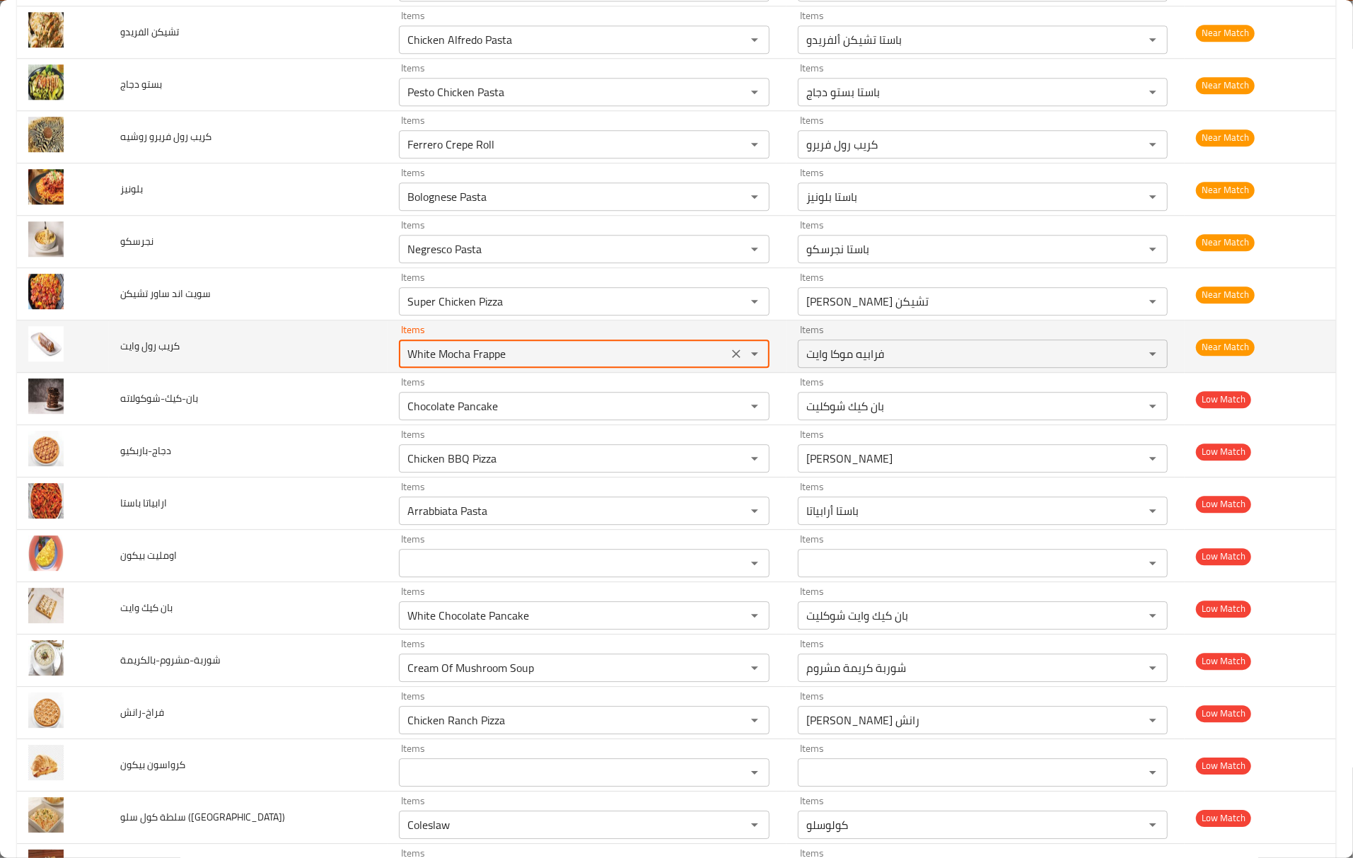
drag, startPoint x: 501, startPoint y: 374, endPoint x: 315, endPoint y: 360, distance: 185.8
click at [315, 360] on tr "كريب رول وايت Items White Mocha Frappe Items Items فرابيه موكا وايت Items Near …" at bounding box center [676, 346] width 1319 height 52
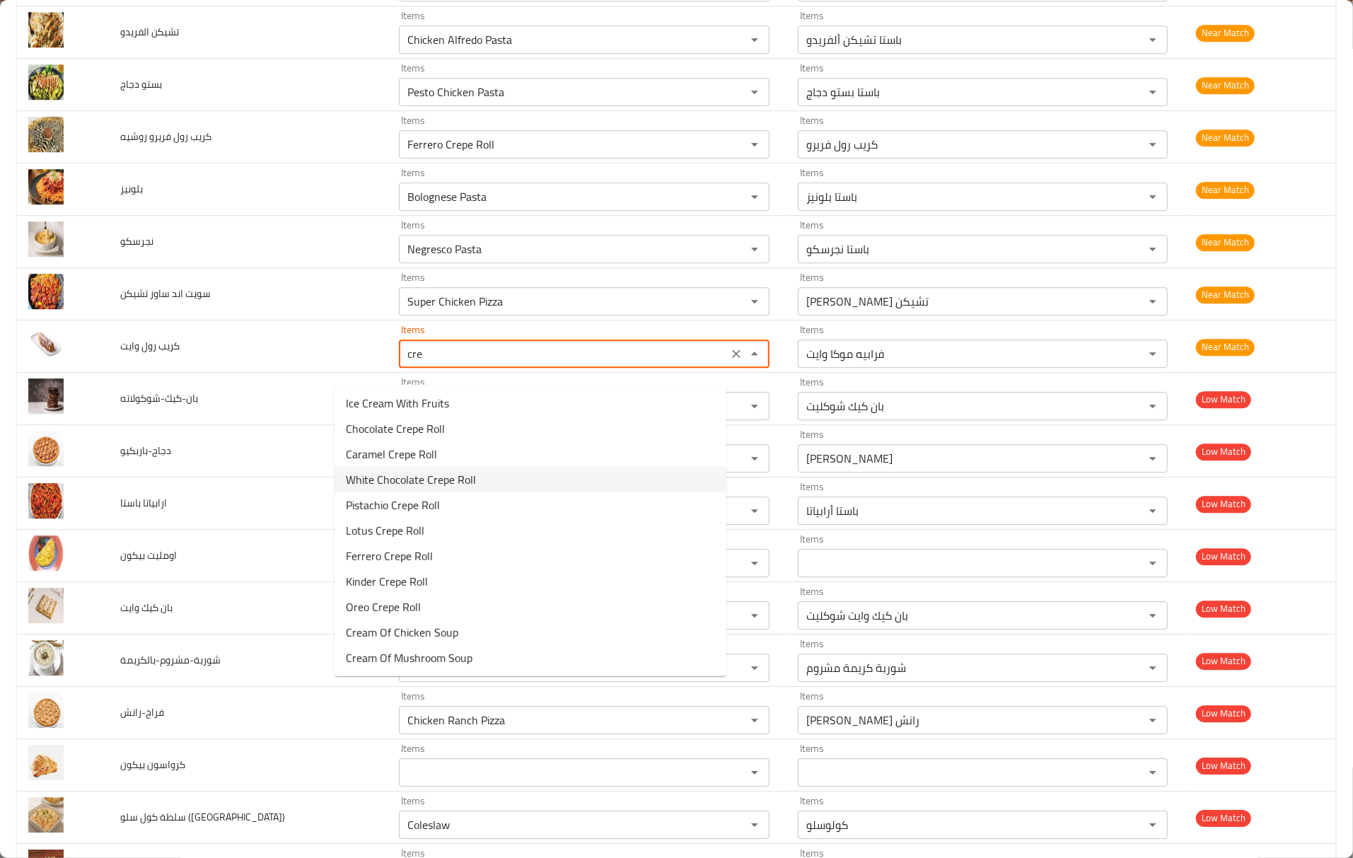
click at [480, 479] on وايت-option-3 "White Chocolate Crepe Roll" at bounding box center [531, 479] width 392 height 25
type وايت "White Chocolate Crepe Roll"
type وايت-ar "كريب رول وايت شوكليت"
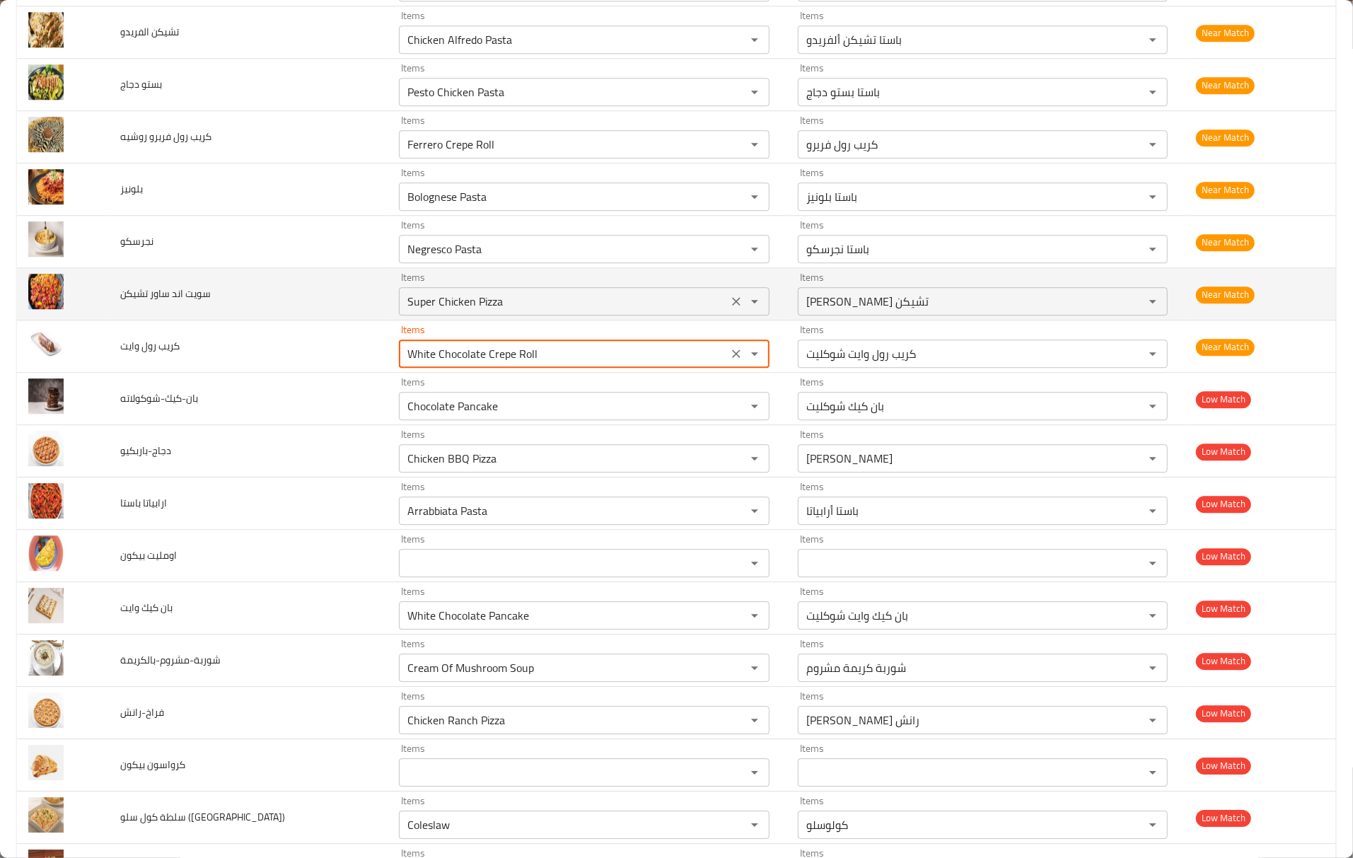
type وايت "White Chocolate Crepe Roll"
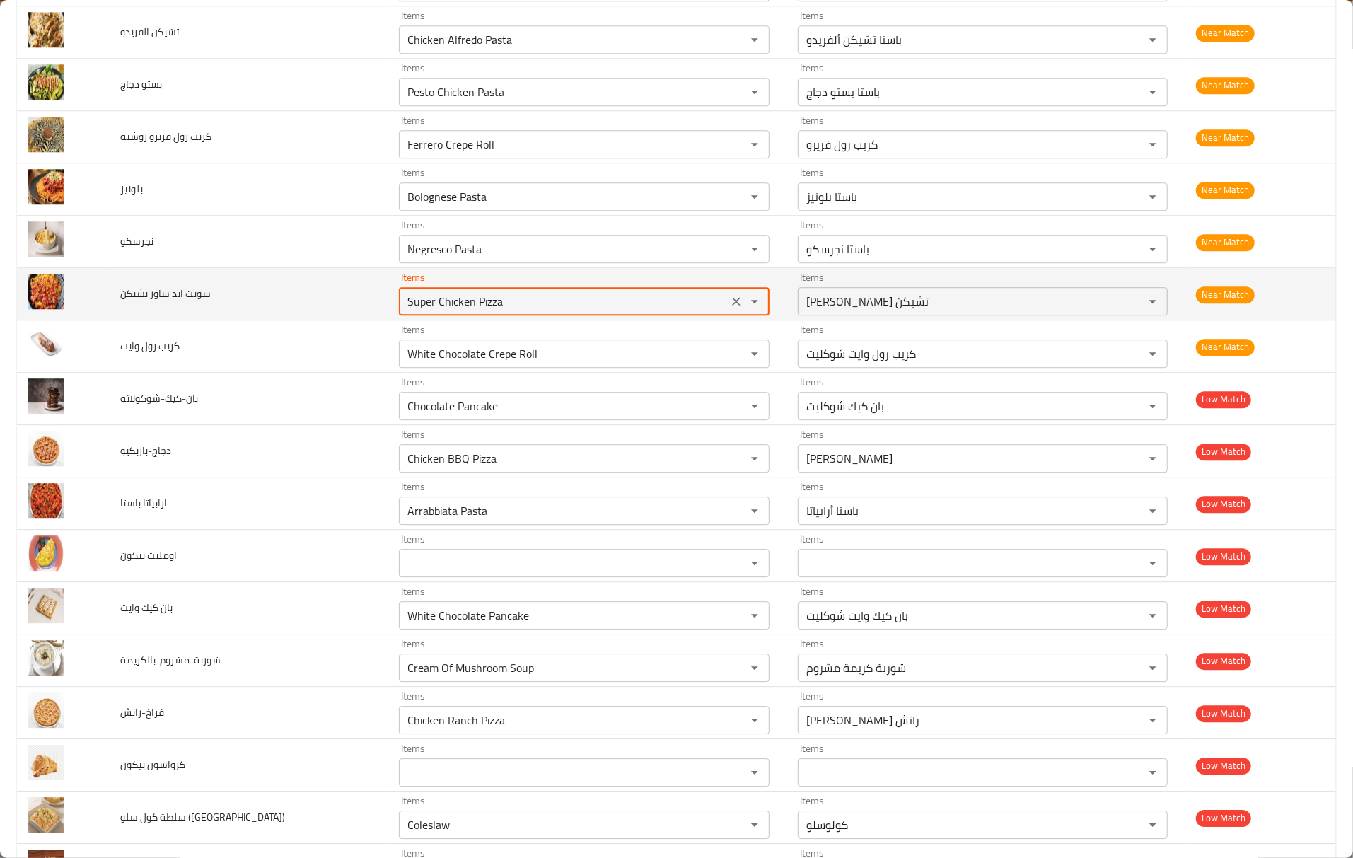
drag, startPoint x: 475, startPoint y: 324, endPoint x: 270, endPoint y: 314, distance: 205.4
click at [270, 314] on tr "سويت اند ساور تشيكن Items Super Chicken Pizza Items Items بيتزا سوبر تشيكن Item…" at bounding box center [676, 294] width 1319 height 52
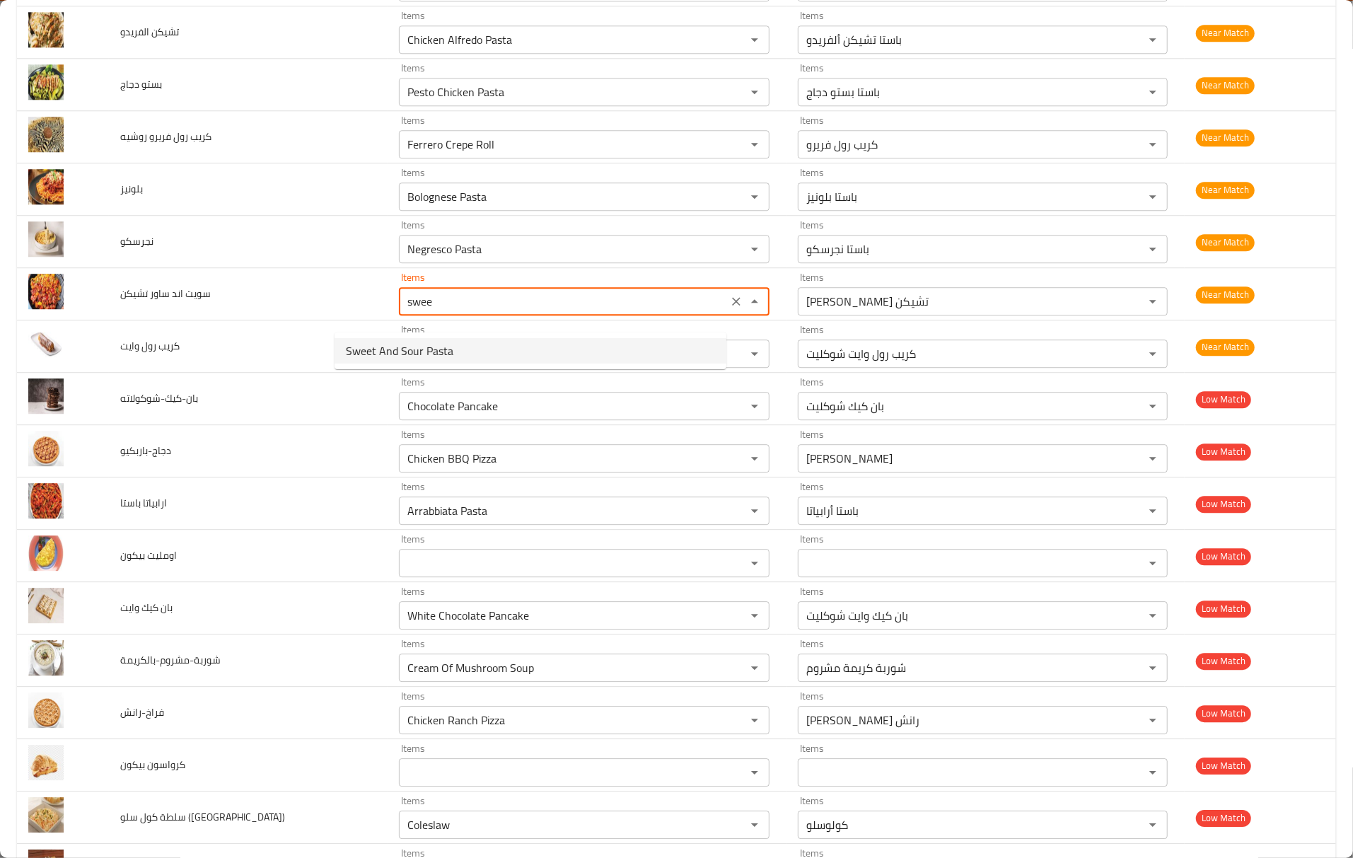
click at [461, 352] on تشيكن-option-0 "Sweet And Sour Pasta" at bounding box center [531, 350] width 392 height 25
type تشيكن "Sweet And Sour Pasta"
type تشيكن-ar "باستا سويت آند سور"
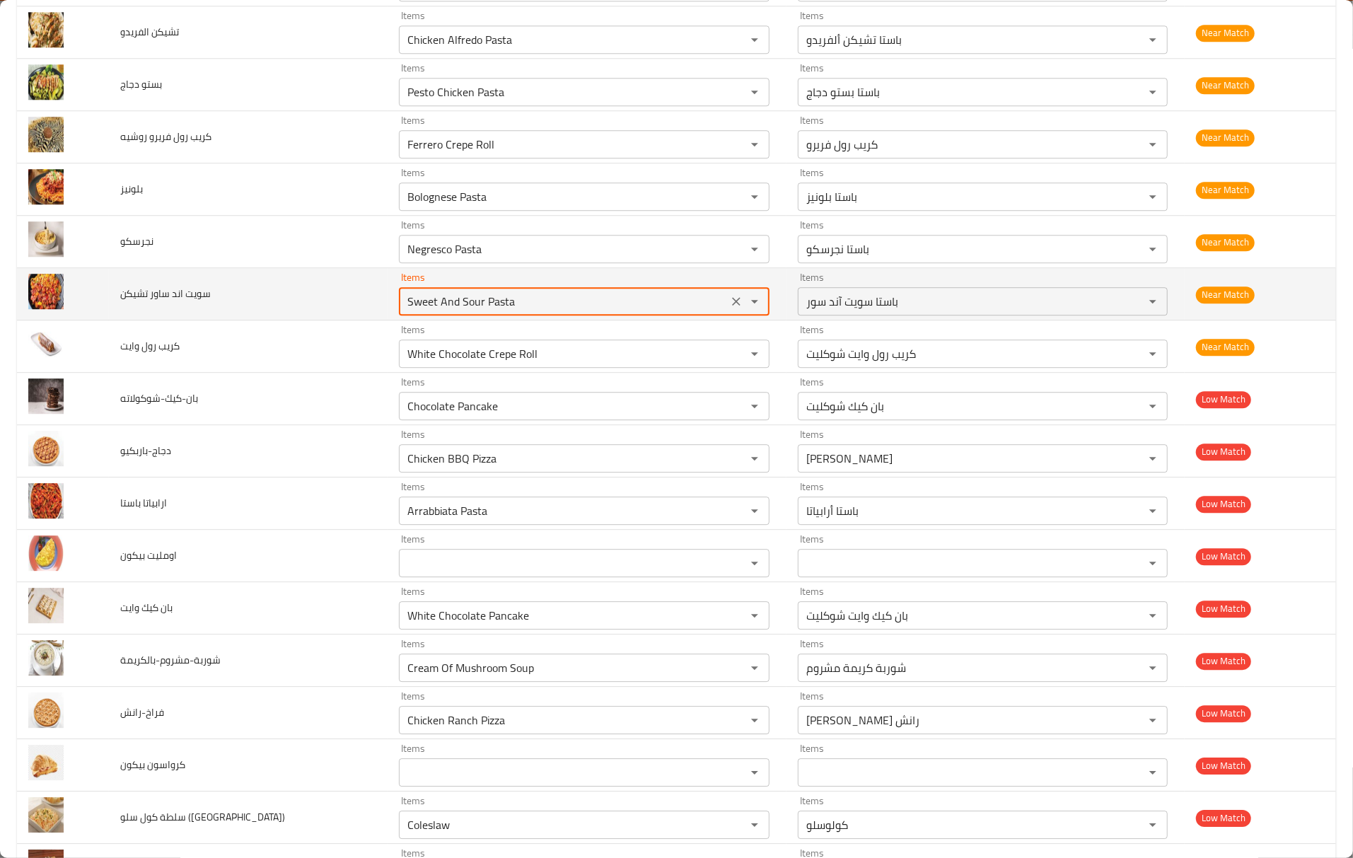
type تشيكن "Sweet And Sour Pasta"
click at [242, 301] on td "سويت اند ساور تشيكن" at bounding box center [248, 294] width 279 height 52
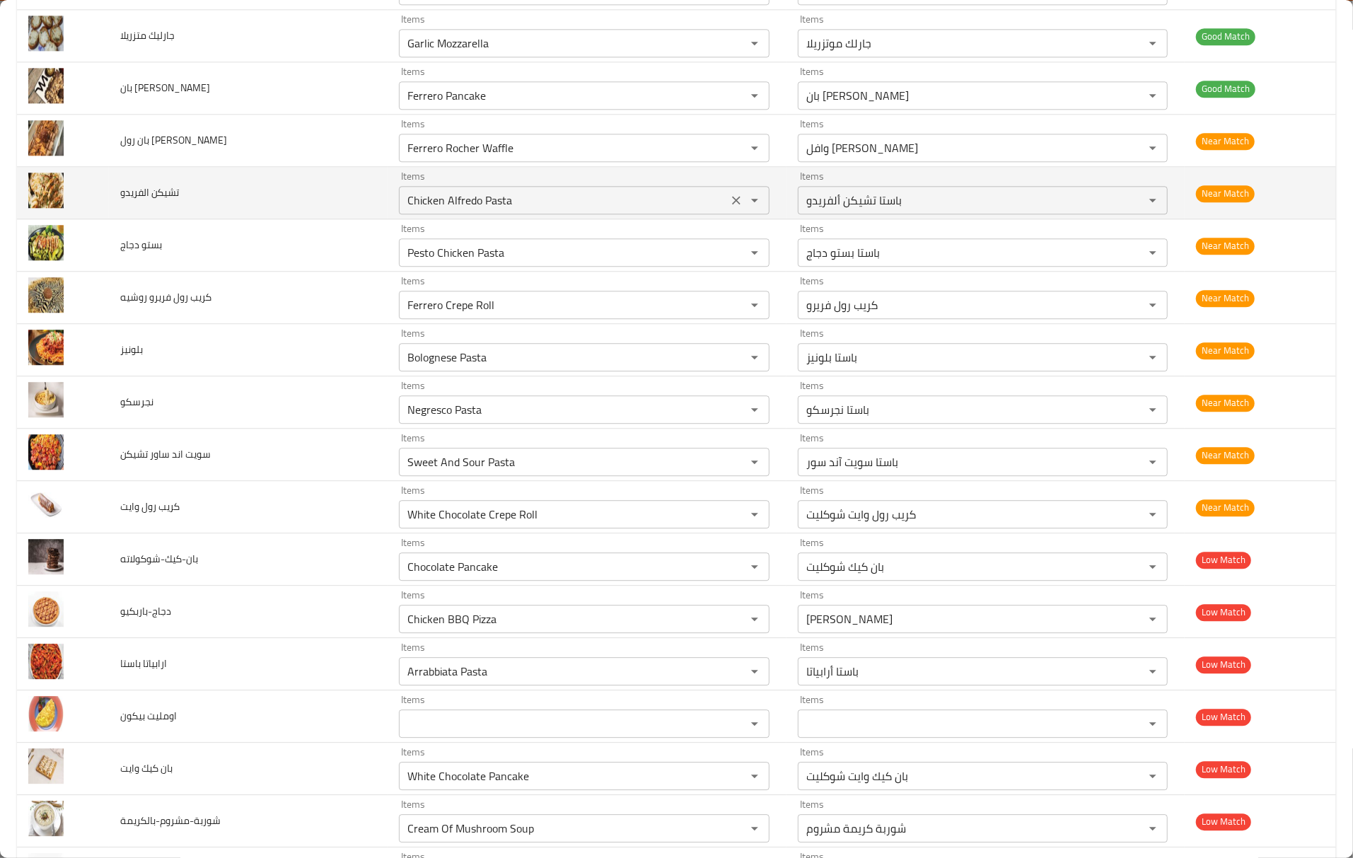
scroll to position [2639, 0]
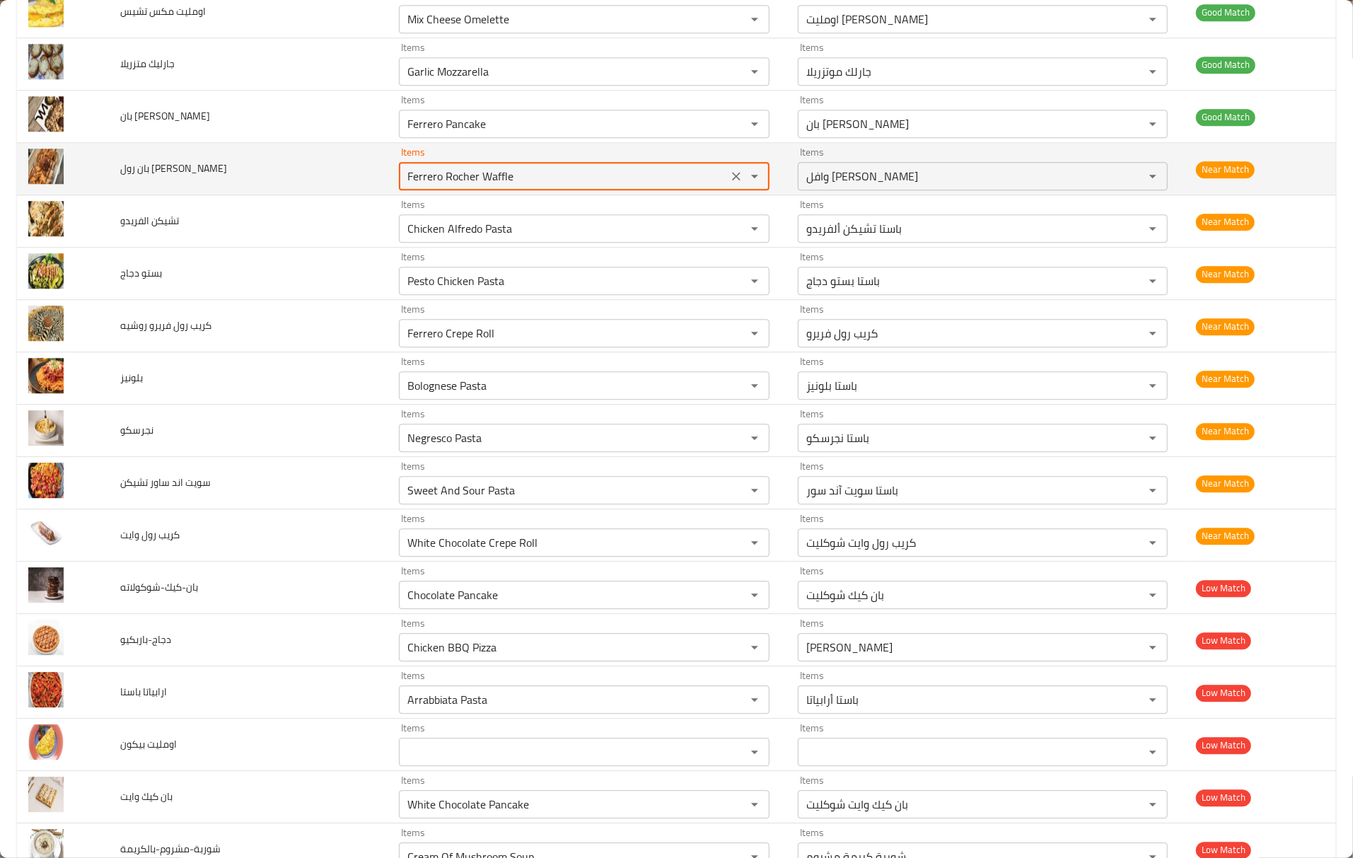
drag, startPoint x: 447, startPoint y: 187, endPoint x: 420, endPoint y: 192, distance: 27.5
click at [420, 186] on روشيه "Ferrero Rocher Waffle" at bounding box center [563, 176] width 320 height 20
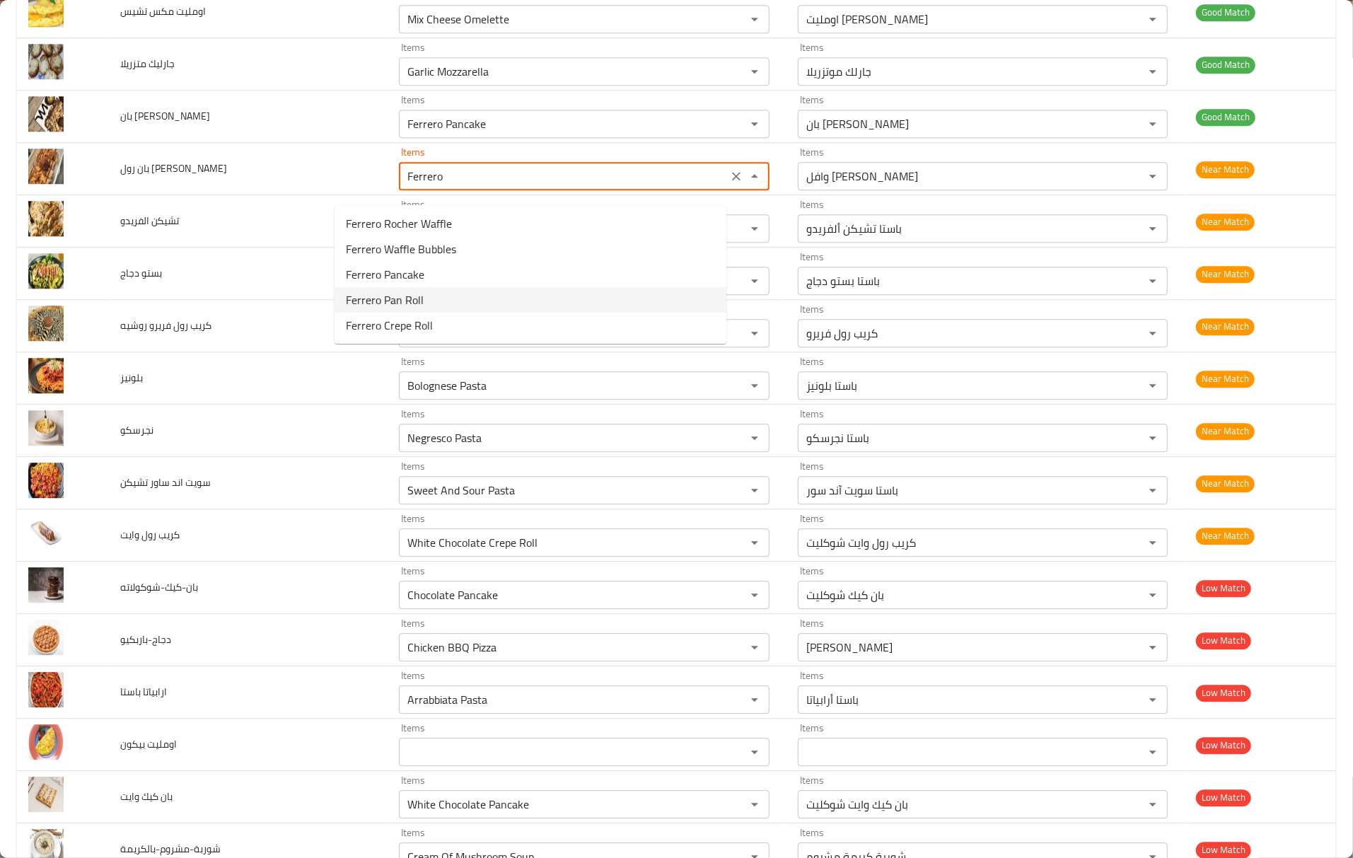
click at [433, 294] on روشيه-option-3 "Ferrero Pan Roll" at bounding box center [531, 299] width 392 height 25
type روشيه "Ferrero Pan Roll"
type روشيه-ar "بان رول فريرو"
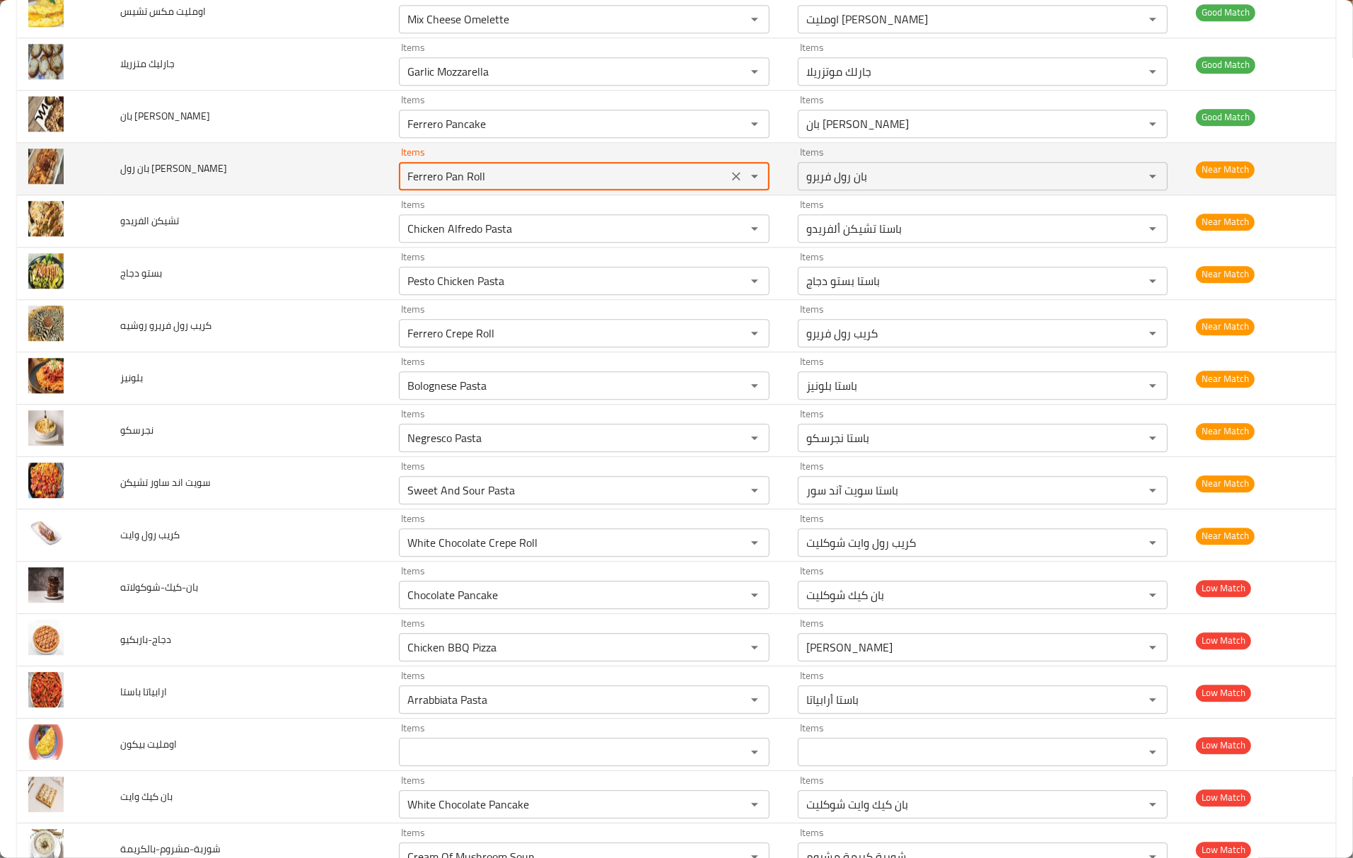
click at [439, 190] on div "Ferrero Pan Roll Items" at bounding box center [584, 176] width 370 height 28
click at [436, 186] on روشيه "Ferrero Pan Roll" at bounding box center [563, 176] width 320 height 20
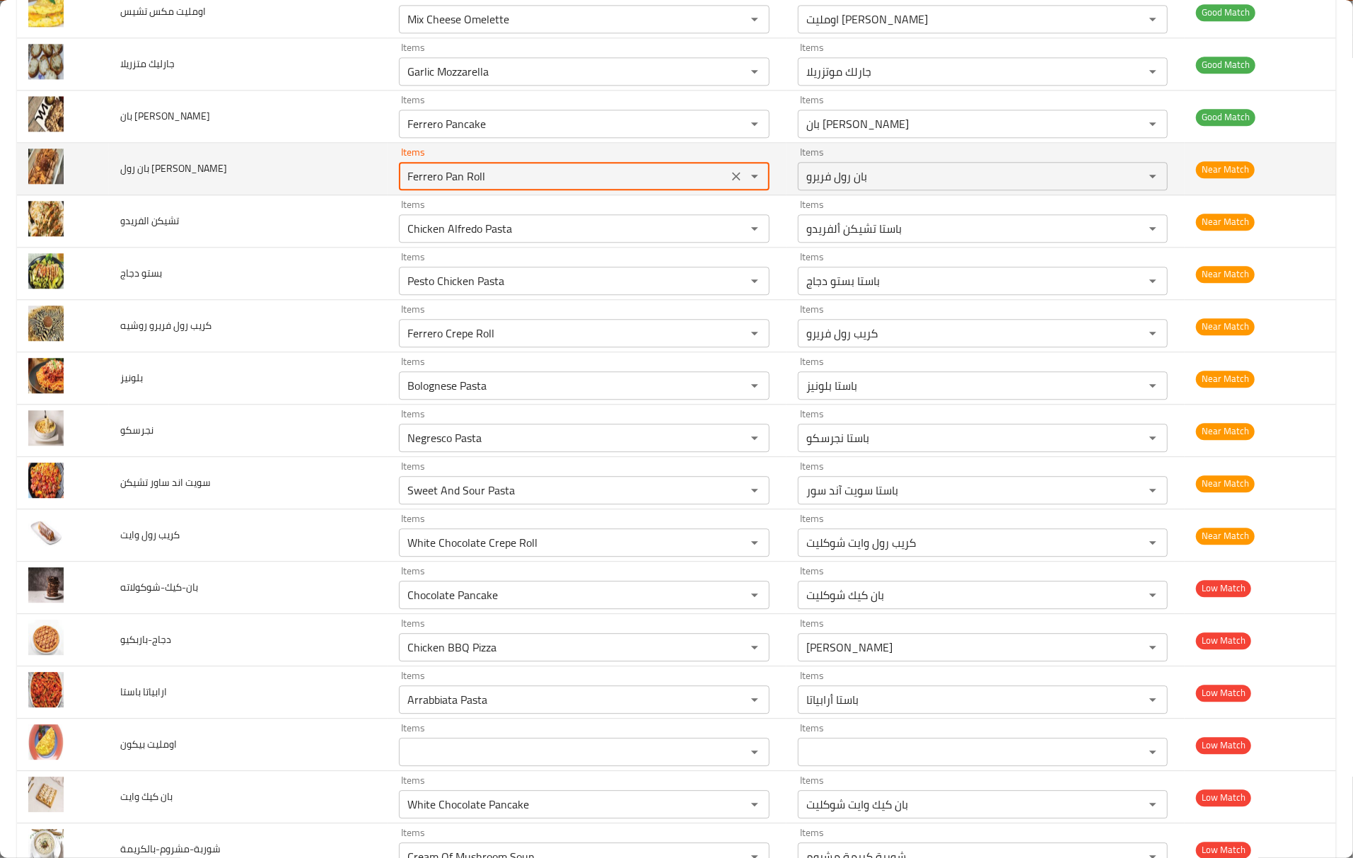
click at [436, 186] on روشيه "Ferrero Pan Roll" at bounding box center [563, 176] width 320 height 20
type روشيه "Ferrero Pan Roll"
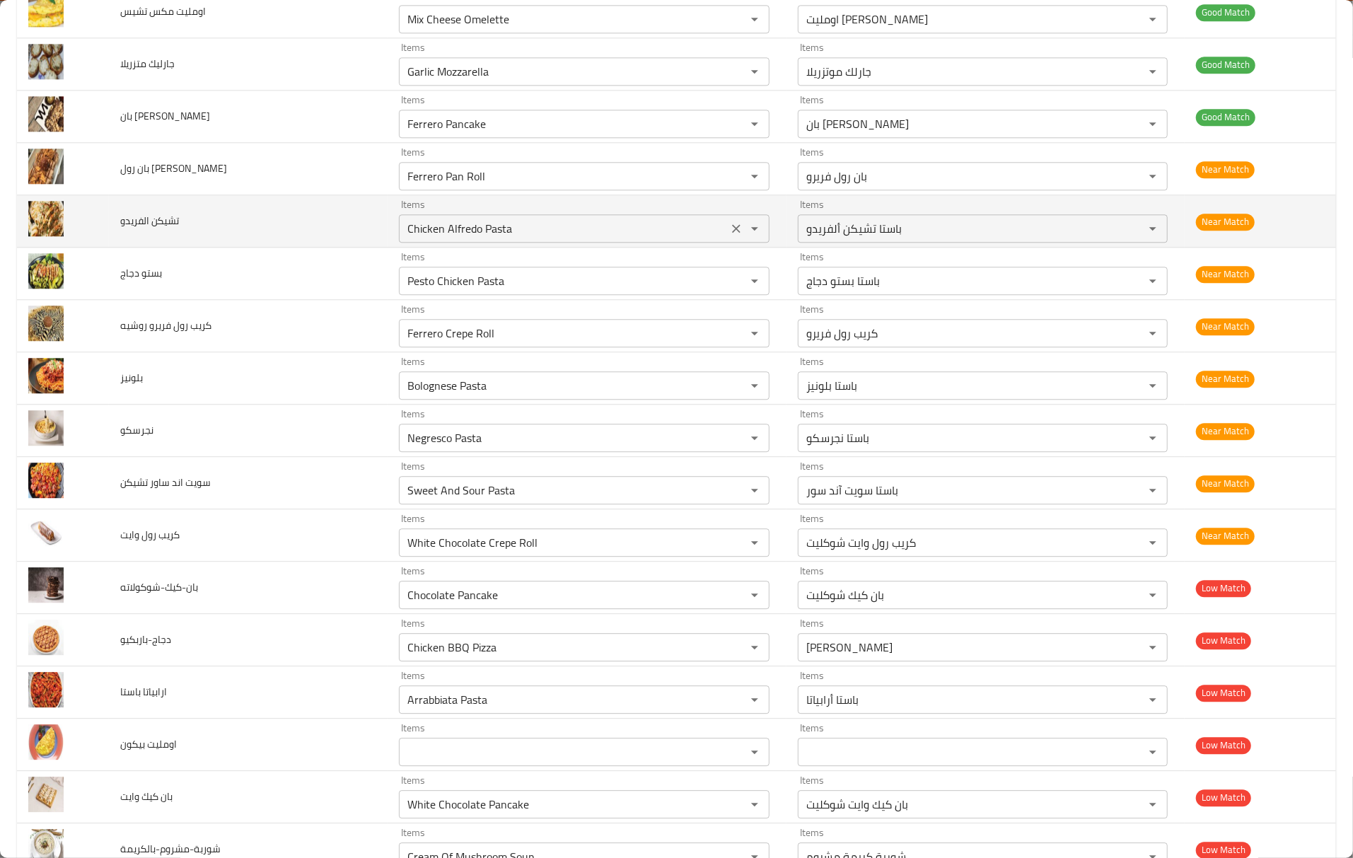
scroll to position [2450, 0]
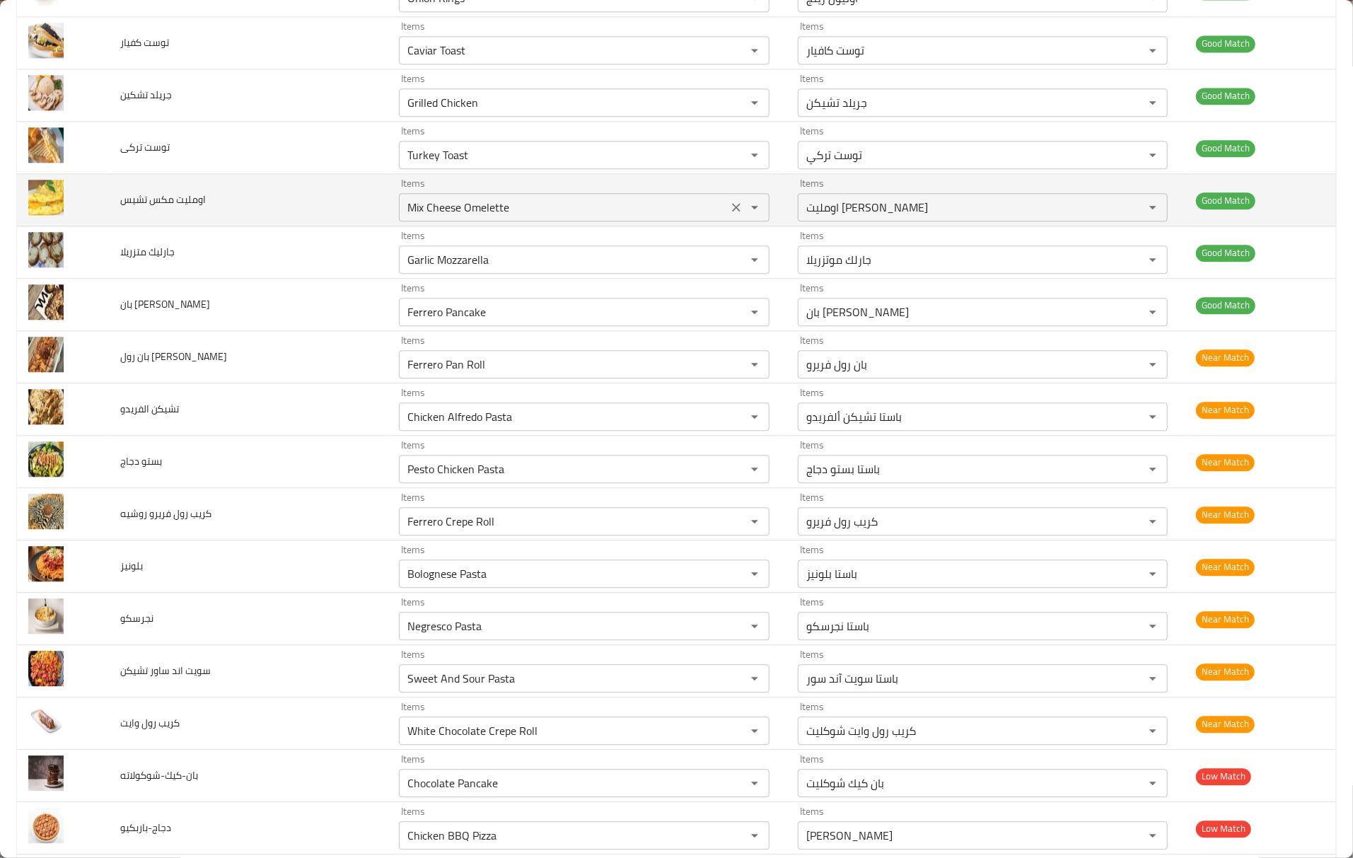
click at [448, 217] on تشيس "Mix Cheese Omelette" at bounding box center [563, 207] width 320 height 20
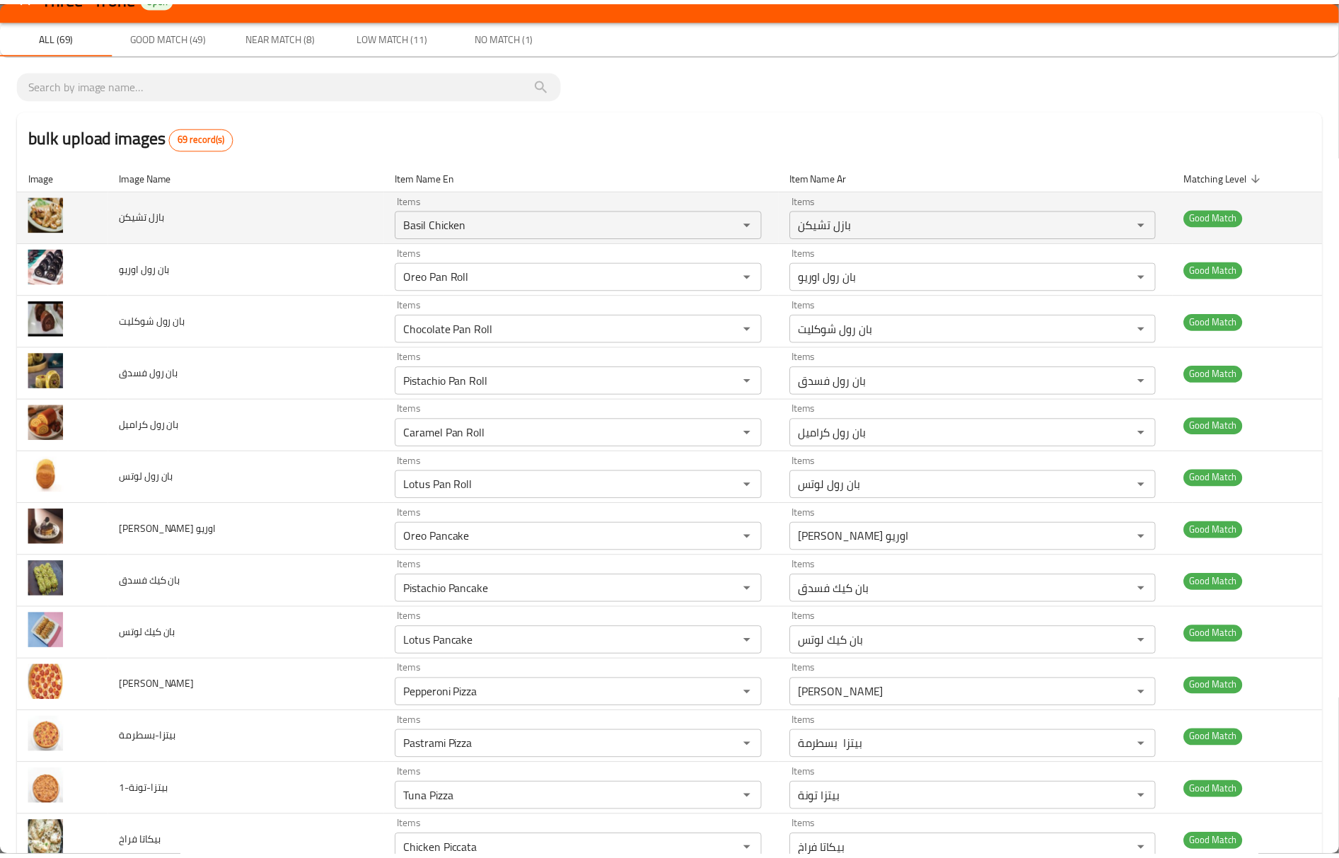
scroll to position [0, 0]
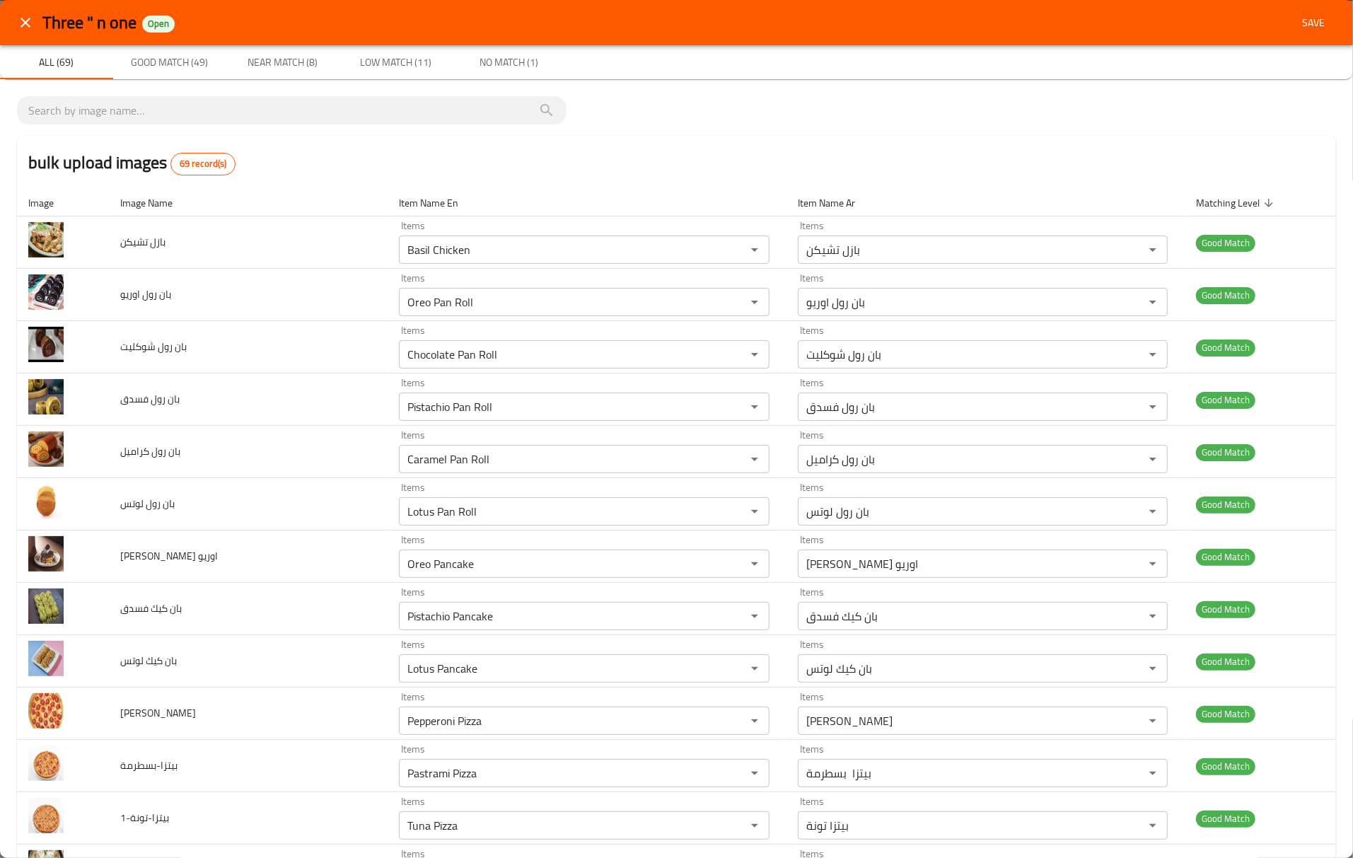
click at [1297, 27] on span "Save" at bounding box center [1314, 23] width 34 height 18
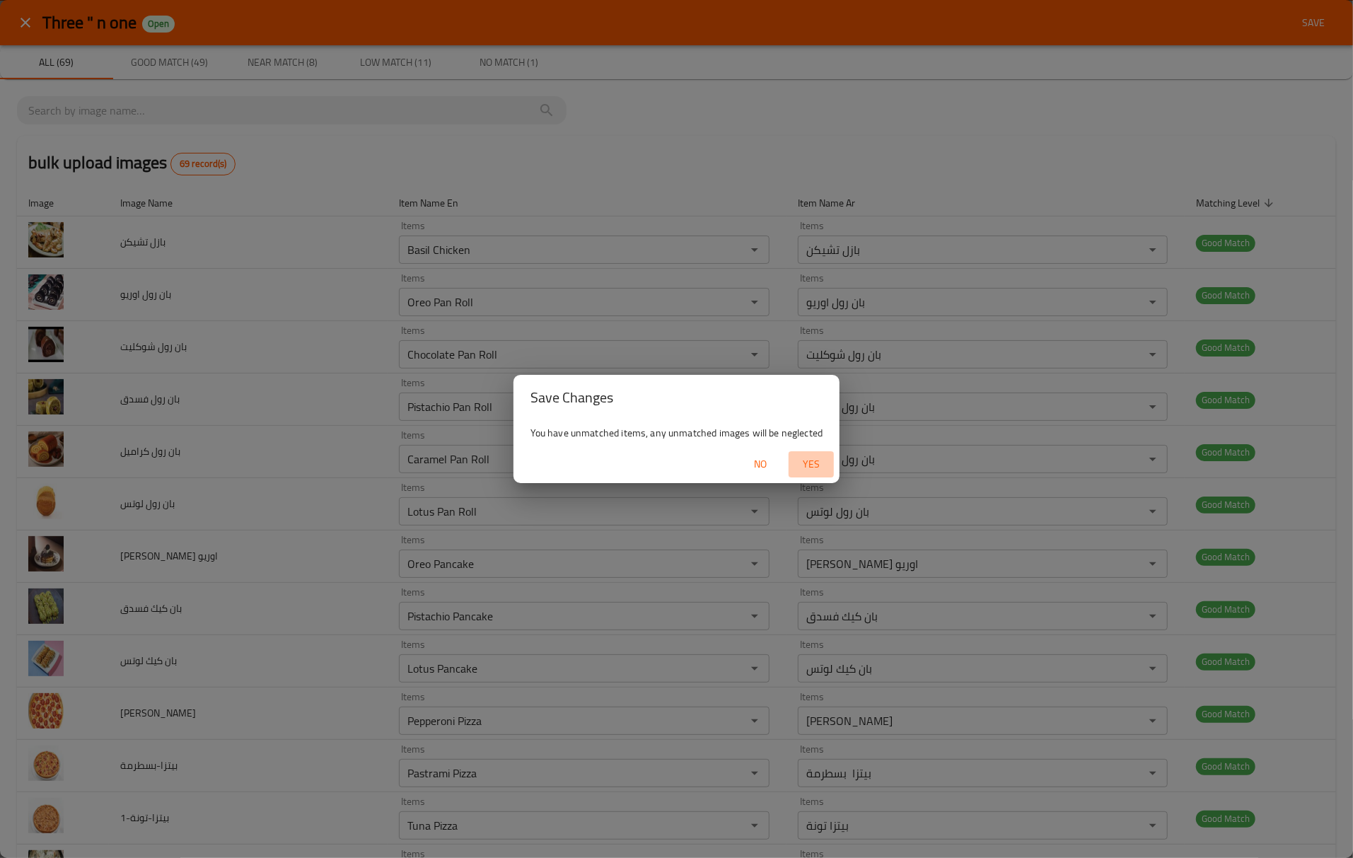
click at [812, 467] on span "Yes" at bounding box center [811, 465] width 34 height 18
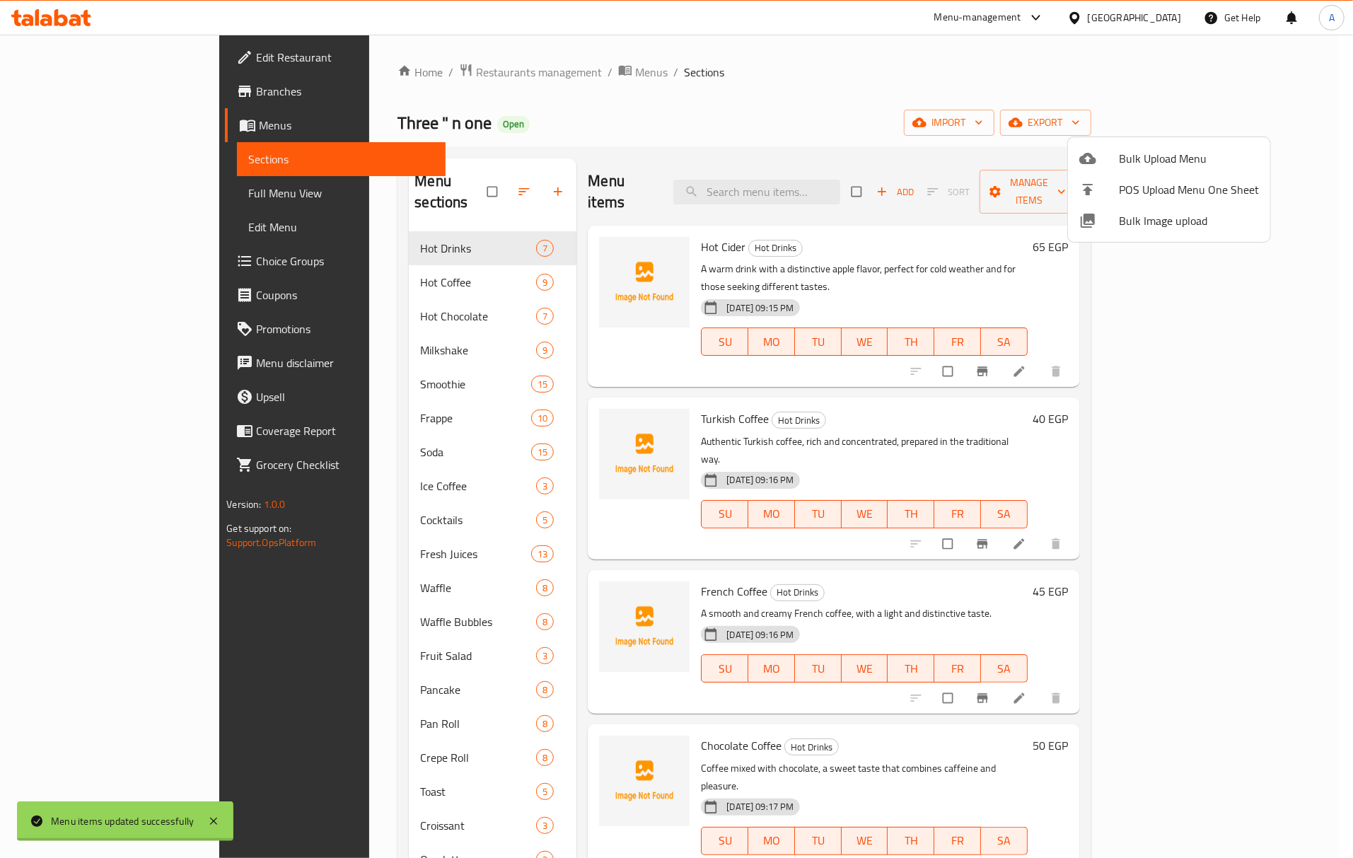
click at [656, 405] on div at bounding box center [676, 429] width 1353 height 858
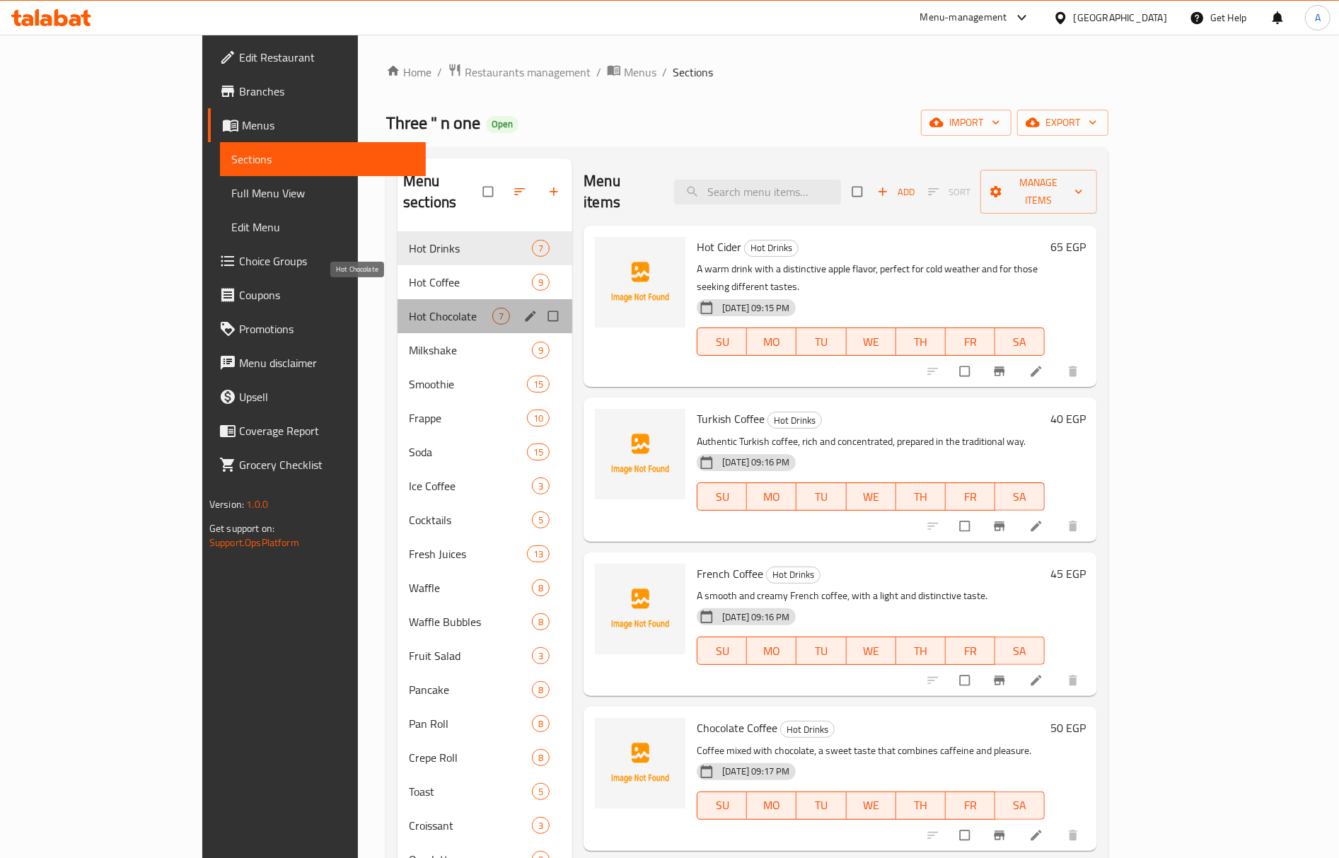
click at [409, 308] on span "Hot Chocolate" at bounding box center [450, 316] width 83 height 17
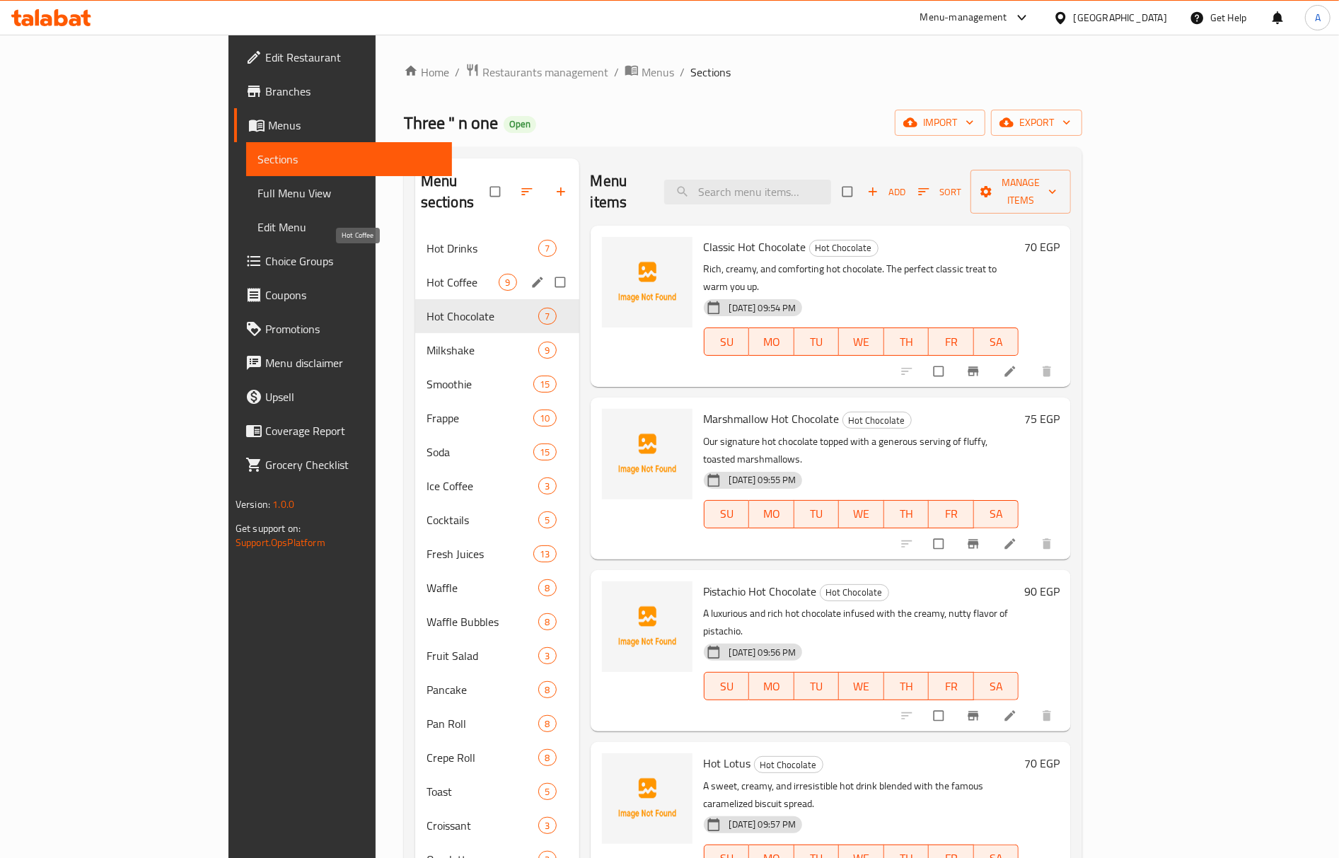
click at [427, 274] on span "Hot Coffee" at bounding box center [463, 282] width 73 height 17
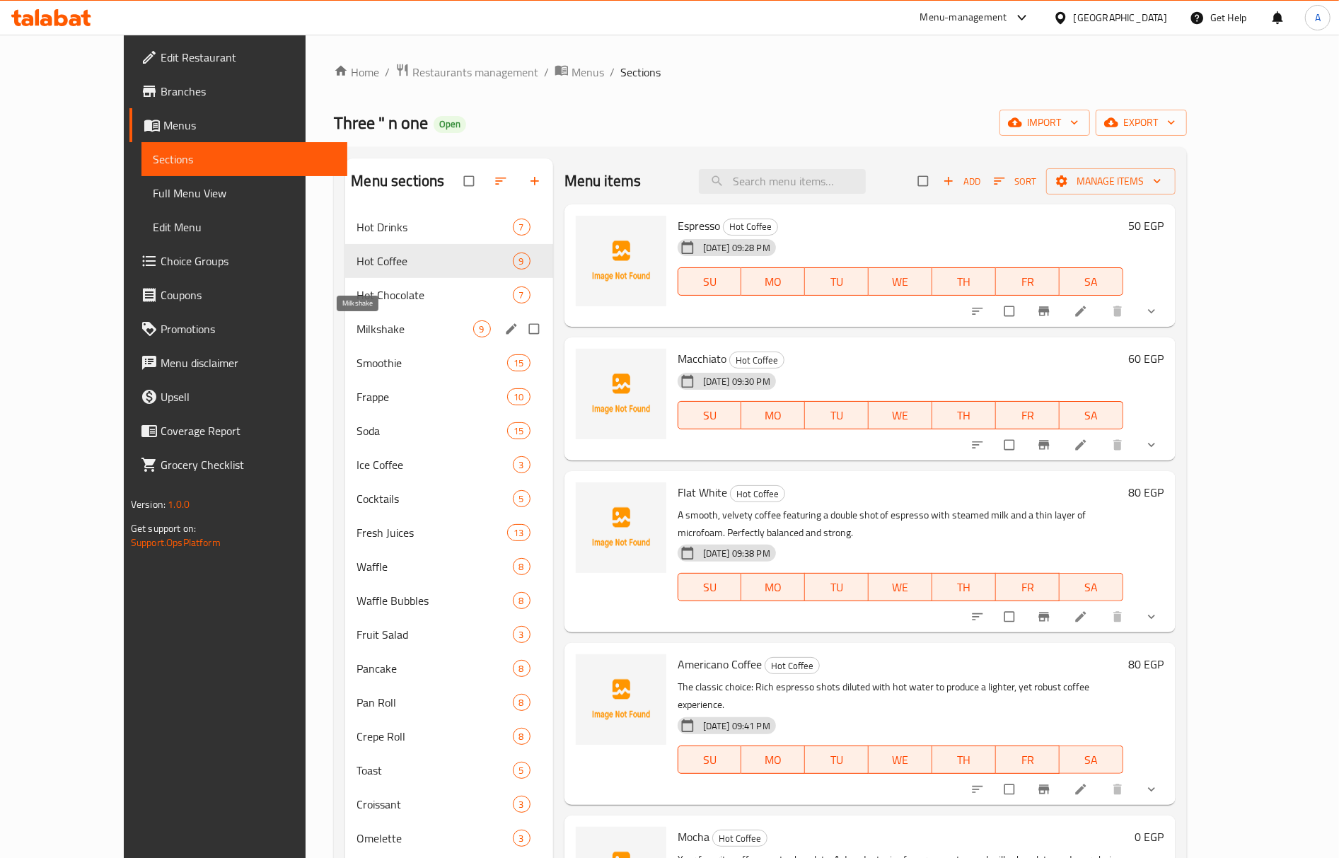
drag, startPoint x: 324, startPoint y: 320, endPoint x: 324, endPoint y: 332, distance: 11.3
click at [357, 321] on span "Milkshake" at bounding box center [415, 328] width 116 height 17
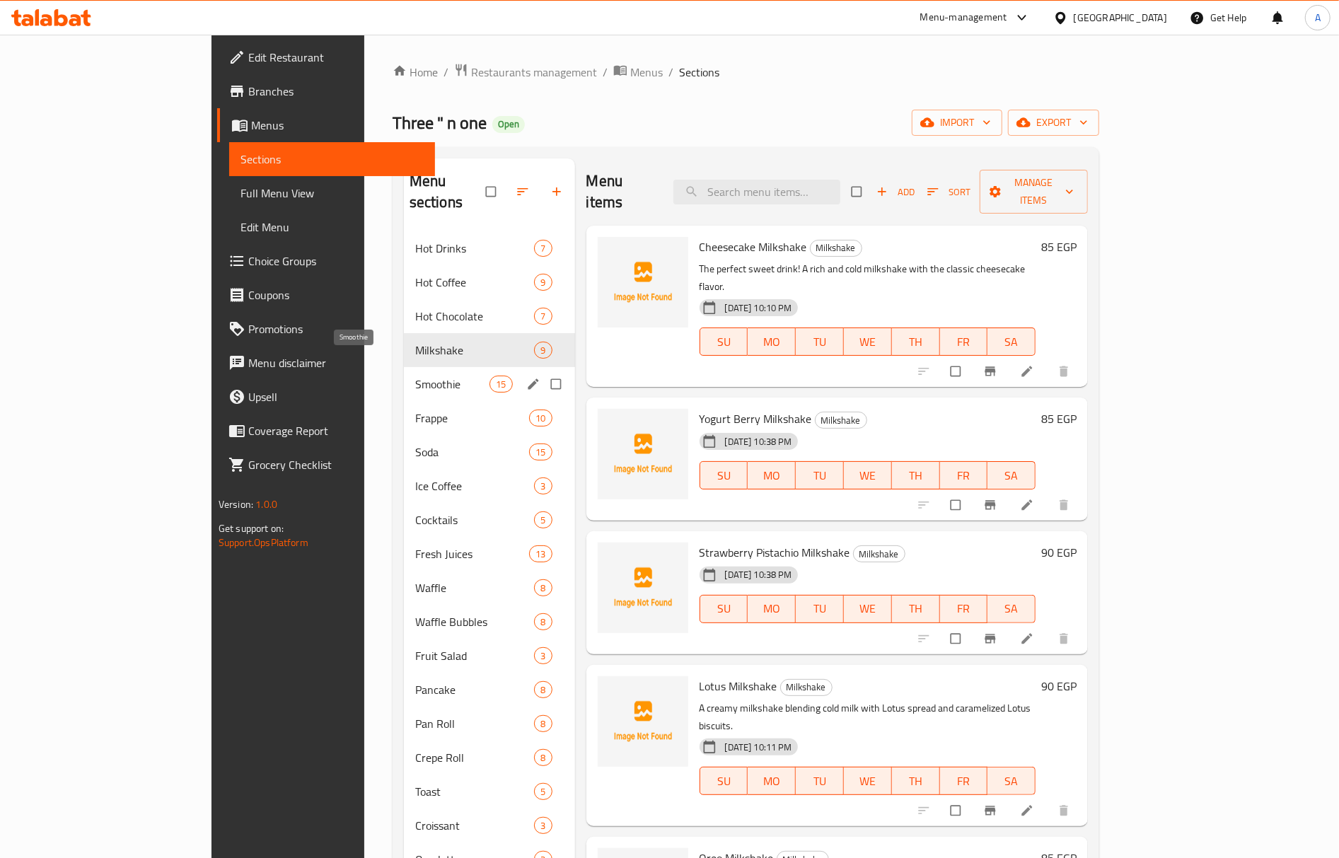
click at [415, 376] on span "Smoothie" at bounding box center [452, 384] width 75 height 17
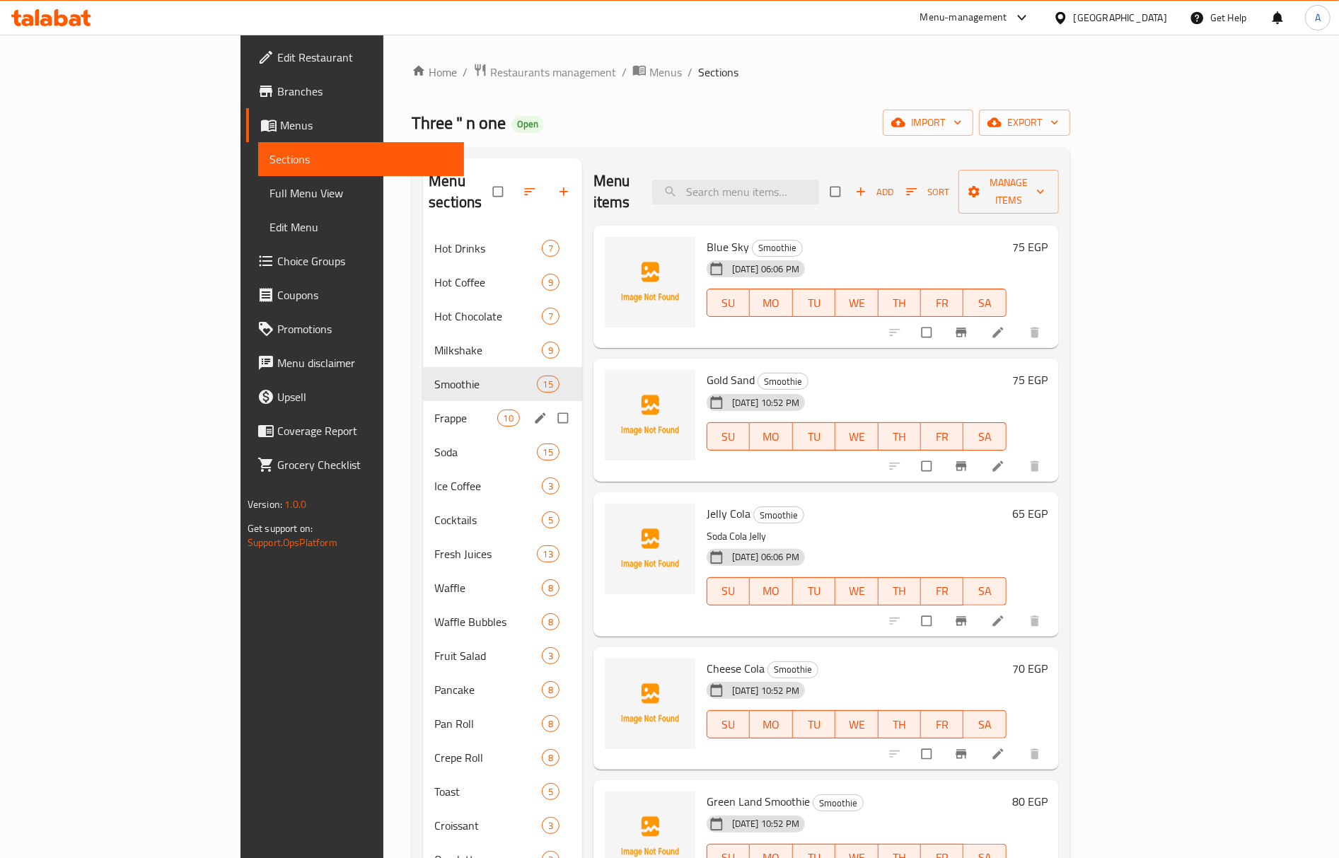
click at [423, 401] on div "Frappe 10" at bounding box center [502, 418] width 159 height 34
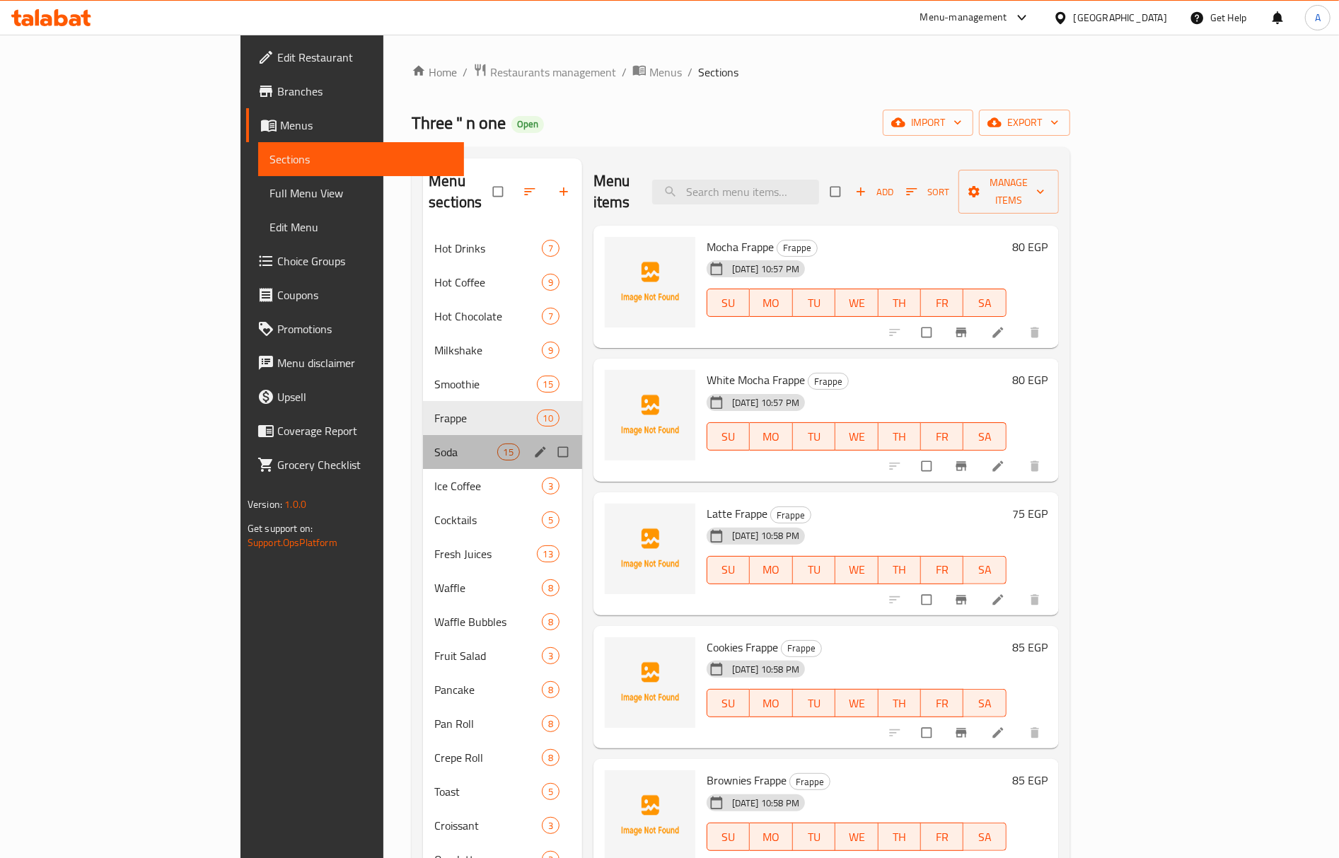
click at [423, 435] on div "Soda 15" at bounding box center [502, 452] width 159 height 34
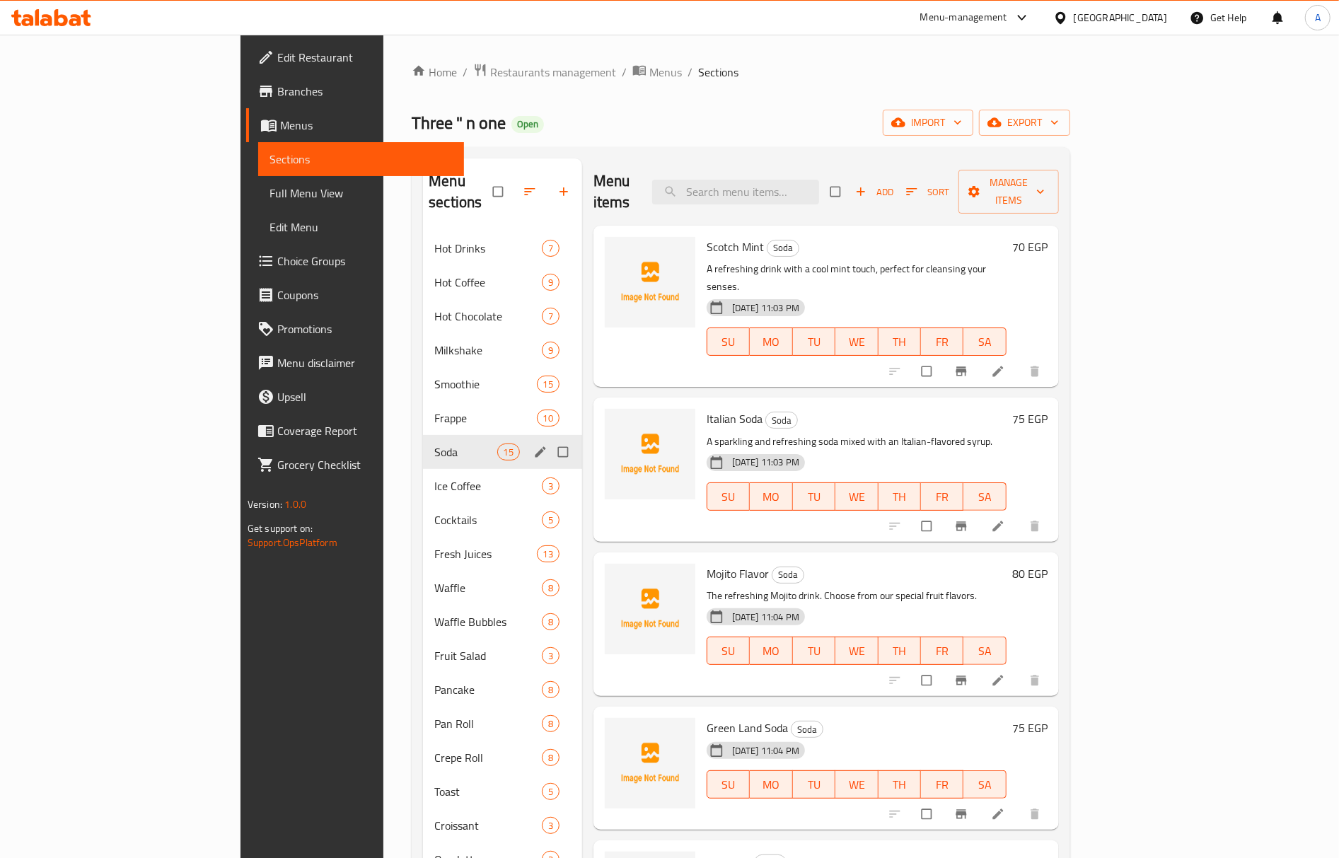
click at [423, 444] on div "Soda 15" at bounding box center [502, 452] width 159 height 34
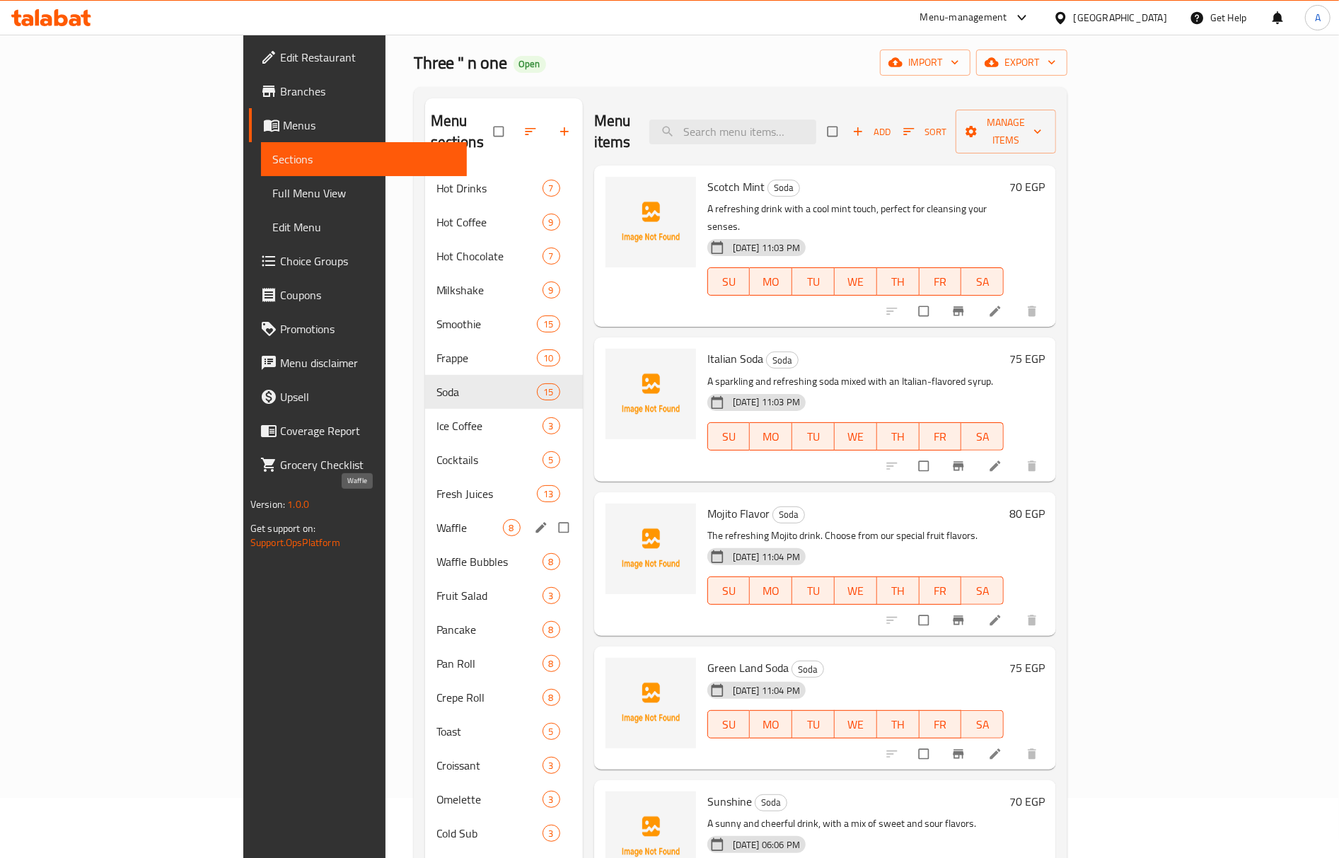
scroll to position [94, 0]
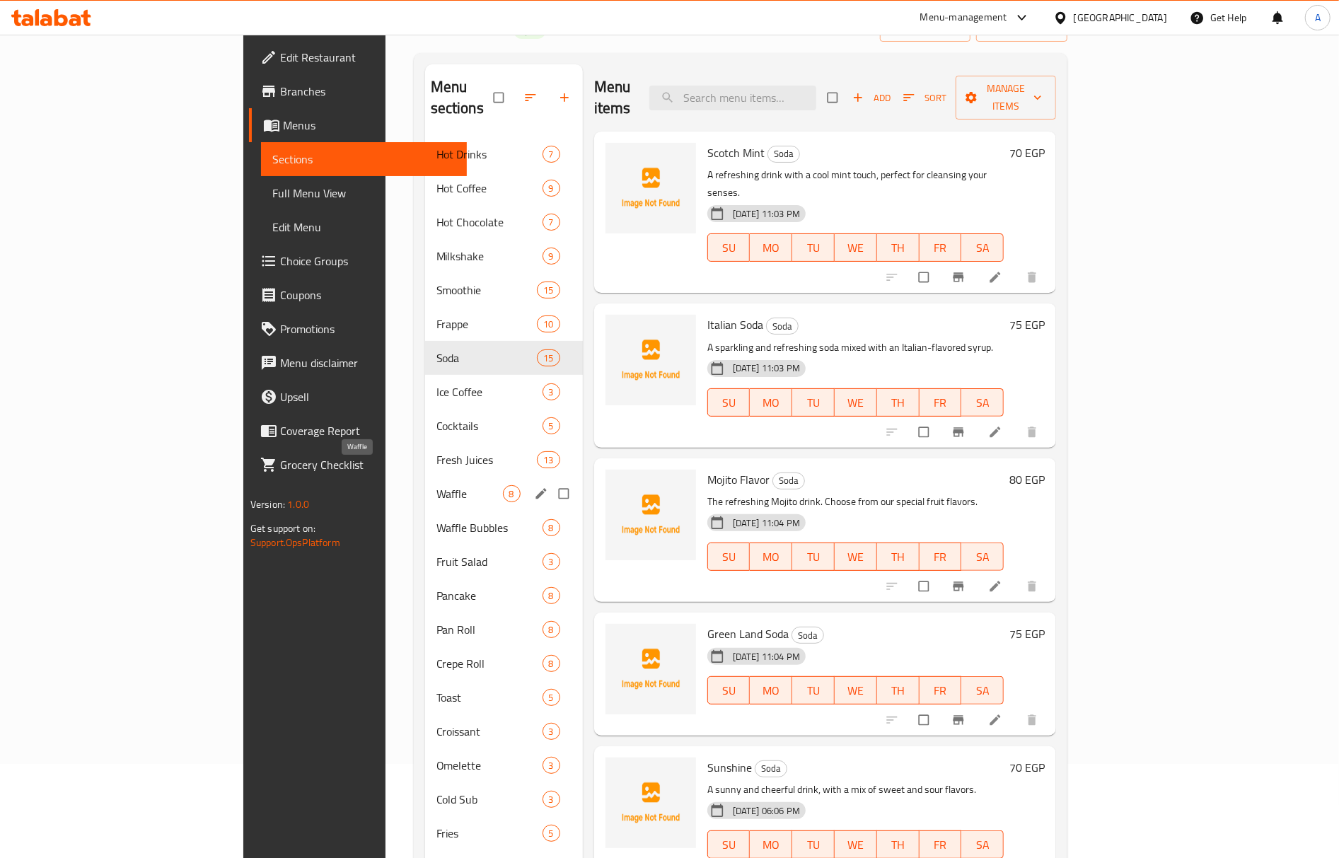
click at [425, 448] on div "Fresh Juices 13" at bounding box center [504, 460] width 158 height 34
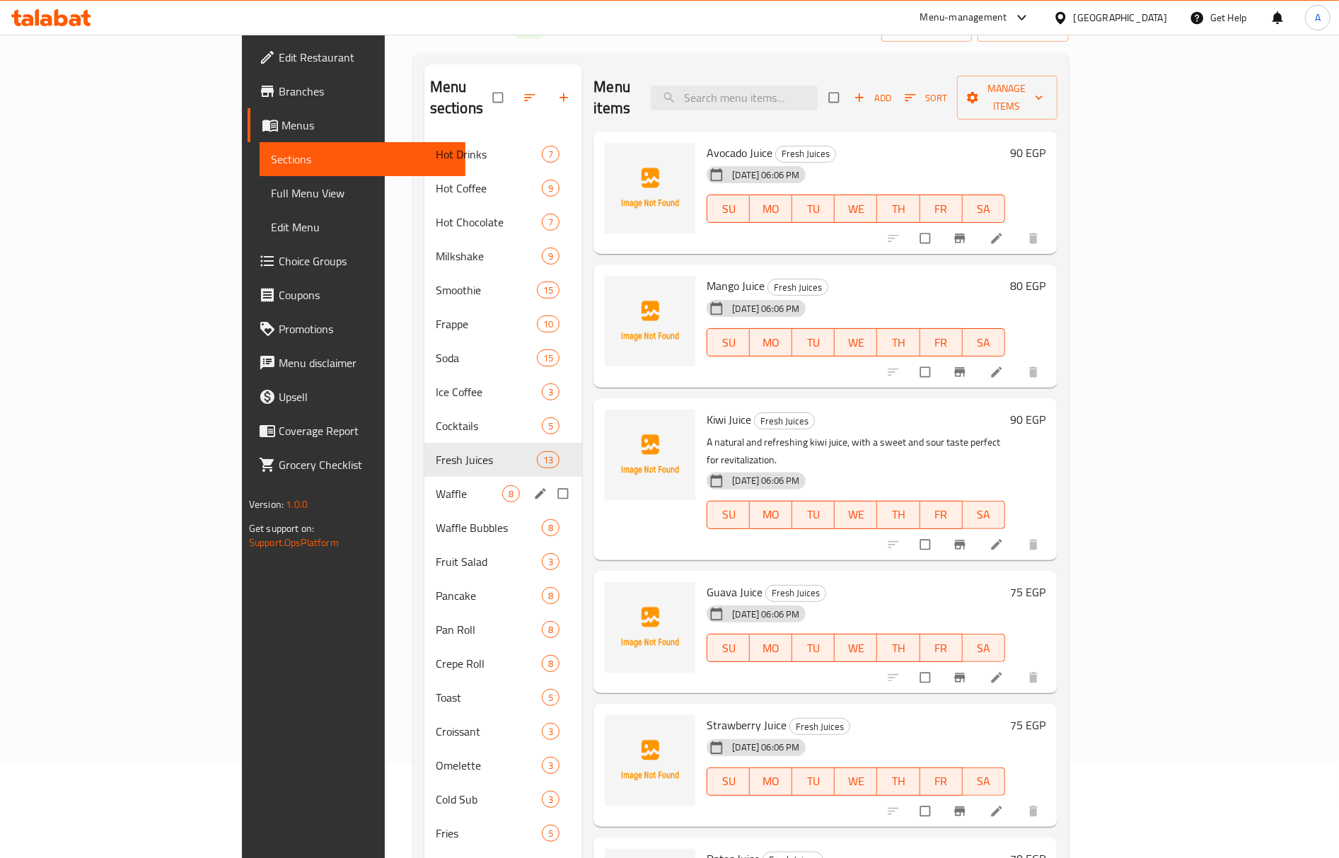
click at [424, 482] on div "Waffle 8" at bounding box center [503, 494] width 158 height 34
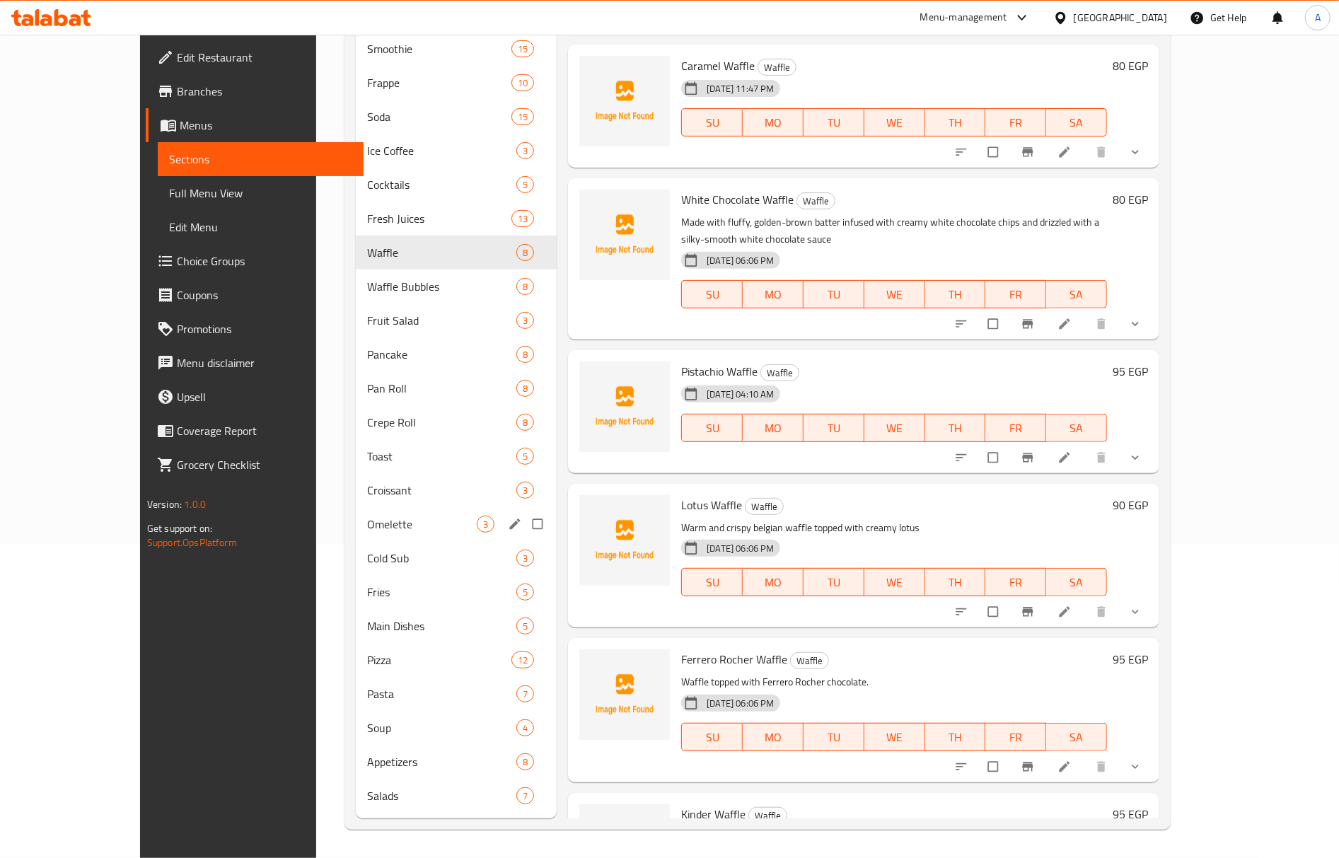
scroll to position [315, 0]
click at [356, 276] on div "Waffle Bubbles 8" at bounding box center [456, 287] width 201 height 34
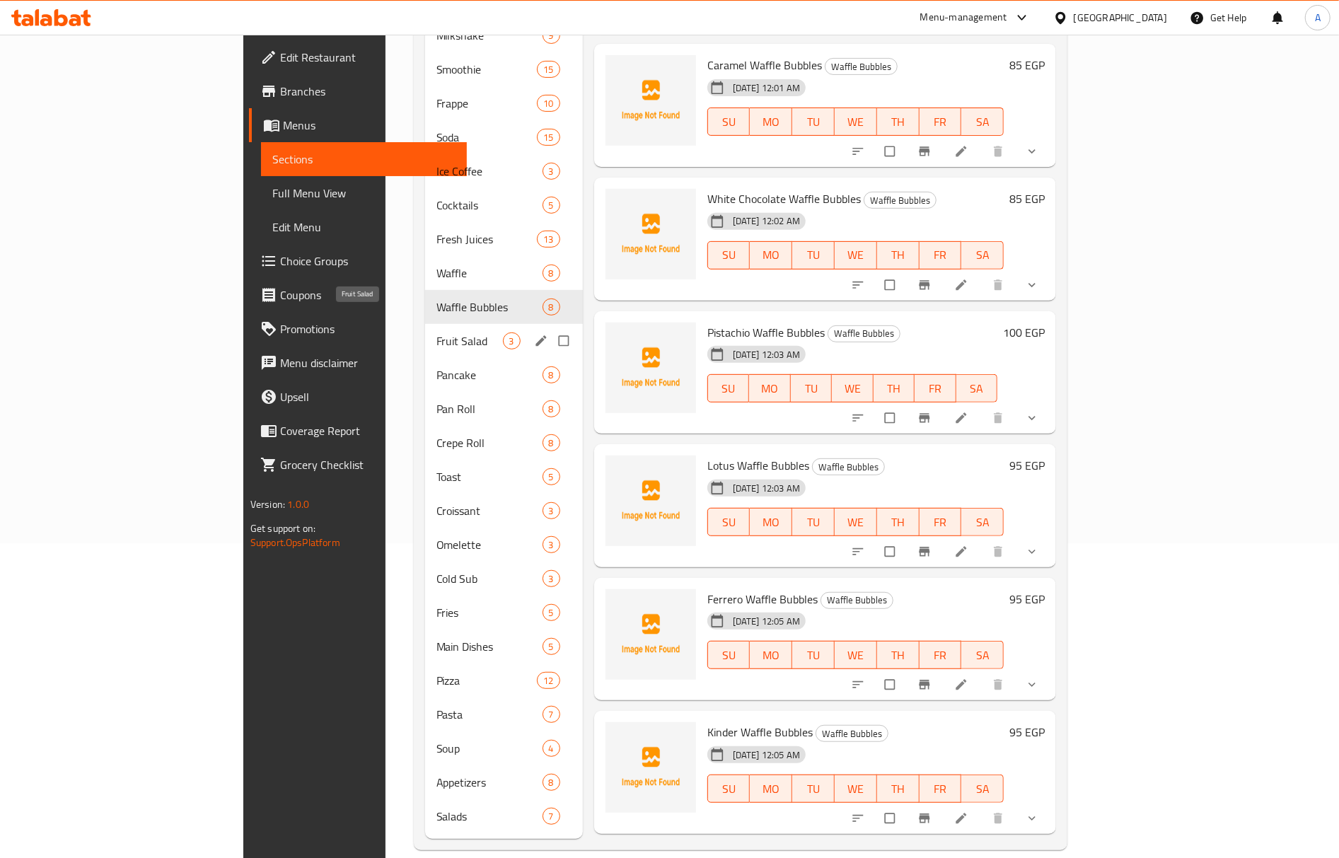
click at [436, 332] on span "Fruit Salad" at bounding box center [469, 340] width 66 height 17
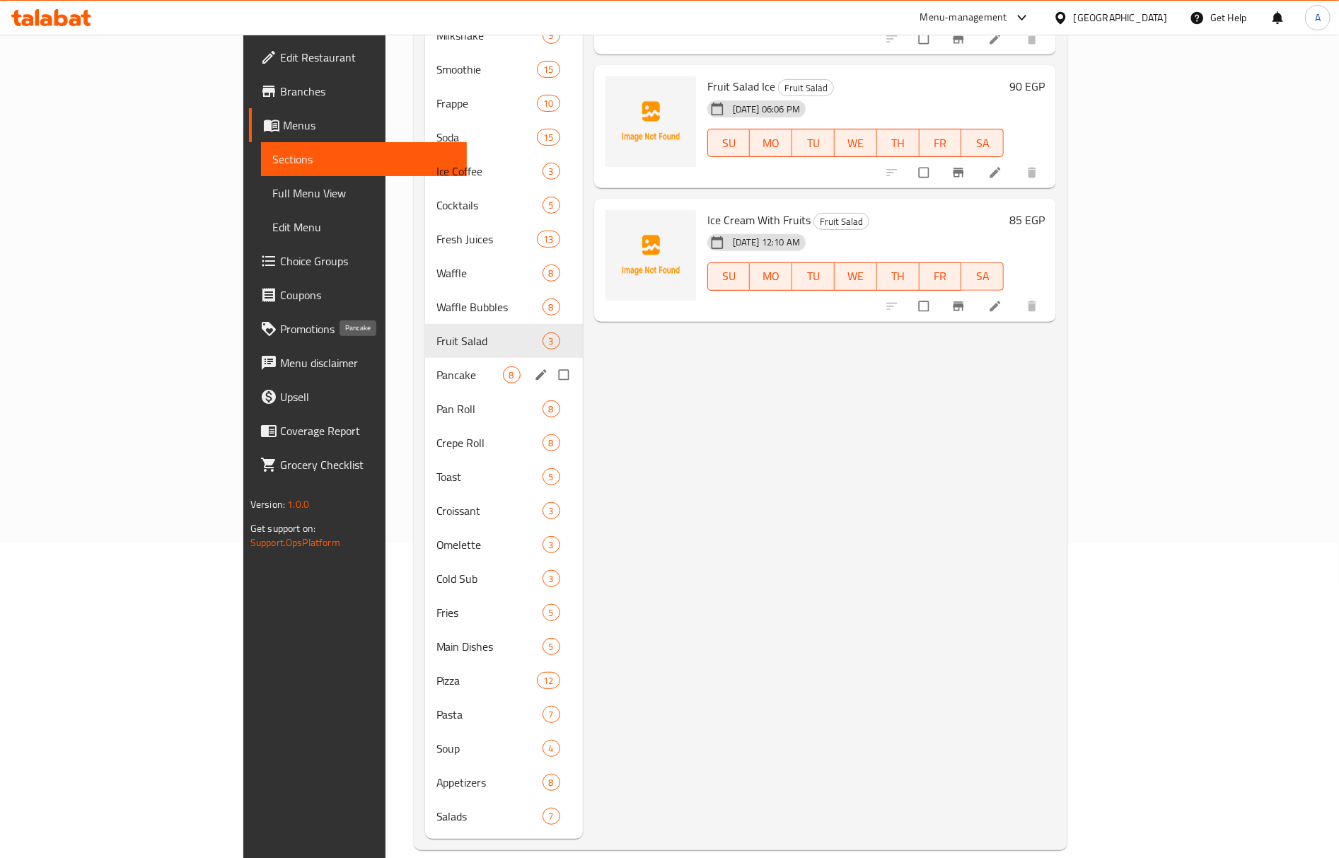
click at [436, 366] on span "Pancake" at bounding box center [469, 374] width 66 height 17
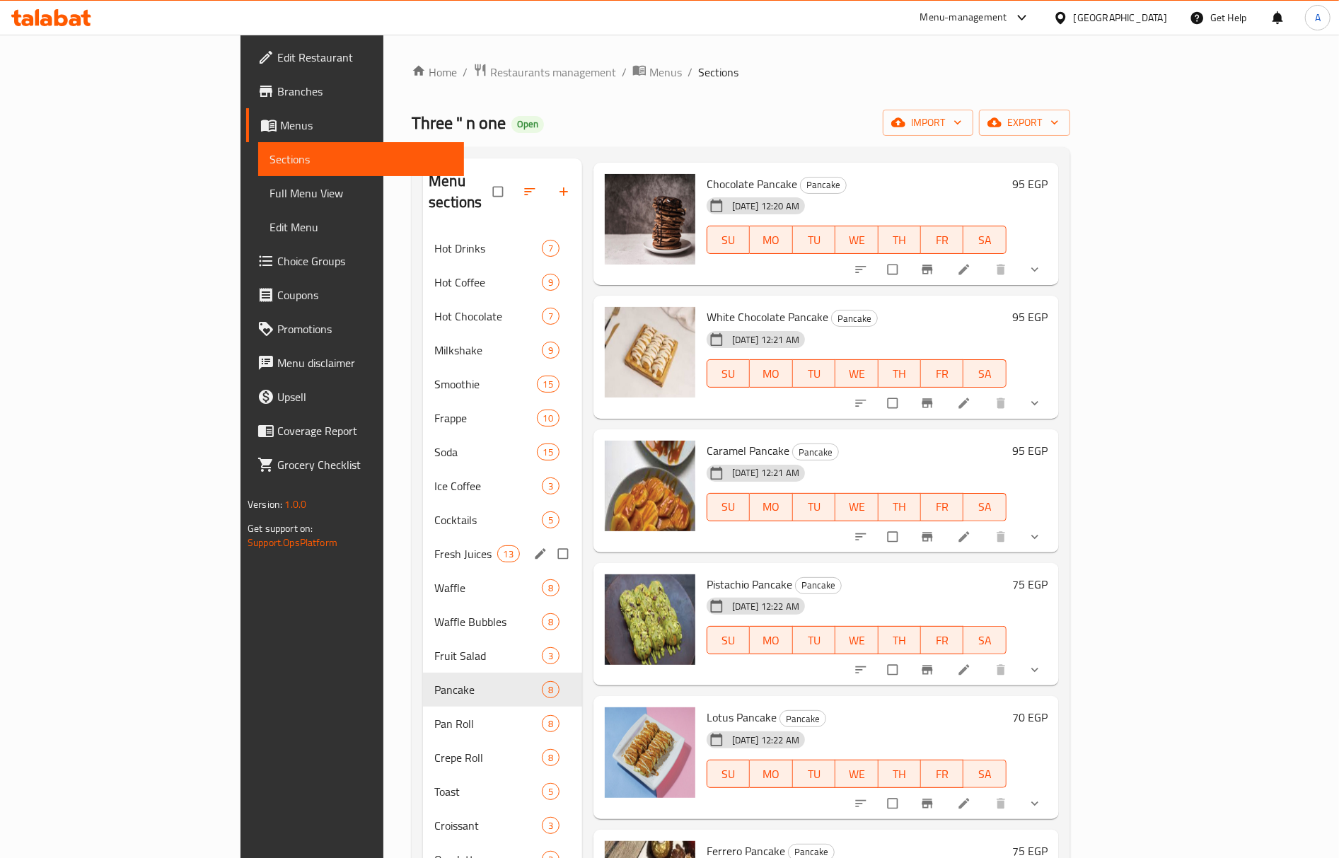
scroll to position [128, 0]
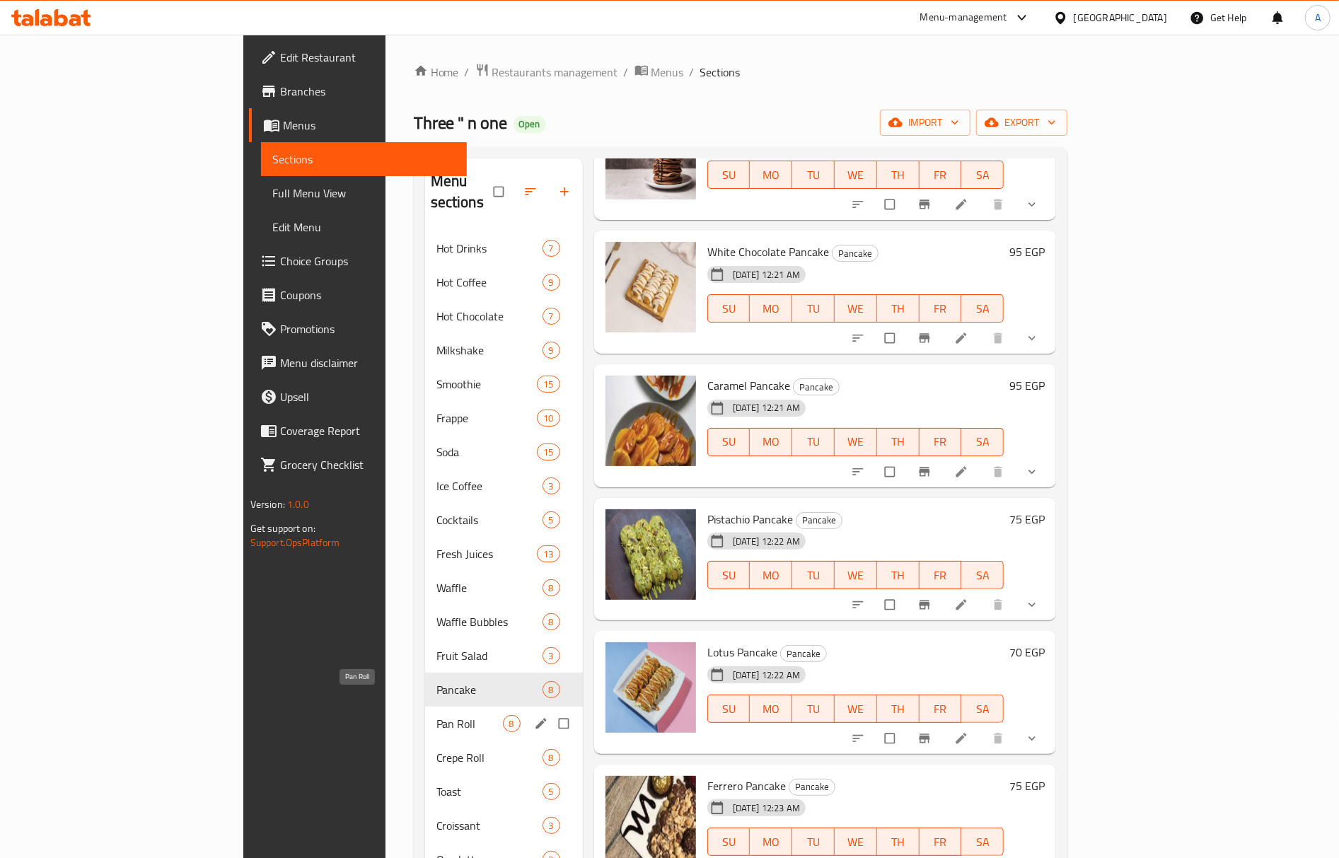
click at [436, 715] on span "Pan Roll" at bounding box center [469, 723] width 66 height 17
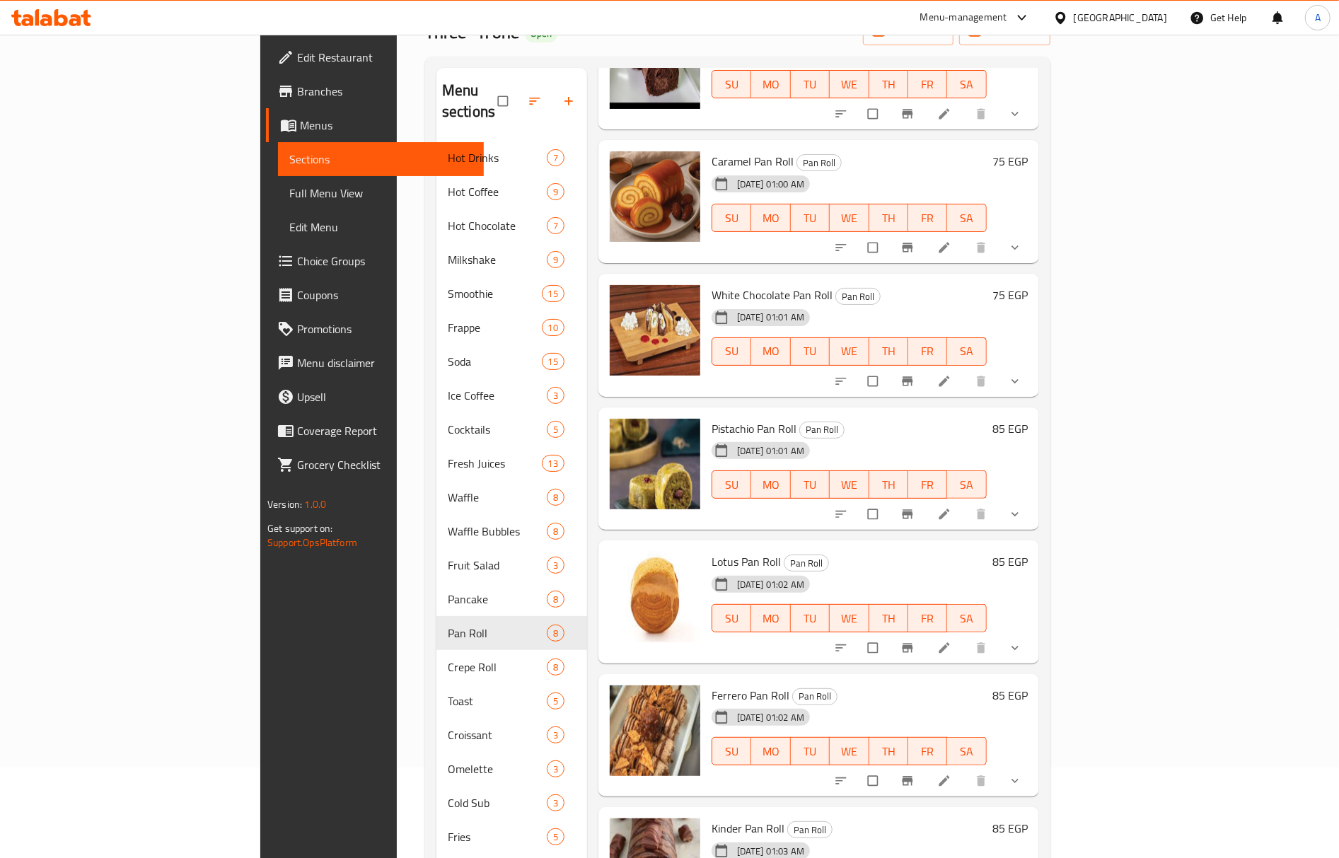
scroll to position [315, 0]
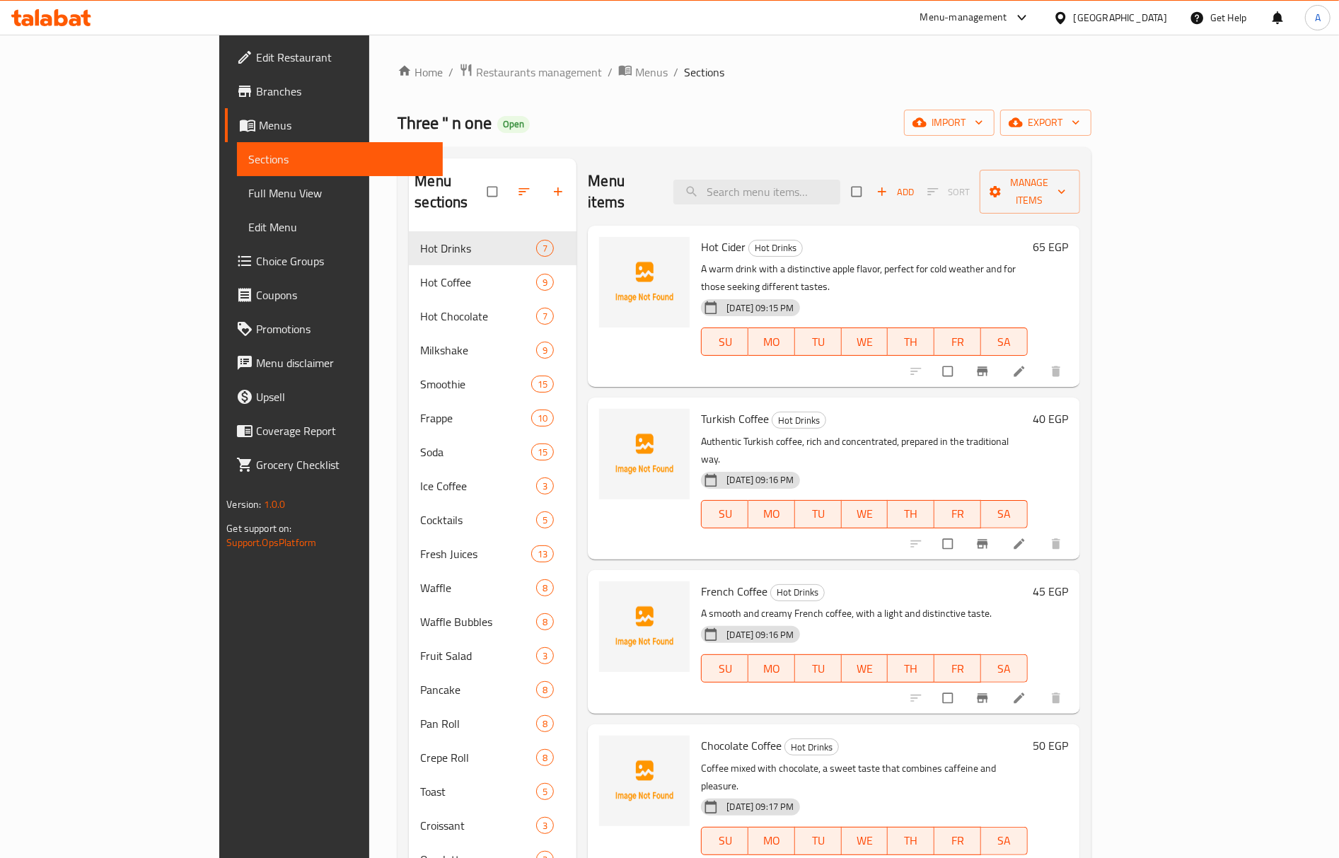
click at [802, 325] on div "06-10-2025 09:15 PM SU MO TU WE TH FR SA" at bounding box center [863, 332] width 337 height 76
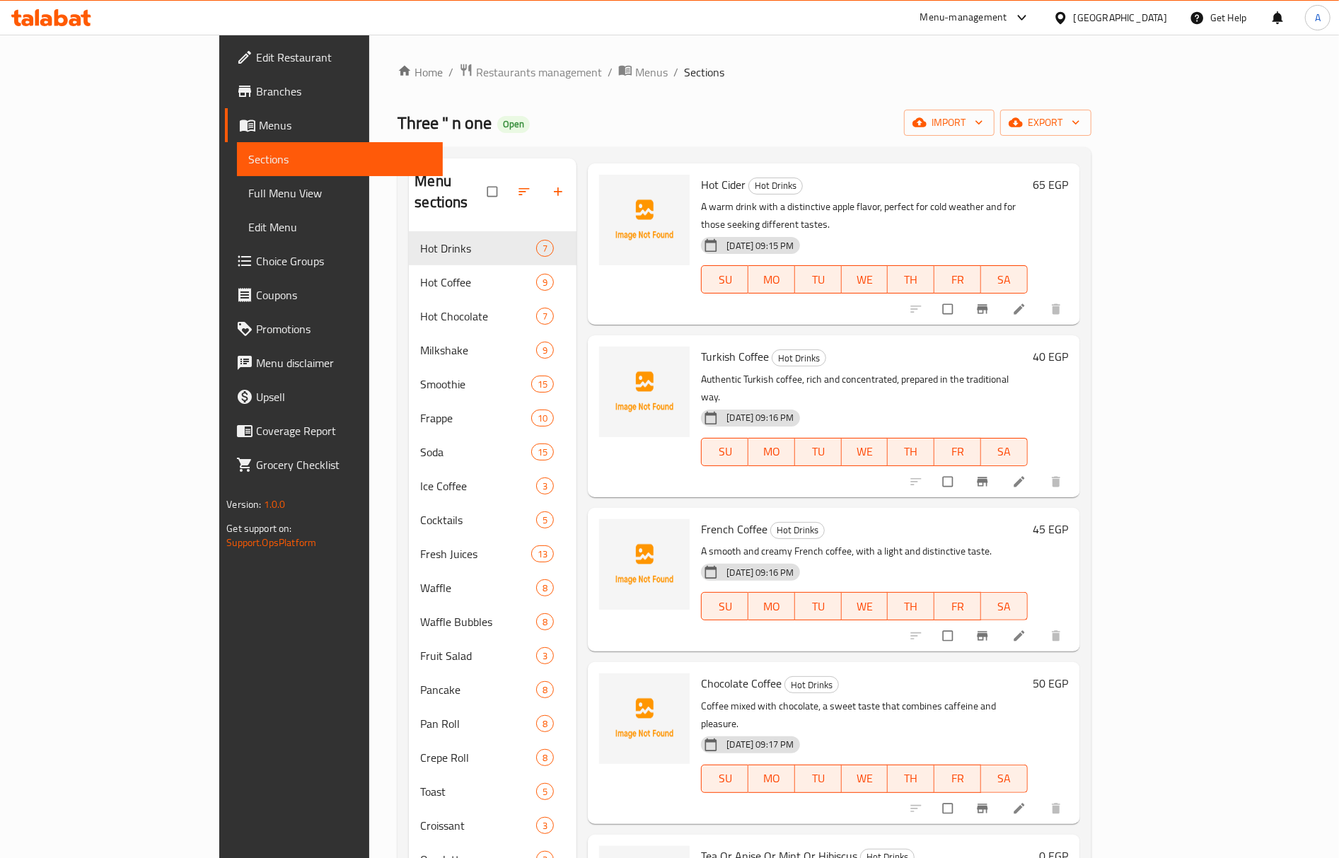
scroll to position [94, 0]
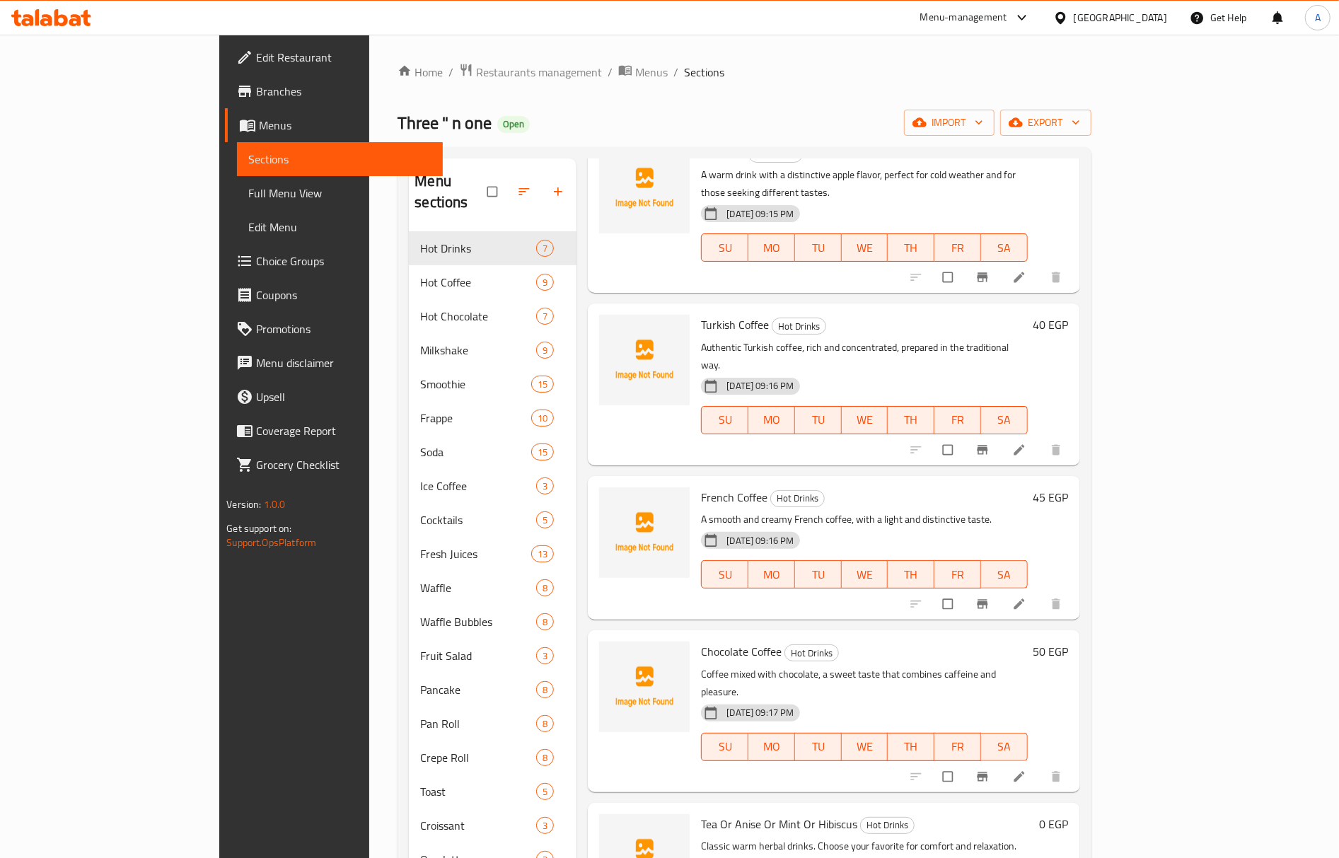
drag, startPoint x: 668, startPoint y: 321, endPoint x: 785, endPoint y: 342, distance: 119.3
click at [780, 372] on div "[DATE] 09:16 PM" at bounding box center [737, 386] width 84 height 28
click at [821, 372] on div "06-10-2025 09:16 PM SU MO TU WE TH FR SA" at bounding box center [863, 410] width 337 height 76
